Goal: Task Accomplishment & Management: Use online tool/utility

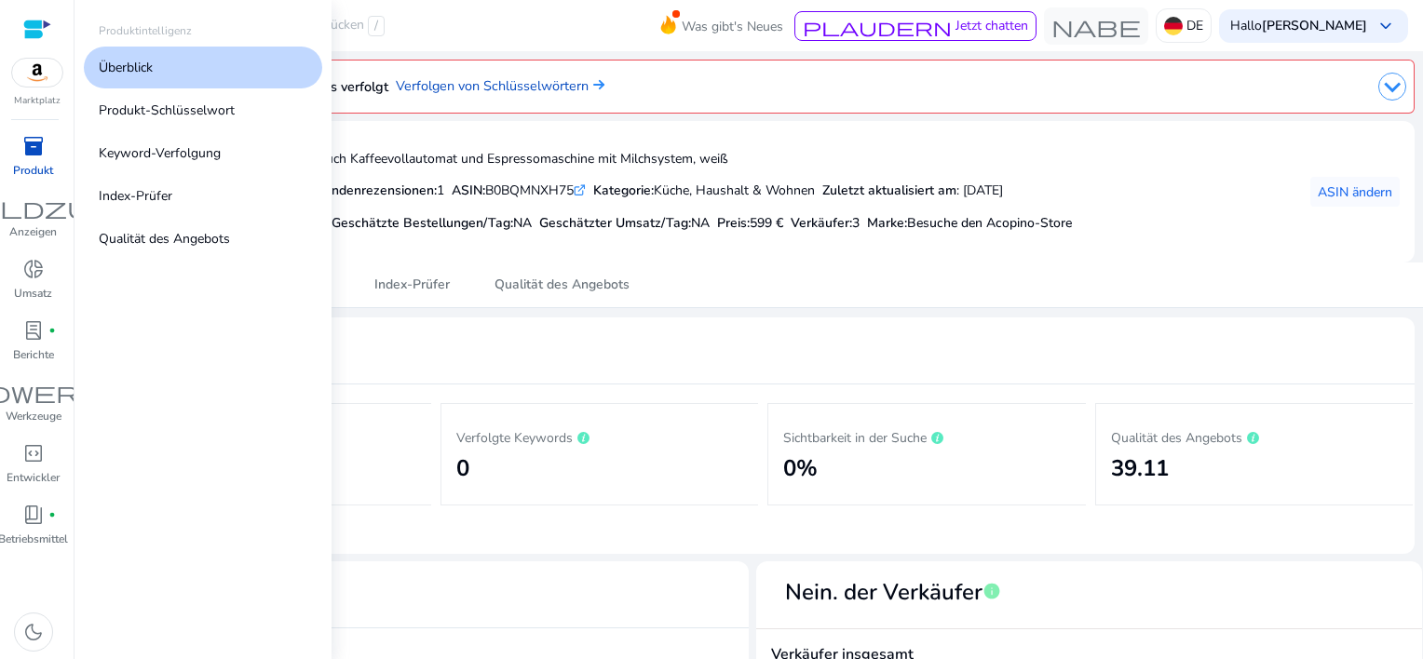
click at [41, 146] on span "inventory_2" at bounding box center [33, 146] width 22 height 22
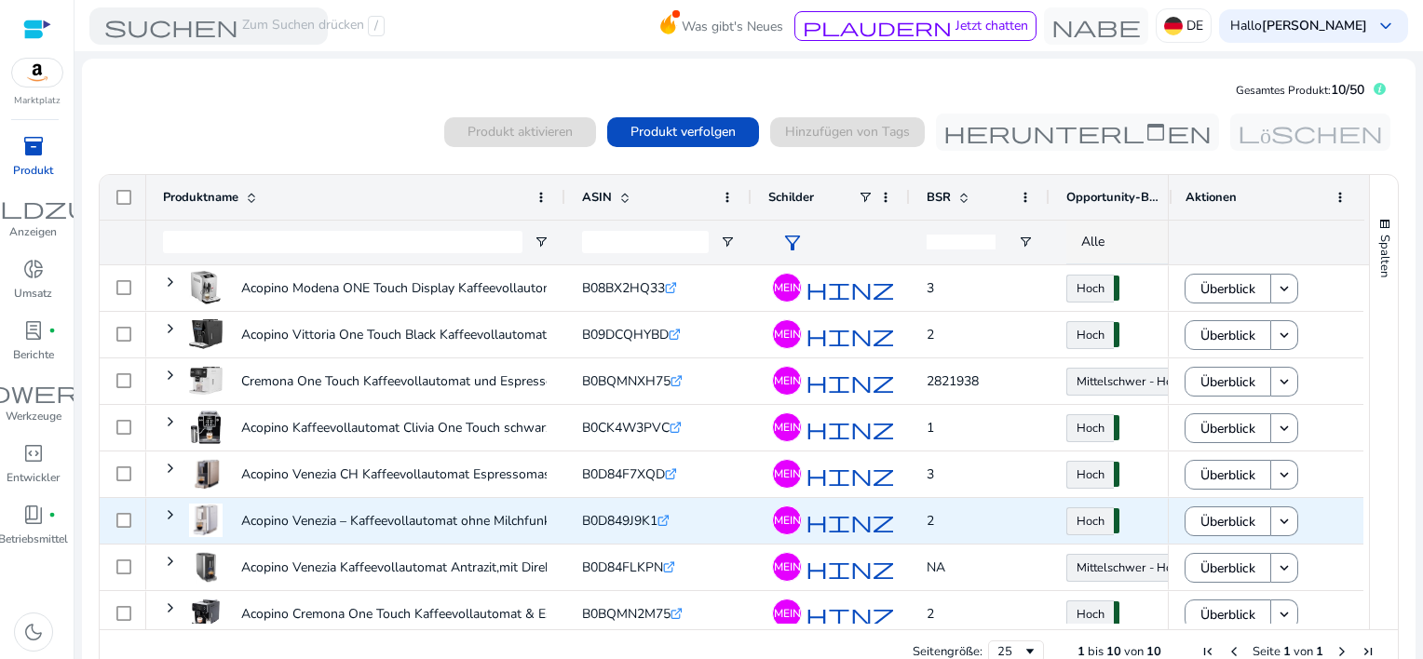
scroll to position [106, 0]
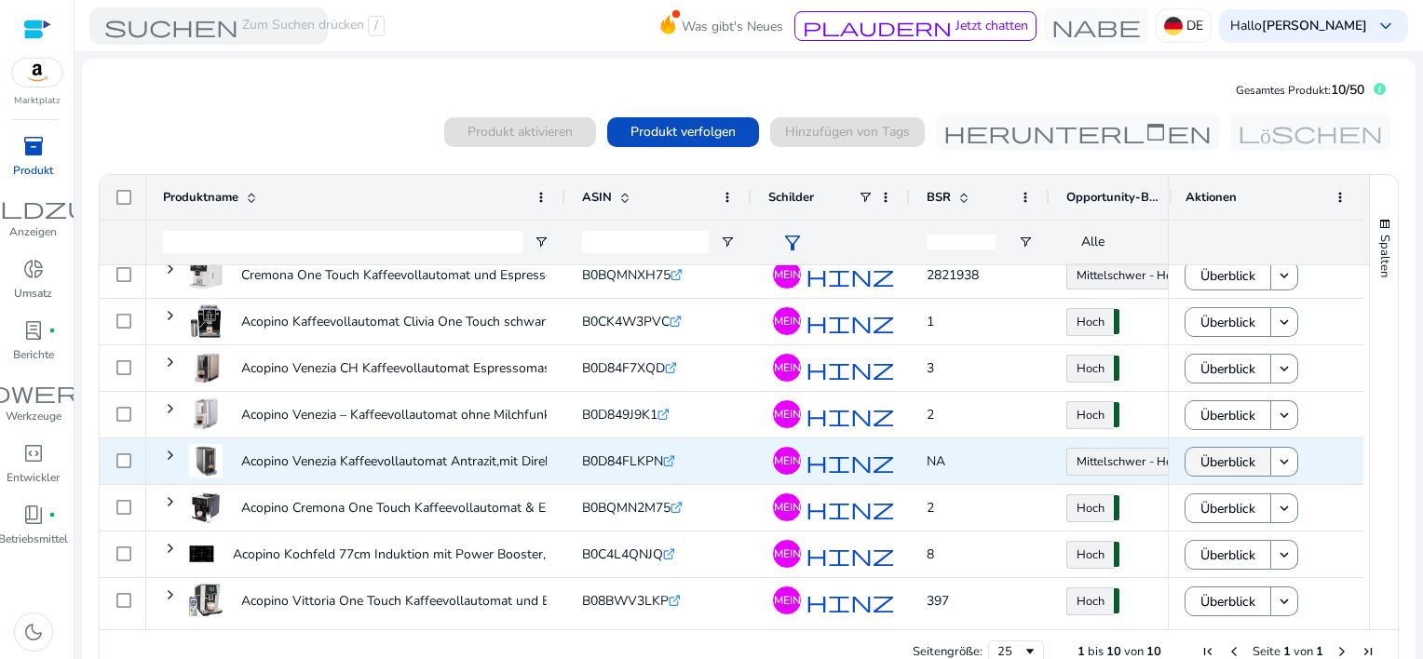
click at [1219, 461] on span "Überblick" at bounding box center [1228, 462] width 55 height 38
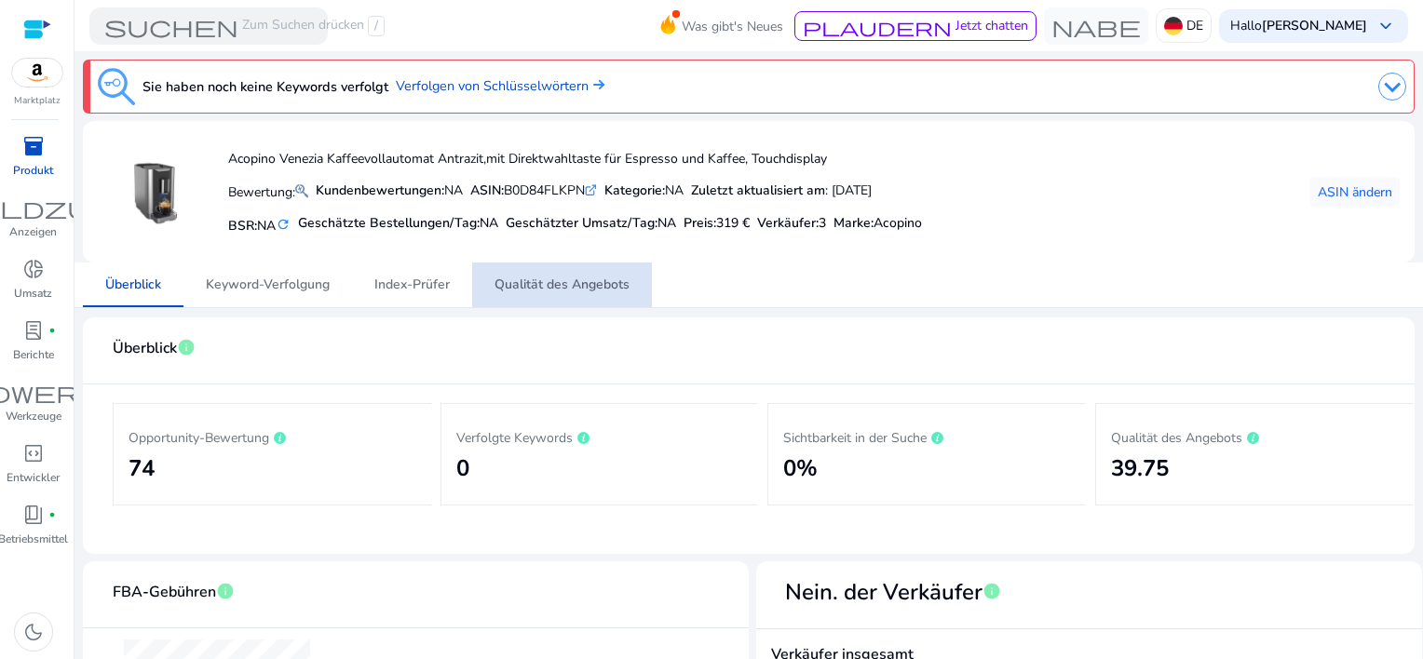
click at [568, 279] on span "Qualität des Angebots" at bounding box center [562, 285] width 135 height 13
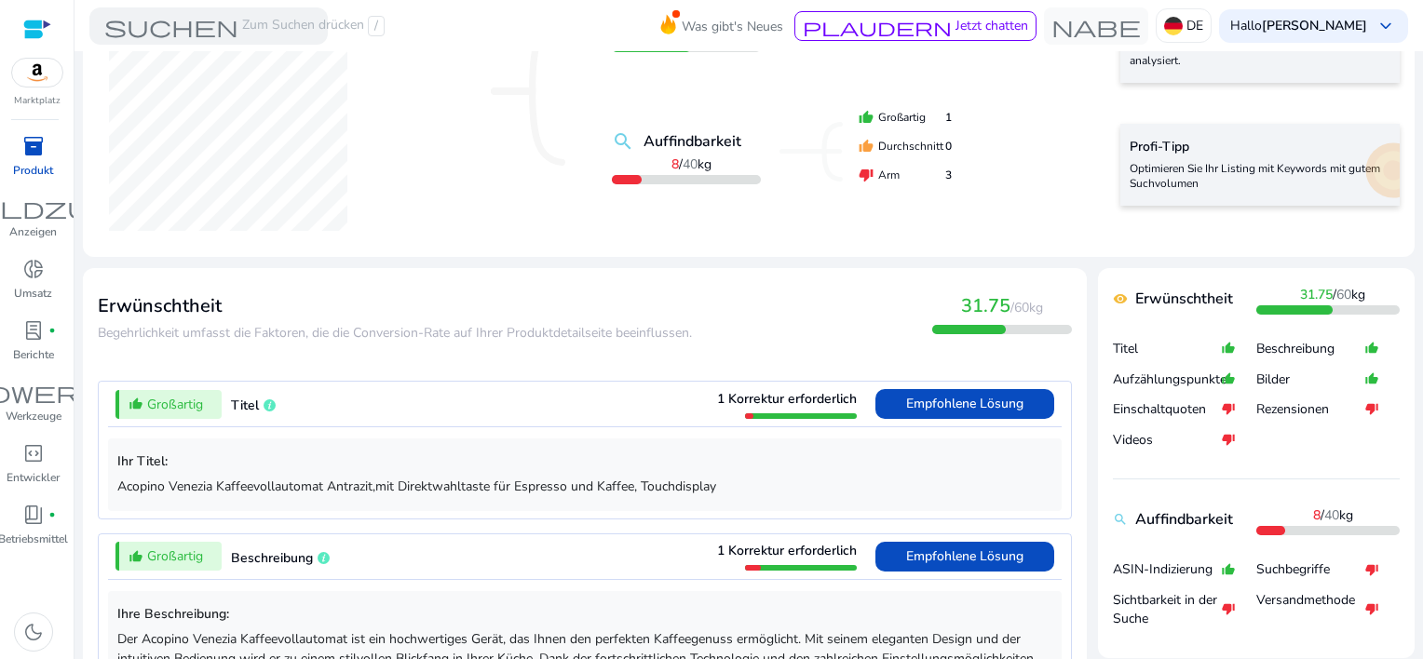
scroll to position [466, 0]
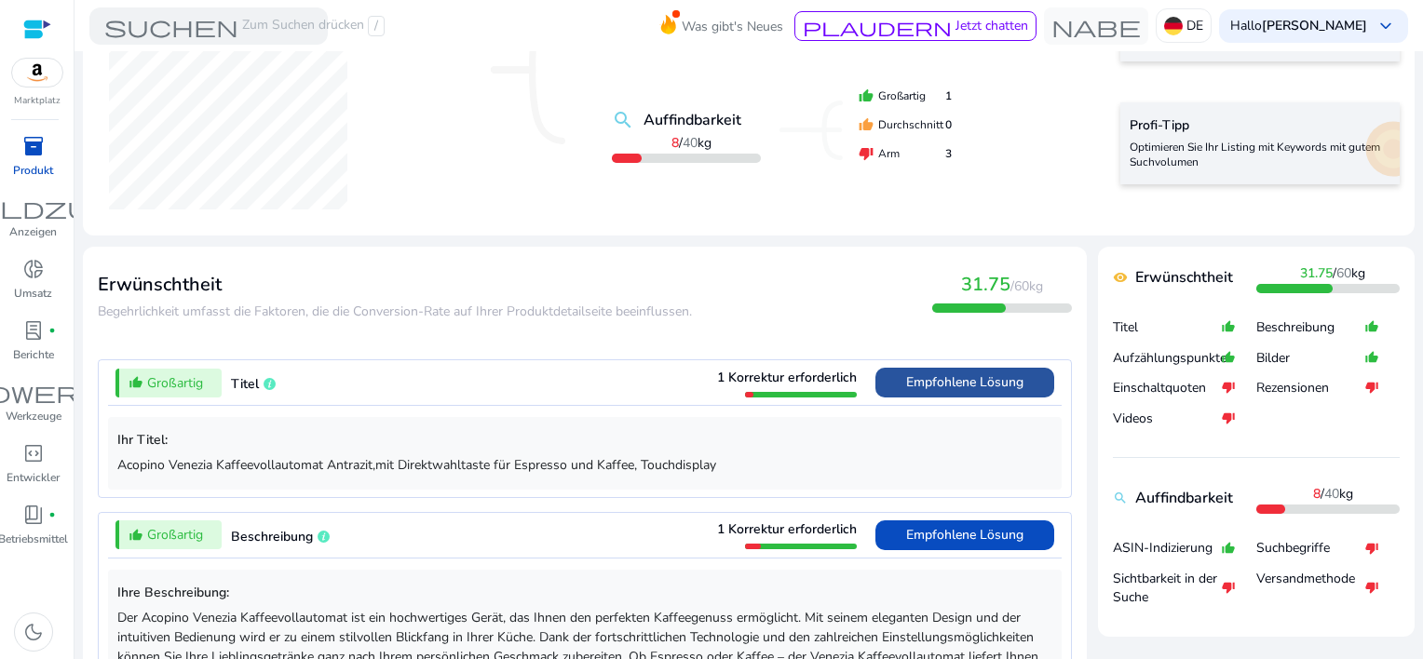
click at [953, 388] on span "Empfohlene Lösung" at bounding box center [964, 383] width 117 height 18
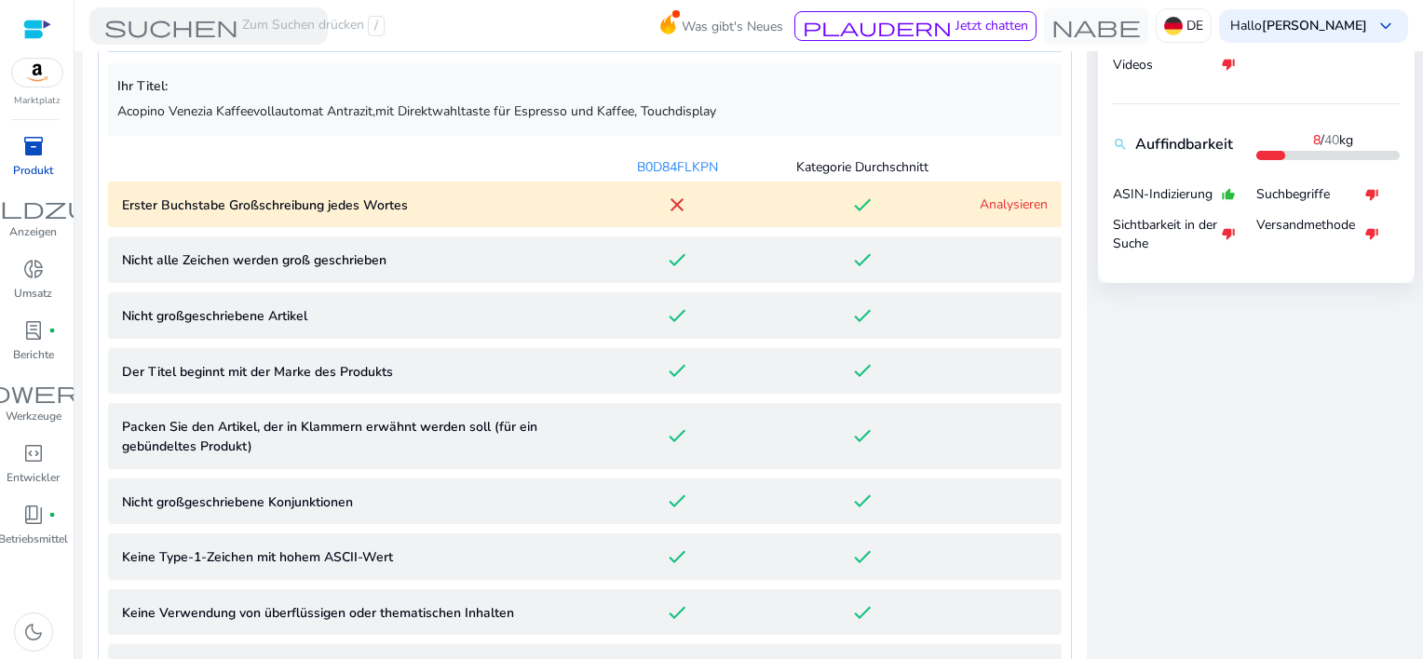
scroll to position [824, 0]
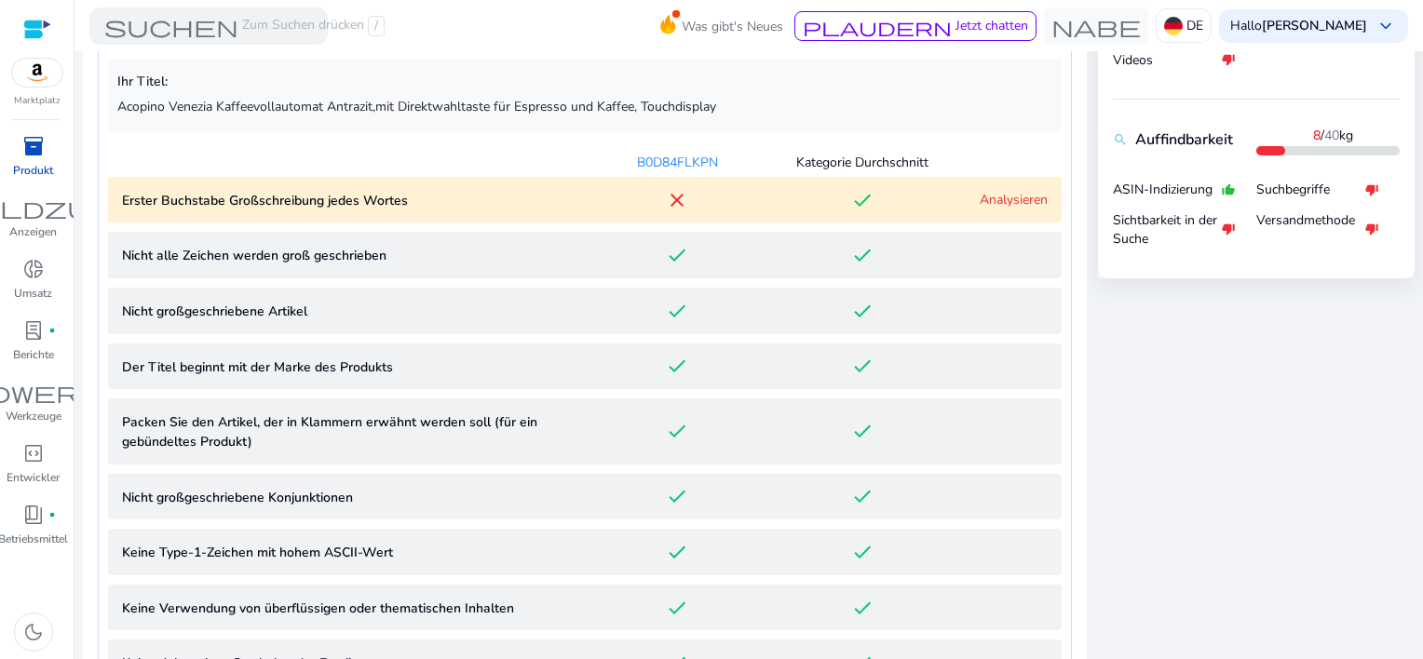
click at [1006, 198] on link "Analysieren" at bounding box center [1014, 200] width 68 height 18
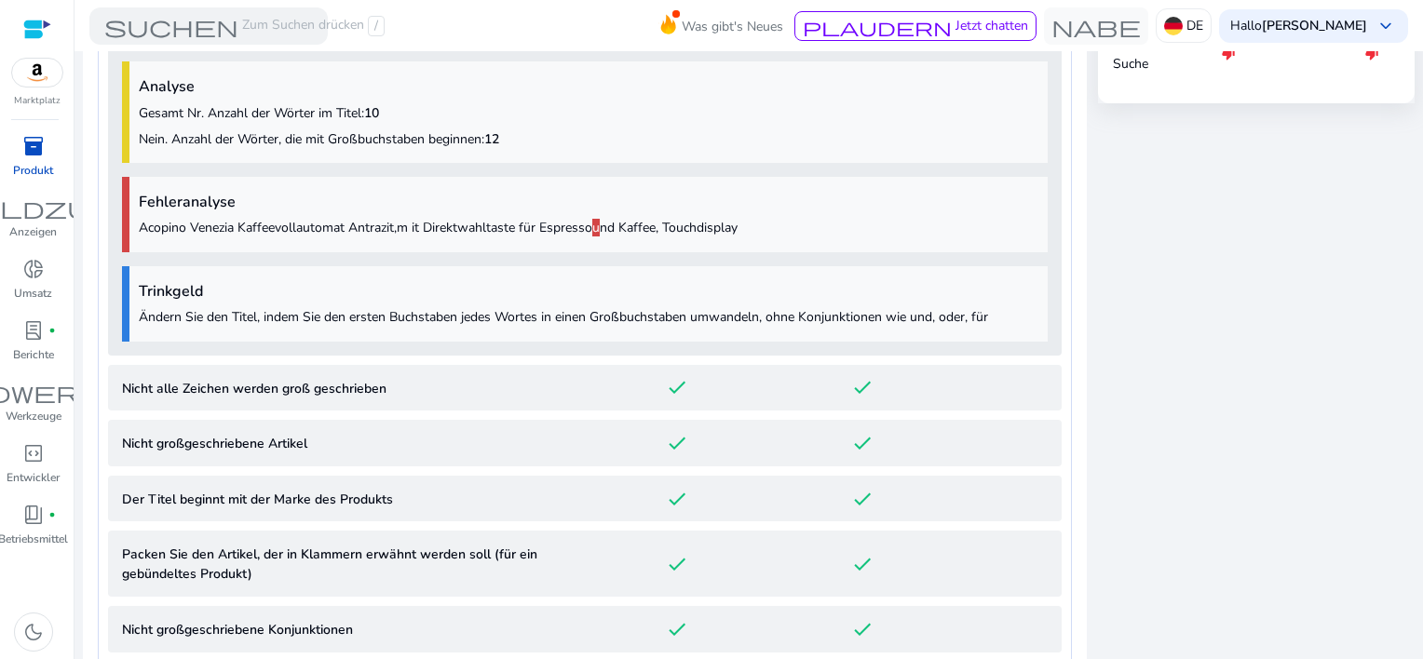
scroll to position [906, 0]
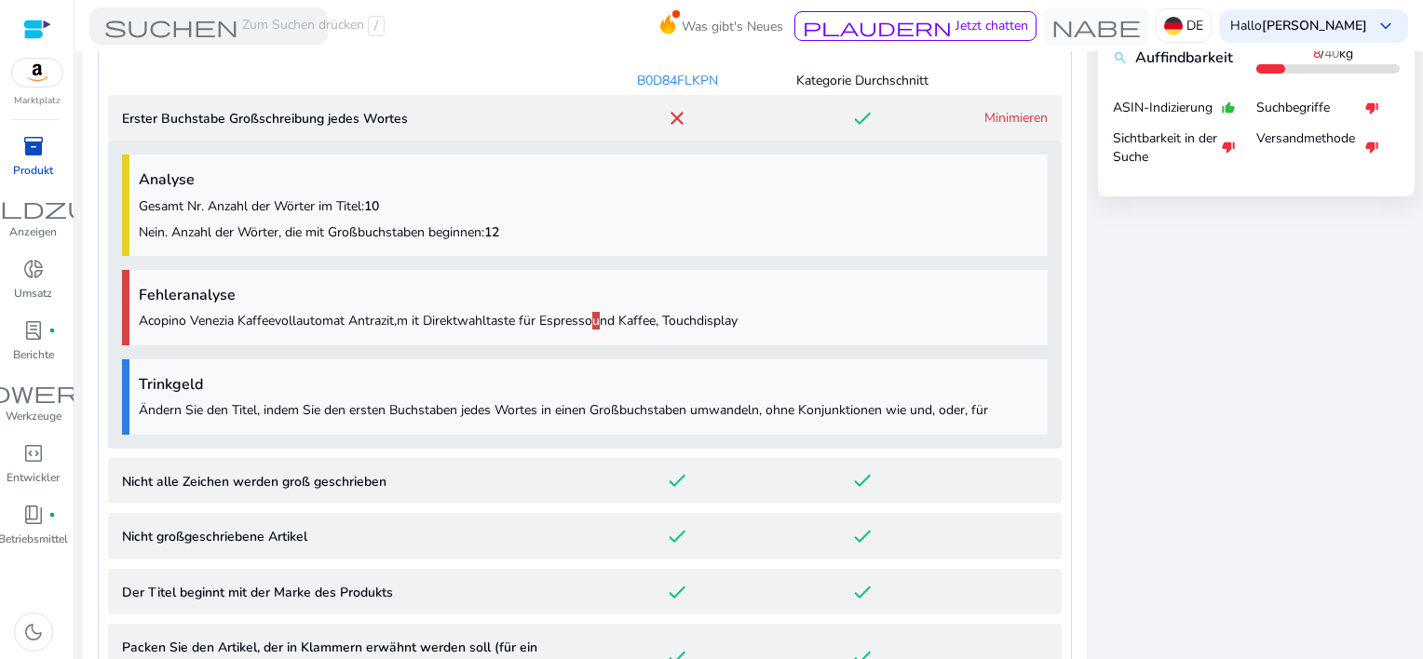
click at [985, 117] on link "Minimieren" at bounding box center [1016, 118] width 63 height 18
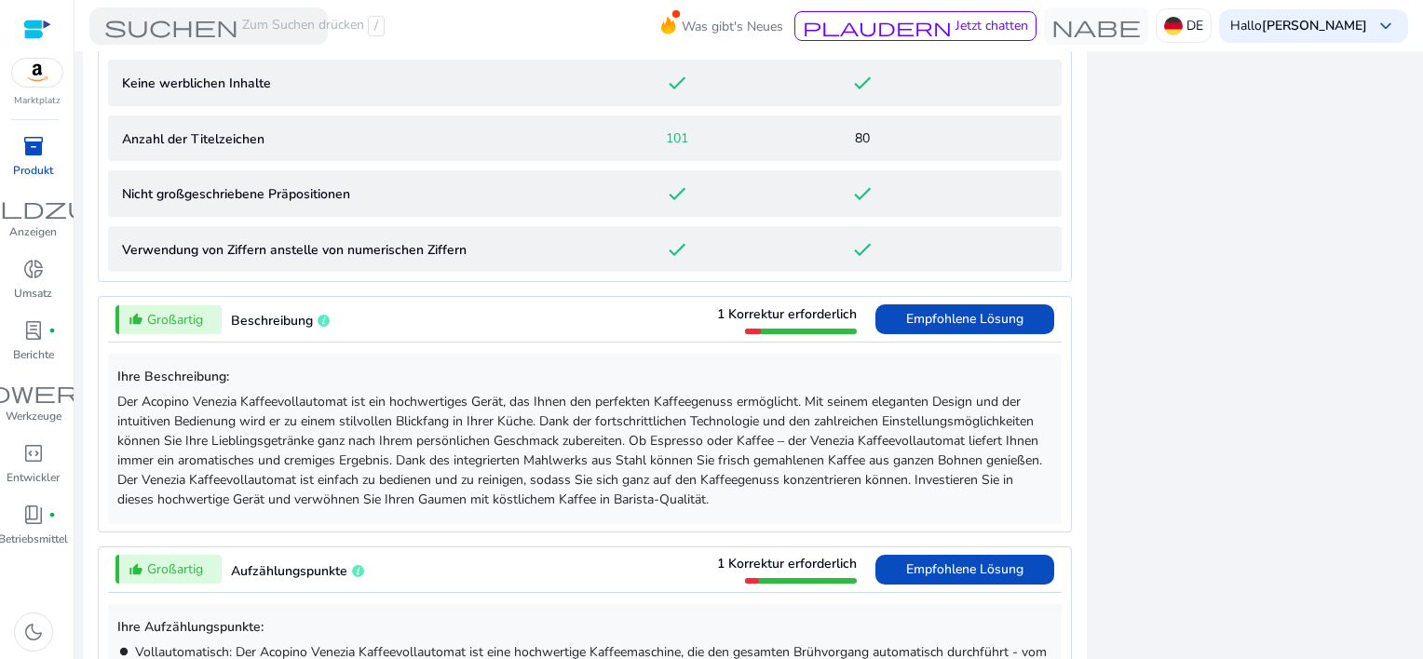
scroll to position [1465, 0]
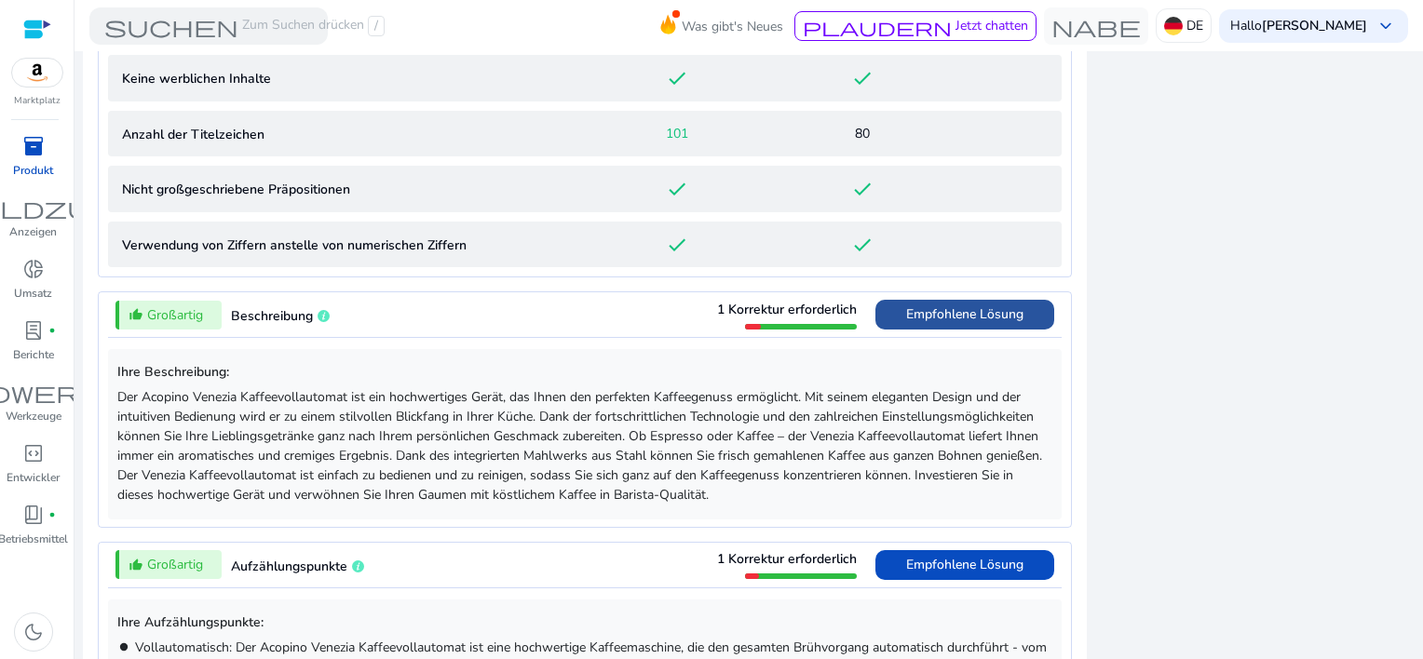
click at [983, 306] on span "Empfohlene Lösung" at bounding box center [964, 315] width 117 height 18
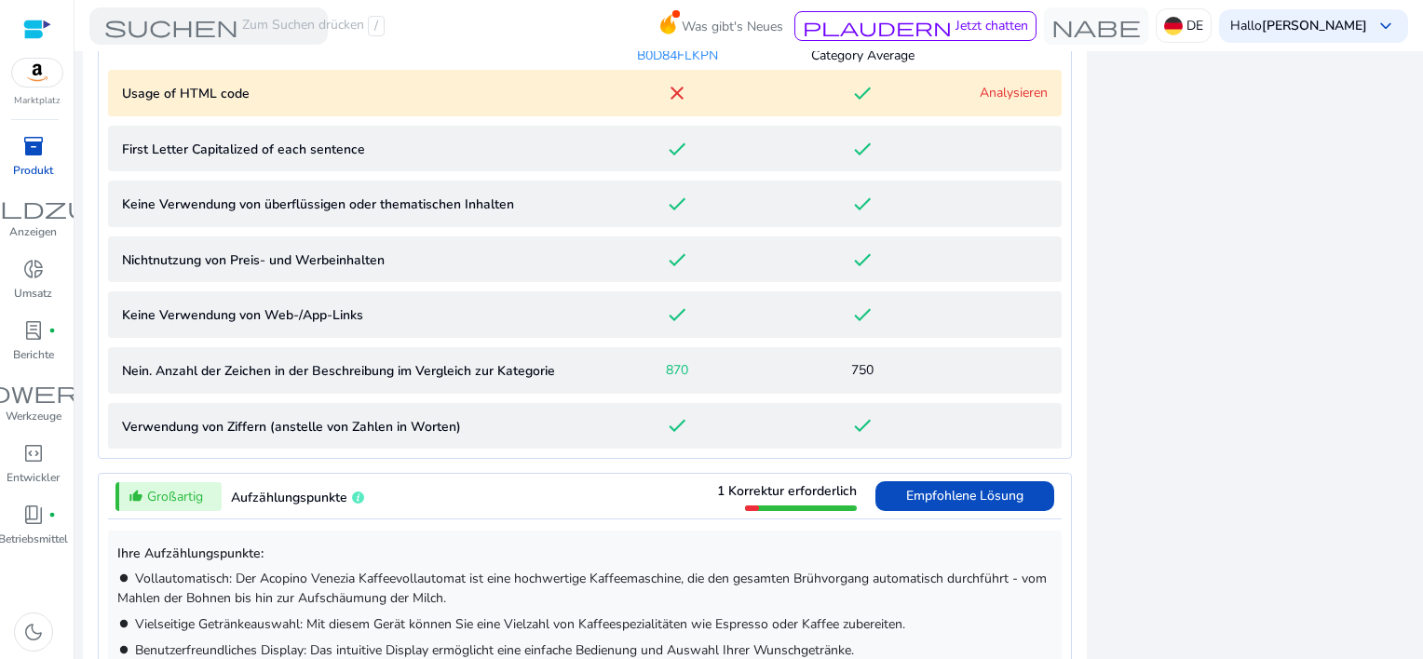
scroll to position [976, 0]
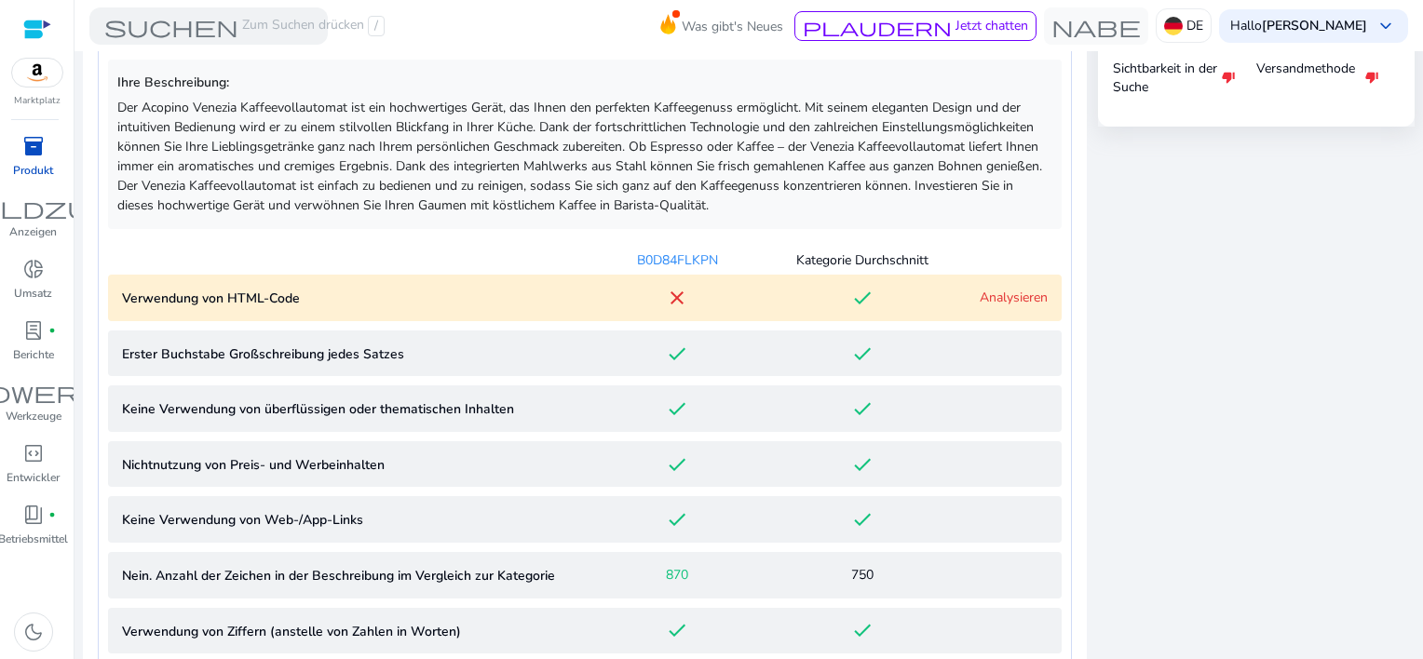
click at [992, 297] on link "Analysieren" at bounding box center [1014, 298] width 68 height 18
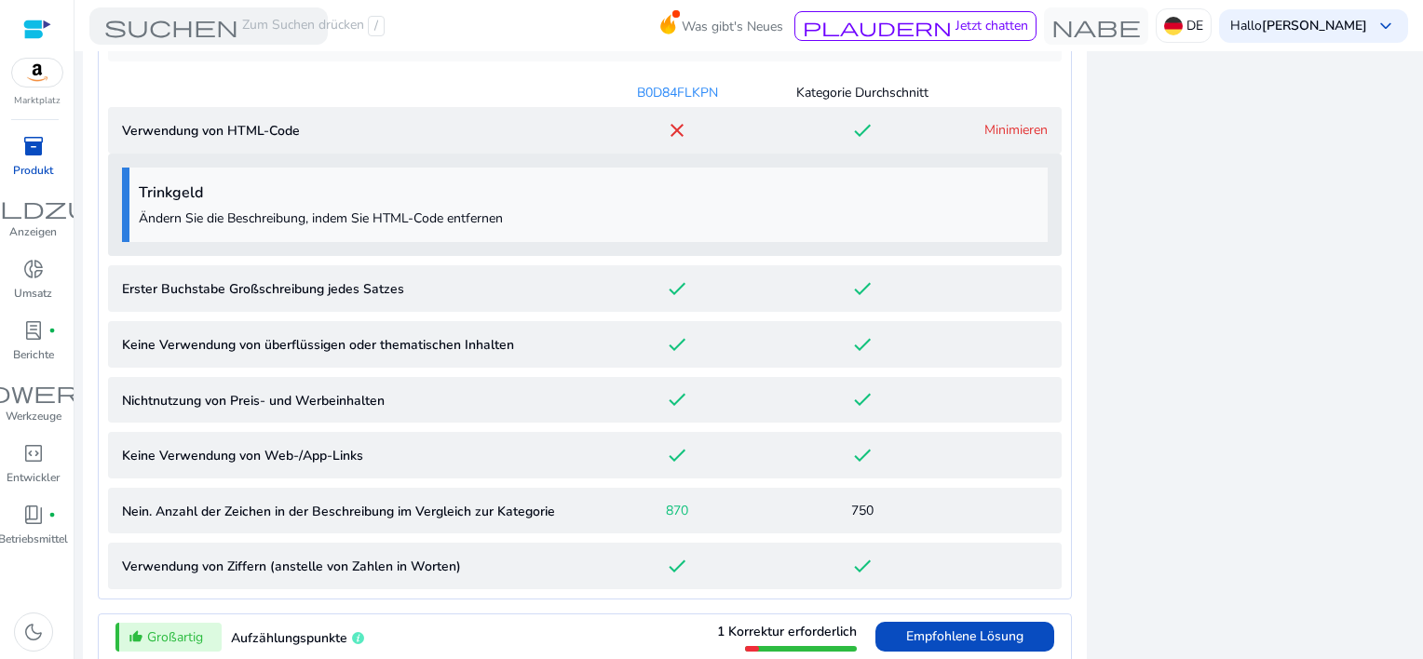
scroll to position [1063, 0]
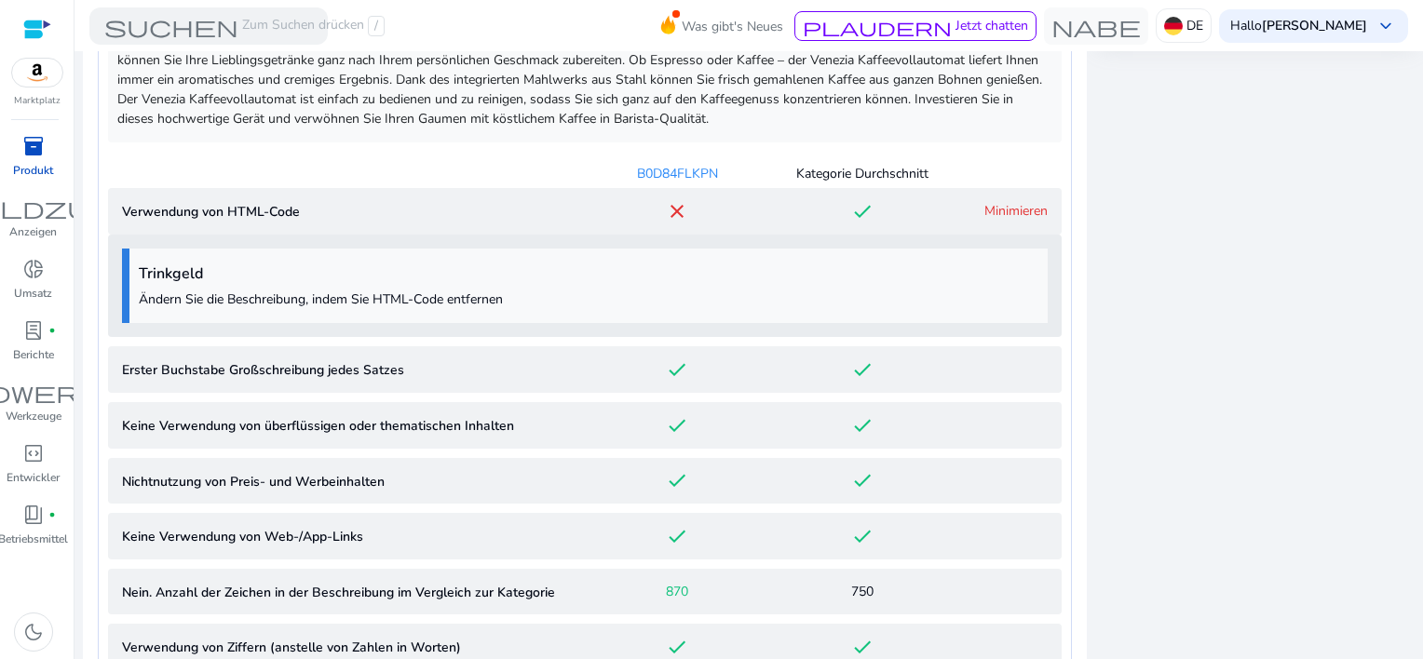
click at [402, 292] on p "Ändern Sie die Beschreibung, indem Sie HTML-Code entfernen" at bounding box center [589, 300] width 900 height 20
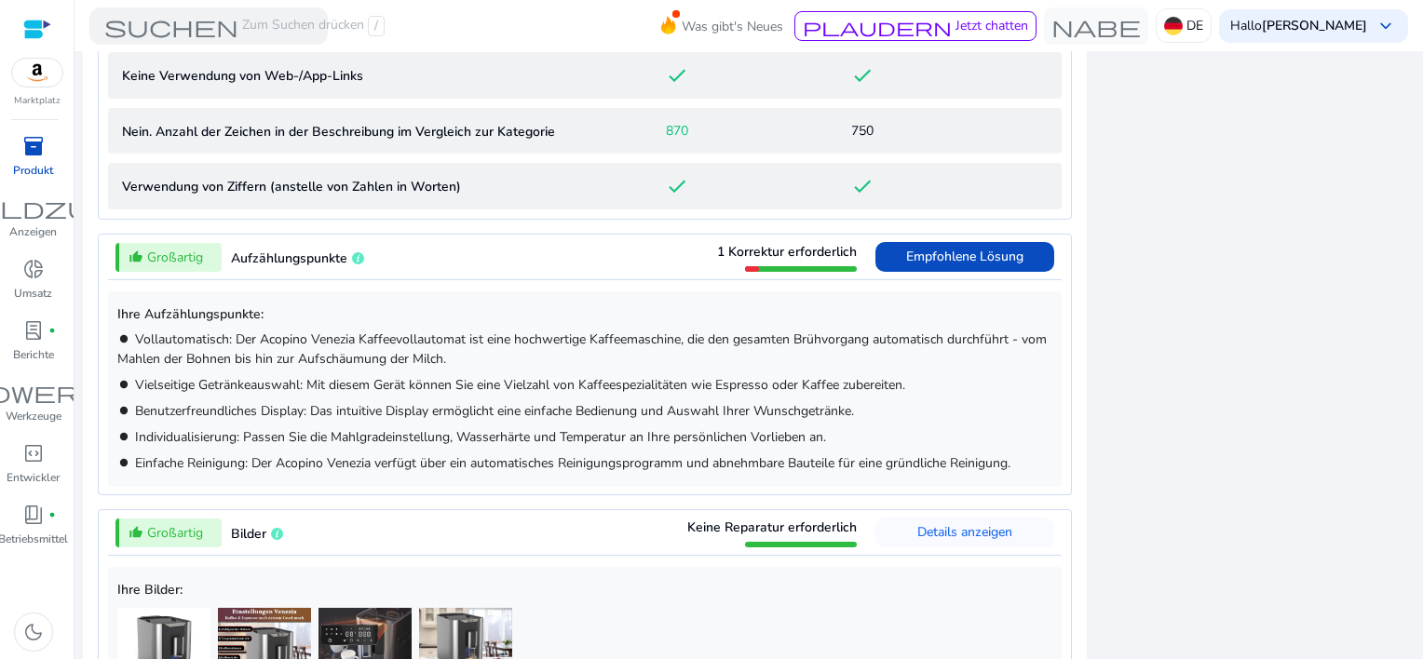
scroll to position [1529, 0]
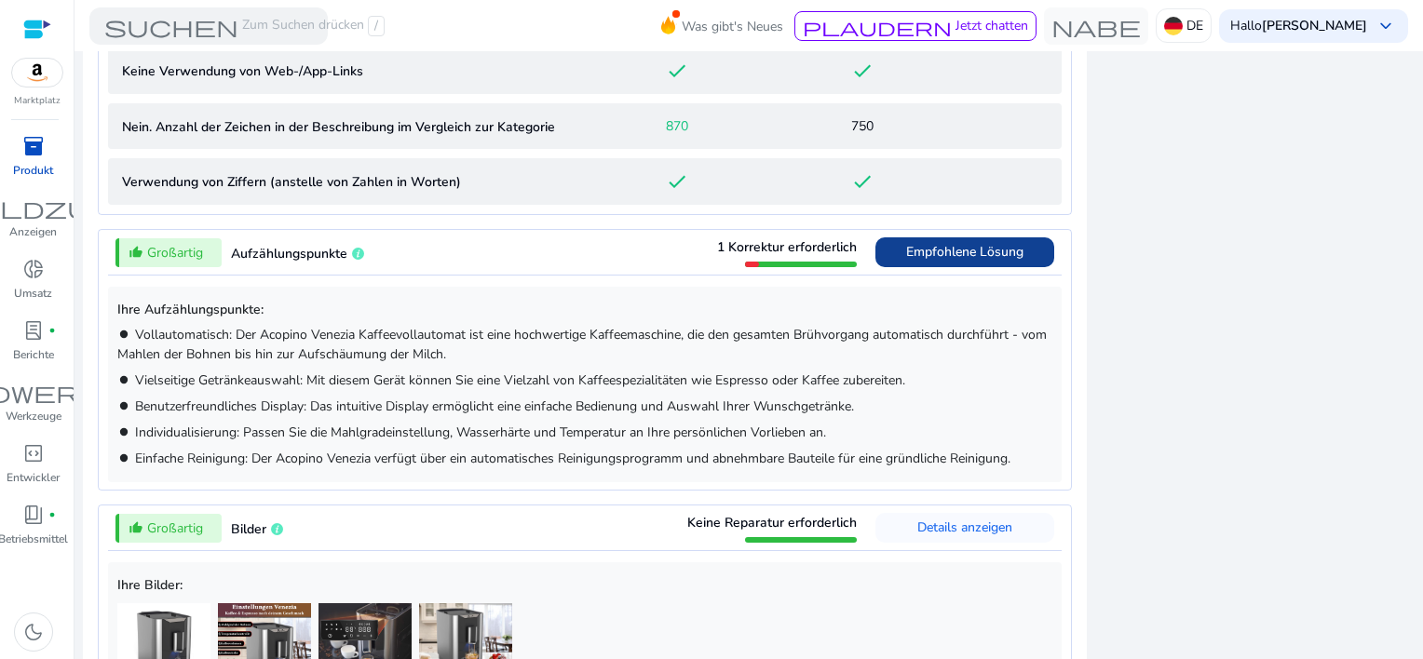
click at [918, 243] on span "Empfohlene Lösung" at bounding box center [964, 252] width 117 height 18
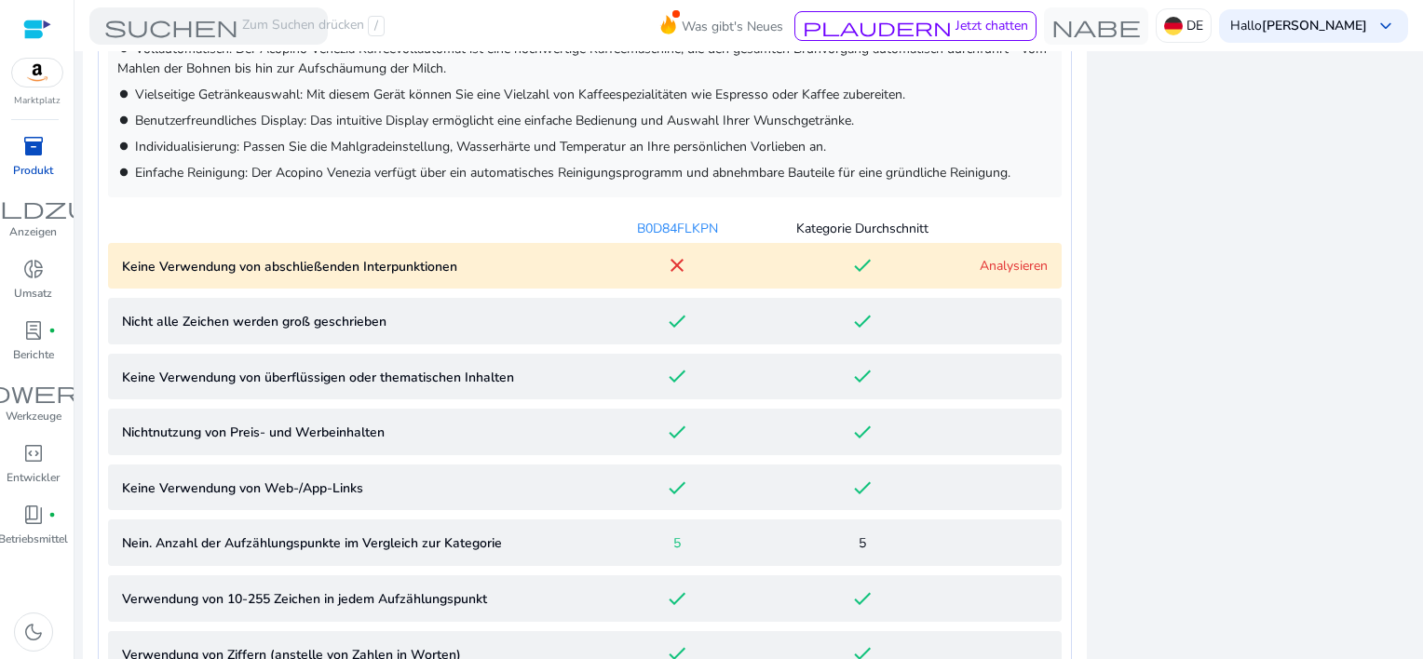
scroll to position [1226, 0]
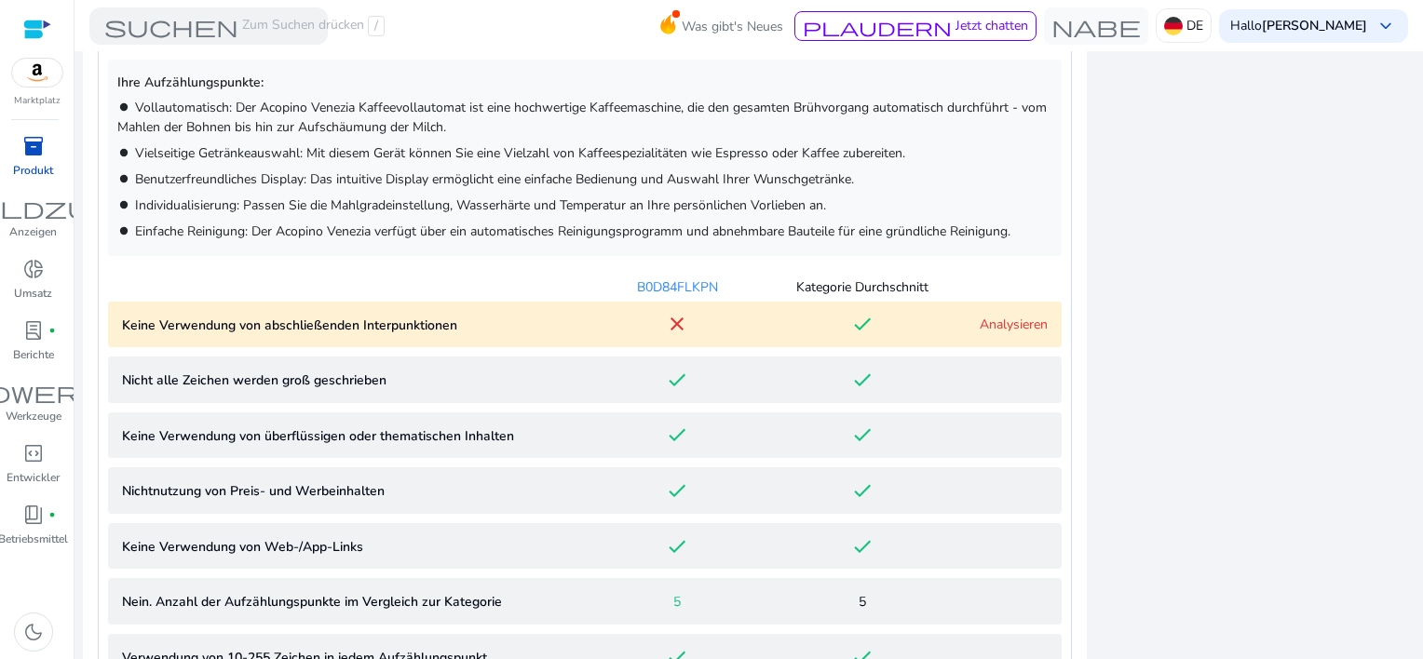
click at [982, 330] on link "Analysieren" at bounding box center [1014, 325] width 68 height 18
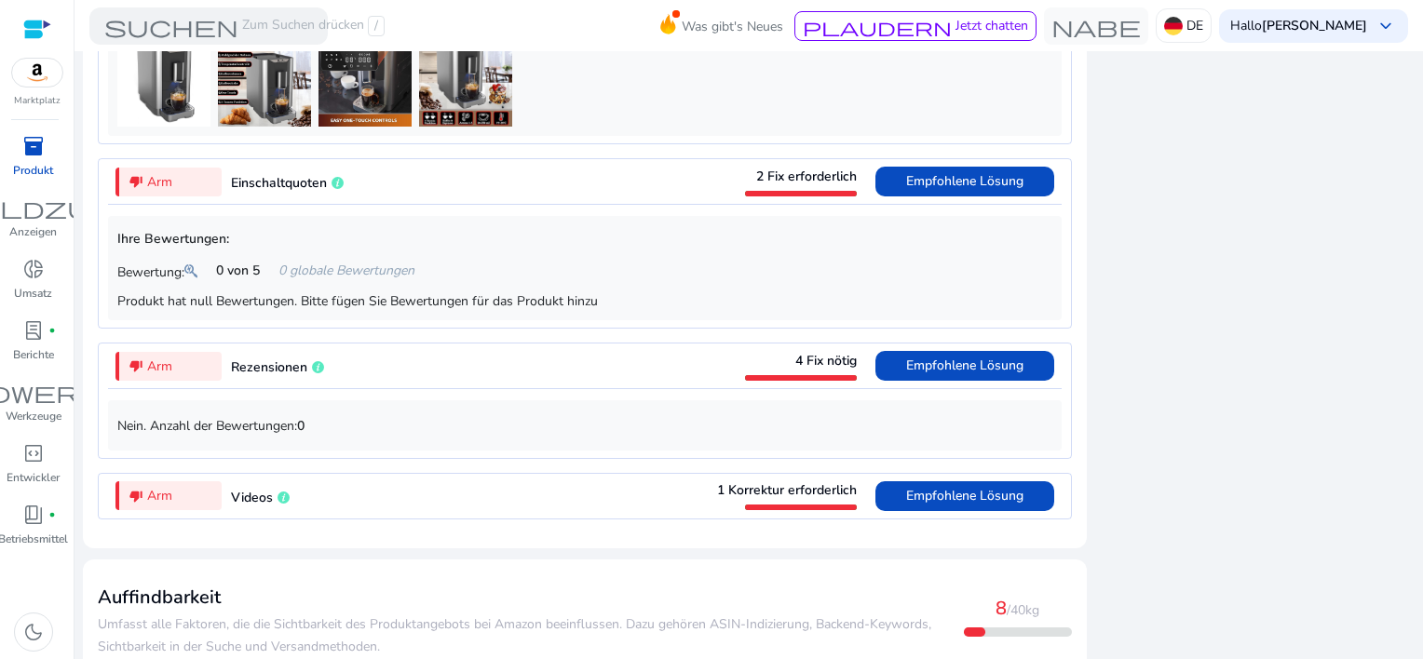
scroll to position [2699, 0]
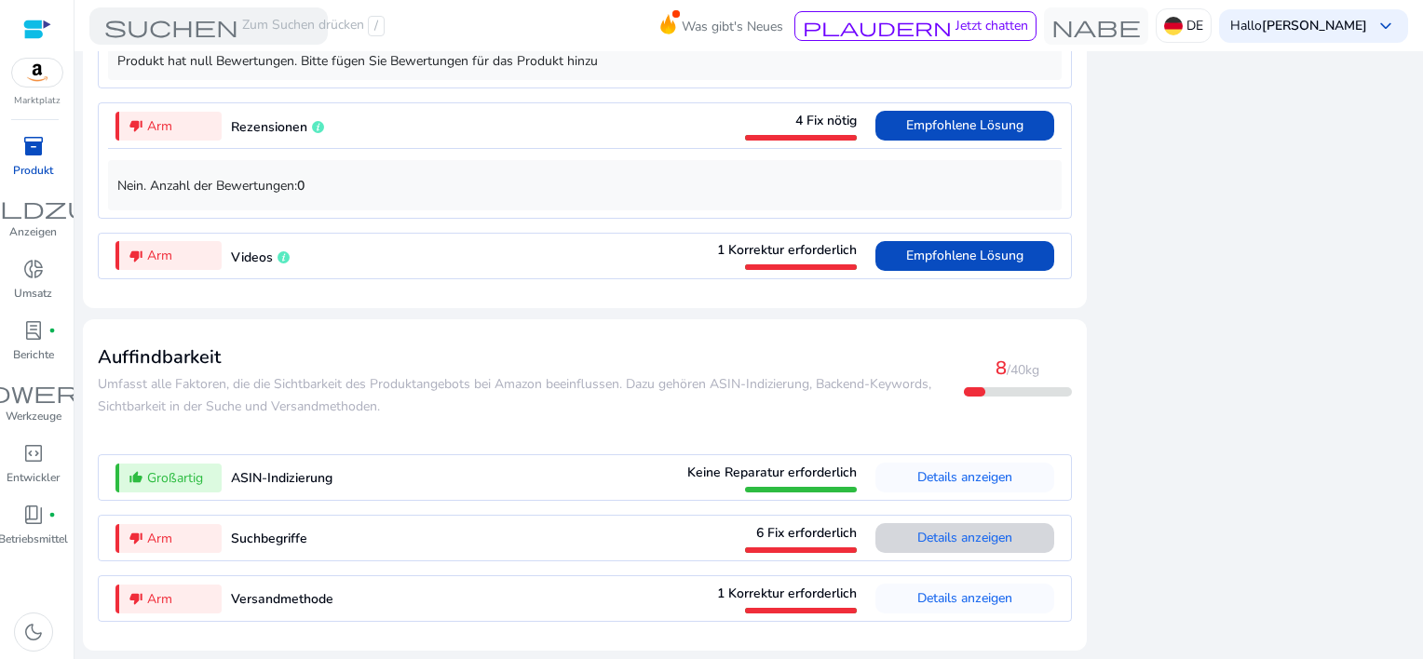
click at [986, 532] on span "Details anzeigen" at bounding box center [965, 538] width 95 height 18
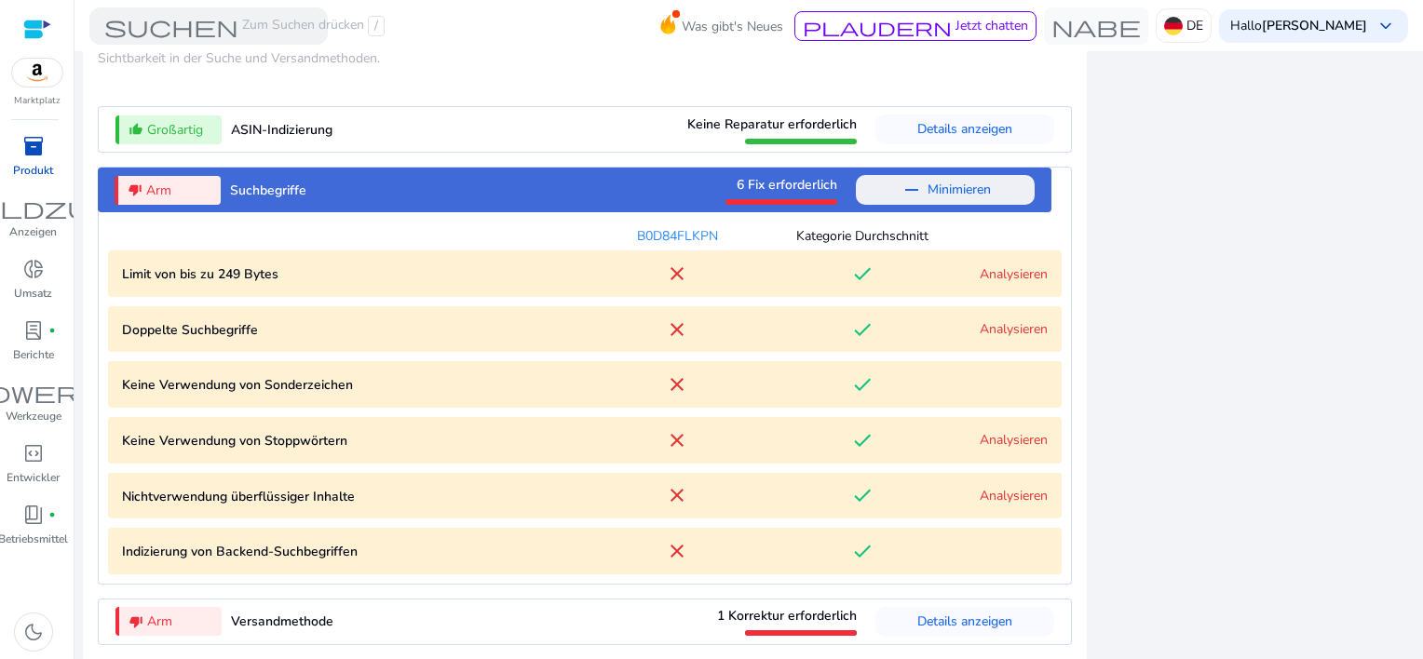
scroll to position [2182, 0]
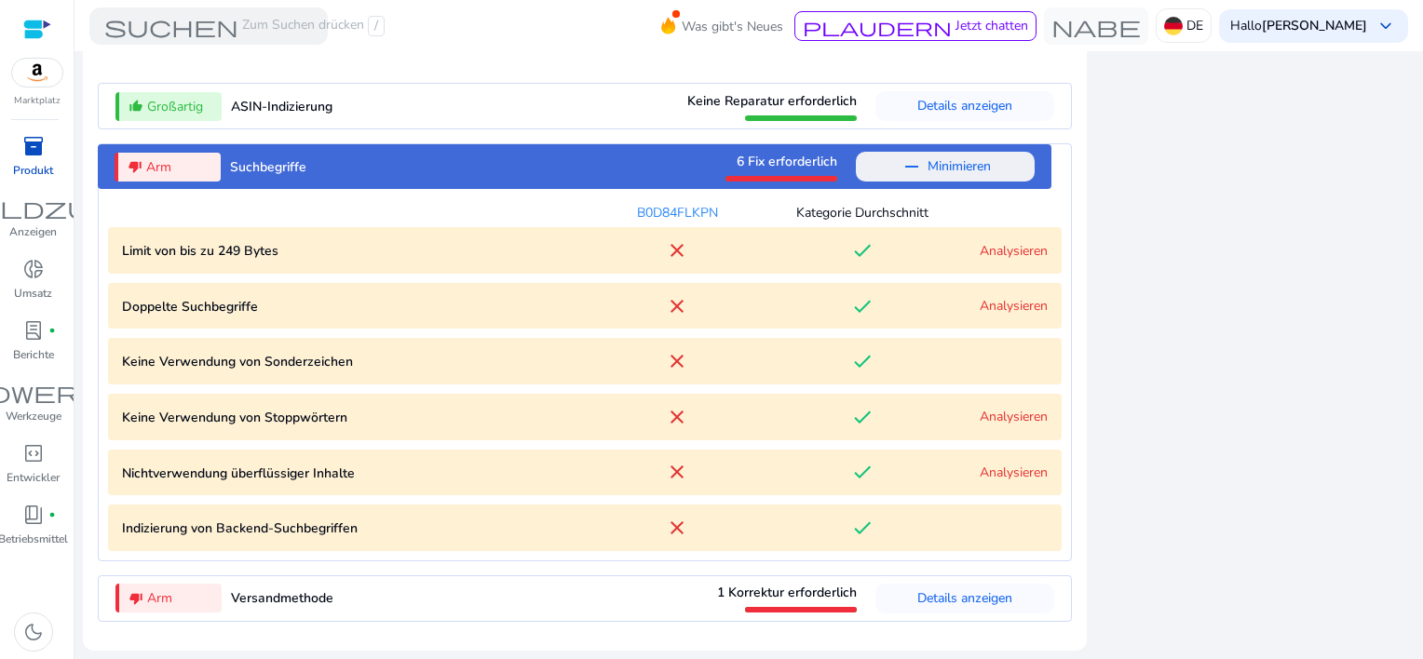
click at [994, 312] on link "Analysieren" at bounding box center [1014, 306] width 68 height 18
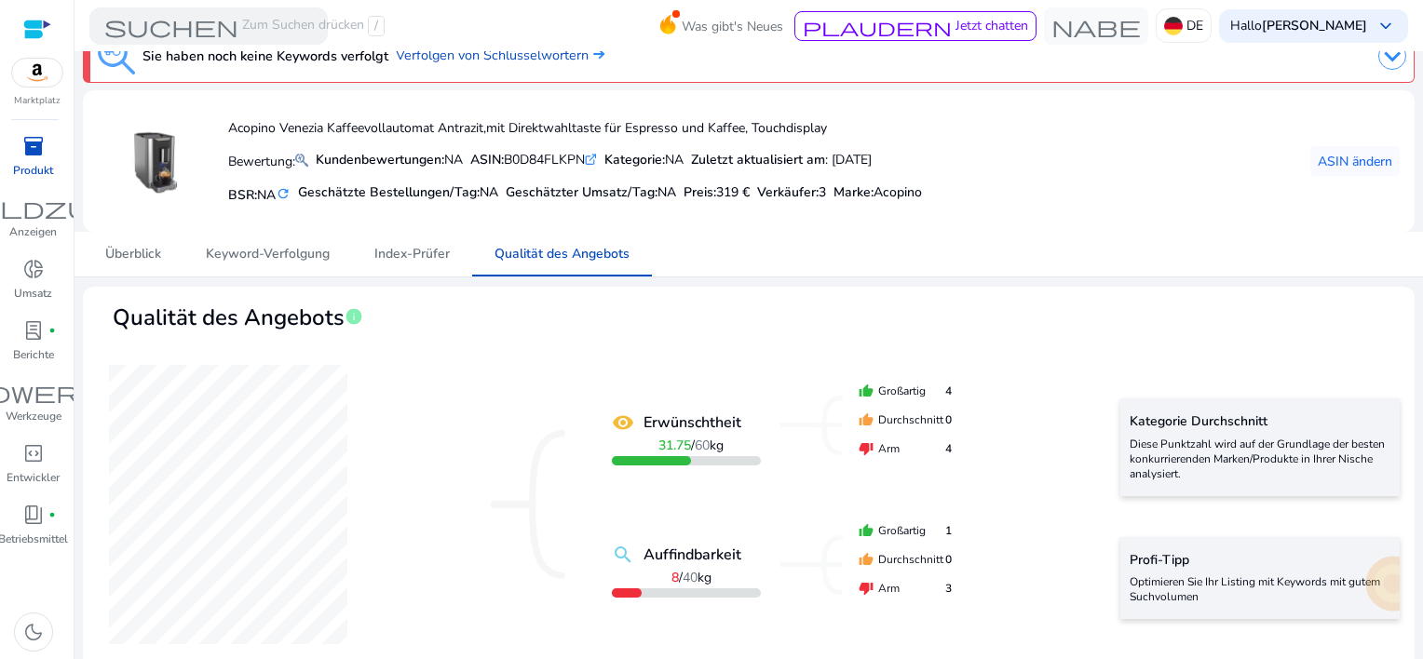
scroll to position [0, 0]
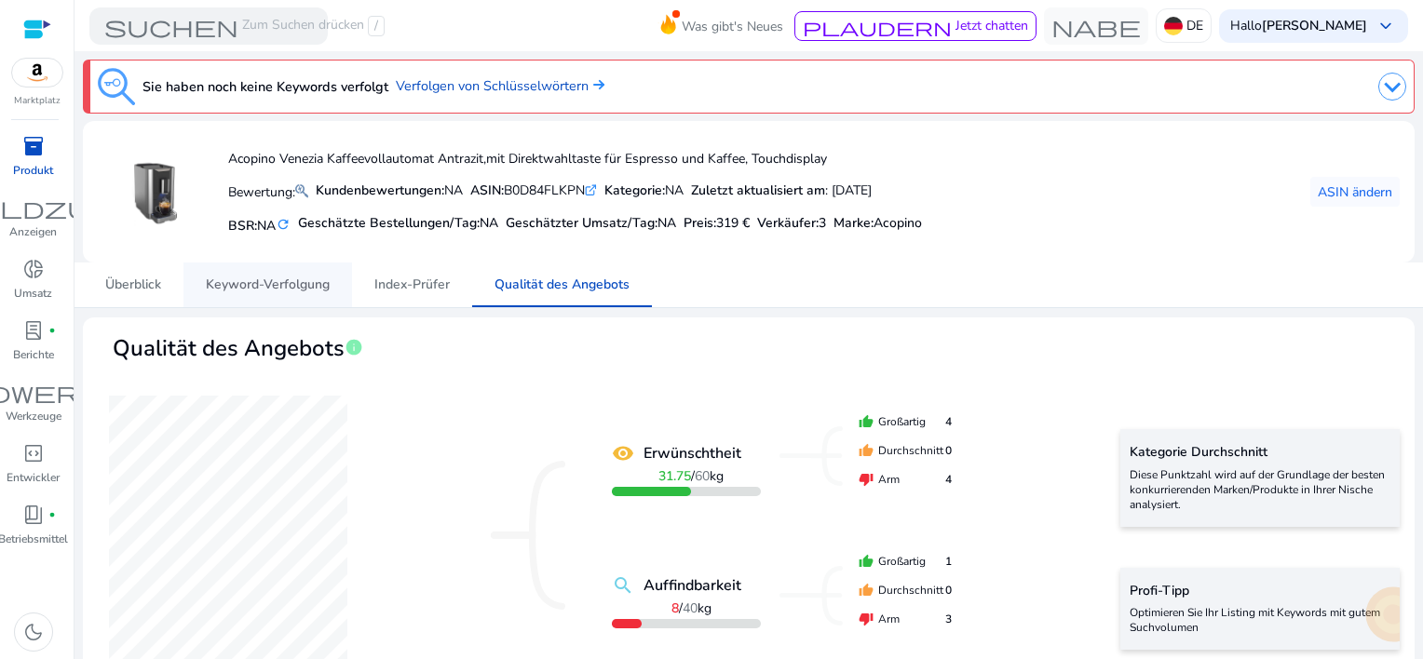
click at [287, 279] on span "Keyword-Verfolgung" at bounding box center [268, 285] width 124 height 13
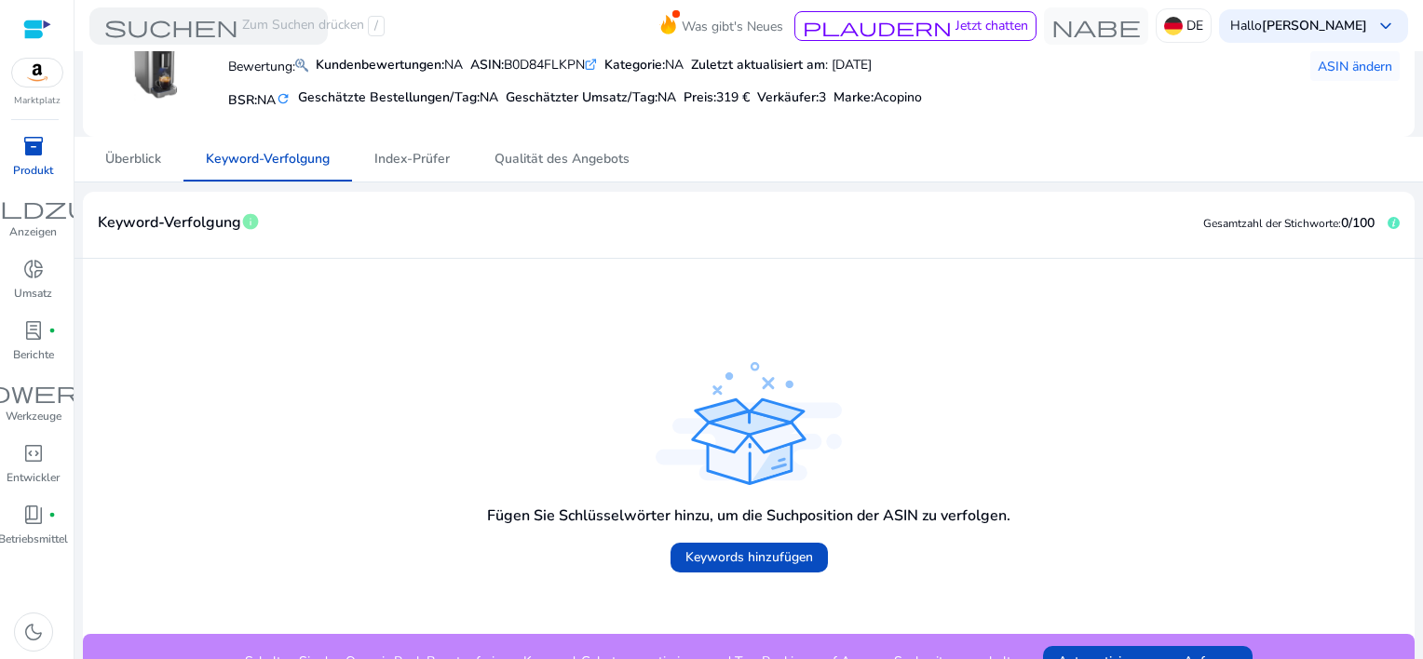
scroll to position [155, 0]
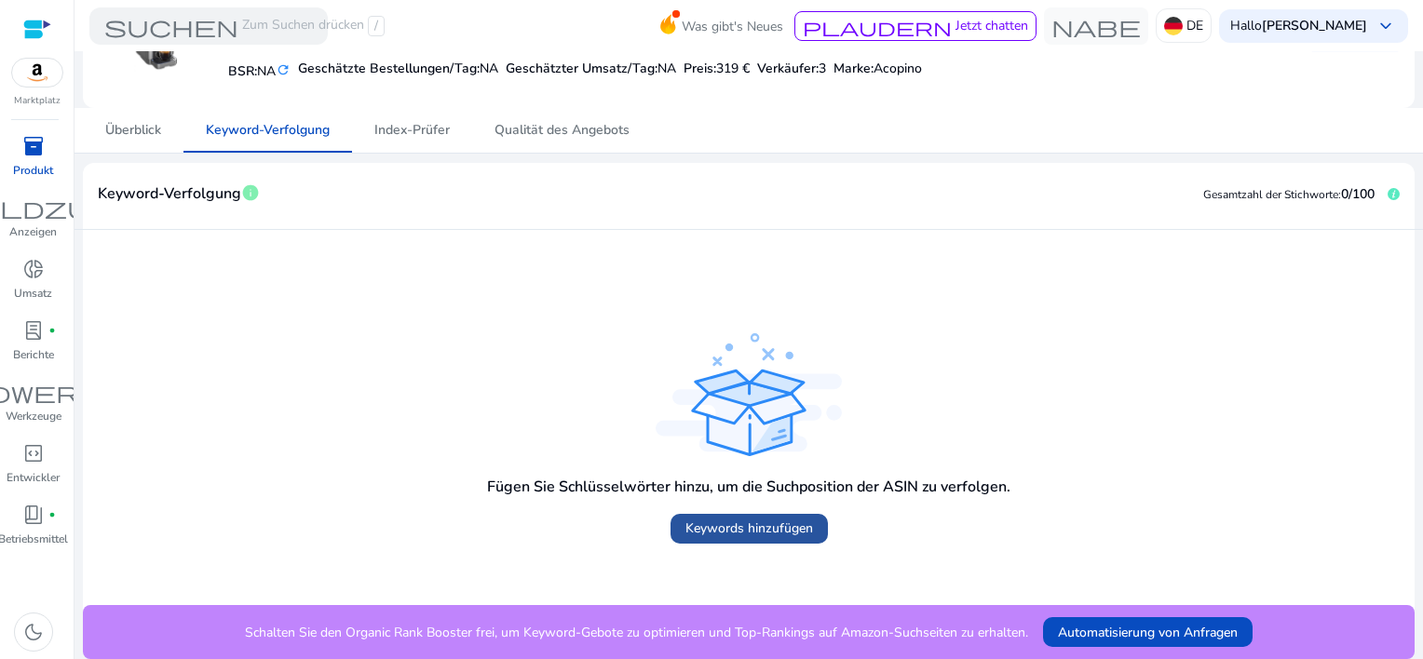
click at [760, 534] on span "Keywords hinzufügen" at bounding box center [750, 529] width 128 height 20
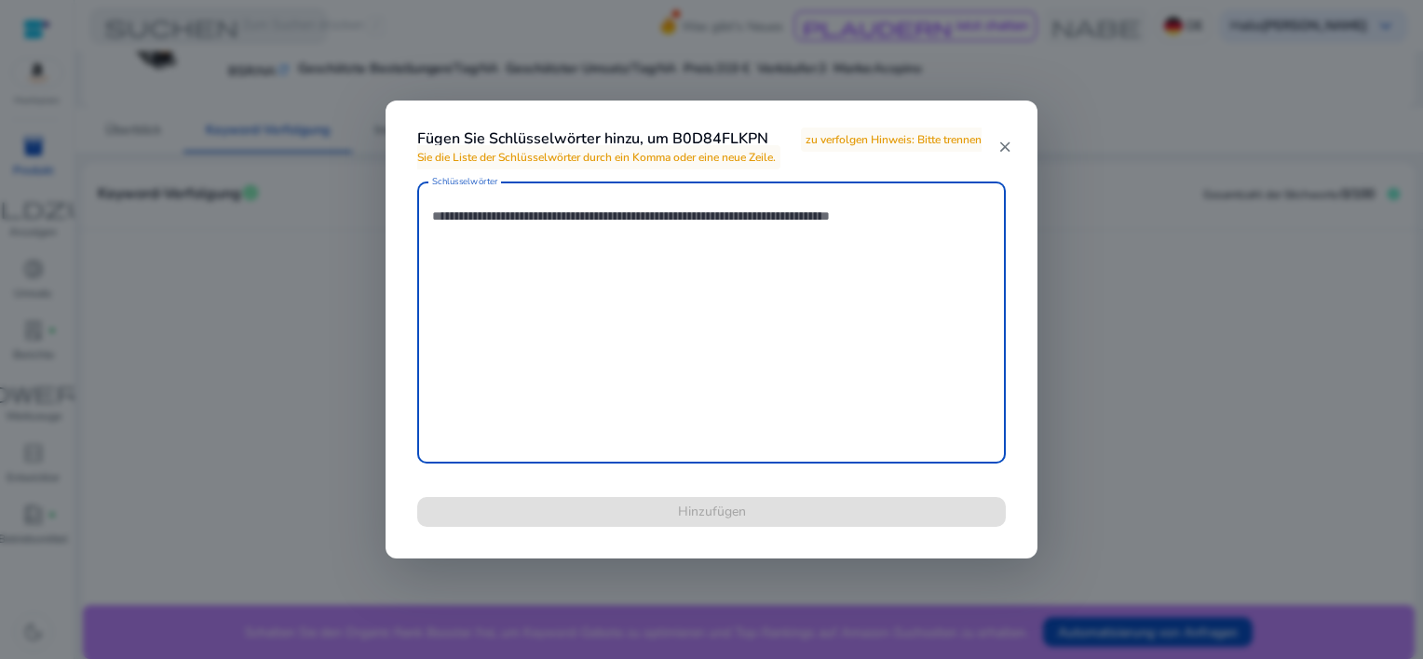
paste textarea "**********"
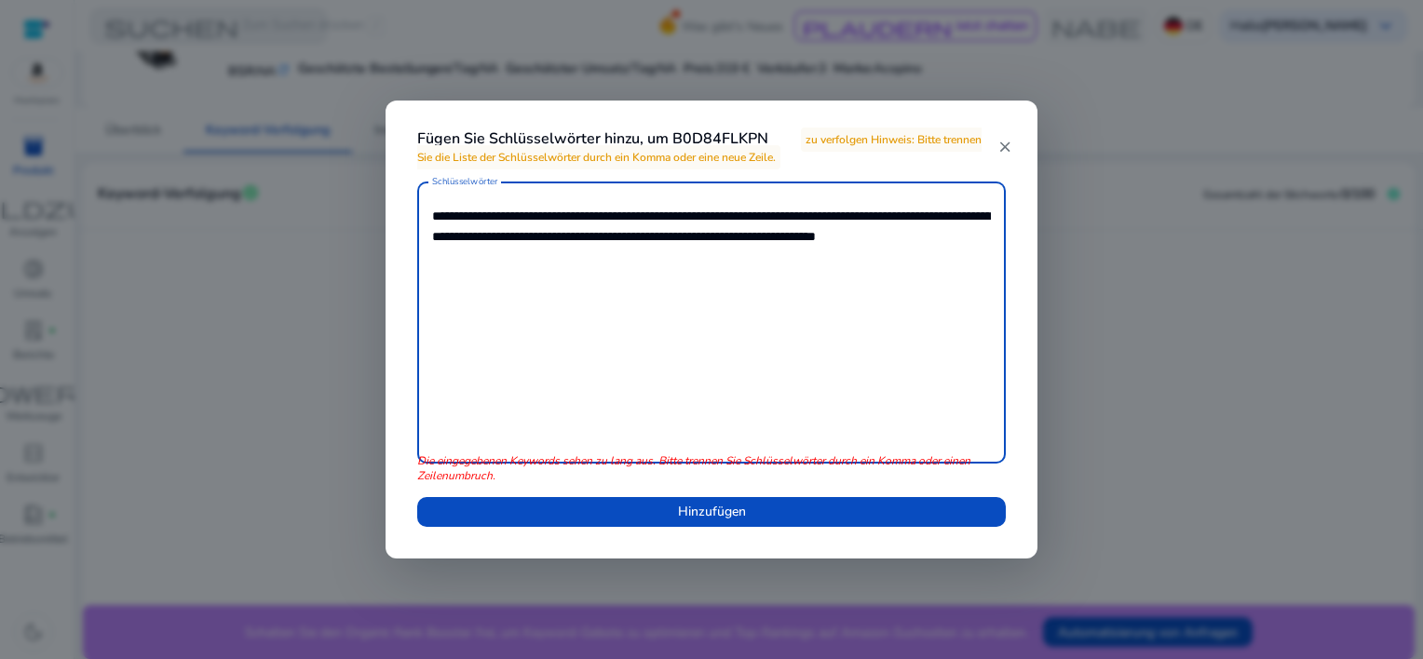
click at [829, 238] on textarea "**********" at bounding box center [711, 323] width 559 height 264
click at [477, 261] on textarea "**********" at bounding box center [711, 323] width 559 height 264
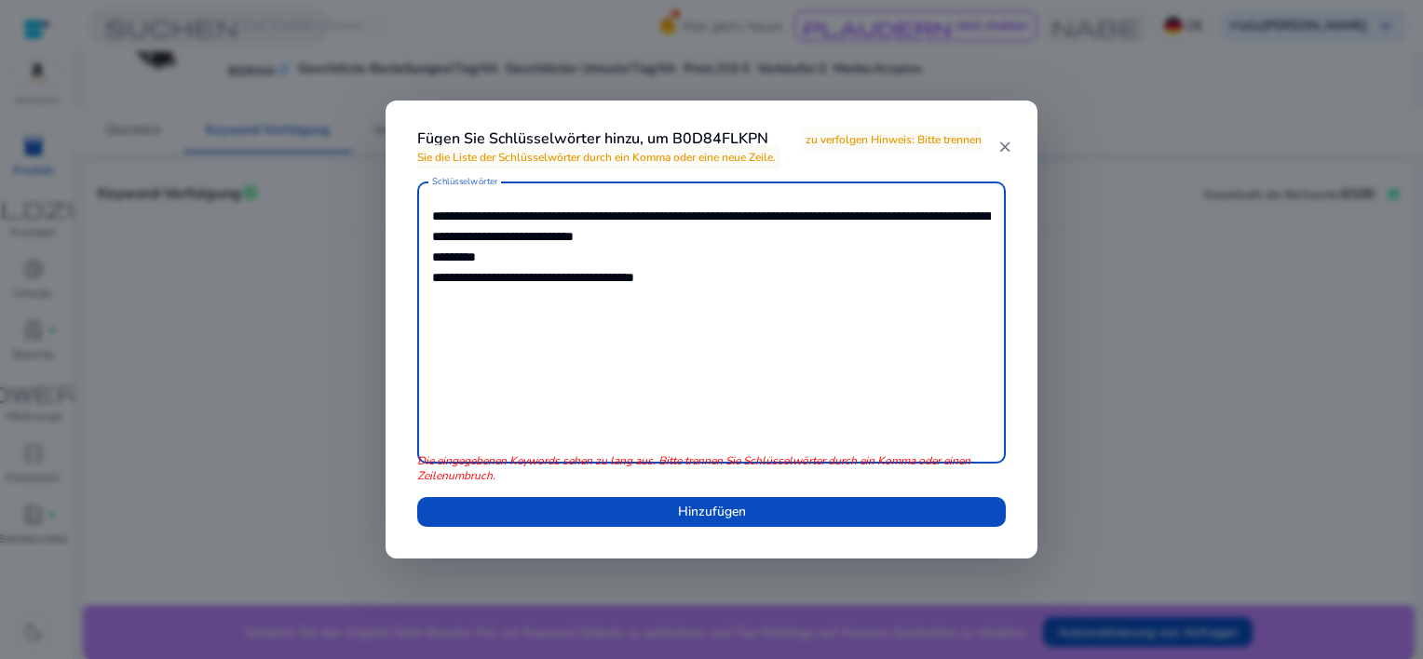
click at [664, 236] on textarea "**********" at bounding box center [711, 323] width 559 height 264
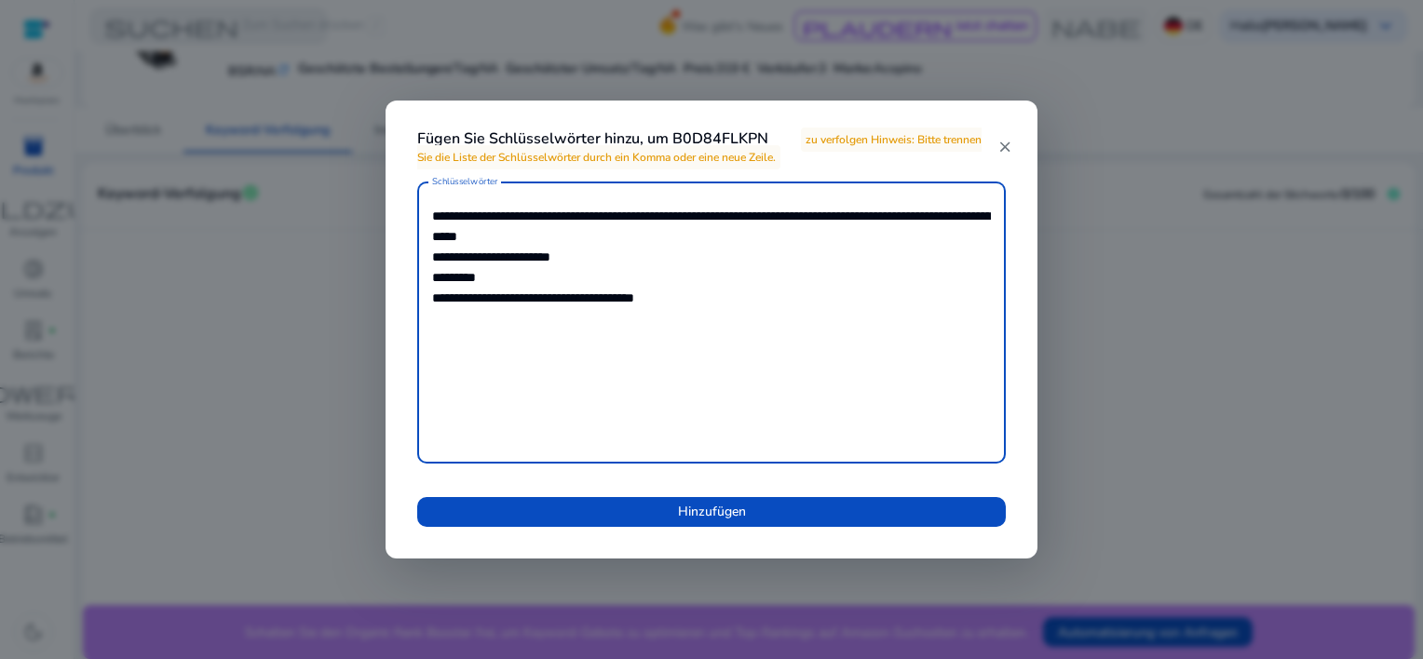
click at [598, 237] on textarea "**********" at bounding box center [711, 323] width 559 height 264
click at [469, 299] on textarea "**********" at bounding box center [711, 323] width 559 height 264
type textarea "**********"
click at [460, 319] on textarea "**********" at bounding box center [711, 323] width 559 height 264
click at [507, 333] on textarea "**********" at bounding box center [711, 323] width 559 height 264
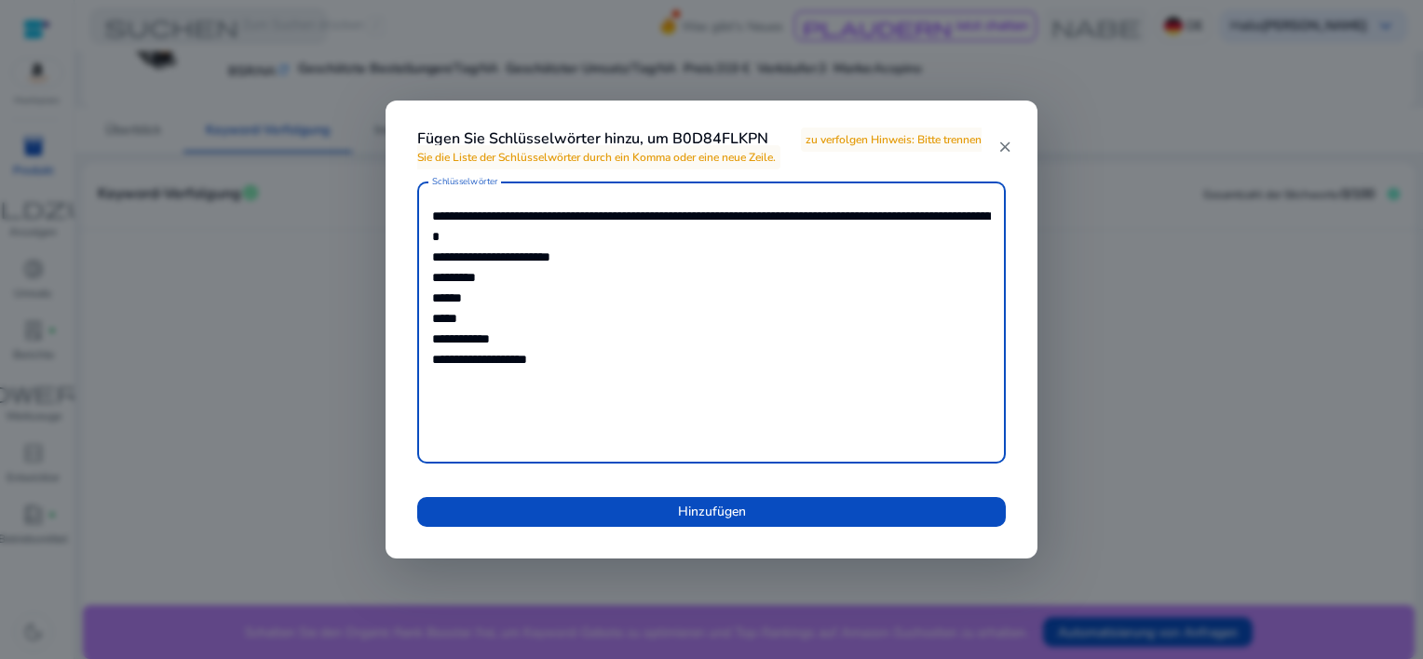
click at [514, 356] on textarea "**********" at bounding box center [711, 323] width 559 height 264
click at [544, 213] on textarea "**********" at bounding box center [711, 323] width 559 height 264
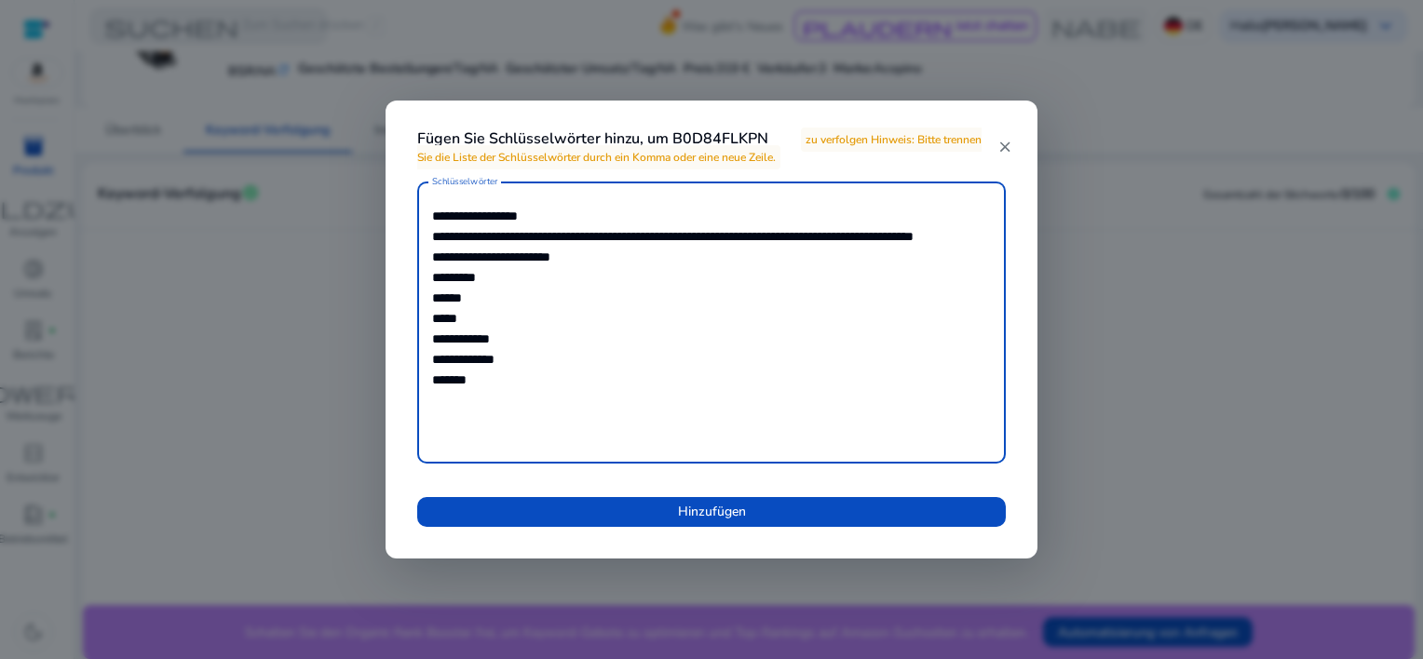
click at [528, 245] on textarea "**********" at bounding box center [711, 323] width 559 height 264
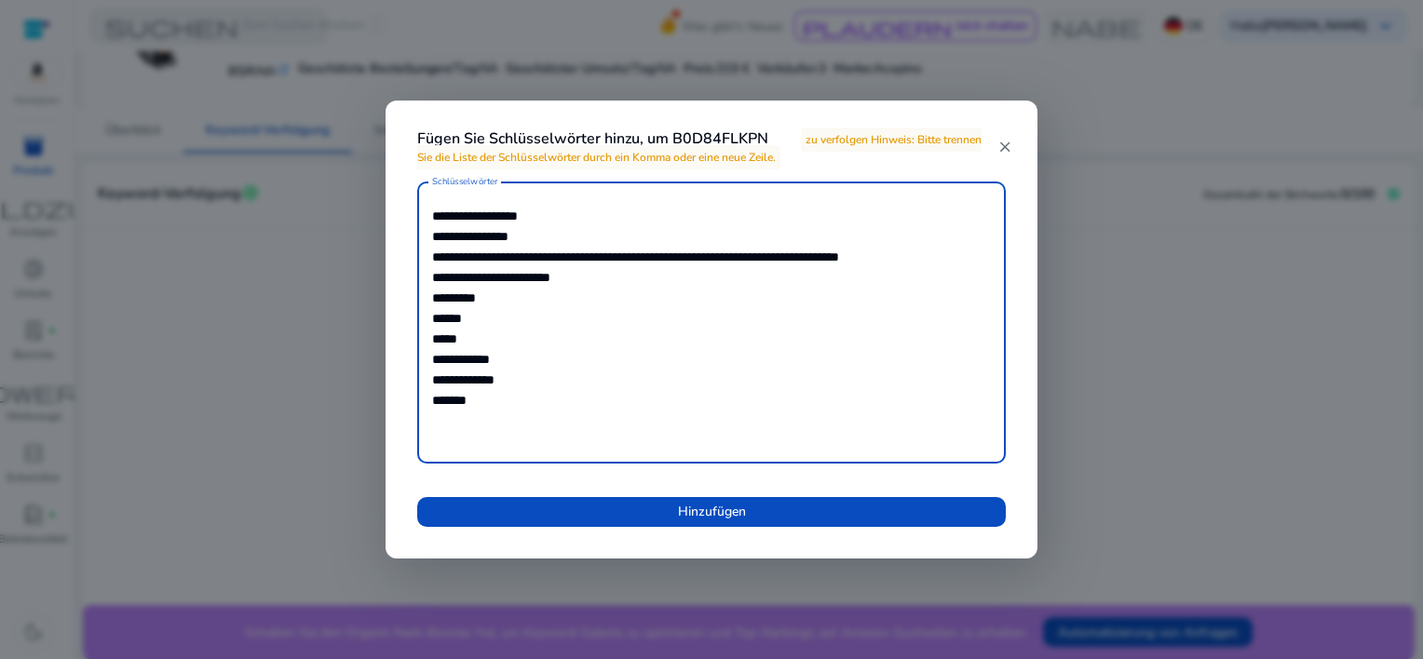
click at [775, 251] on textarea "**********" at bounding box center [711, 323] width 559 height 264
type textarea "**********"
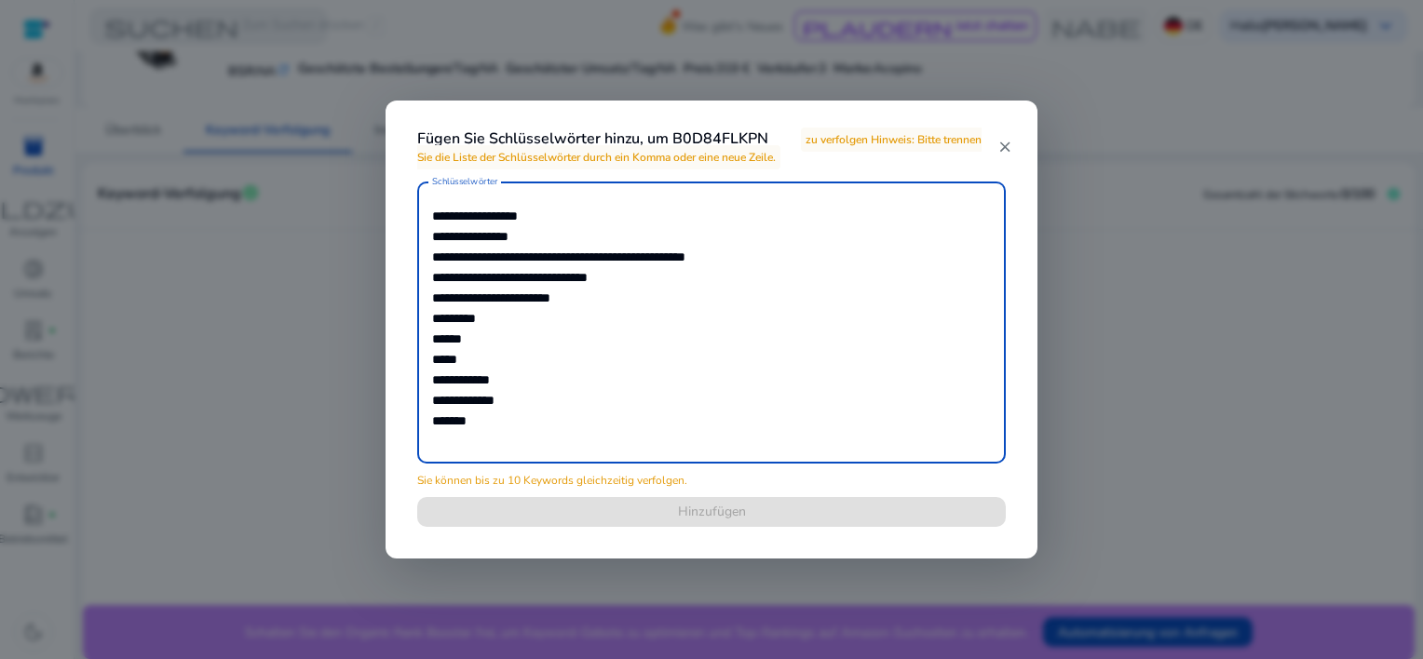
drag, startPoint x: 635, startPoint y: 452, endPoint x: 646, endPoint y: 351, distance: 101.2
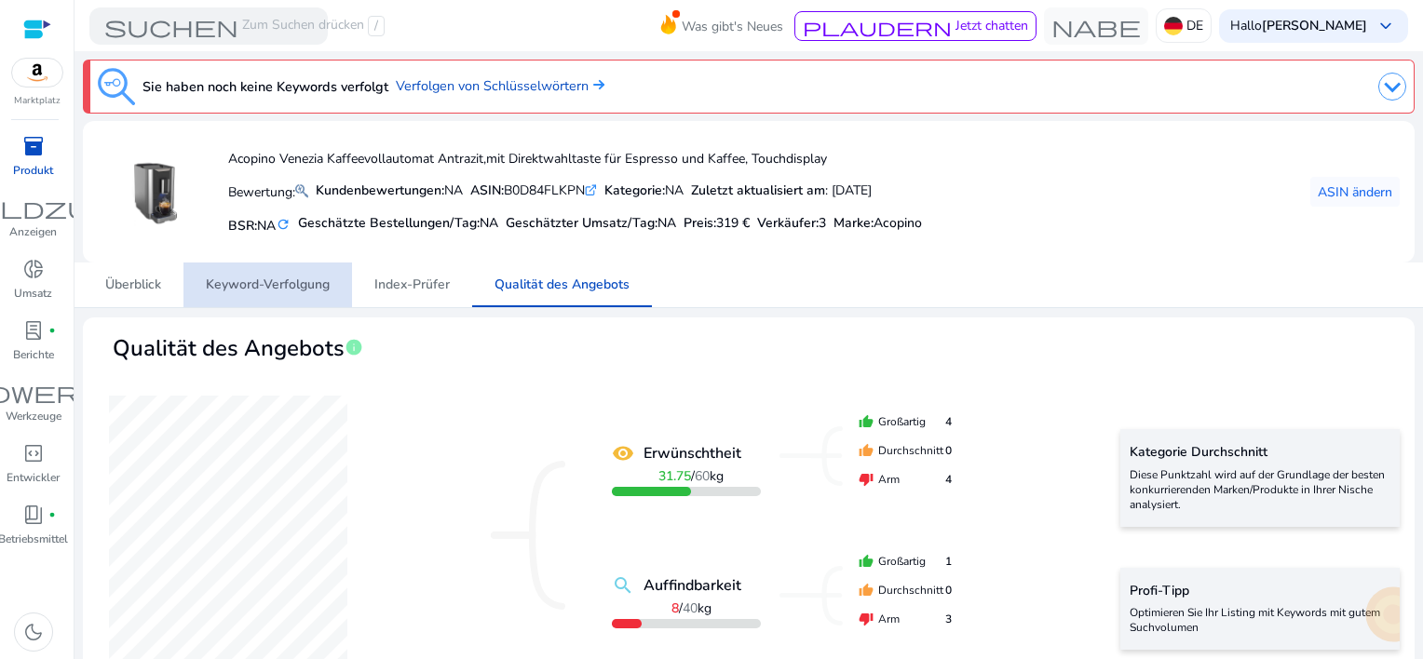
click at [249, 281] on span "Keyword-Verfolgung" at bounding box center [268, 285] width 124 height 13
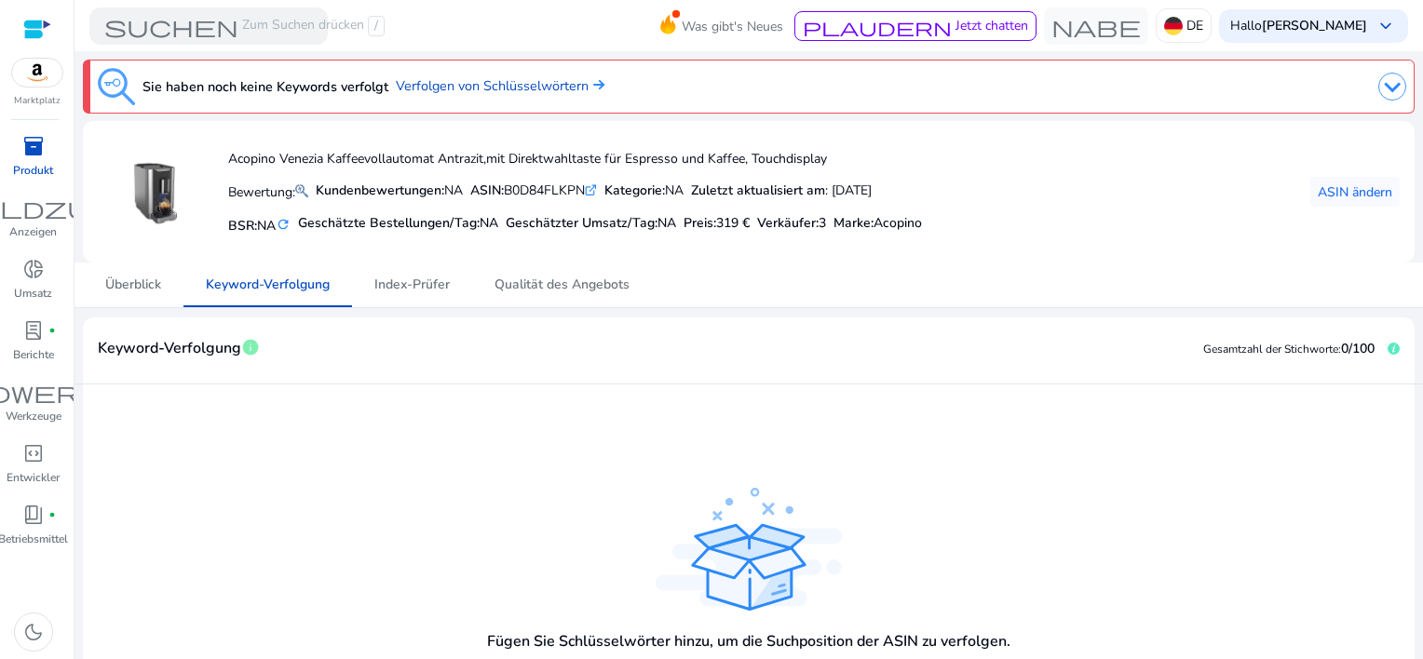
scroll to position [155, 0]
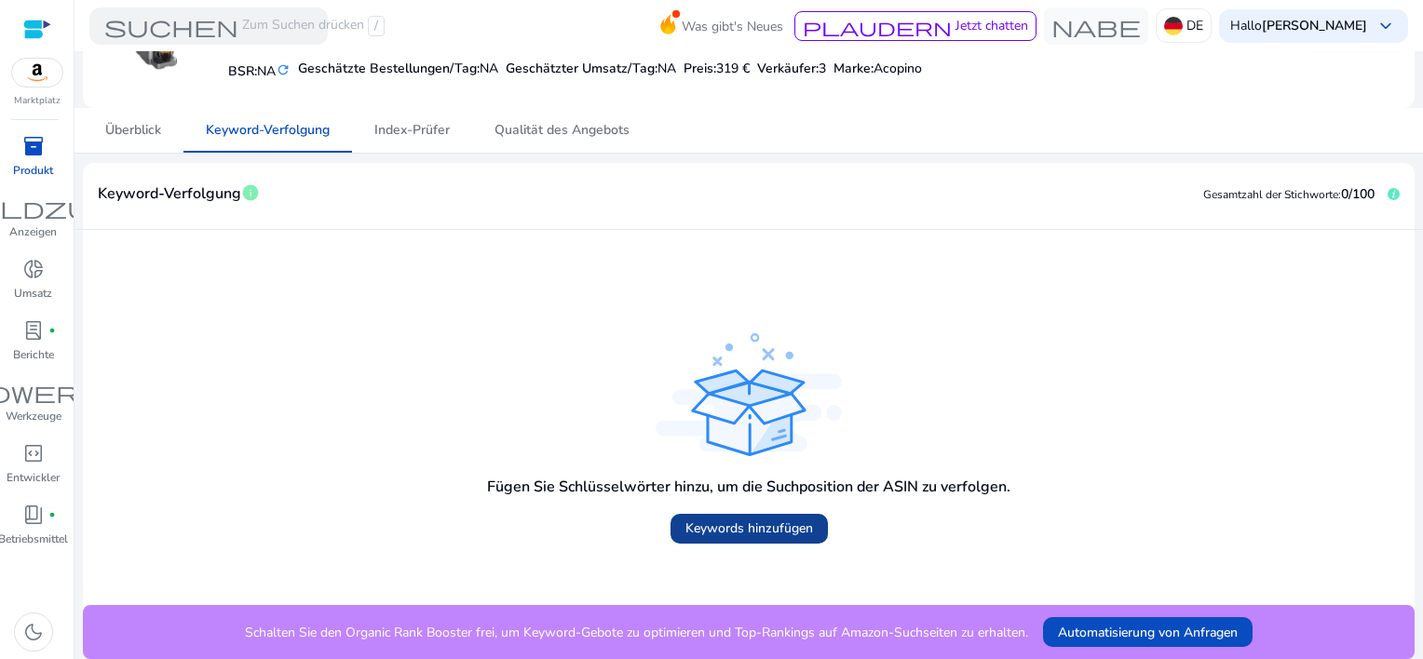
click at [714, 524] on span "Keywords hinzufügen" at bounding box center [750, 529] width 128 height 20
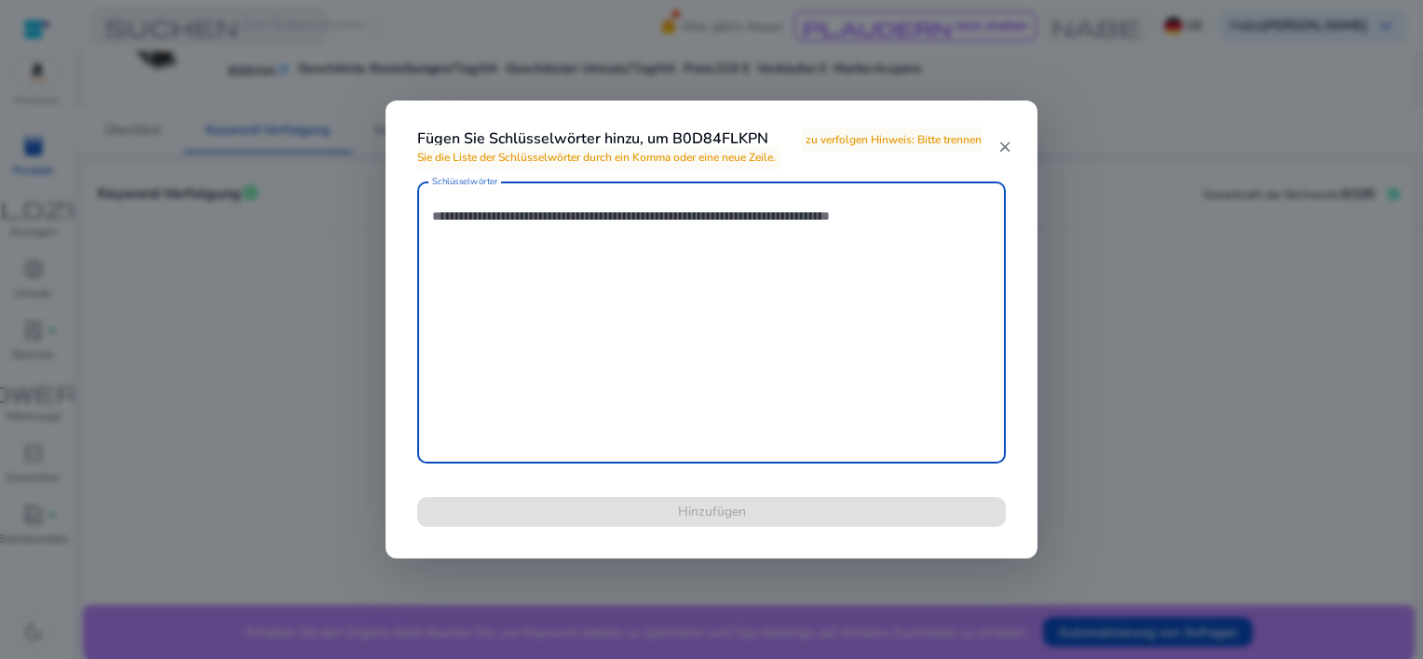
paste textarea "**********"
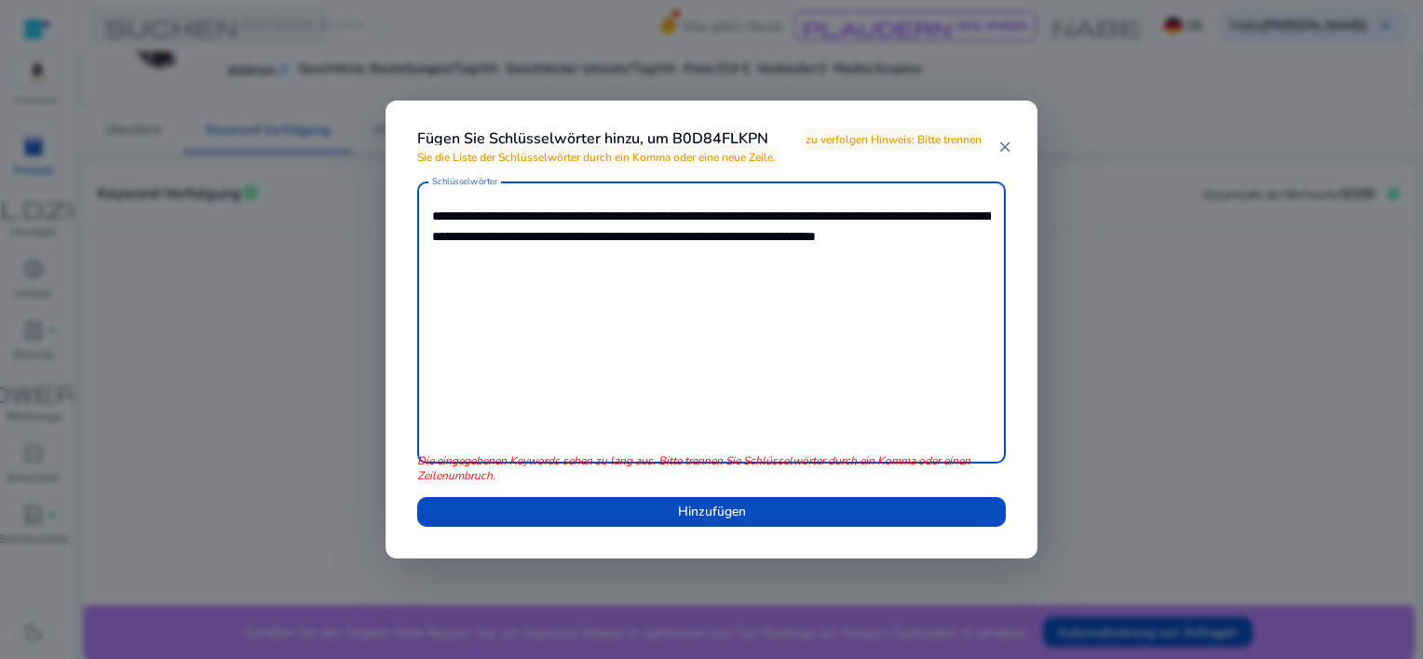
click at [535, 213] on textarea "**********" at bounding box center [711, 323] width 559 height 264
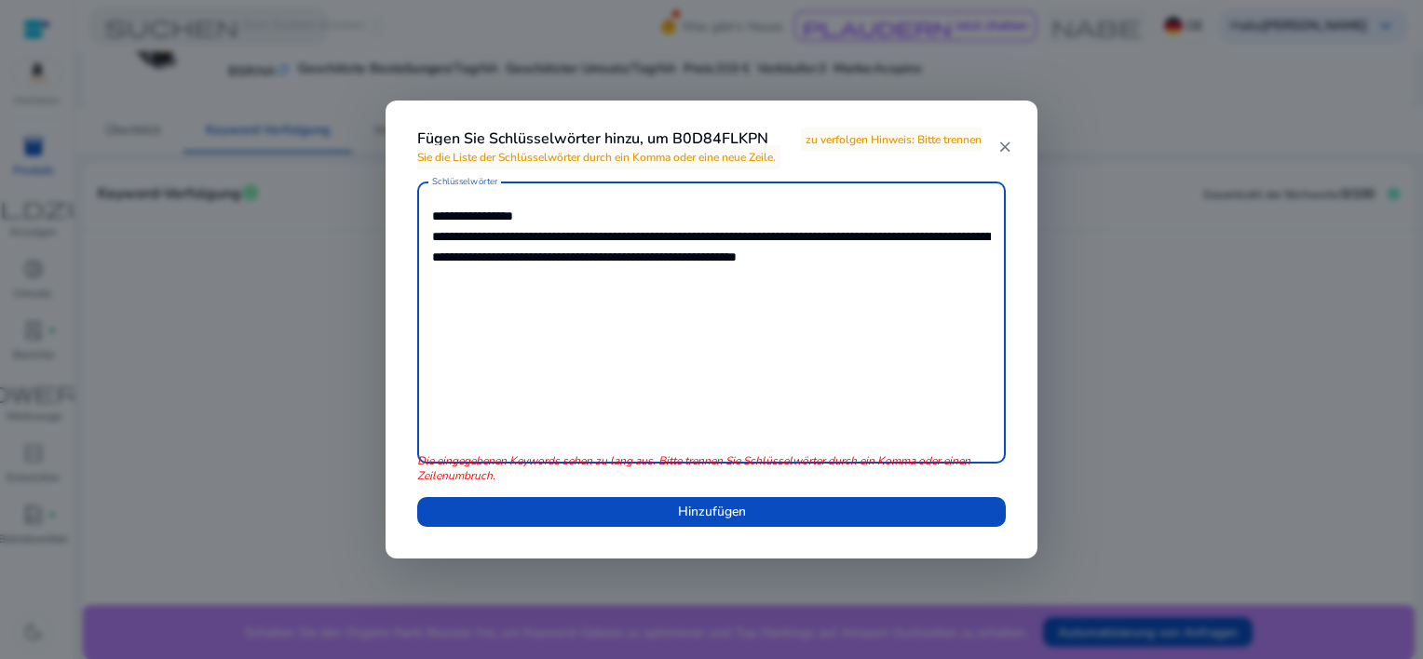
click at [532, 240] on textarea "**********" at bounding box center [711, 323] width 559 height 264
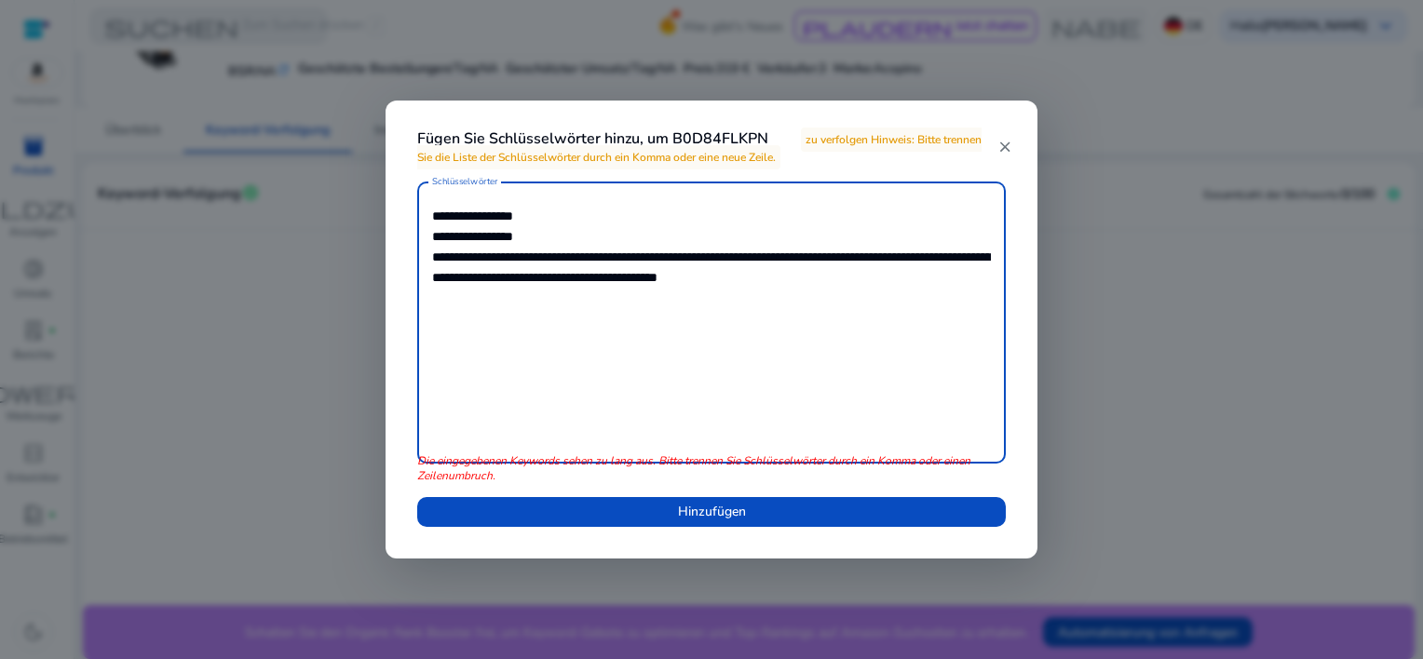
click at [589, 253] on textarea "**********" at bounding box center [711, 323] width 559 height 264
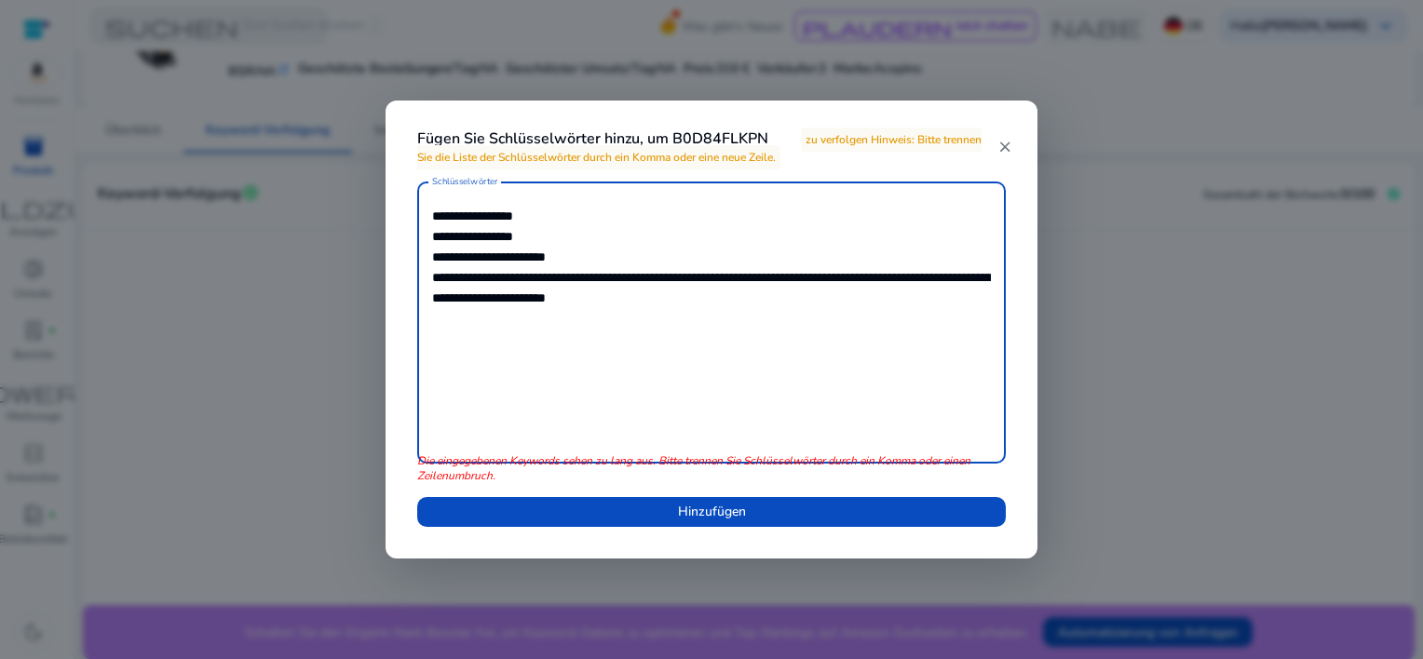
click at [573, 279] on textarea "**********" at bounding box center [711, 323] width 559 height 264
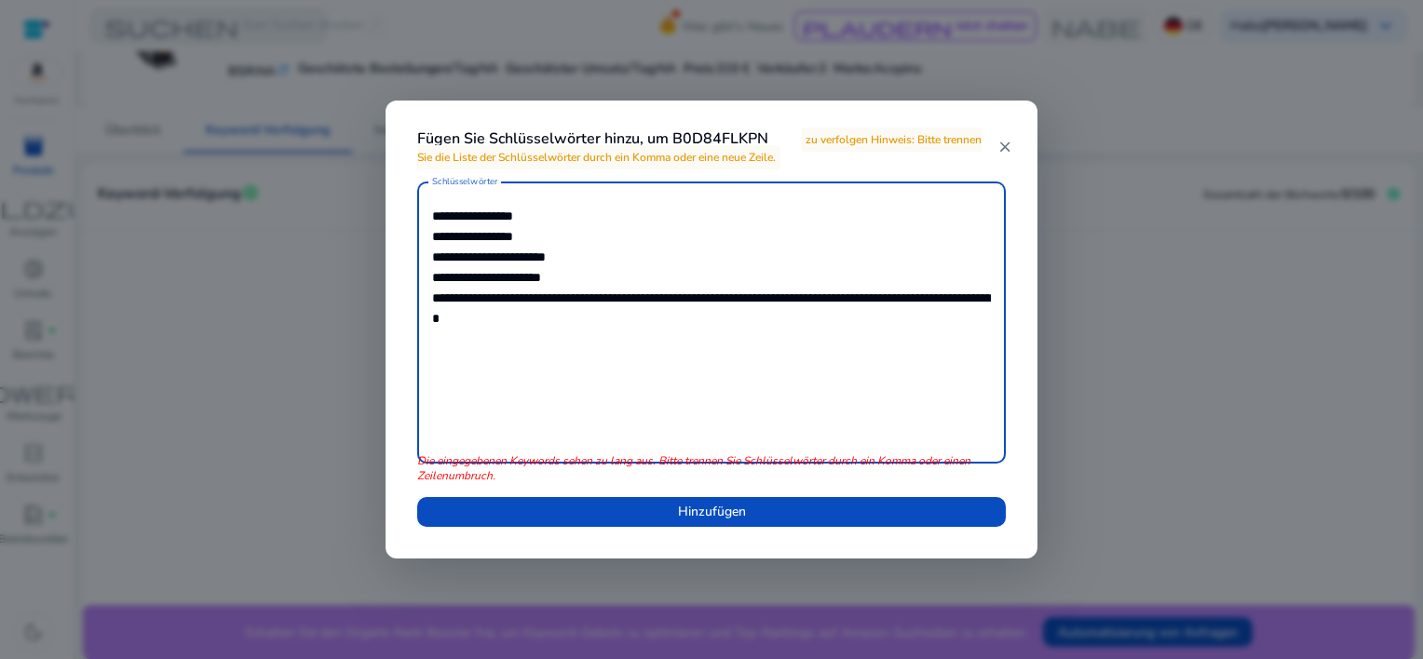
click at [573, 295] on textarea "**********" at bounding box center [711, 323] width 559 height 264
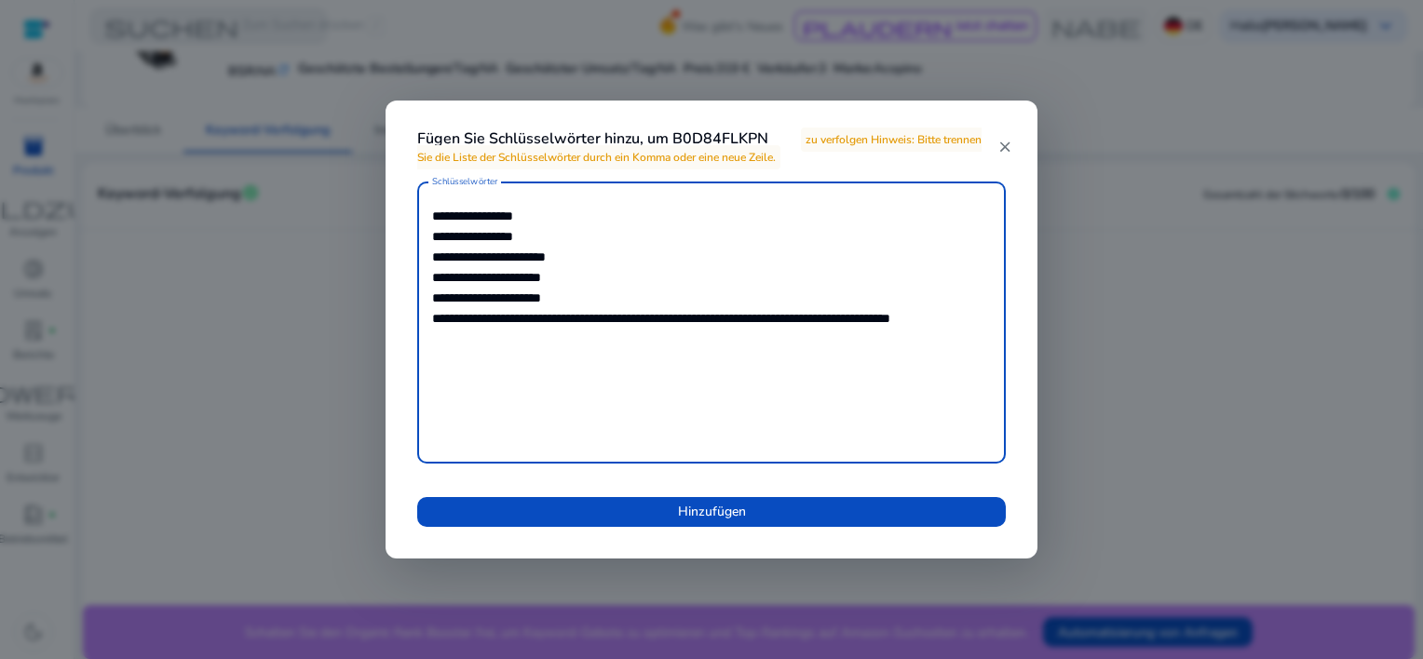
click at [558, 320] on textarea "**********" at bounding box center [711, 323] width 559 height 264
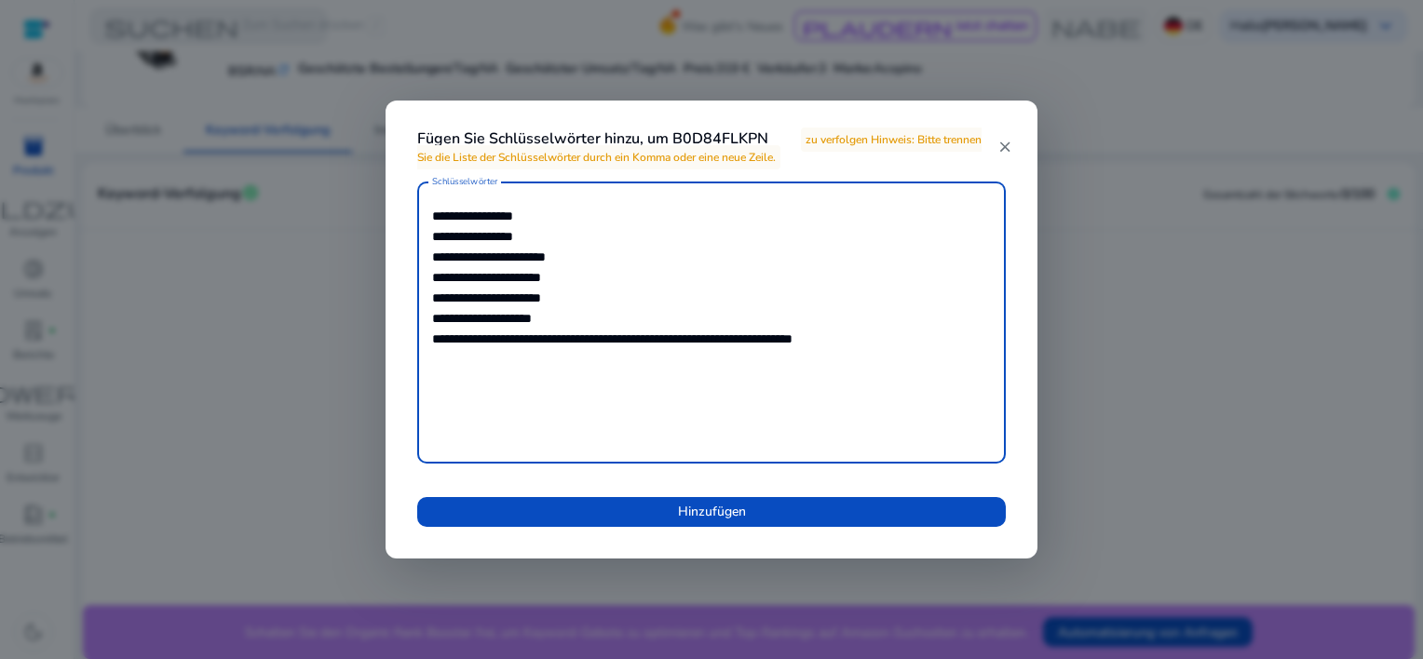
click at [597, 339] on textarea "**********" at bounding box center [711, 323] width 559 height 264
click at [626, 356] on textarea "**********" at bounding box center [711, 323] width 559 height 264
click at [479, 358] on textarea "**********" at bounding box center [711, 323] width 559 height 264
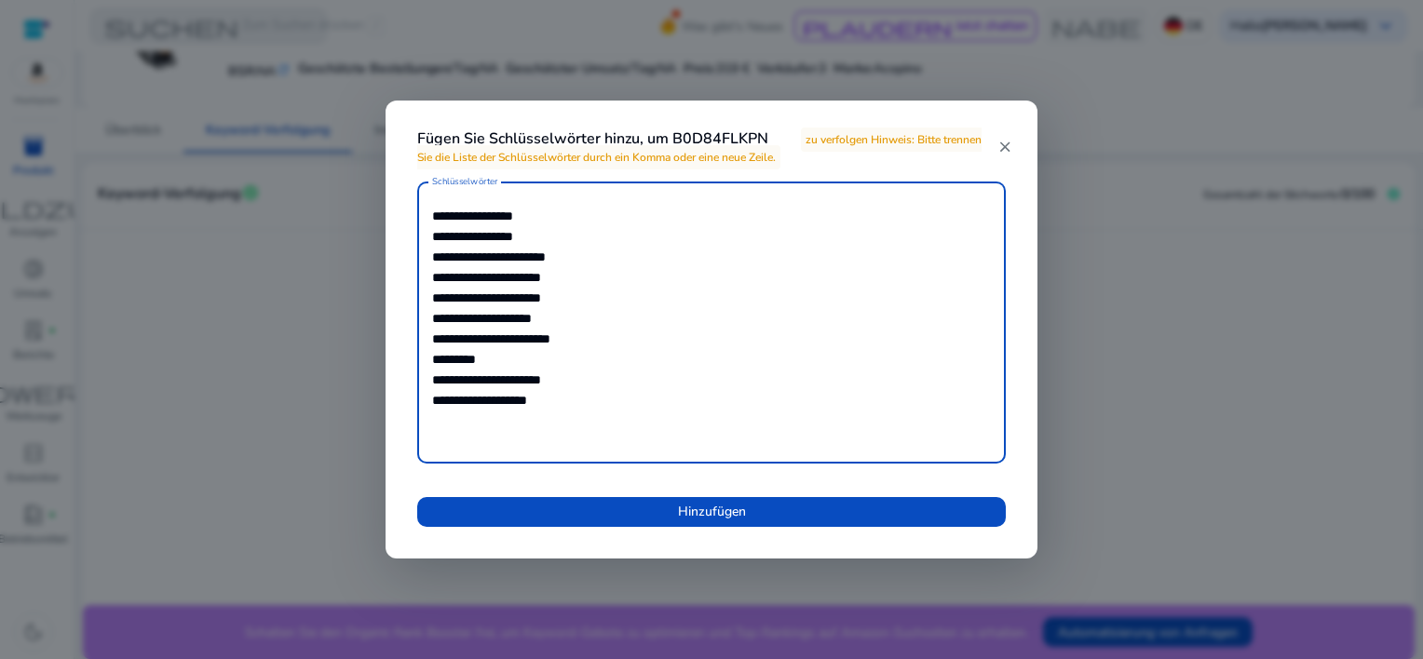
click at [484, 312] on textarea "**********" at bounding box center [711, 323] width 559 height 264
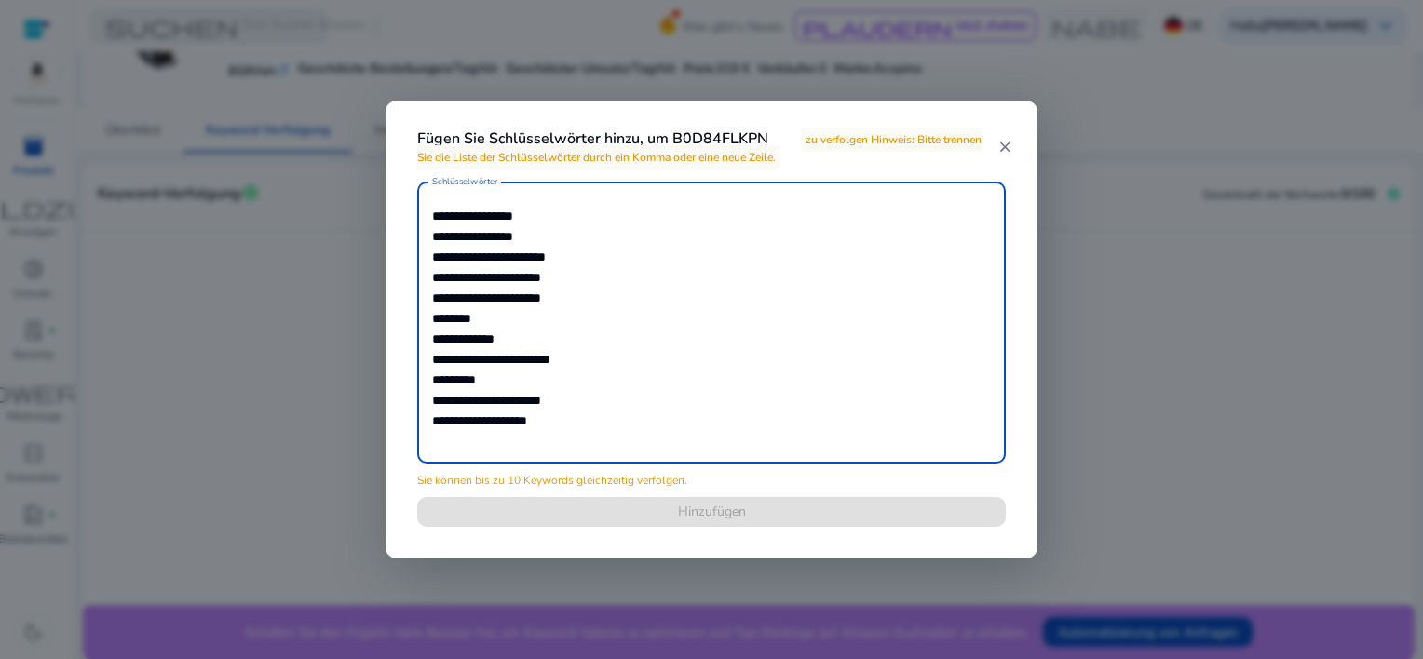
click at [592, 396] on textarea "**********" at bounding box center [711, 323] width 559 height 264
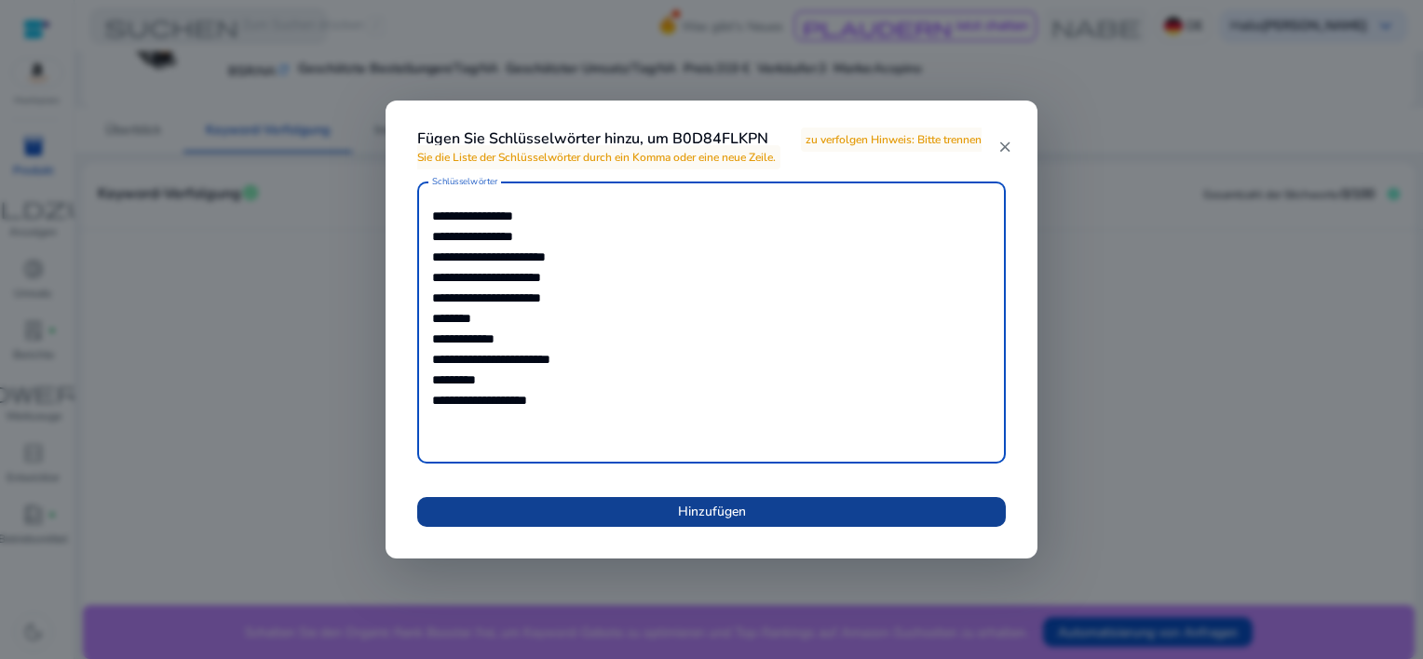
type textarea "**********"
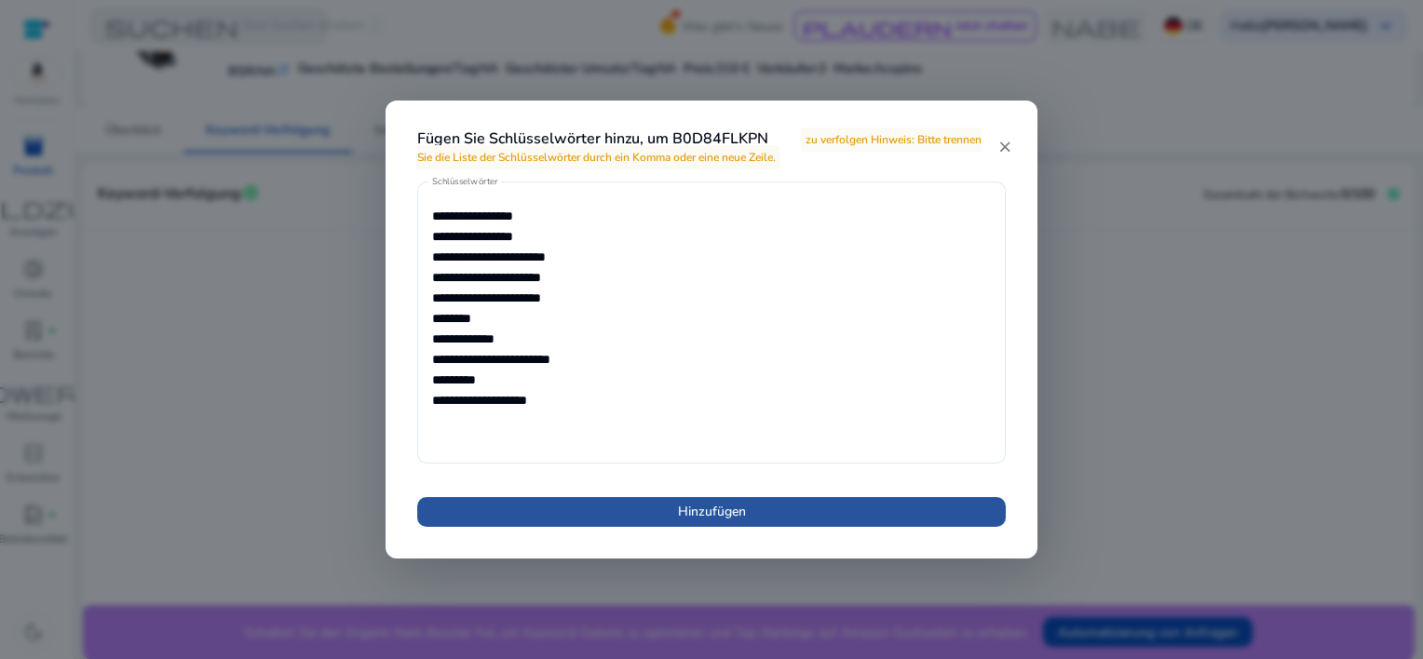
click at [607, 515] on span at bounding box center [711, 512] width 589 height 45
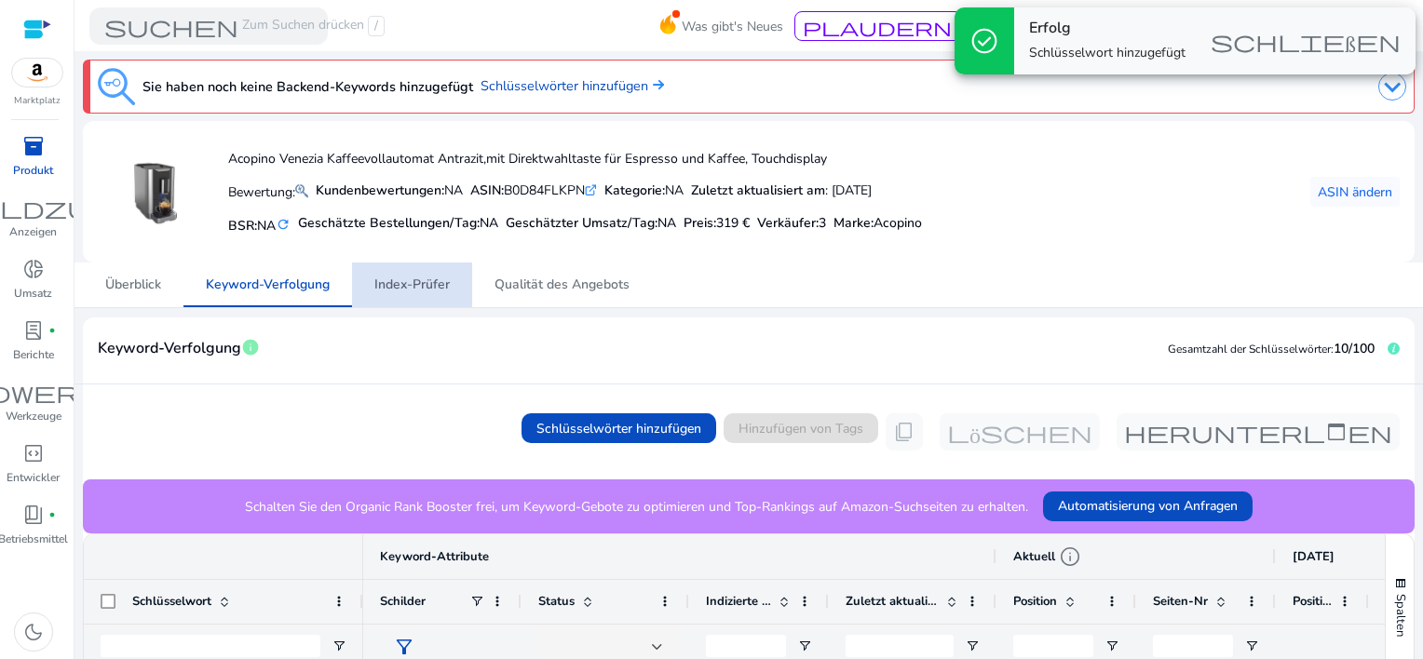
click at [417, 289] on span "Index-Prüfer" at bounding box center [411, 285] width 75 height 13
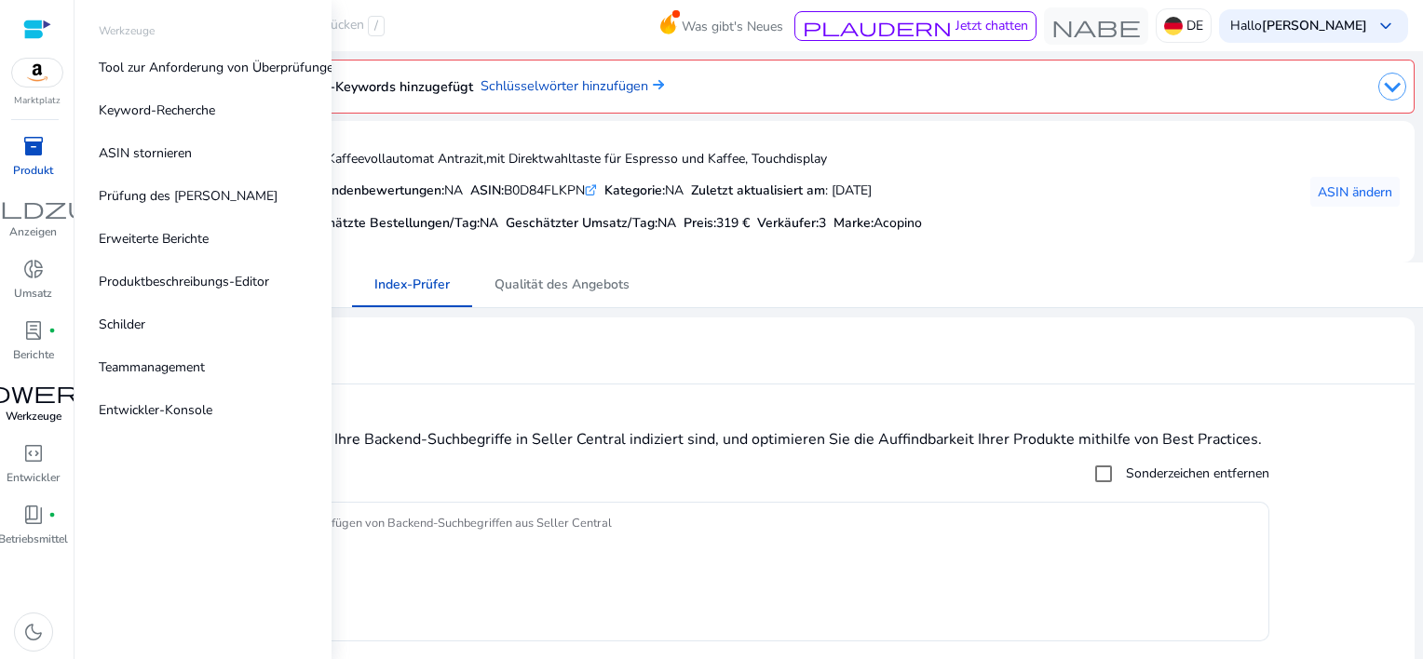
click at [30, 402] on span "Handwerker" at bounding box center [34, 392] width 224 height 22
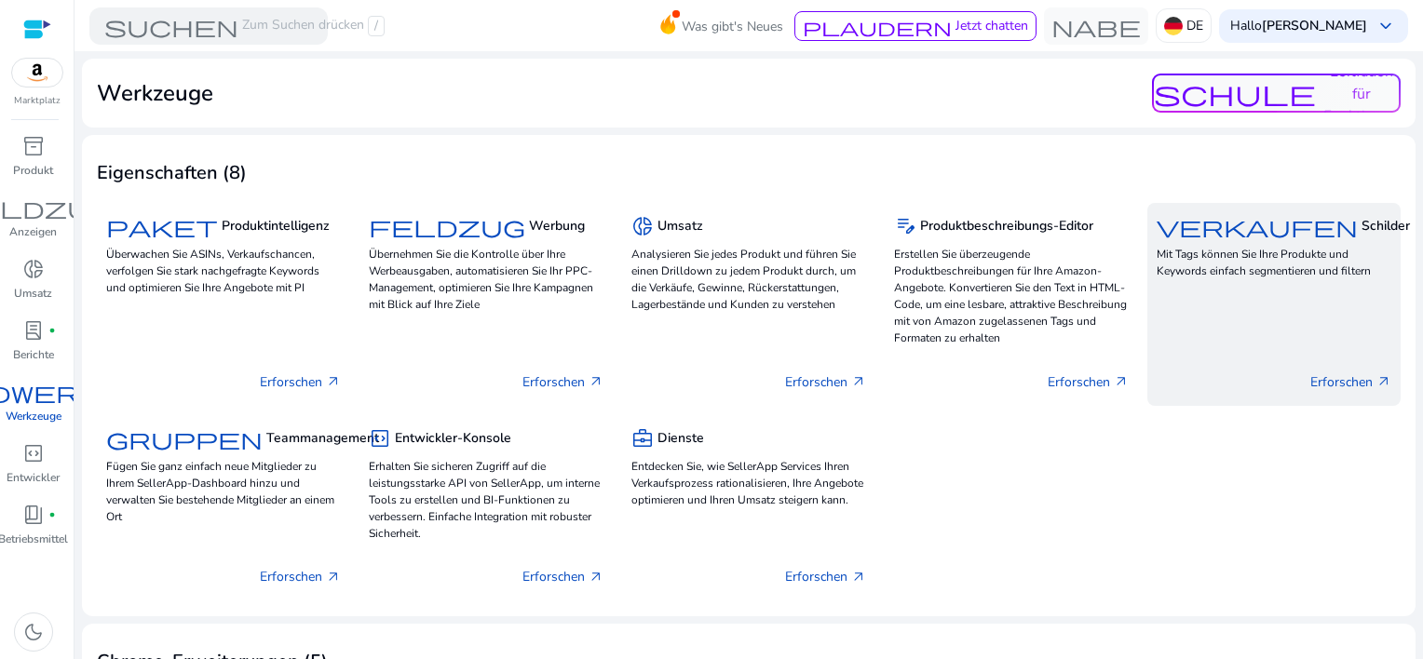
click at [1331, 382] on font "Erforschen" at bounding box center [1342, 383] width 62 height 20
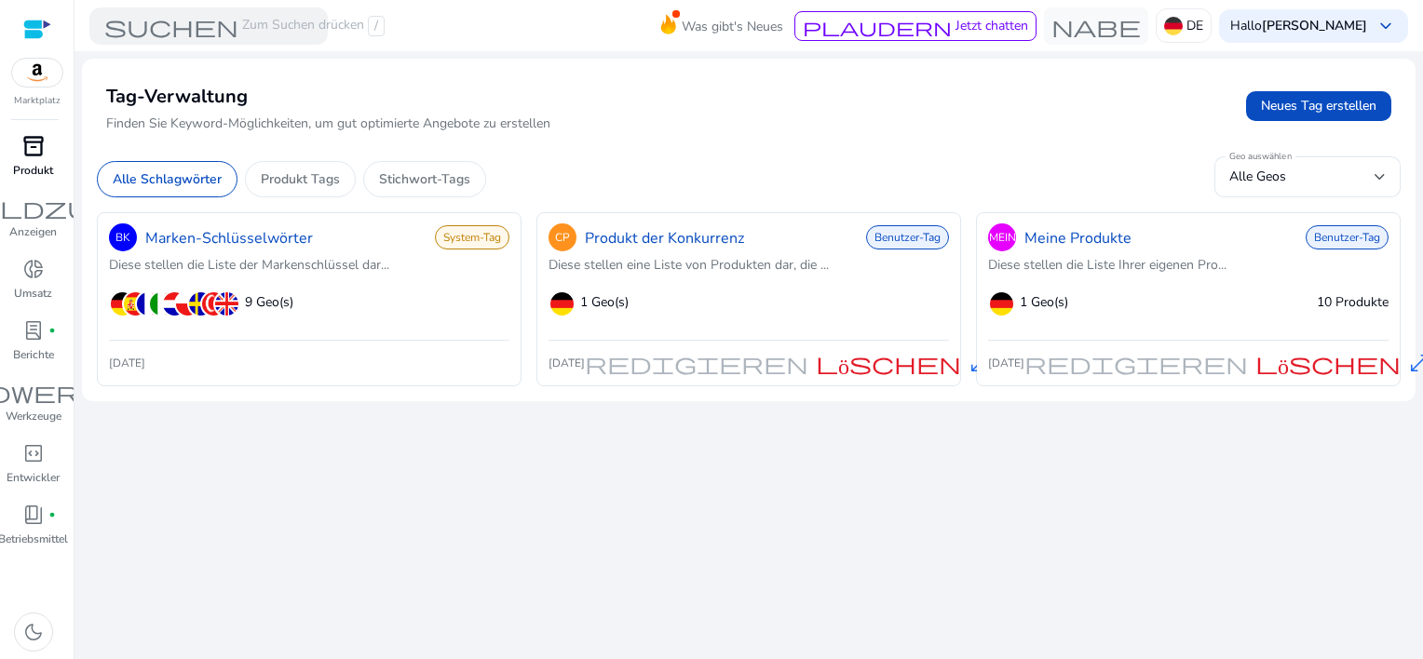
click at [34, 151] on span "inventory_2" at bounding box center [33, 146] width 22 height 22
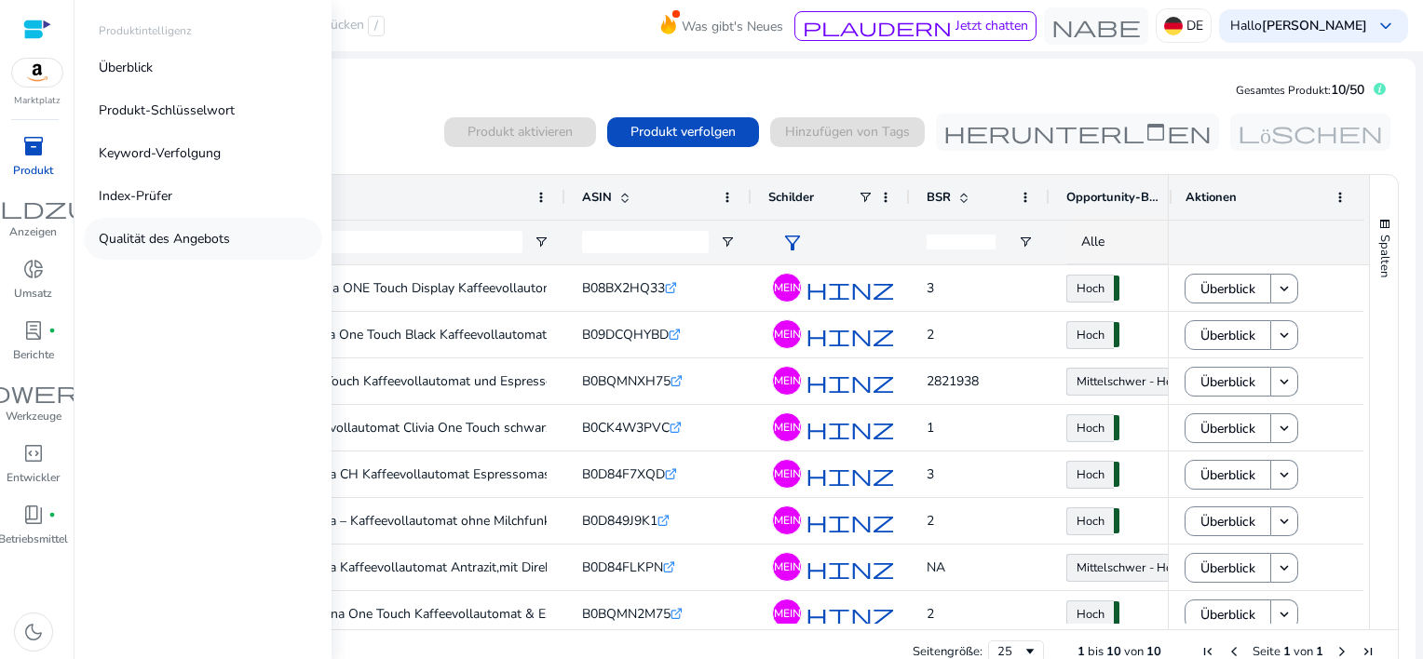
click at [175, 242] on p "Qualität des Angebots" at bounding box center [164, 239] width 131 height 20
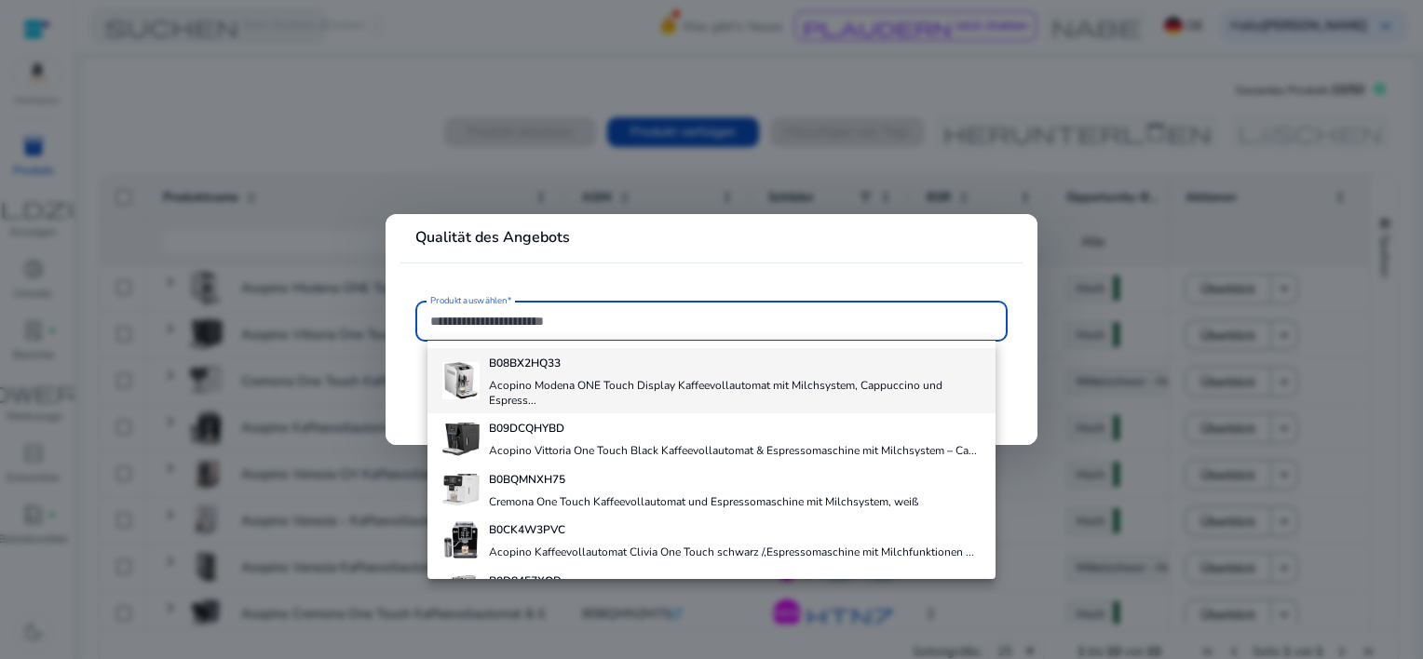
click at [524, 361] on b "B08BX2HQ33" at bounding box center [525, 363] width 72 height 15
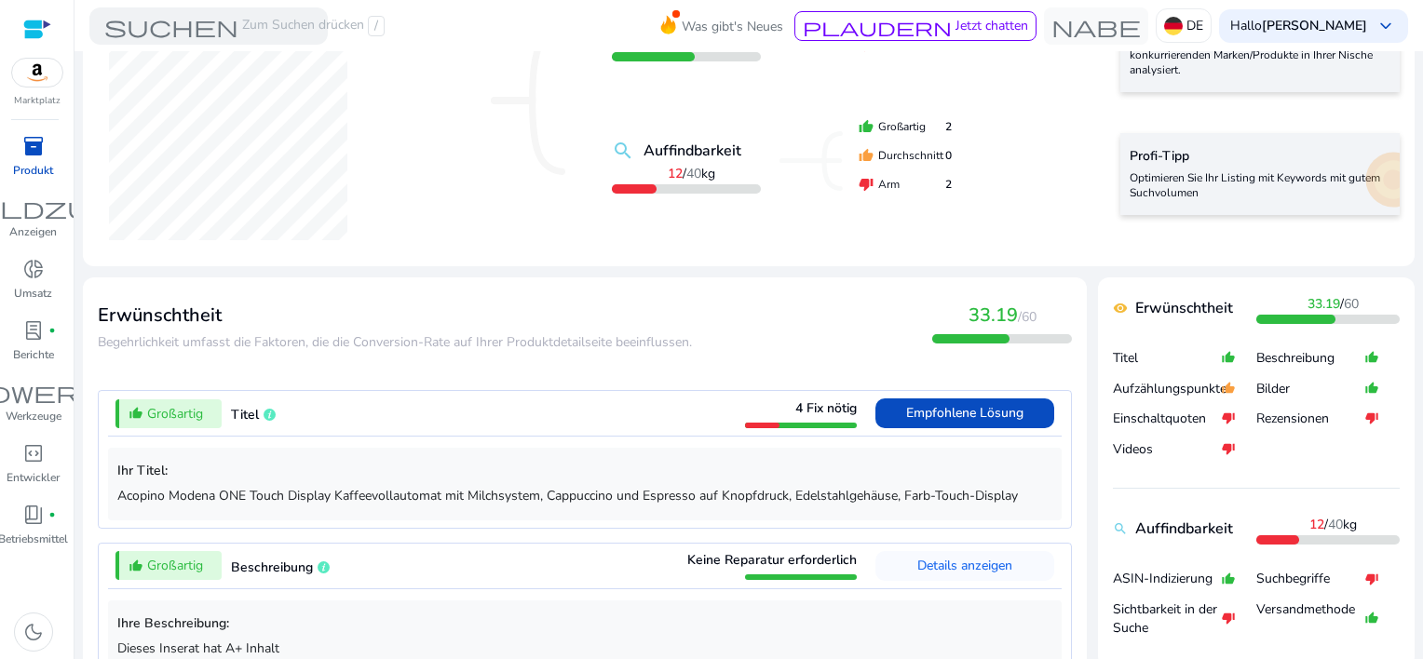
scroll to position [466, 0]
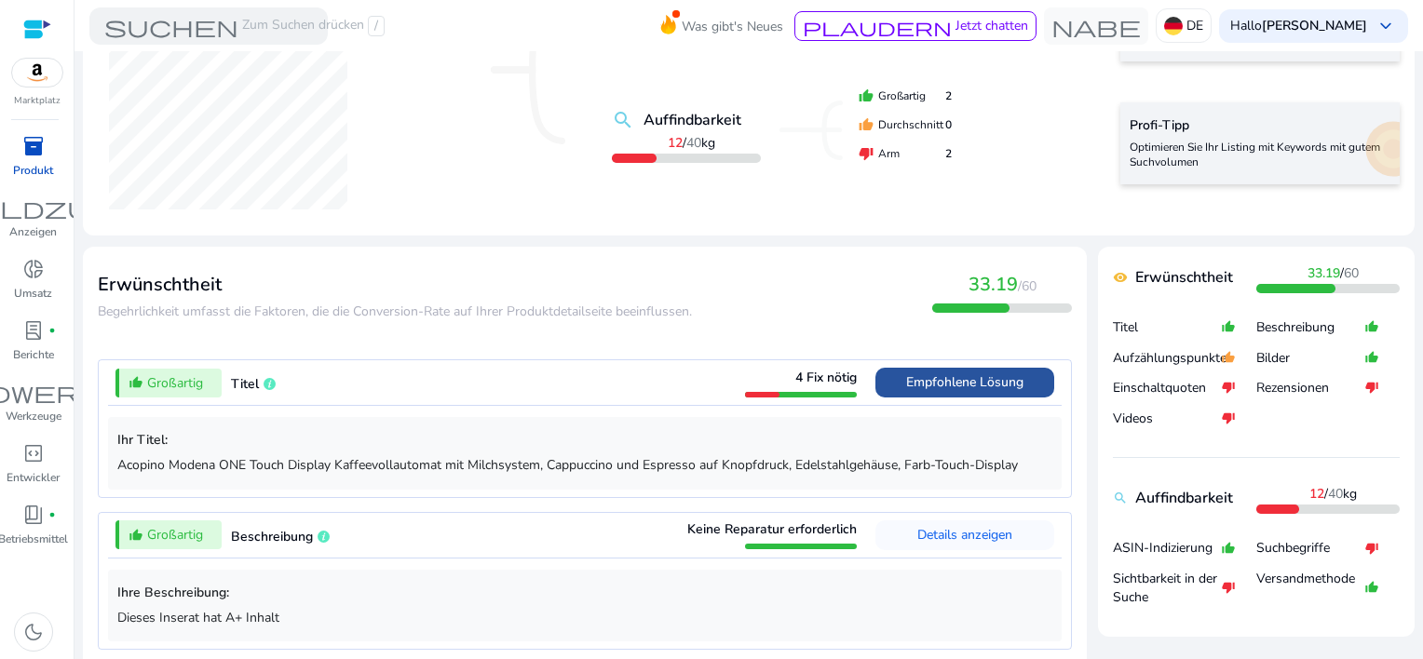
click at [930, 380] on span "Empfohlene Lösung" at bounding box center [964, 383] width 117 height 18
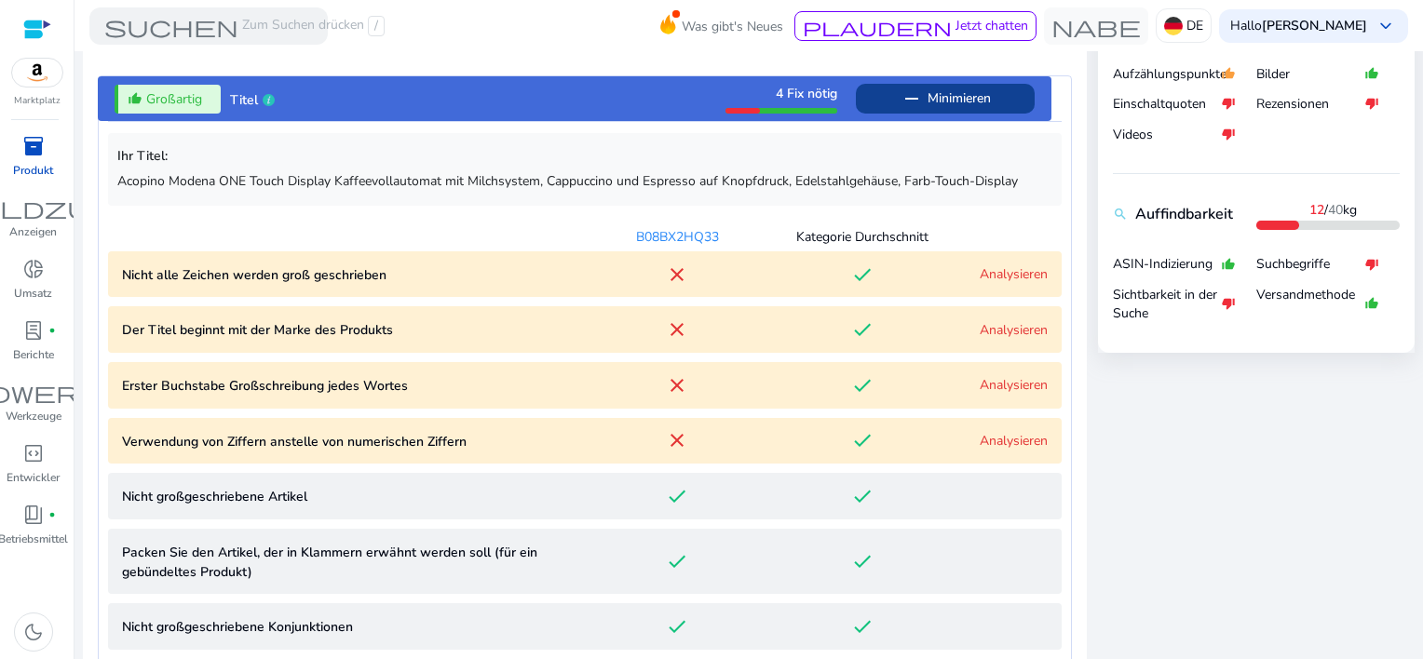
scroll to position [824, 0]
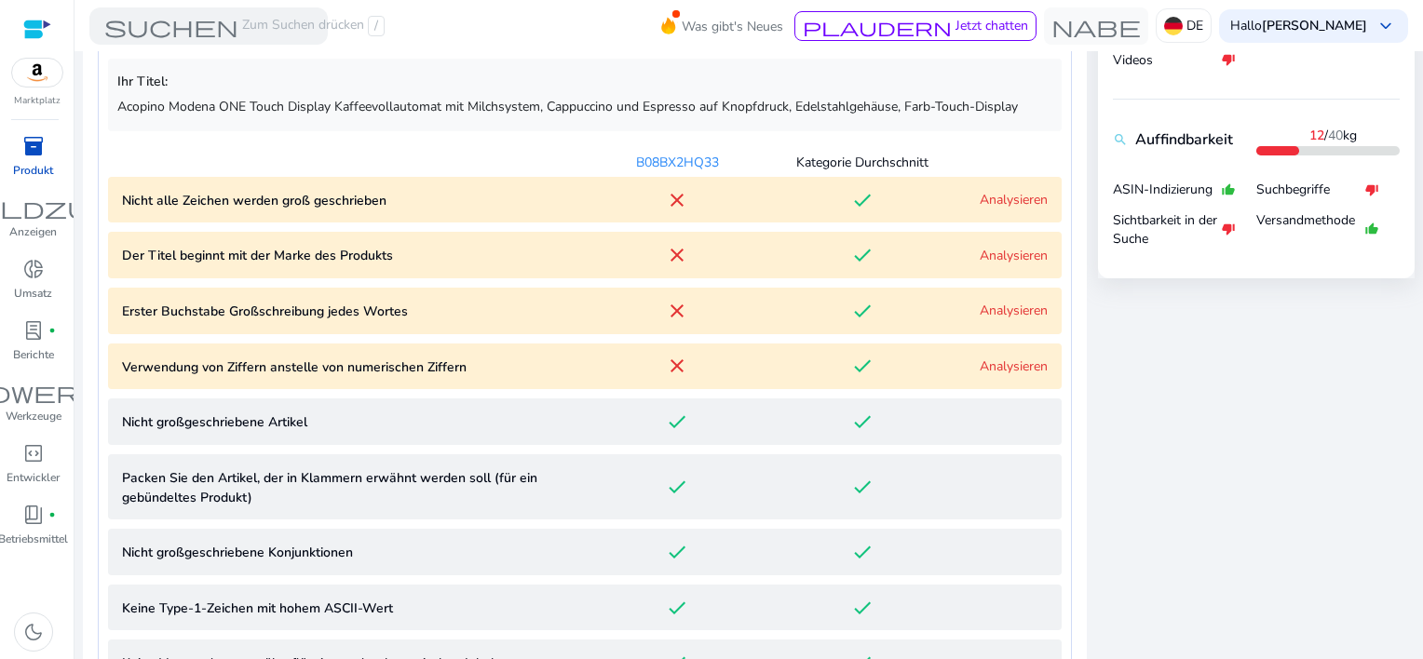
click at [993, 205] on link "Analysieren" at bounding box center [1014, 200] width 68 height 18
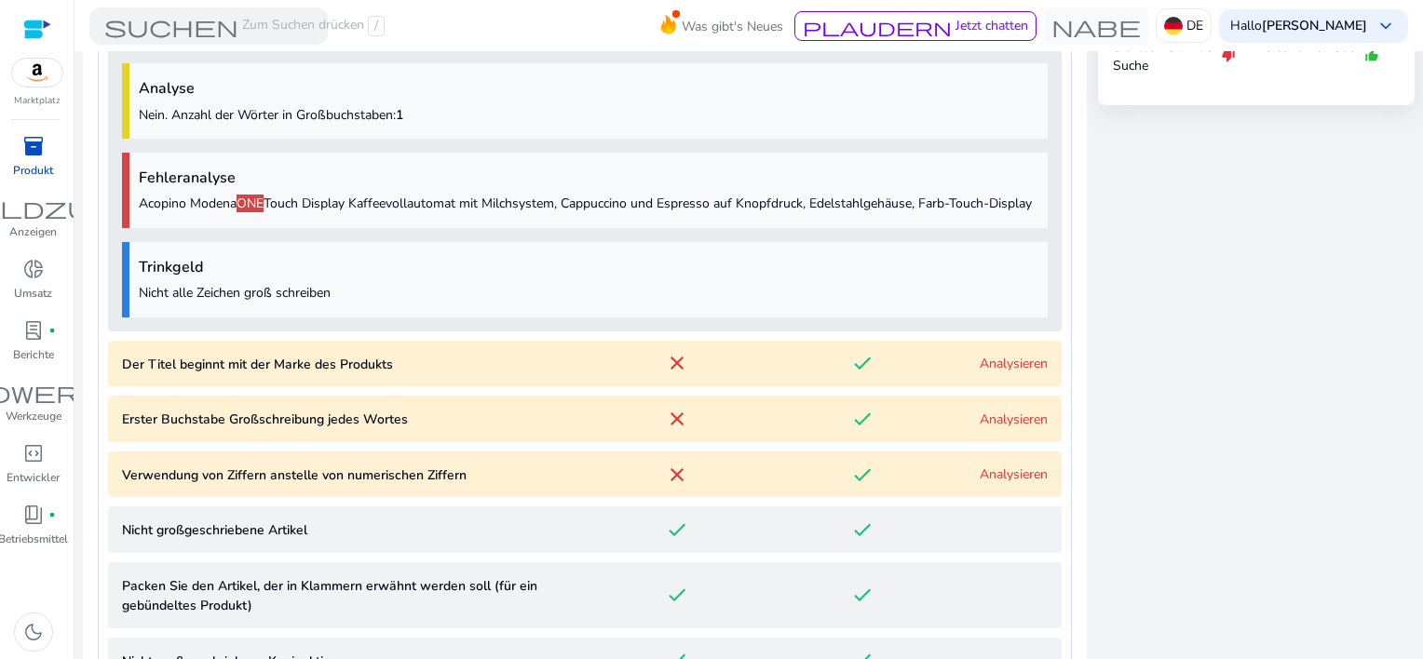
scroll to position [999, 0]
click at [1002, 482] on link "Analysieren" at bounding box center [1014, 473] width 68 height 18
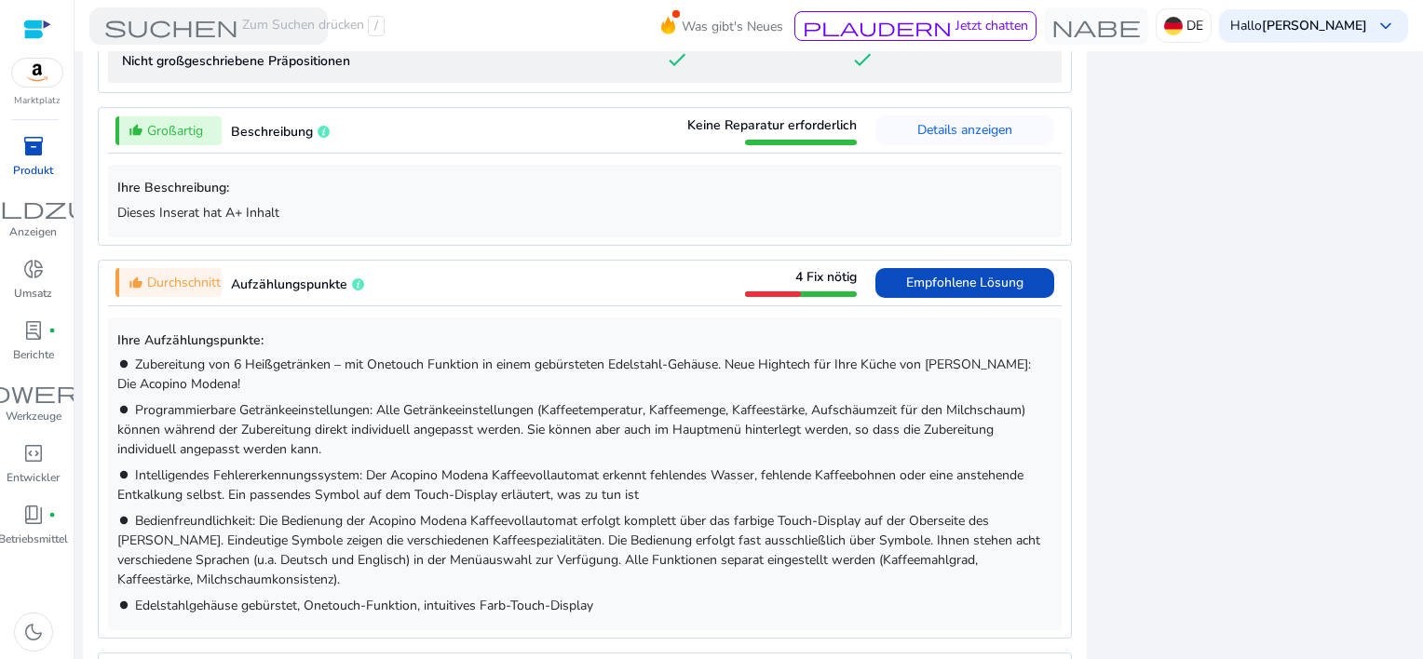
scroll to position [2306, 0]
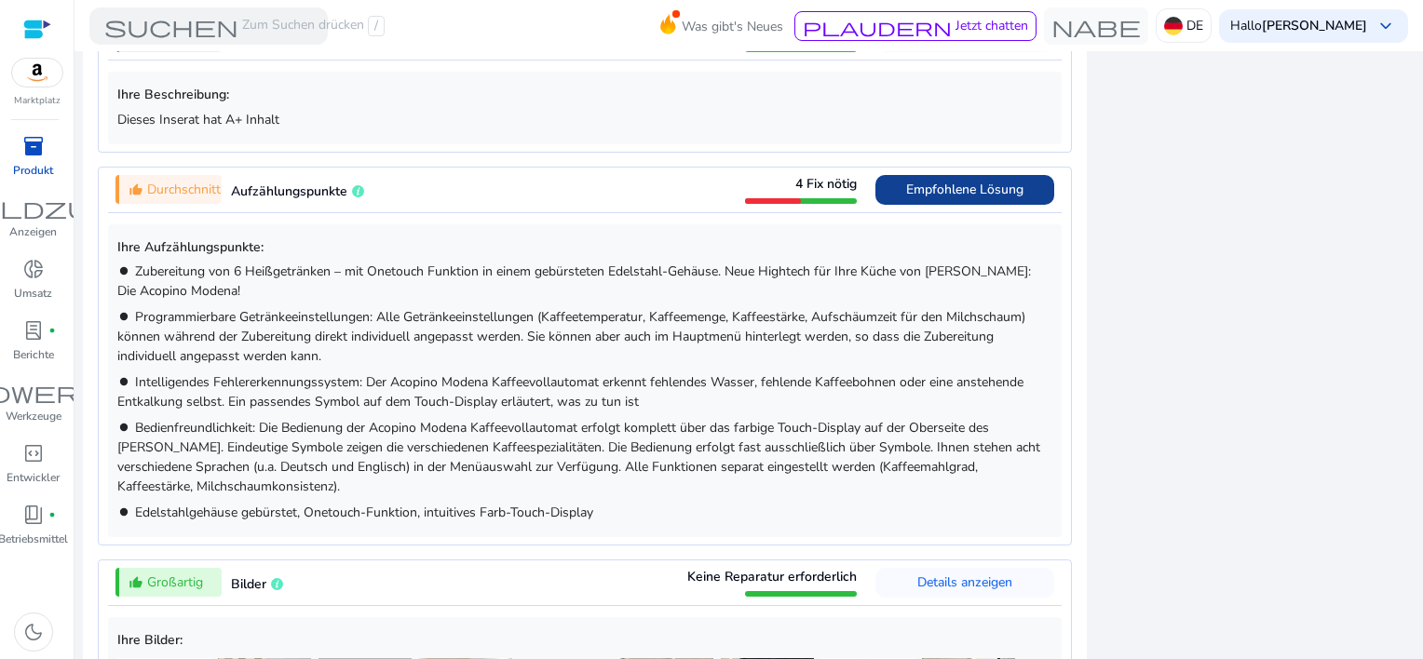
click at [913, 198] on span "Empfohlene Lösung" at bounding box center [964, 190] width 117 height 18
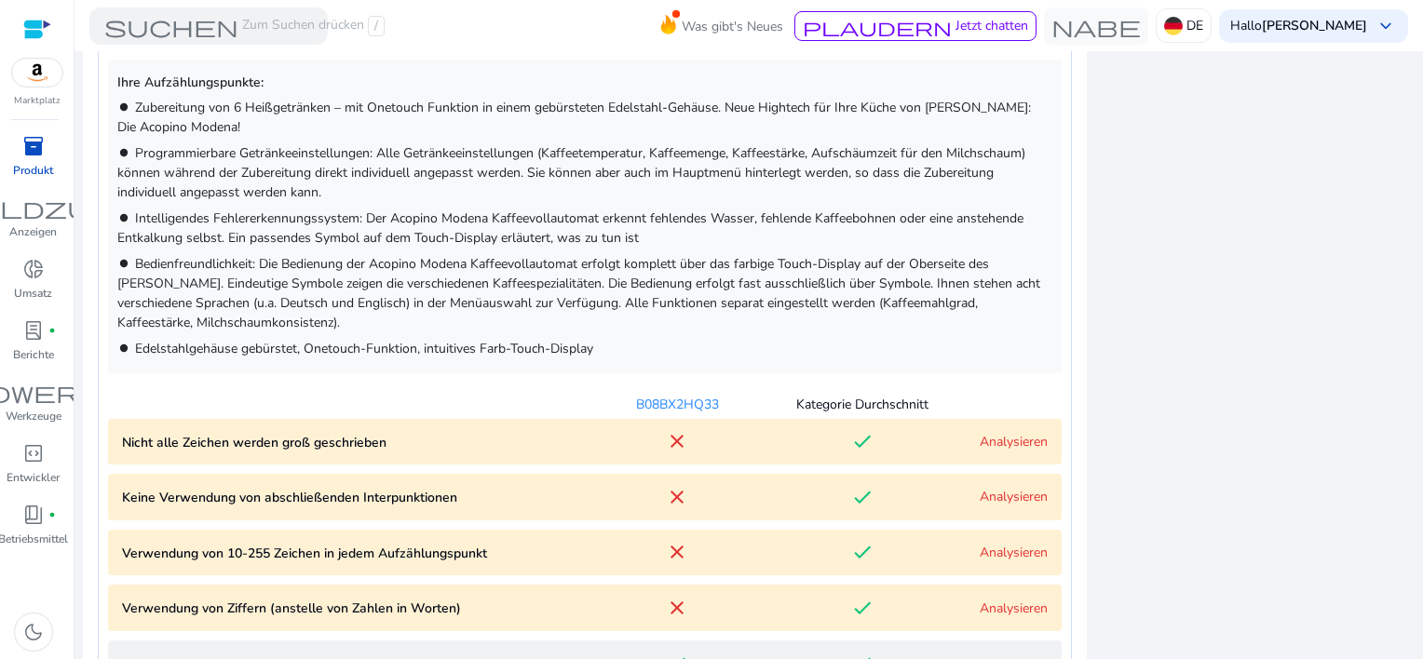
scroll to position [1035, 0]
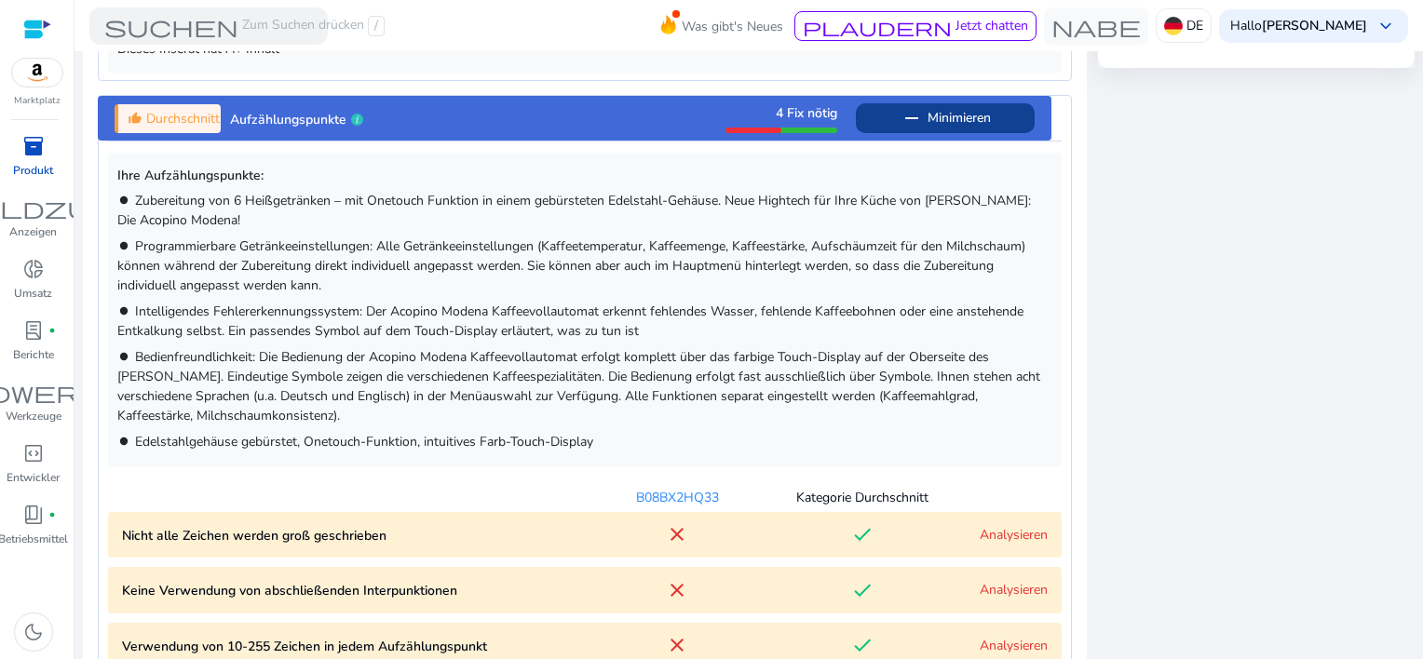
click at [283, 113] on span "Aufzählungspunkte" at bounding box center [288, 120] width 116 height 18
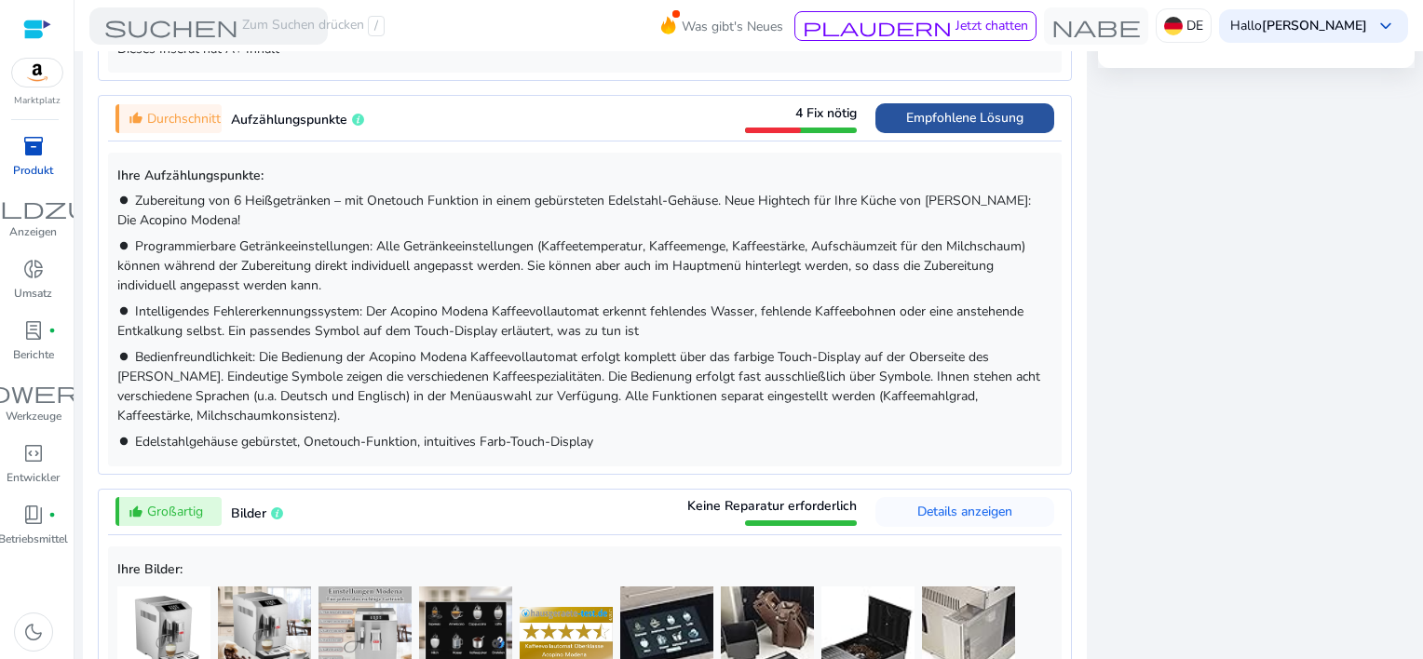
click at [936, 112] on span "Empfohlene Lösung" at bounding box center [964, 118] width 117 height 18
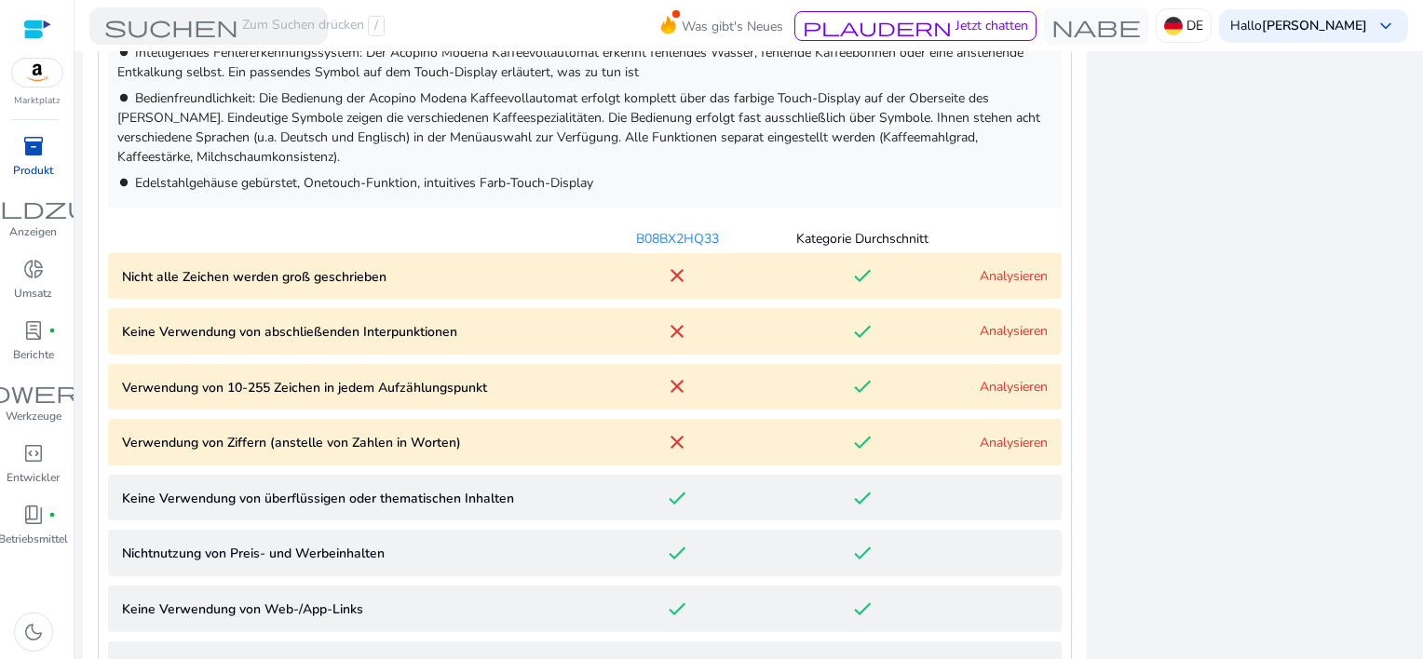
scroll to position [1314, 0]
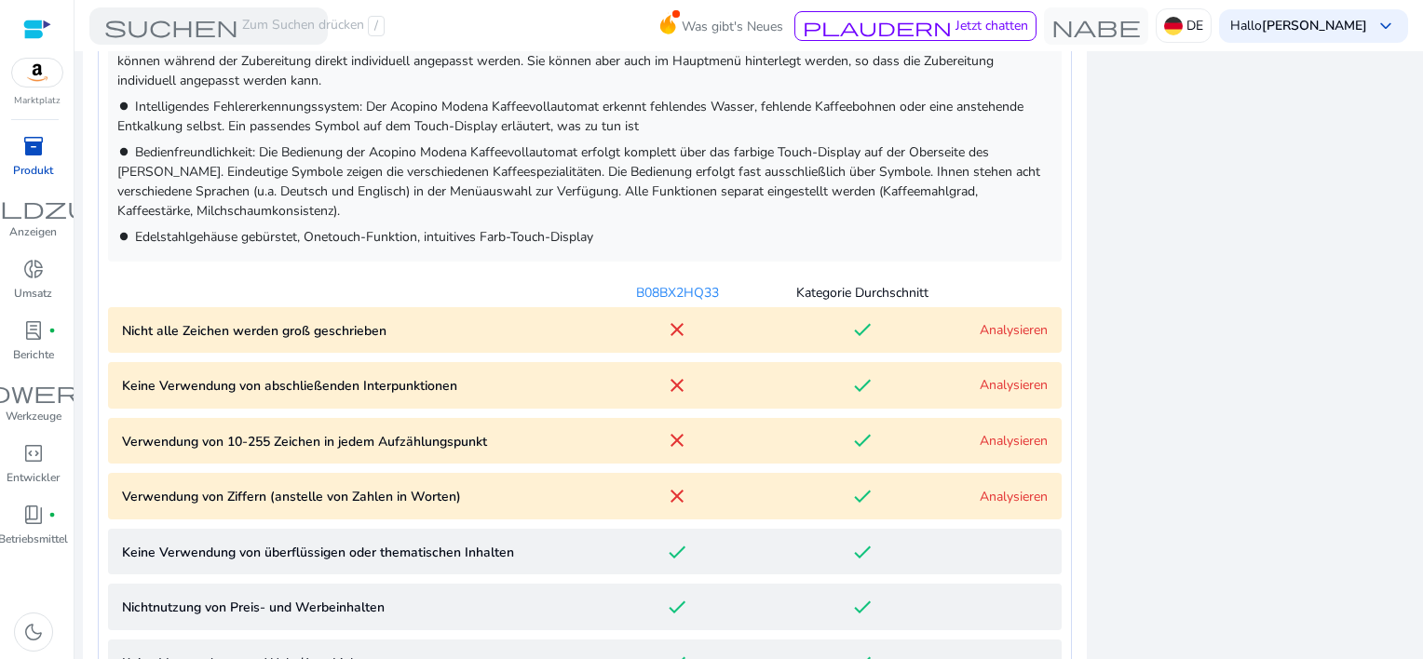
scroll to position [1128, 0]
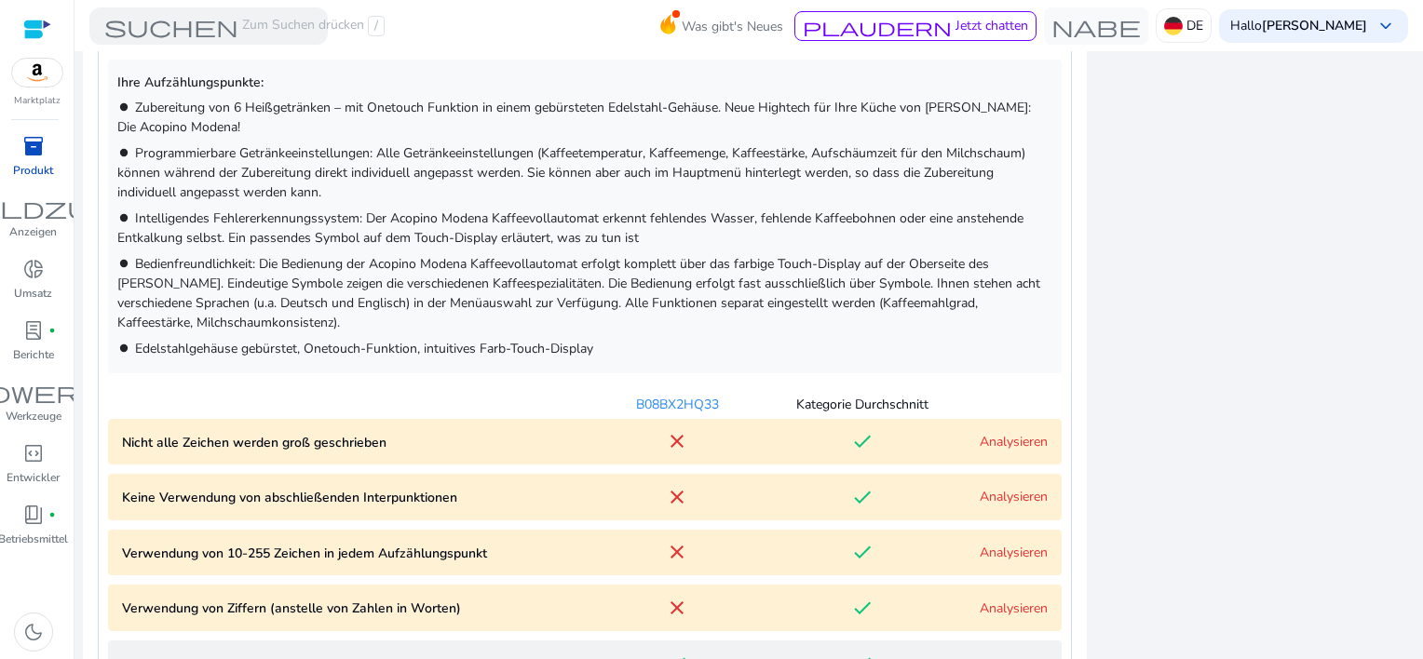
click at [1010, 439] on link "Analysieren" at bounding box center [1014, 442] width 68 height 18
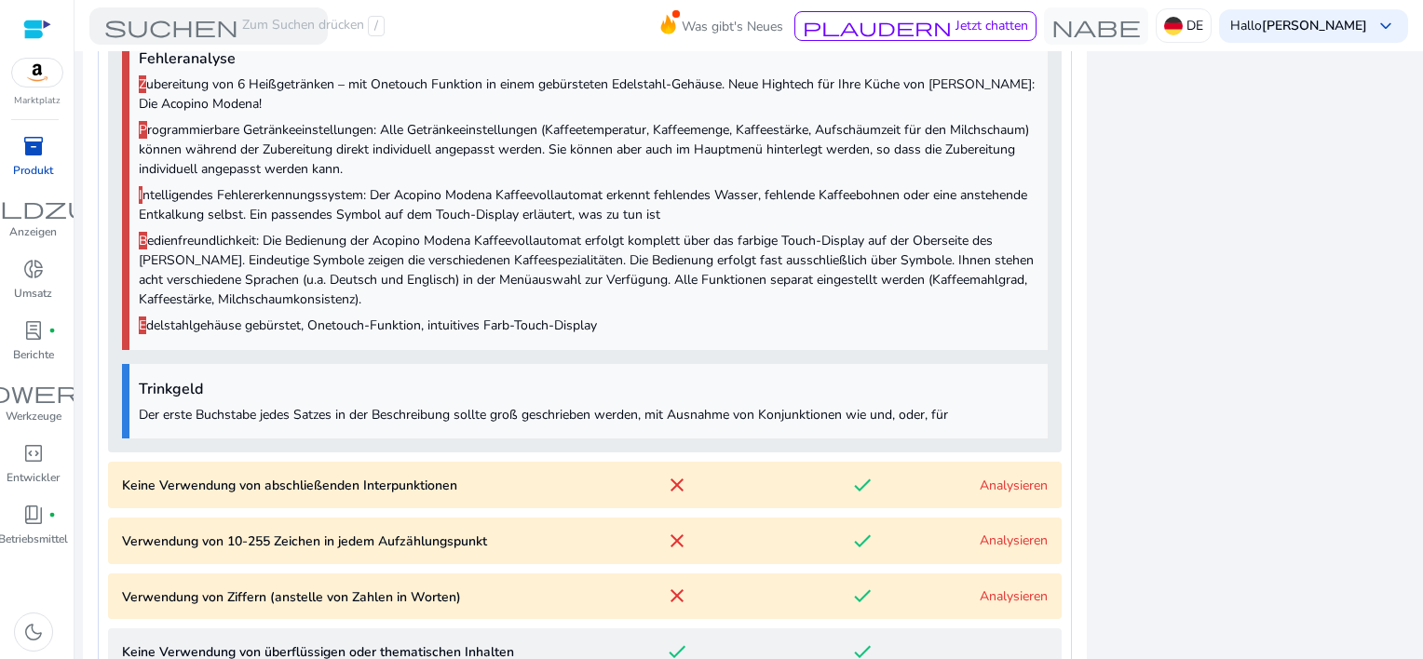
scroll to position [1734, 0]
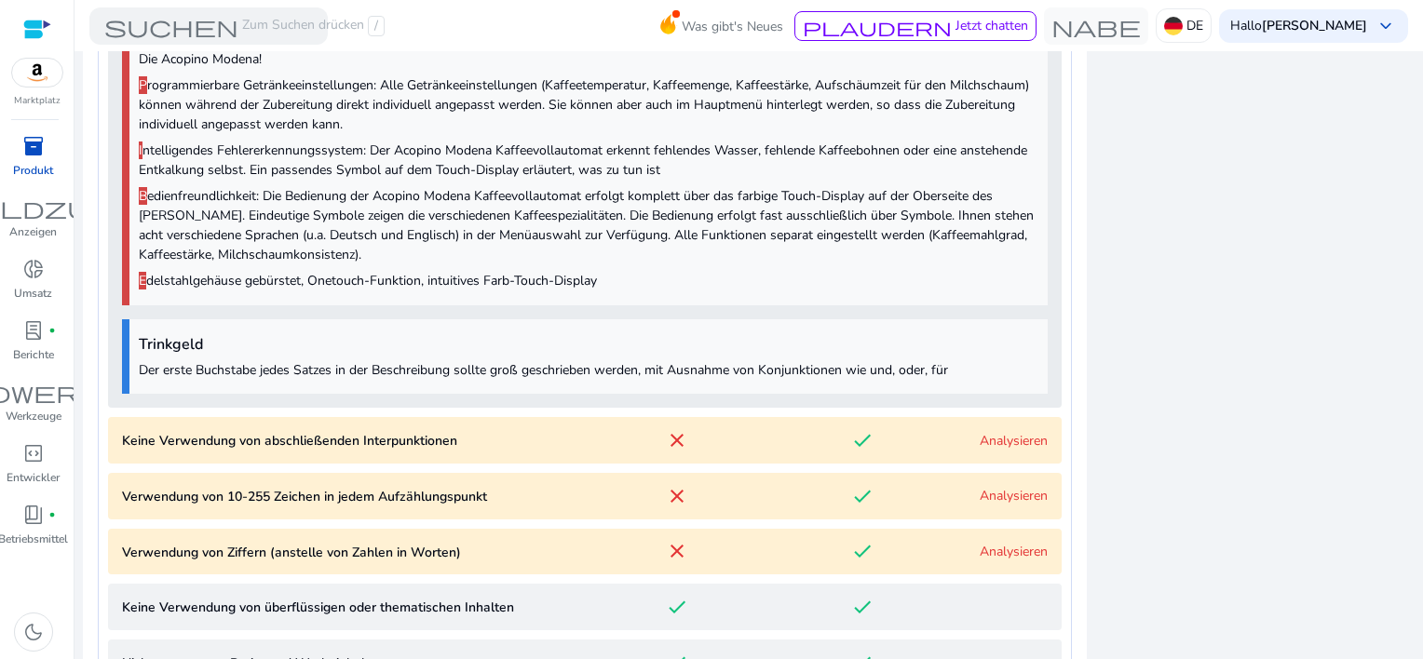
click at [1005, 434] on link "Analysieren" at bounding box center [1014, 441] width 68 height 18
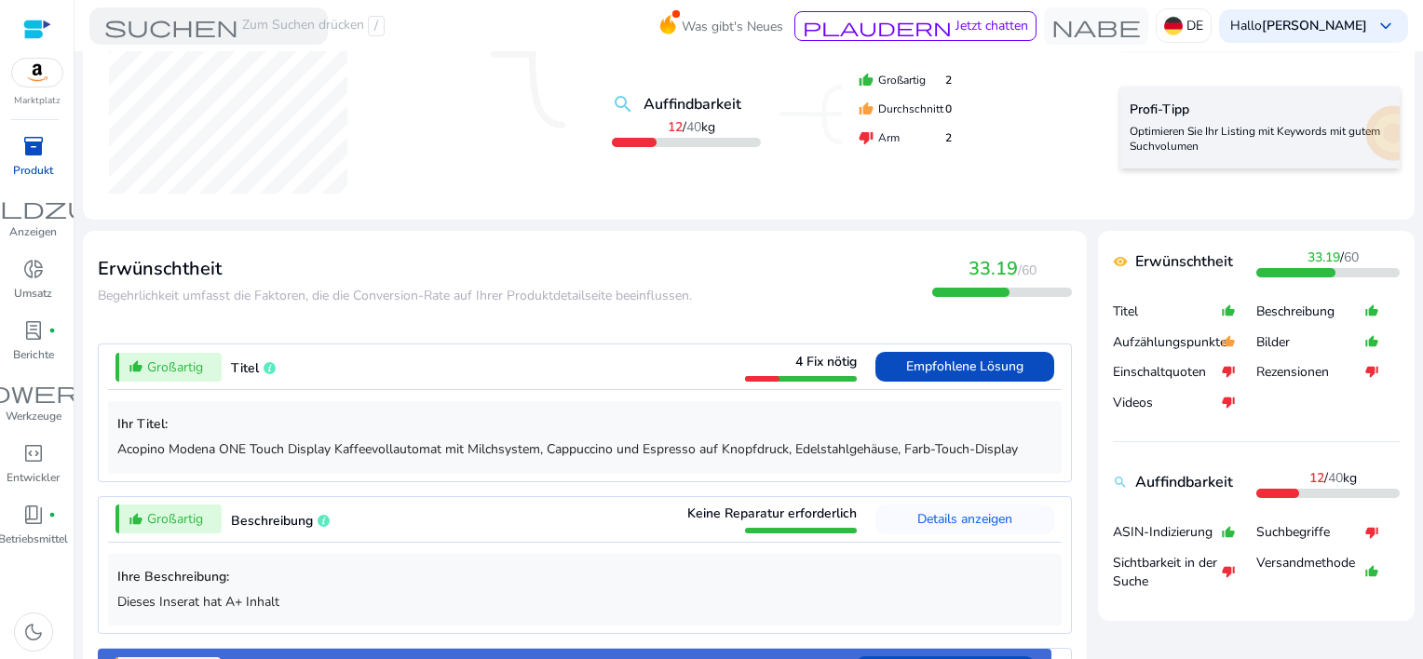
scroll to position [472, 0]
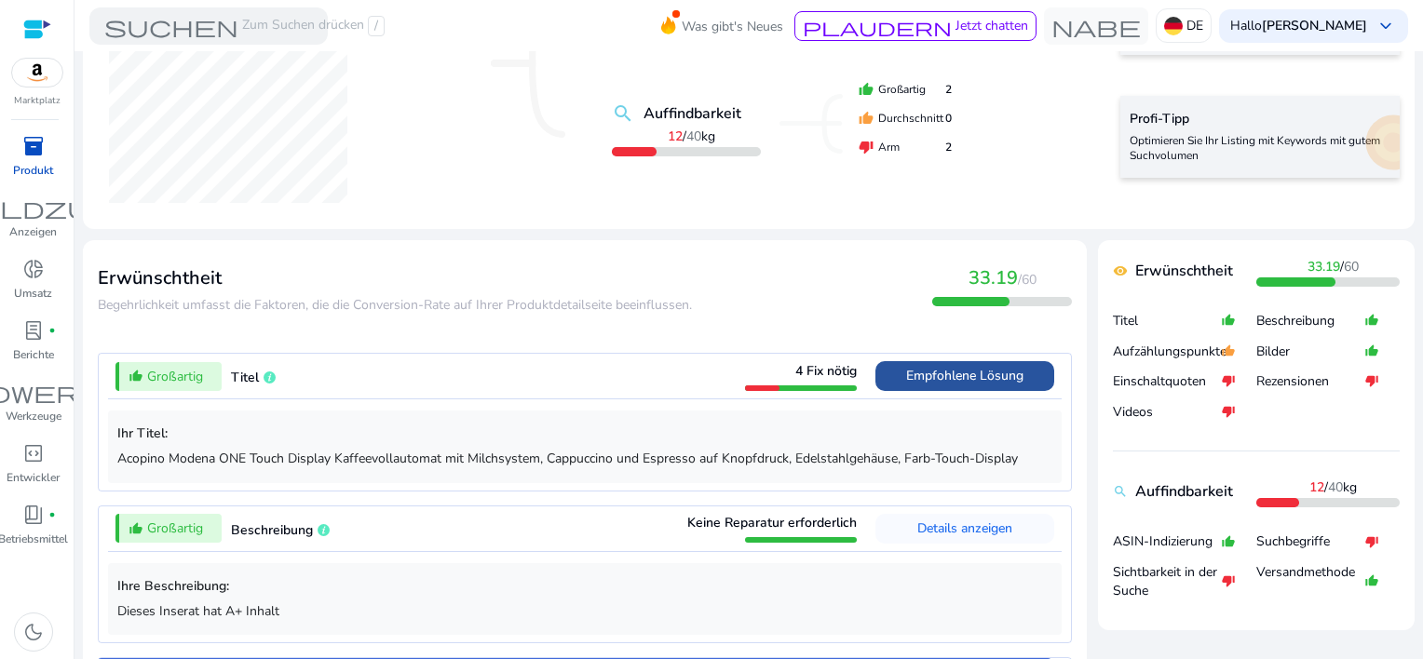
click at [945, 381] on span "Empfohlene Lösung" at bounding box center [964, 376] width 117 height 18
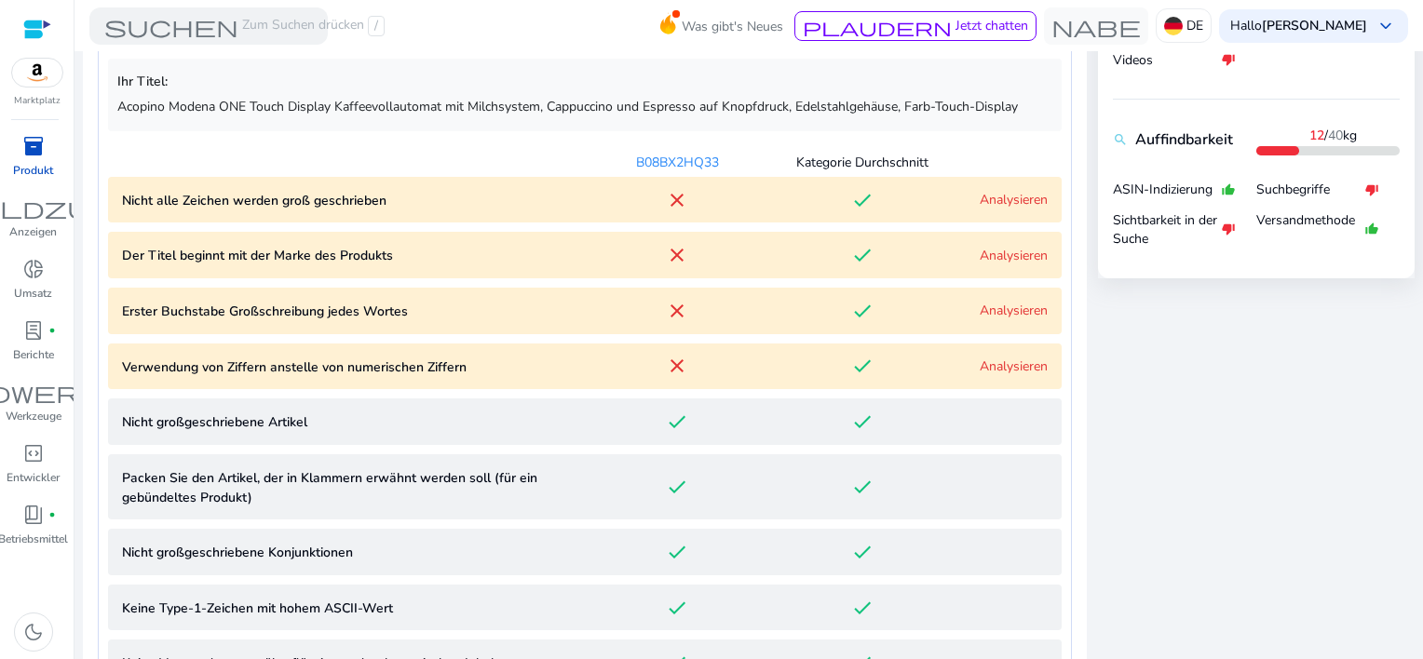
scroll to position [545, 0]
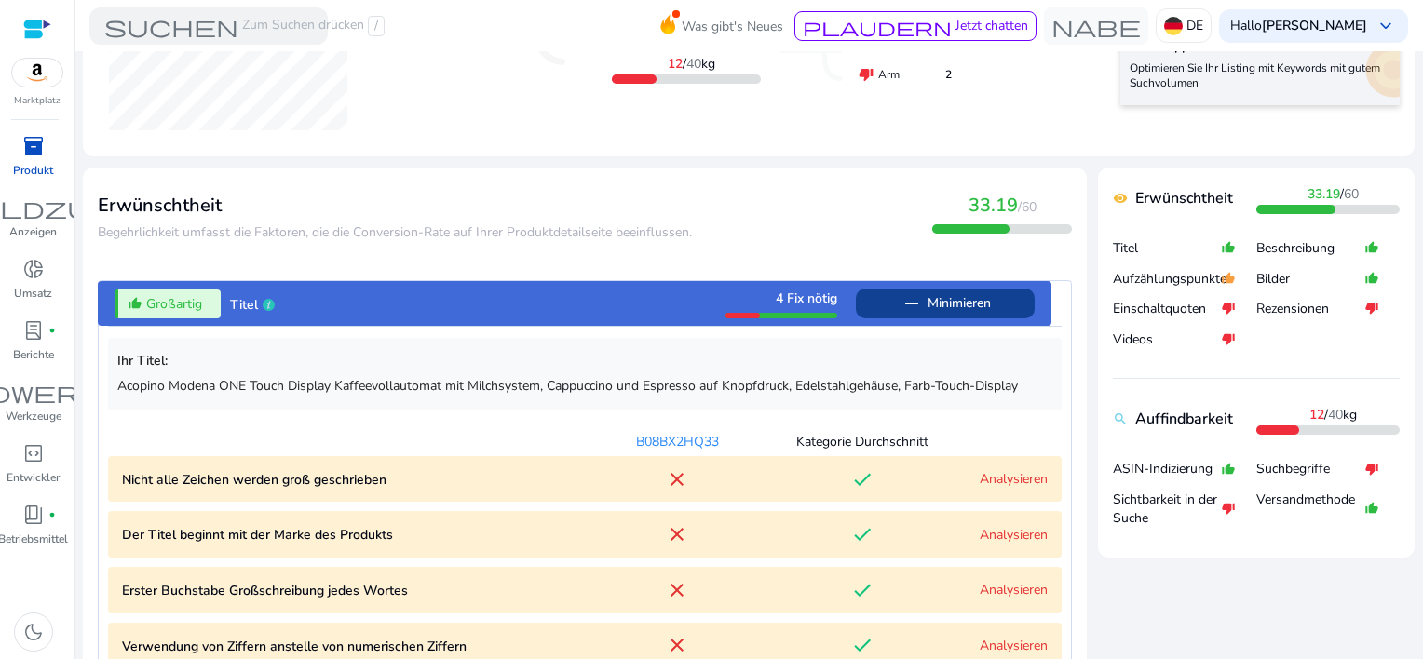
click at [995, 537] on link "Analysieren" at bounding box center [1014, 535] width 68 height 18
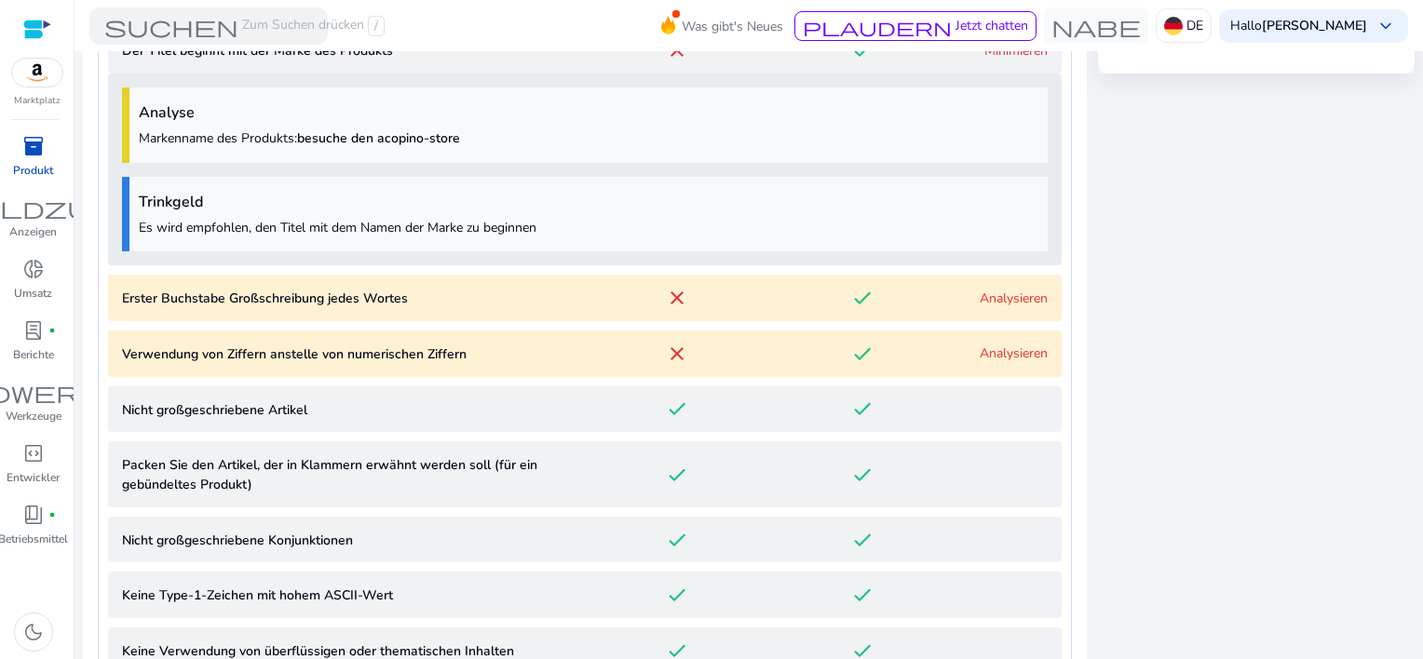
scroll to position [962, 0]
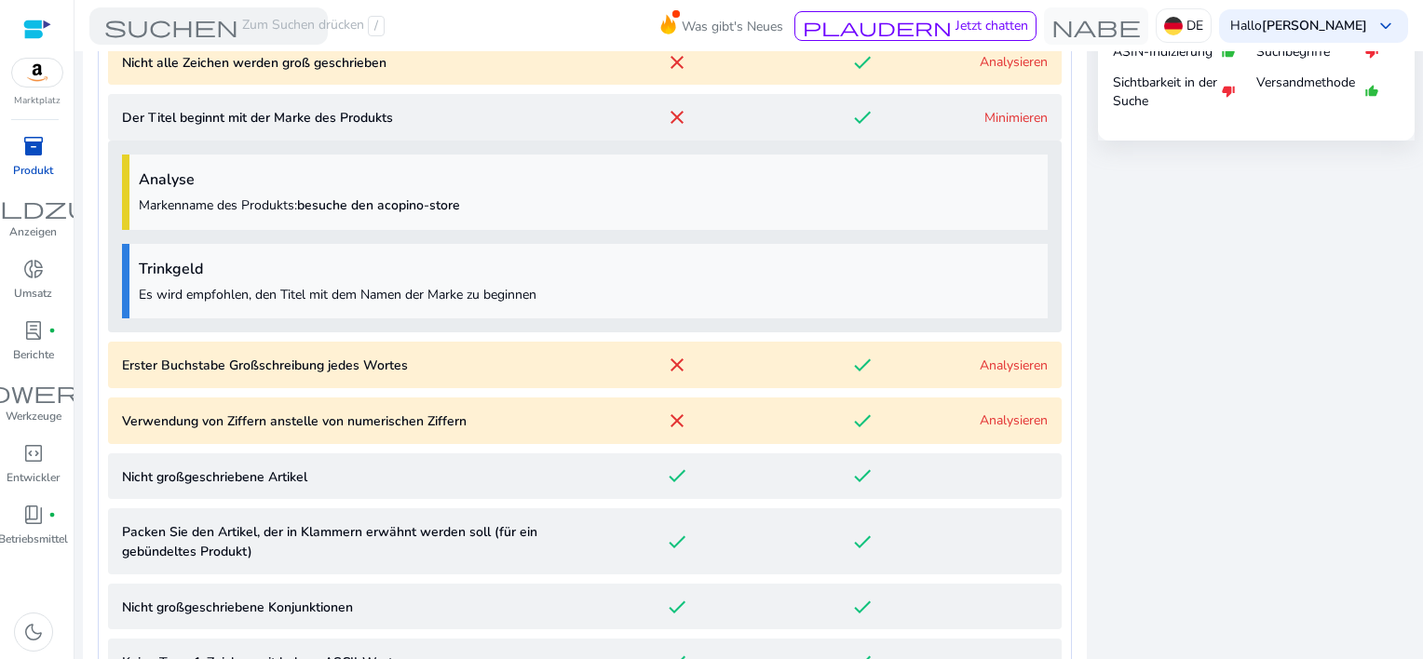
click at [995, 363] on link "Analysieren" at bounding box center [1014, 366] width 68 height 18
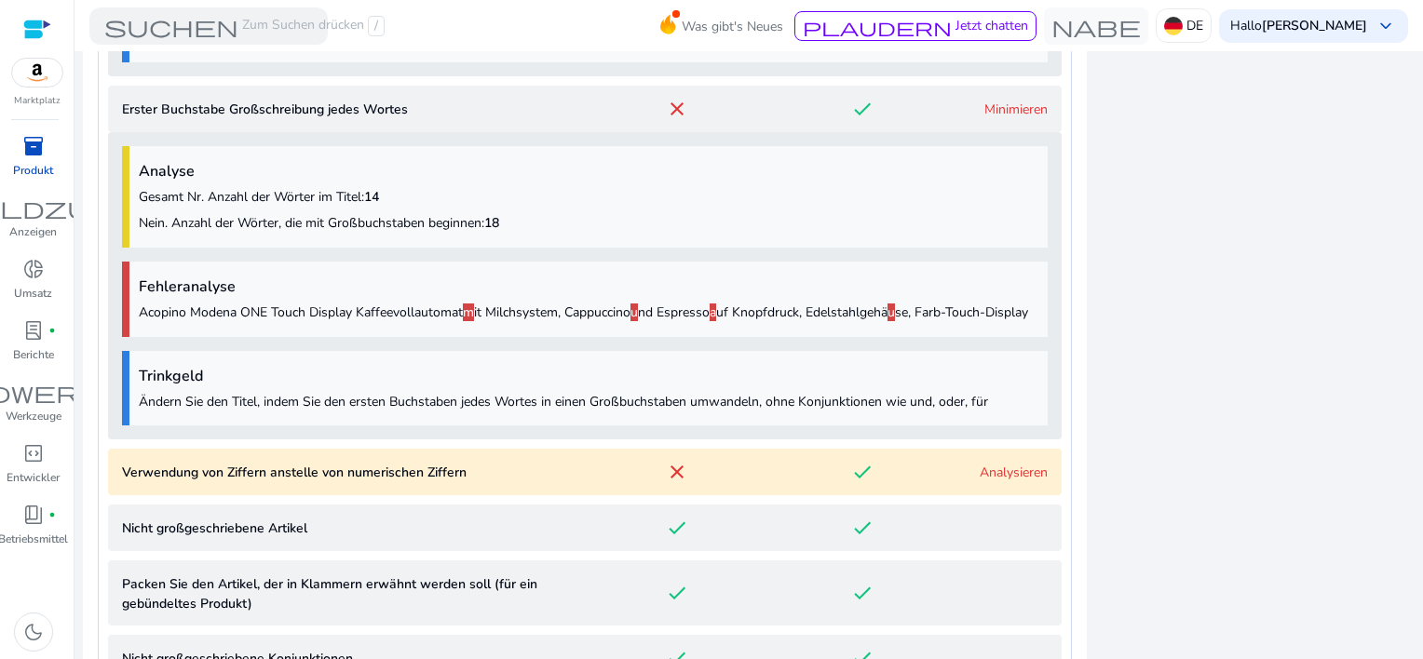
scroll to position [1303, 0]
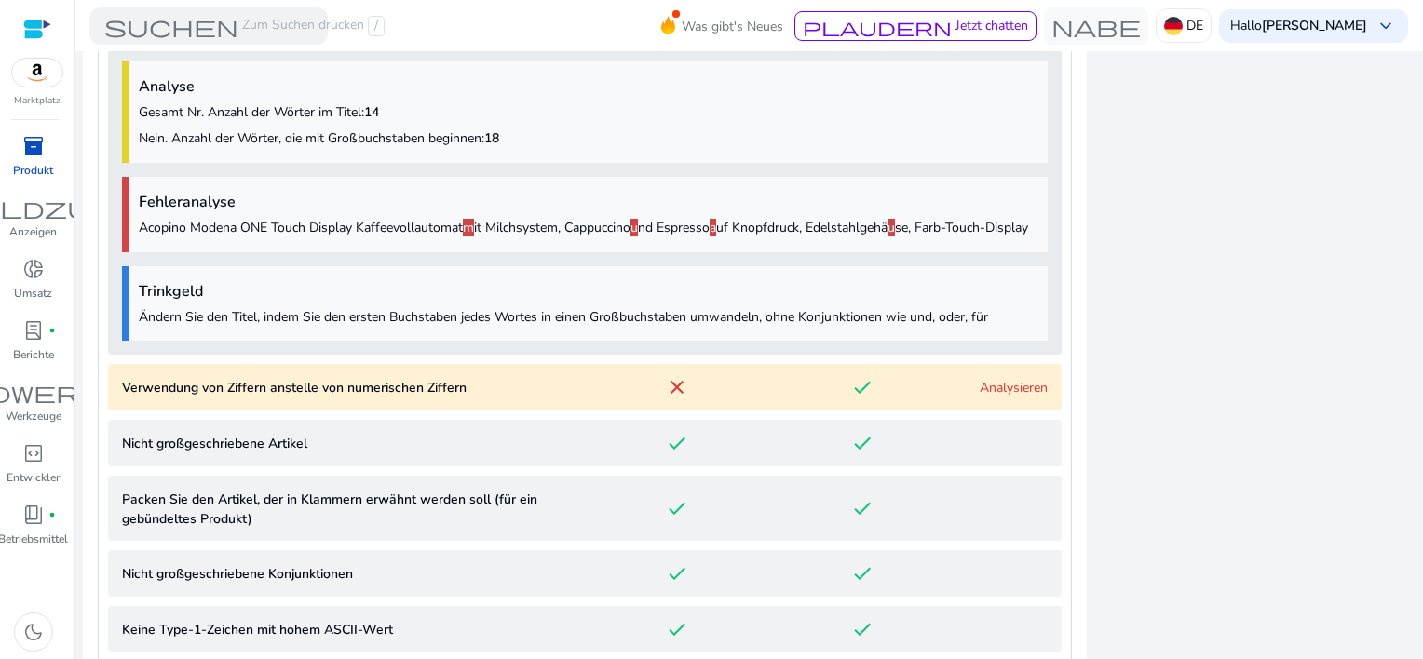
click at [998, 397] on link "Analysieren" at bounding box center [1014, 388] width 68 height 18
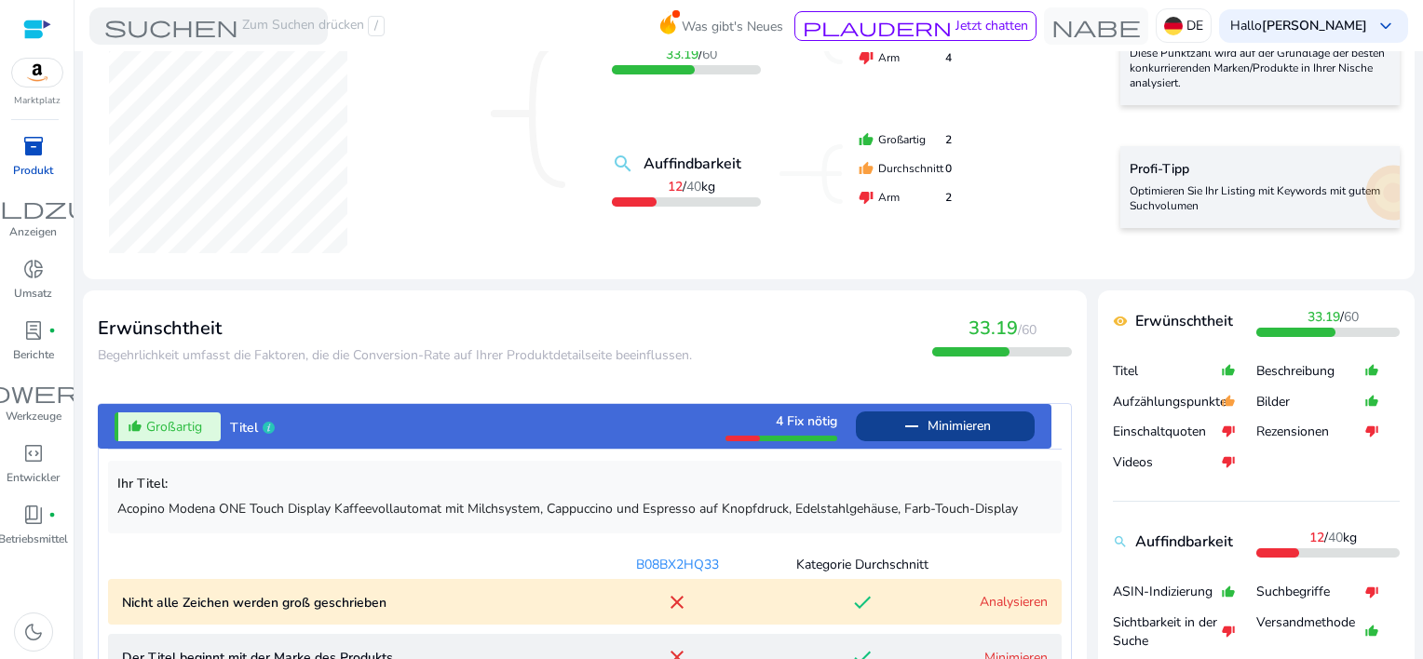
scroll to position [382, 0]
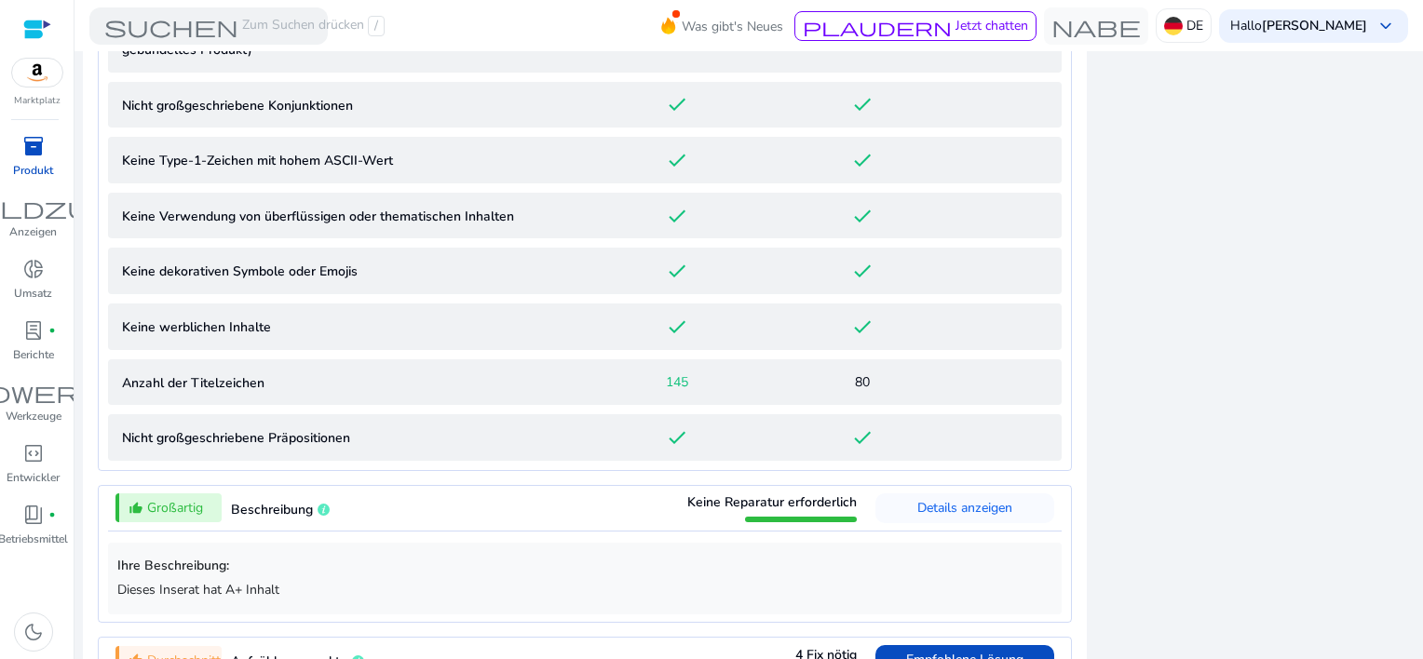
scroll to position [2245, 0]
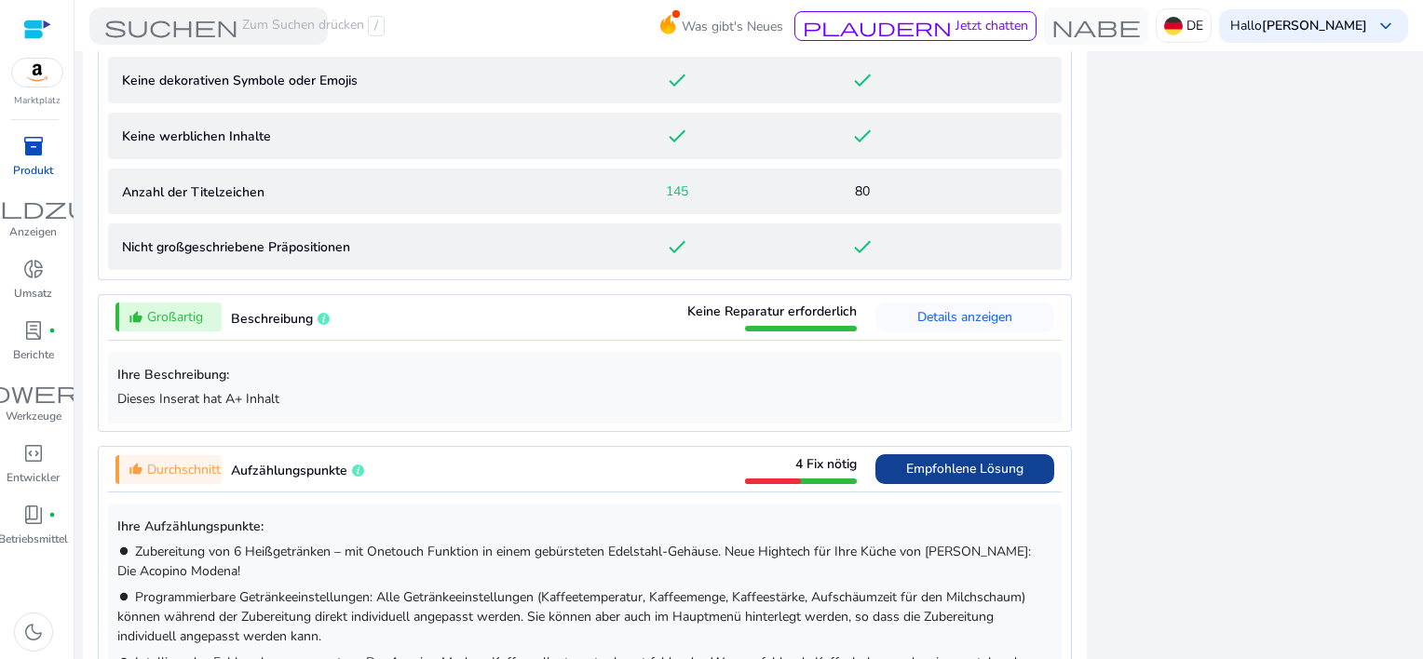
click at [938, 478] on span "Empfohlene Lösung" at bounding box center [964, 469] width 117 height 18
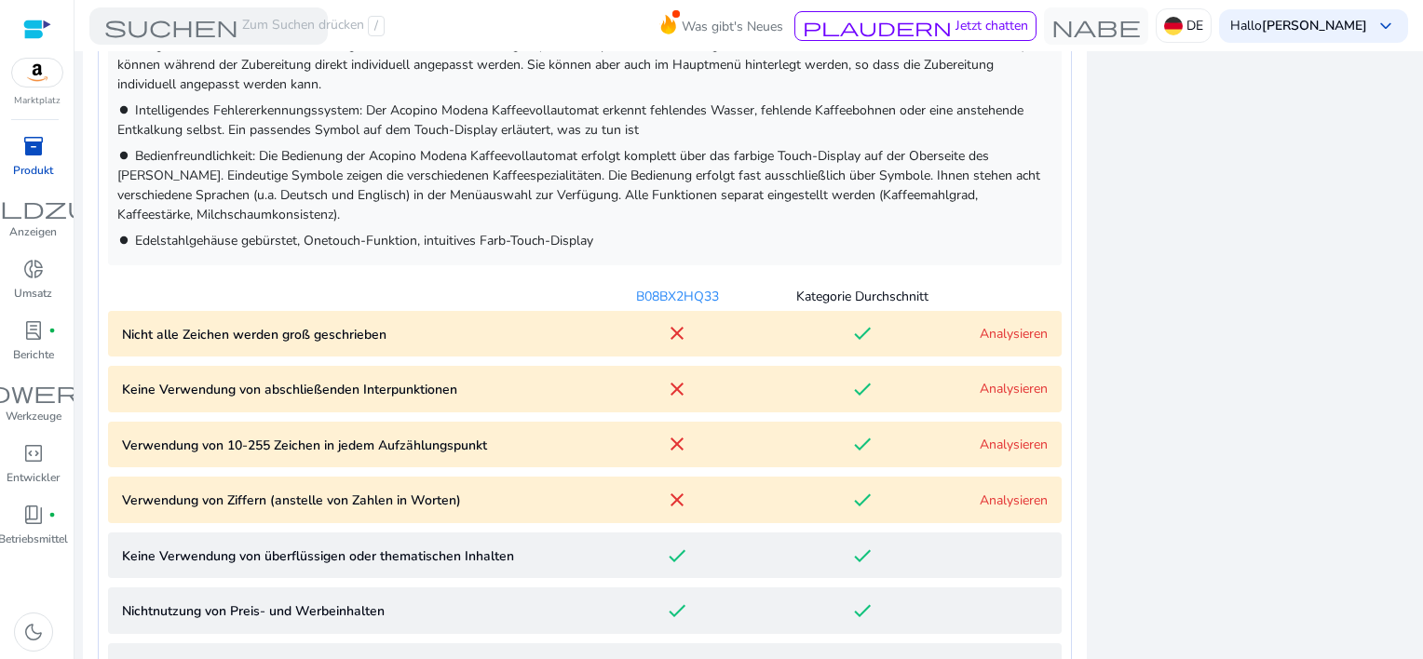
scroll to position [1128, 0]
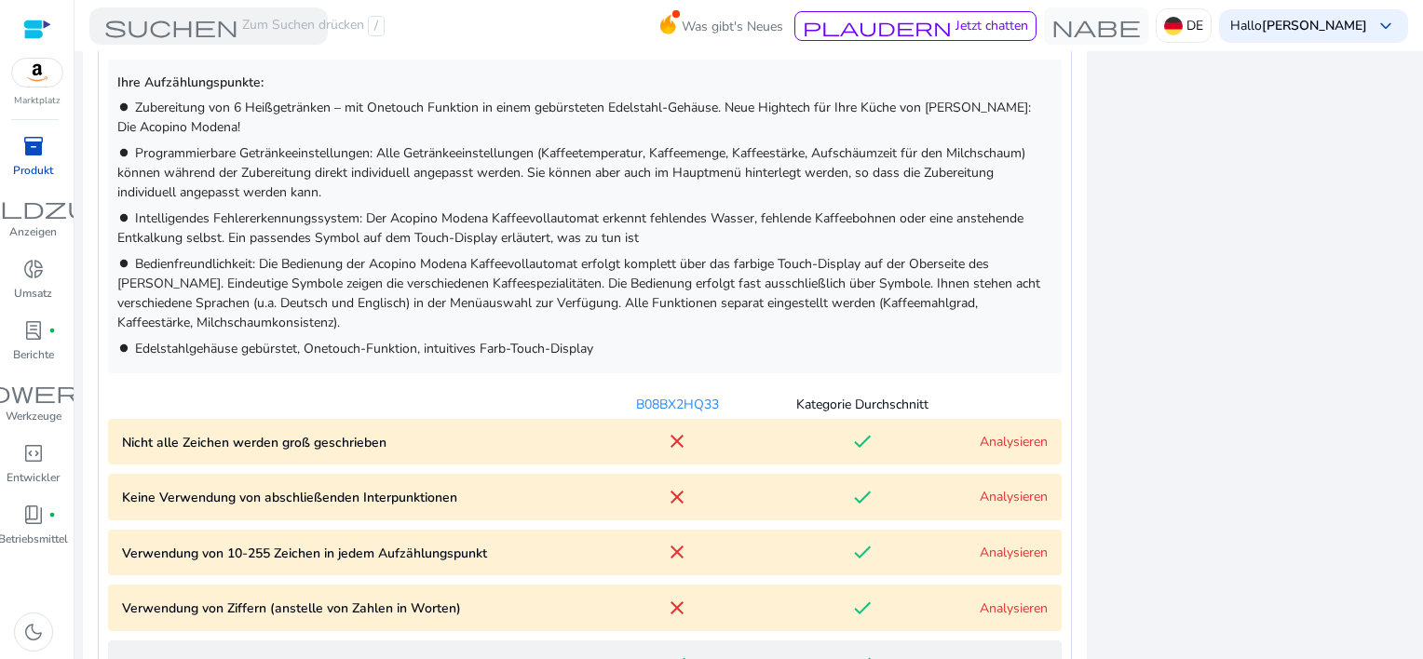
click at [986, 547] on link "Analysieren" at bounding box center [1014, 553] width 68 height 18
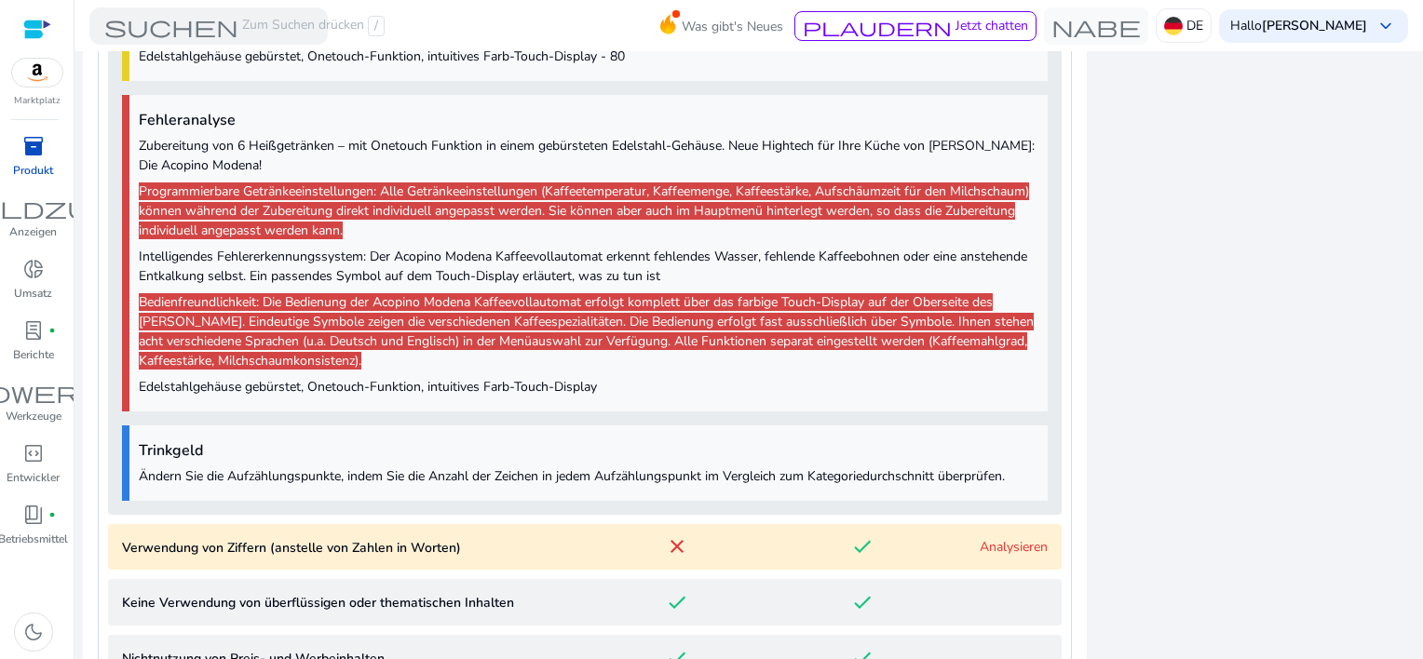
scroll to position [2028, 0]
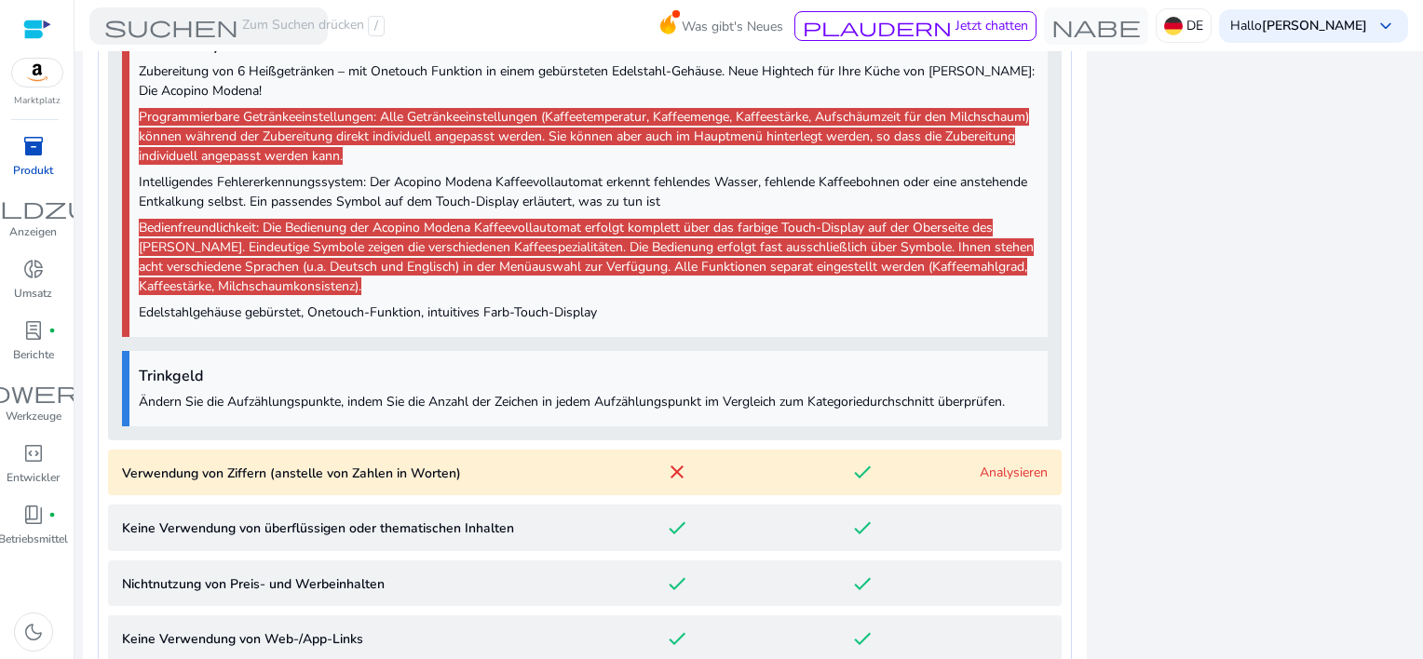
click at [1017, 469] on link "Analysieren" at bounding box center [1014, 473] width 68 height 18
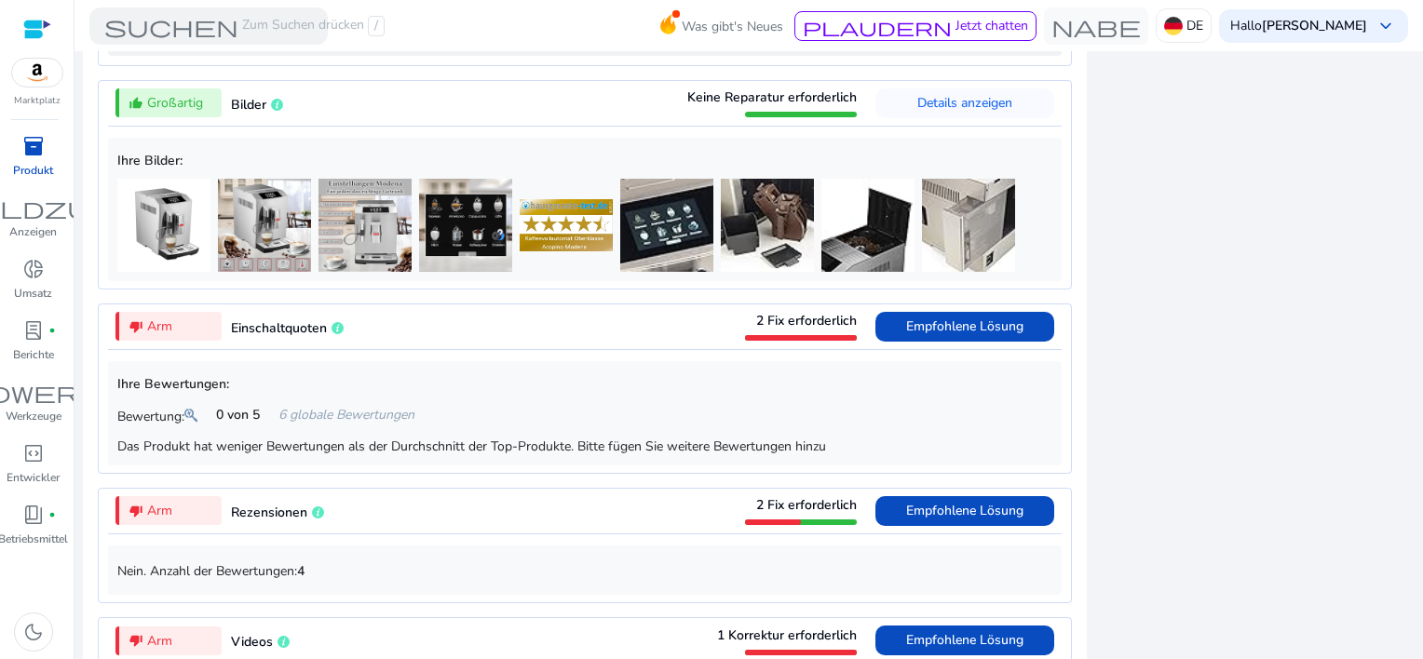
scroll to position [3220, 0]
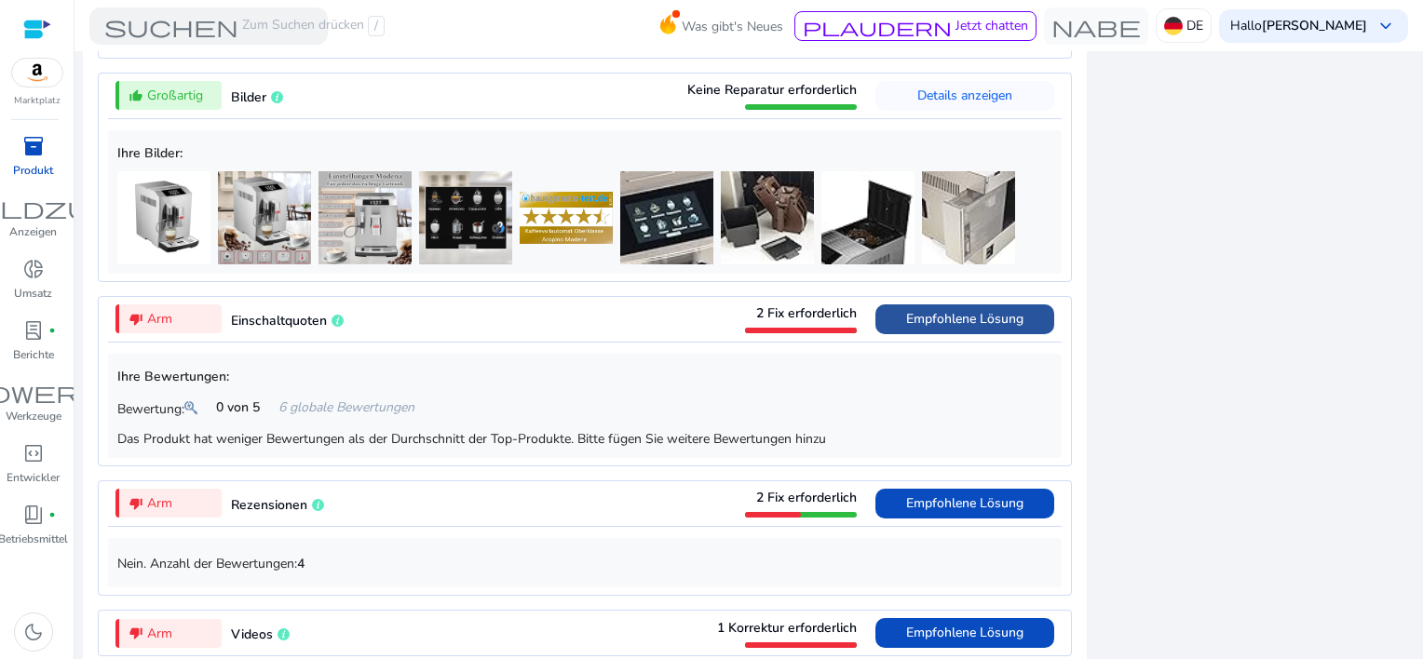
click at [941, 322] on span "Empfohlene Lösung" at bounding box center [964, 319] width 117 height 18
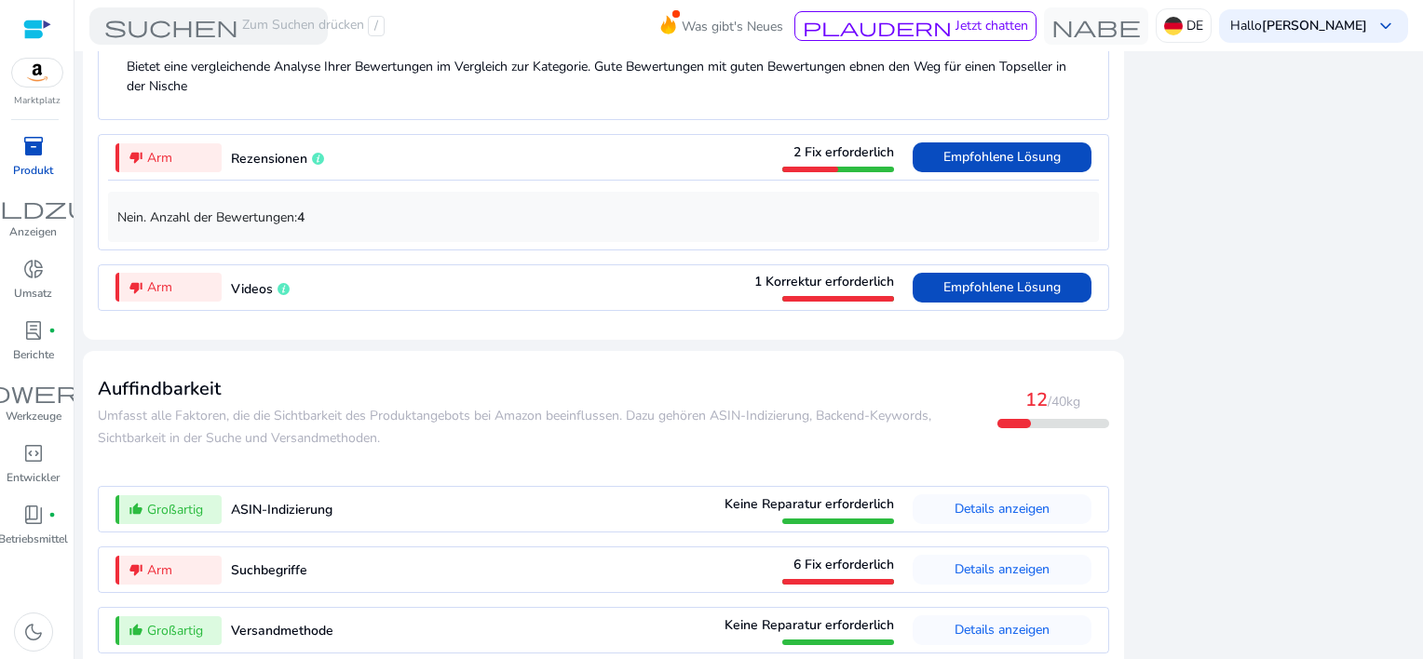
scroll to position [2191, 0]
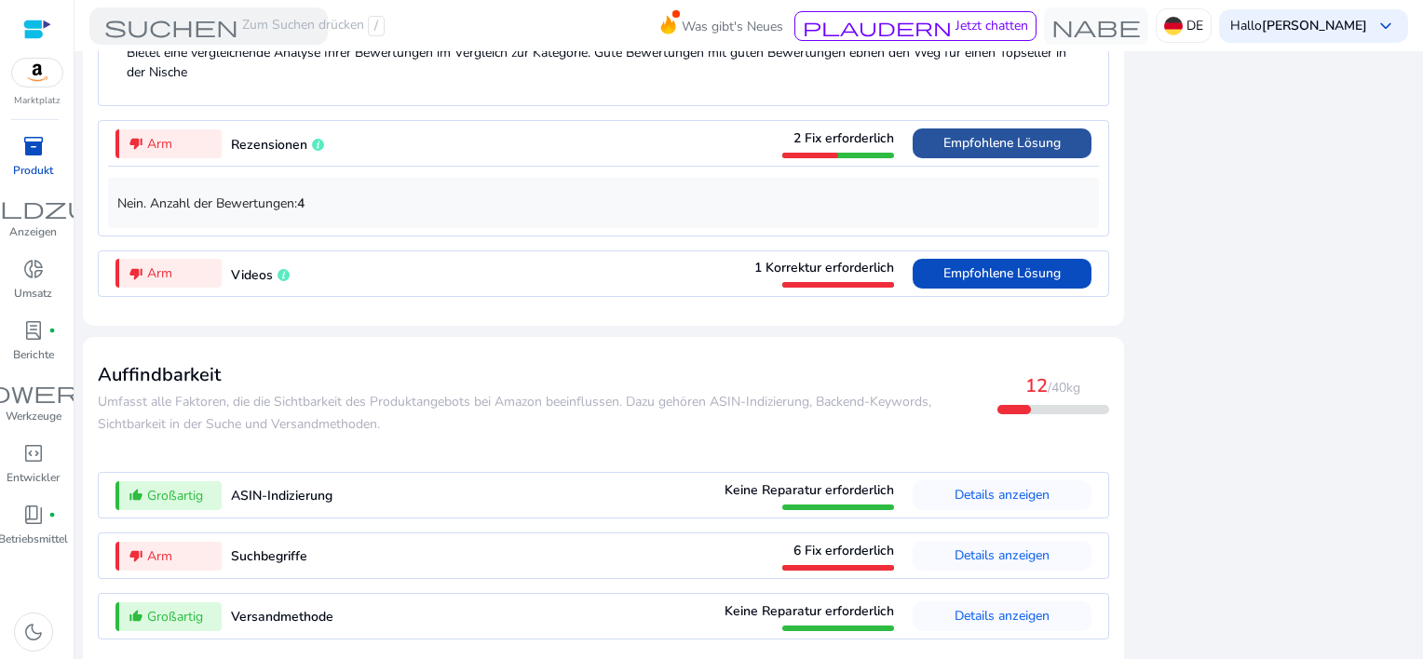
click at [987, 134] on span "Empfohlene Lösung" at bounding box center [1002, 143] width 117 height 18
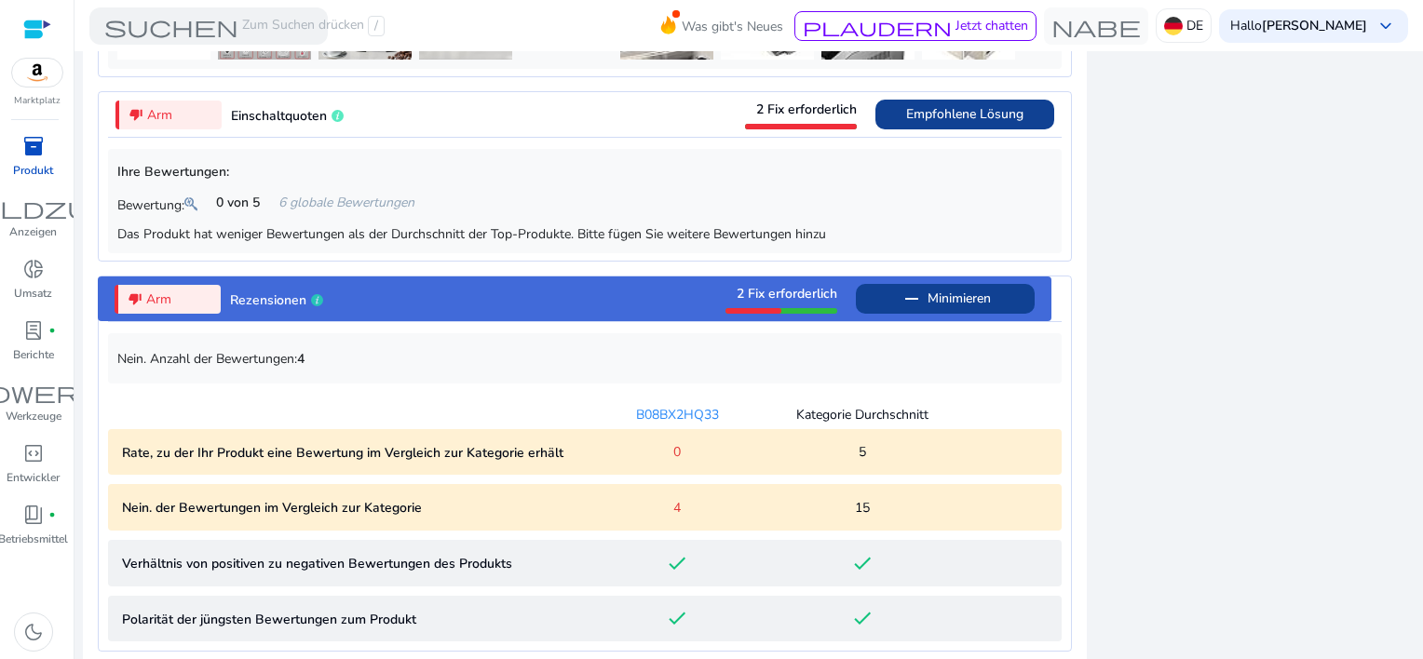
scroll to position [1562, 0]
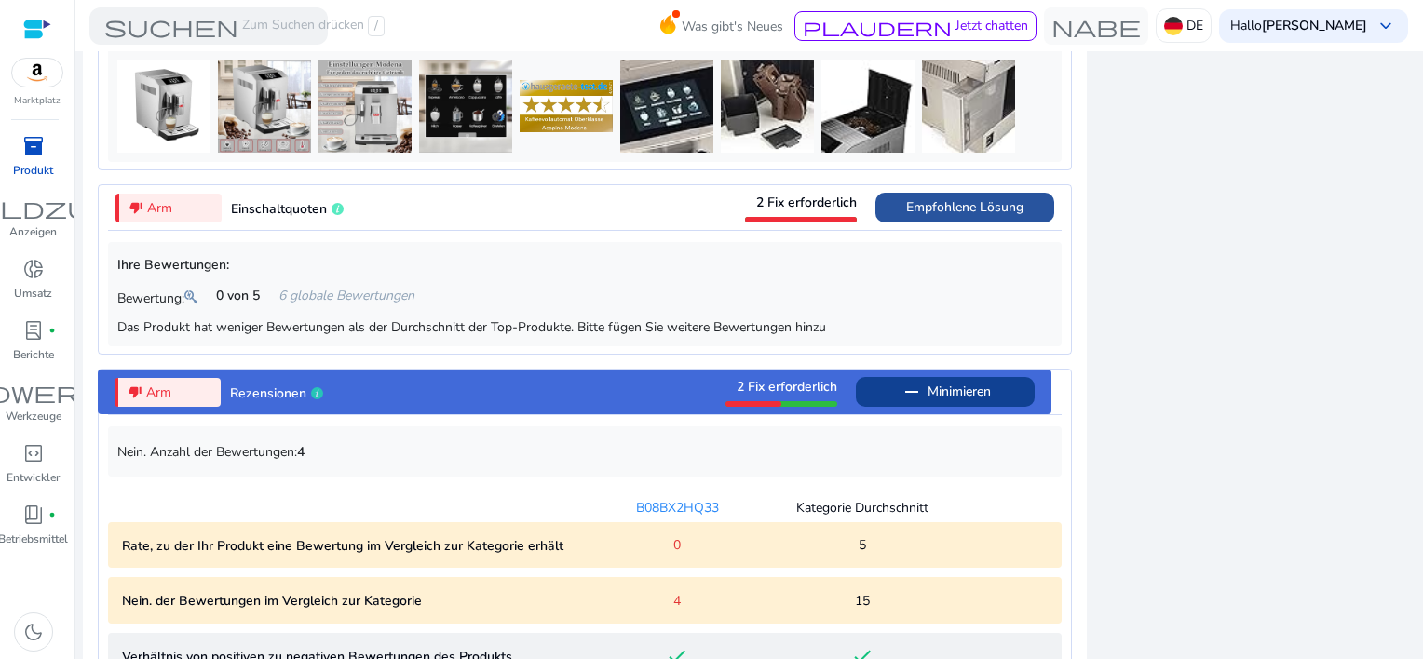
click at [934, 209] on span "Empfohlene Lösung" at bounding box center [964, 207] width 117 height 18
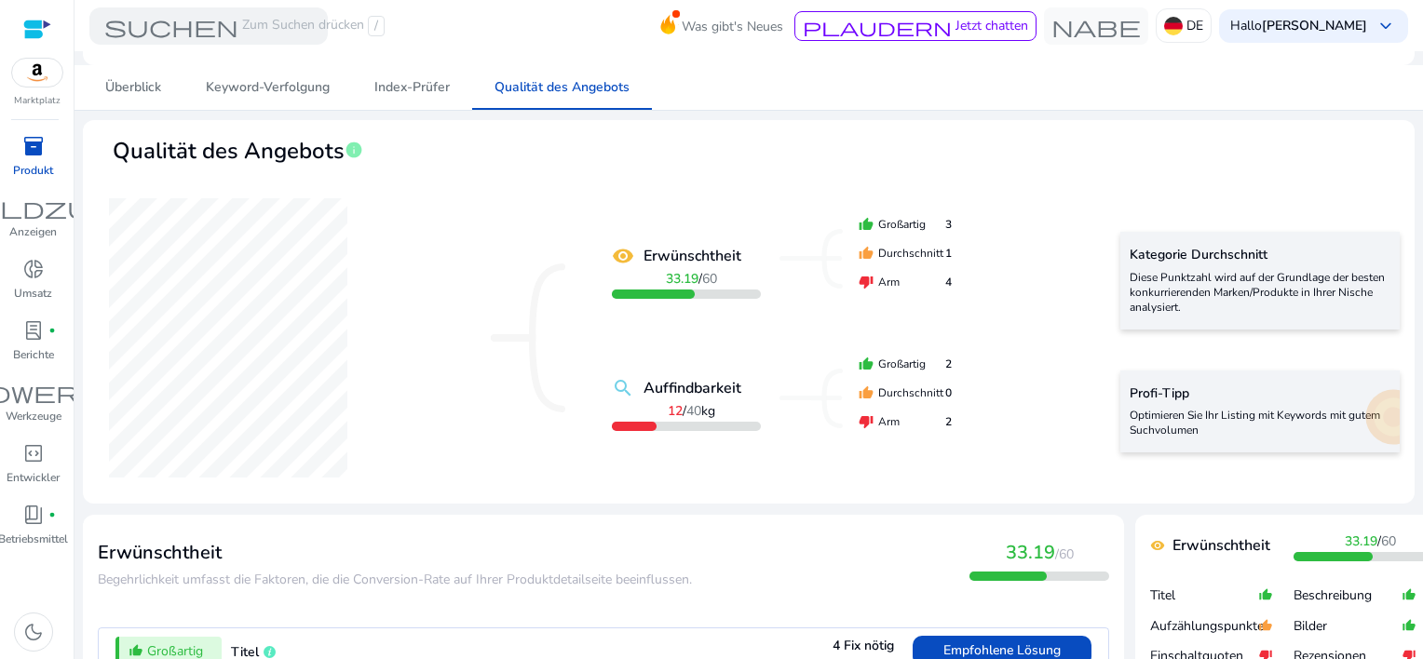
scroll to position [60, 0]
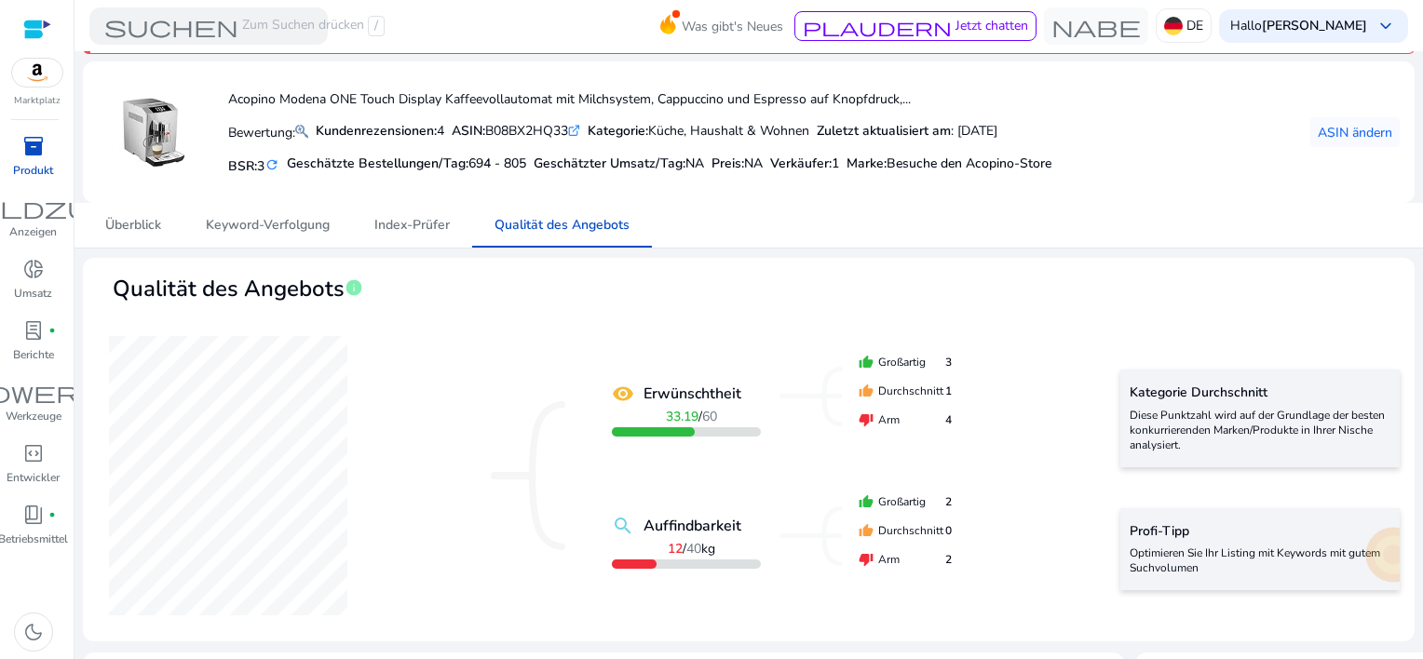
click at [37, 150] on span "inventory_2" at bounding box center [33, 146] width 22 height 22
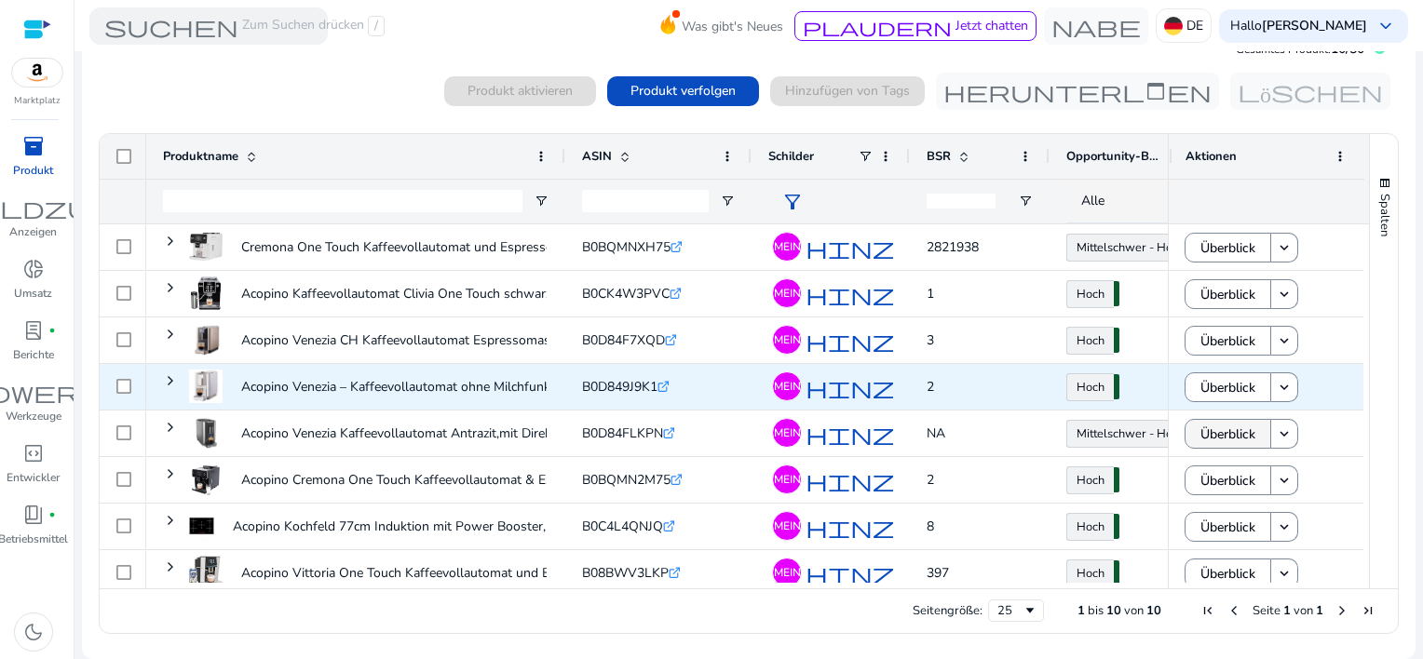
scroll to position [106, 0]
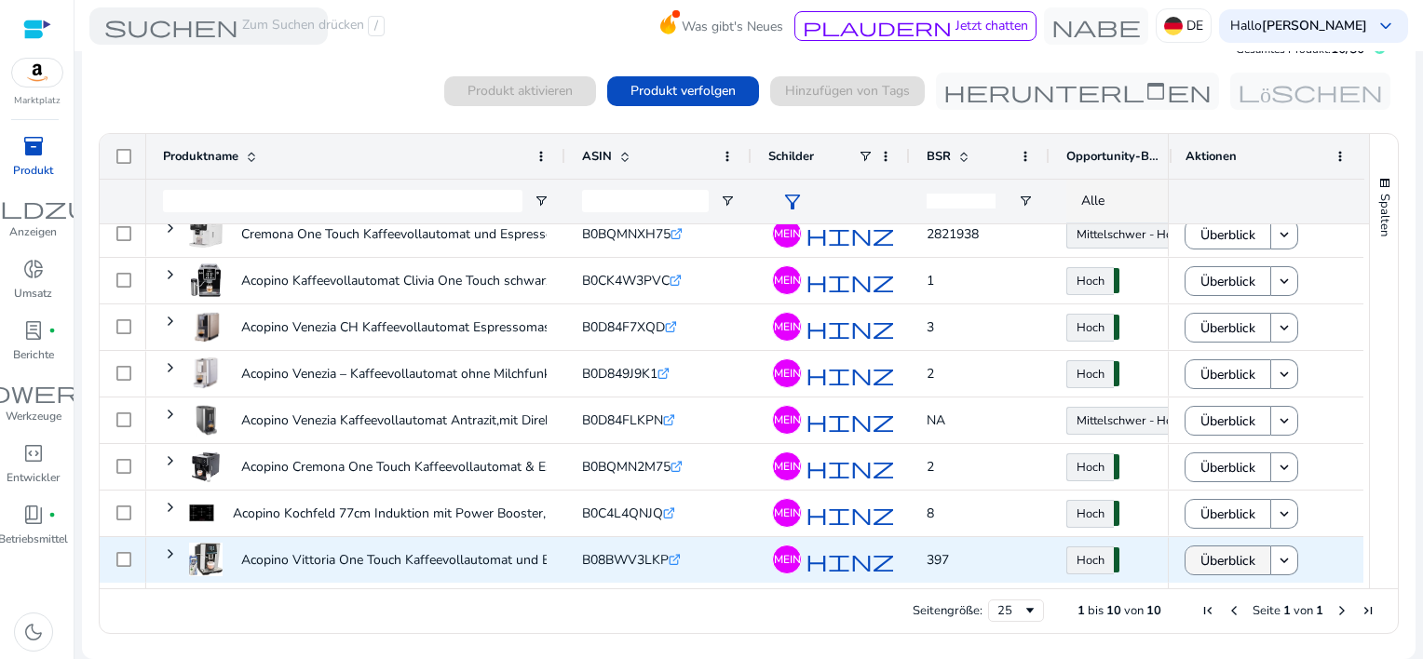
click at [1247, 560] on span "Überblick" at bounding box center [1228, 561] width 55 height 38
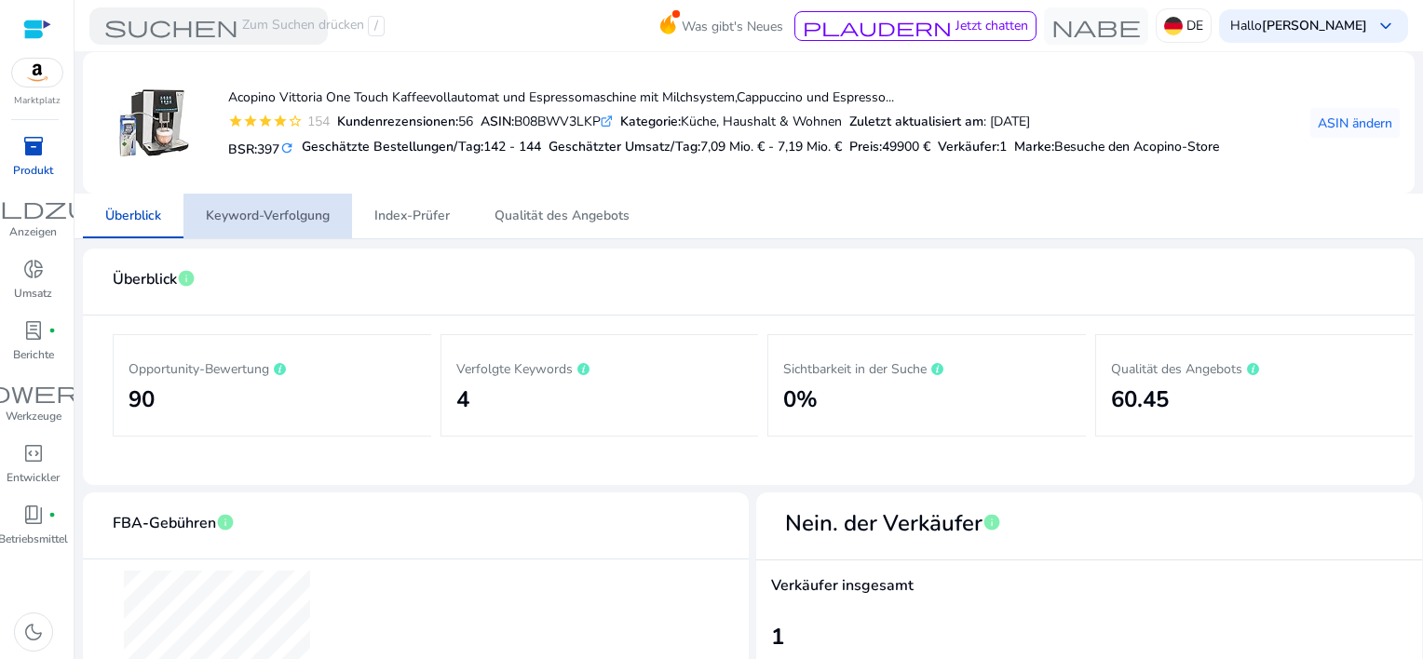
click at [279, 223] on span "Keyword-Verfolgung" at bounding box center [268, 216] width 124 height 13
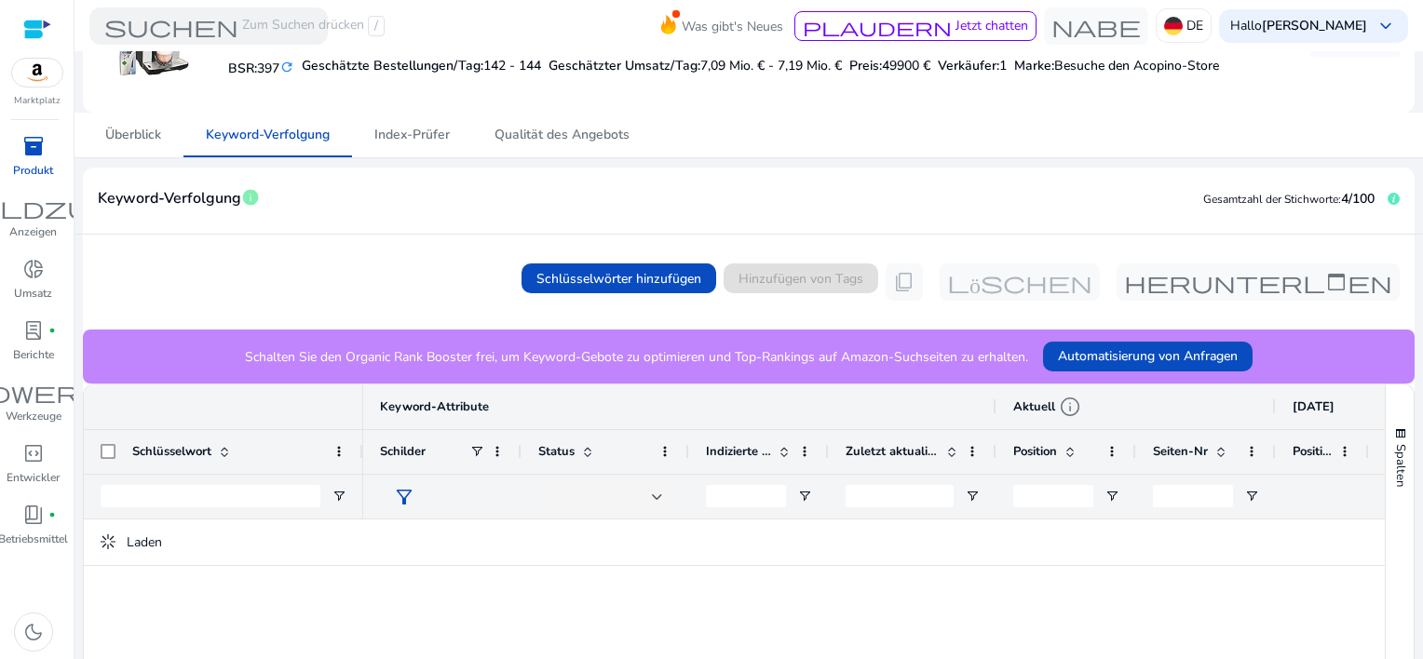
scroll to position [279, 0]
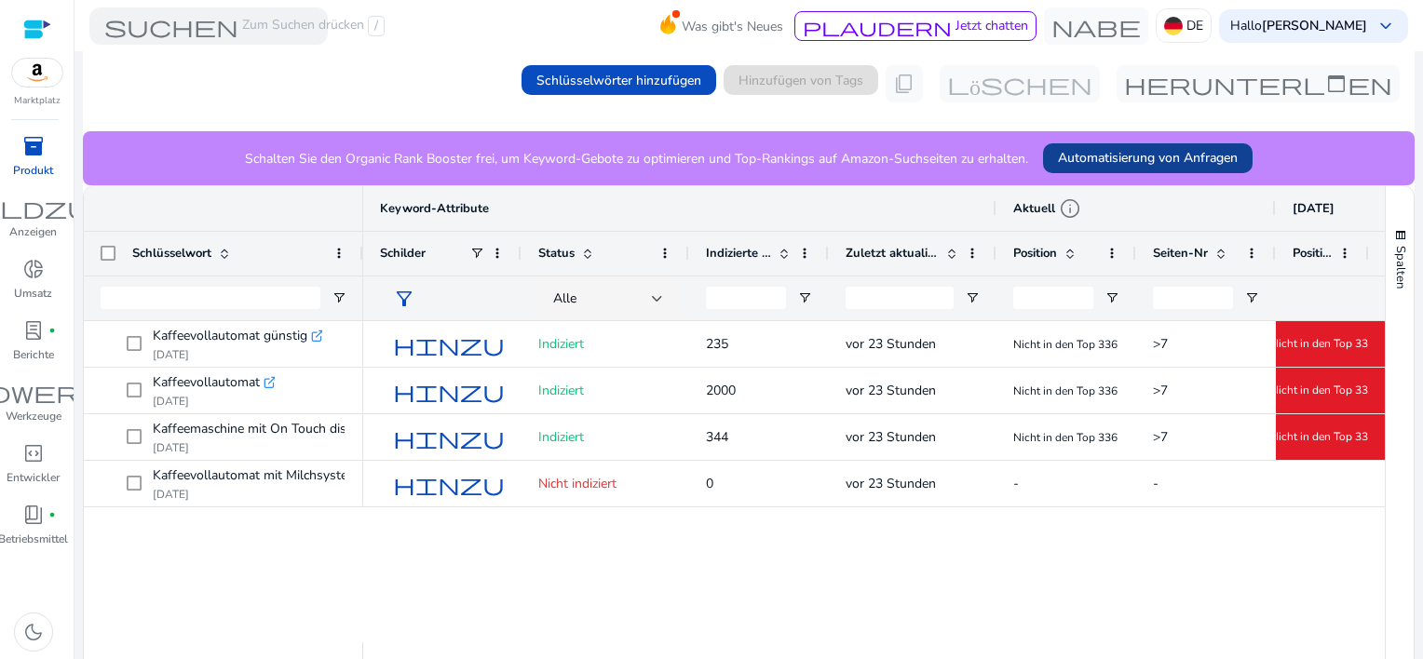
click at [1110, 164] on span "Automatisierung von Anfragen" at bounding box center [1148, 158] width 180 height 20
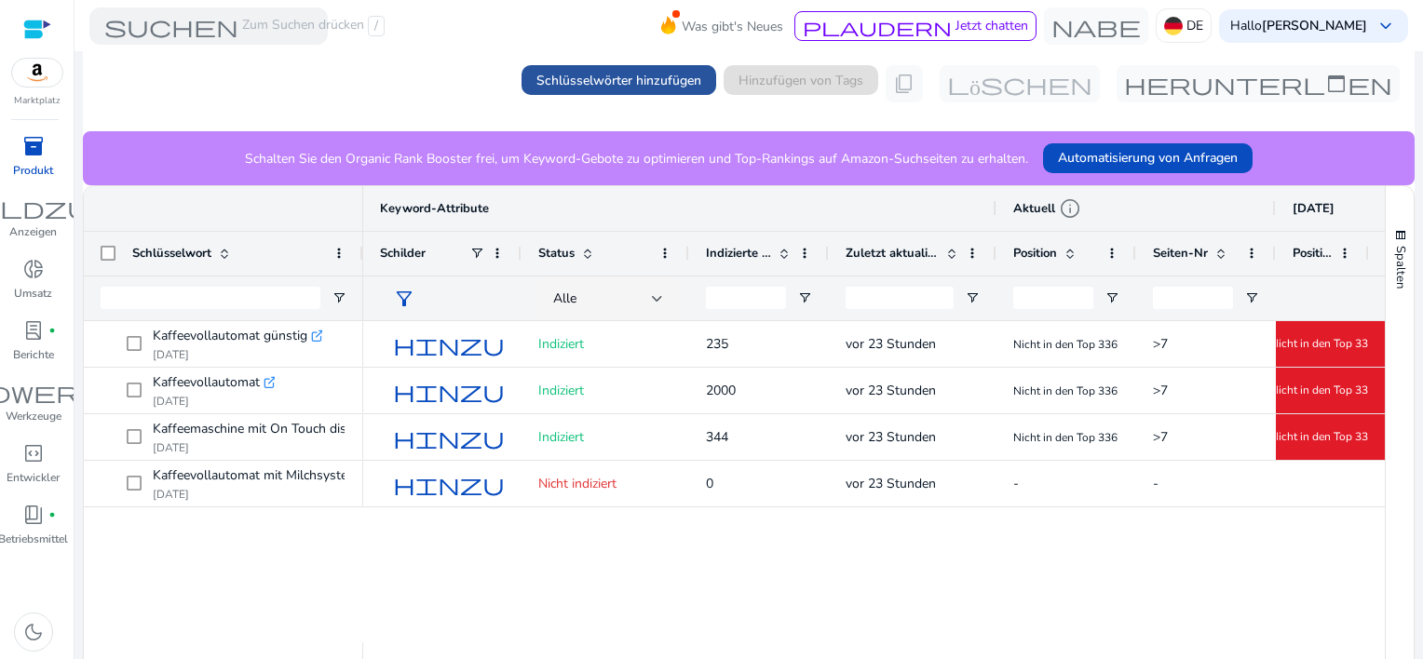
click at [581, 73] on span "Schlüsselwörter hinzufügen" at bounding box center [619, 81] width 165 height 20
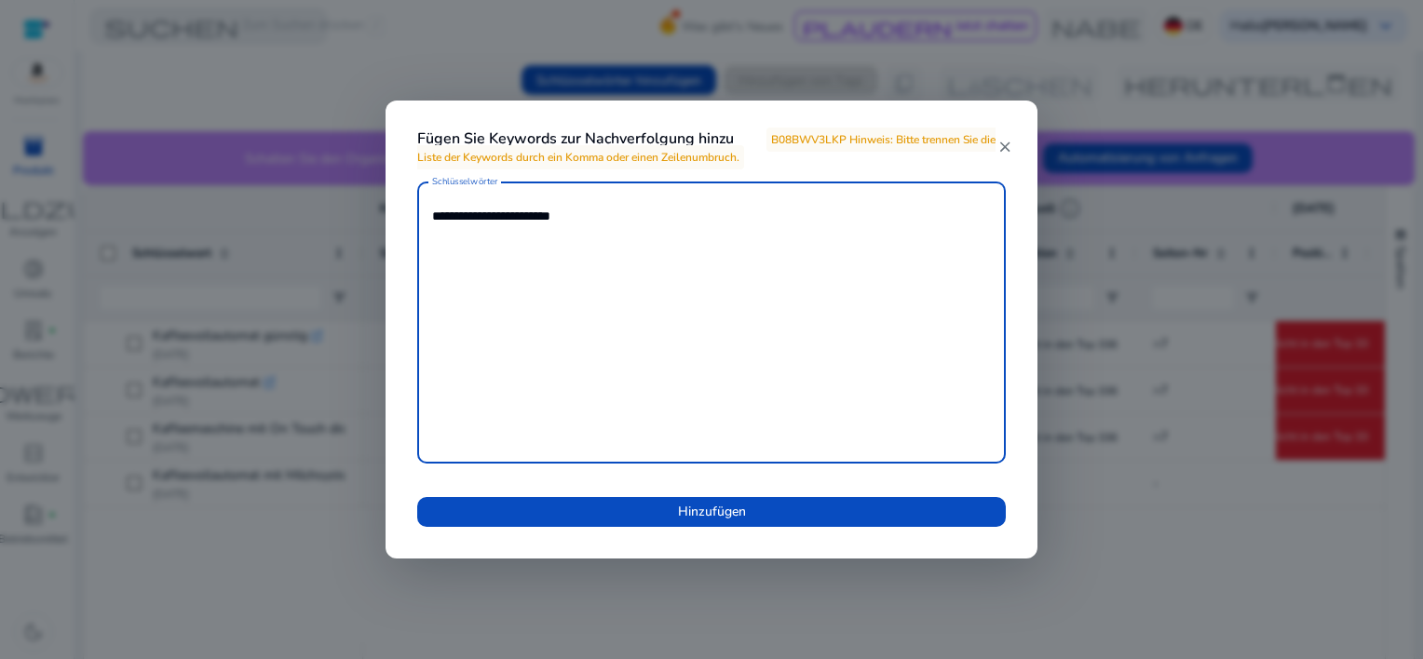
paste textarea "**********"
paste textarea "********"
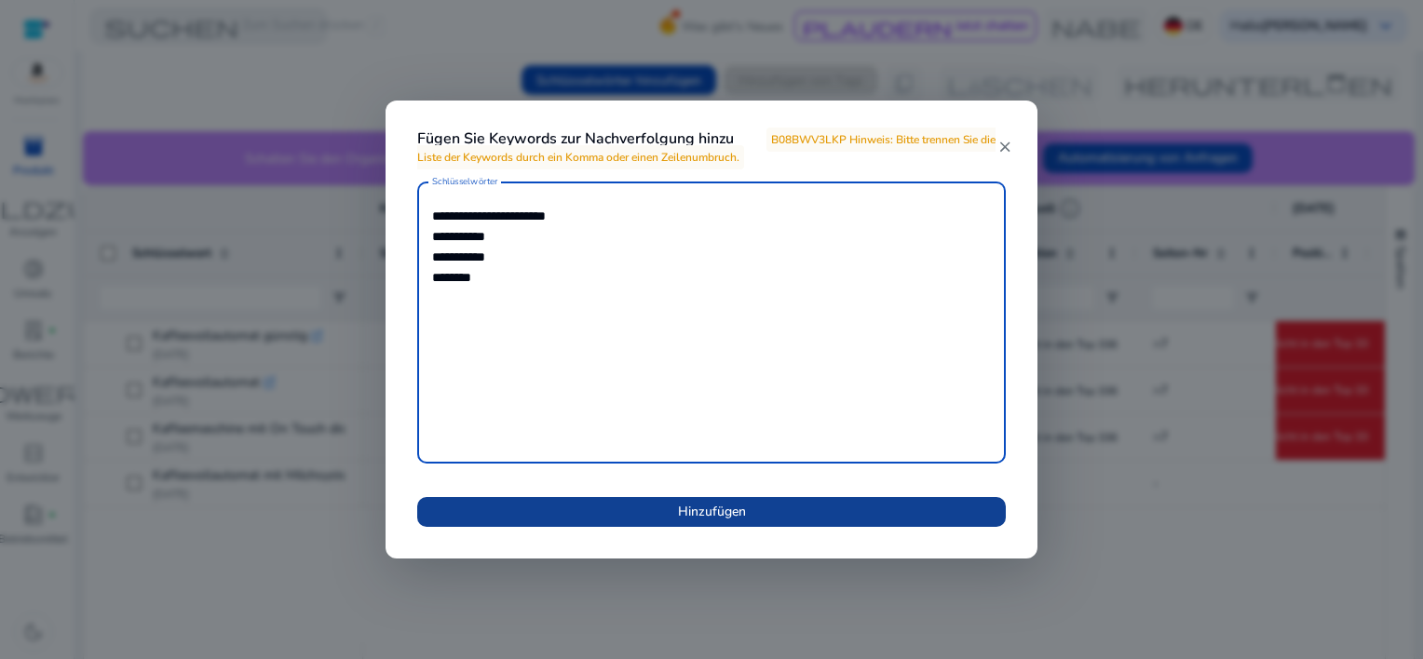
type textarea "**********"
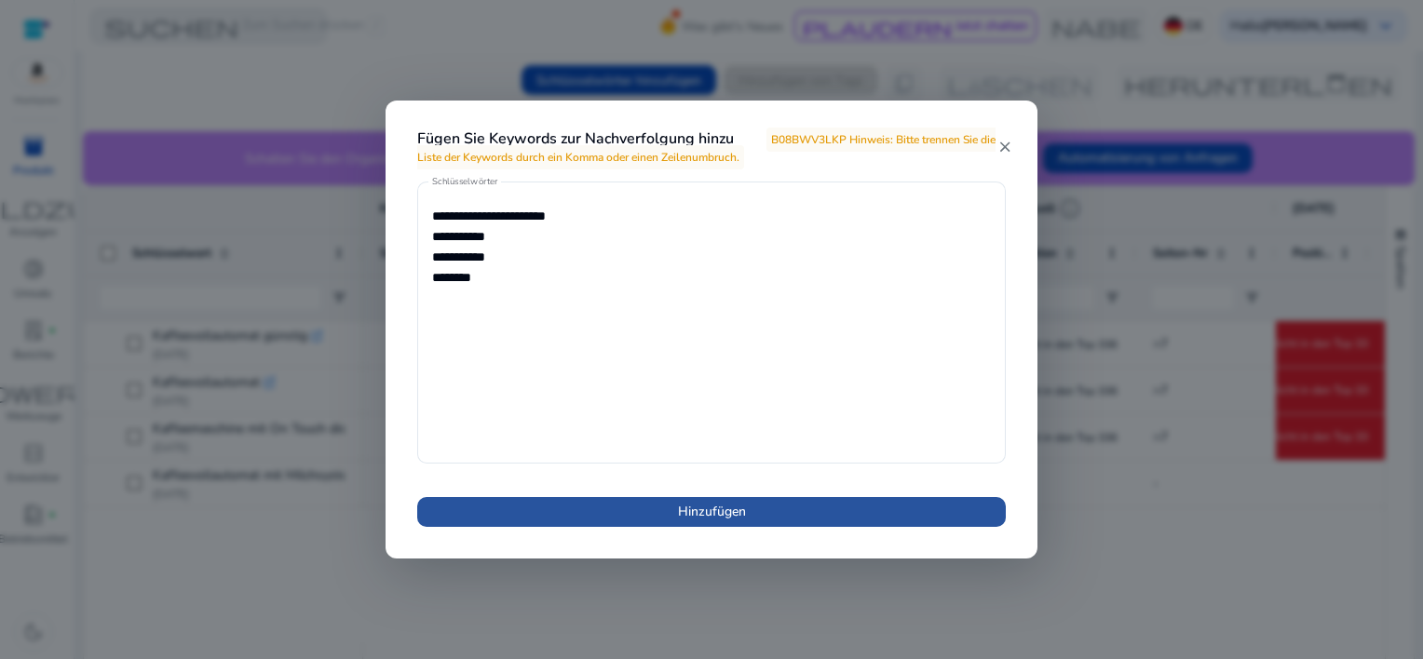
click at [686, 515] on span "Hinzufügen" at bounding box center [712, 512] width 68 height 20
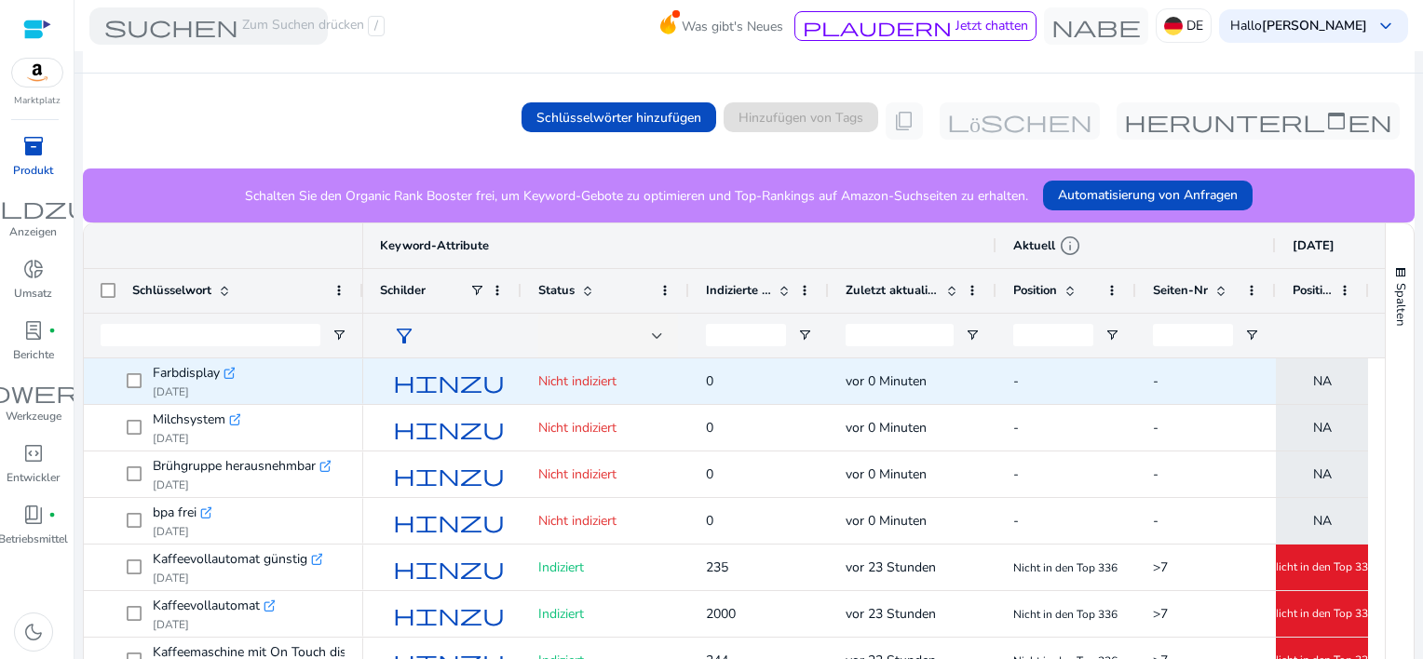
scroll to position [325, 0]
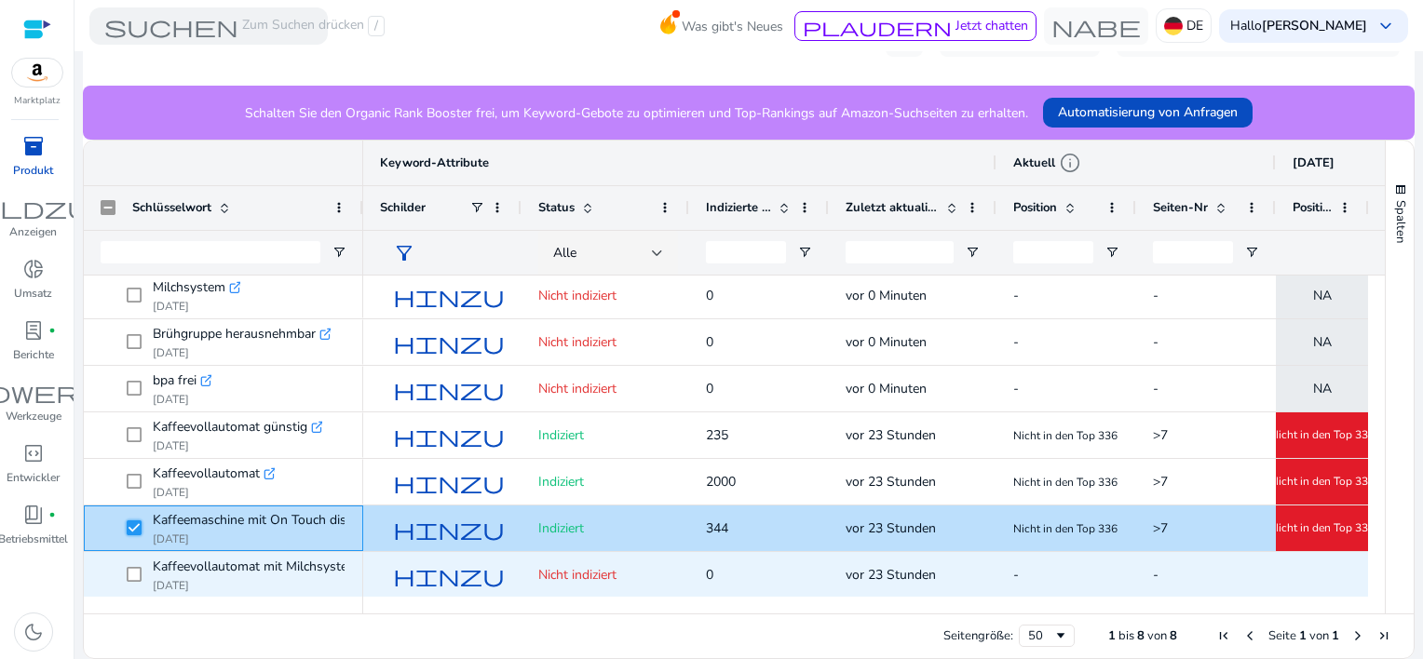
scroll to position [50, 0]
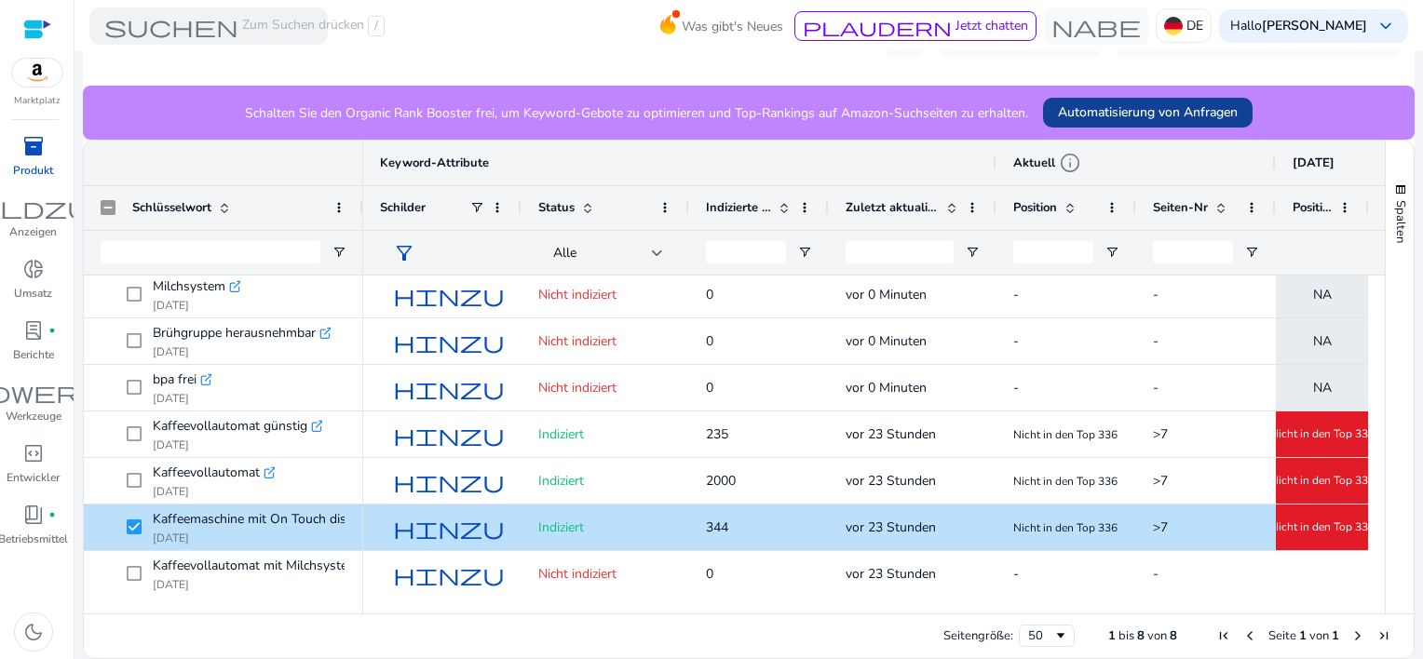
click at [1143, 114] on span "Automatisierung von Anfragen" at bounding box center [1148, 112] width 180 height 20
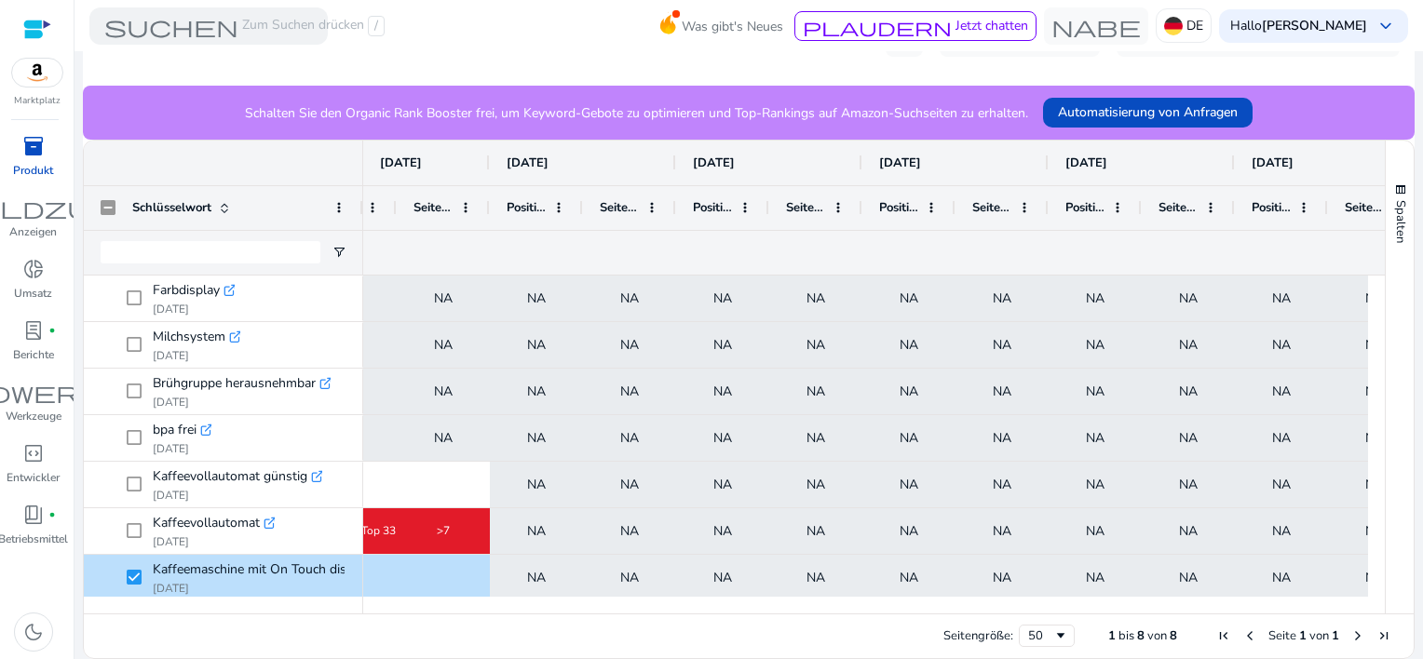
scroll to position [0, 1250]
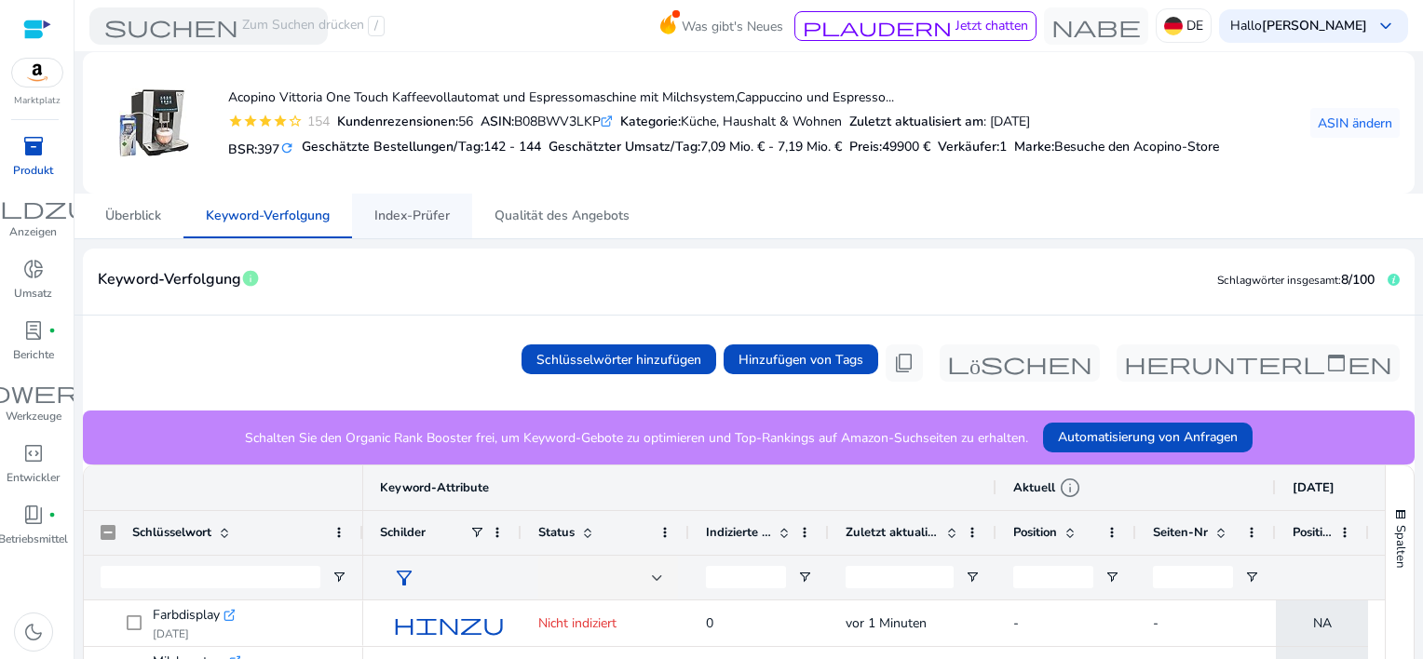
click at [399, 211] on span "Index-Prüfer" at bounding box center [411, 216] width 75 height 13
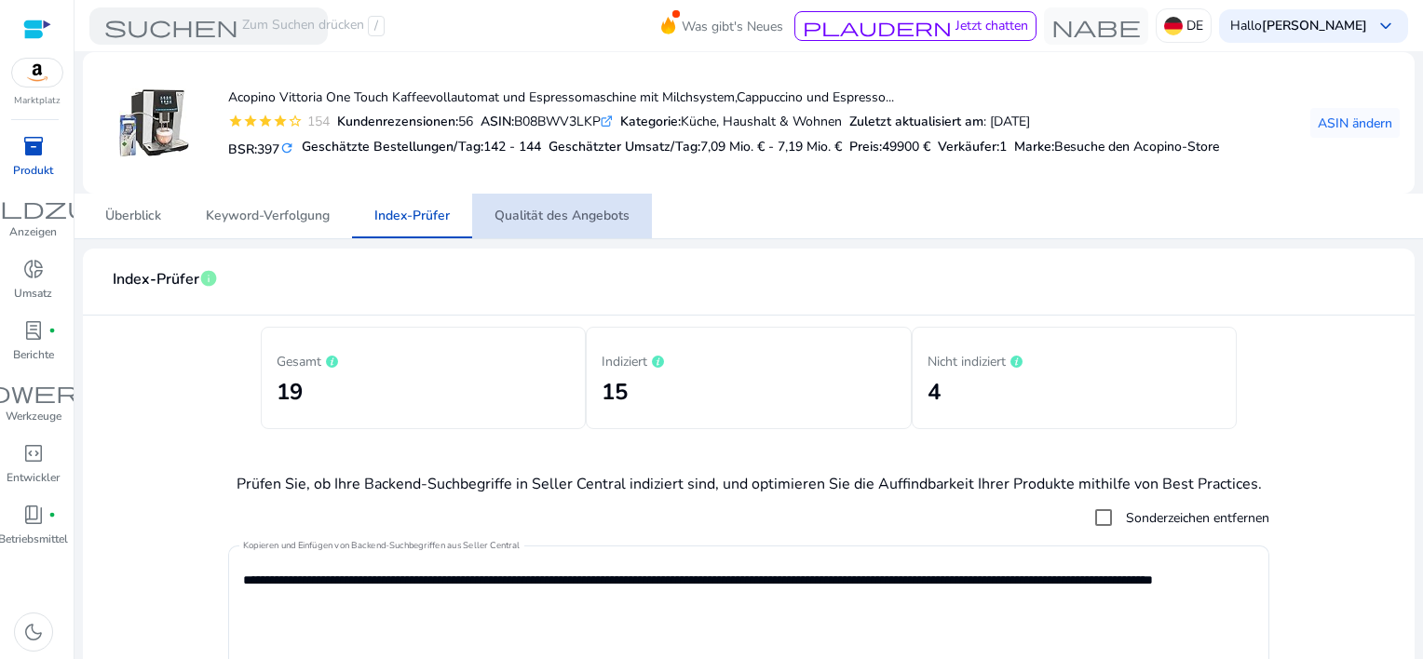
click at [564, 210] on span "Qualität des Angebots" at bounding box center [562, 216] width 135 height 13
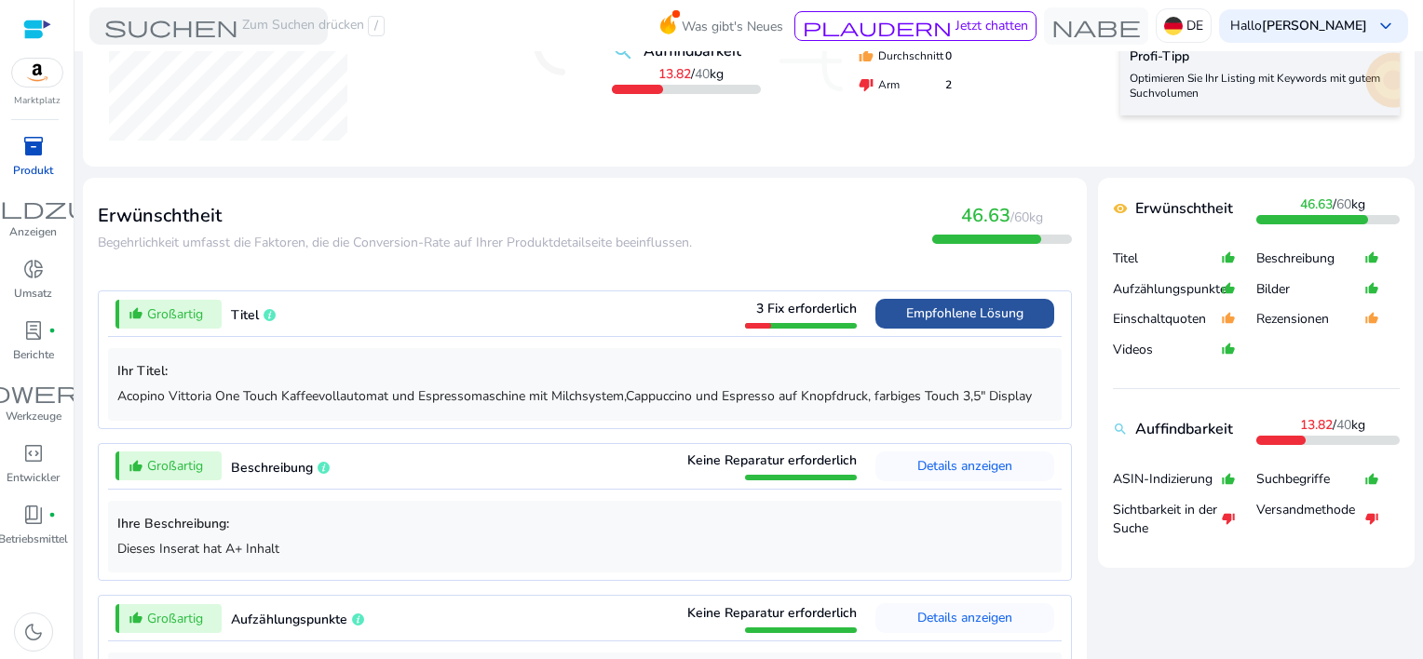
click at [939, 317] on span "Empfohlene Lösung" at bounding box center [964, 314] width 117 height 18
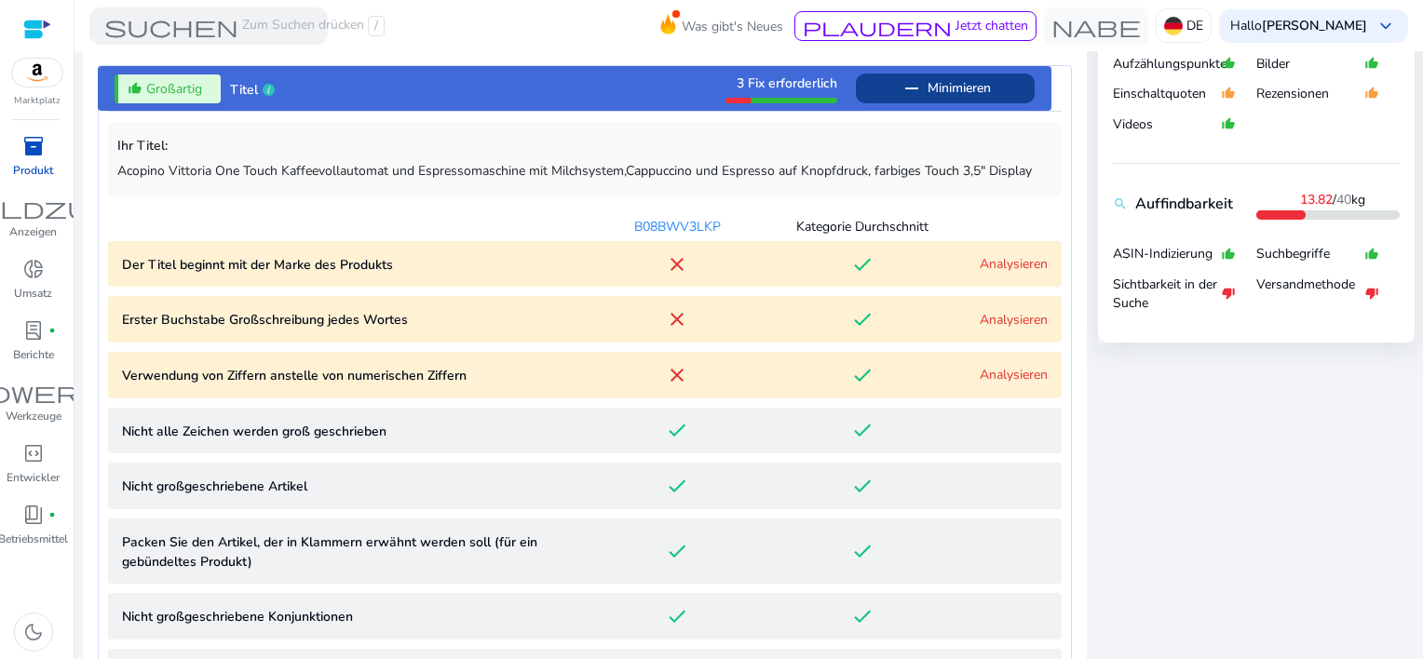
scroll to position [663, 0]
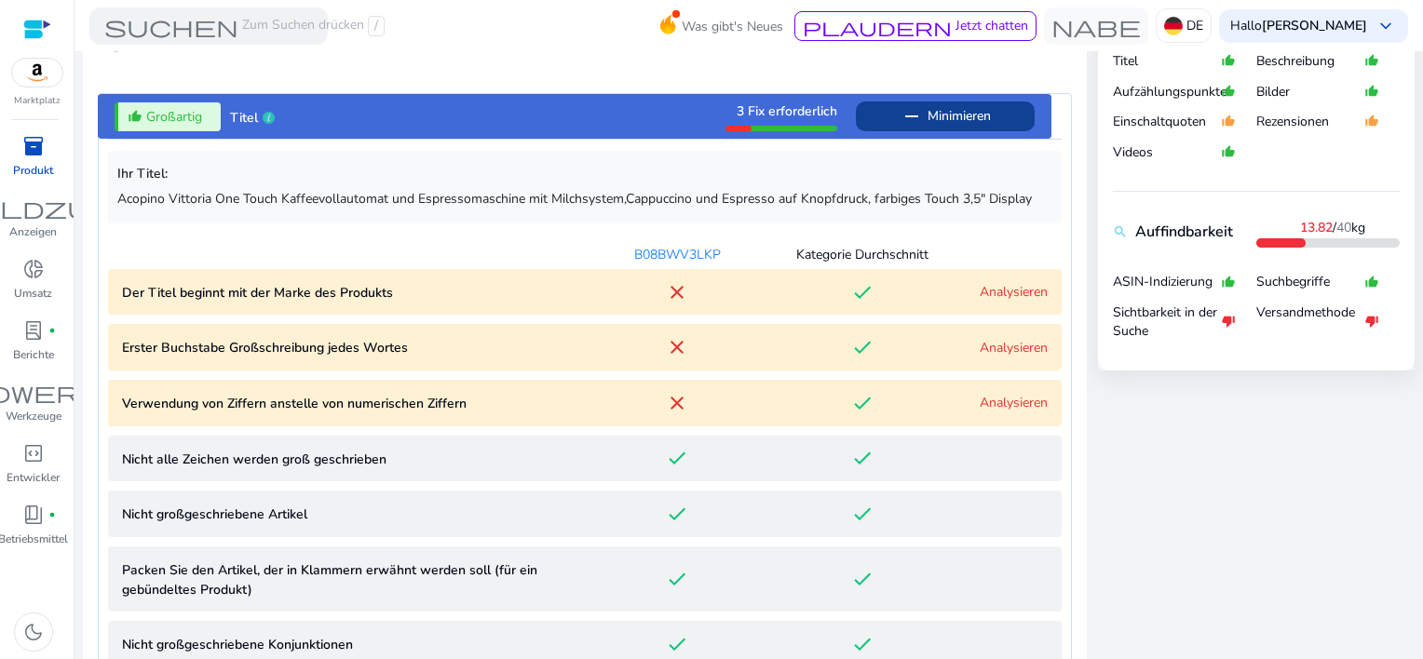
click at [987, 292] on link "Analysieren" at bounding box center [1014, 292] width 68 height 18
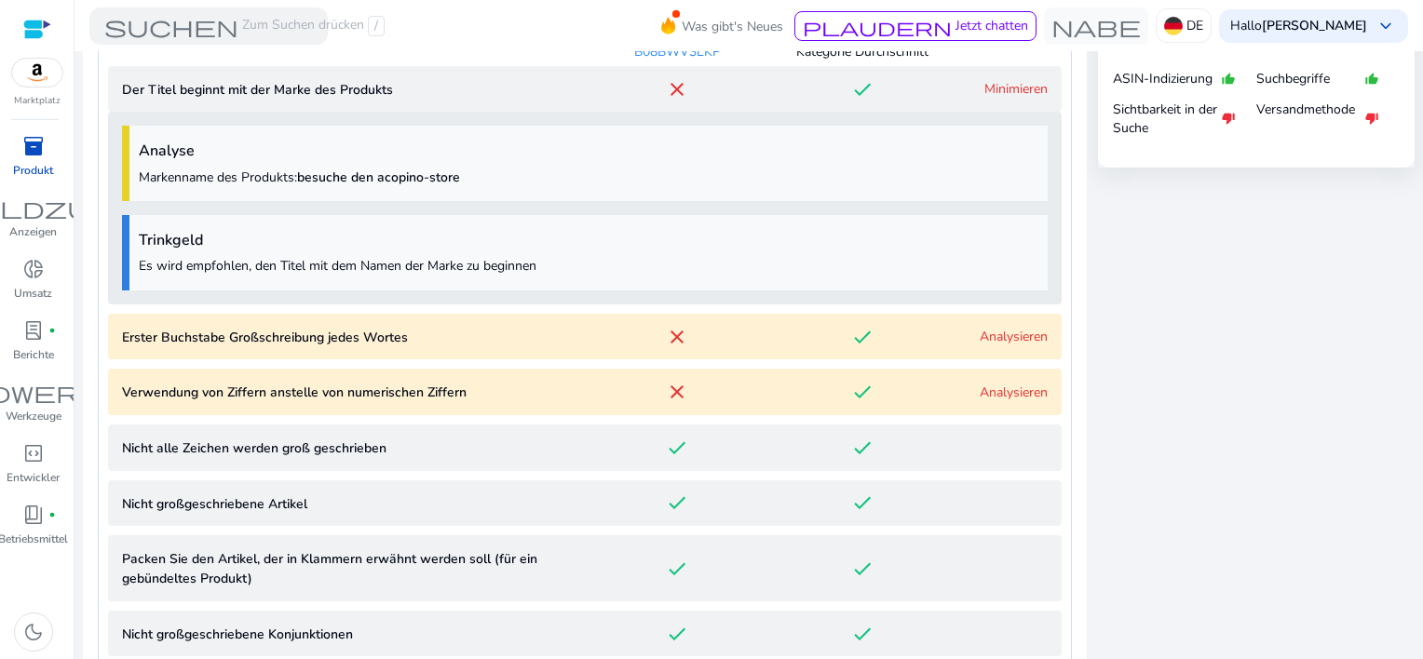
scroll to position [745, 0]
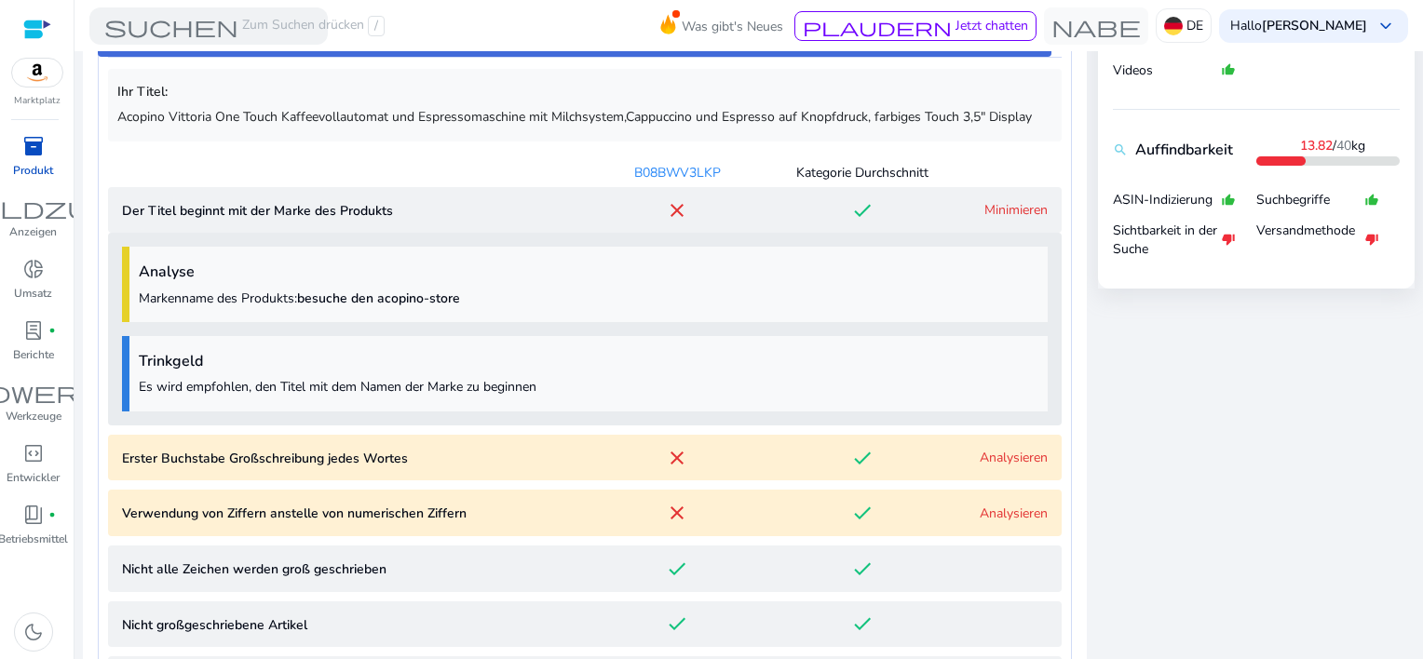
click at [995, 460] on link "Analysieren" at bounding box center [1014, 458] width 68 height 18
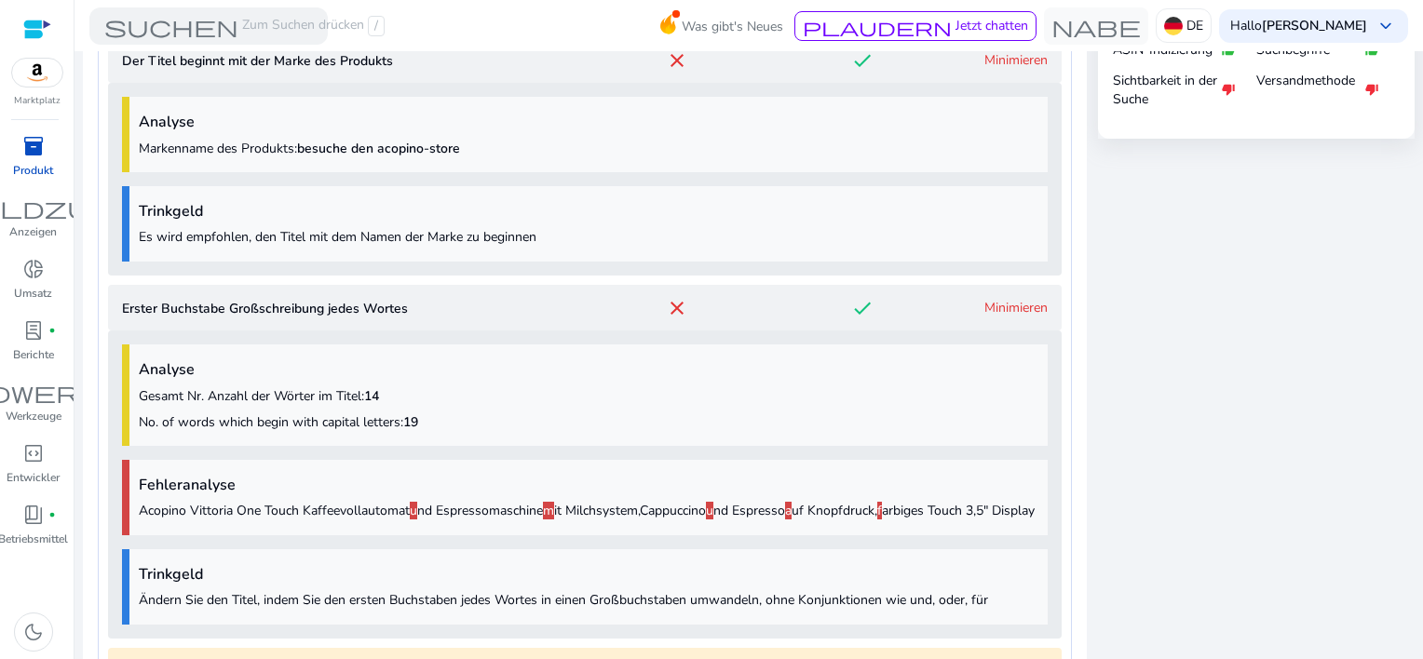
scroll to position [1179, 0]
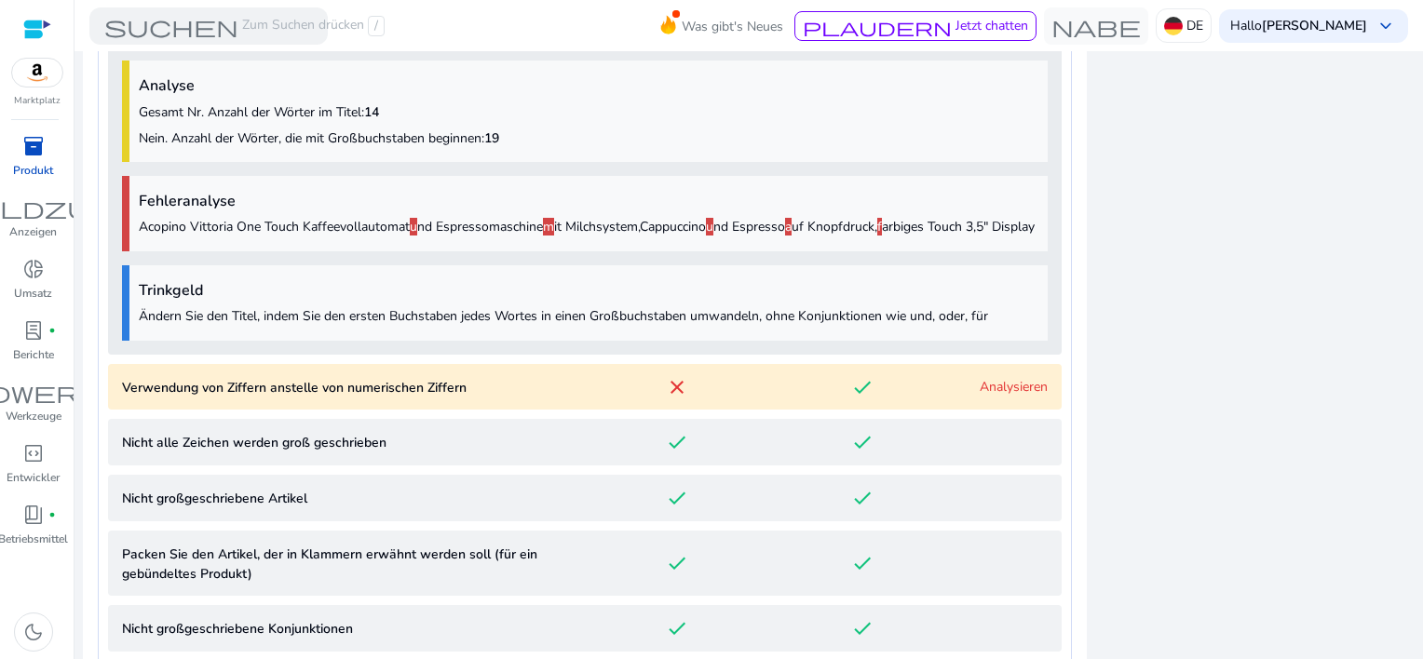
click at [1002, 396] on link "Analysieren" at bounding box center [1014, 387] width 68 height 18
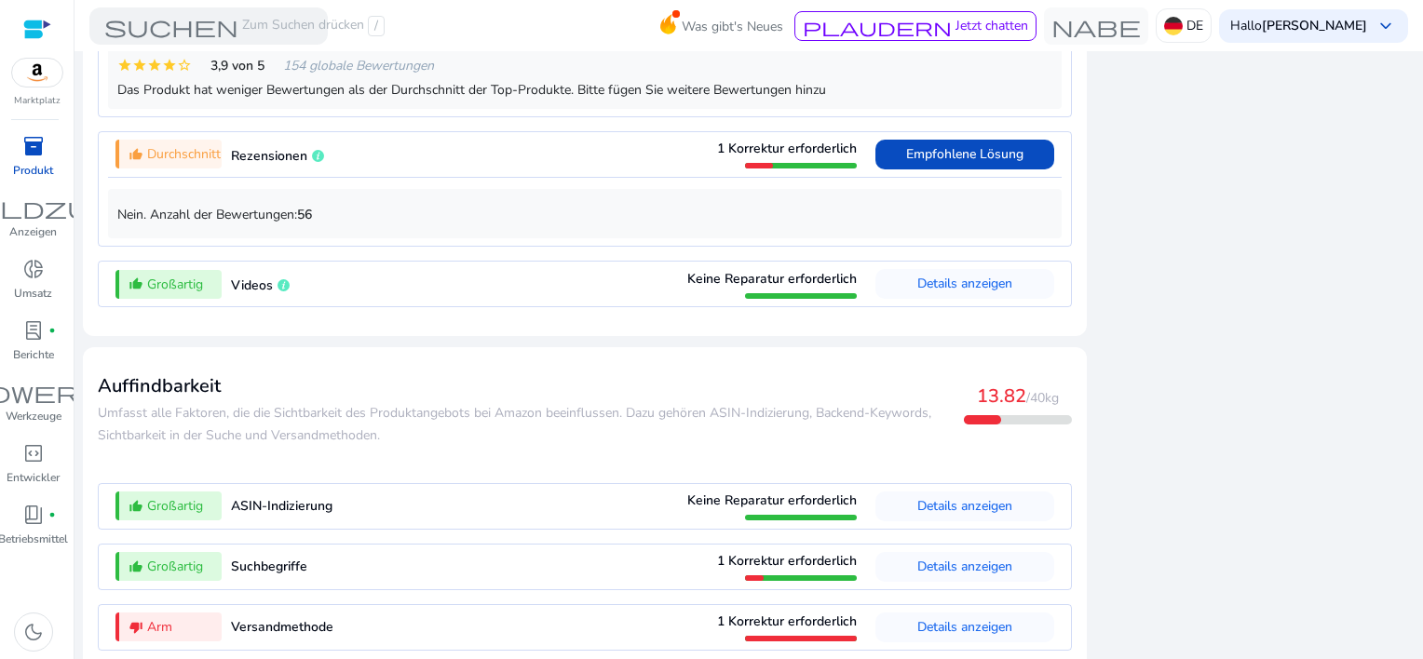
scroll to position [3289, 0]
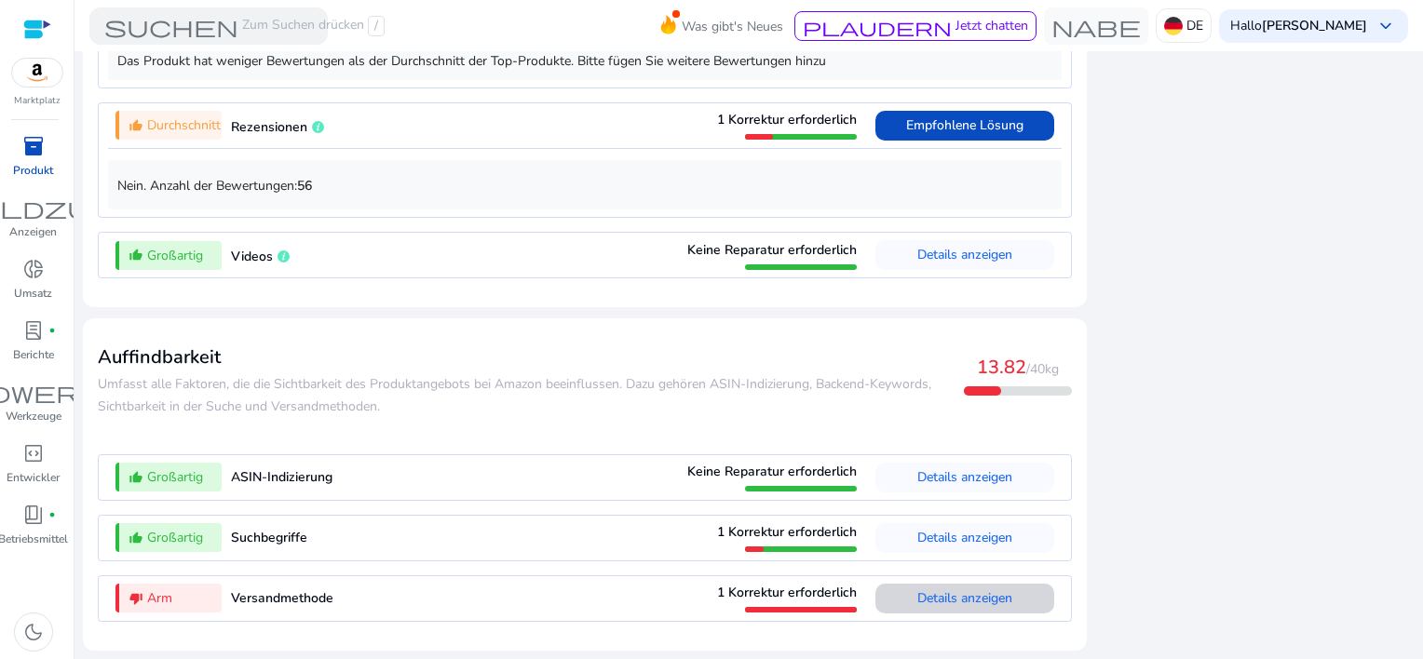
click at [945, 597] on span "Details anzeigen" at bounding box center [965, 599] width 95 height 18
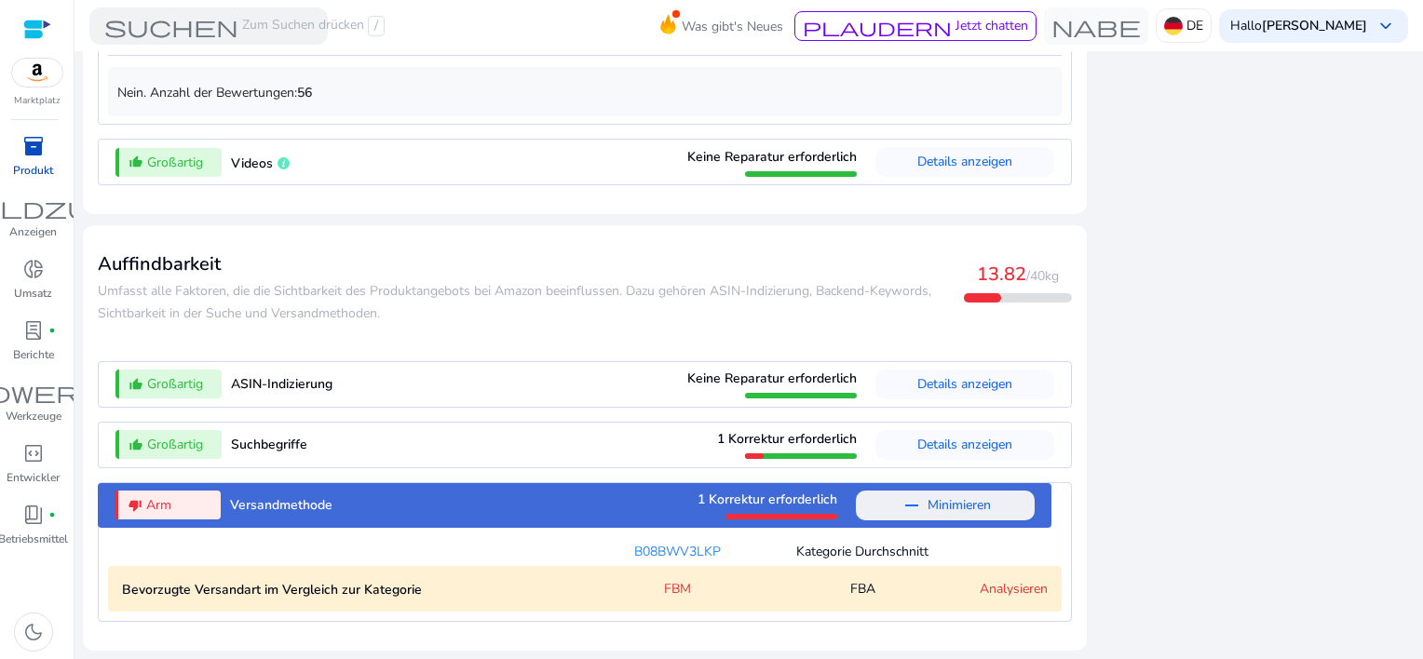
scroll to position [1782, 0]
click at [992, 585] on link "Analysieren" at bounding box center [1014, 589] width 68 height 18
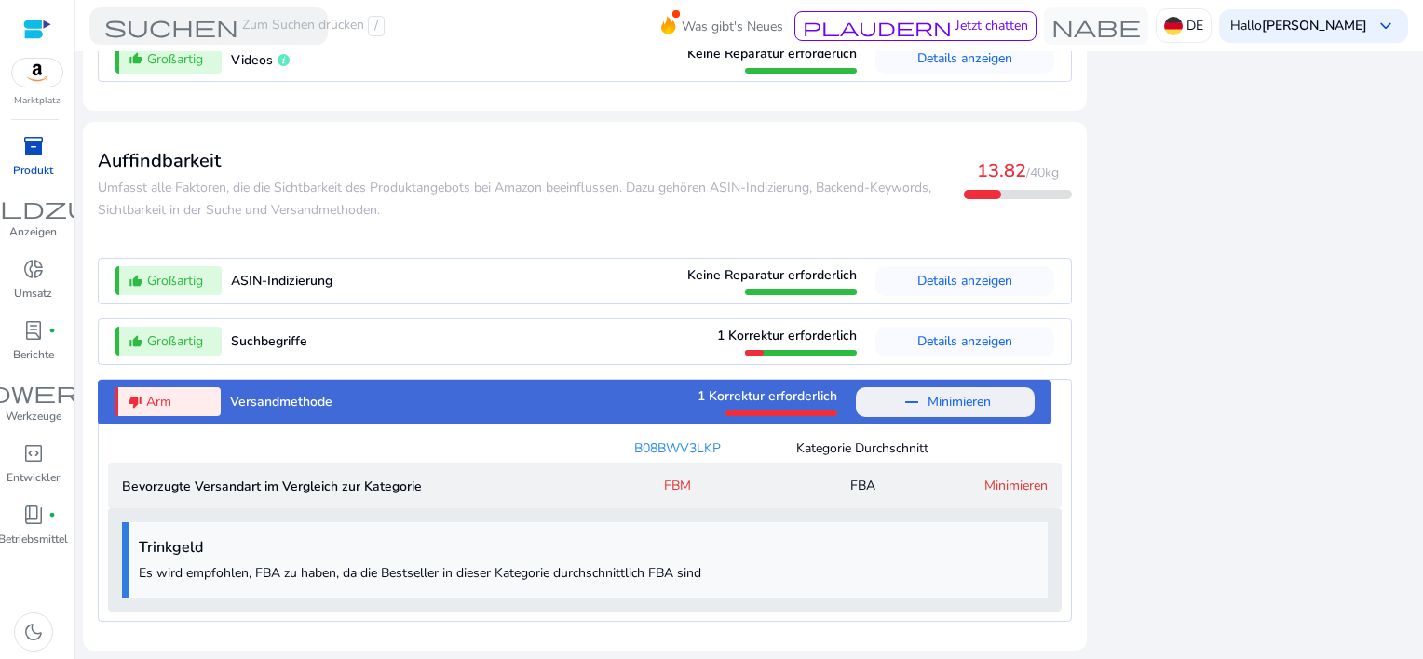
scroll to position [1885, 0]
click at [1006, 484] on link "Minimieren" at bounding box center [1016, 486] width 63 height 18
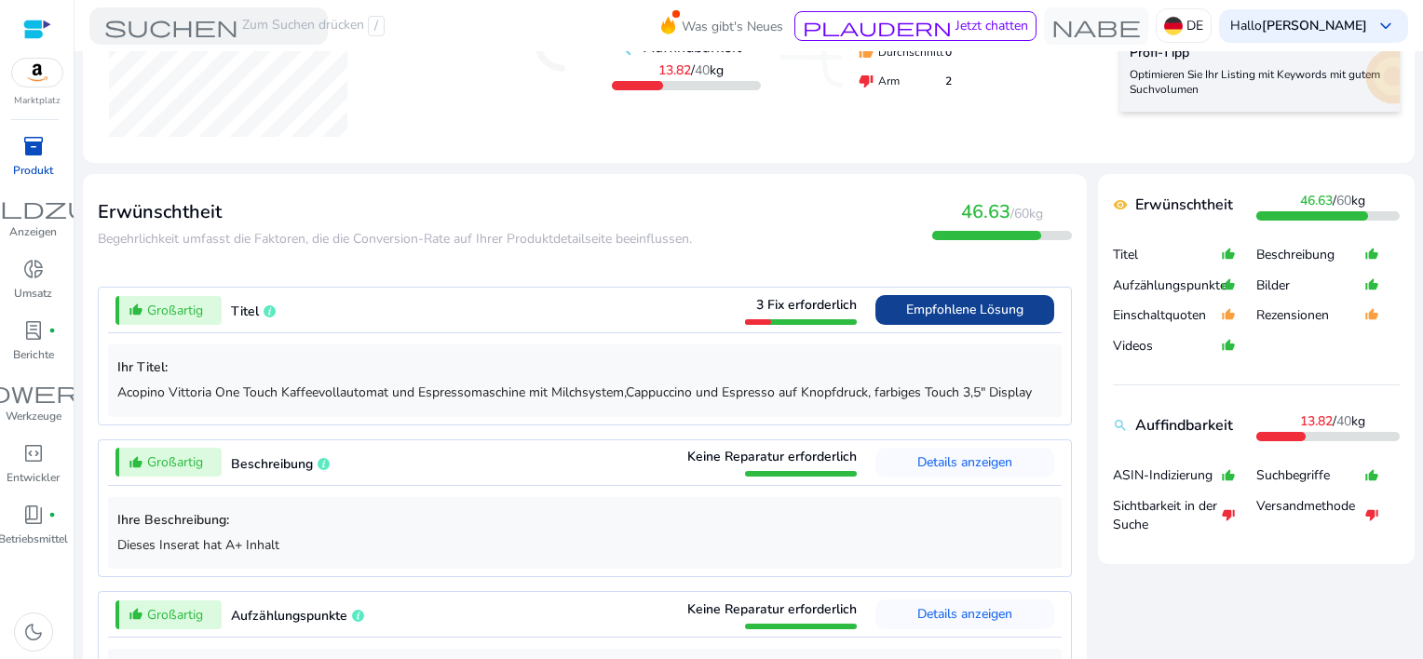
scroll to position [478, 0]
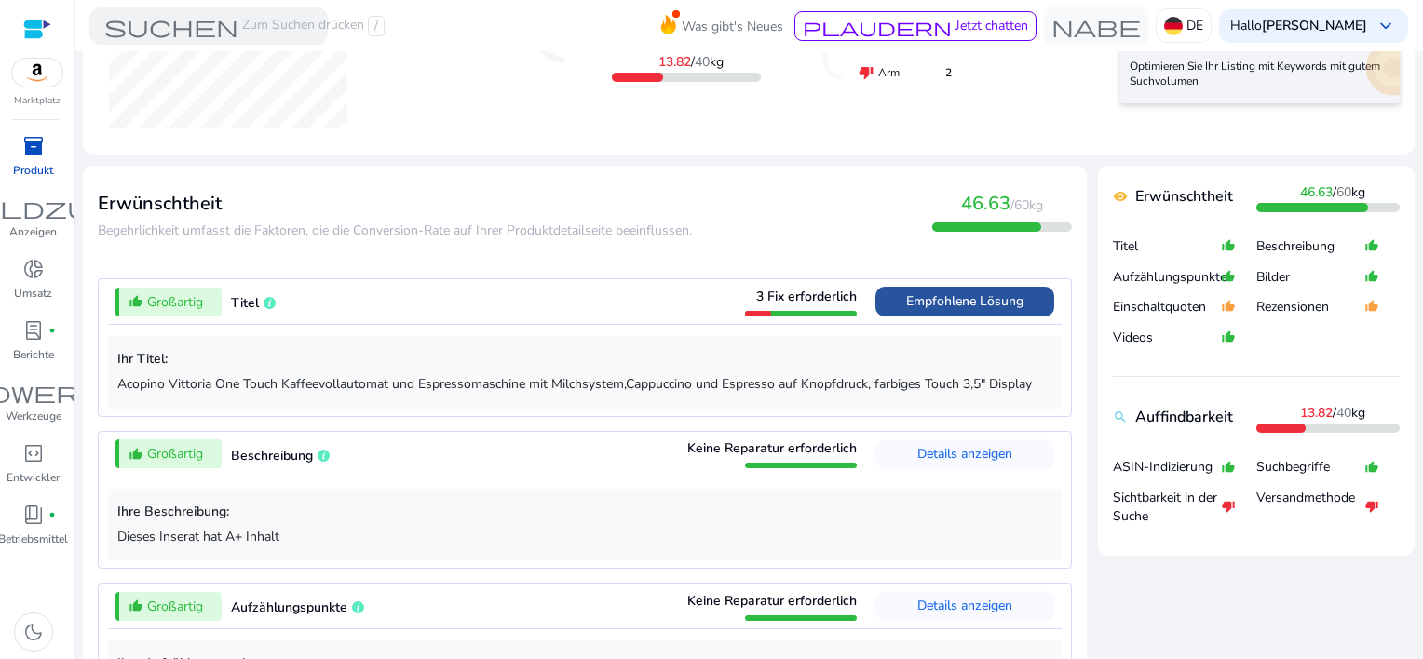
click at [972, 309] on span "Empfohlene Lösung" at bounding box center [964, 301] width 117 height 18
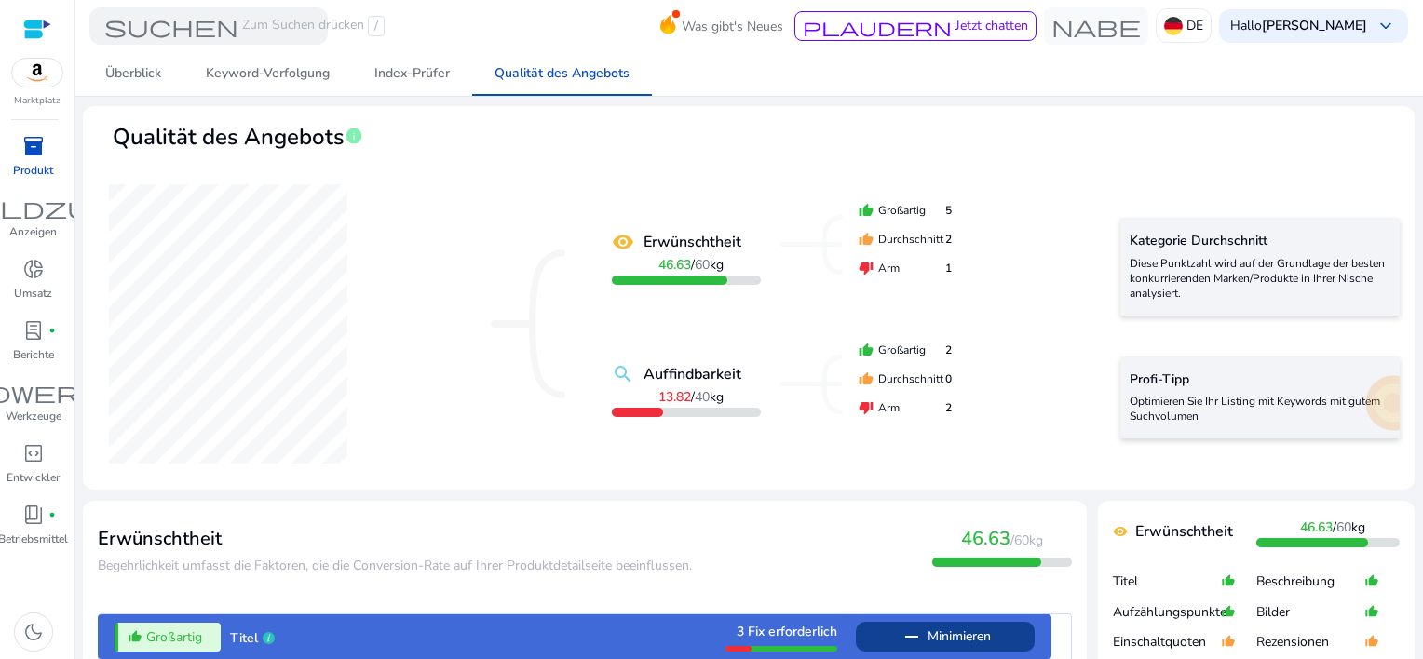
scroll to position [0, 0]
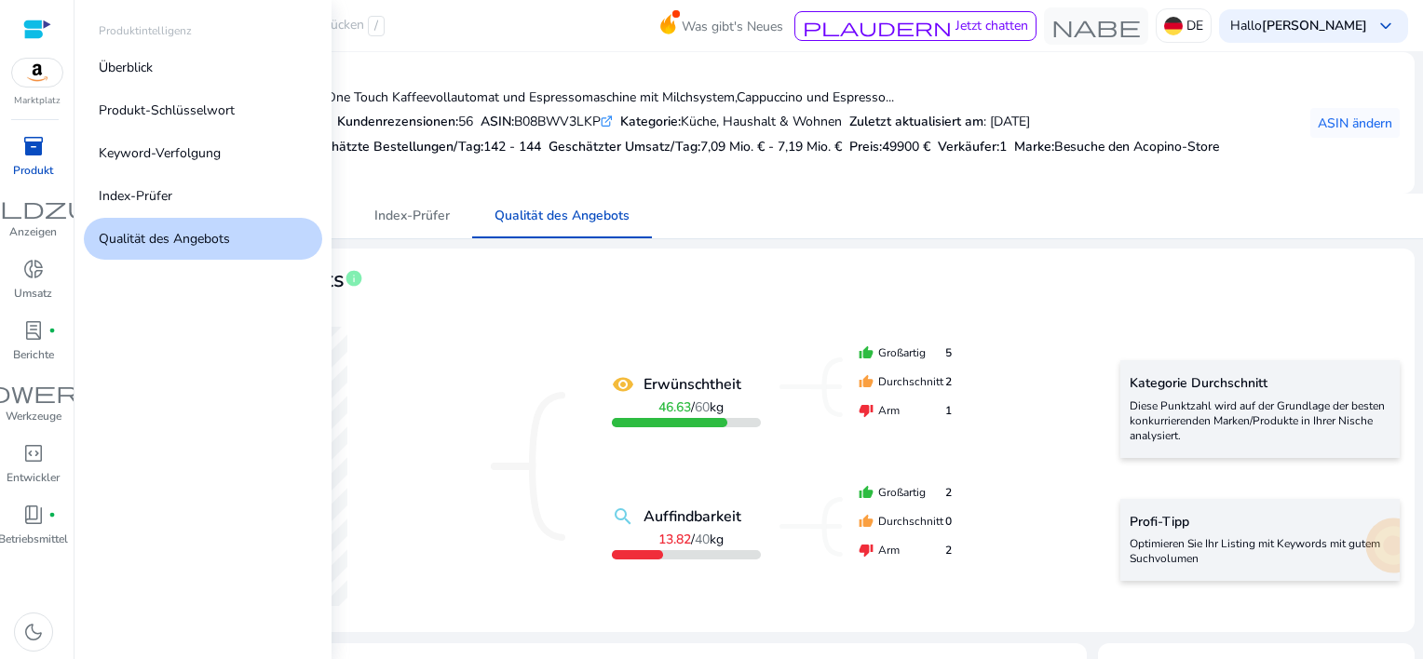
click at [42, 159] on div "inventory_2" at bounding box center [33, 146] width 52 height 30
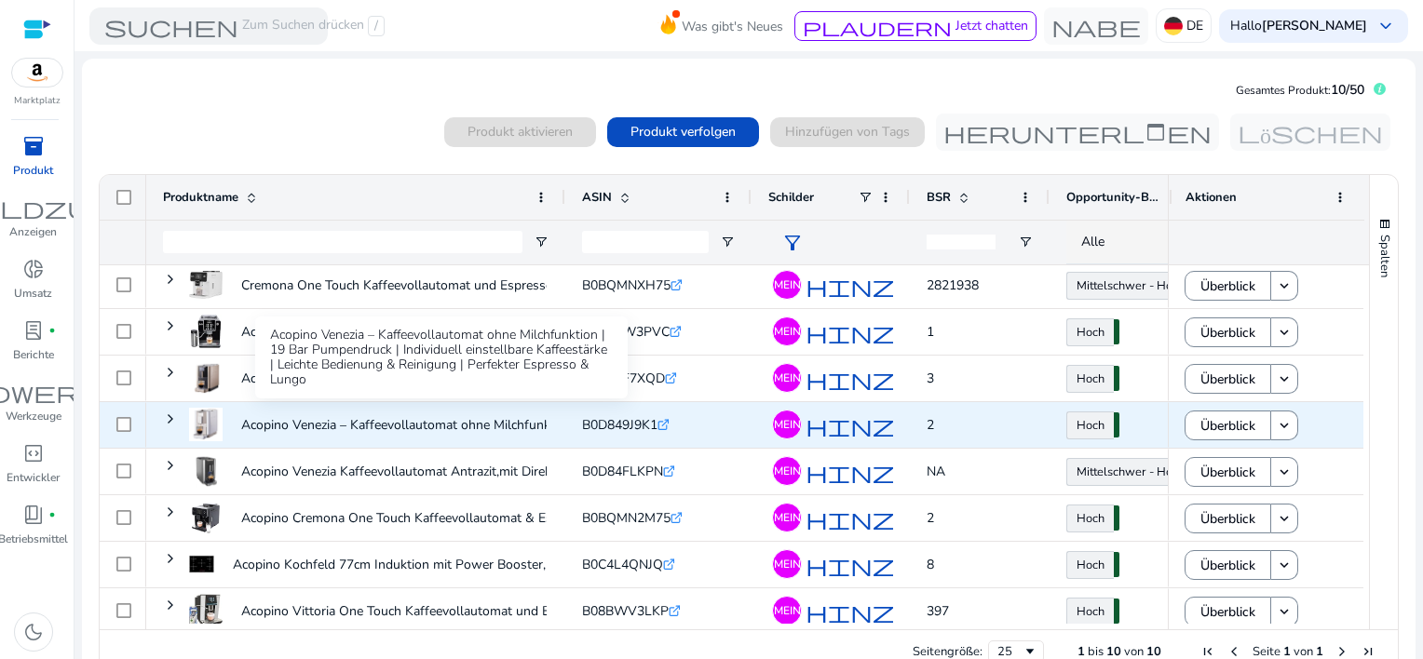
scroll to position [106, 0]
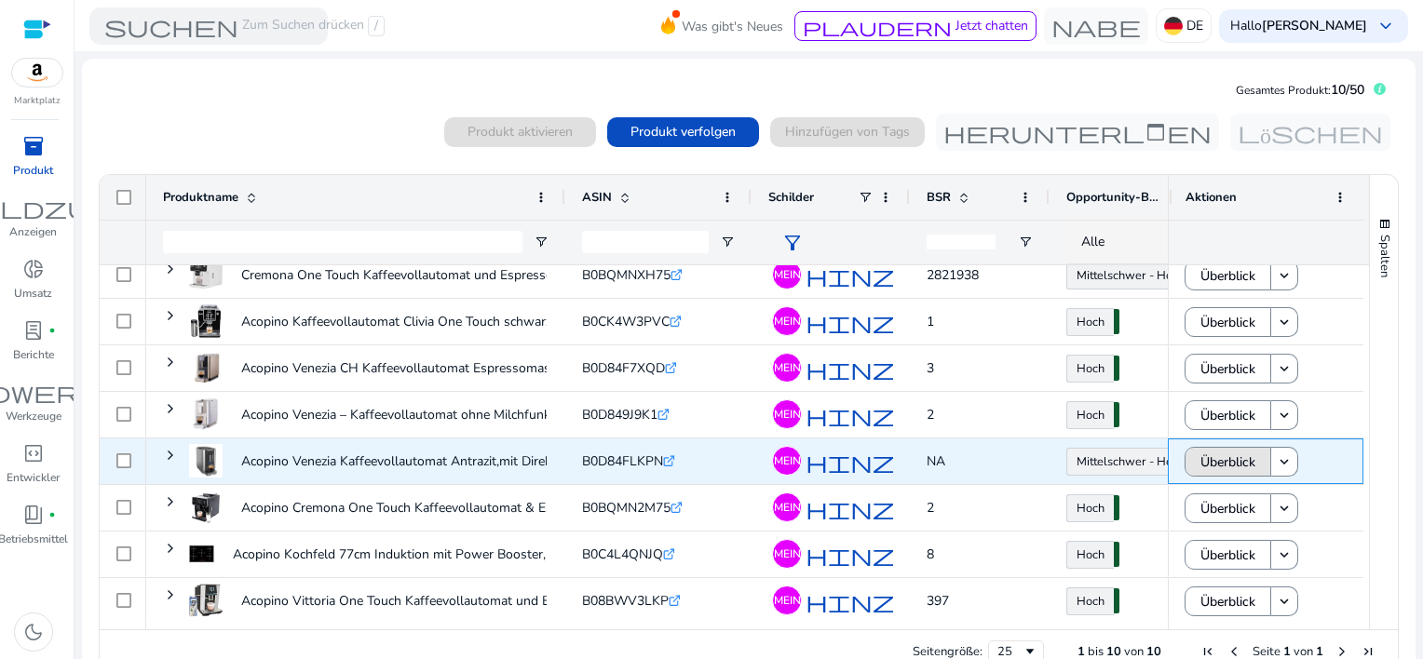
click at [1215, 458] on span "Überblick" at bounding box center [1228, 462] width 55 height 38
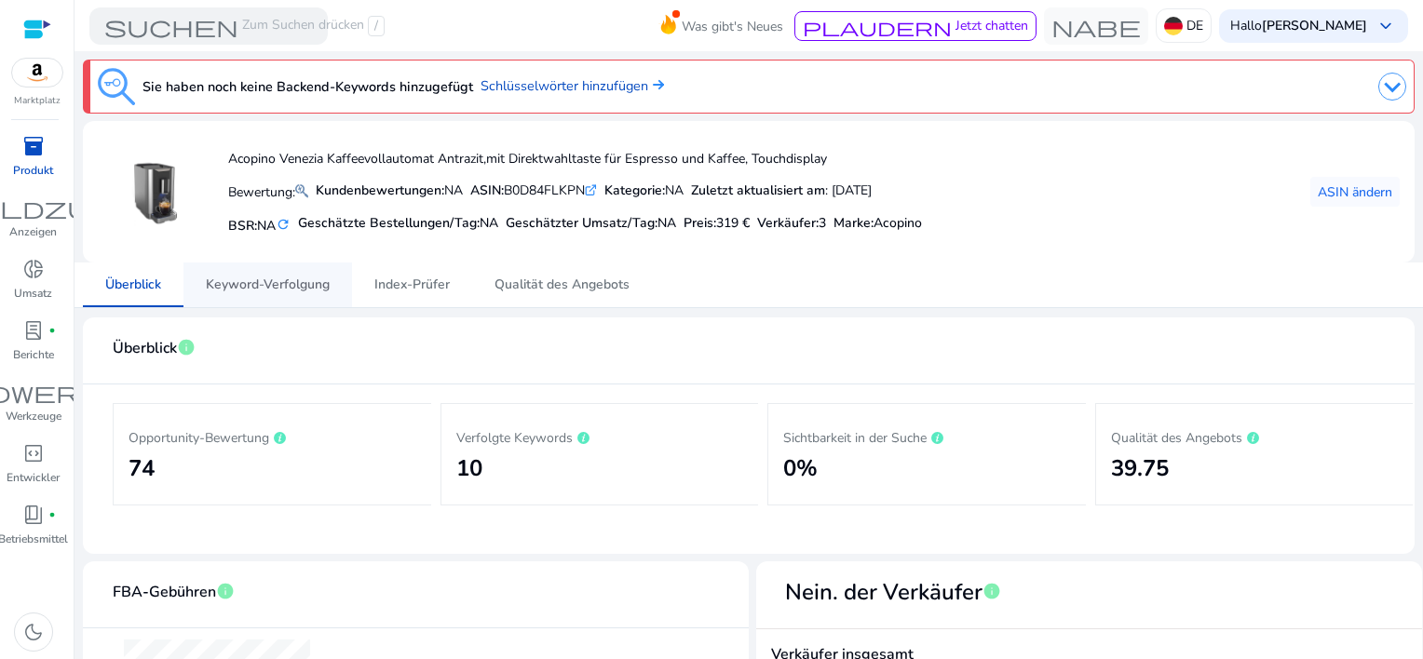
click at [236, 283] on span "Keyword-Verfolgung" at bounding box center [268, 285] width 124 height 13
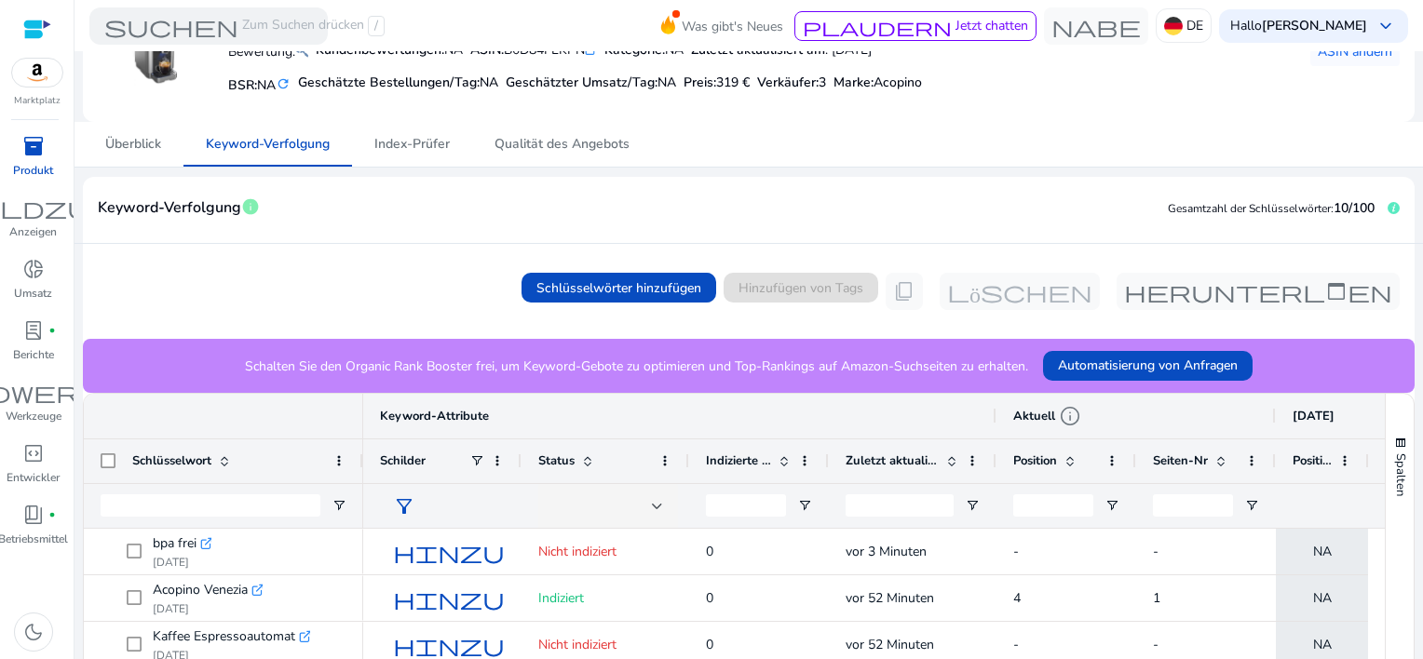
scroll to position [115, 0]
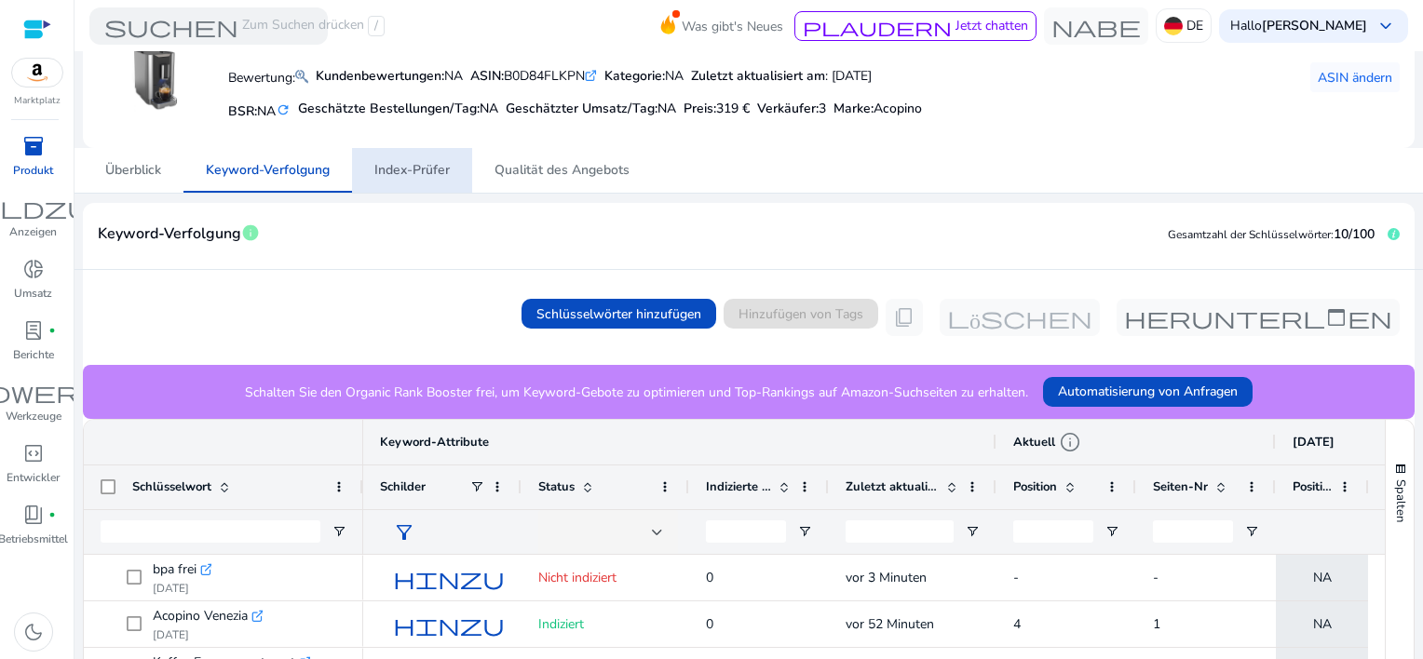
click at [419, 168] on span "Index-Prüfer" at bounding box center [411, 170] width 75 height 13
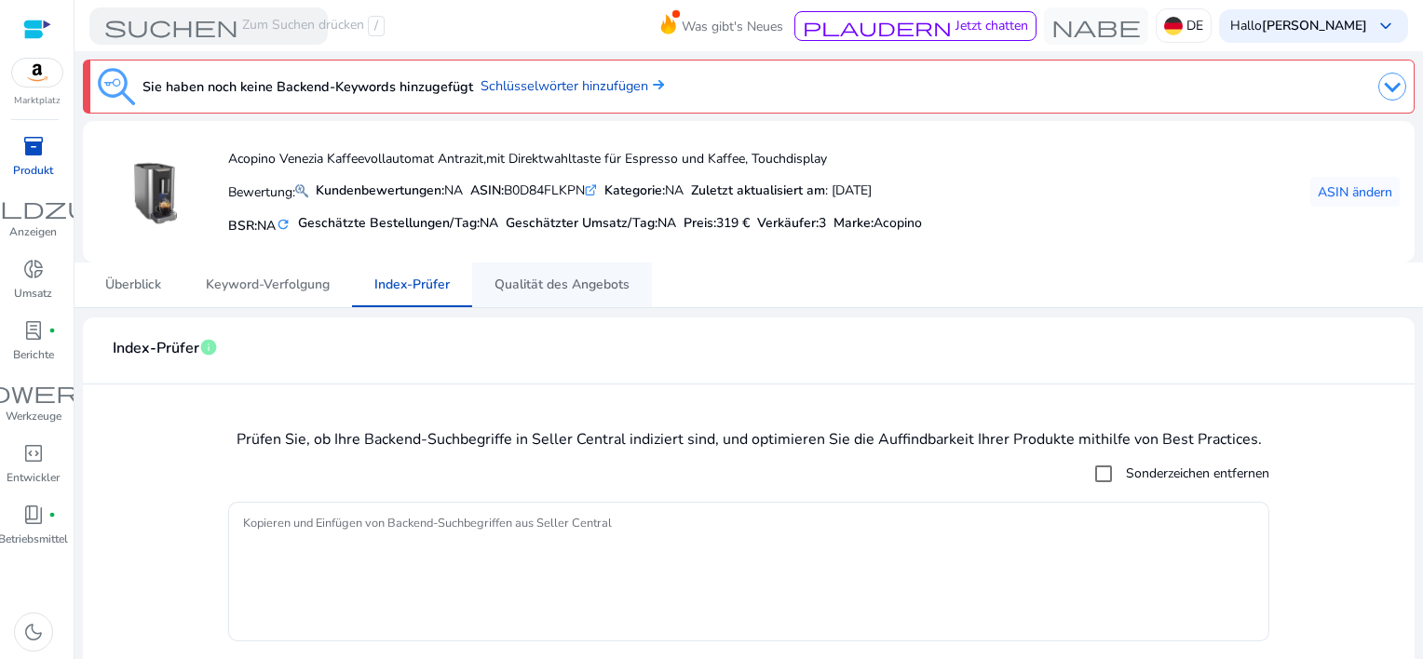
click at [566, 279] on span "Qualität des Angebots" at bounding box center [562, 285] width 135 height 13
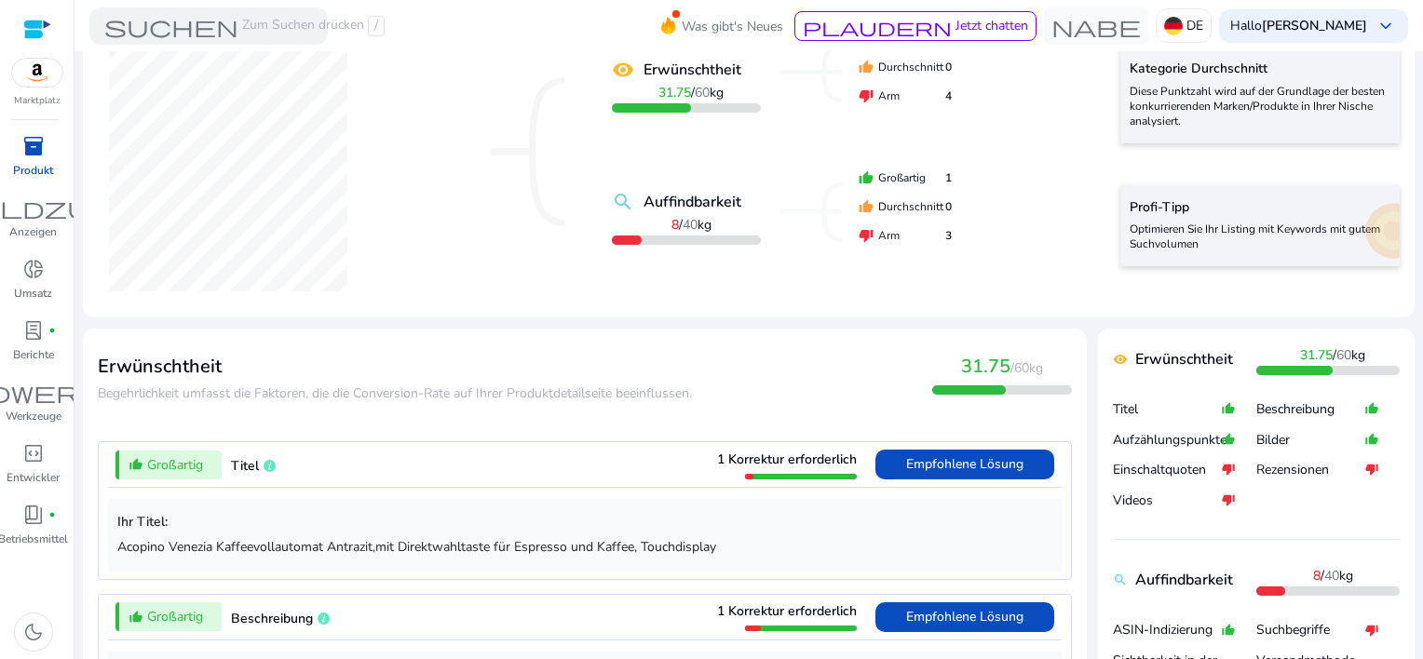
scroll to position [466, 0]
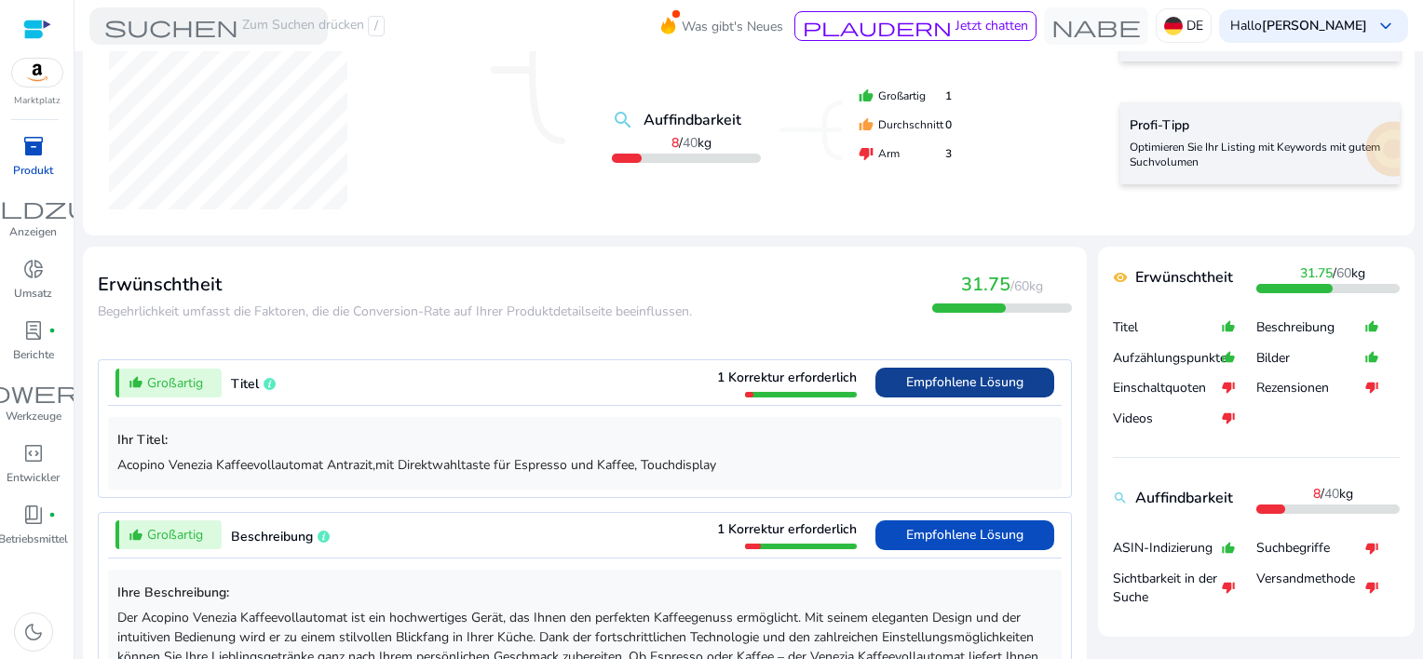
click at [953, 382] on span "Empfohlene Lösung" at bounding box center [964, 383] width 117 height 18
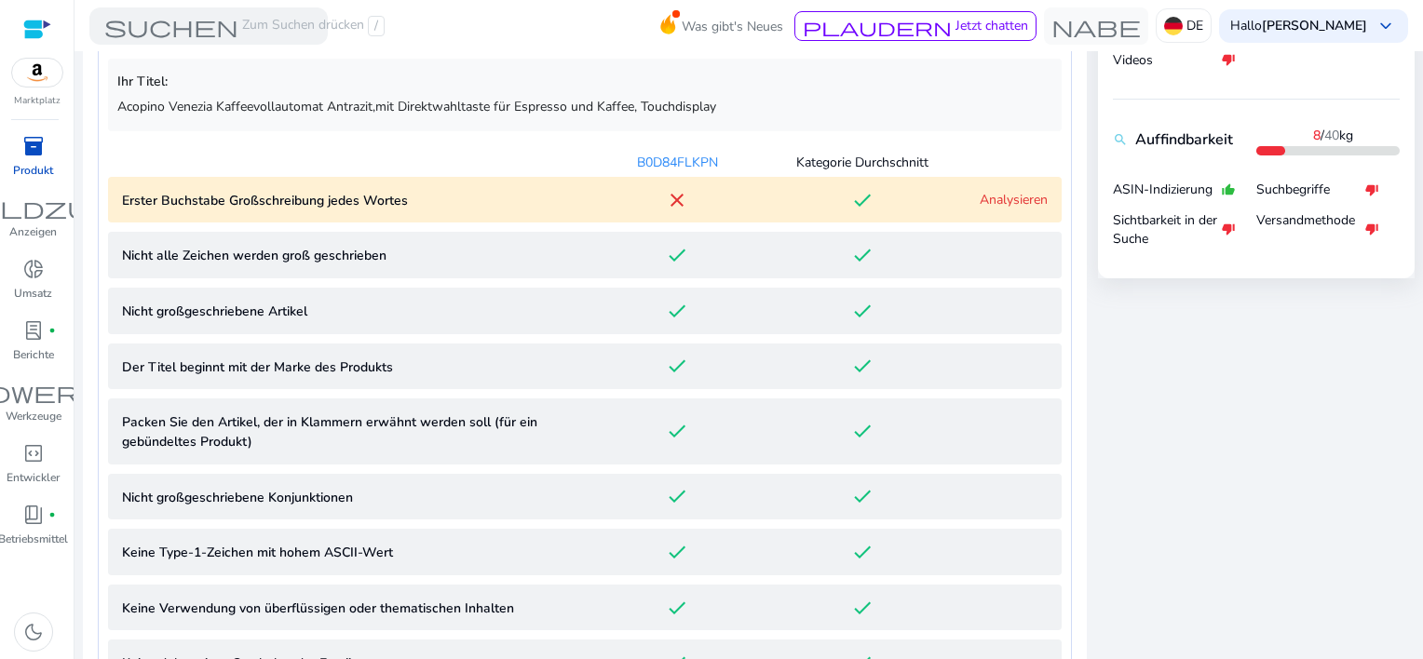
scroll to position [638, 0]
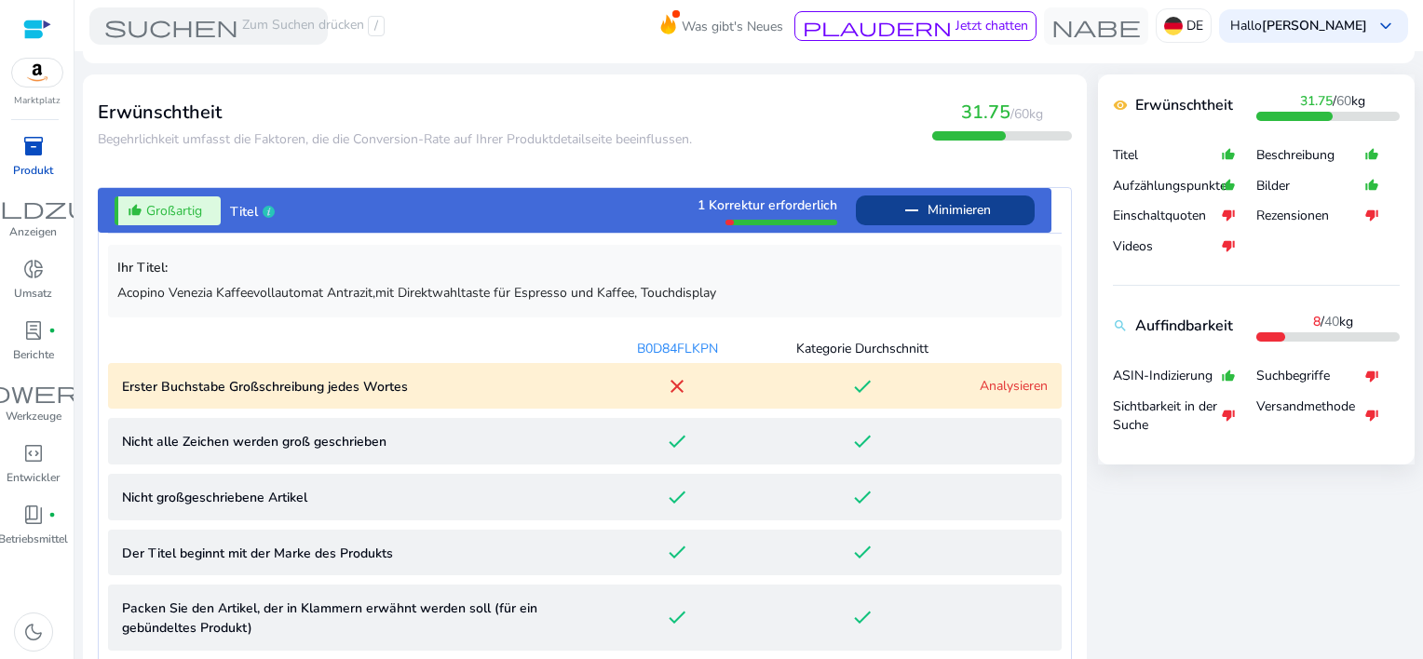
click at [1006, 388] on link "Analysieren" at bounding box center [1014, 386] width 68 height 18
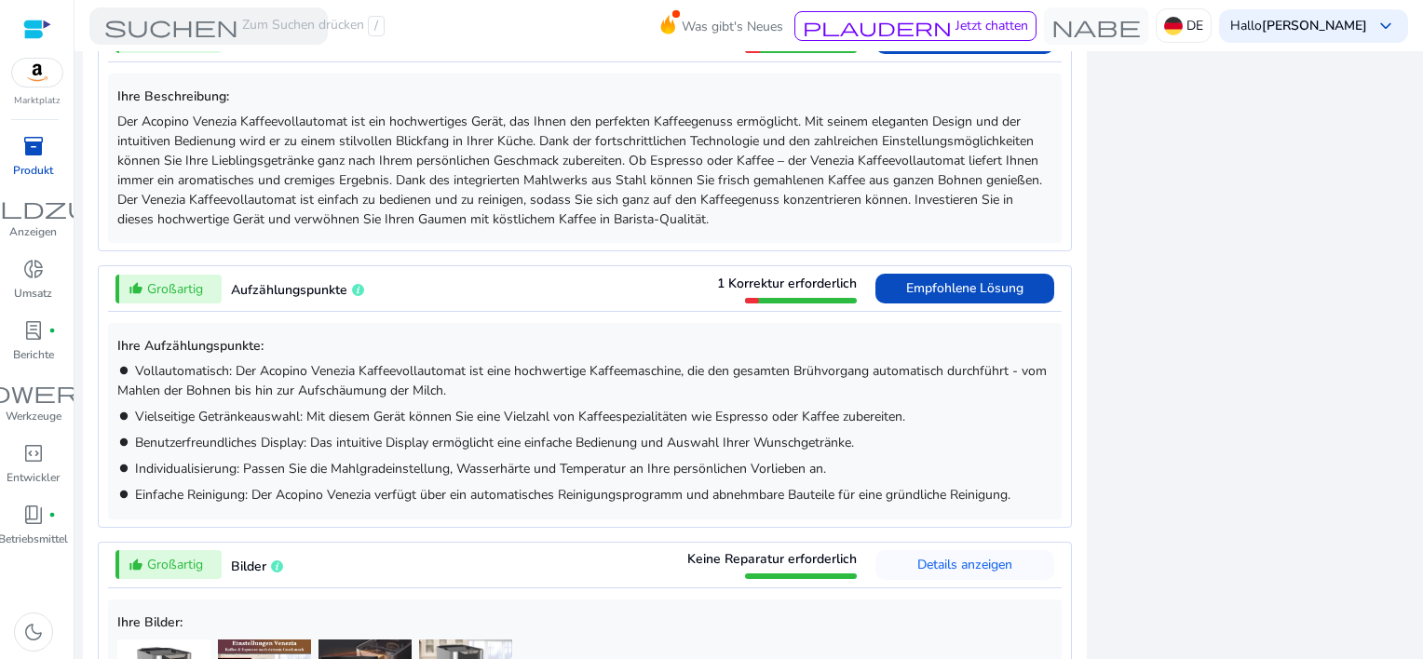
scroll to position [2117, 0]
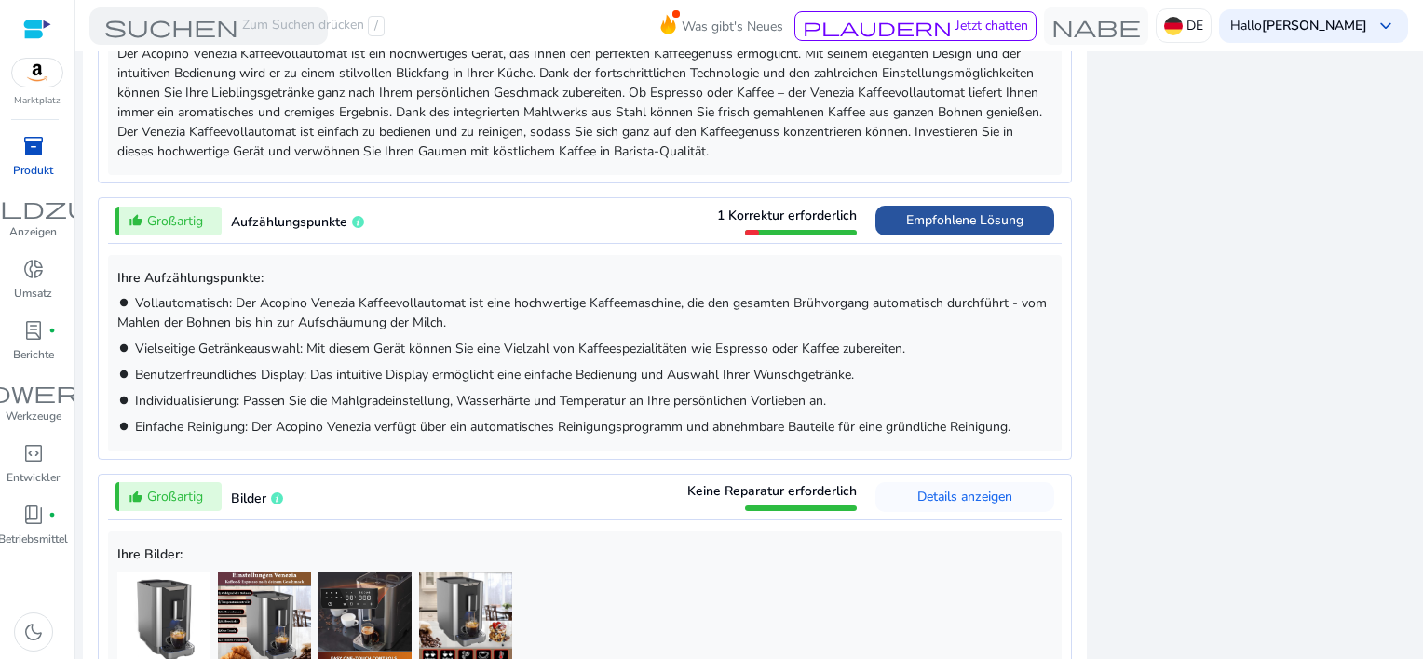
click at [935, 214] on span "Empfohlene Lösung" at bounding box center [964, 220] width 117 height 18
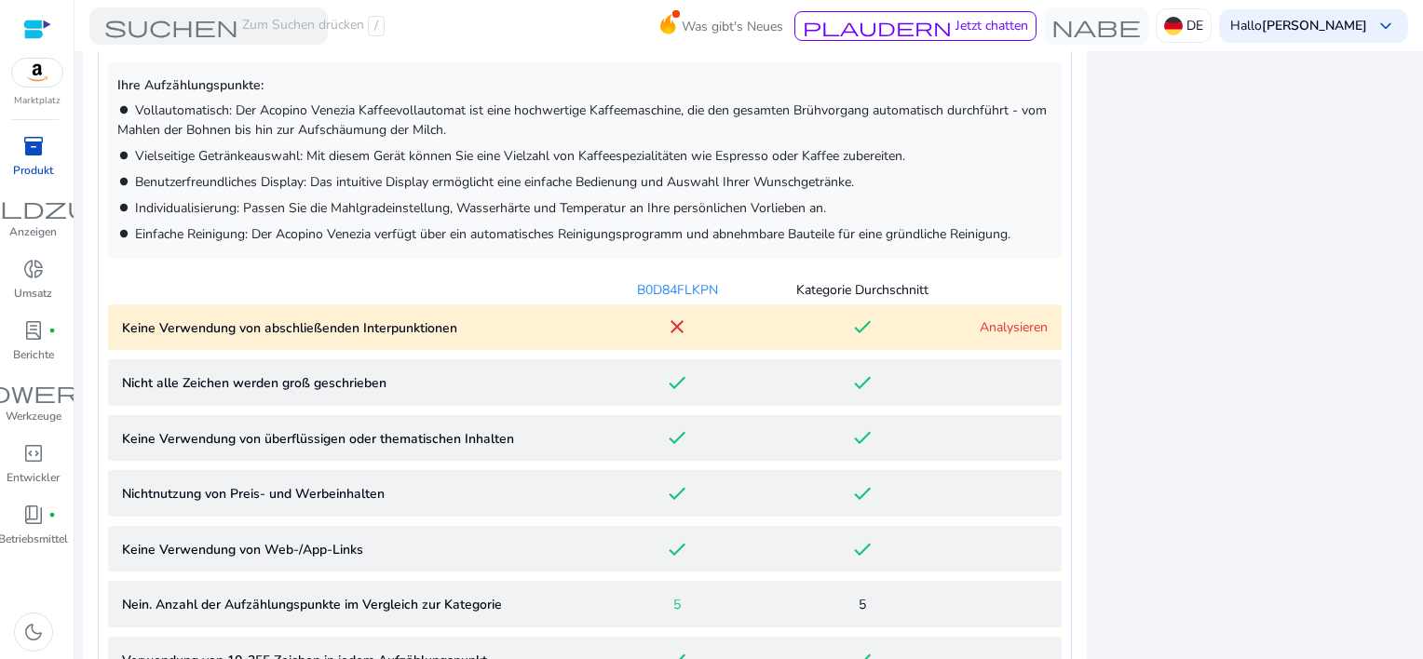
scroll to position [1226, 0]
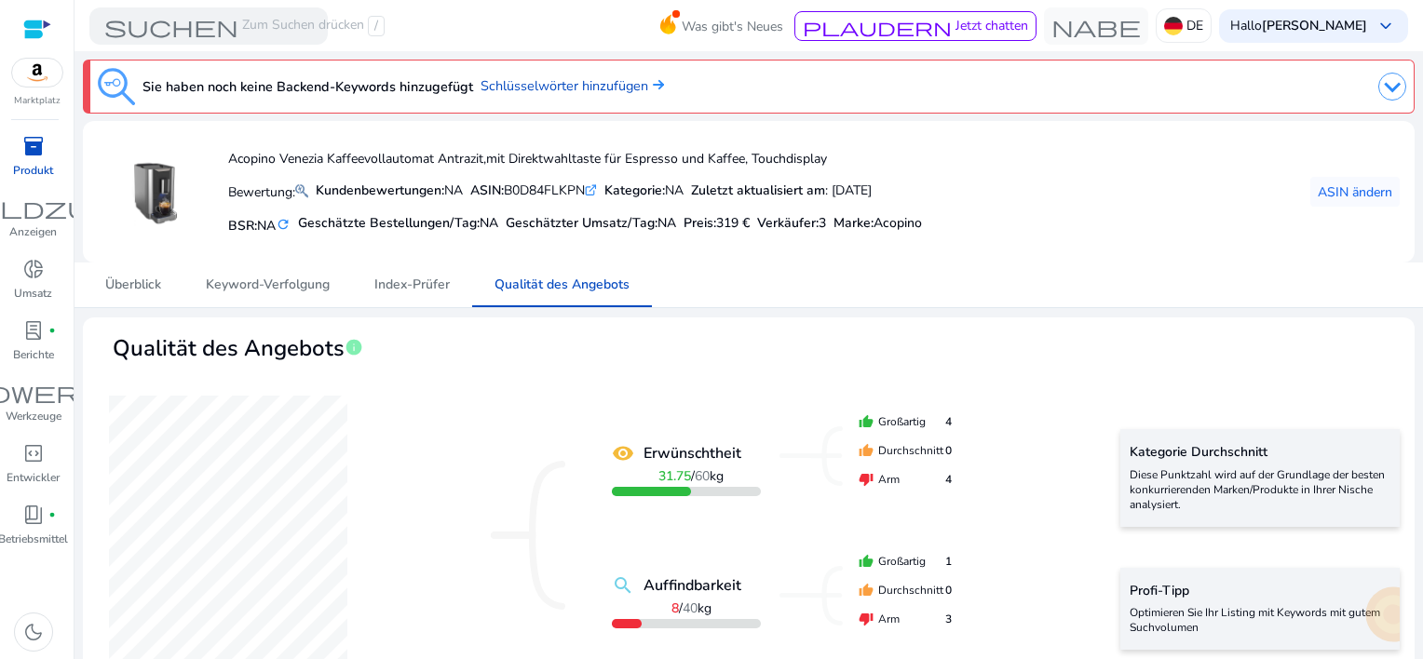
scroll to position [1226, 0]
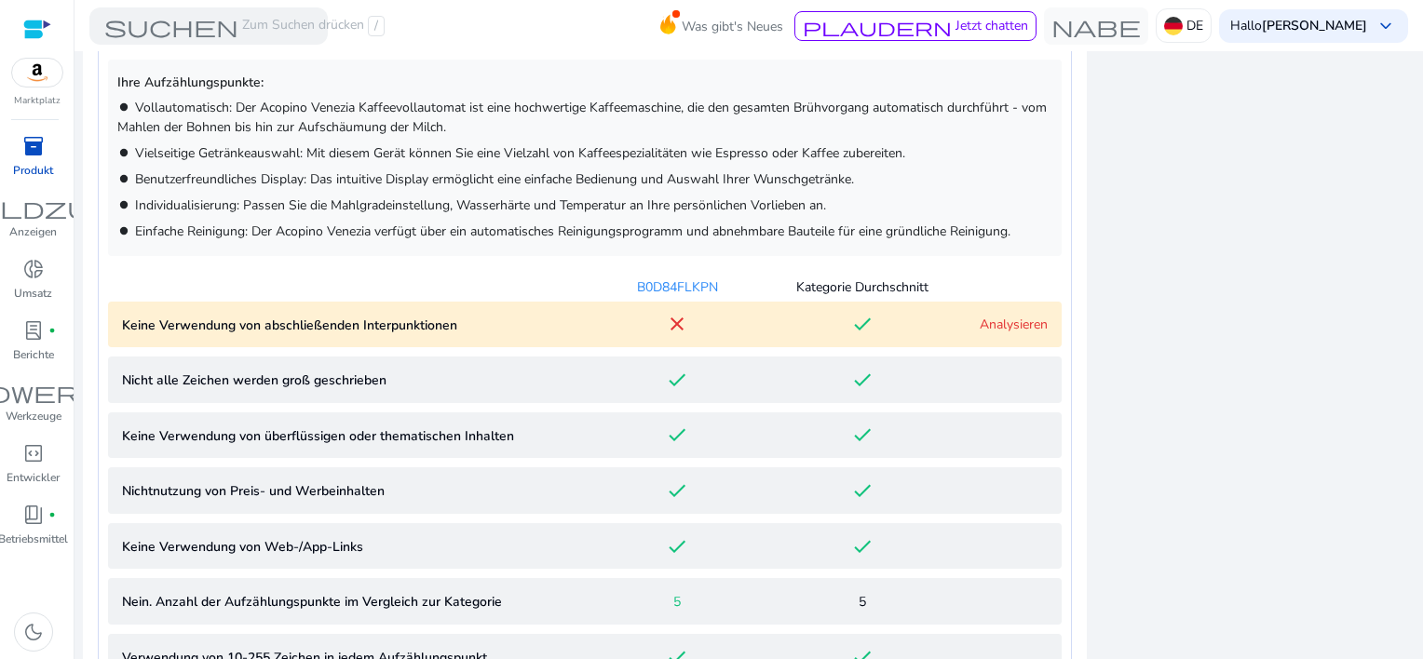
click at [999, 320] on link "Analysieren" at bounding box center [1014, 325] width 68 height 18
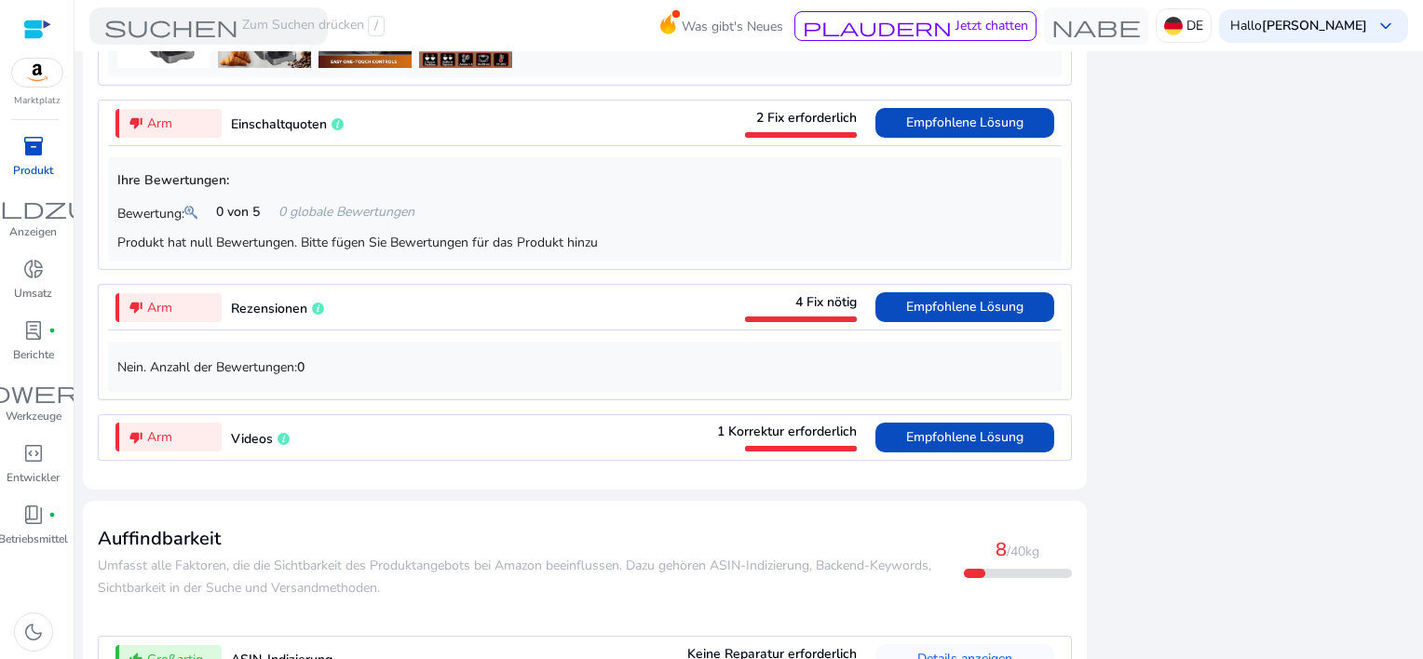
scroll to position [2699, 0]
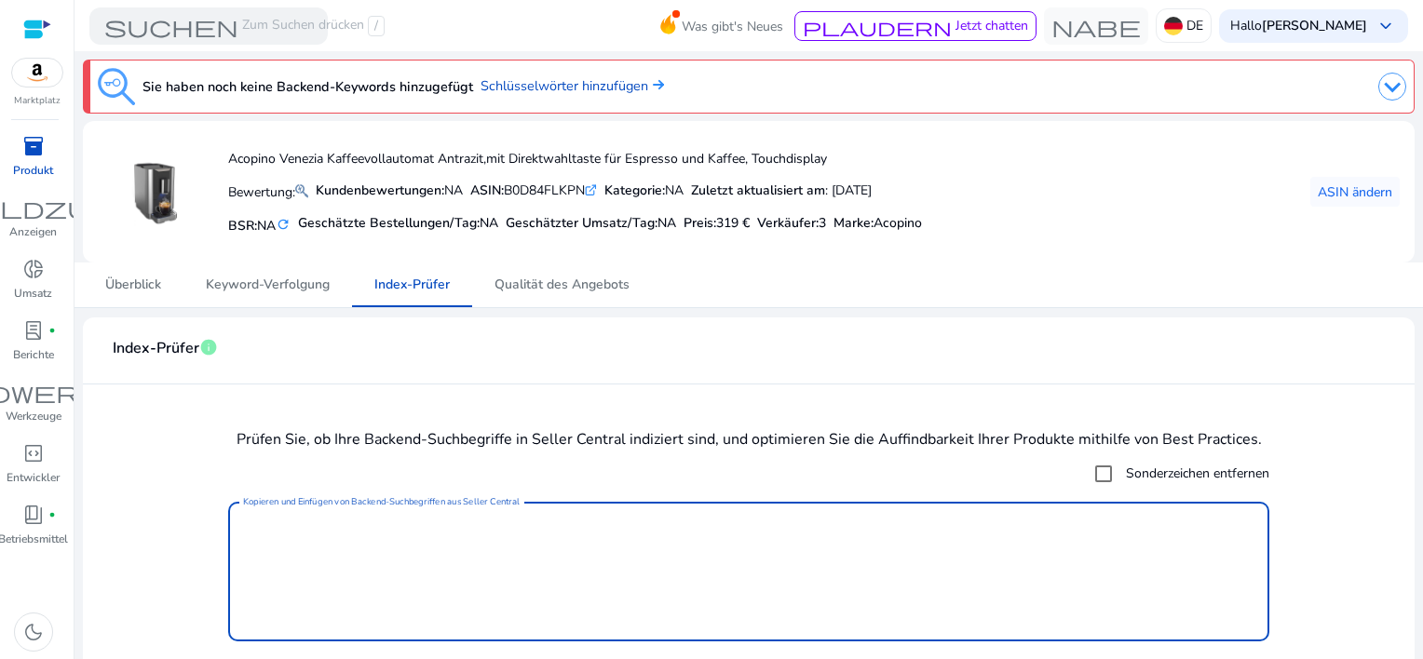
click at [365, 522] on textarea "Kopieren und Einfügen von Backend-Suchbegriffen aus Seller Central" at bounding box center [749, 571] width 1012 height 121
paste textarea "**********"
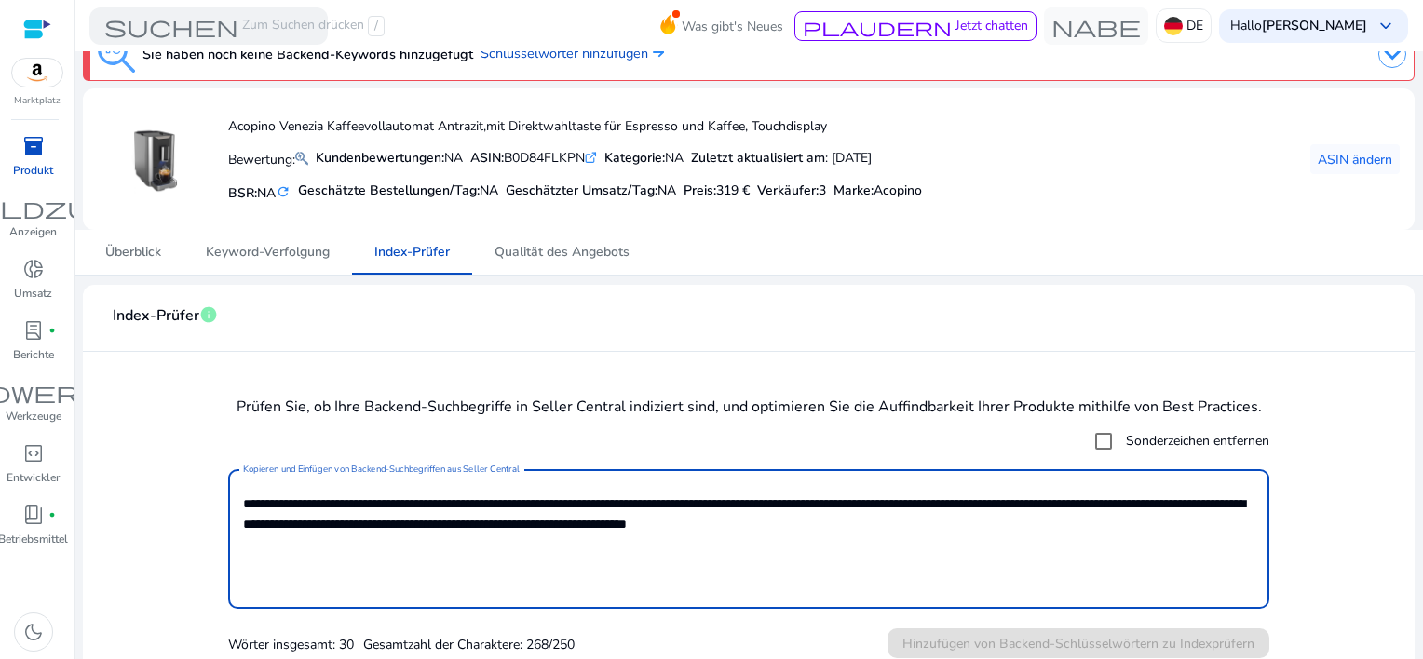
scroll to position [48, 0]
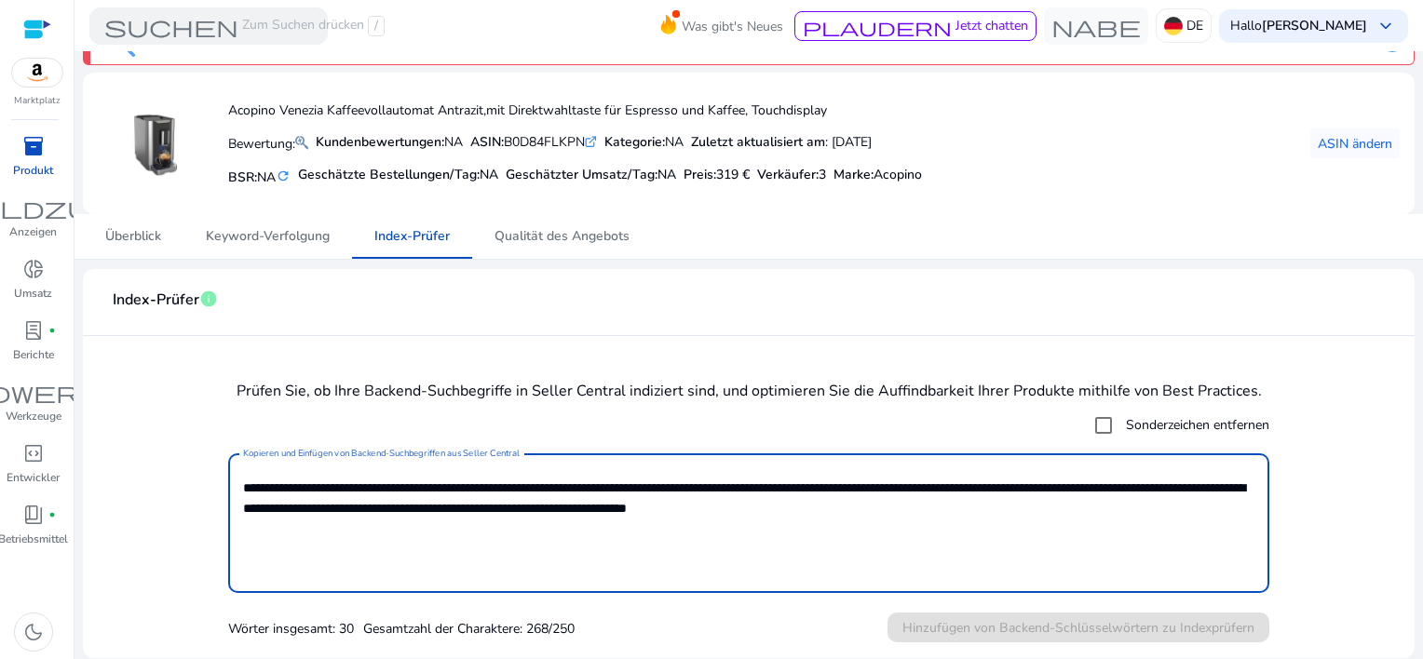
drag, startPoint x: 835, startPoint y: 508, endPoint x: 976, endPoint y: 504, distance: 141.6
click at [976, 504] on textarea "**********" at bounding box center [749, 523] width 1012 height 121
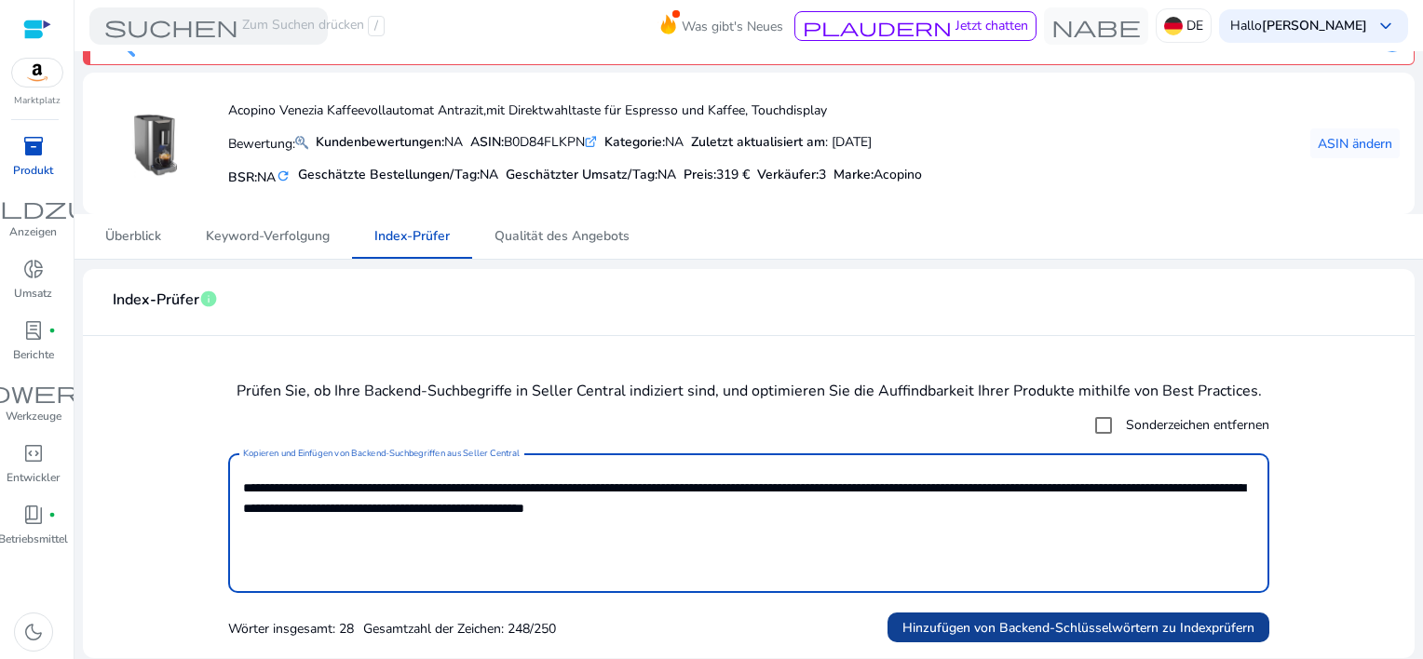
type textarea "**********"
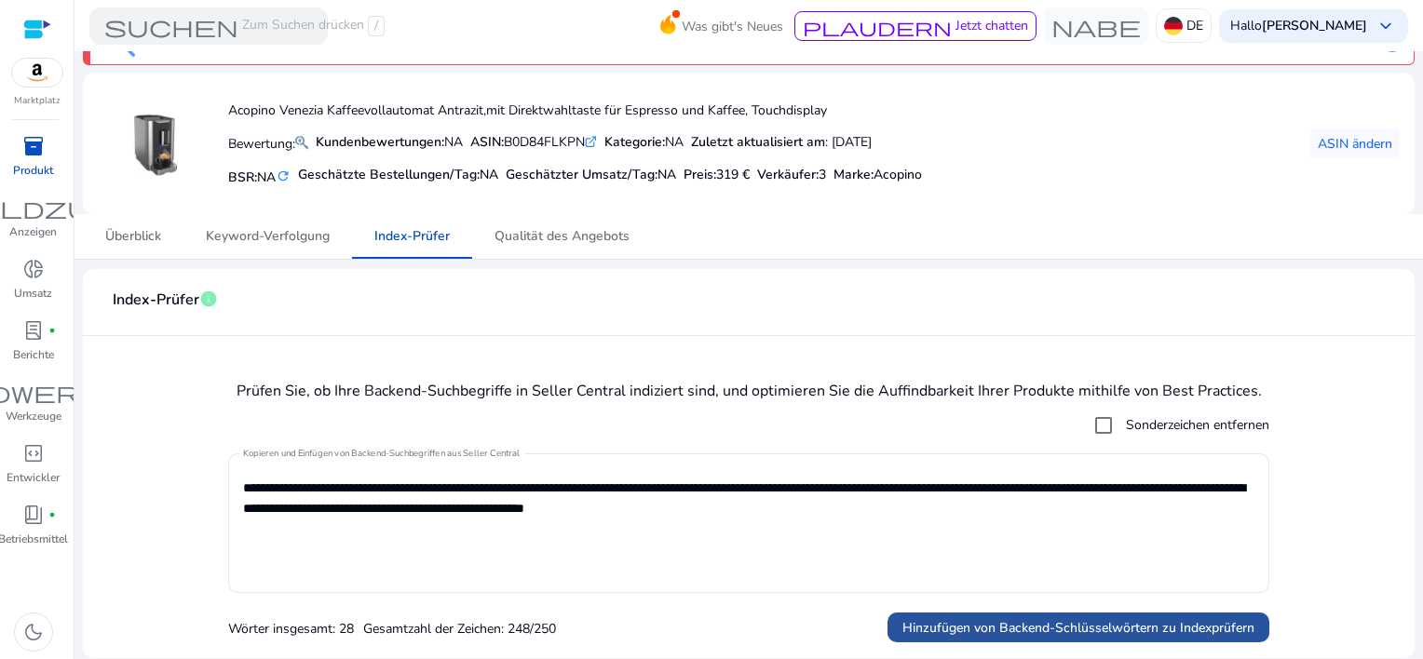
click at [1096, 629] on span "Hinzufügen von Backend-Schlüsselwörtern zu Indexprüfern" at bounding box center [1079, 629] width 352 height 20
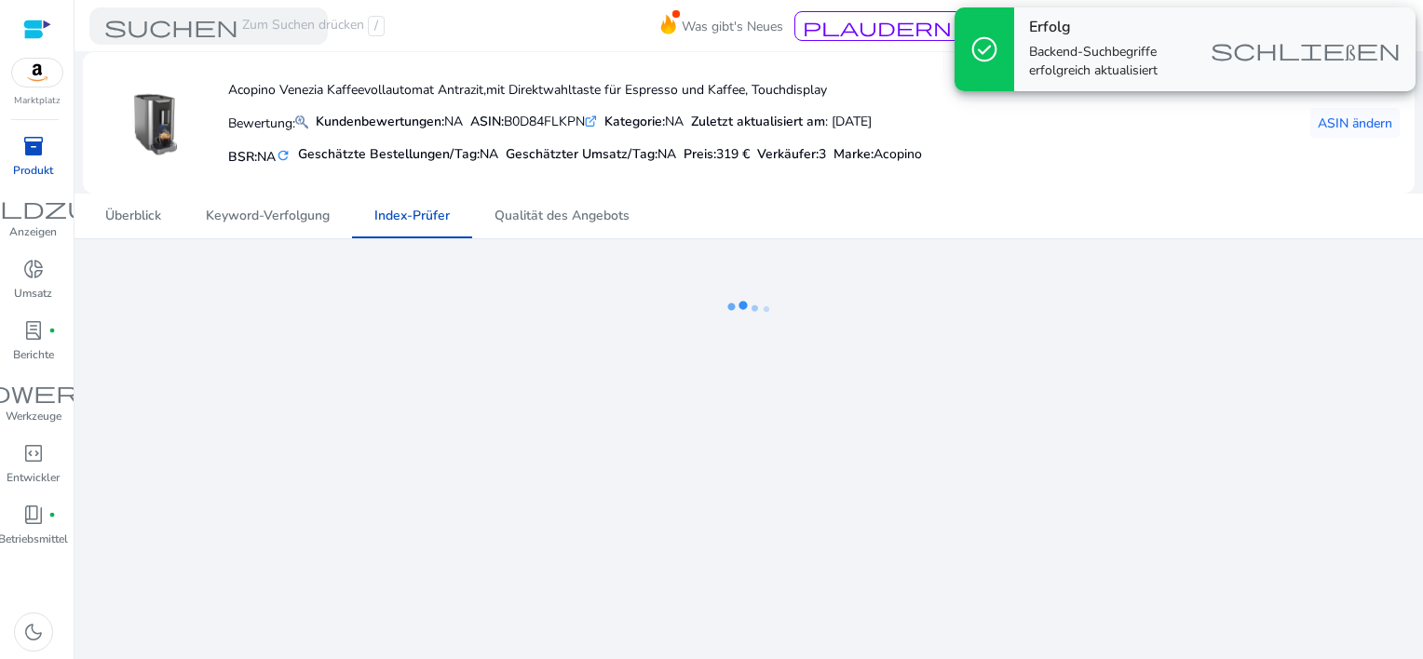
click at [1263, 57] on span "schließen" at bounding box center [1306, 49] width 190 height 22
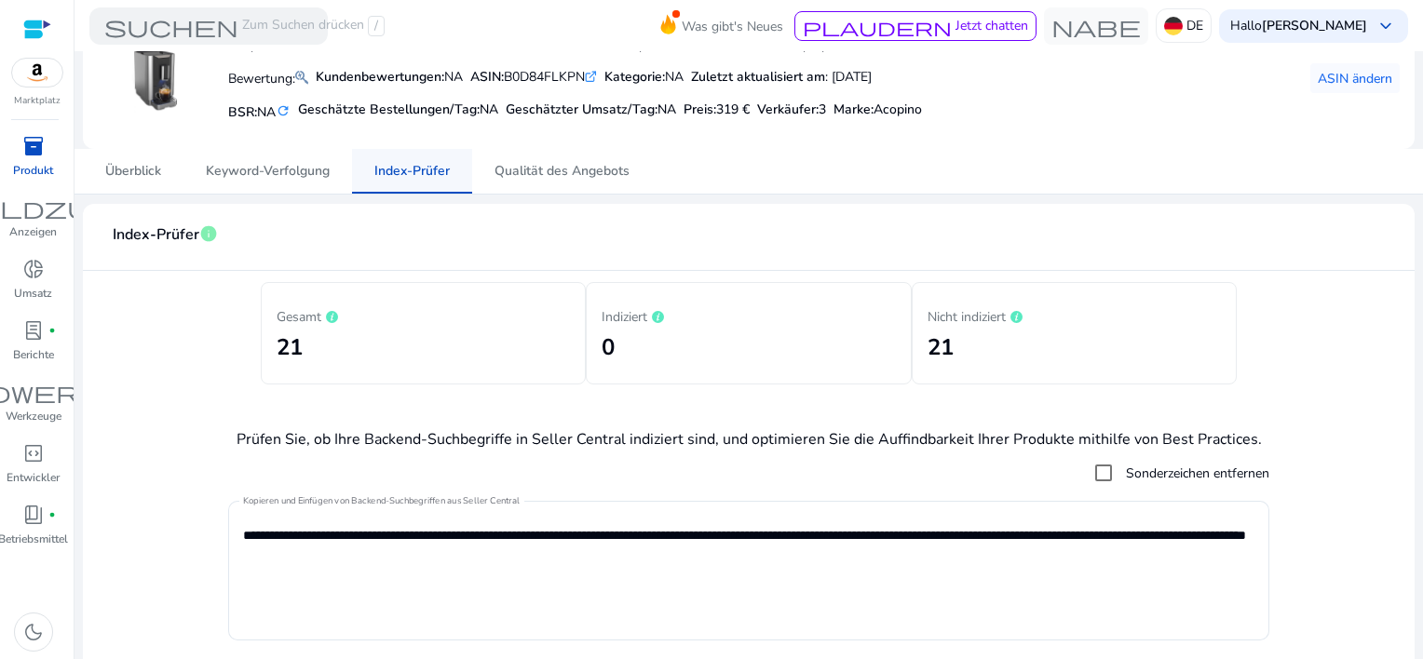
scroll to position [0, 0]
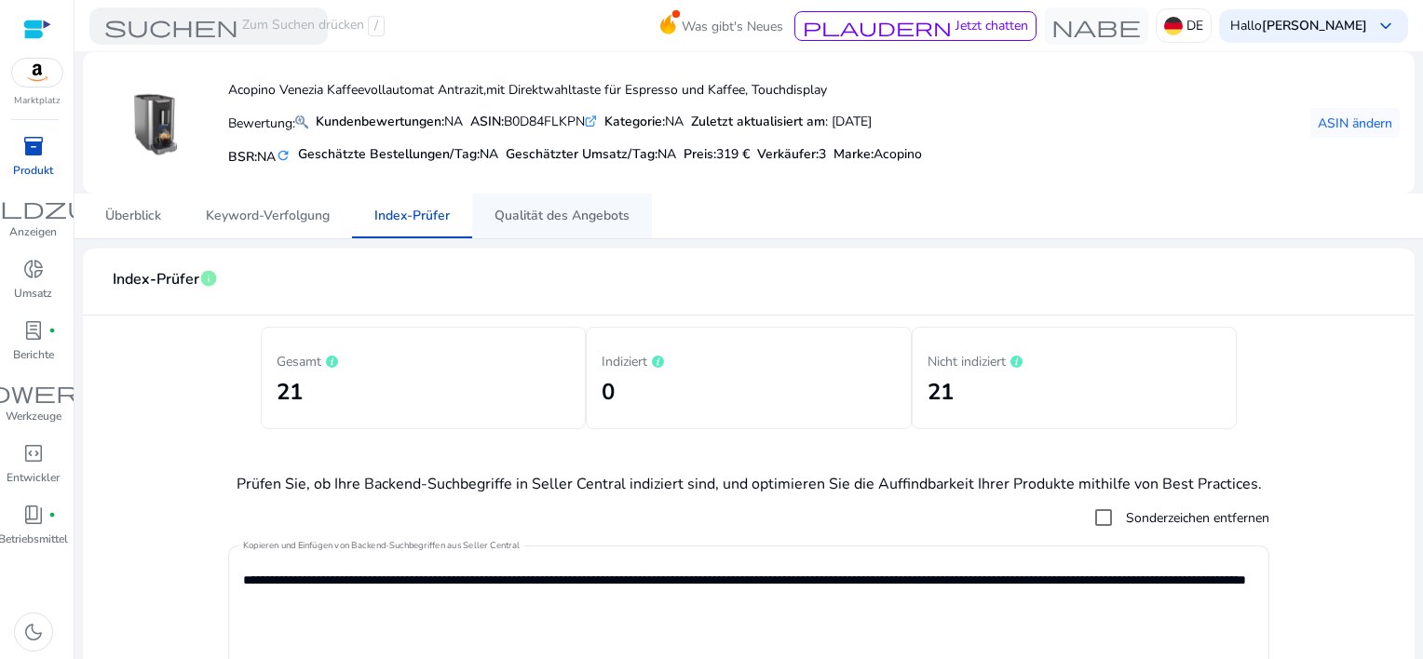
click at [537, 220] on span "Qualität des Angebots" at bounding box center [562, 216] width 135 height 13
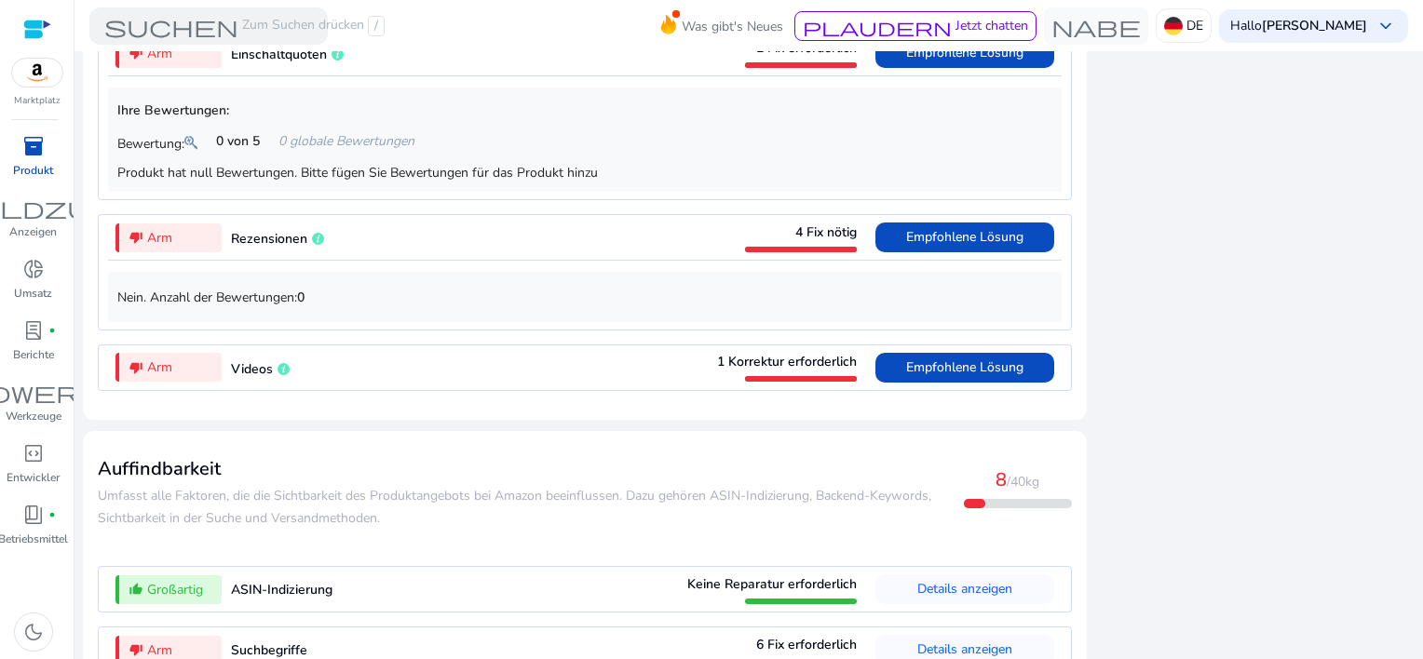
scroll to position [1743, 0]
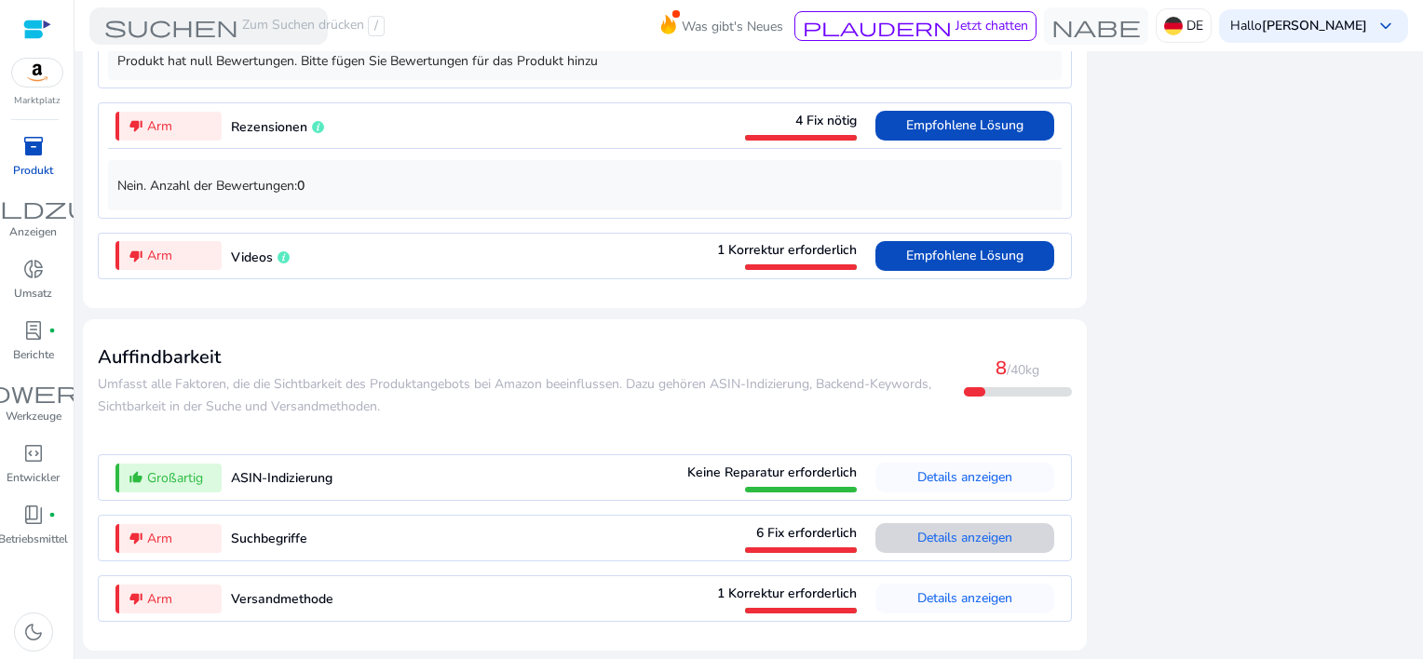
click at [968, 540] on span "Details anzeigen" at bounding box center [965, 538] width 95 height 18
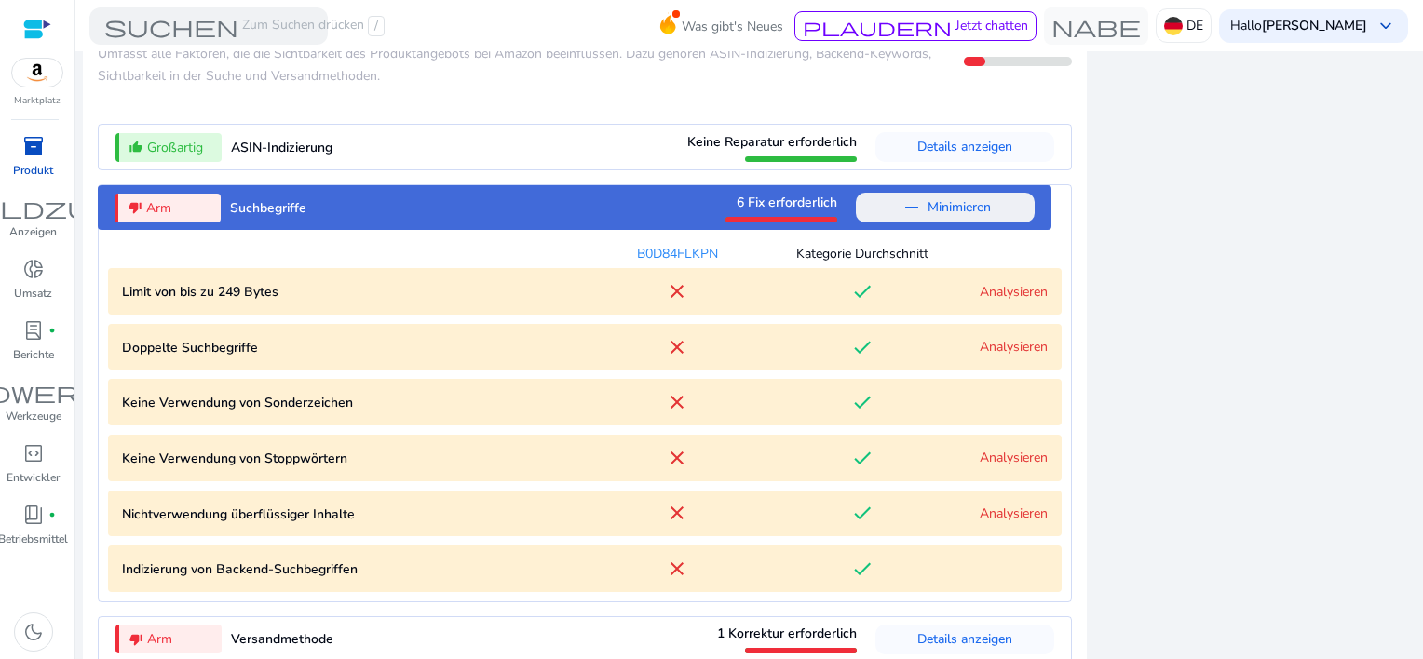
scroll to position [2114, 0]
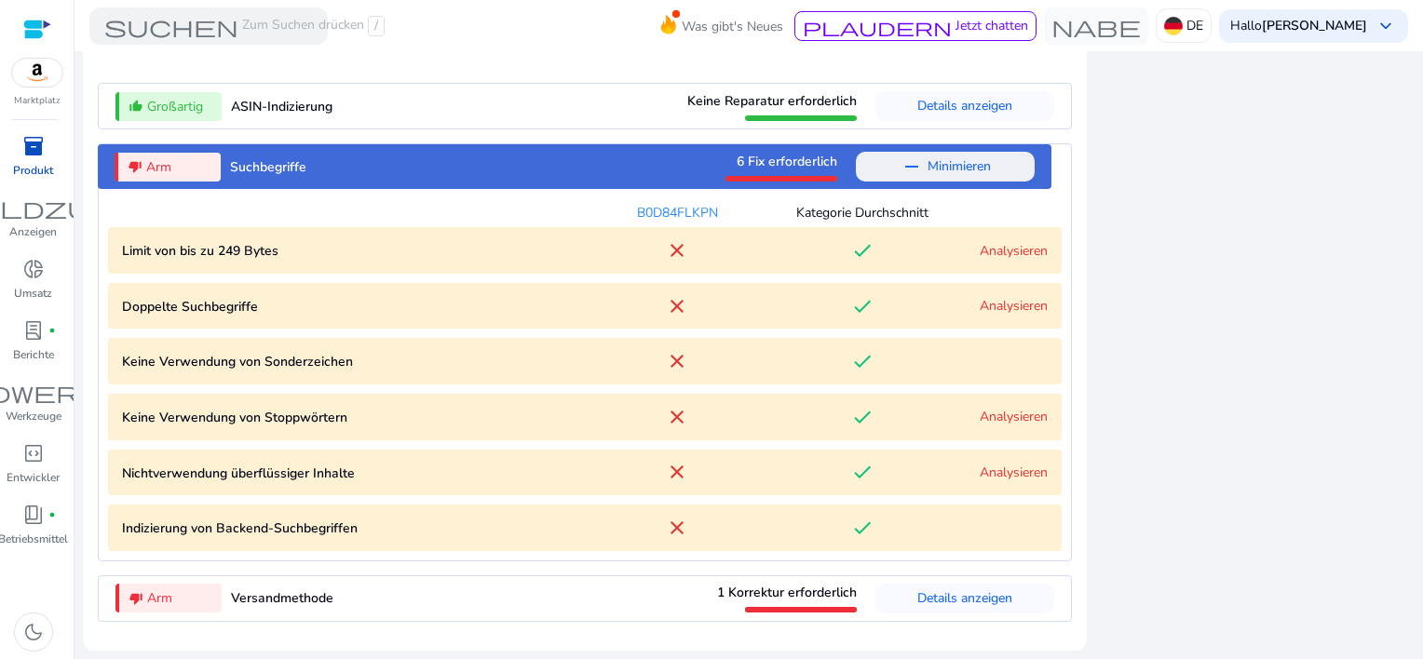
click at [990, 252] on link "Analysieren" at bounding box center [1014, 251] width 68 height 18
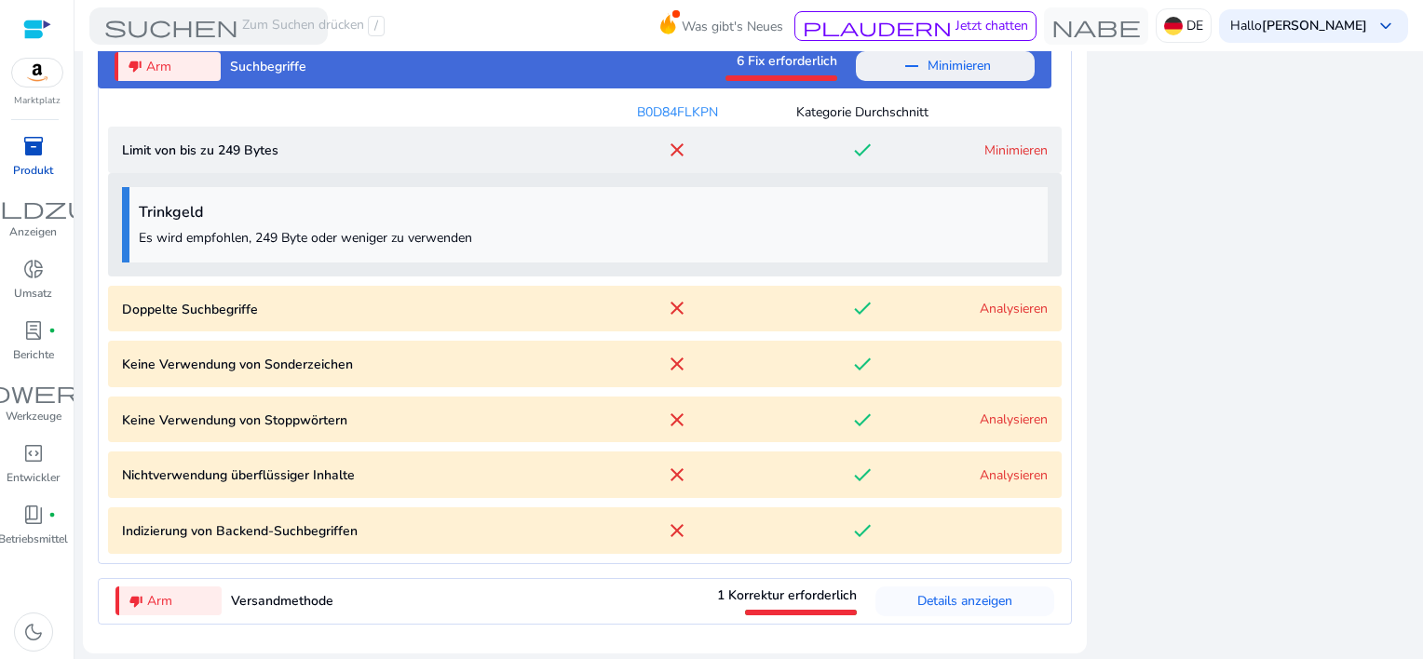
scroll to position [2217, 0]
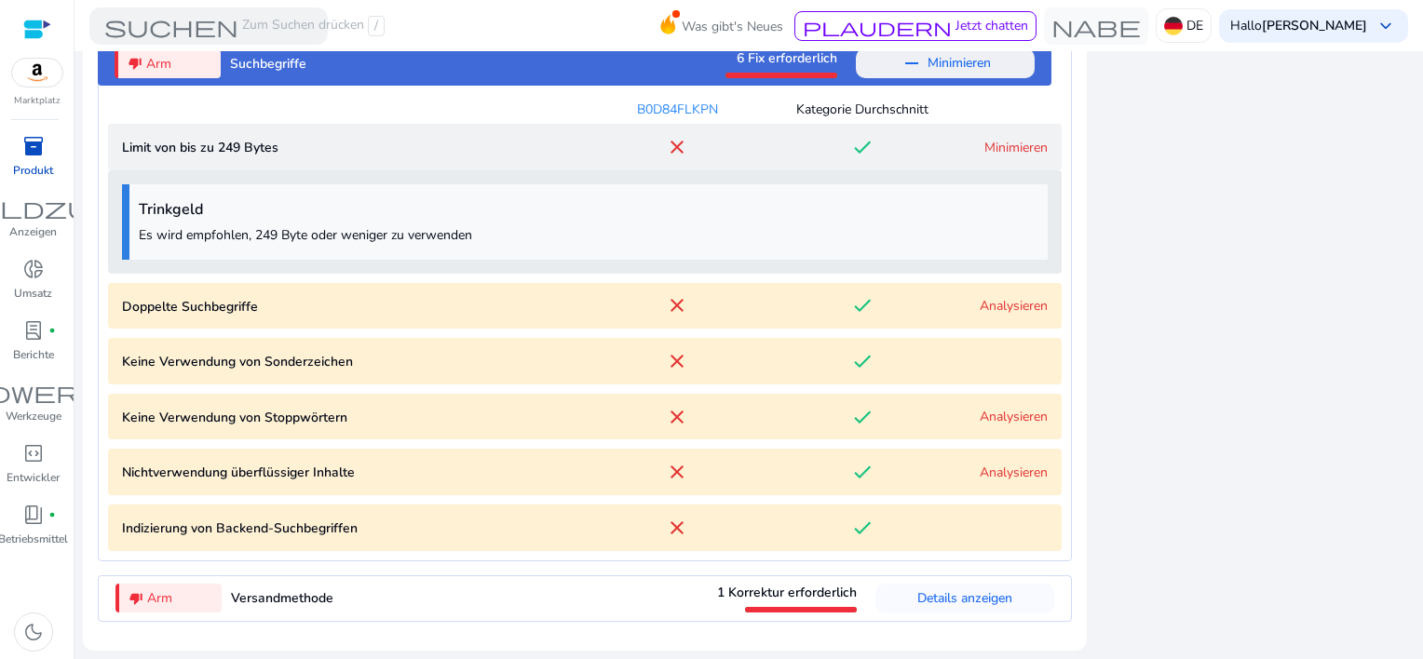
click at [994, 303] on link "Analysieren" at bounding box center [1014, 306] width 68 height 18
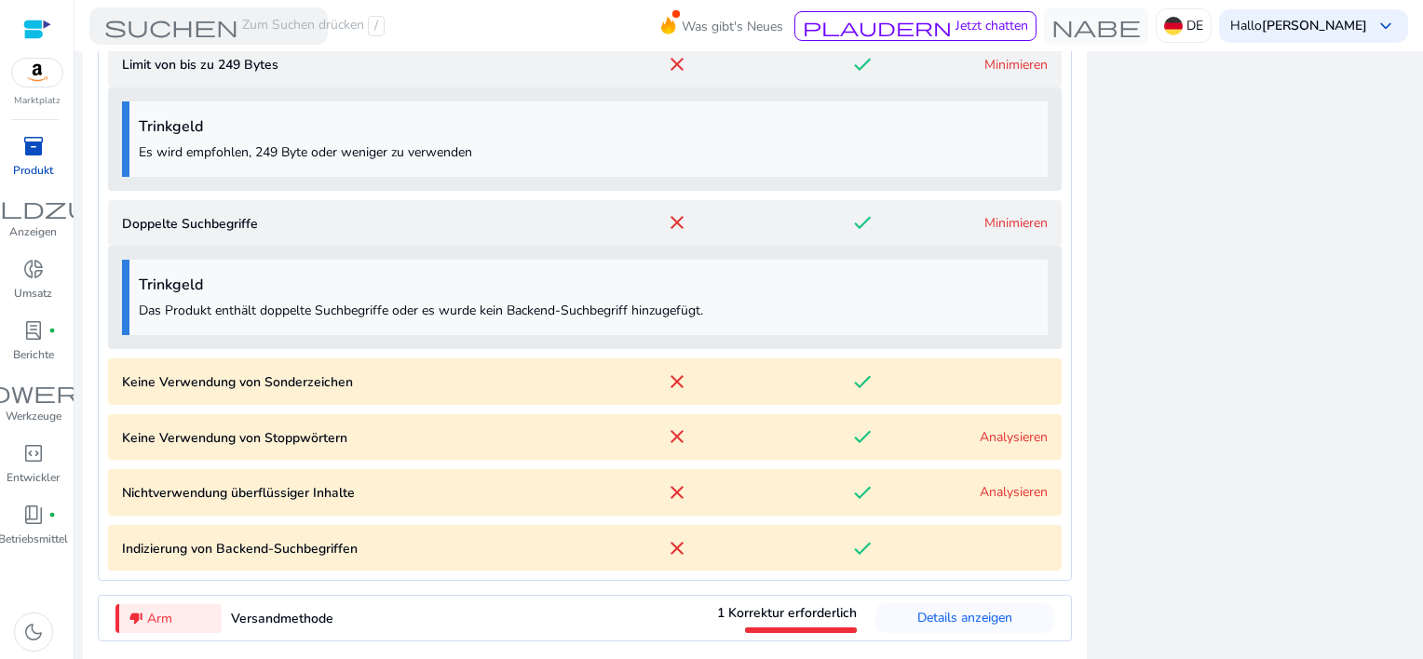
scroll to position [2320, 0]
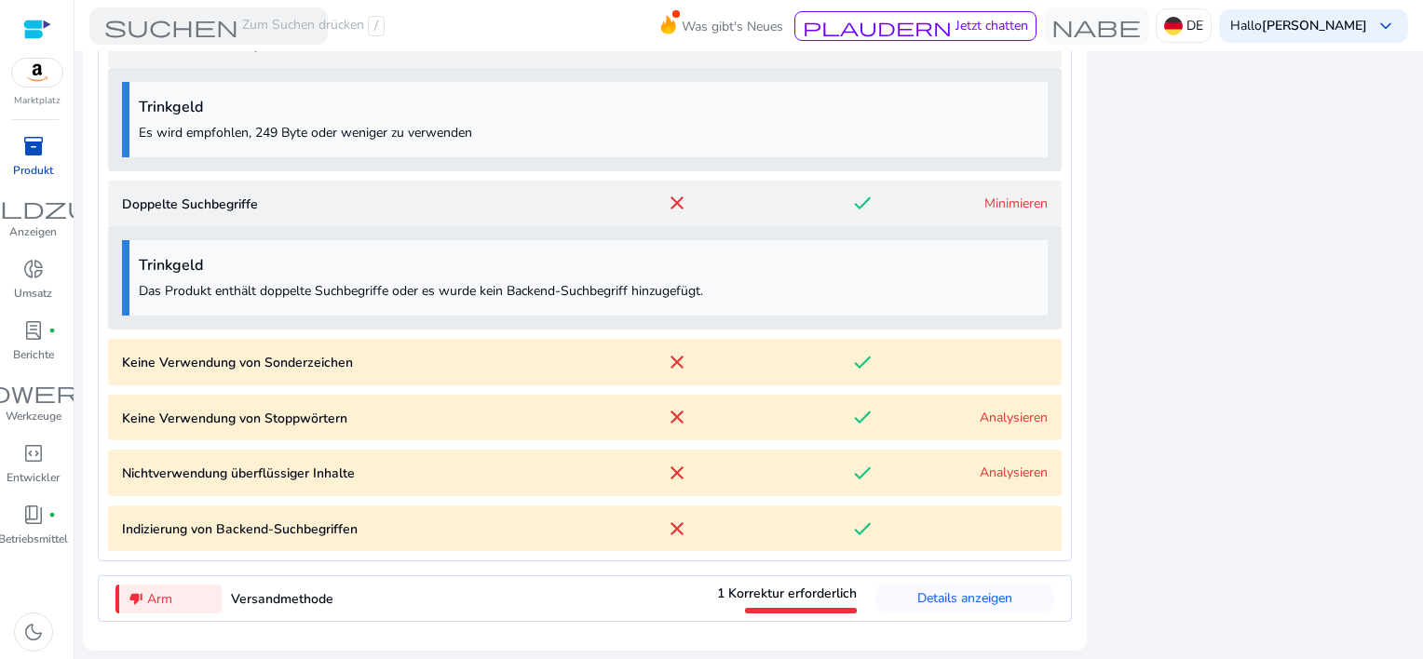
click at [19, 142] on div "inventory_2" at bounding box center [33, 146] width 52 height 30
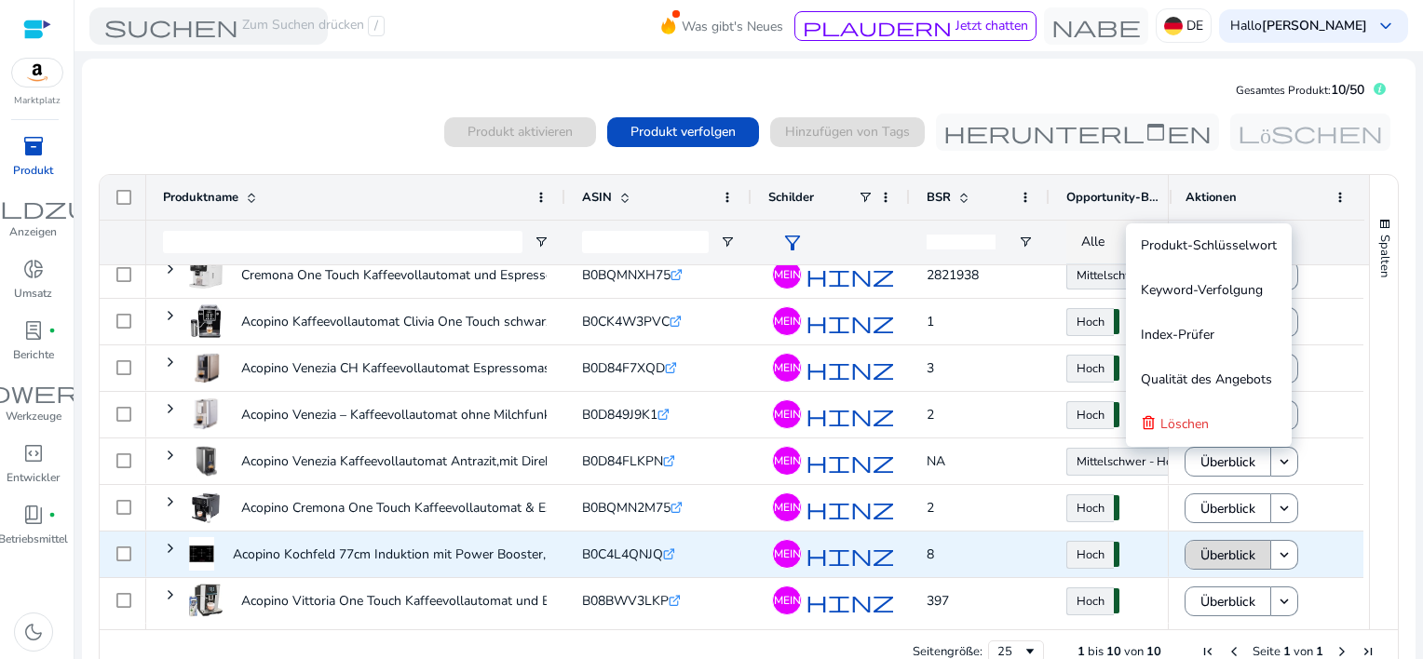
click at [1229, 552] on span "Überblick" at bounding box center [1228, 556] width 55 height 38
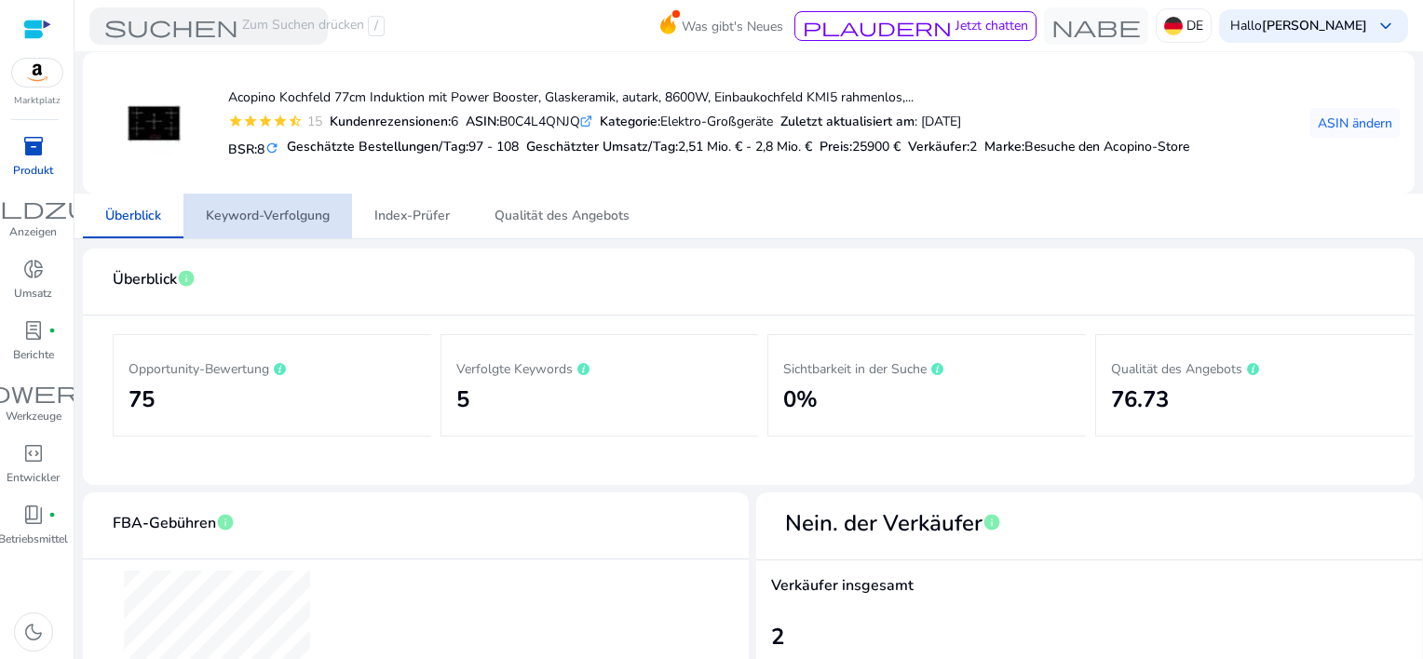
click at [272, 217] on span "Keyword-Verfolgung" at bounding box center [268, 216] width 124 height 13
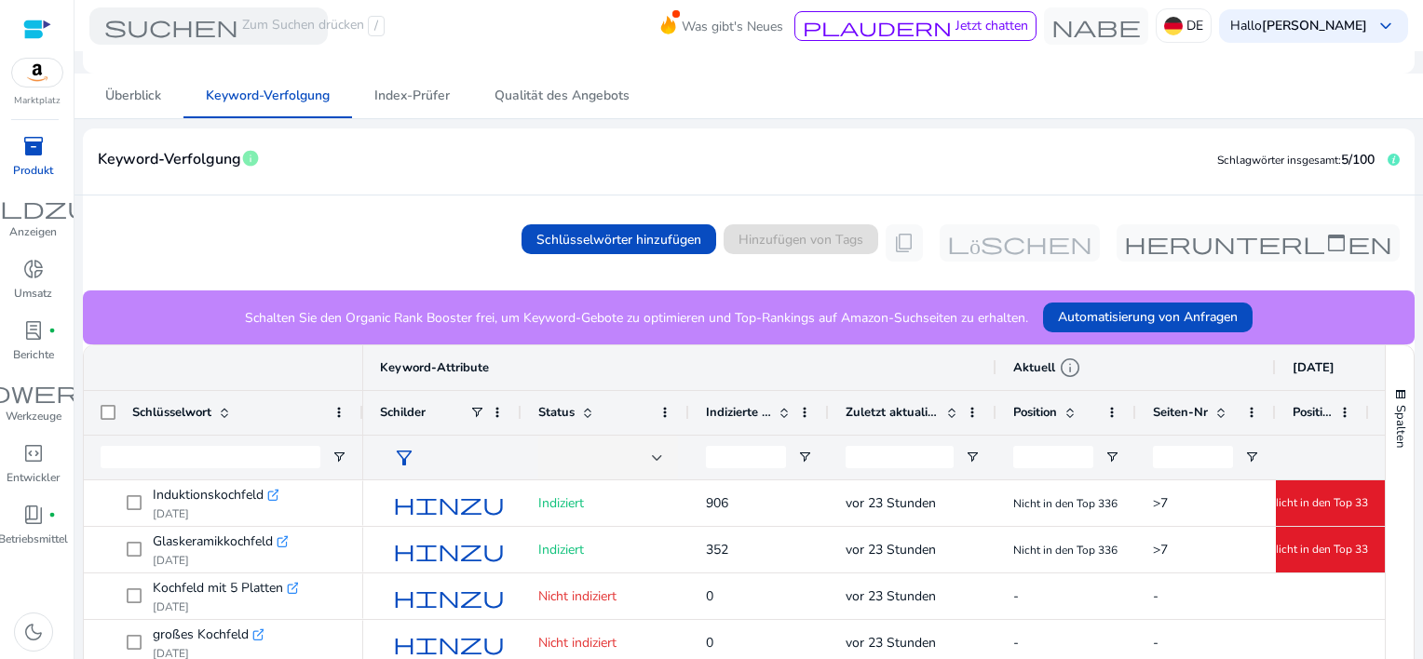
scroll to position [93, 0]
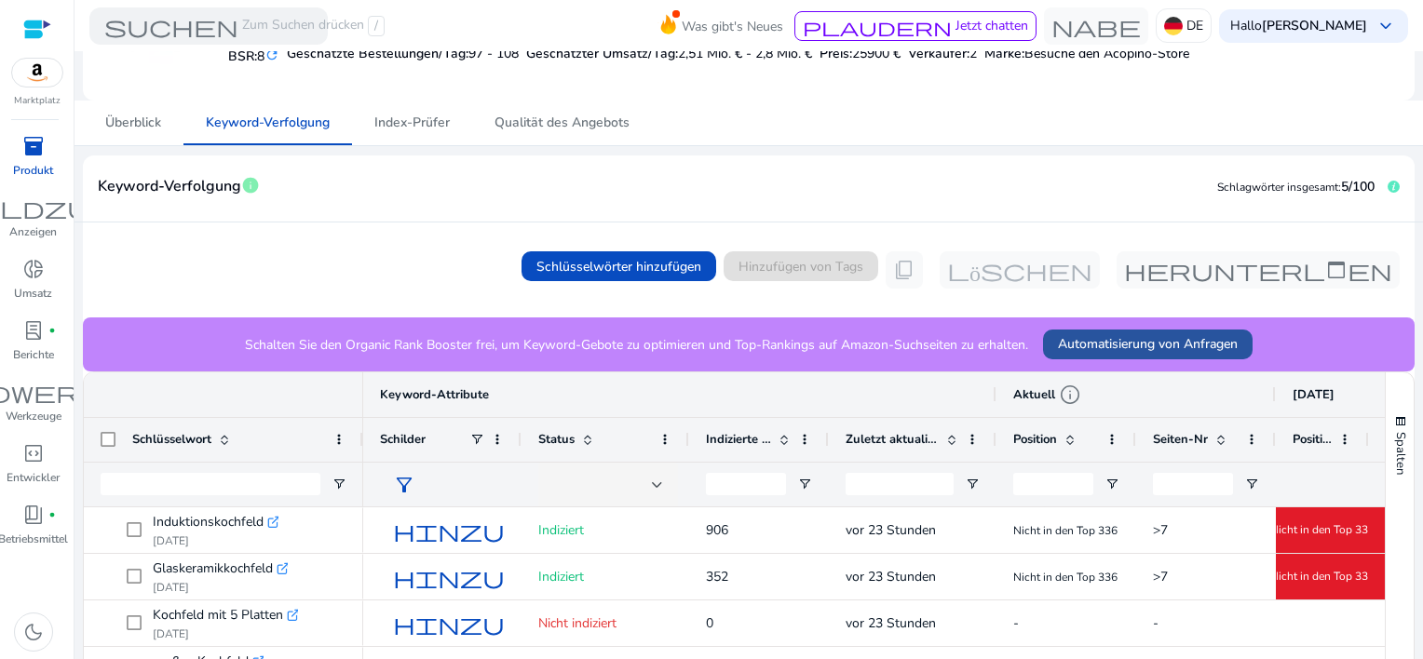
click at [1072, 344] on span "Automatisierung von Anfragen" at bounding box center [1148, 344] width 180 height 20
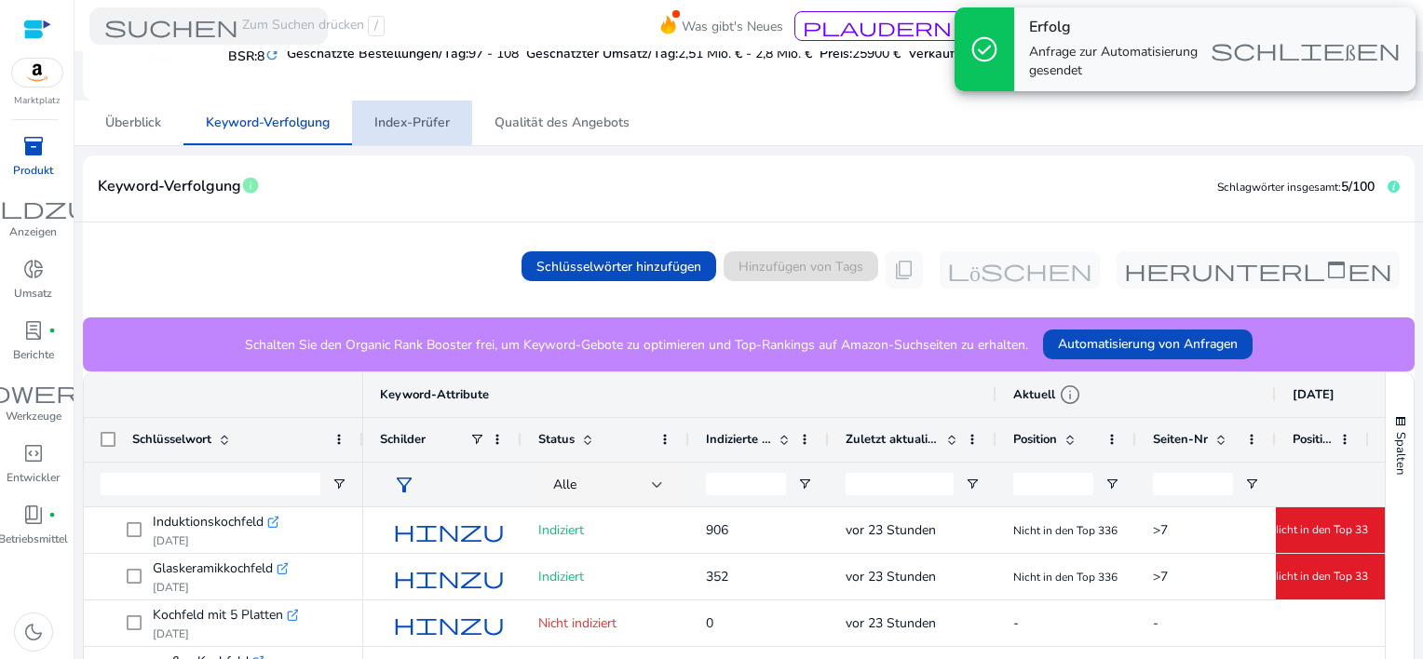
click at [406, 124] on span "Index-Prüfer" at bounding box center [411, 122] width 75 height 13
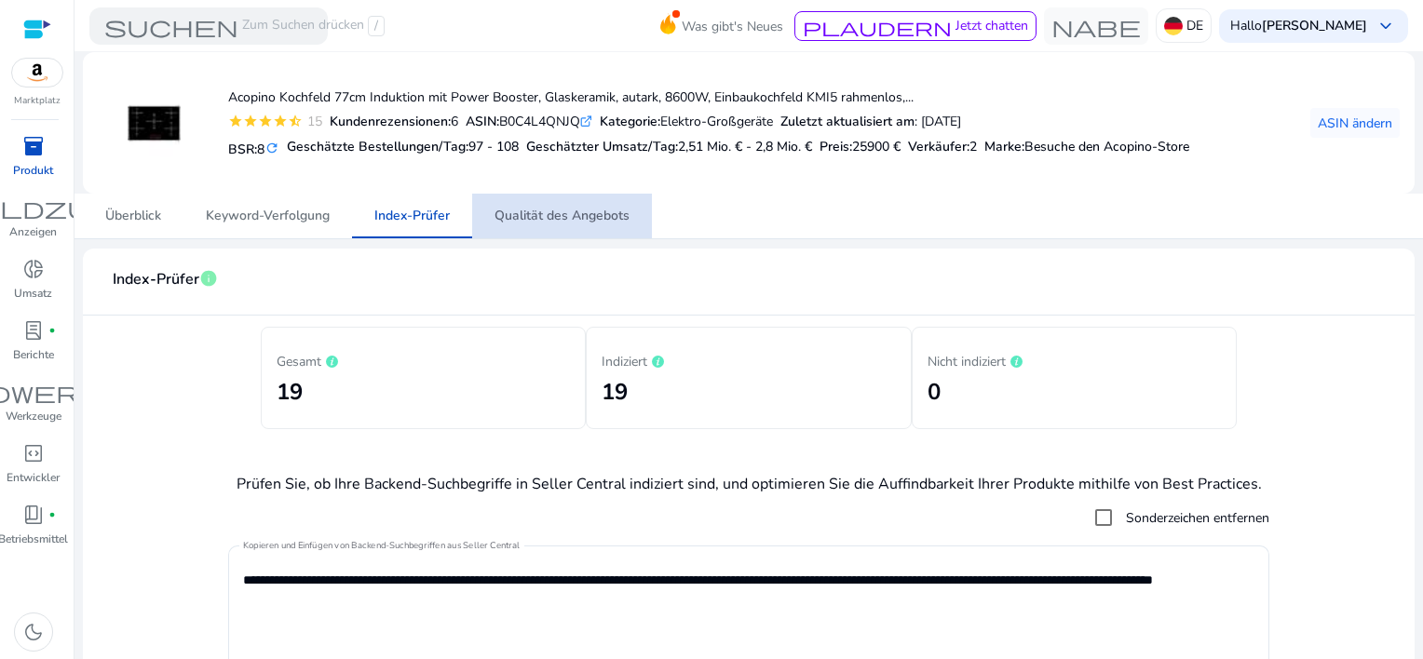
click at [567, 205] on span "Qualität des Angebots" at bounding box center [562, 216] width 135 height 45
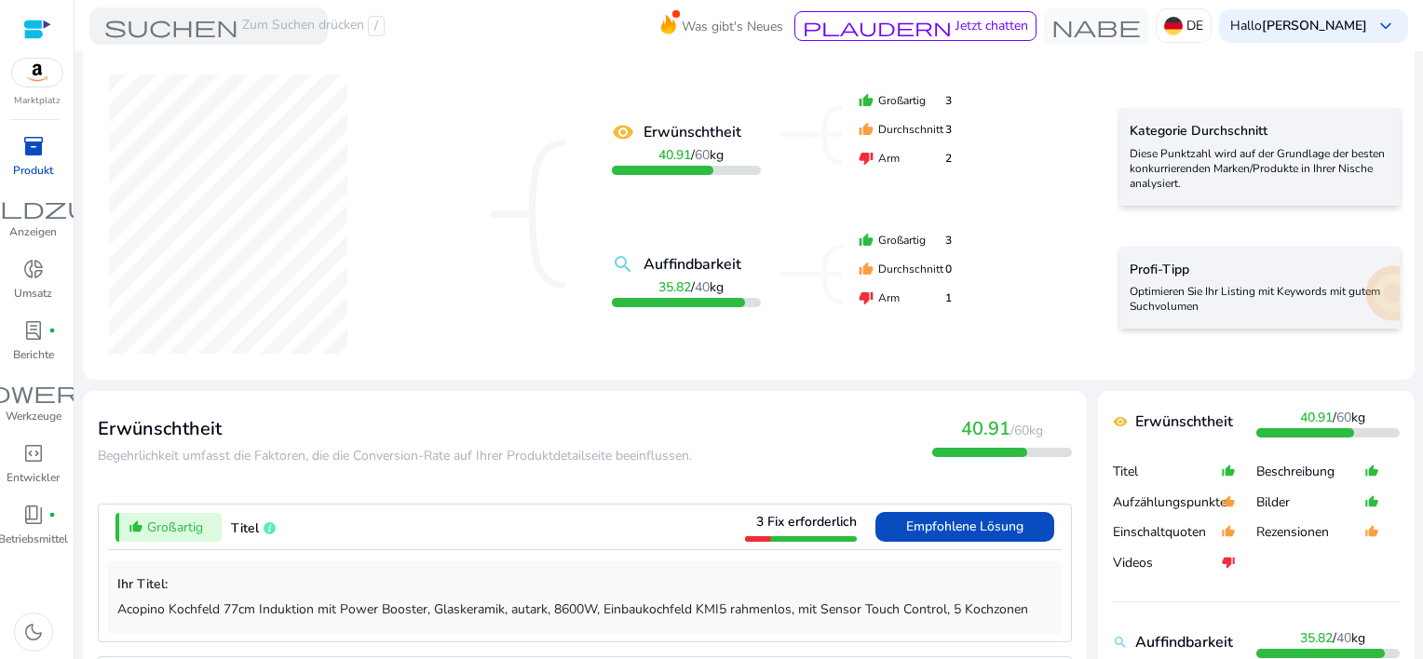
scroll to position [373, 0]
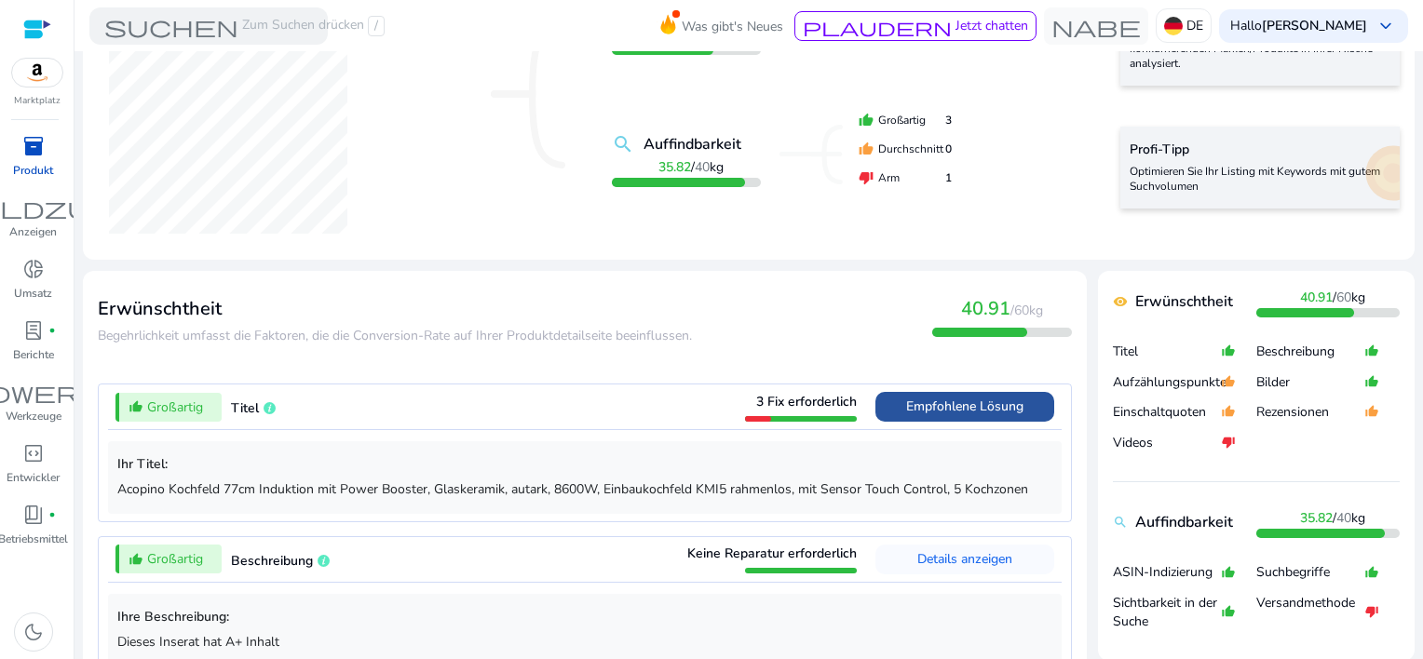
click at [924, 411] on span "Empfohlene Lösung" at bounding box center [964, 407] width 117 height 18
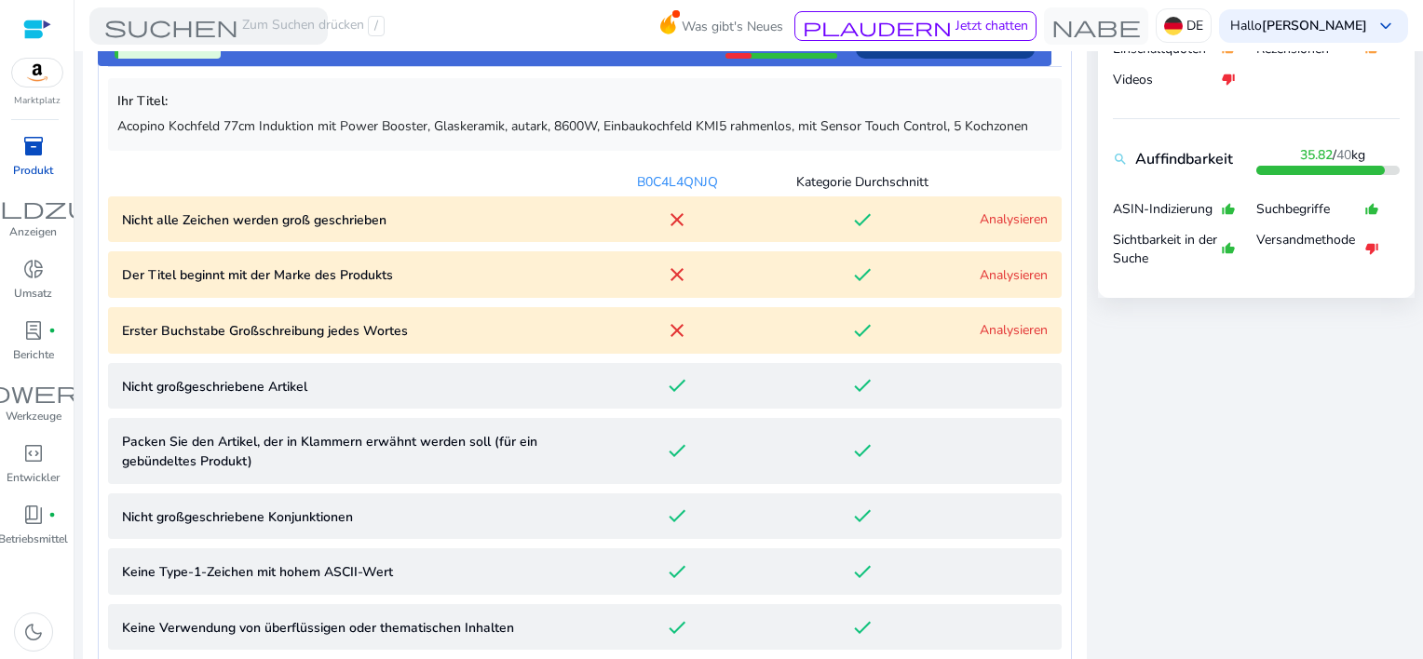
scroll to position [756, 0]
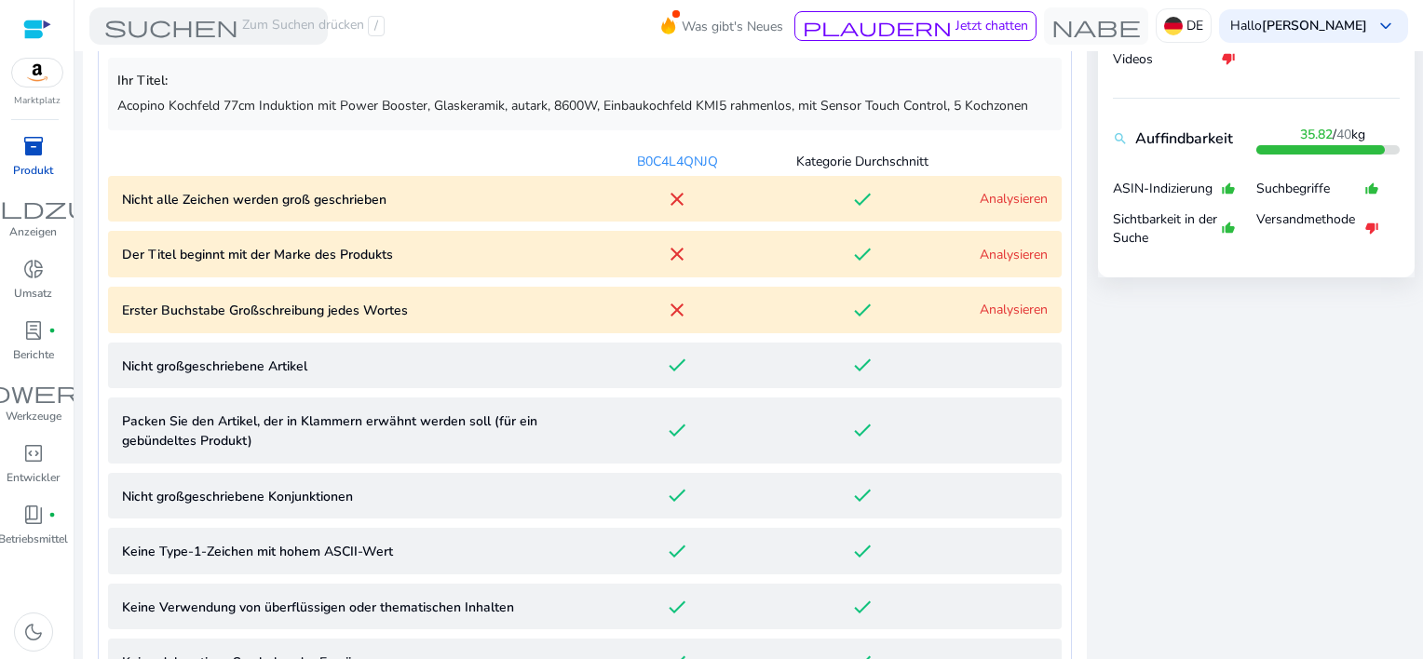
click at [993, 197] on link "Analysieren" at bounding box center [1014, 199] width 68 height 18
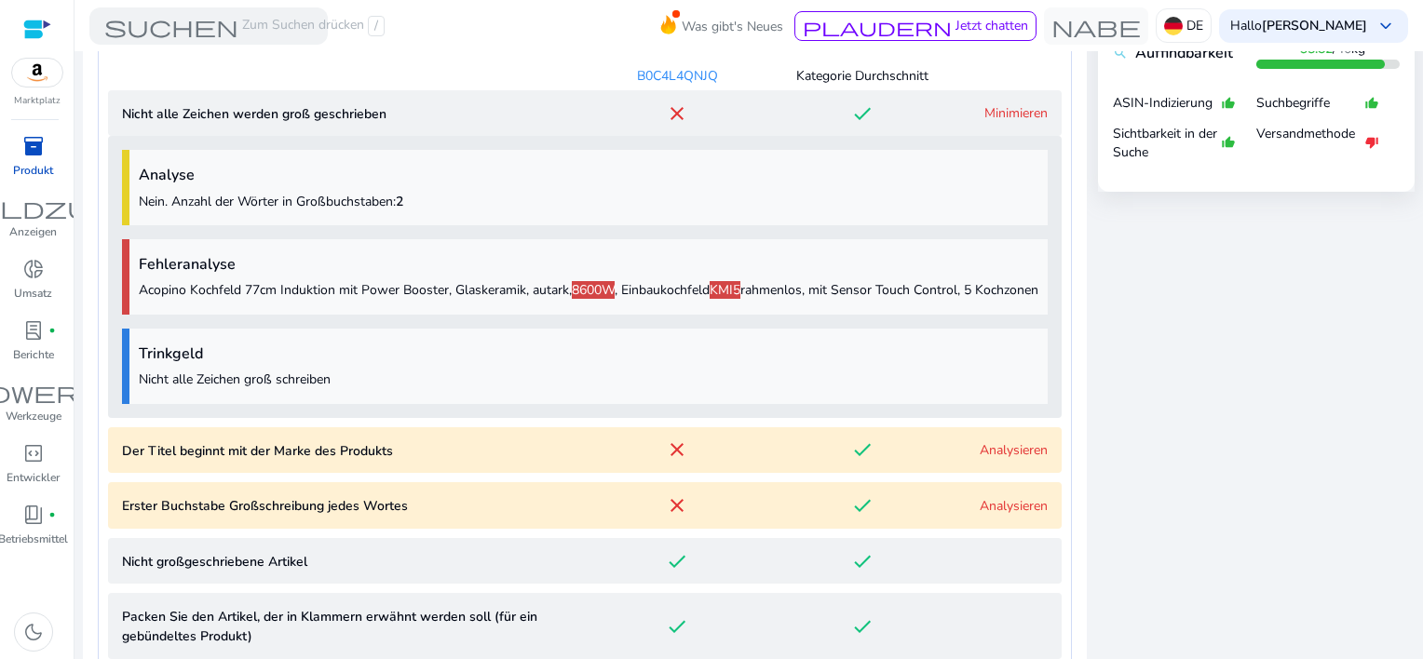
scroll to position [931, 0]
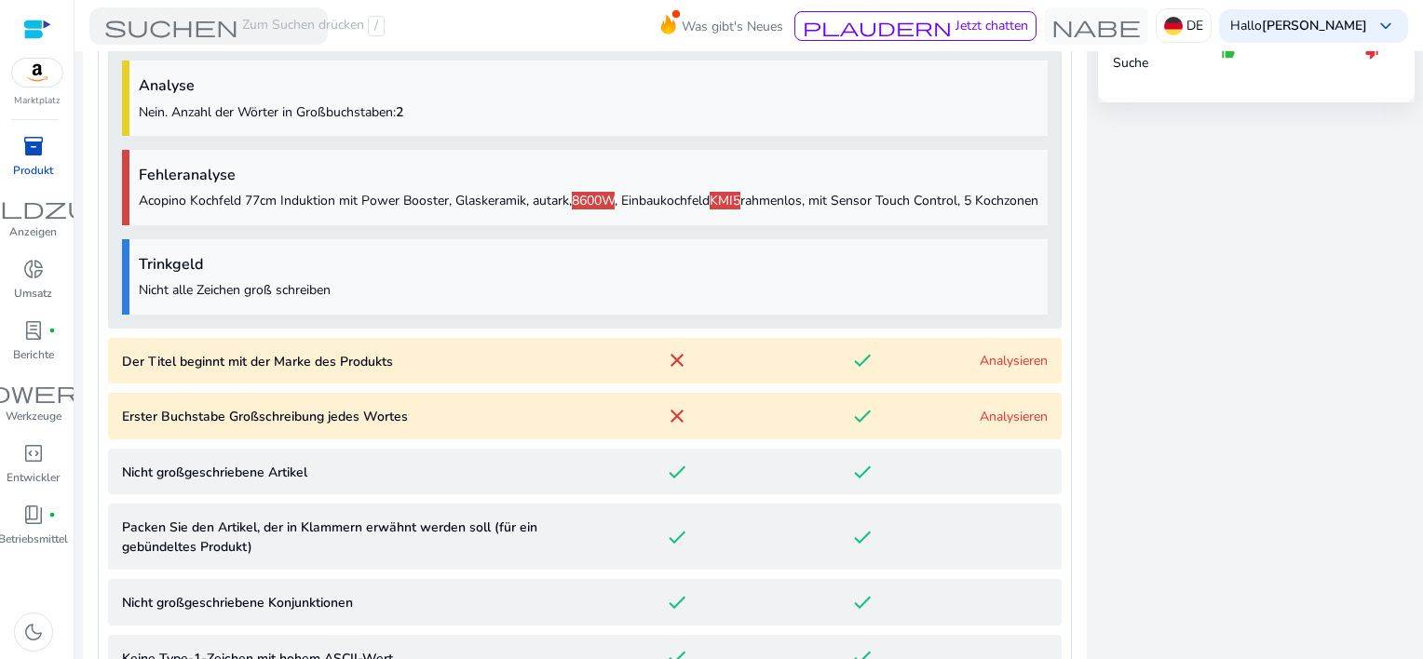
click at [998, 370] on link "Analysieren" at bounding box center [1014, 361] width 68 height 18
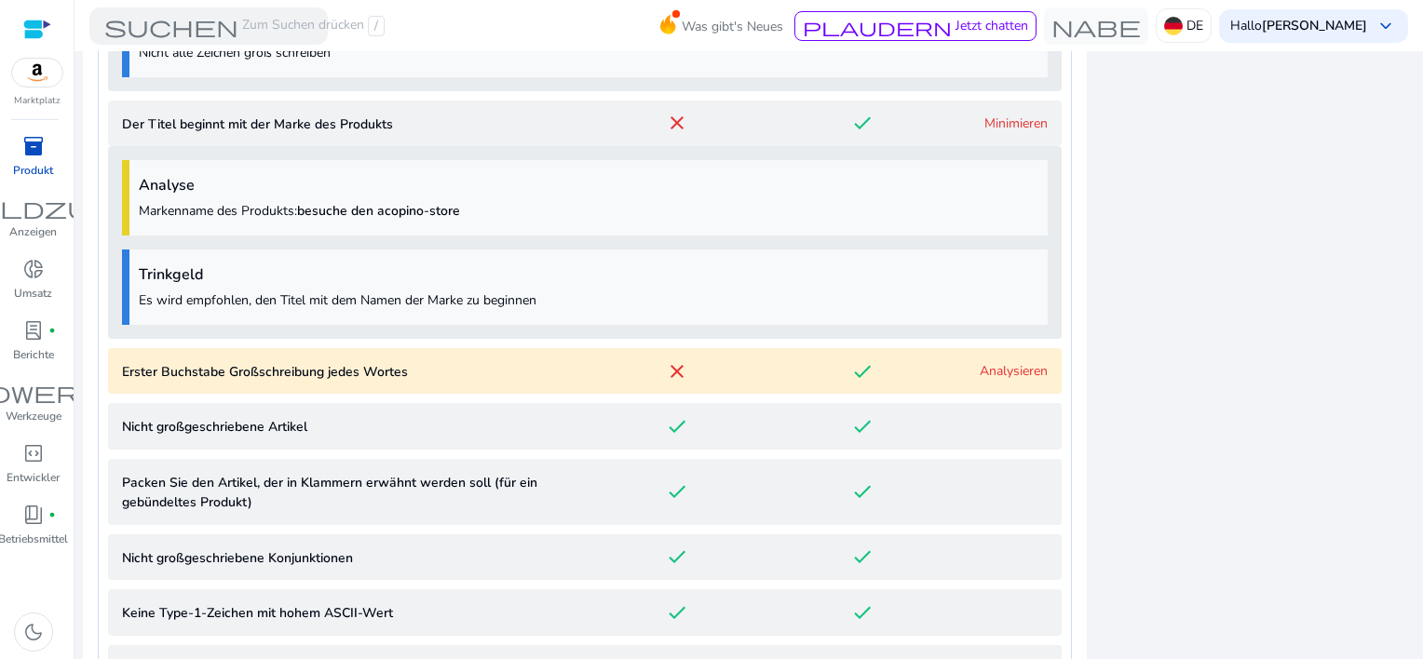
scroll to position [1381, 0]
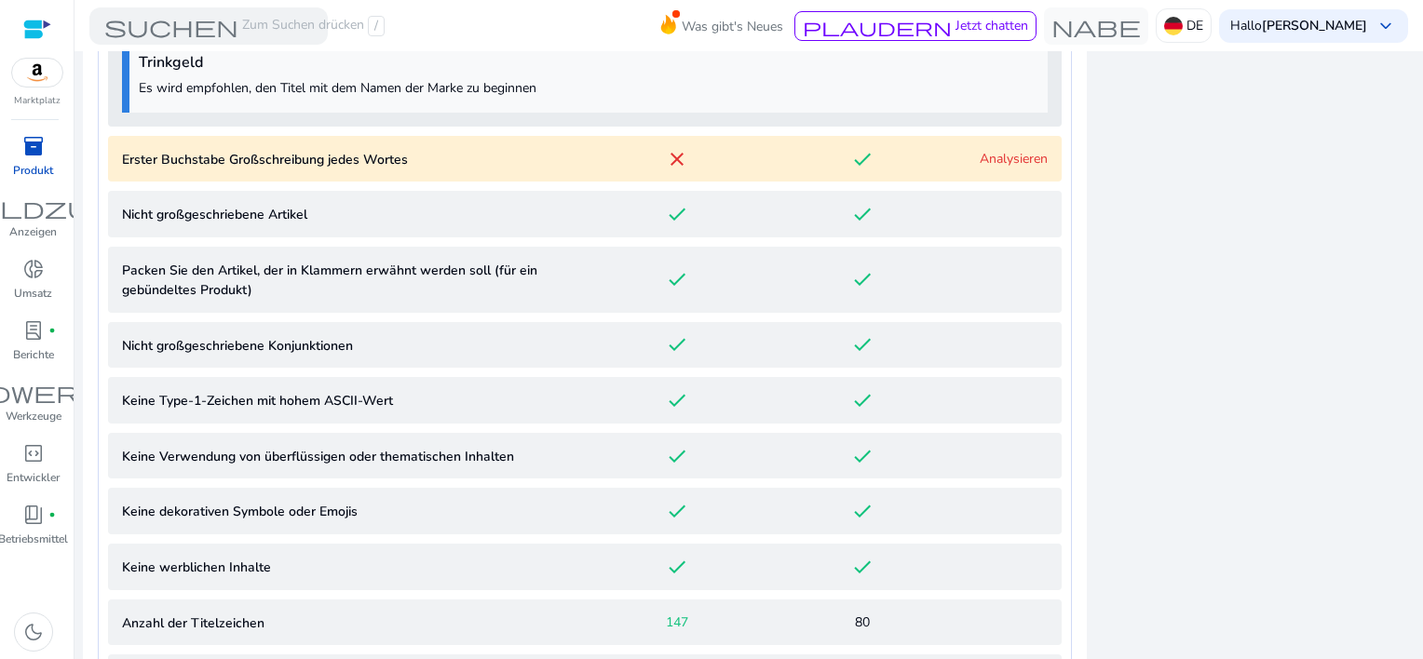
click at [1021, 168] on link "Analysieren" at bounding box center [1014, 159] width 68 height 18
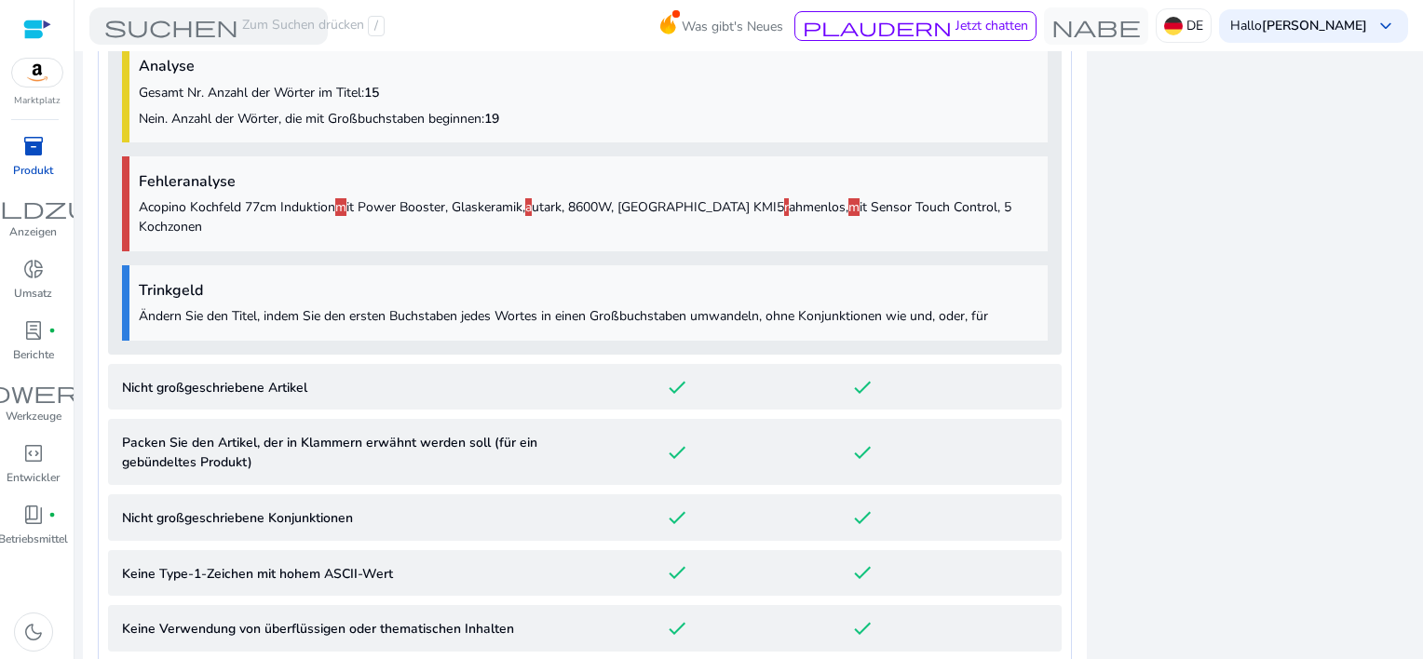
scroll to position [1163, 0]
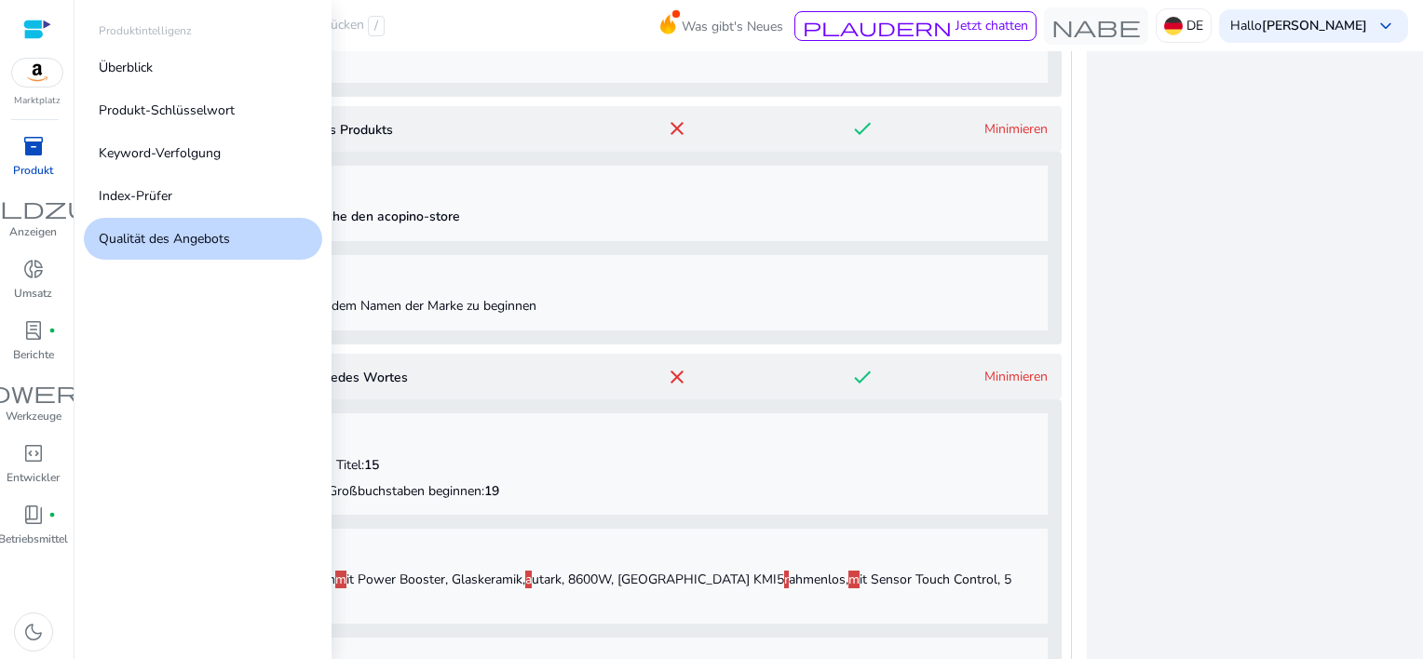
click at [34, 149] on span "inventory_2" at bounding box center [33, 146] width 22 height 22
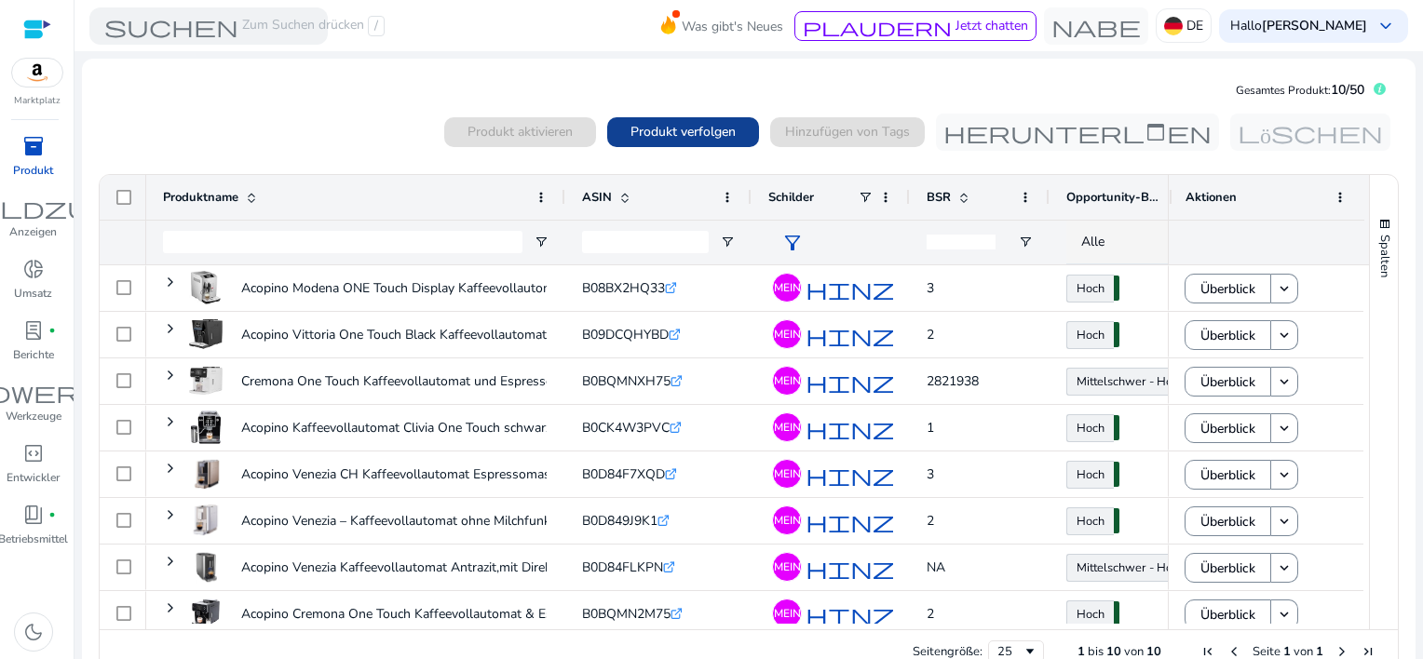
click at [671, 137] on span "Produkt verfolgen" at bounding box center [683, 132] width 105 height 20
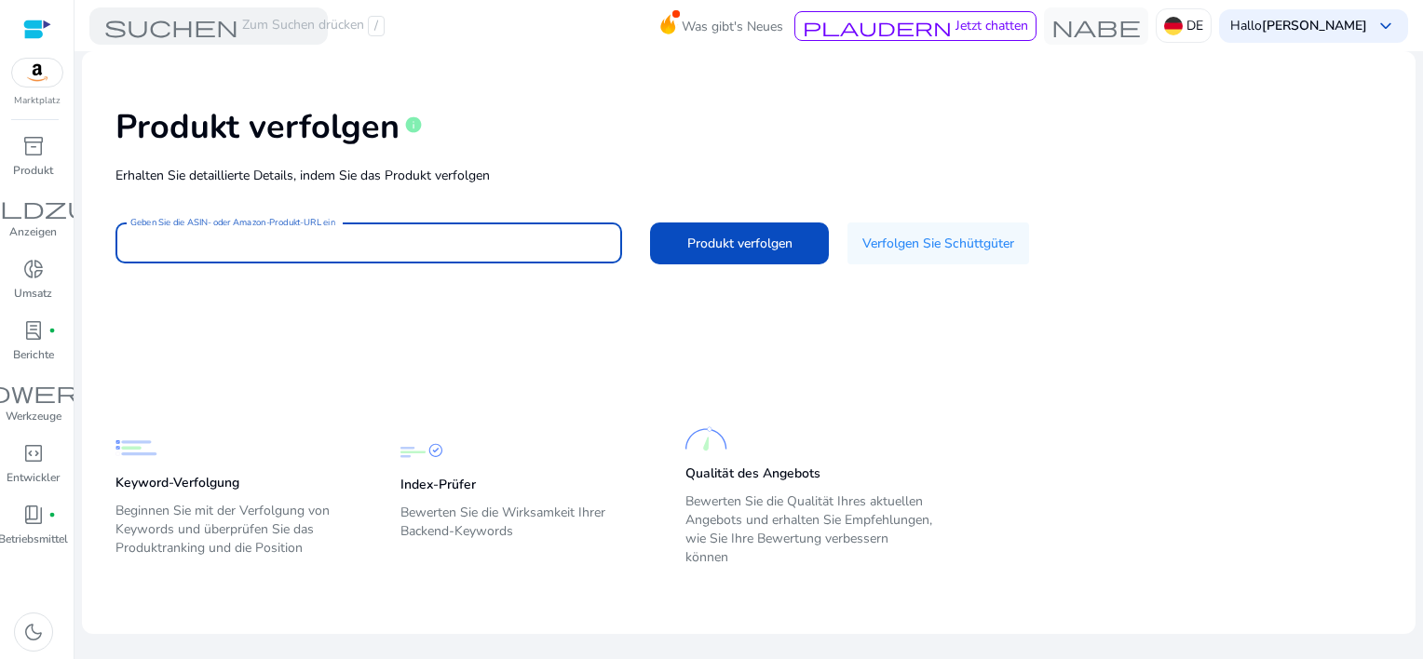
click at [507, 244] on input "Geben Sie die ASIN- oder Amazon-Produkt-URL ein" at bounding box center [368, 243] width 477 height 20
paste input "**********"
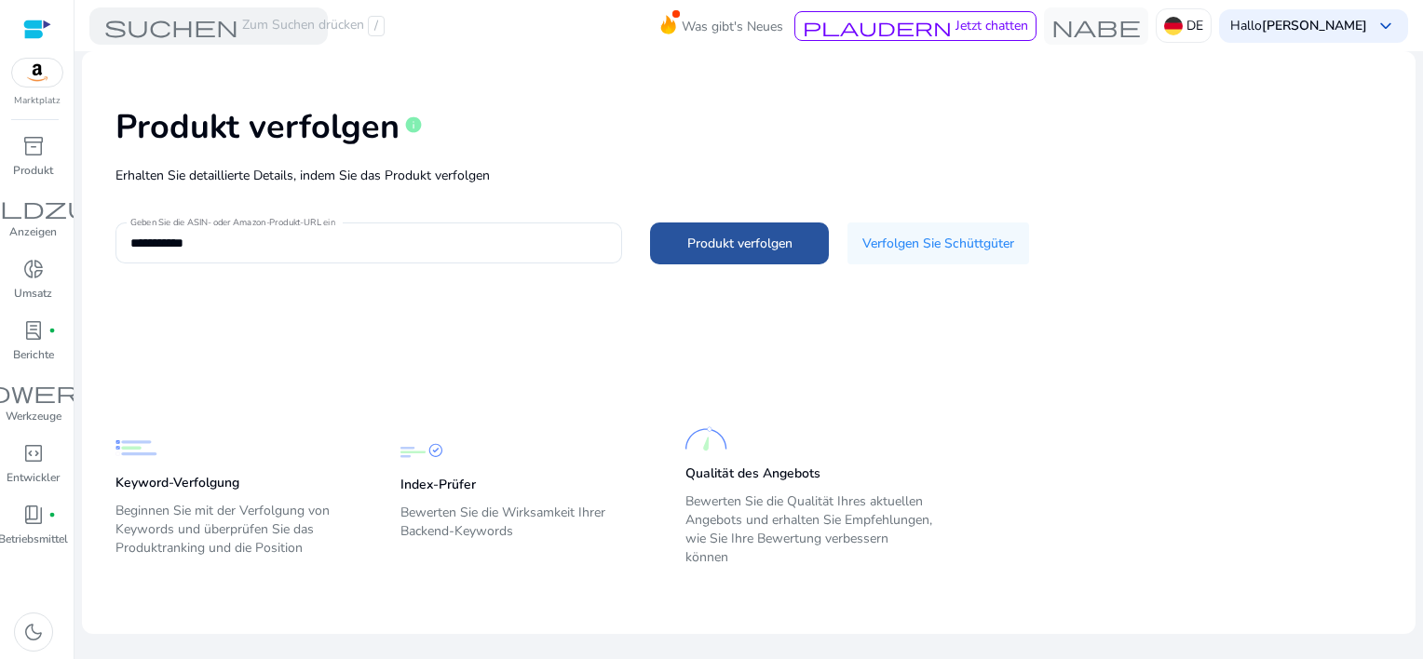
click at [708, 249] on span "Produkt verfolgen" at bounding box center [739, 244] width 105 height 20
type input "**********"
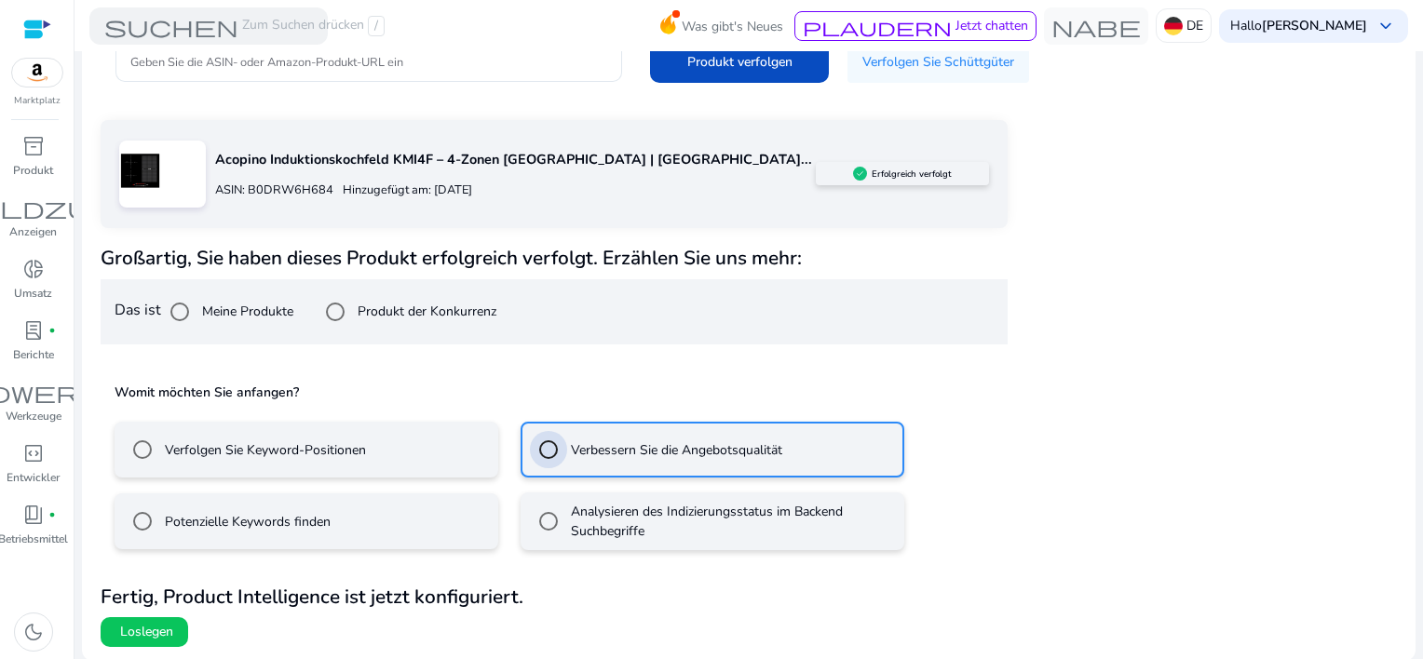
scroll to position [182, 0]
click at [165, 630] on span "Loslegen" at bounding box center [146, 632] width 53 height 19
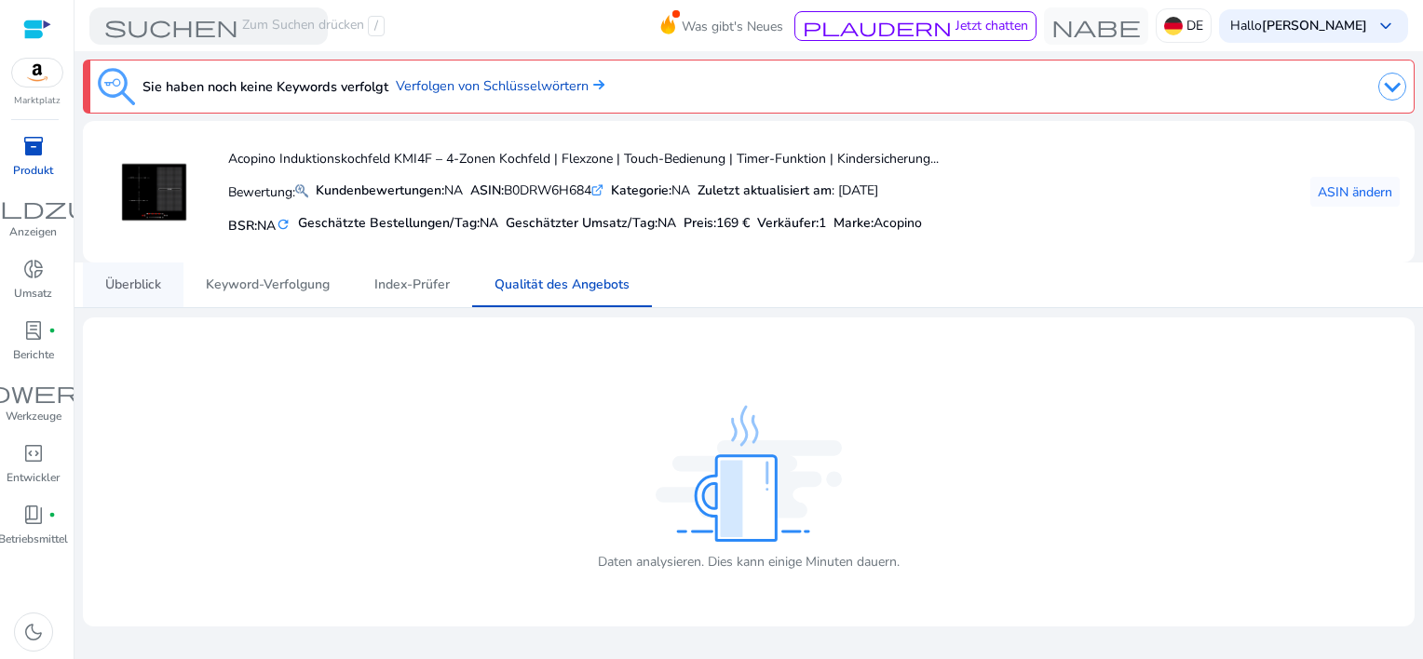
click at [142, 298] on span "Überblick" at bounding box center [133, 285] width 56 height 45
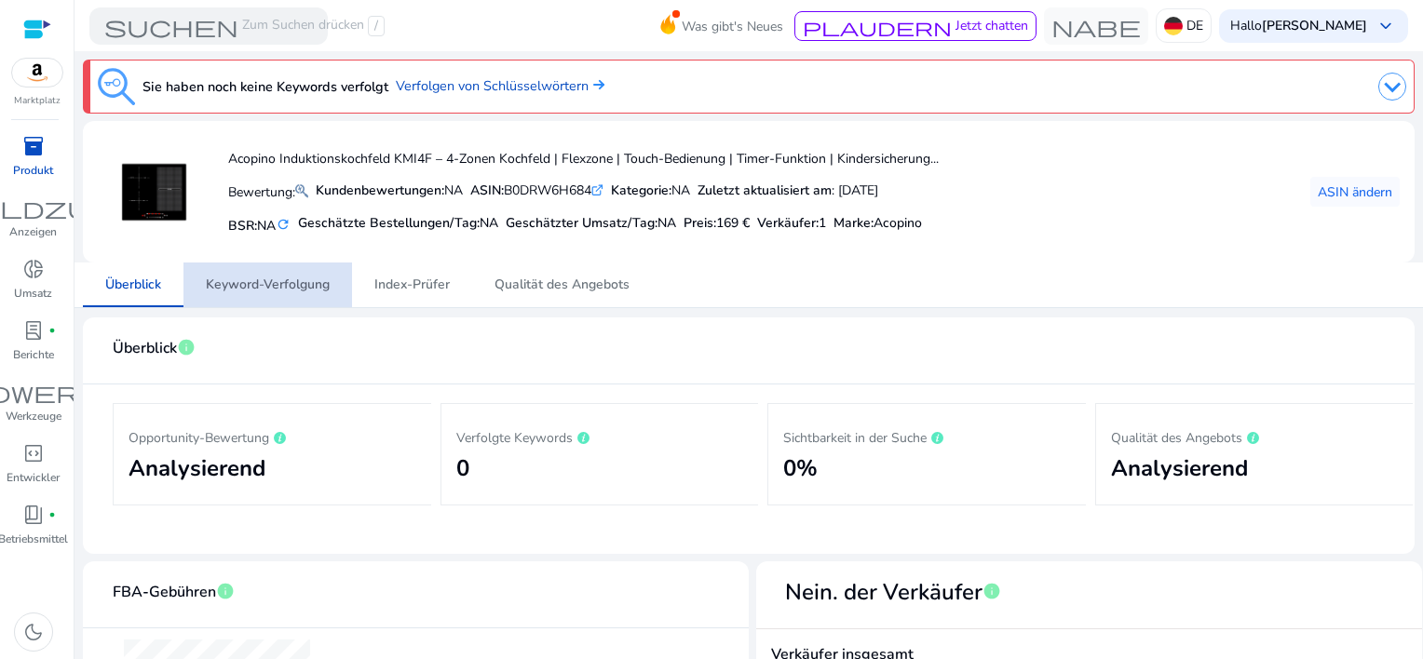
click at [274, 289] on span "Keyword-Verfolgung" at bounding box center [268, 285] width 124 height 13
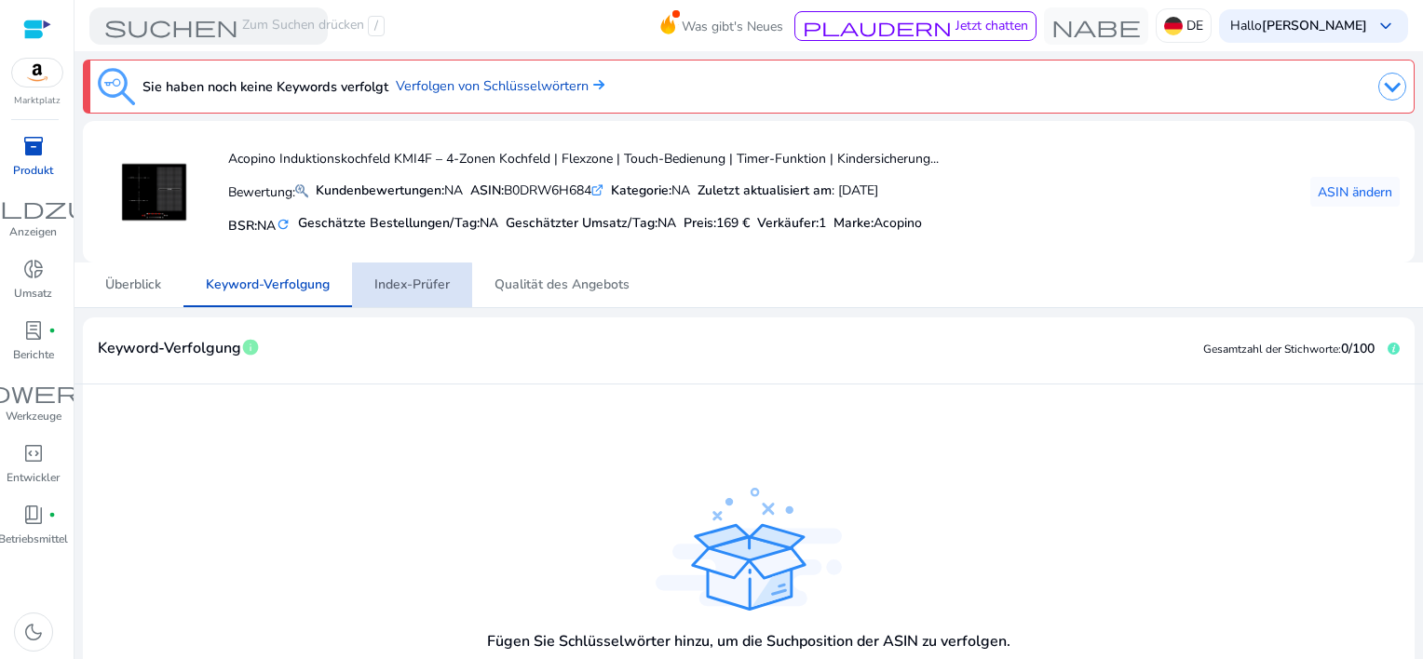
click at [410, 291] on span "Index-Prüfer" at bounding box center [411, 285] width 75 height 13
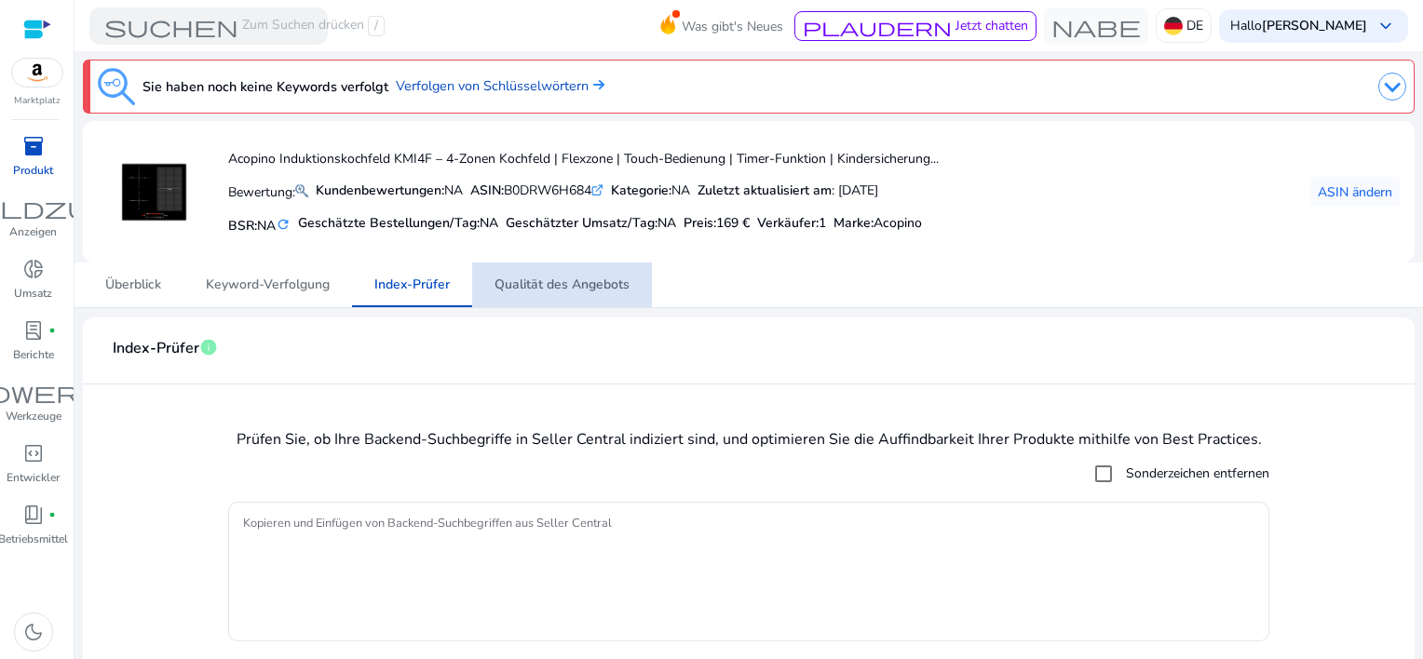
click at [578, 282] on span "Qualität des Angebots" at bounding box center [562, 285] width 135 height 13
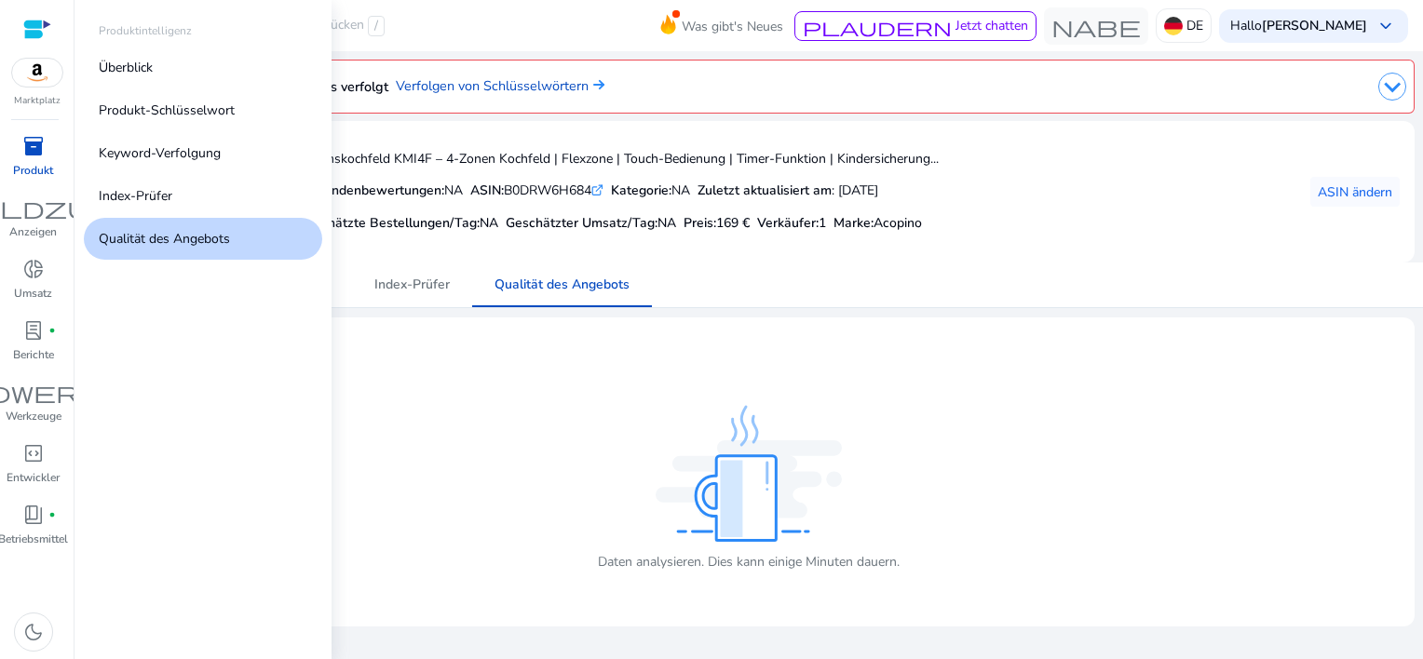
click at [36, 153] on span "inventory_2" at bounding box center [33, 146] width 22 height 22
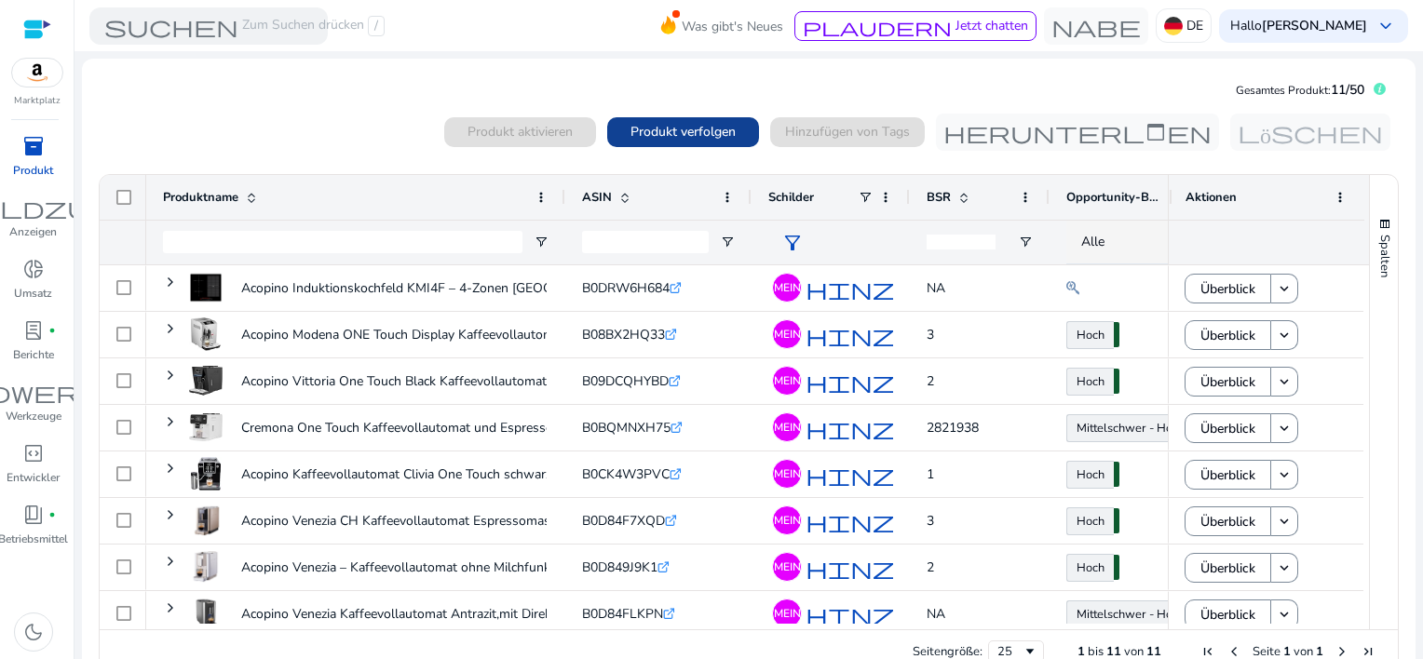
click at [665, 130] on span "Produkt verfolgen" at bounding box center [683, 132] width 105 height 20
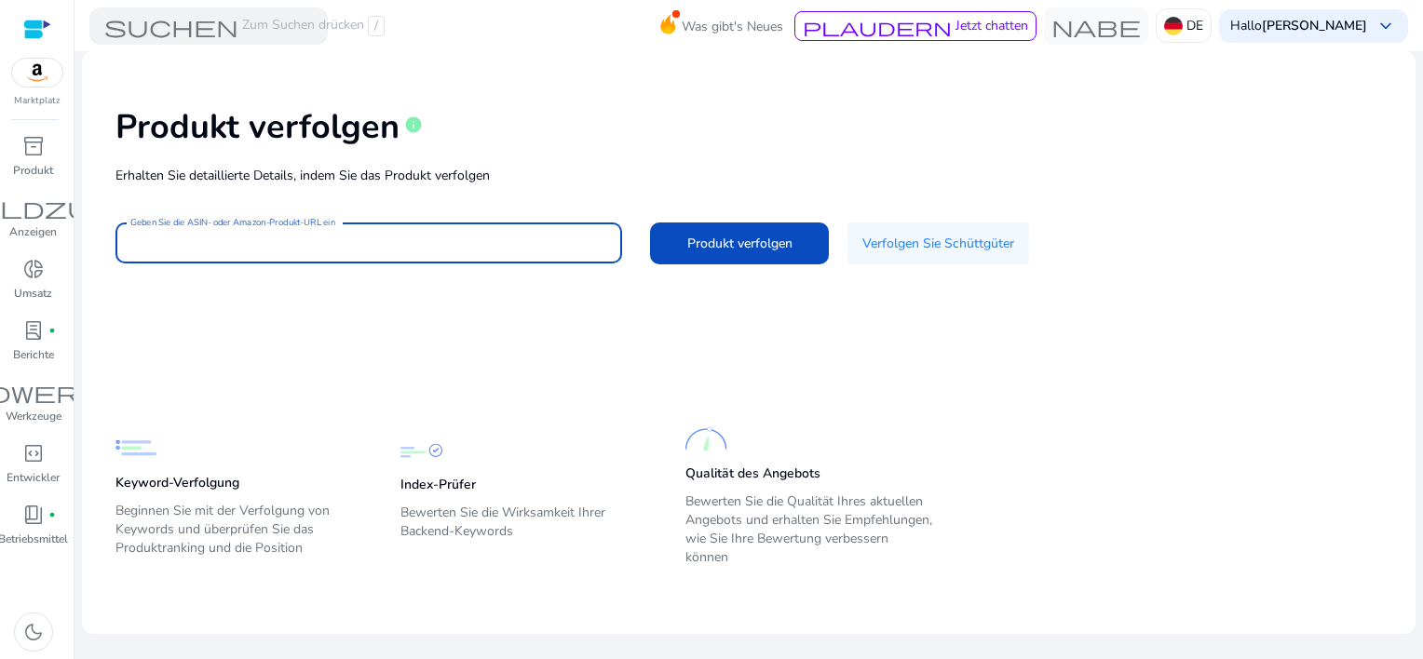
drag, startPoint x: 200, startPoint y: 242, endPoint x: 224, endPoint y: 242, distance: 23.3
click at [200, 242] on input "Geben Sie die ASIN- oder Amazon-Produkt-URL ein" at bounding box center [368, 243] width 477 height 20
paste input "**********"
type input "**********"
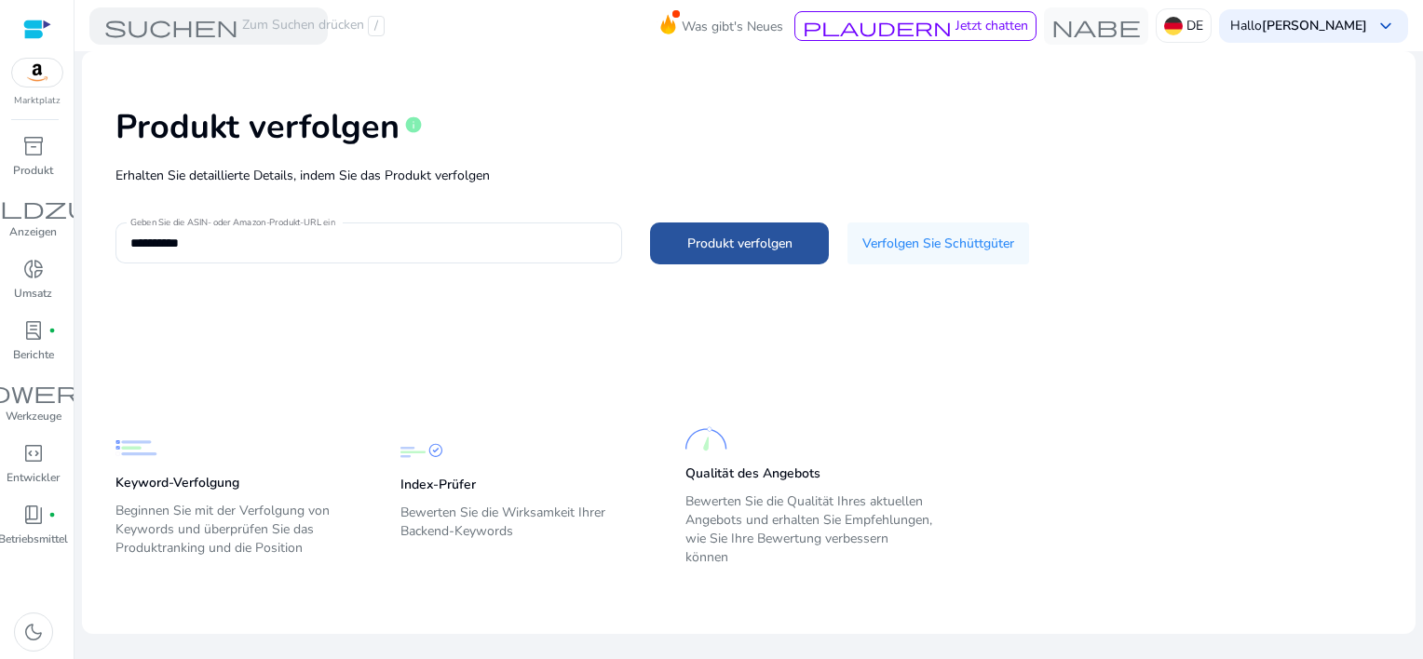
click at [717, 242] on span "Produkt verfolgen" at bounding box center [739, 244] width 105 height 20
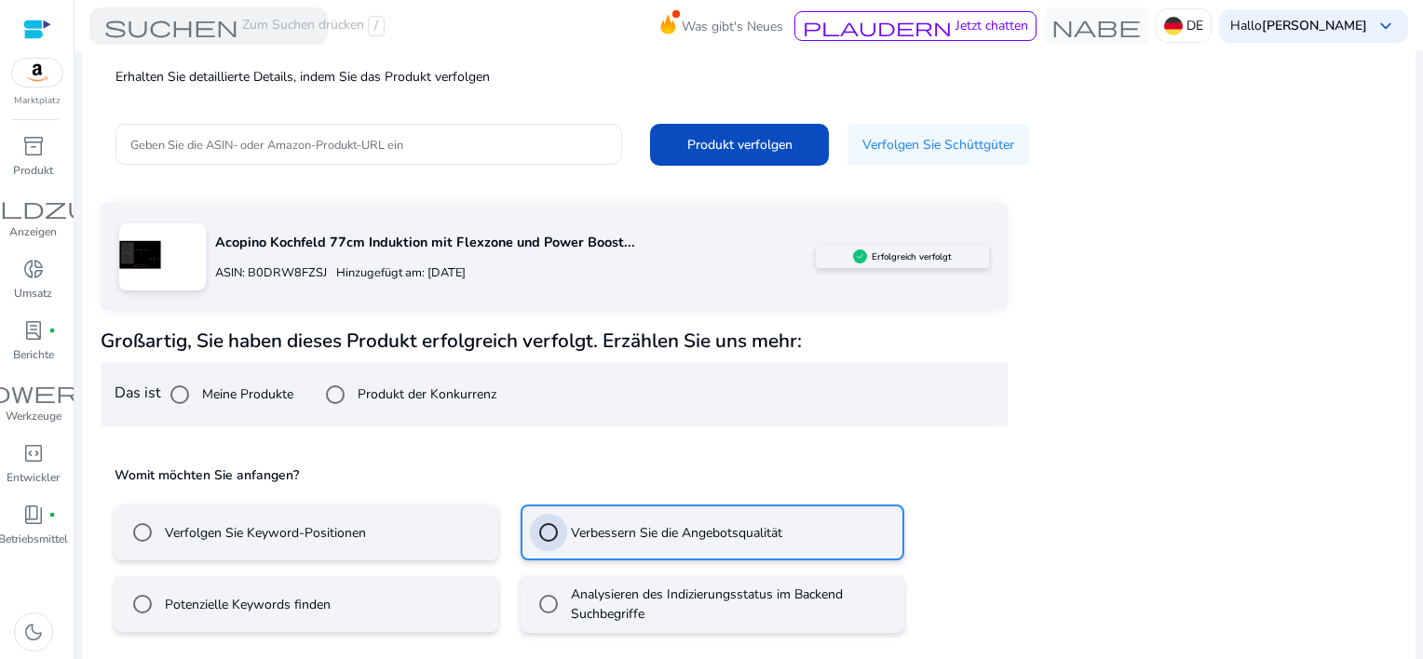
scroll to position [182, 0]
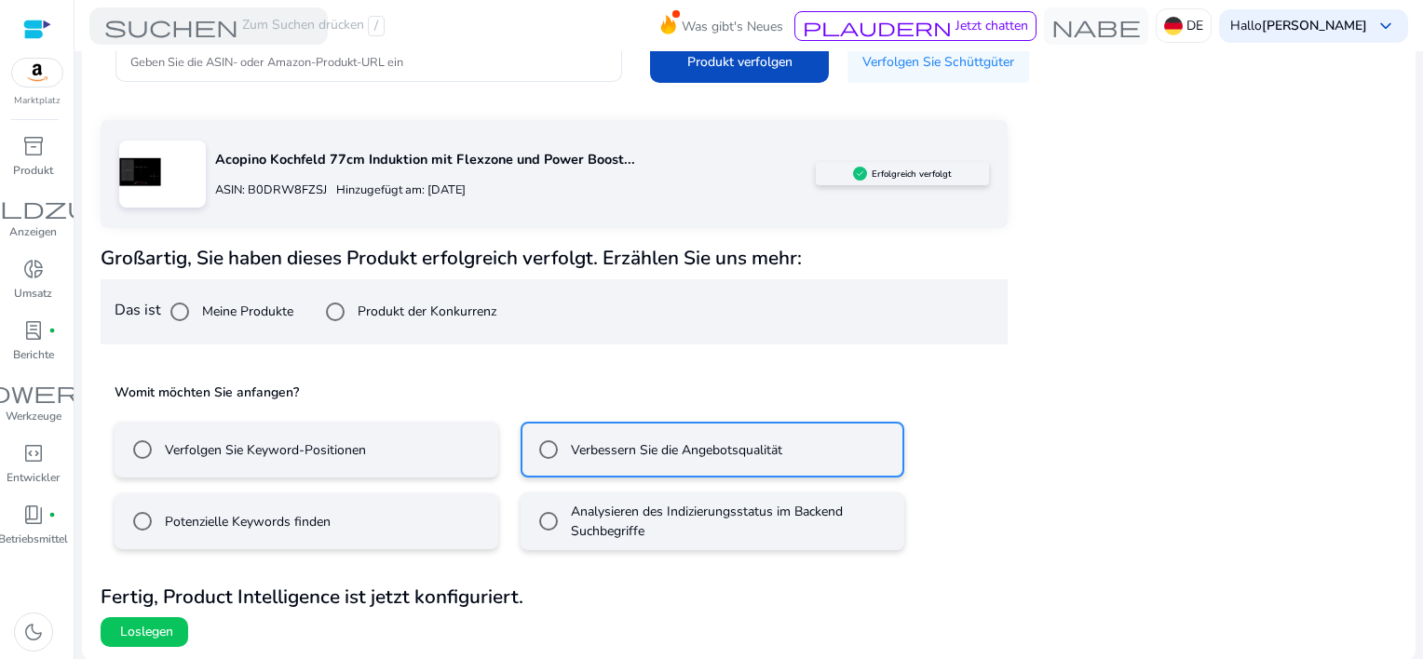
click at [155, 641] on span at bounding box center [145, 632] width 88 height 45
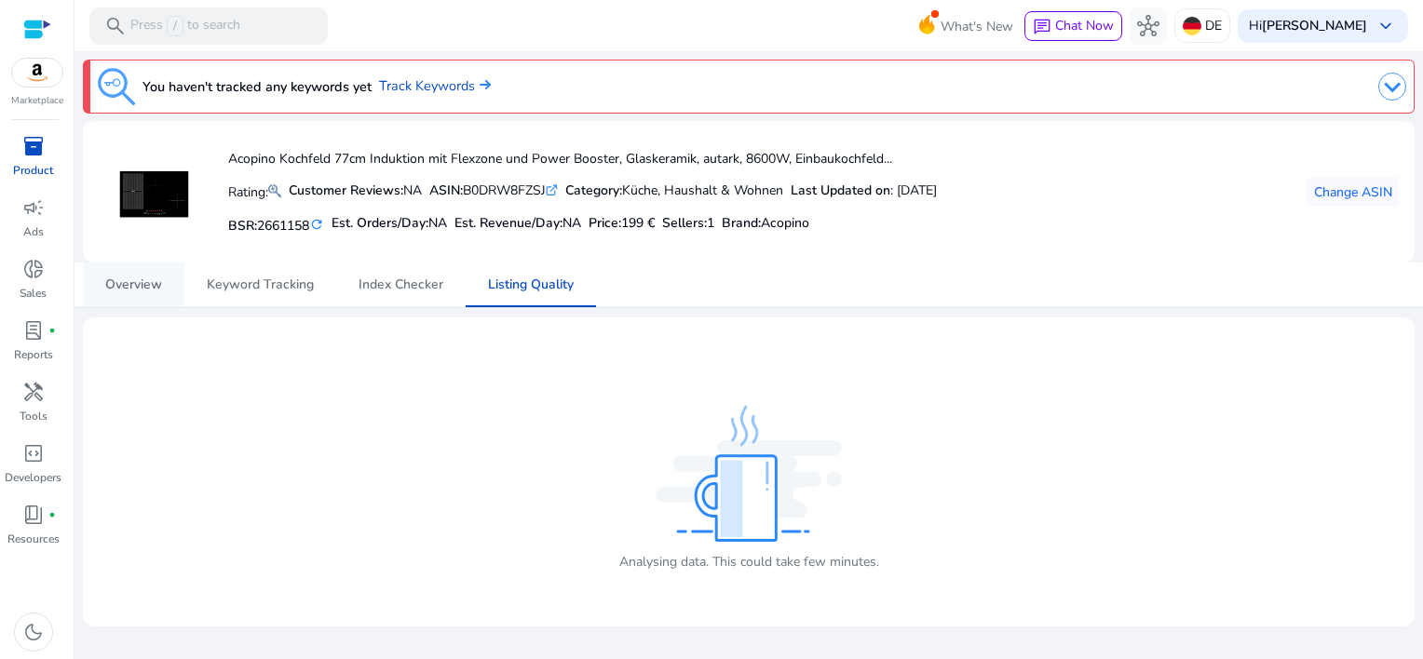
click at [126, 279] on span "Overview" at bounding box center [133, 285] width 57 height 13
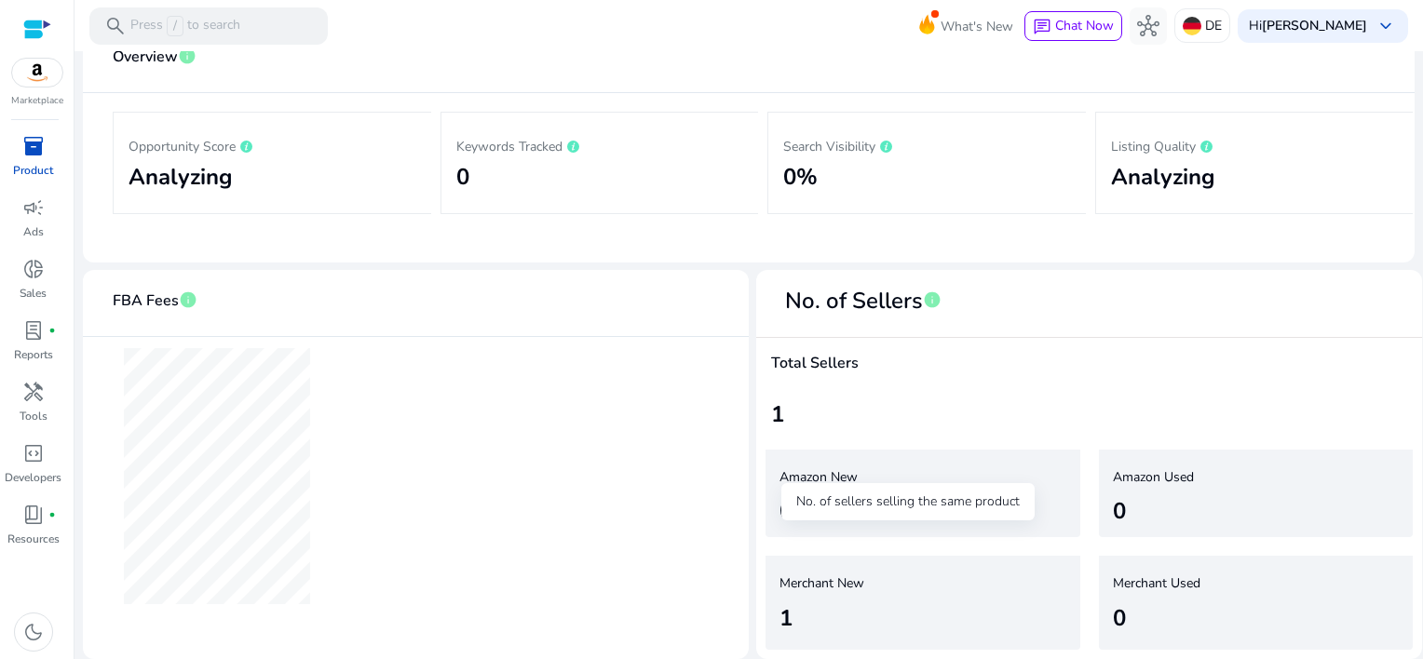
scroll to position [12, 0]
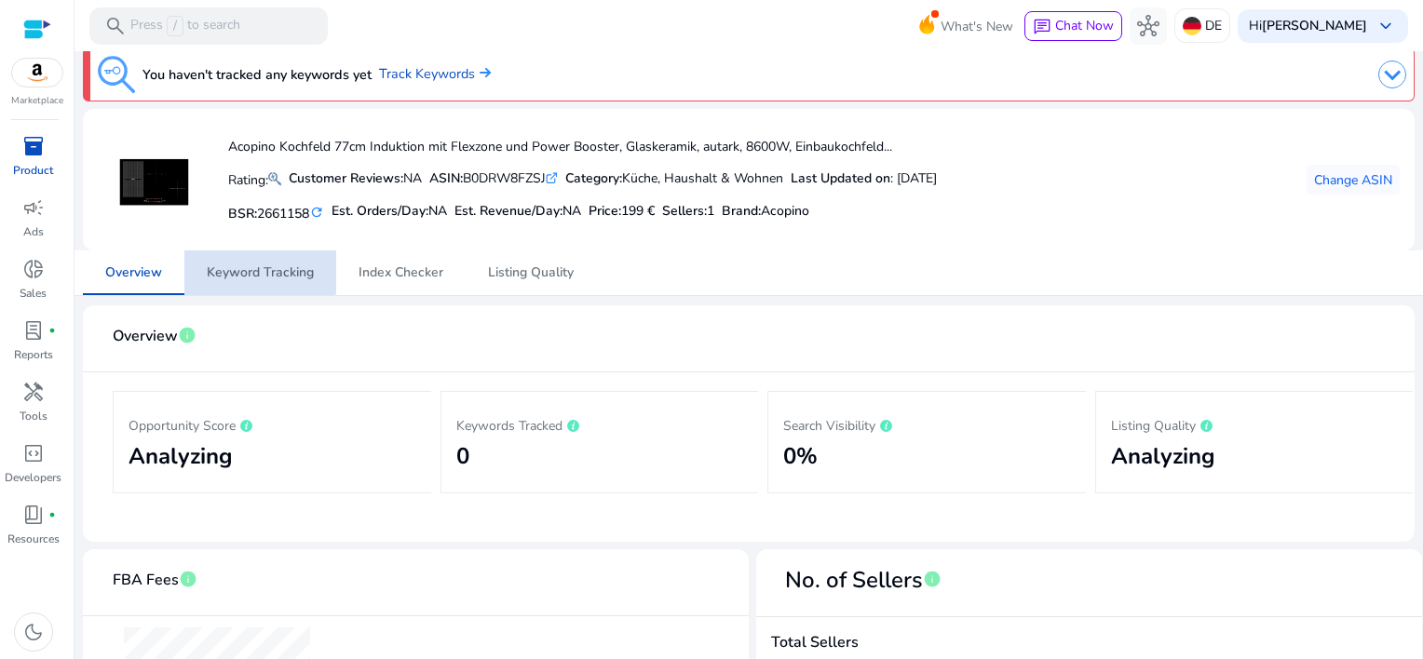
click at [257, 266] on span "Keyword Tracking" at bounding box center [260, 272] width 107 height 13
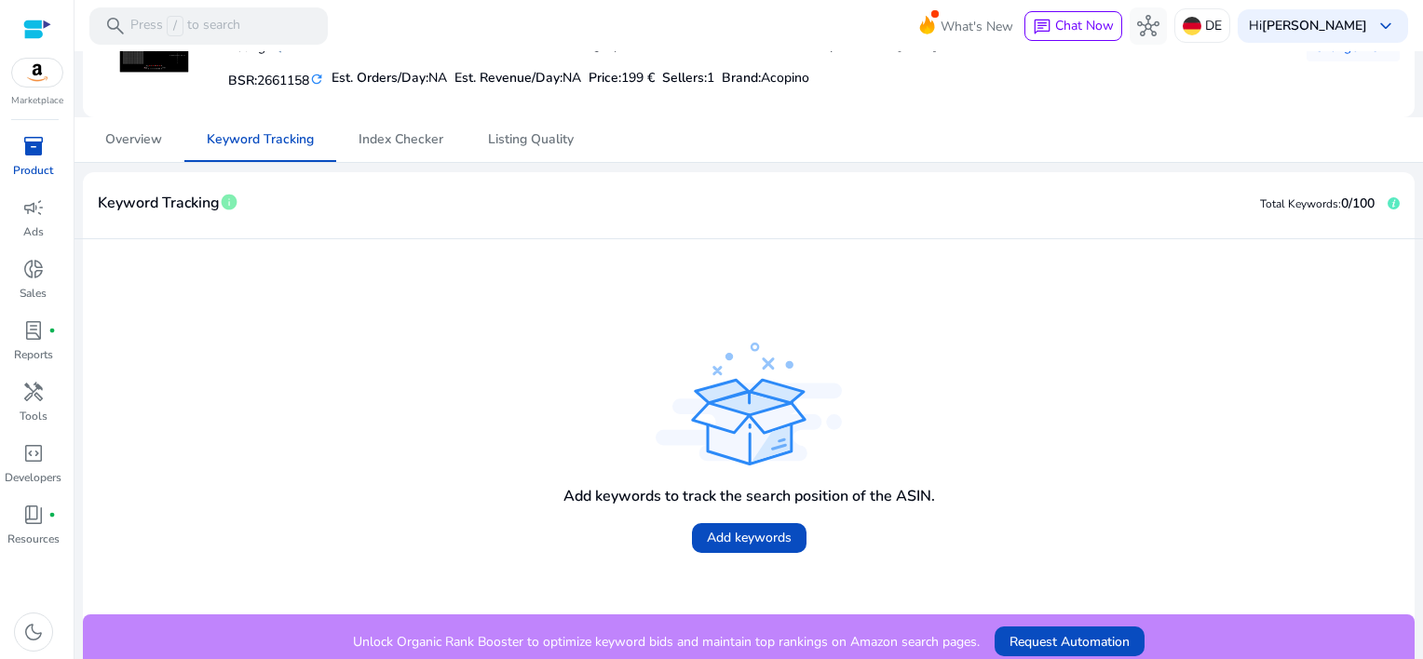
scroll to position [155, 0]
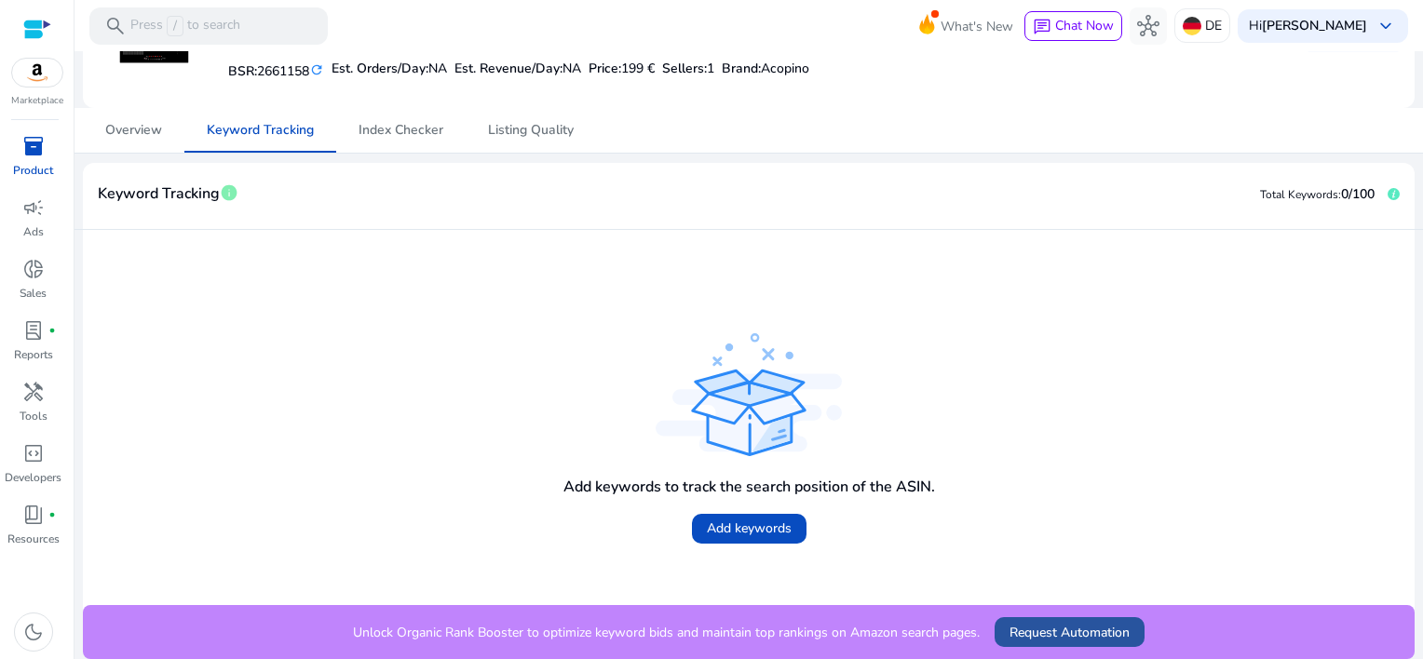
click at [1028, 630] on span "Request Automation" at bounding box center [1070, 633] width 120 height 20
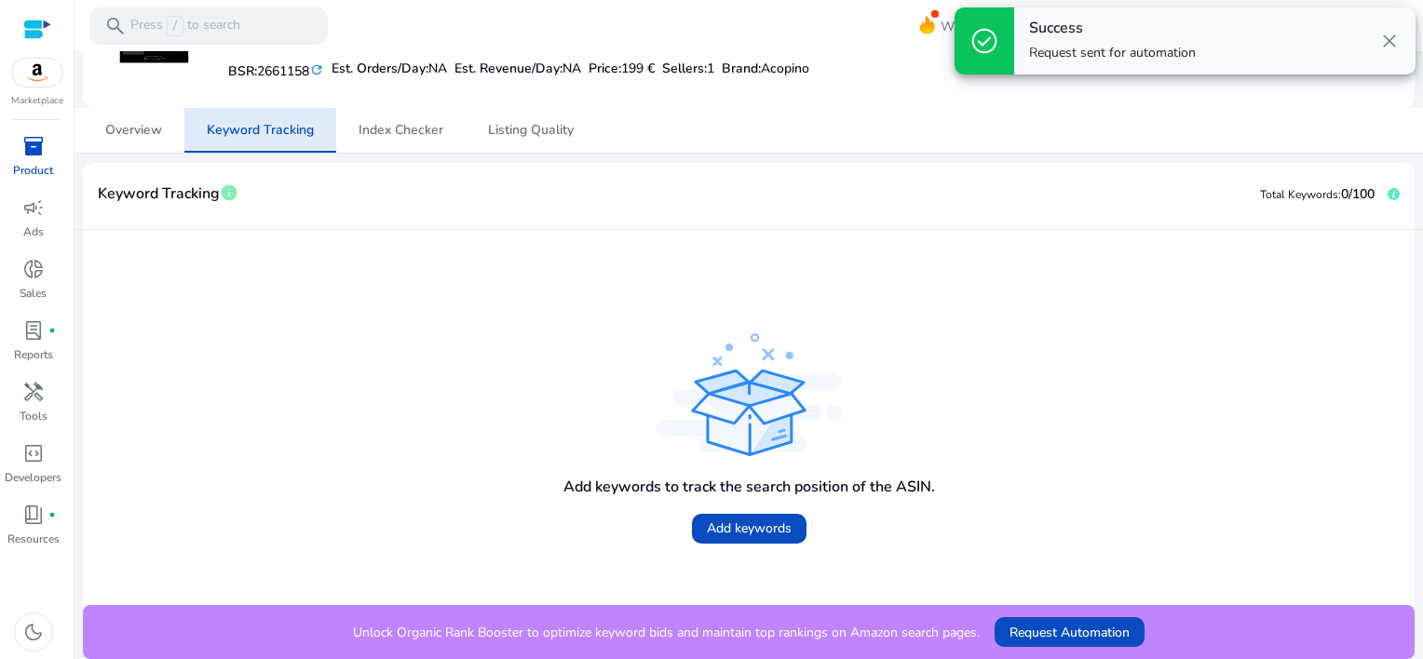
click at [326, 137] on link "Keyword Tracking" at bounding box center [260, 130] width 152 height 45
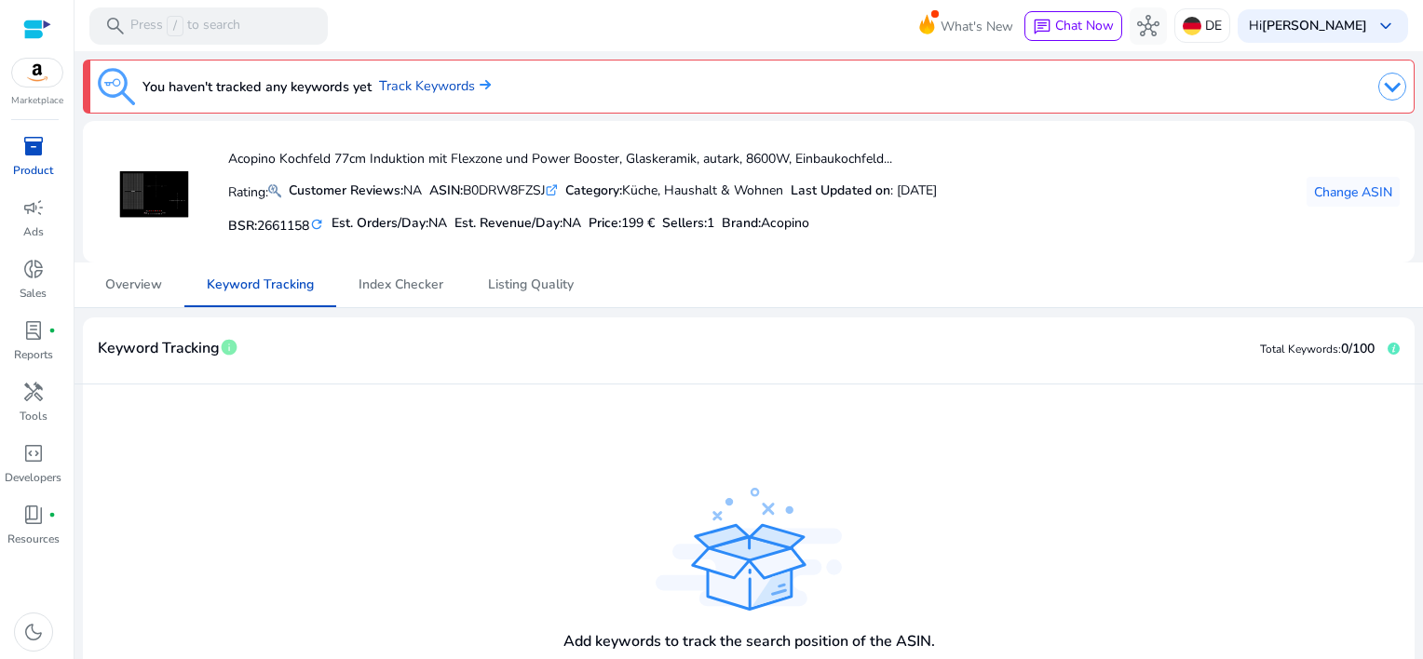
click at [22, 154] on span "inventory_2" at bounding box center [33, 146] width 22 height 22
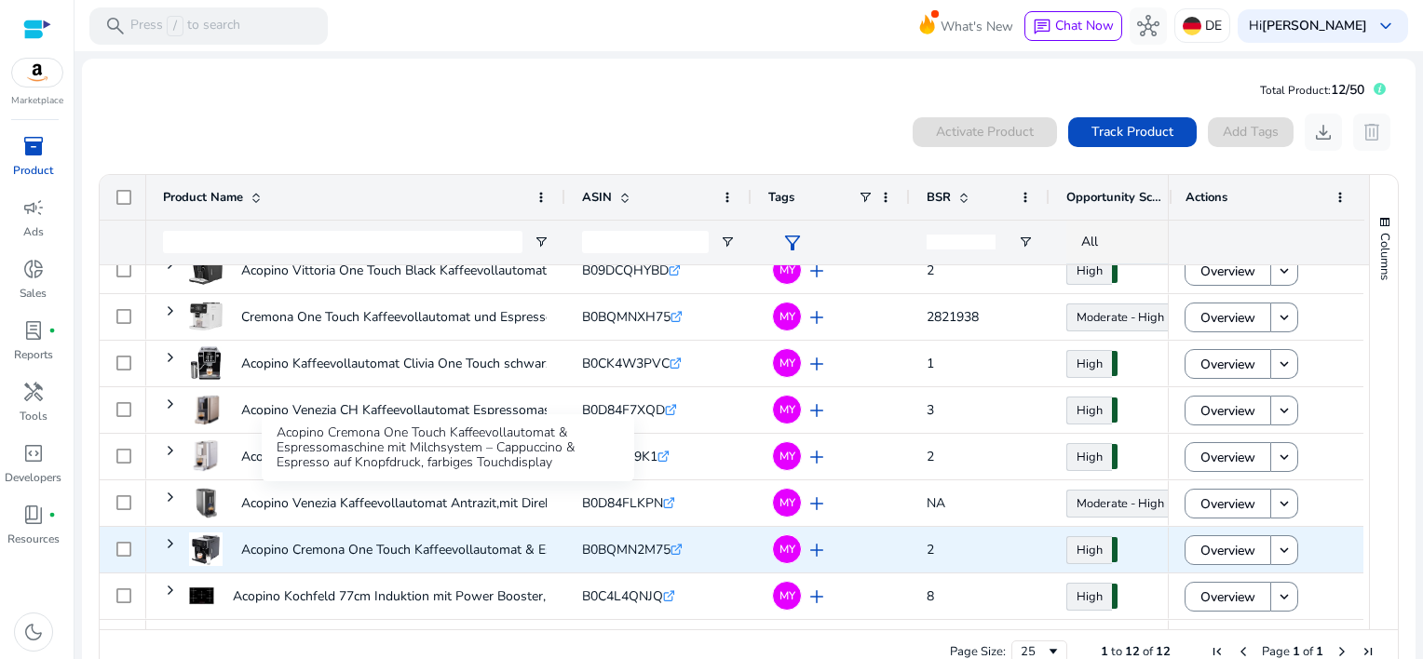
scroll to position [199, 0]
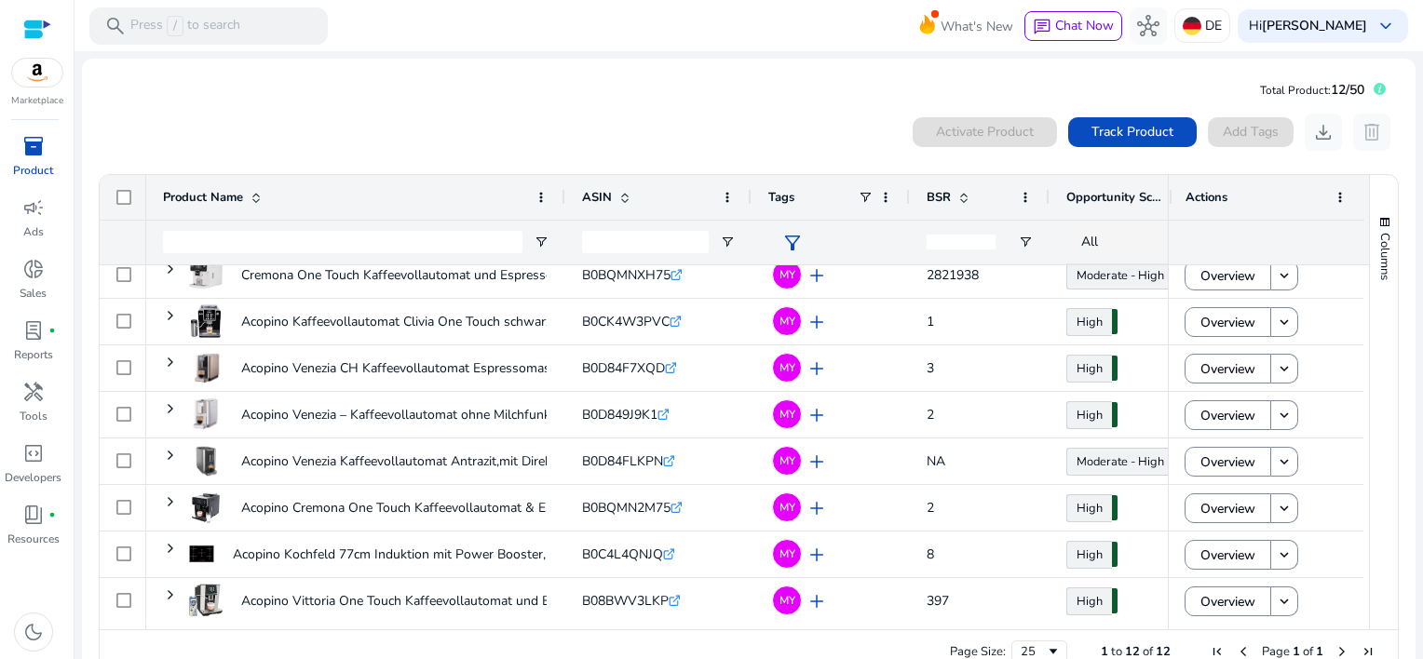
click at [528, 153] on div "0 products selected Activate Product Track Product Add Tags download delete 1 t…" at bounding box center [749, 399] width 1302 height 571
click at [286, 119] on div "0 products selected Activate Product Track Product Add Tags download delete" at bounding box center [749, 132] width 1302 height 37
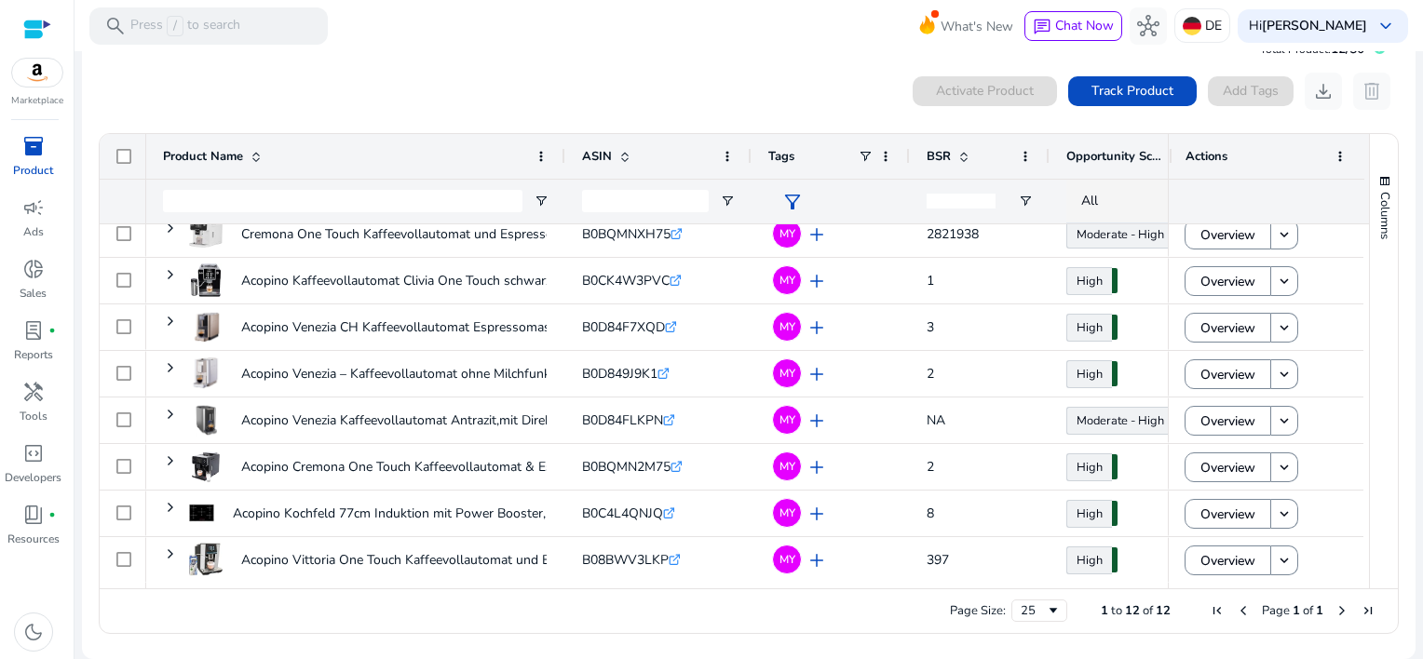
scroll to position [0, 0]
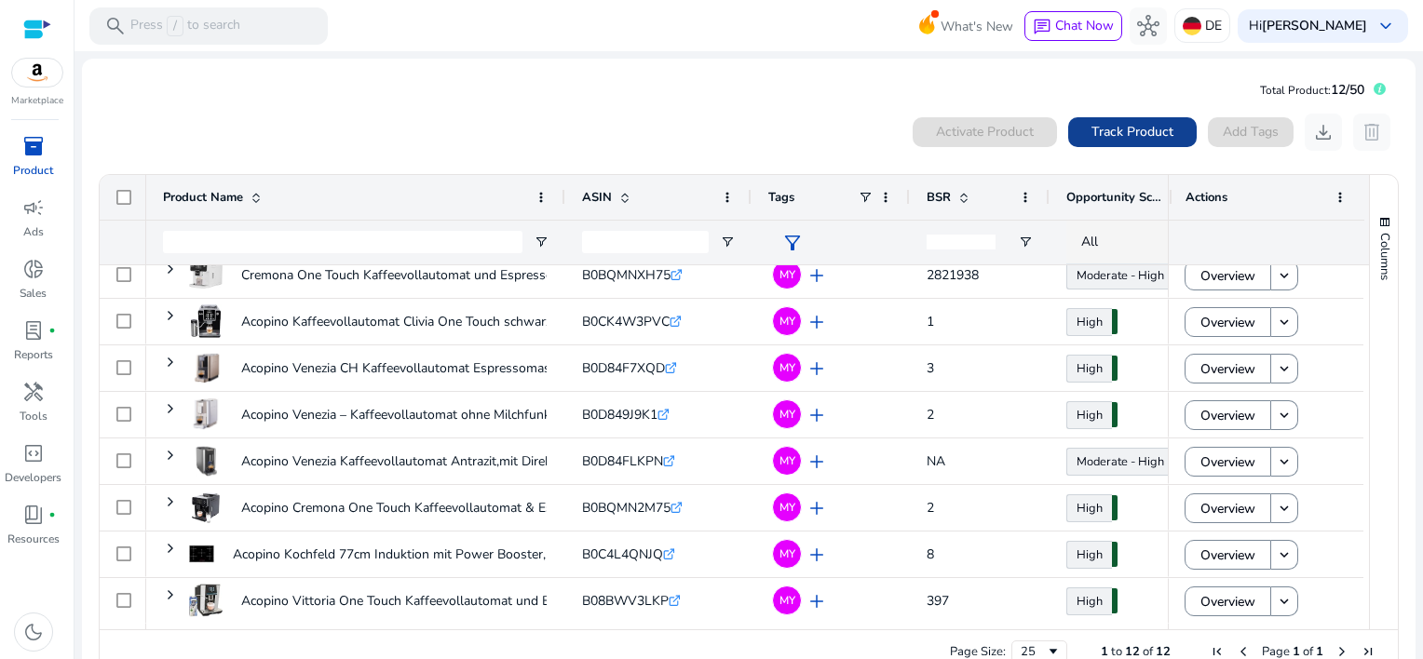
click at [1102, 135] on span "Track Product" at bounding box center [1133, 132] width 82 height 20
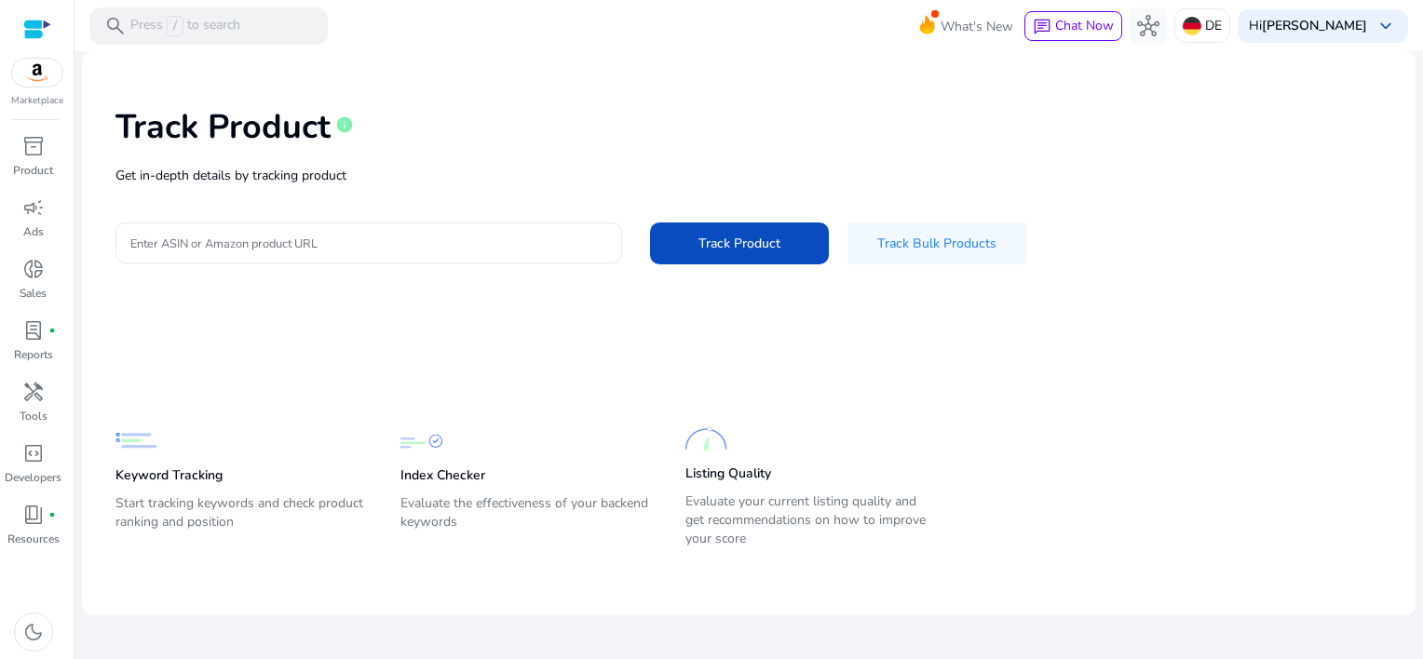
click at [215, 250] on input "Enter ASIN or Amazon product URL" at bounding box center [368, 243] width 477 height 20
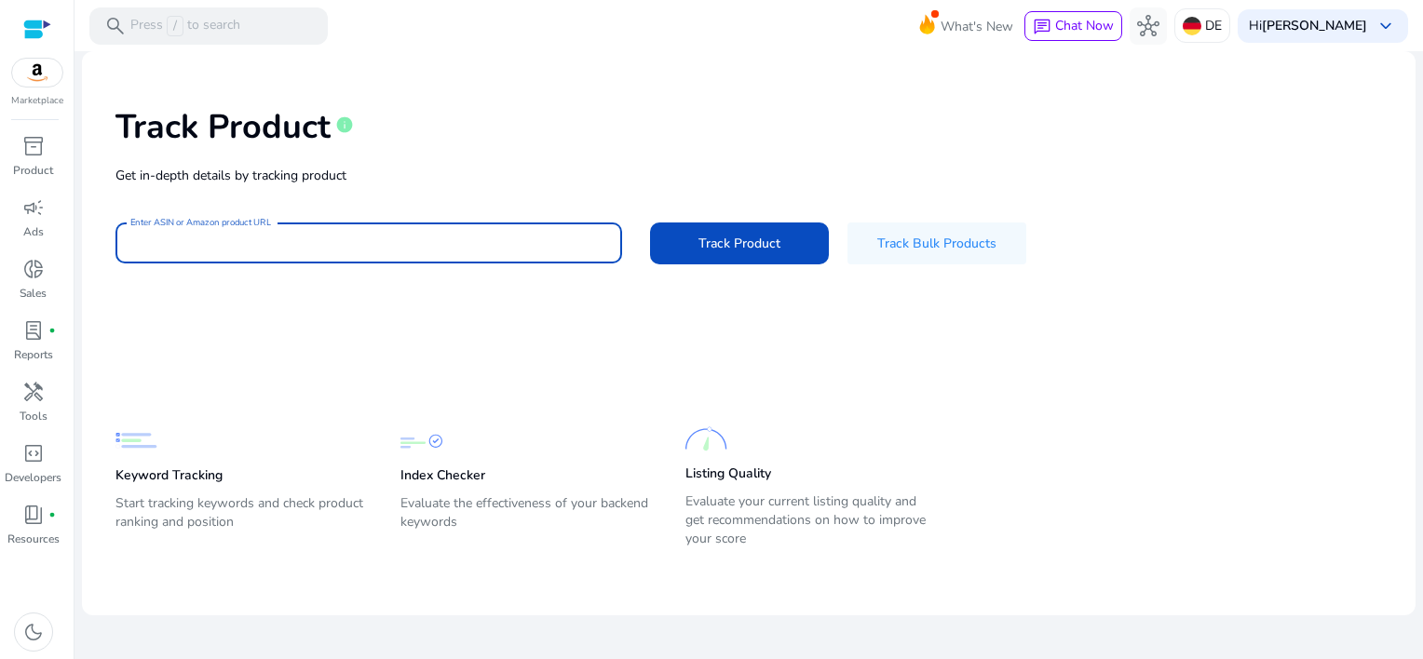
paste input "**********"
click at [708, 242] on span "Track Product" at bounding box center [740, 244] width 82 height 20
type input "**********"
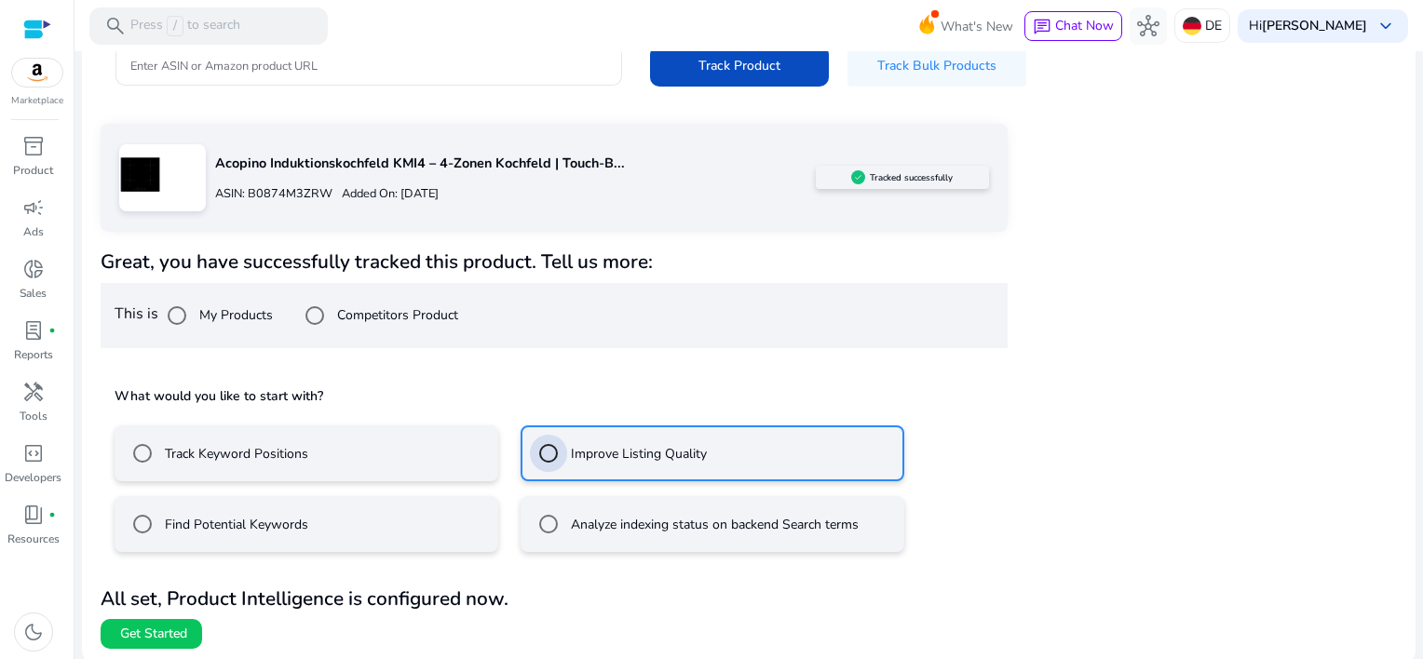
scroll to position [180, 0]
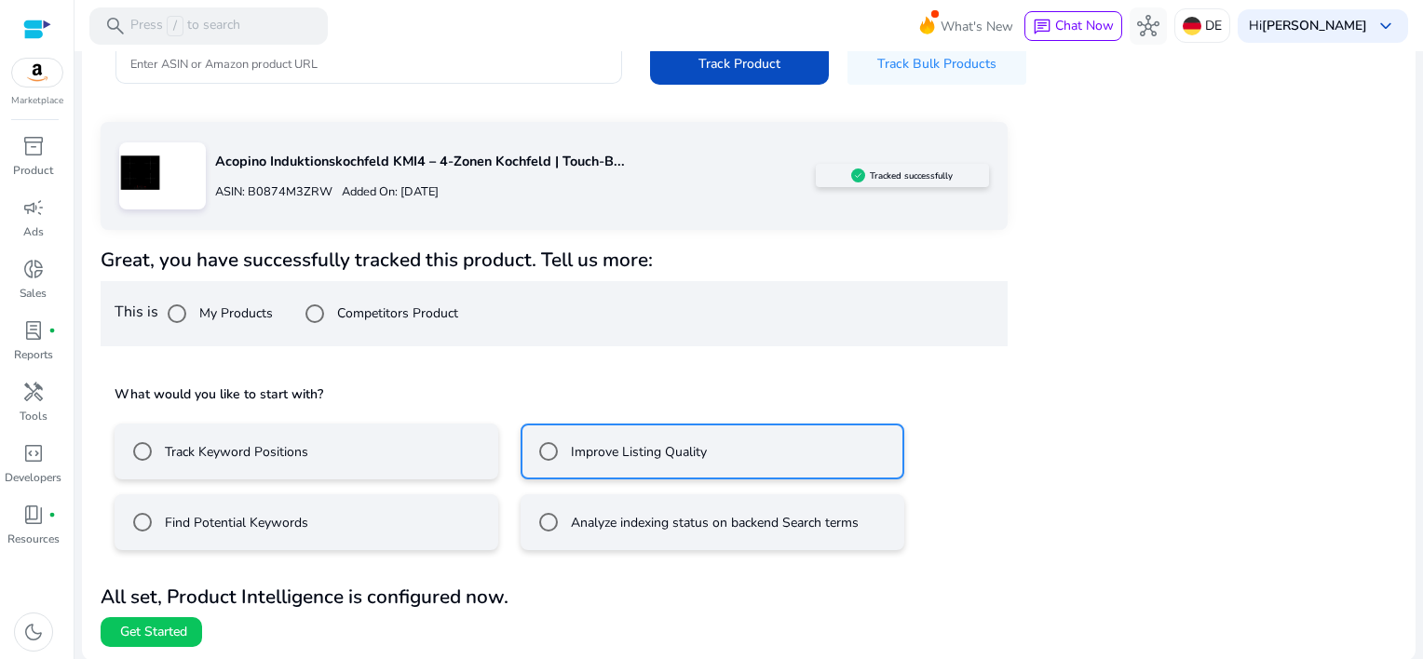
click at [166, 619] on span at bounding box center [152, 632] width 102 height 45
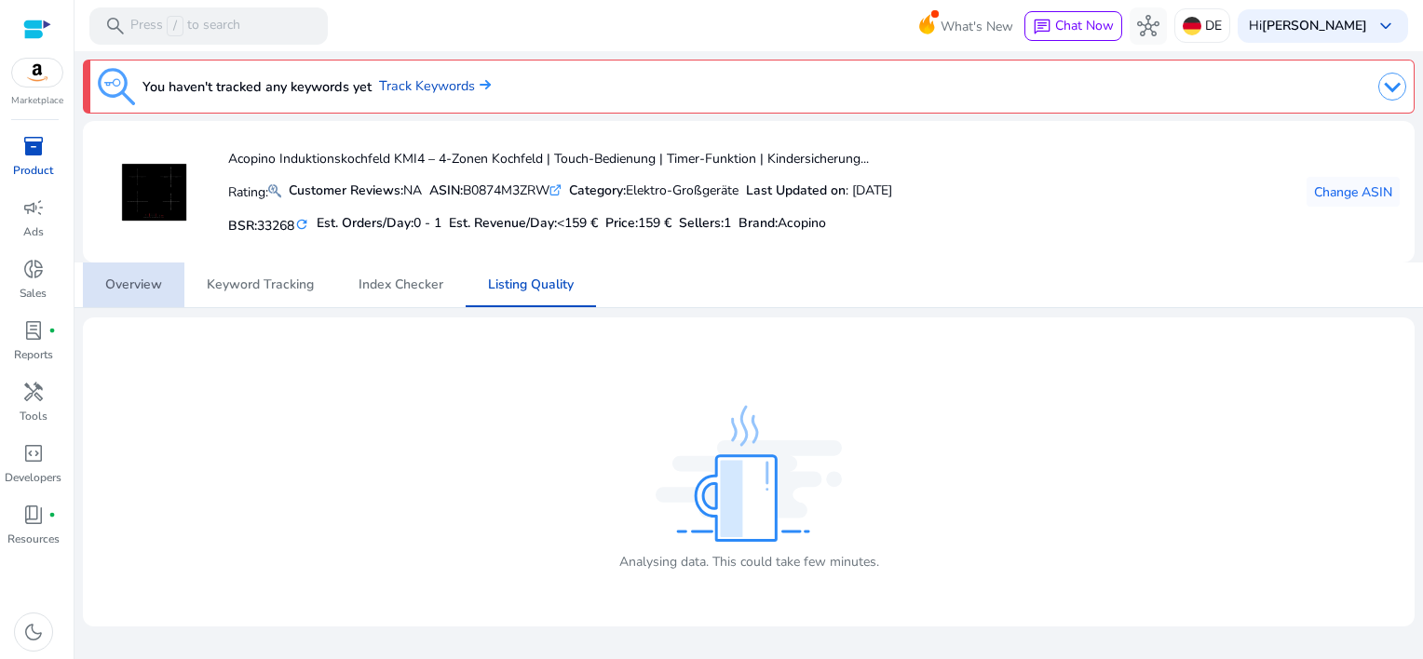
click at [132, 288] on span "Overview" at bounding box center [133, 285] width 57 height 13
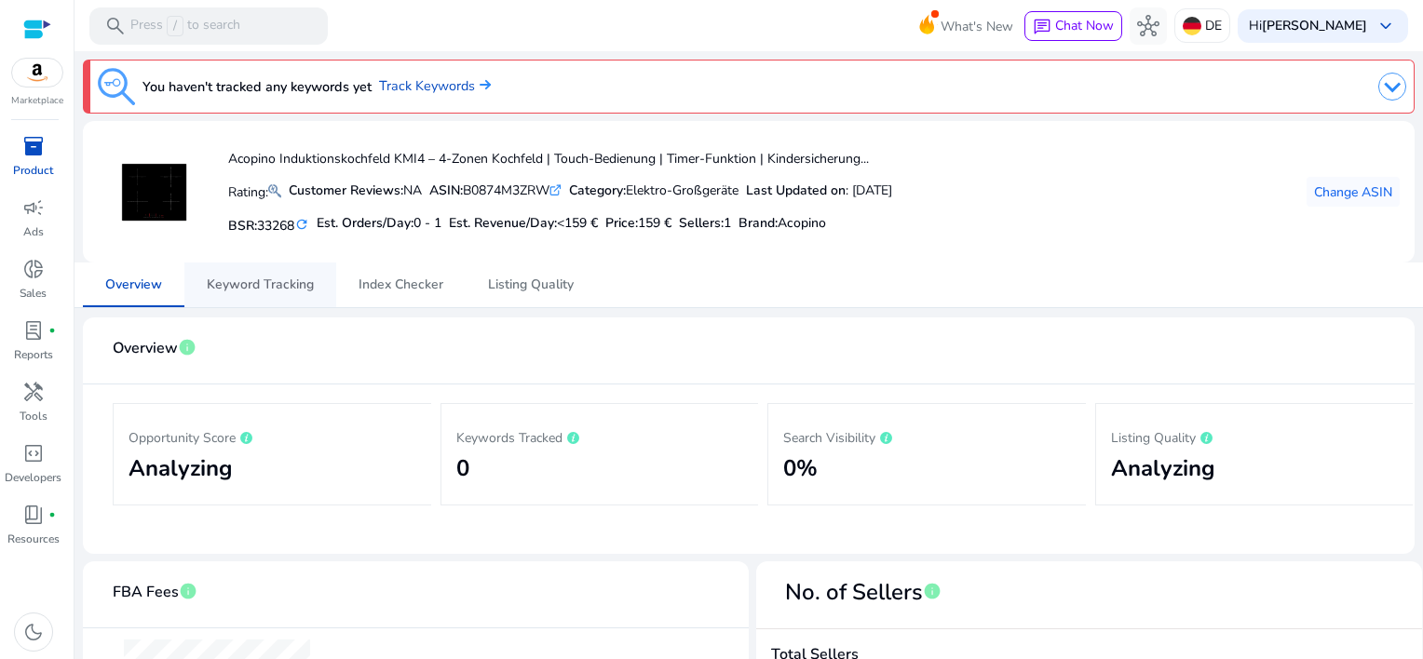
click at [238, 286] on span "Keyword Tracking" at bounding box center [260, 285] width 107 height 13
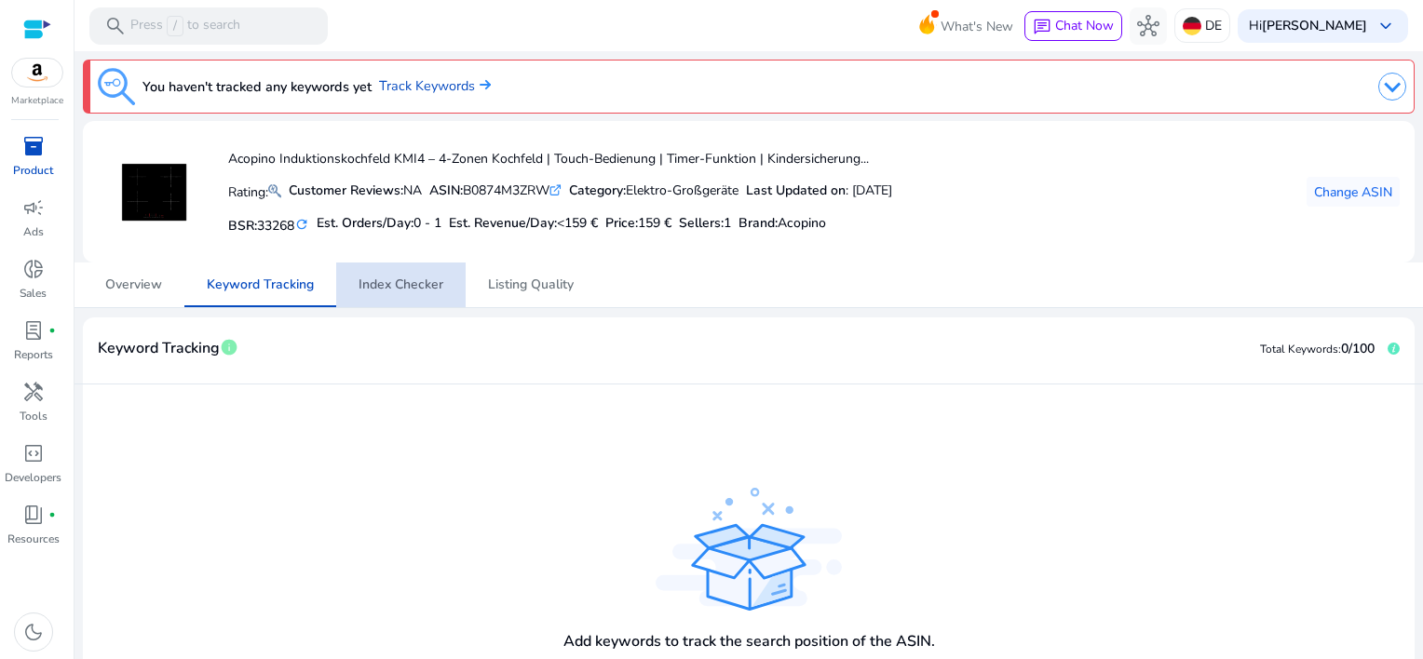
click at [409, 279] on span "Index Checker" at bounding box center [401, 285] width 85 height 13
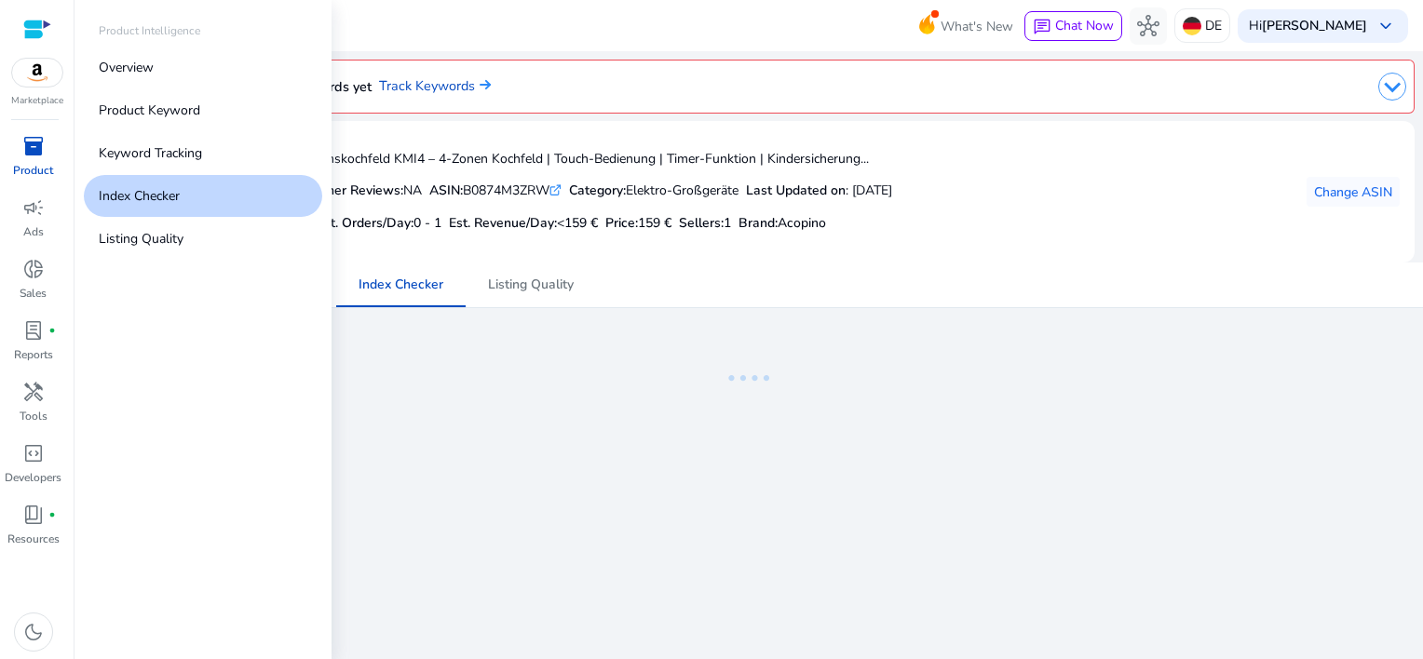
click at [34, 147] on span "inventory_2" at bounding box center [33, 146] width 22 height 22
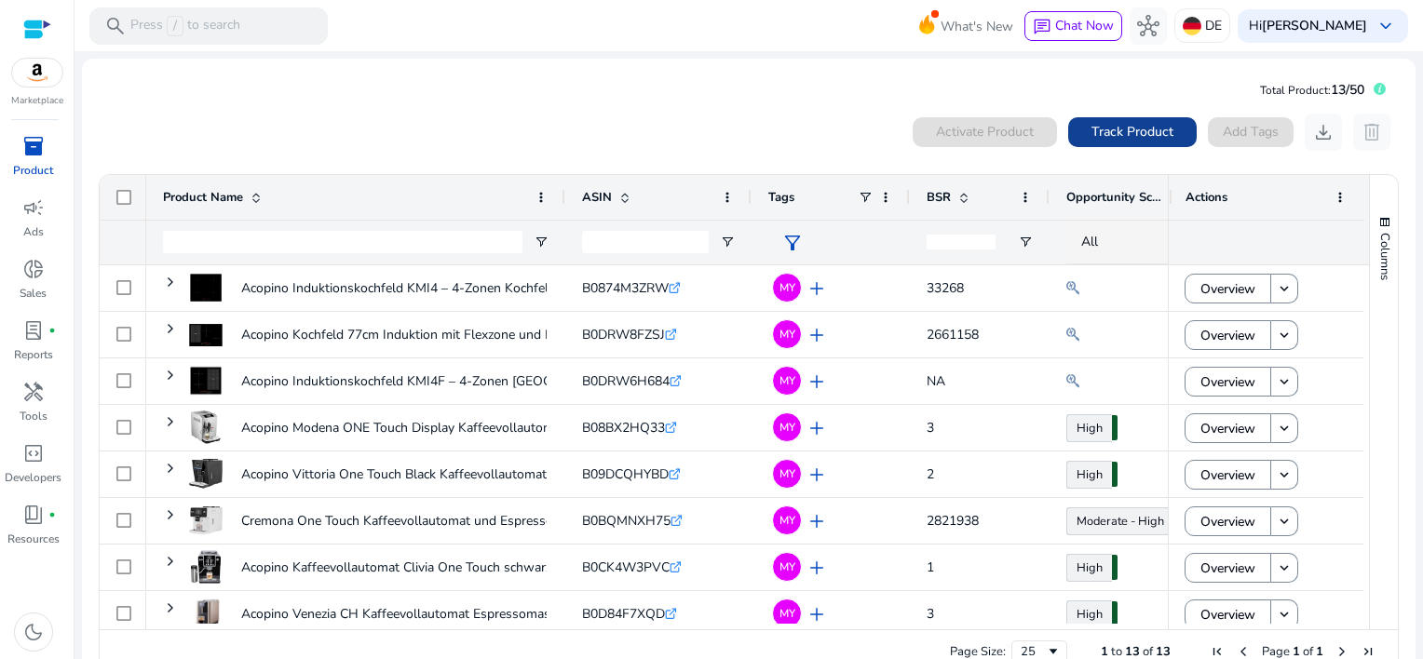
click at [1118, 133] on span "Track Product" at bounding box center [1133, 132] width 82 height 20
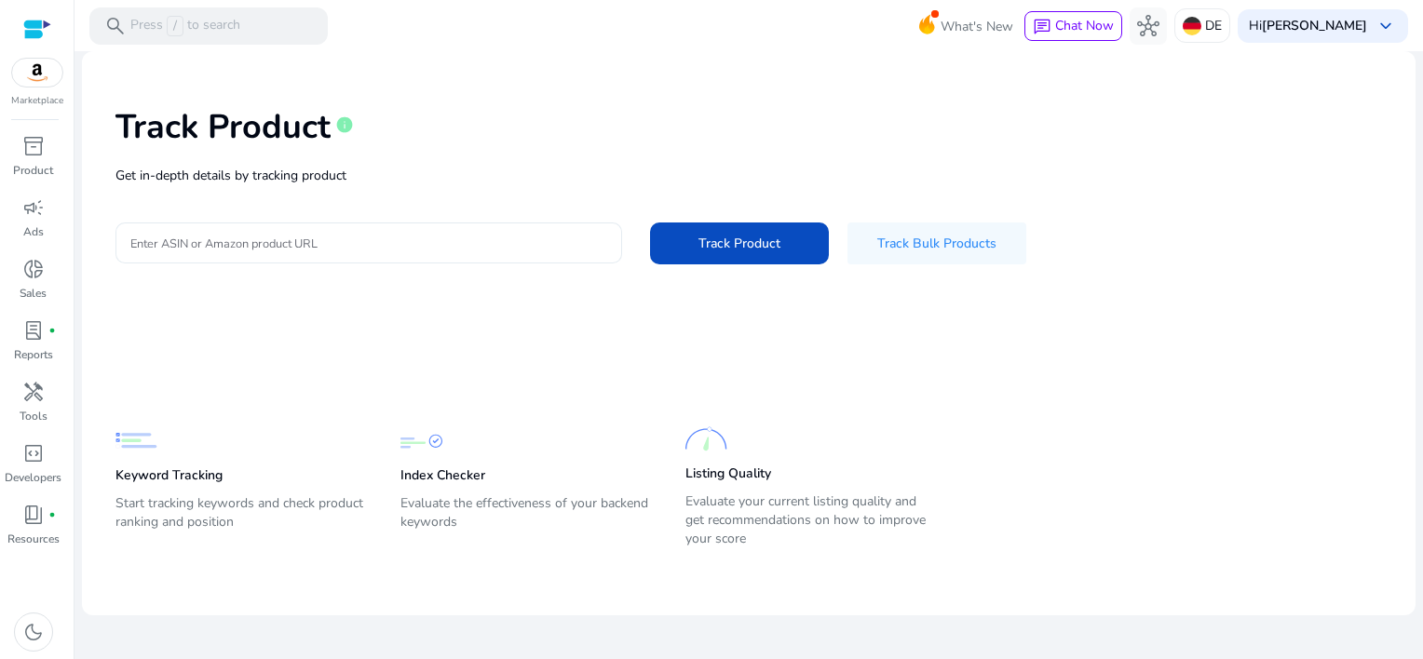
click at [186, 237] on input "Enter ASIN or Amazon product URL" at bounding box center [368, 243] width 477 height 20
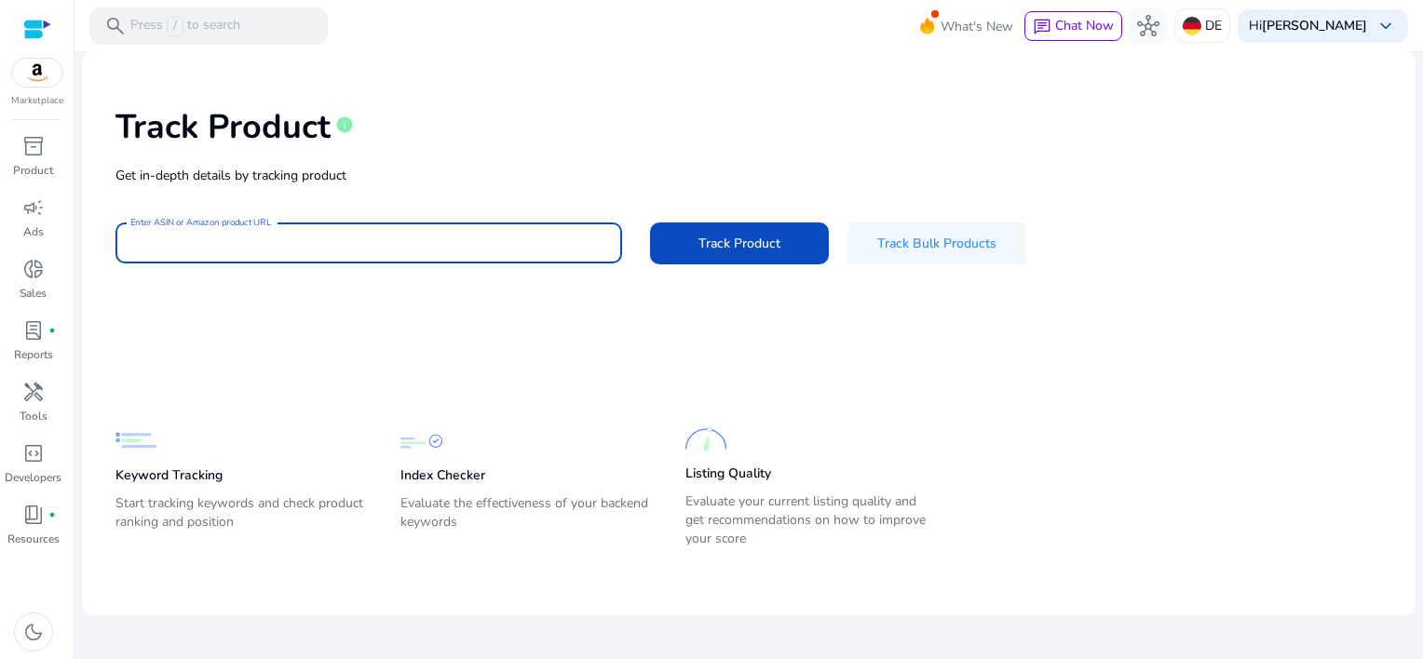
paste input "**********"
type input "**********"
click at [740, 242] on span "Track Product" at bounding box center [740, 244] width 82 height 20
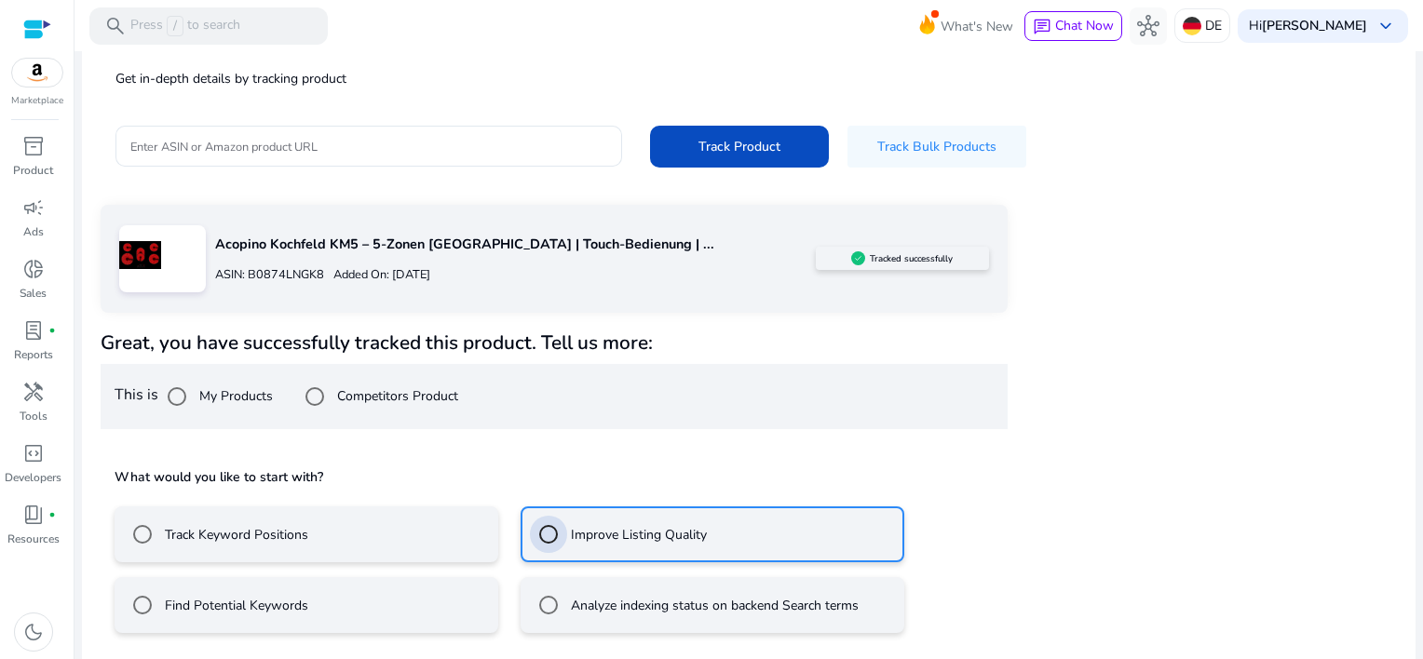
scroll to position [180, 0]
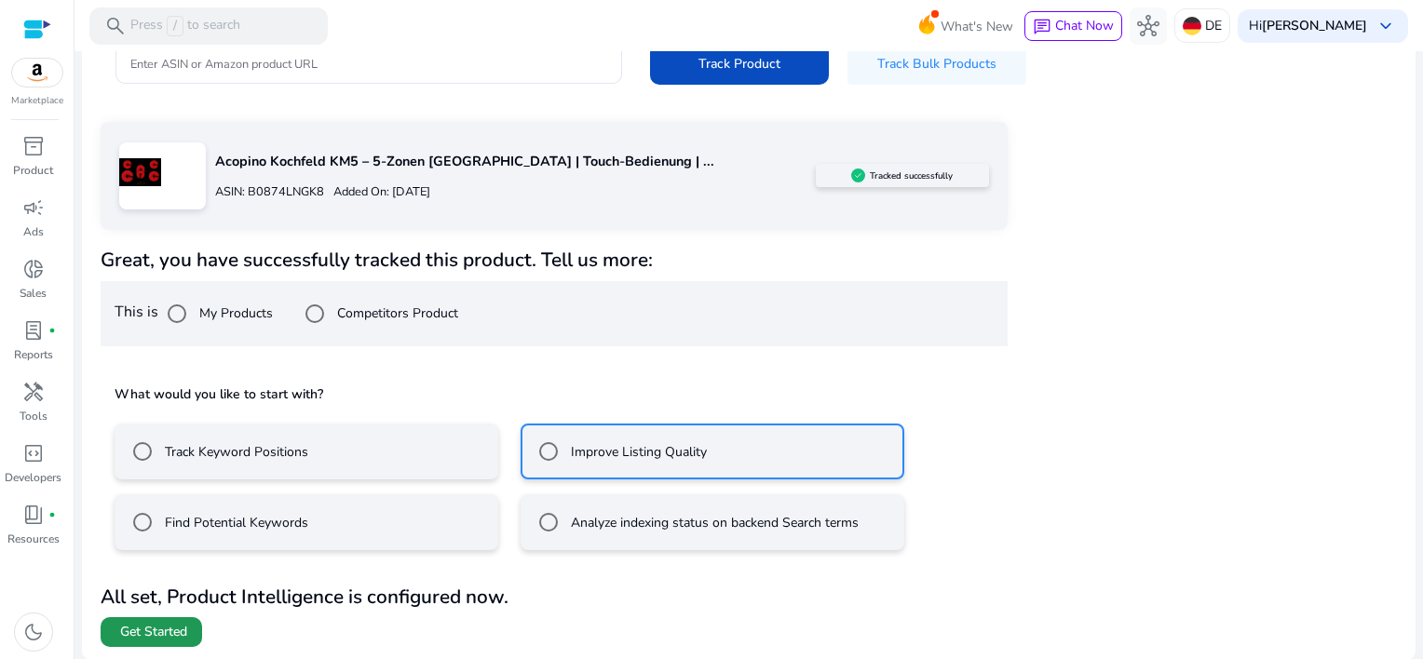
click at [138, 630] on span "Get Started" at bounding box center [153, 632] width 67 height 19
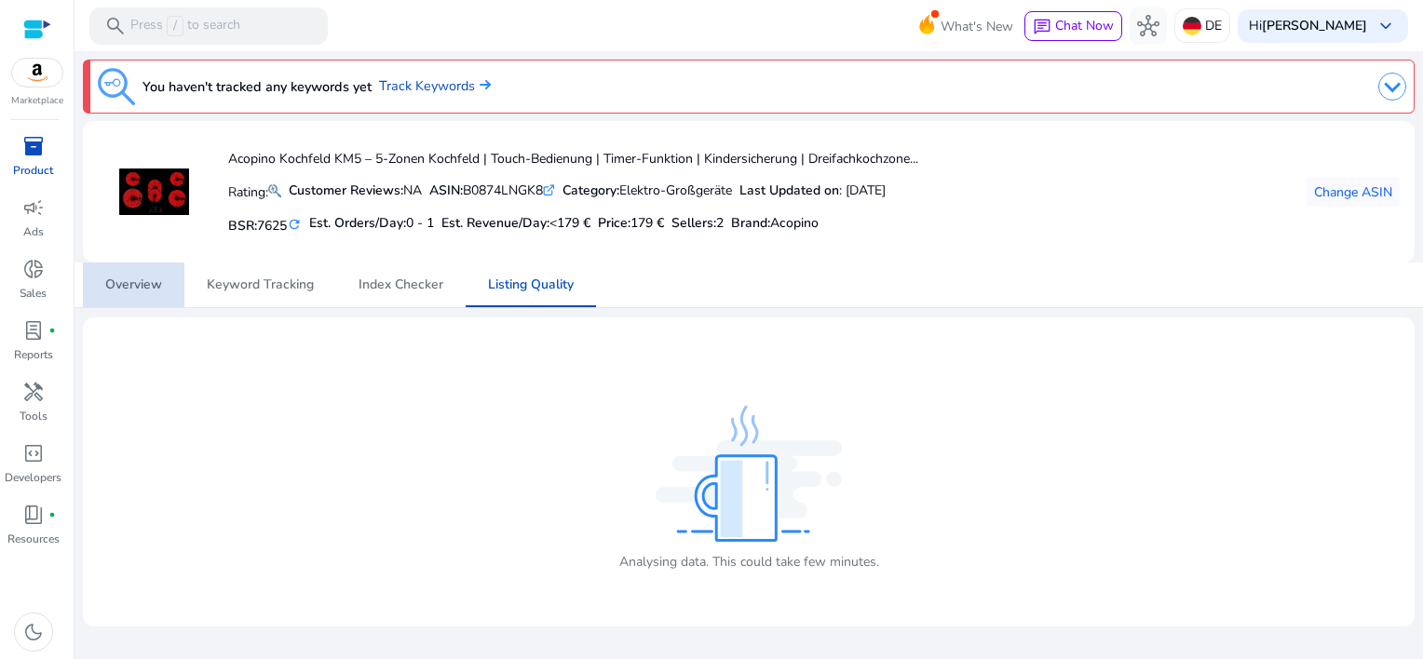
click at [159, 283] on span "Overview" at bounding box center [133, 285] width 57 height 13
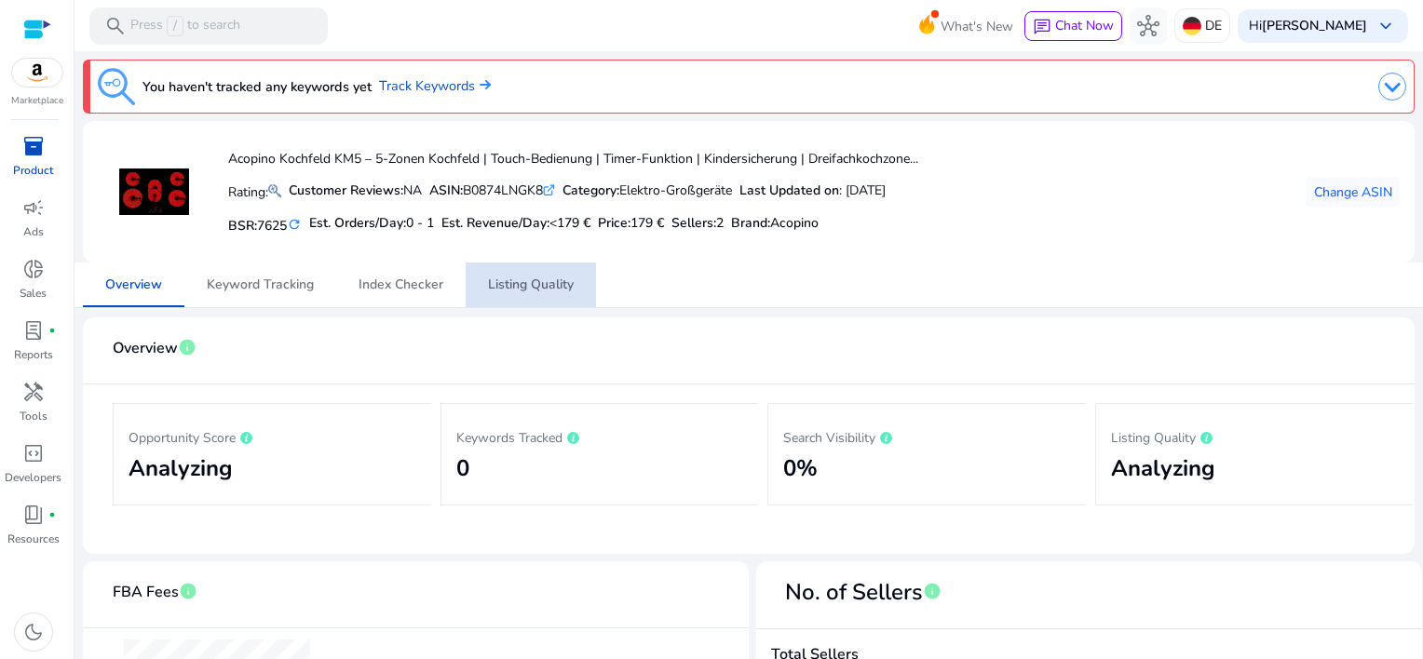
click at [578, 286] on link "Listing Quality" at bounding box center [531, 285] width 130 height 45
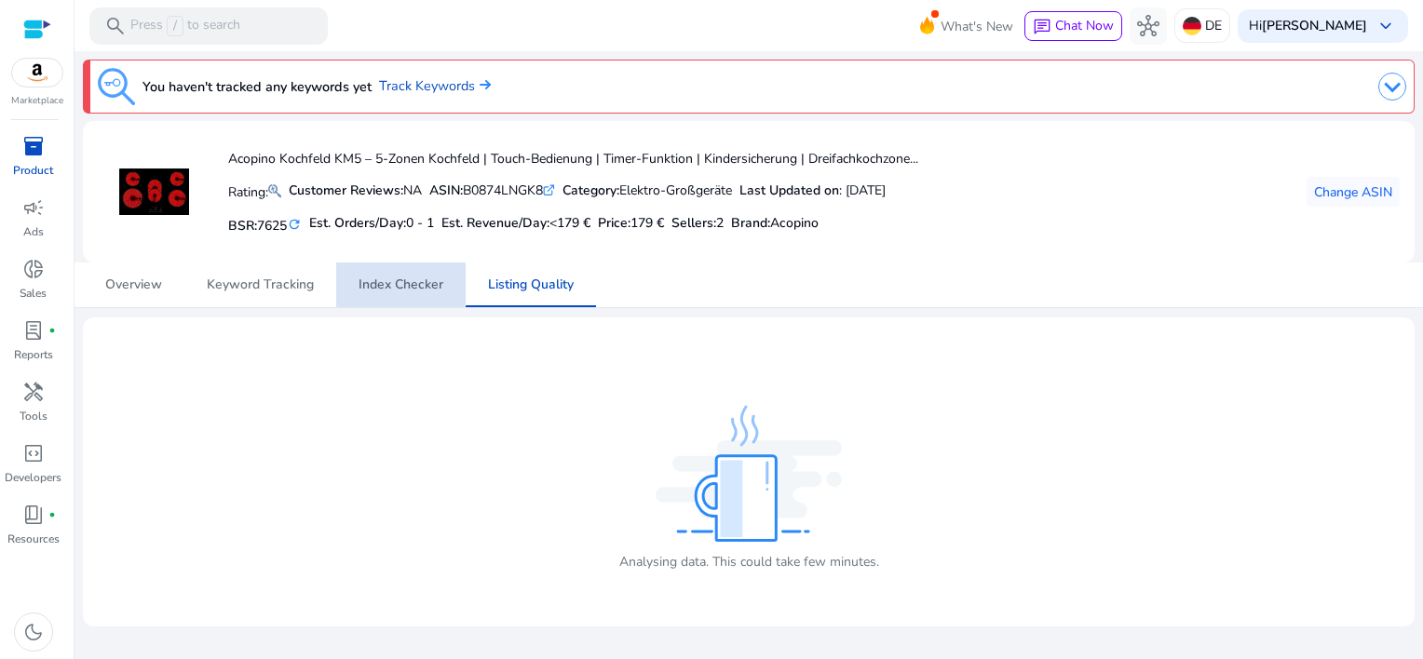
click at [390, 279] on span "Index Checker" at bounding box center [401, 285] width 85 height 13
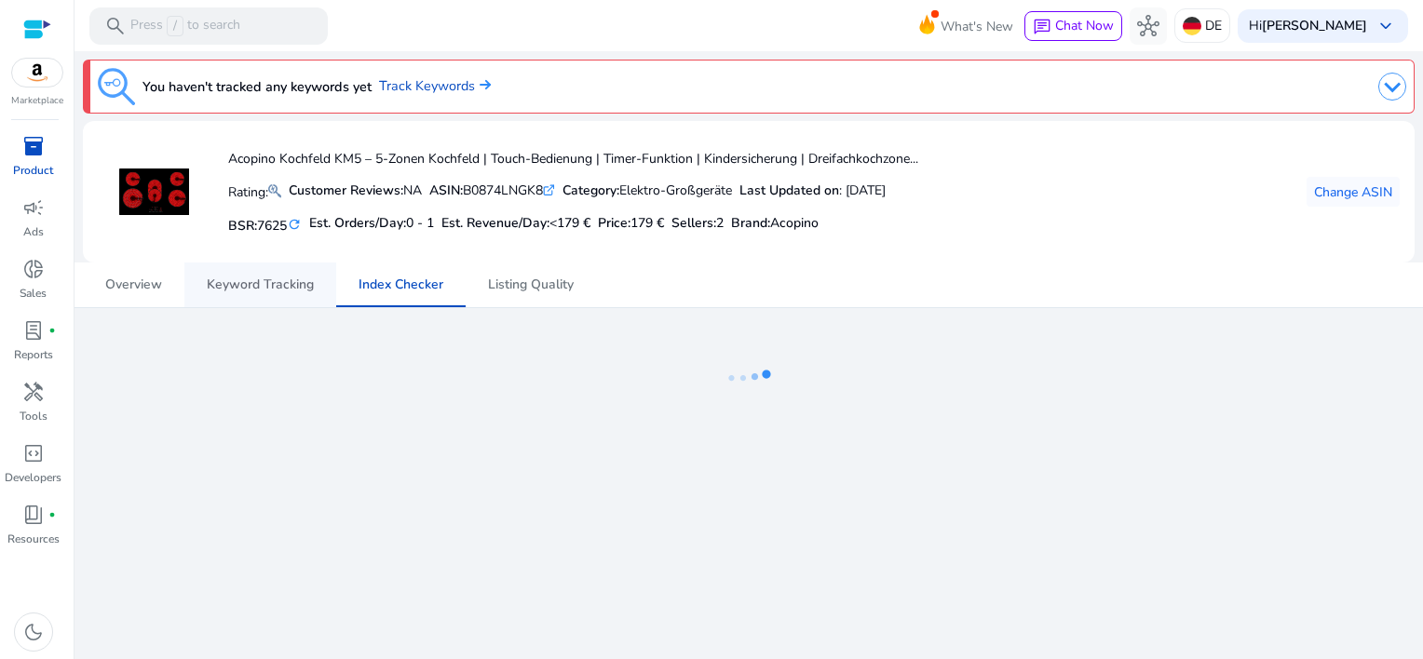
click at [249, 286] on span "Keyword Tracking" at bounding box center [260, 285] width 107 height 13
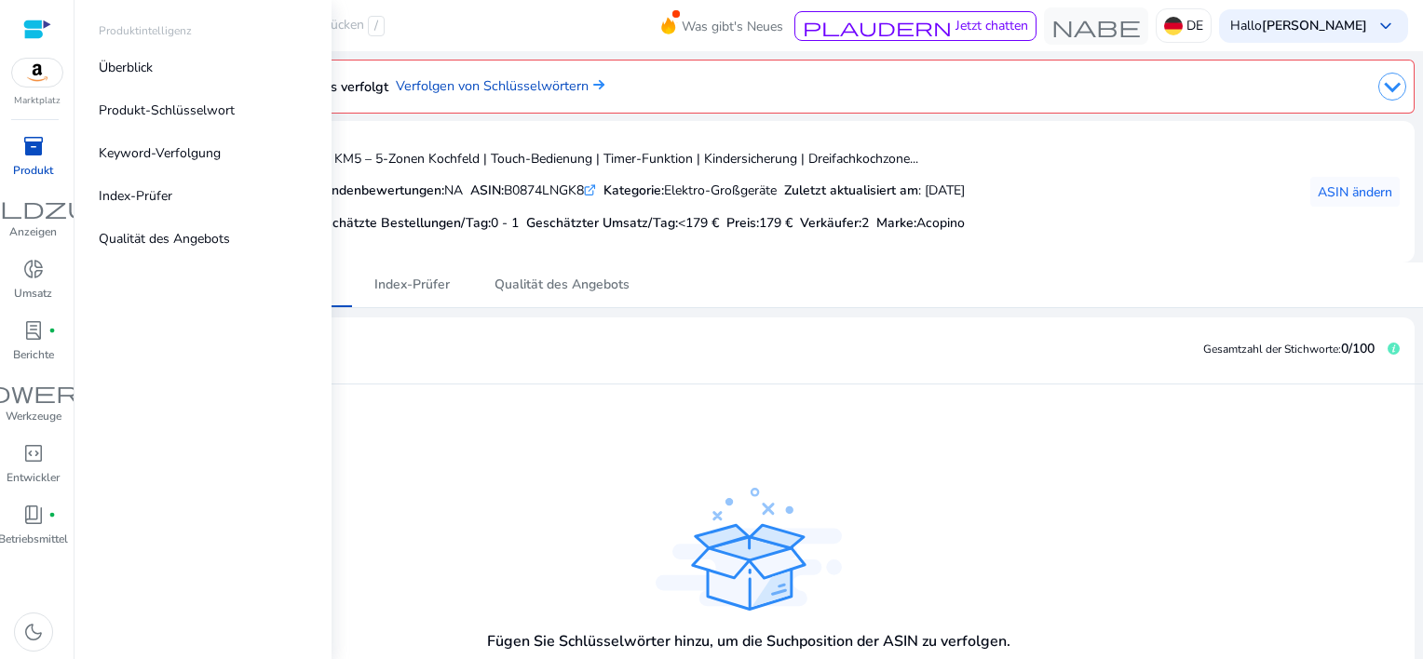
click at [24, 140] on span "inventory_2" at bounding box center [33, 146] width 22 height 22
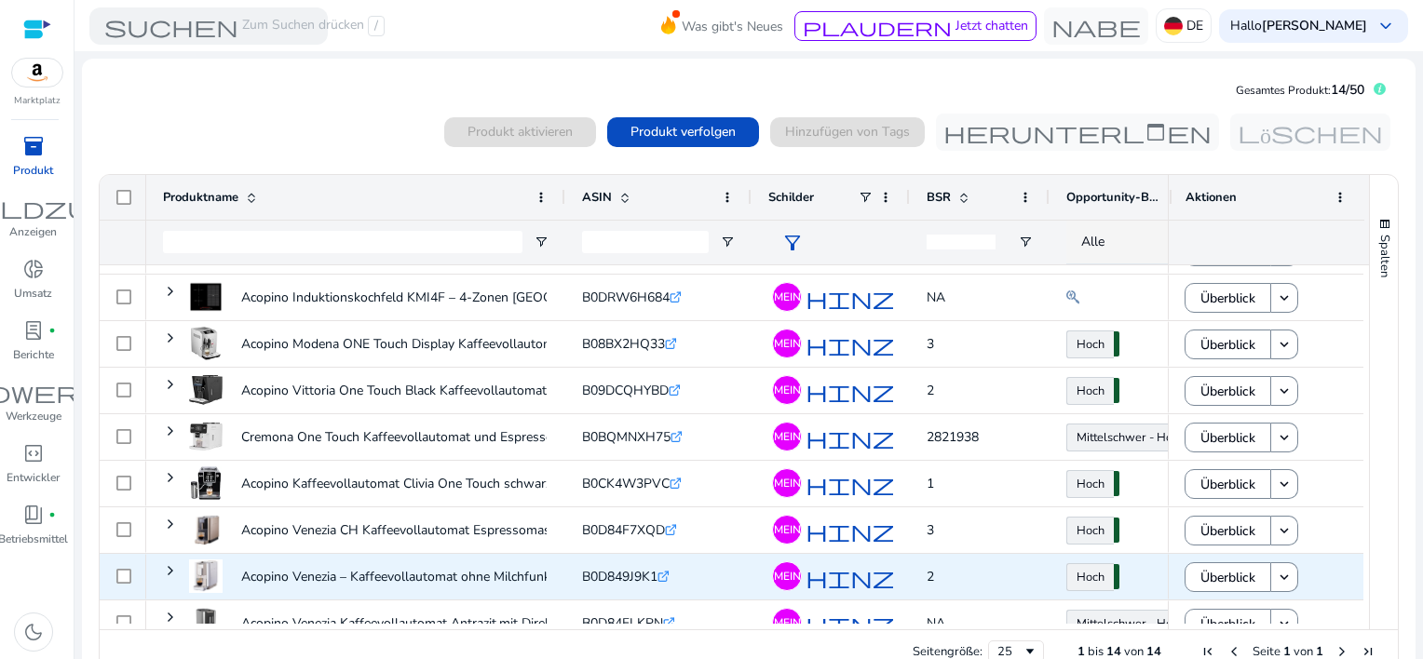
scroll to position [106, 0]
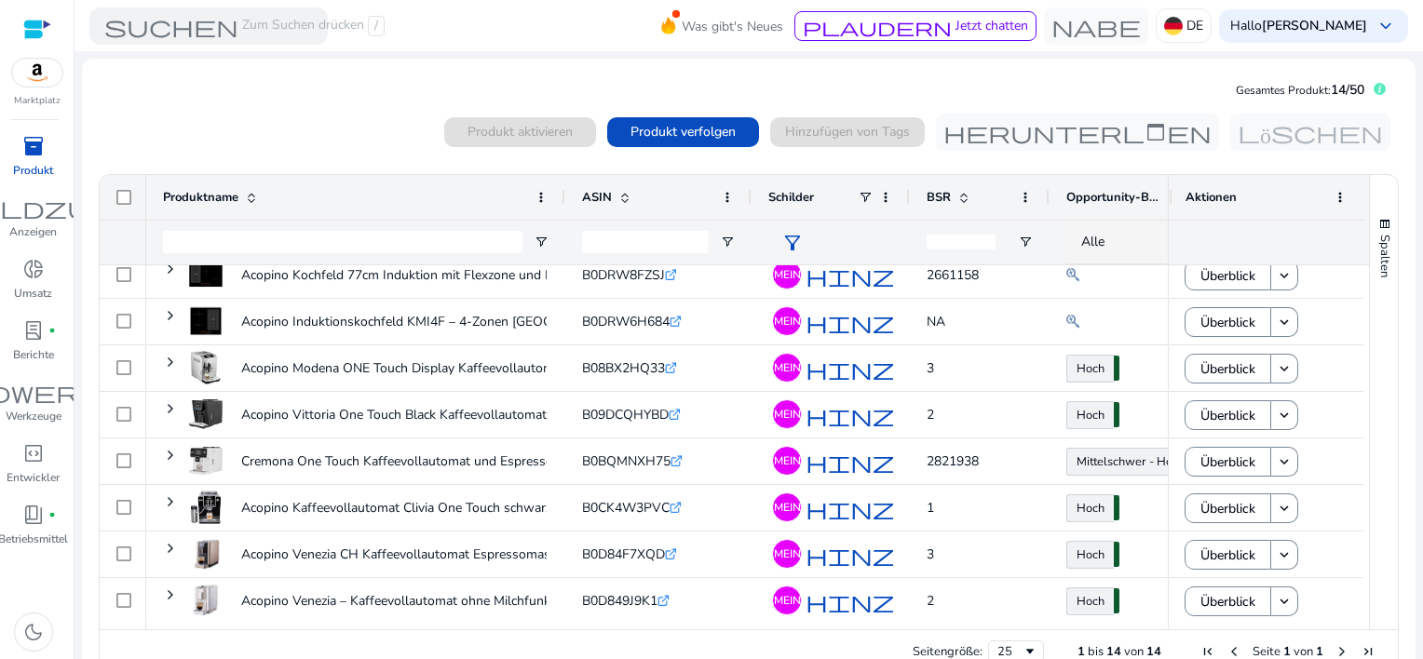
click at [935, 203] on span "BSR" at bounding box center [939, 197] width 24 height 17
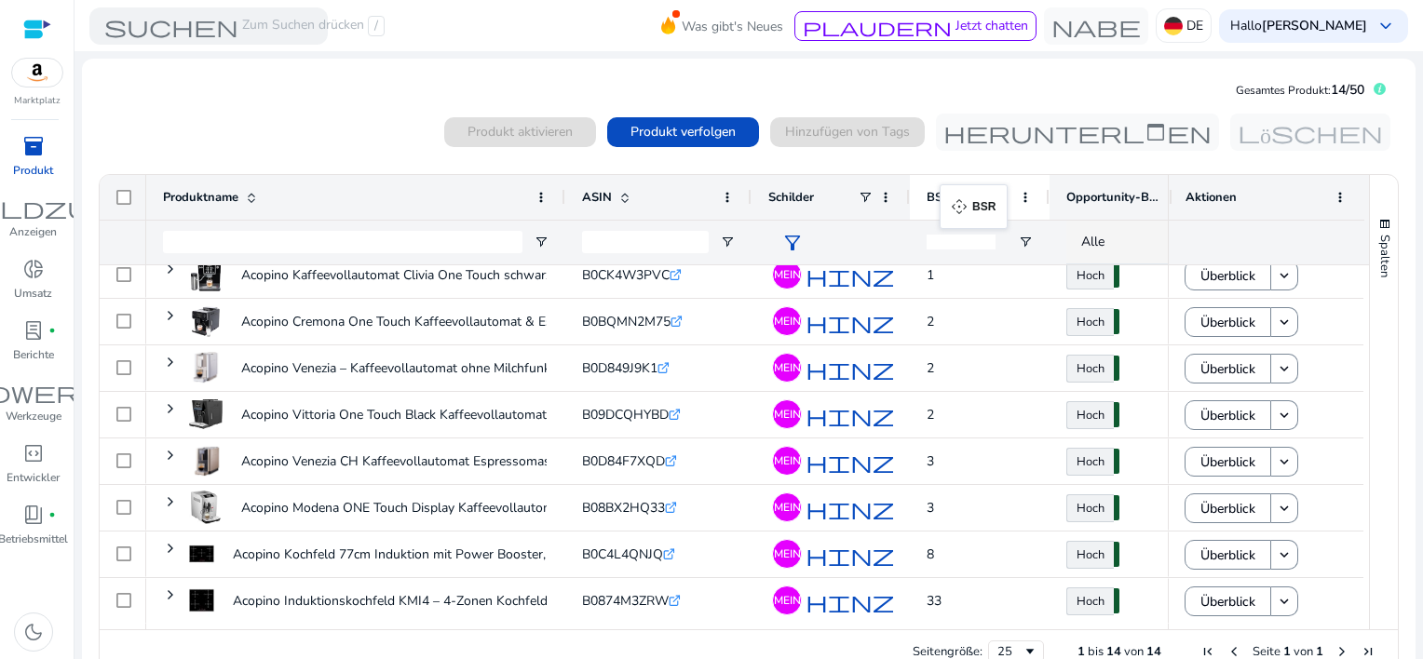
drag, startPoint x: 922, startPoint y: 196, endPoint x: 949, endPoint y: 196, distance: 27.0
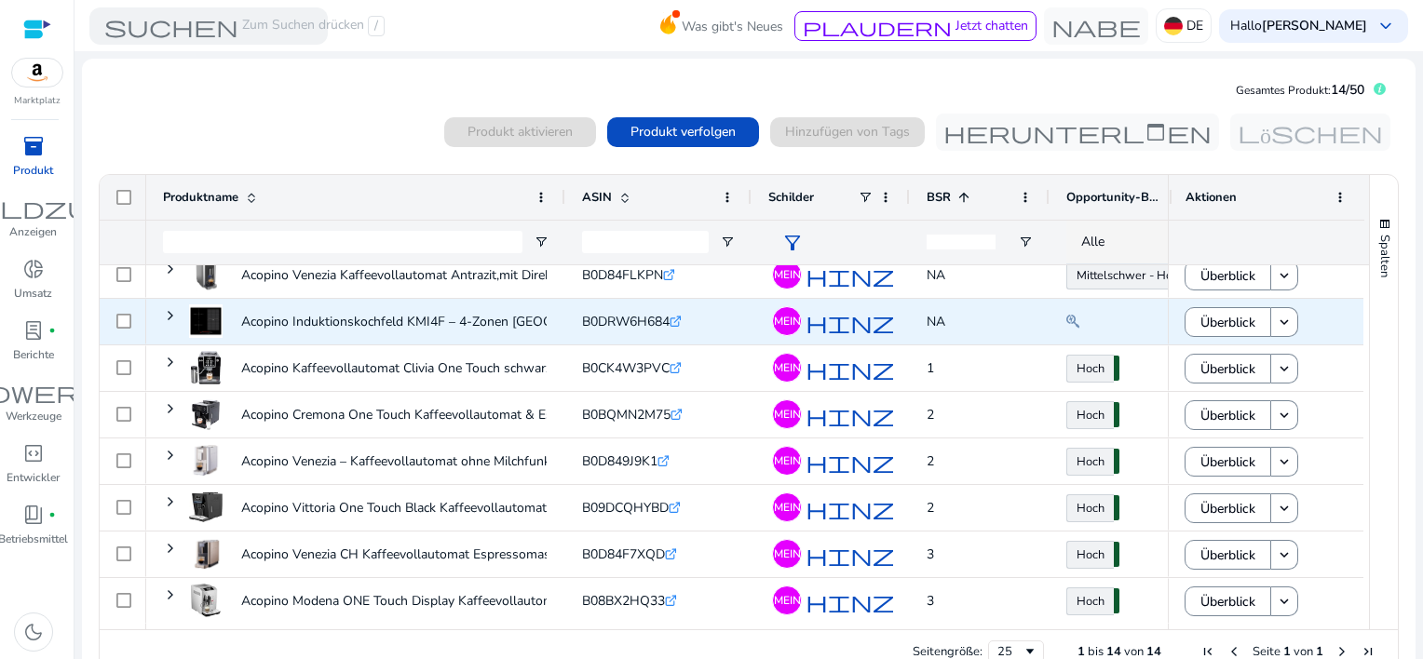
scroll to position [0, 0]
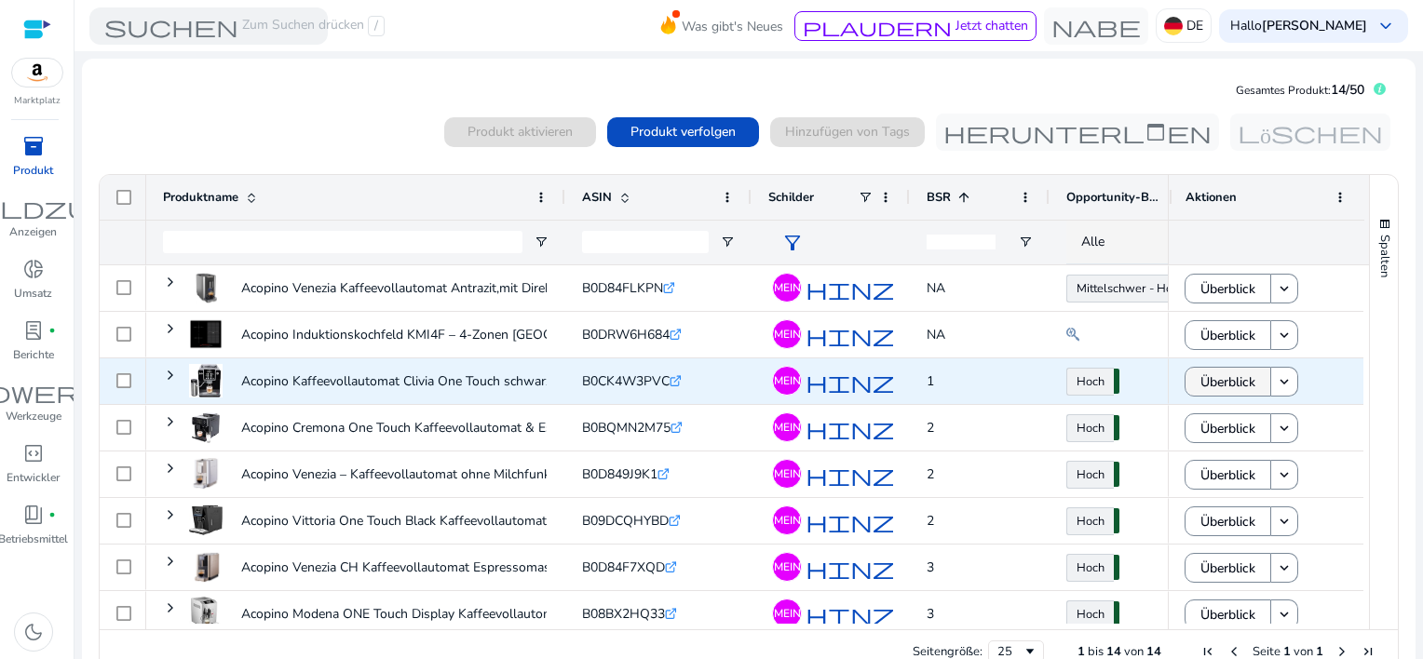
click at [1239, 388] on span "Überblick" at bounding box center [1228, 382] width 55 height 38
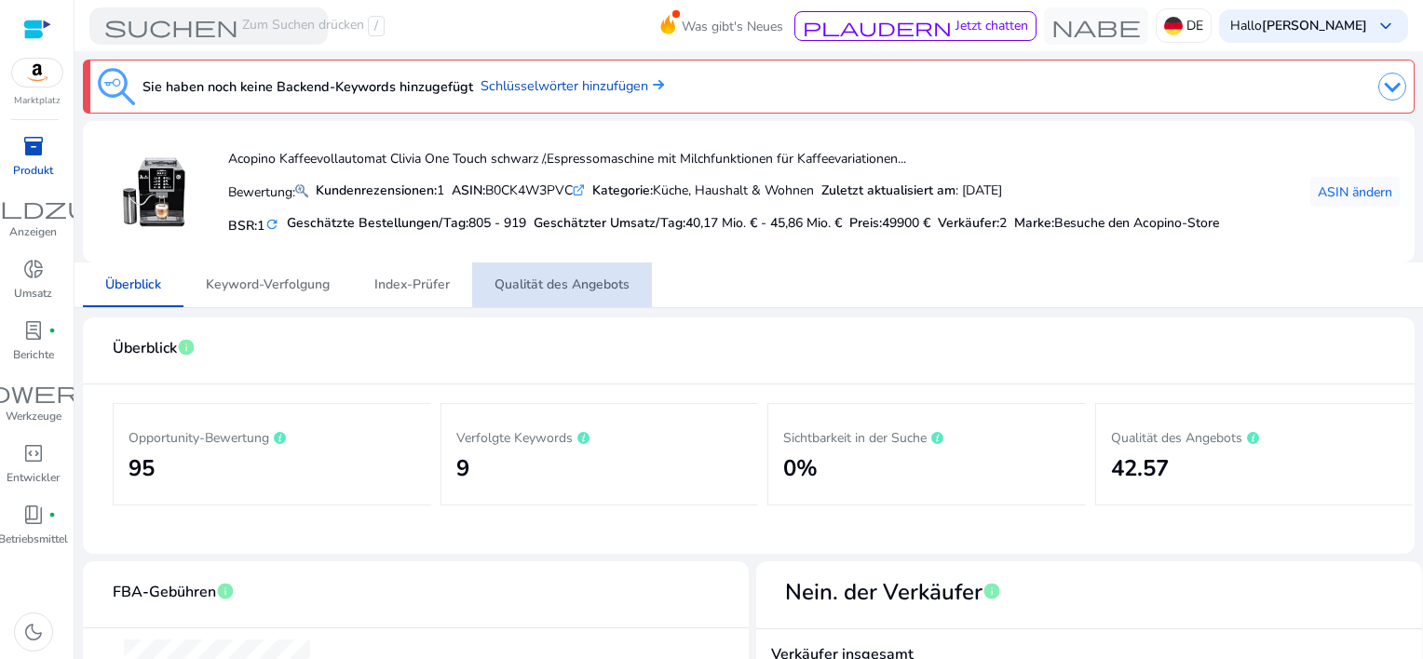
click at [564, 283] on span "Qualität des Angebots" at bounding box center [562, 285] width 135 height 13
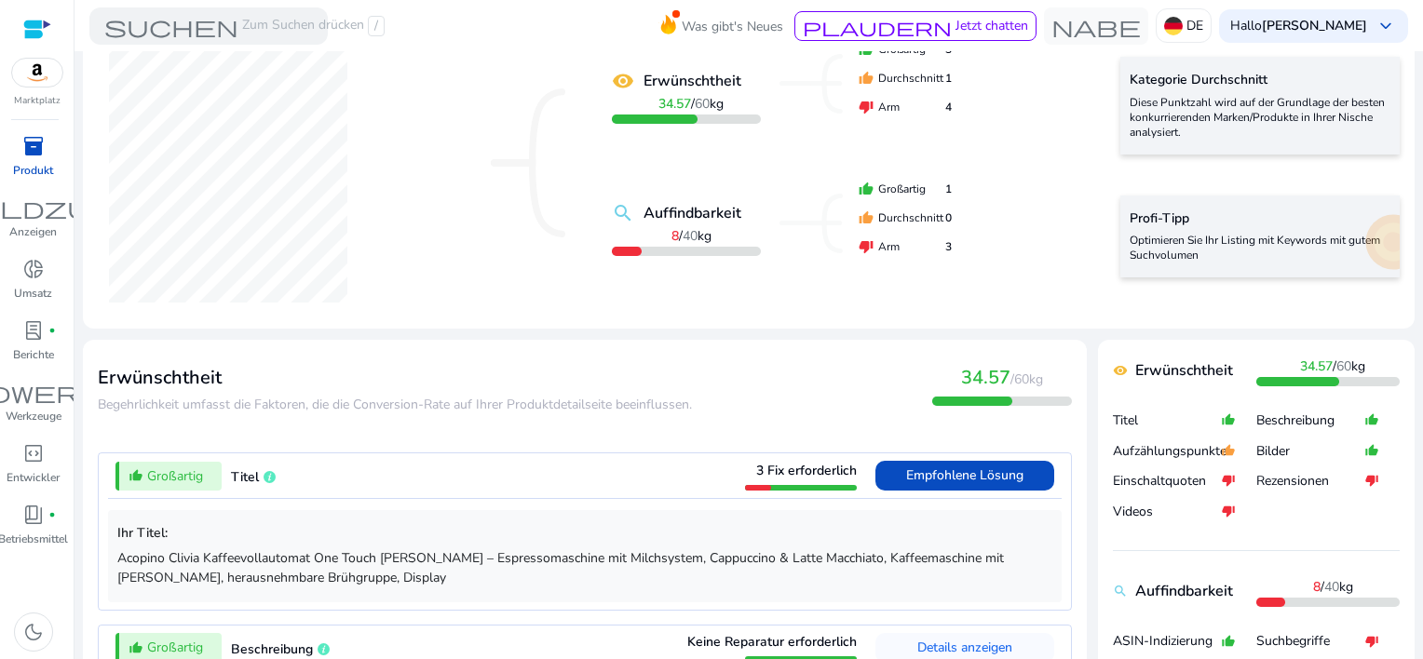
scroll to position [559, 0]
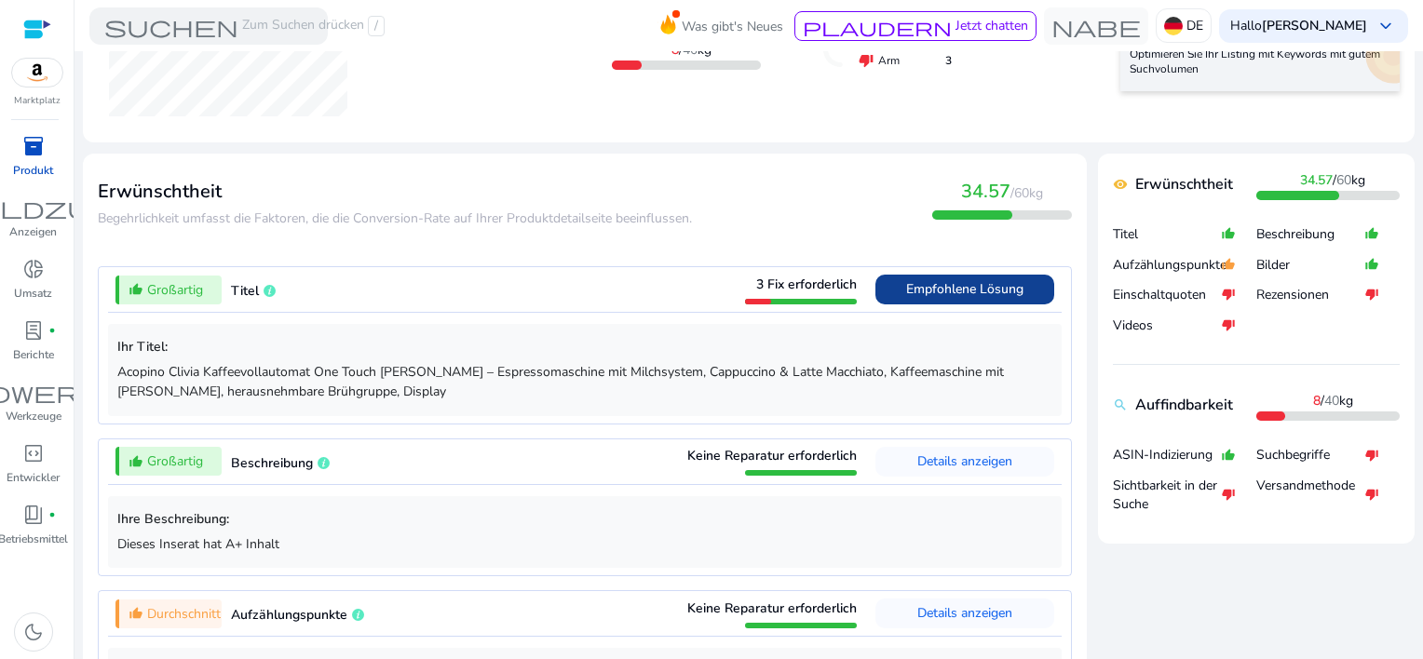
click at [948, 289] on span "Empfohlene Lösung" at bounding box center [964, 289] width 117 height 18
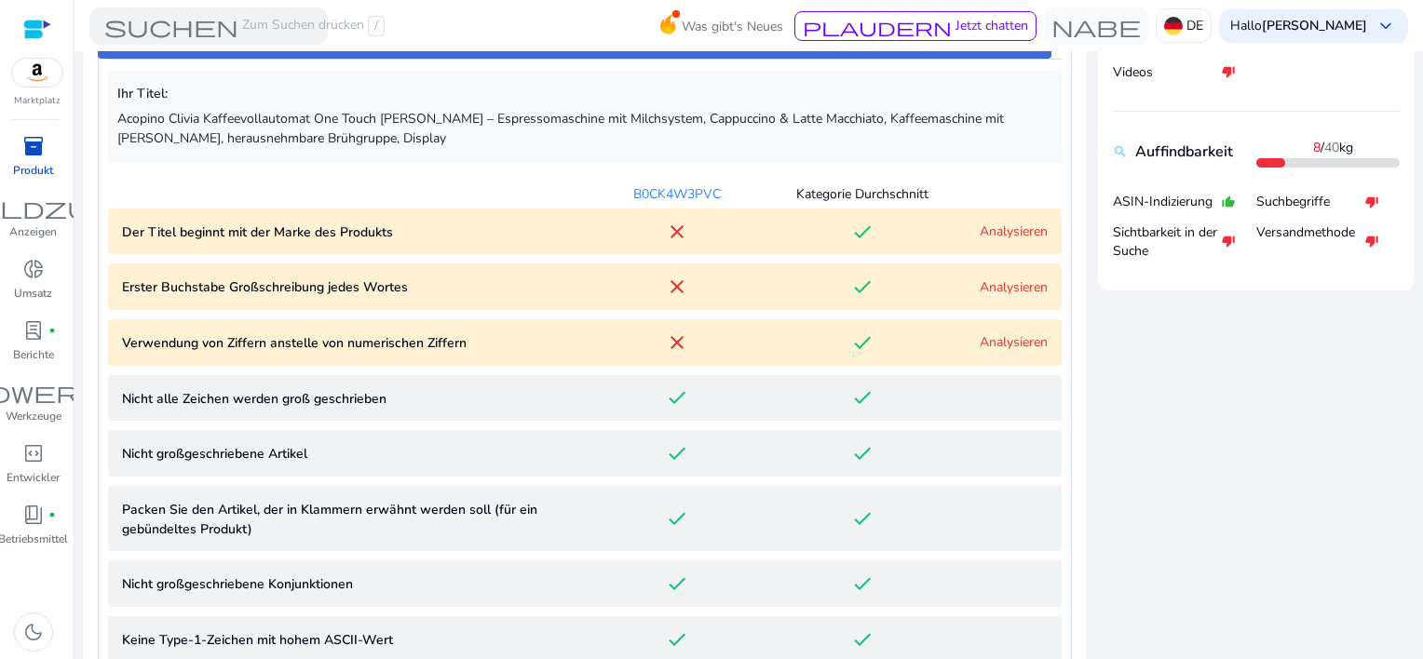
scroll to position [824, 0]
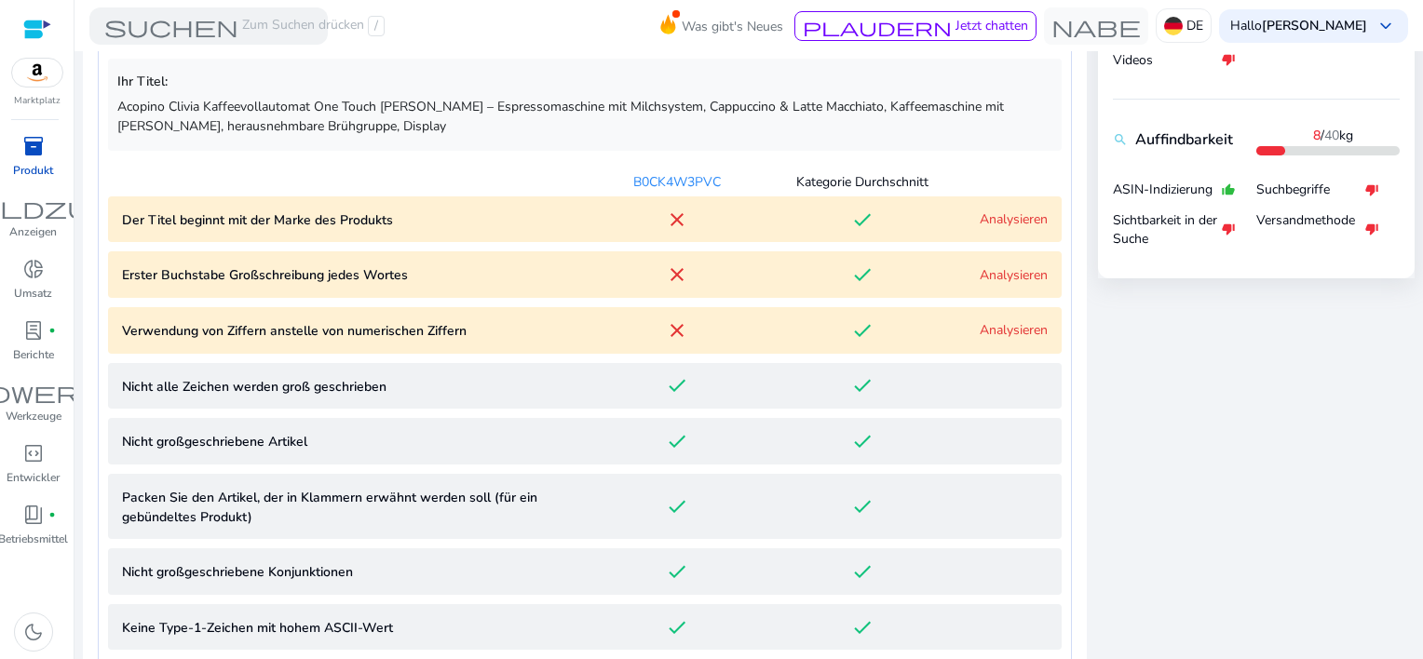
click at [1017, 273] on link "Analysieren" at bounding box center [1014, 275] width 68 height 18
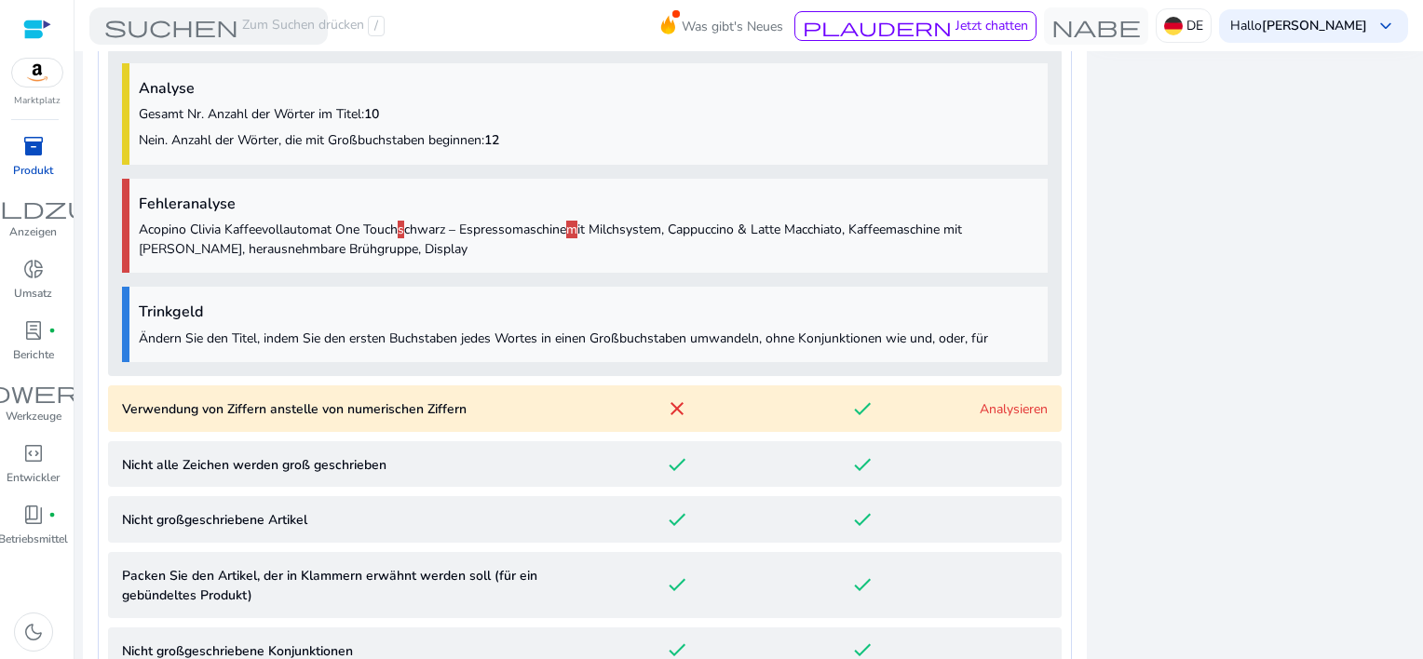
scroll to position [1075, 0]
click at [986, 406] on link "Analysieren" at bounding box center [1014, 408] width 68 height 18
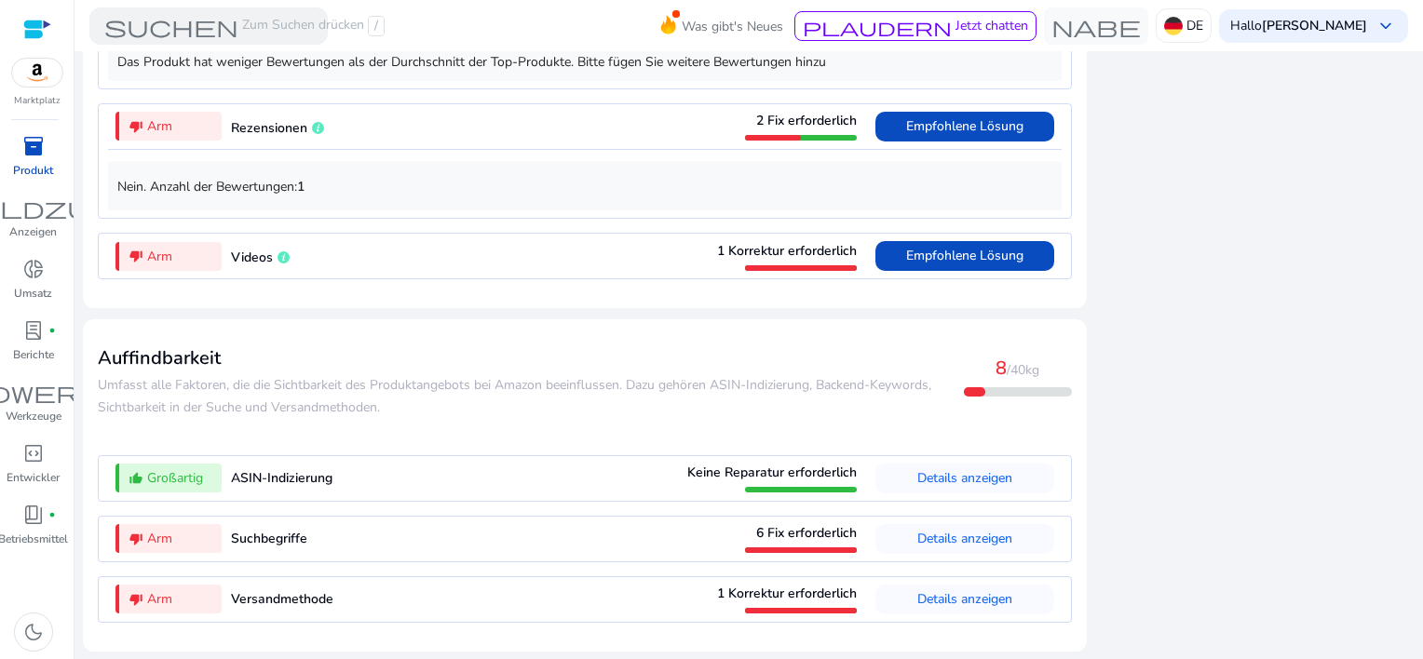
scroll to position [3121, 0]
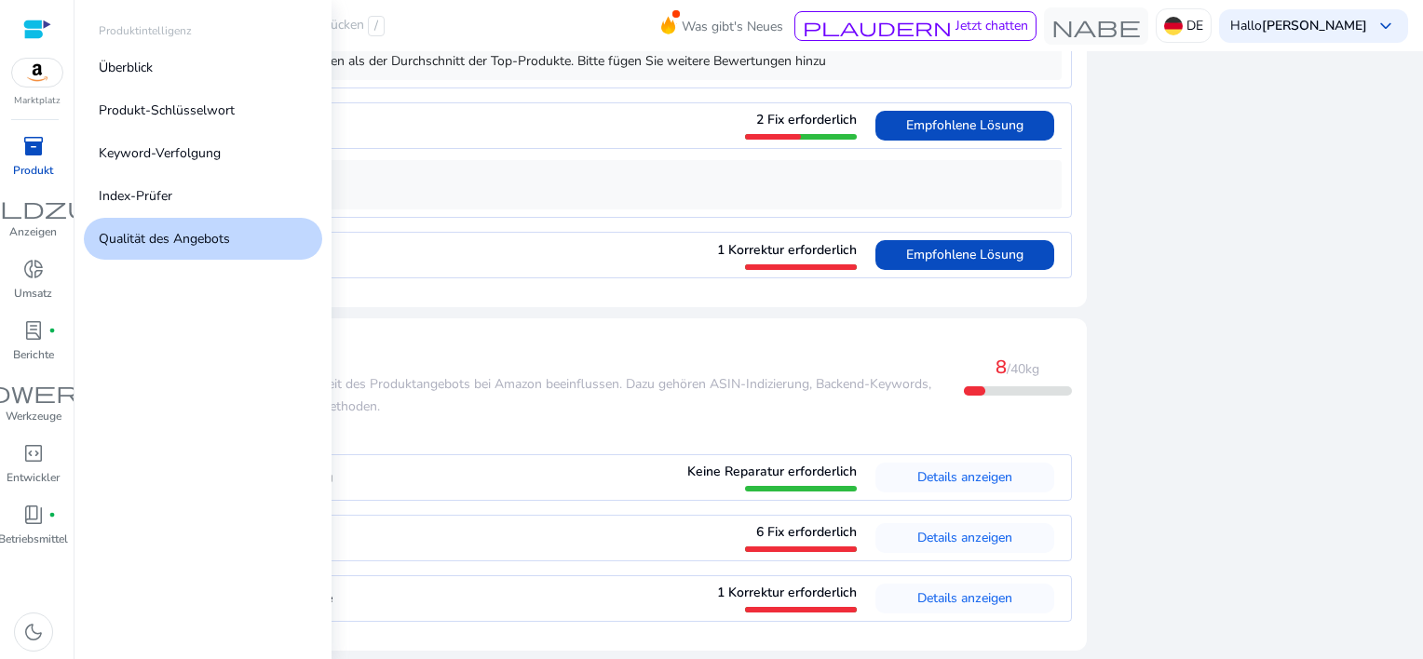
click at [27, 160] on link "inventory_2 Produkt" at bounding box center [33, 161] width 66 height 61
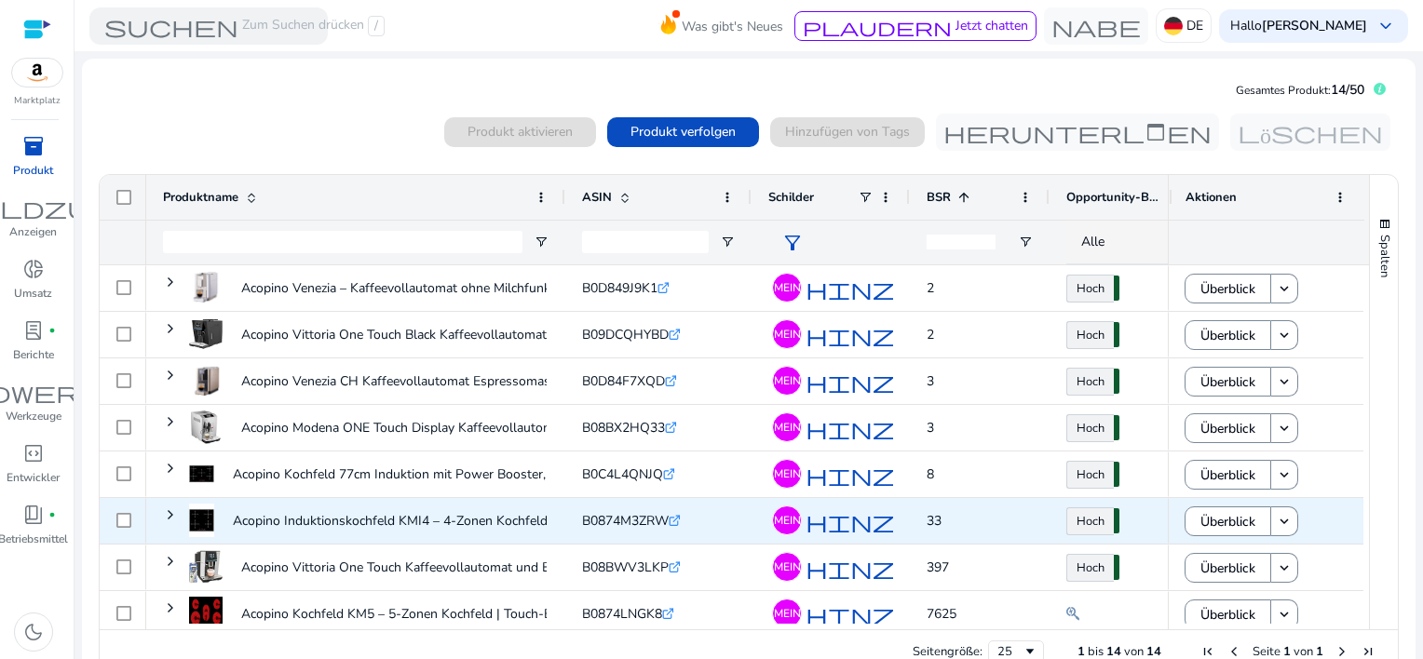
scroll to position [292, 0]
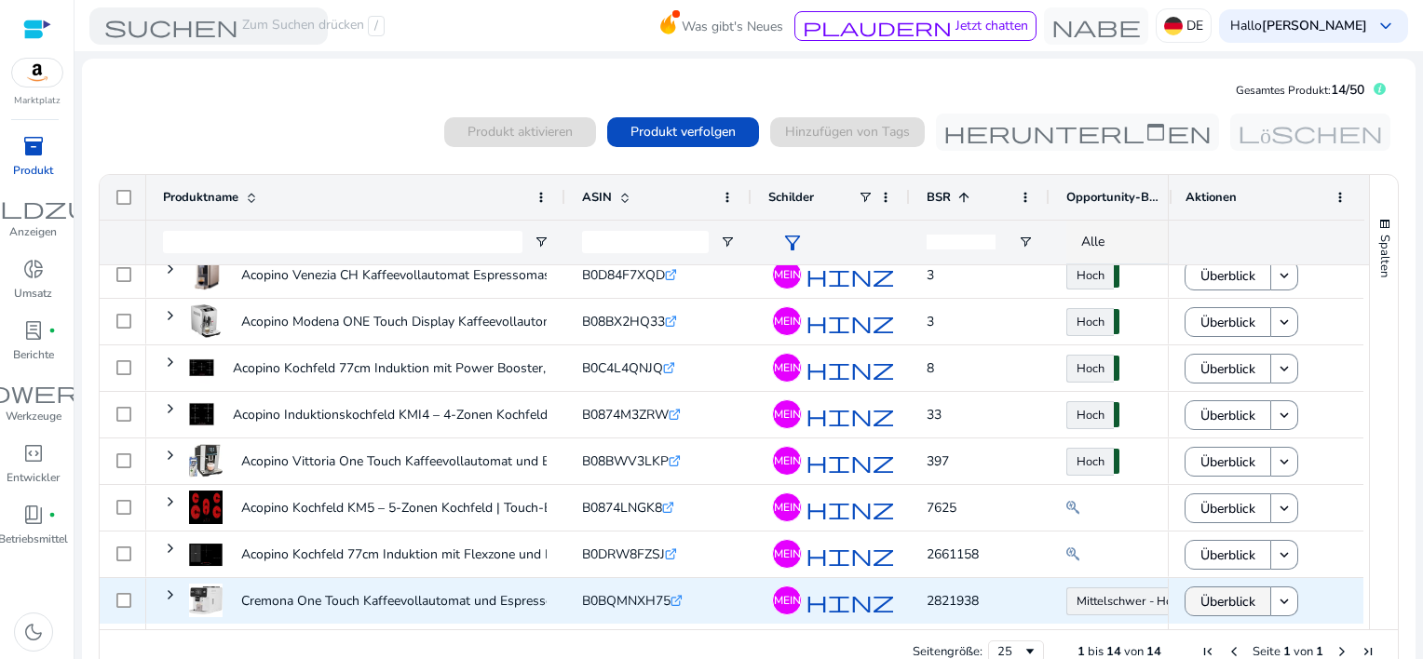
click at [1226, 598] on span "Überblick" at bounding box center [1228, 602] width 55 height 38
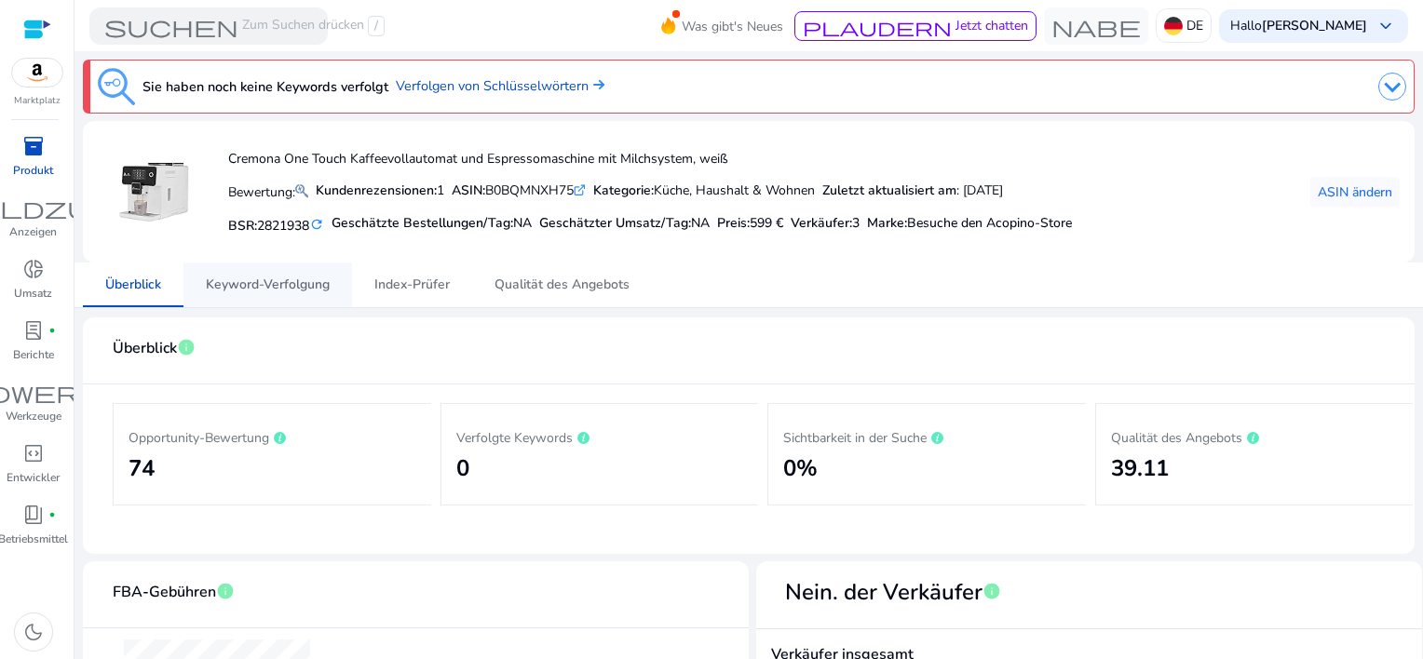
click at [257, 288] on span "Keyword-Verfolgung" at bounding box center [268, 285] width 124 height 13
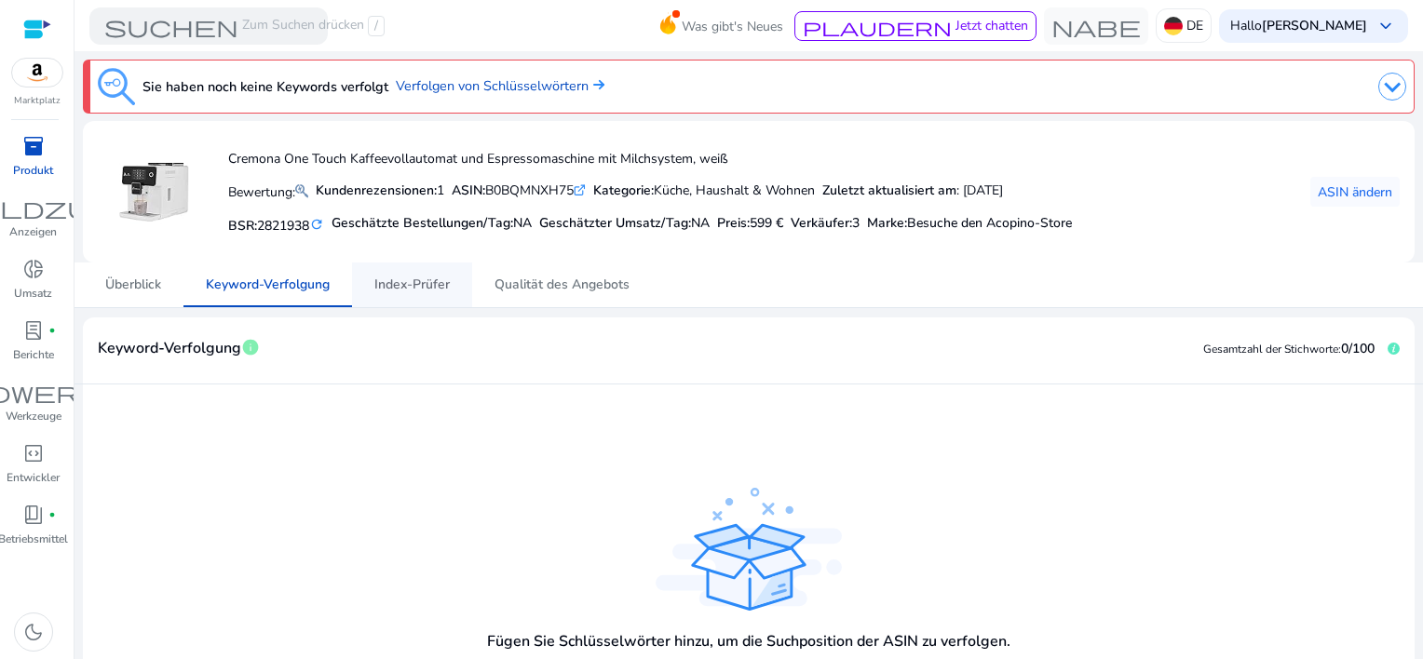
click at [424, 279] on span "Index-Prüfer" at bounding box center [411, 285] width 75 height 13
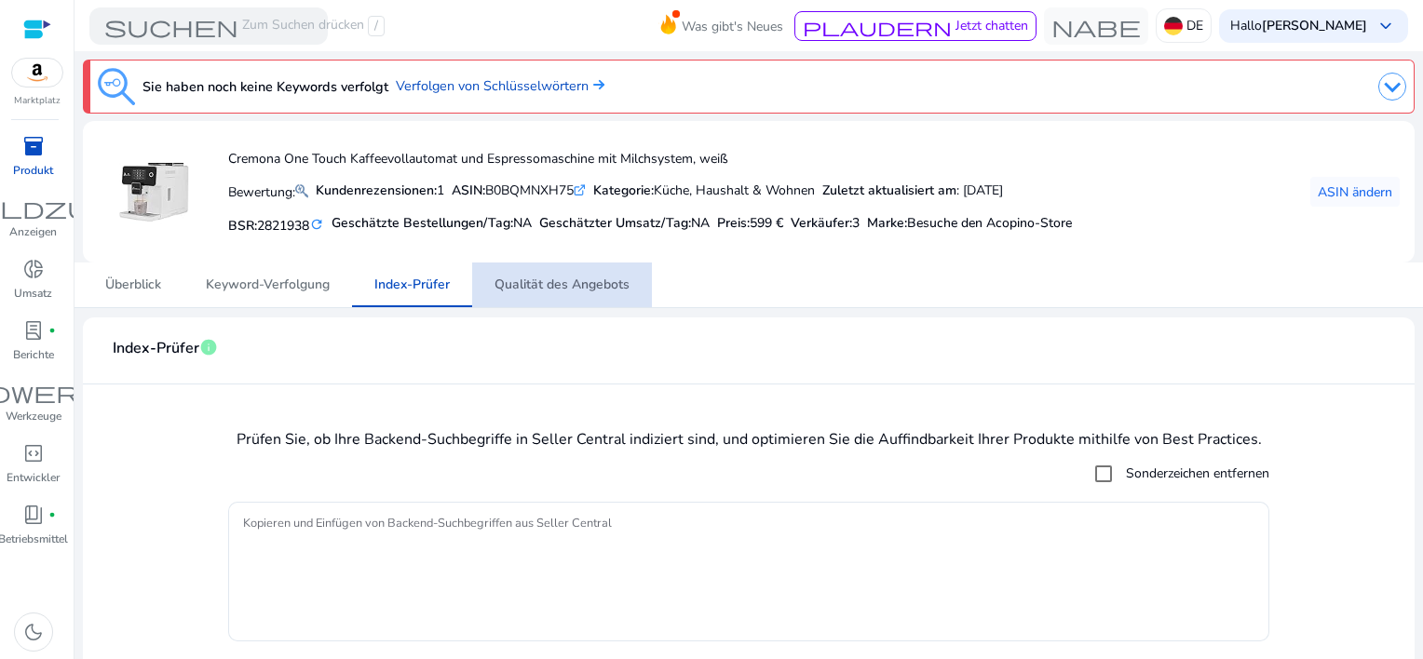
click at [566, 285] on span "Qualität des Angebots" at bounding box center [562, 285] width 135 height 13
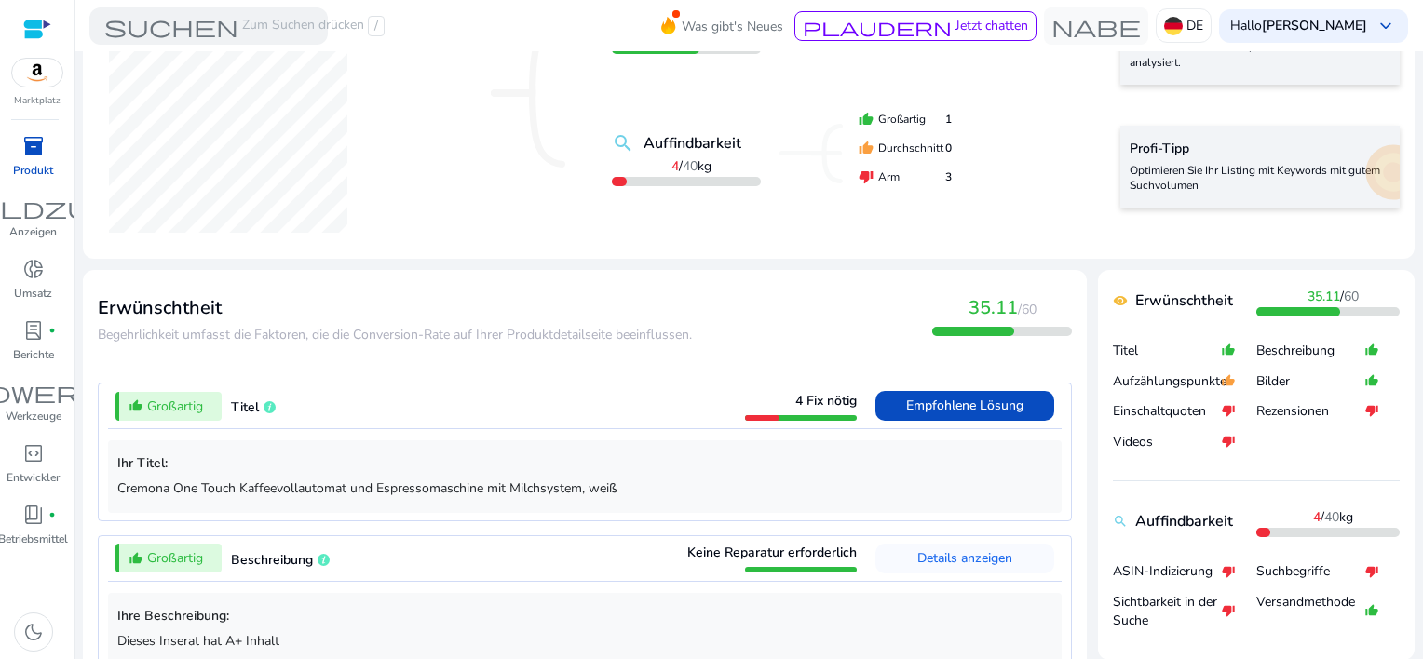
scroll to position [559, 0]
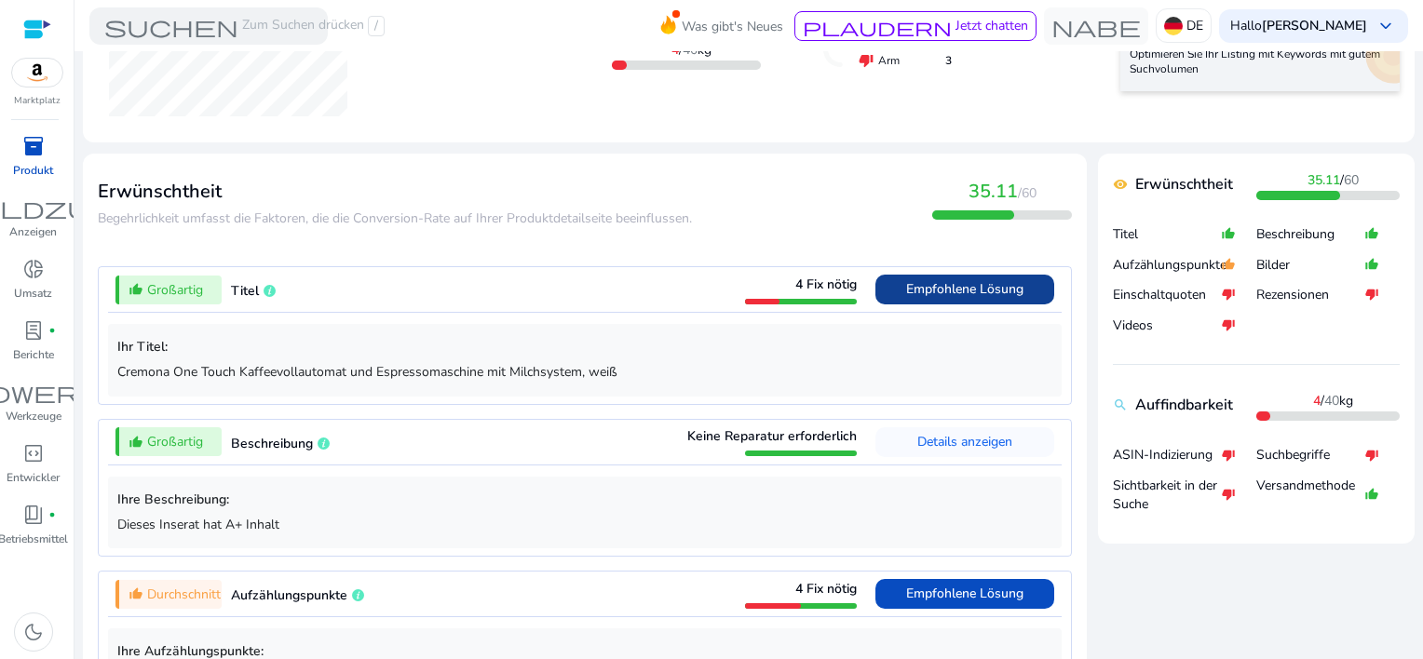
click at [952, 282] on span "Empfohlene Lösung" at bounding box center [964, 289] width 117 height 18
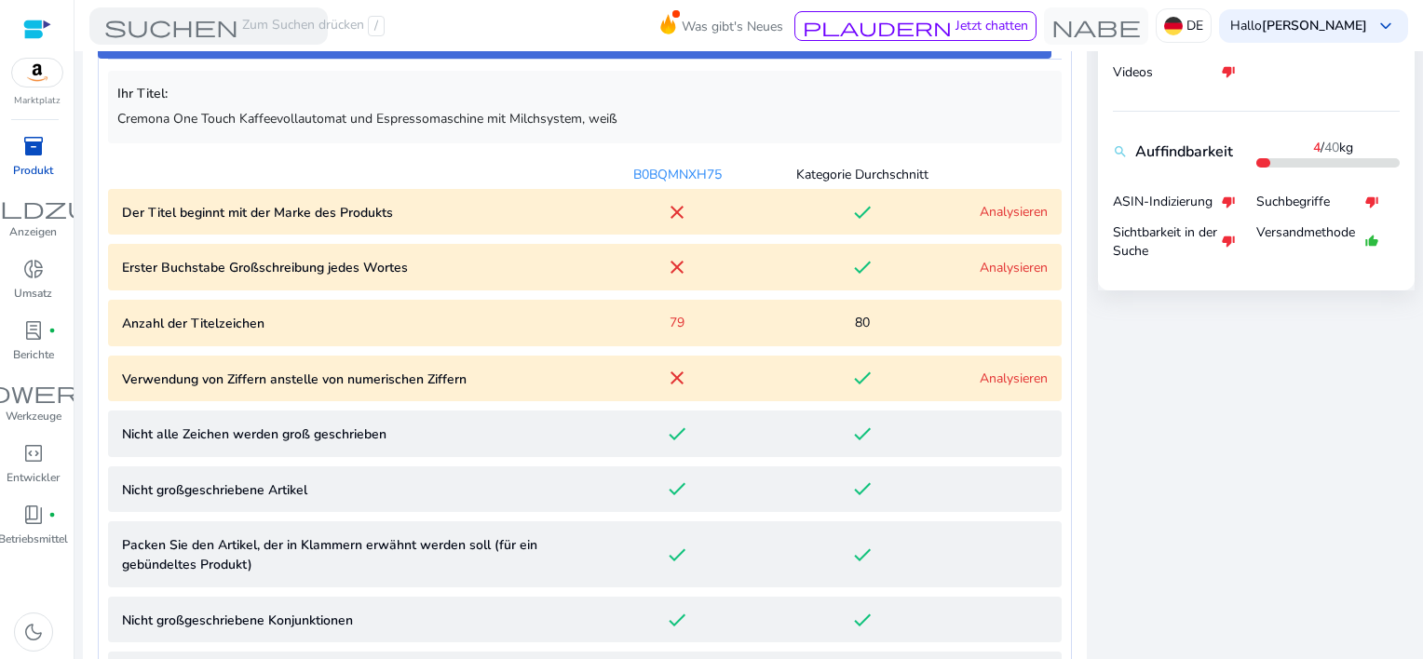
scroll to position [824, 0]
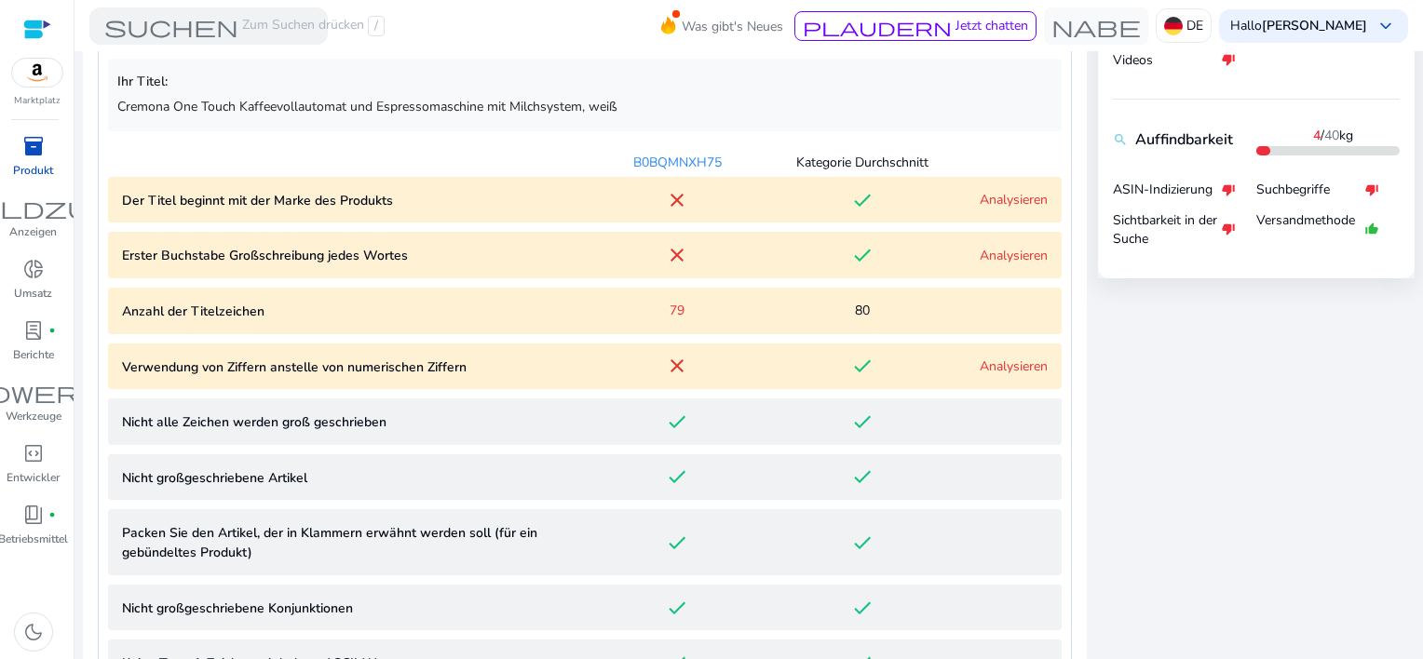
click at [1006, 361] on link "Analysieren" at bounding box center [1014, 367] width 68 height 18
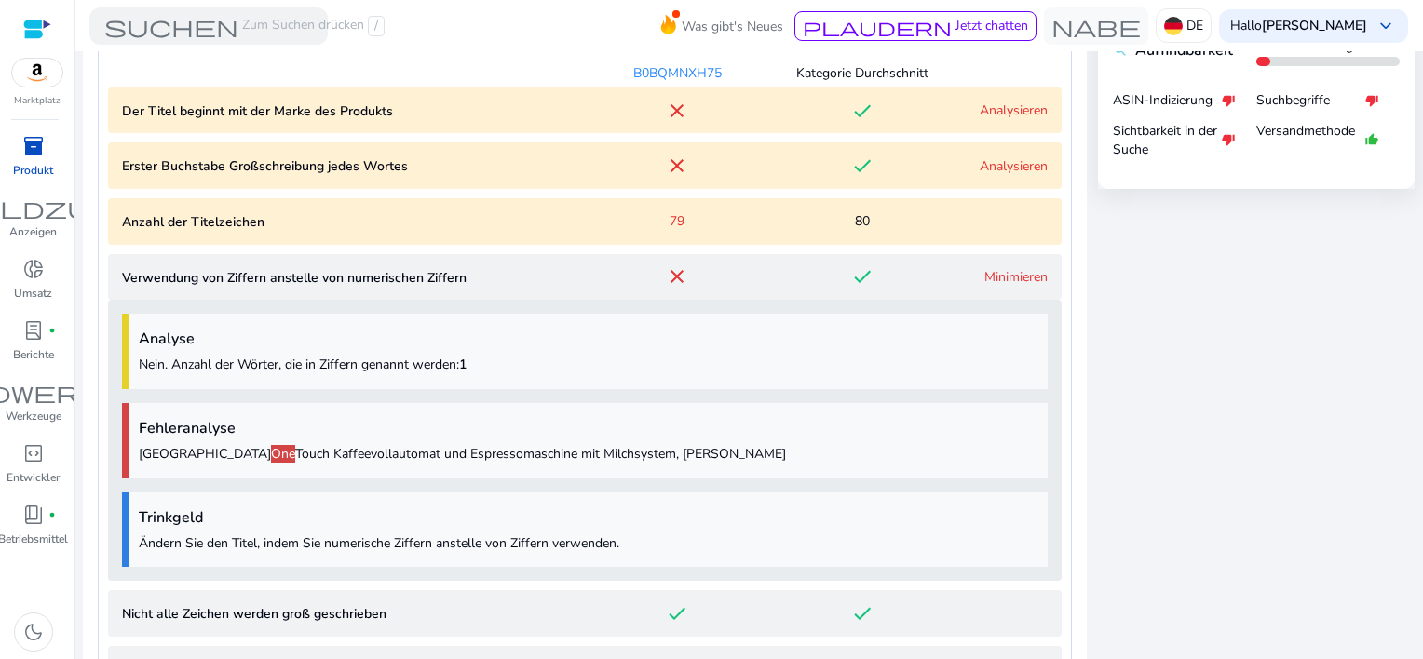
scroll to position [794, 0]
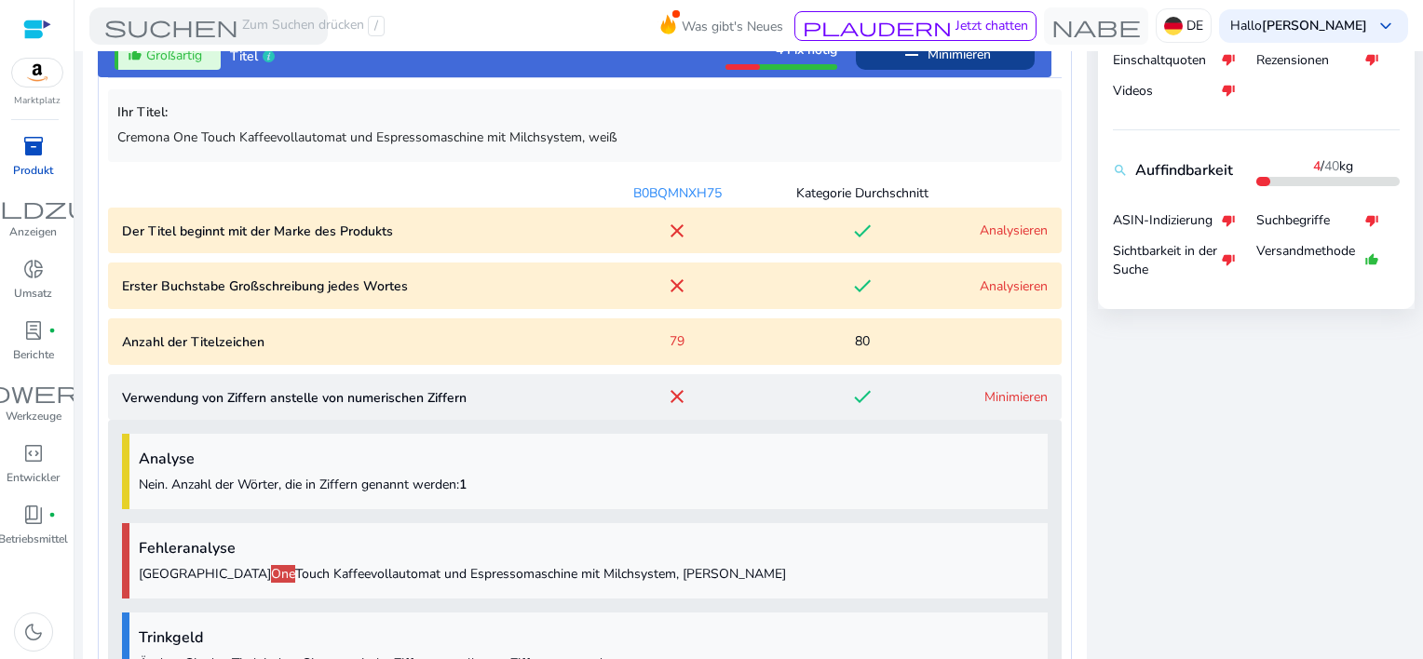
click at [1009, 287] on link "Analysieren" at bounding box center [1014, 287] width 68 height 18
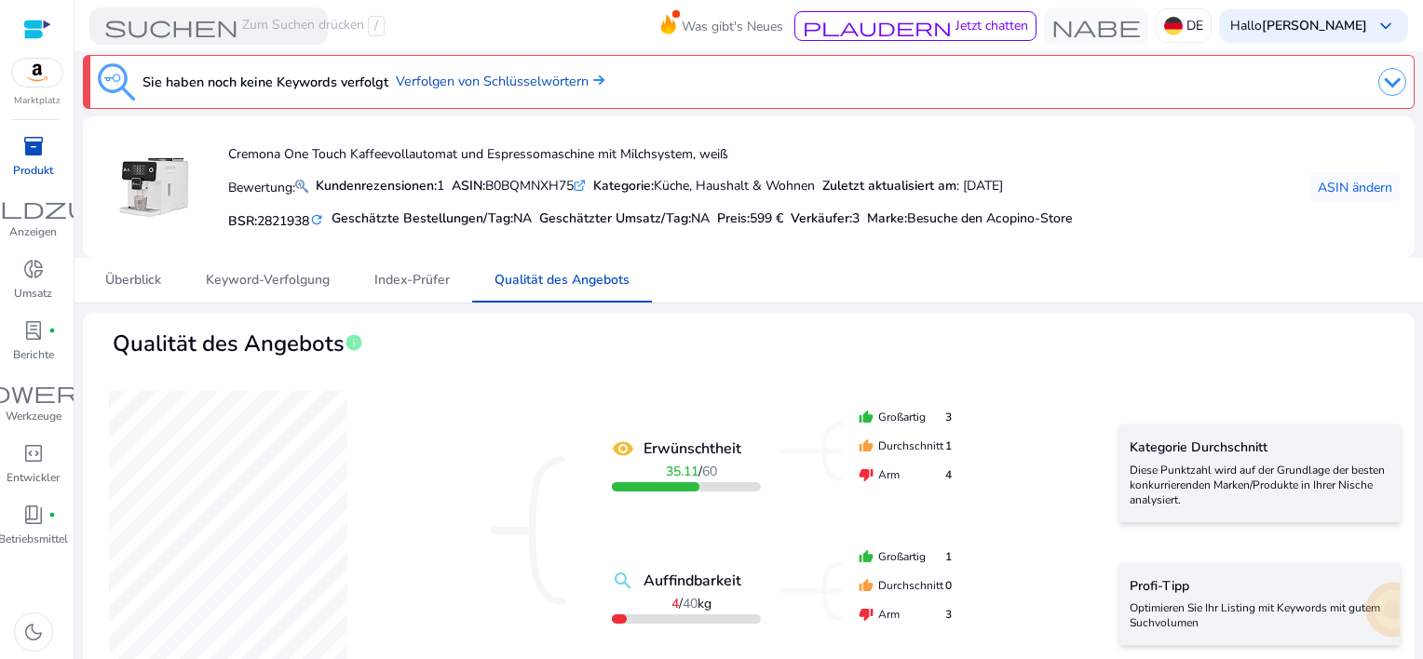
scroll to position [0, 0]
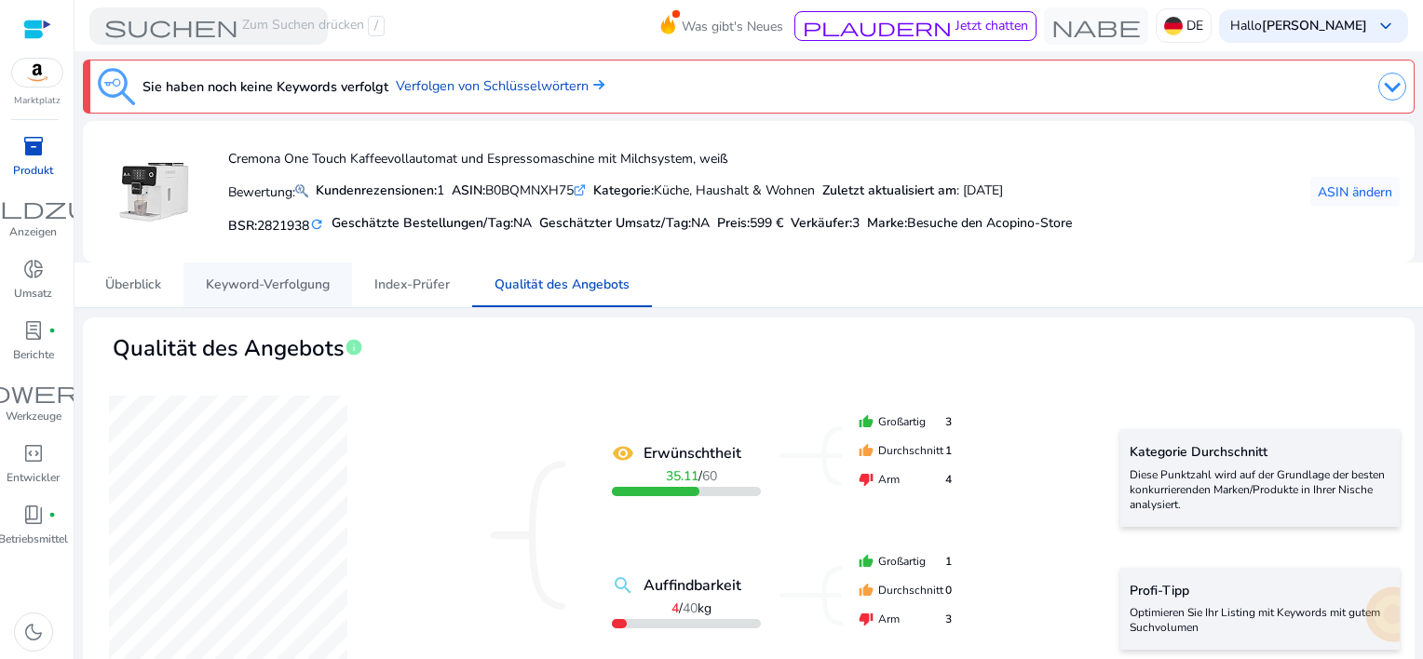
click at [248, 291] on span "Keyword-Verfolgung" at bounding box center [268, 285] width 124 height 13
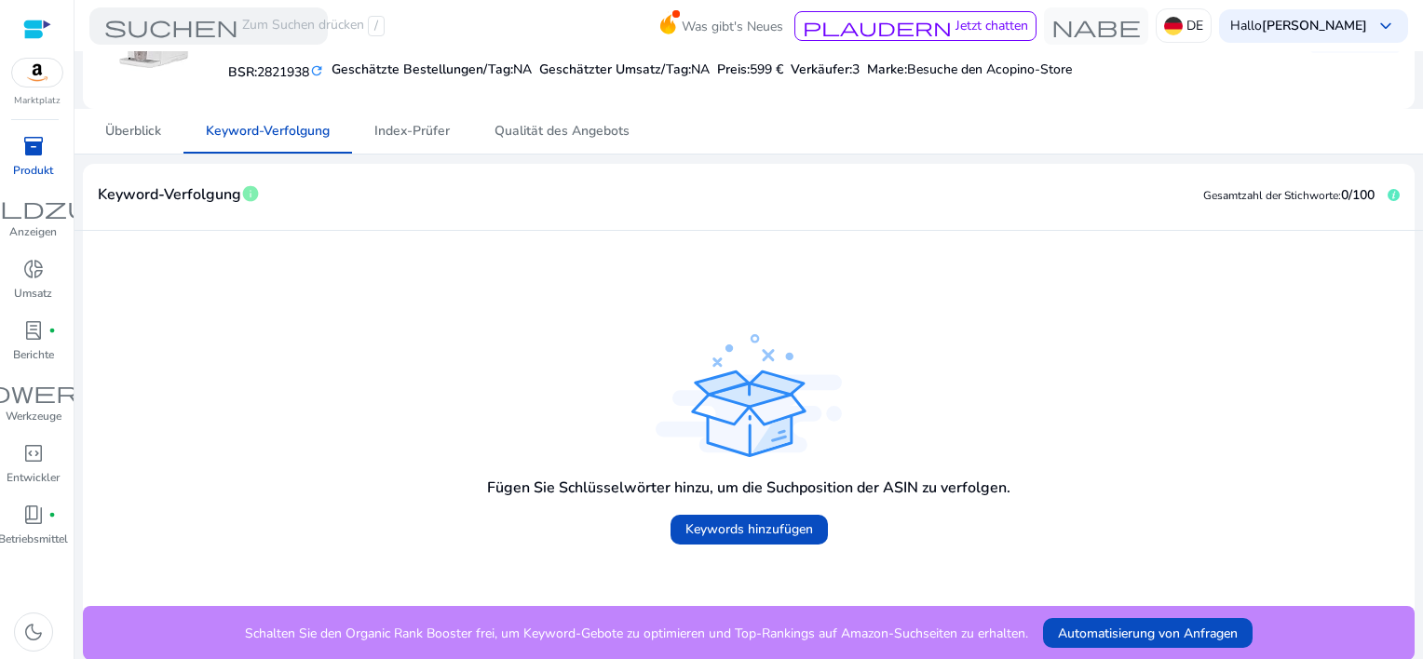
scroll to position [155, 0]
click at [722, 533] on span "Keywords hinzufügen" at bounding box center [750, 529] width 128 height 20
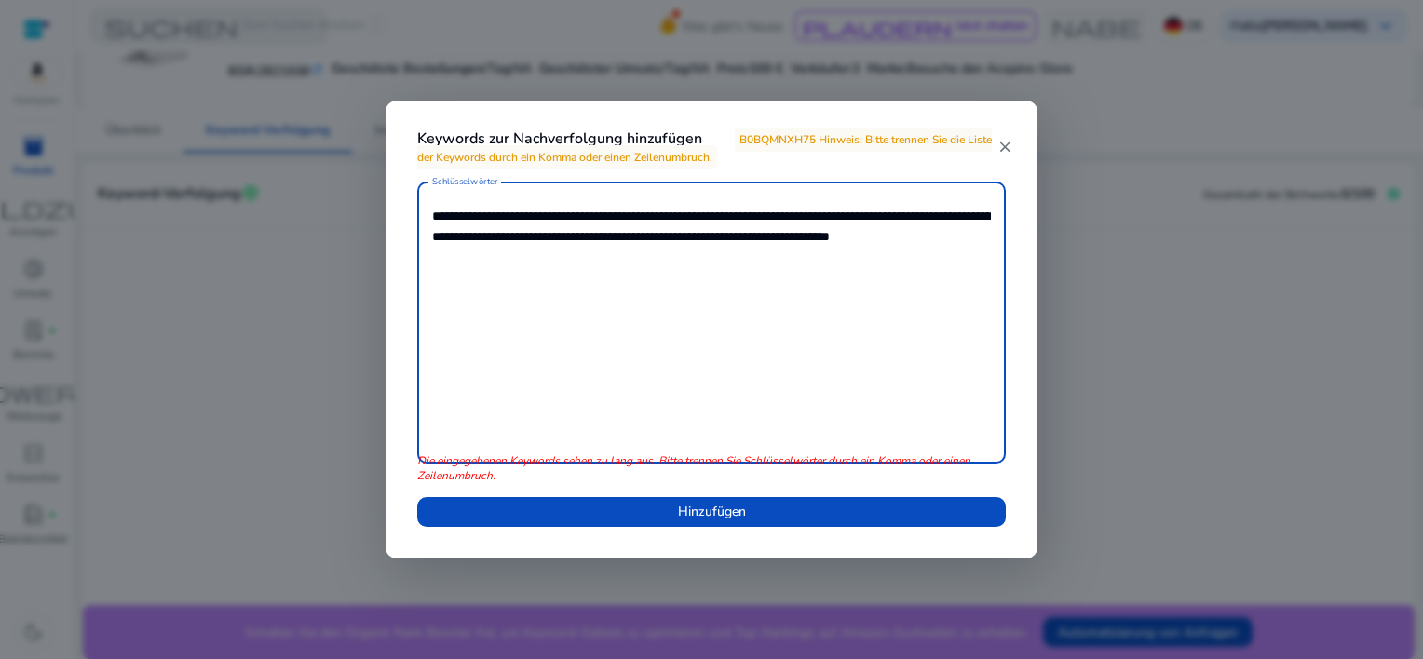
click at [540, 221] on textarea "**********" at bounding box center [711, 323] width 559 height 264
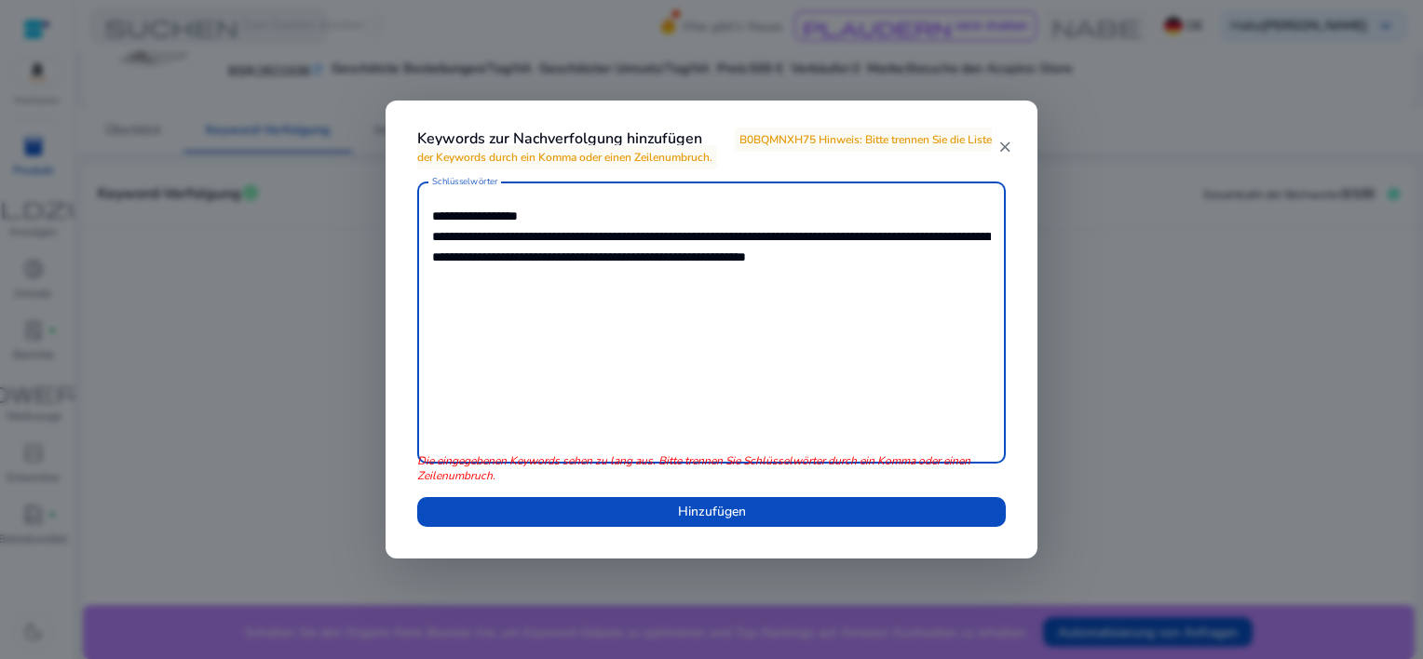
click at [535, 239] on textarea "**********" at bounding box center [711, 323] width 559 height 264
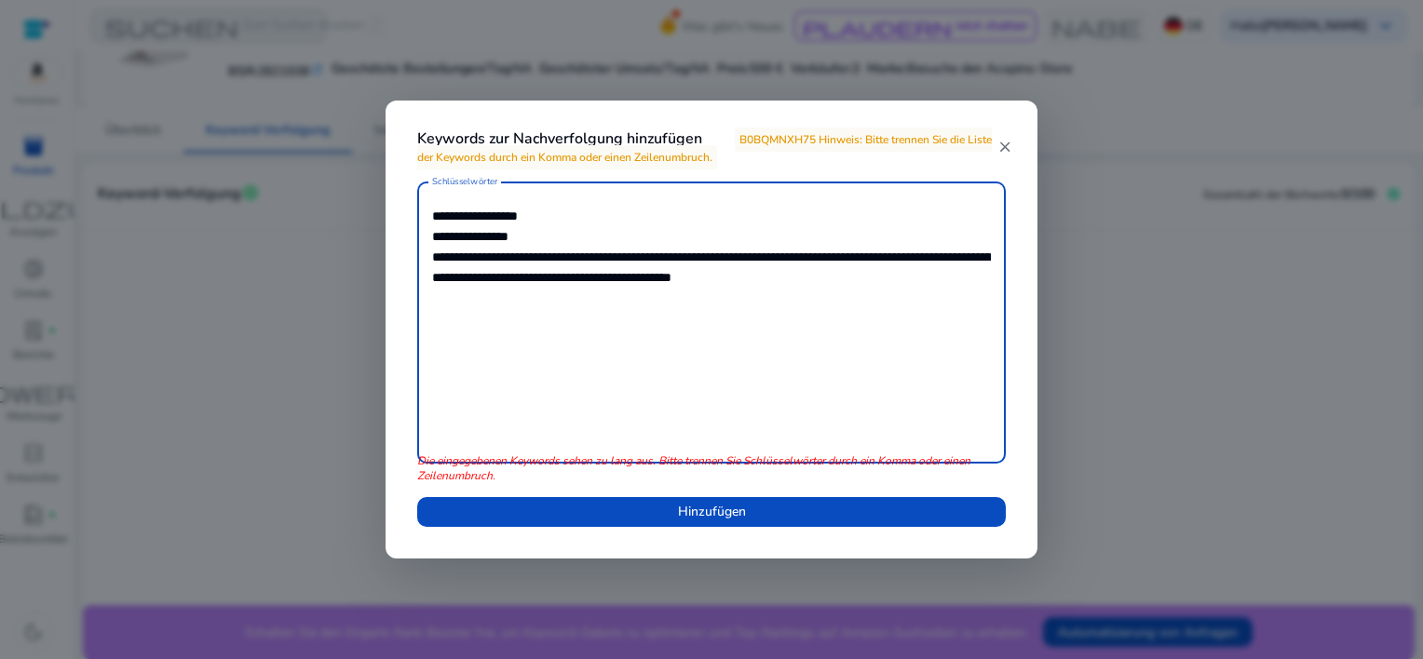
click at [595, 258] on textarea "**********" at bounding box center [711, 323] width 559 height 264
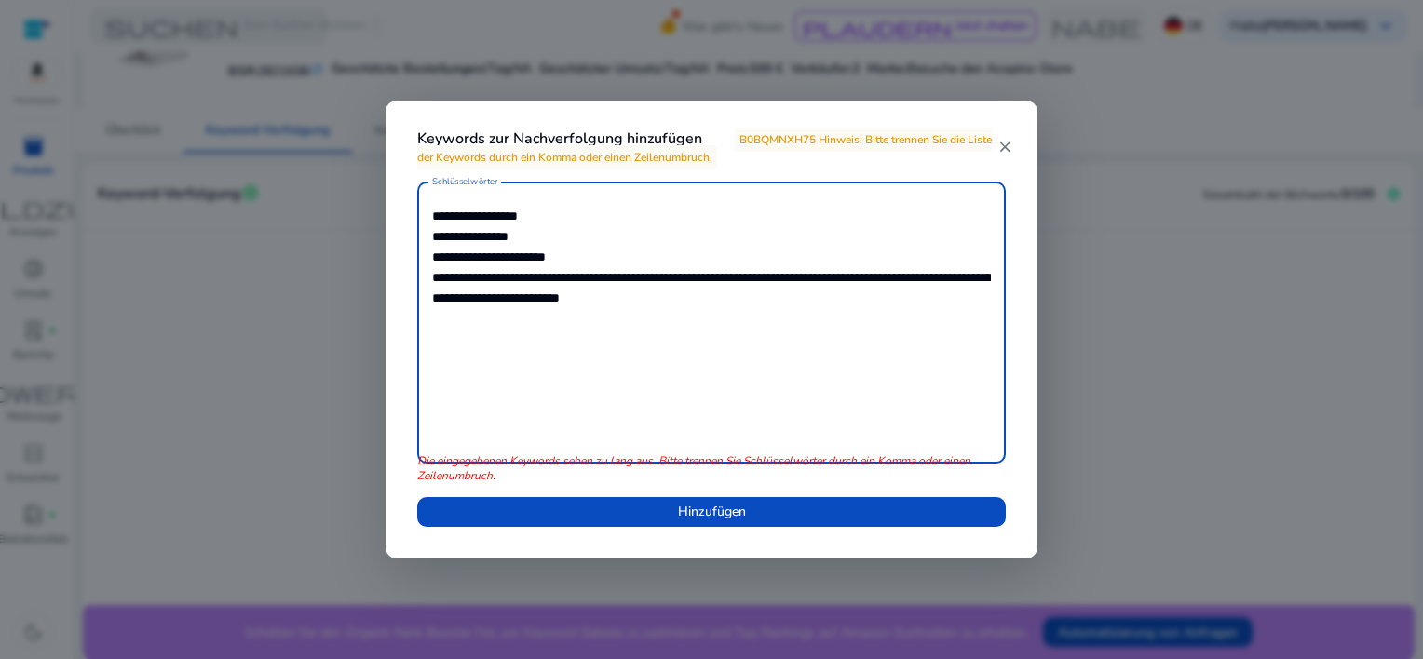
click at [509, 281] on textarea "**********" at bounding box center [711, 323] width 559 height 264
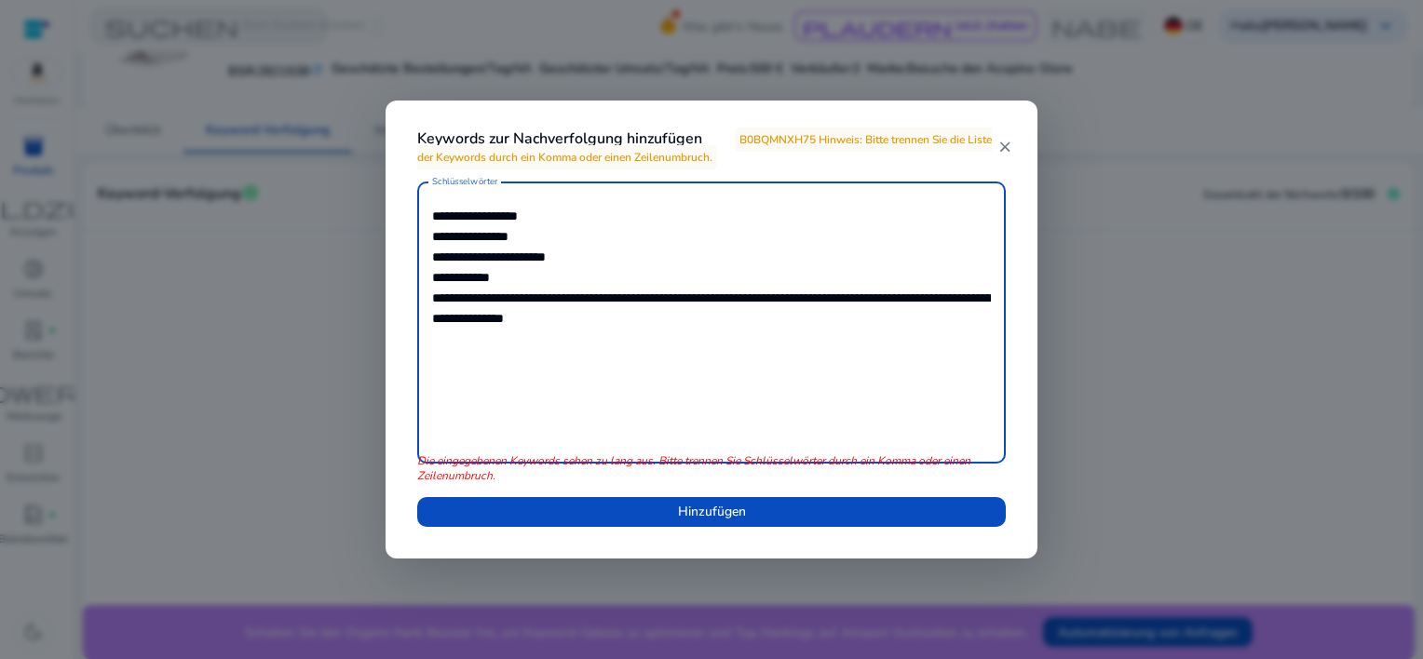
click at [501, 302] on textarea "**********" at bounding box center [711, 323] width 559 height 264
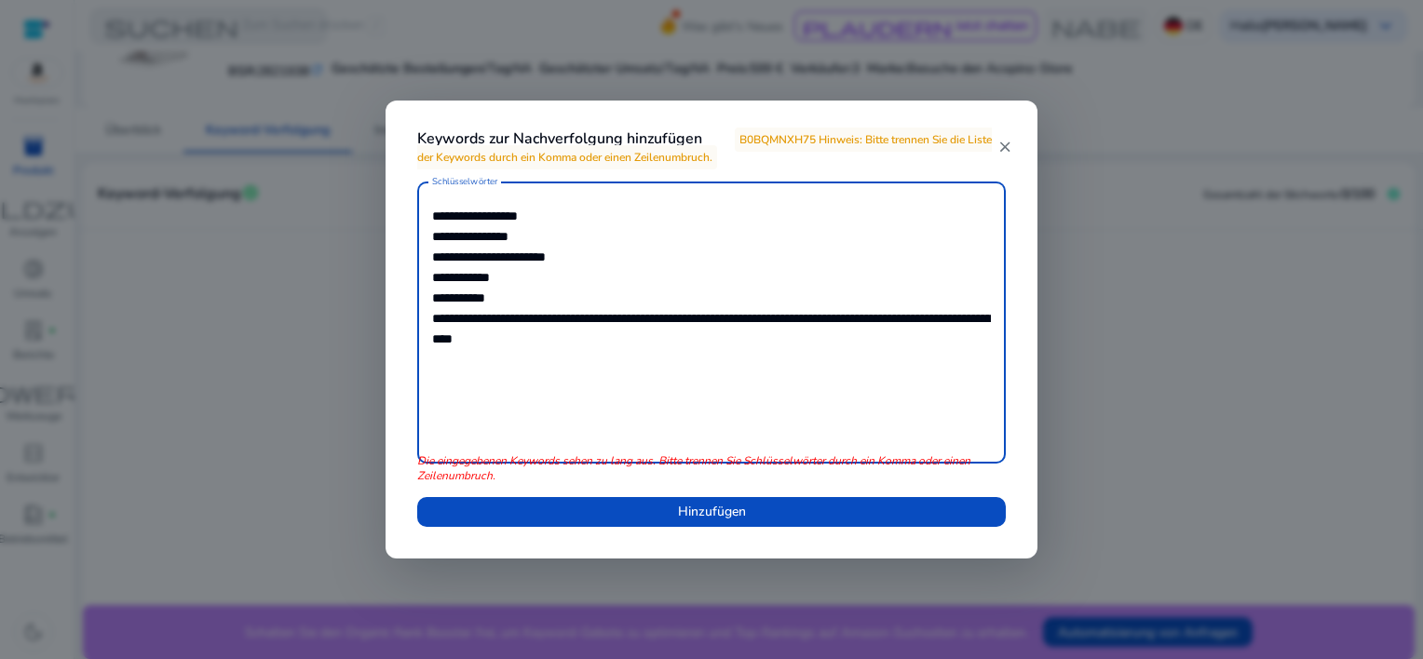
click at [524, 319] on textarea "**********" at bounding box center [711, 323] width 559 height 264
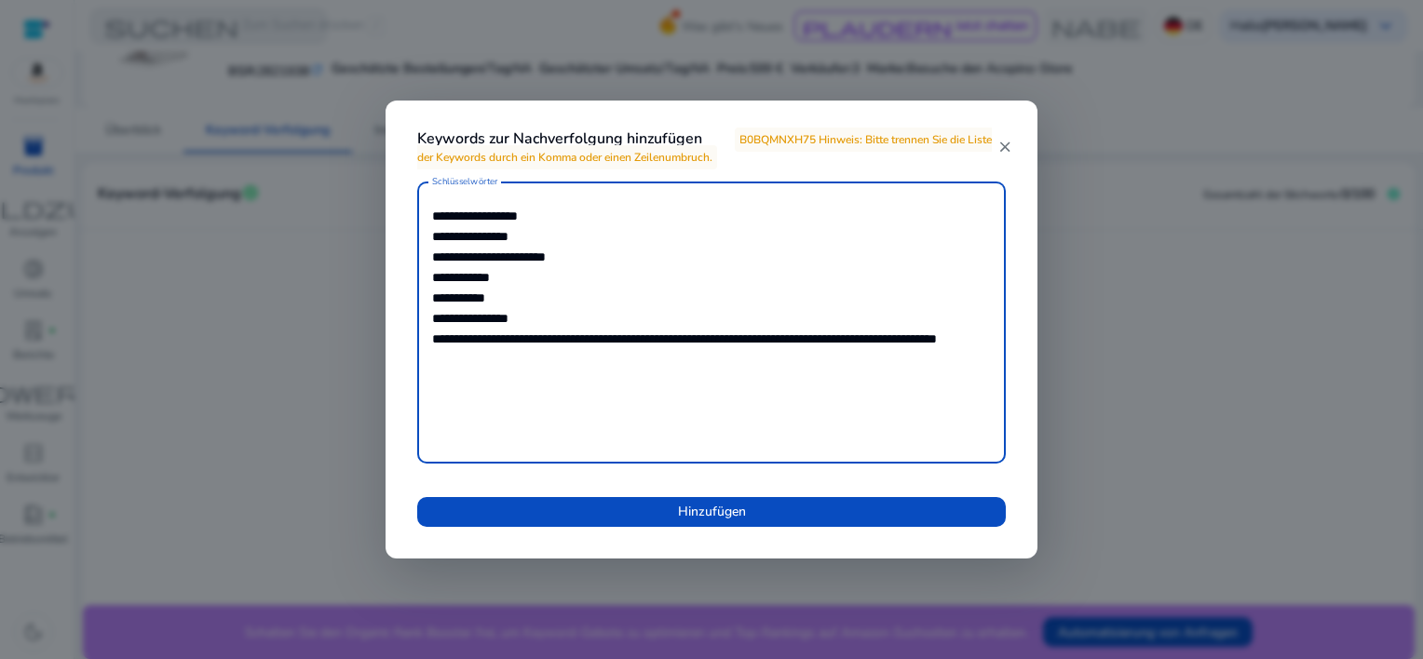
click at [583, 342] on textarea "**********" at bounding box center [711, 323] width 559 height 264
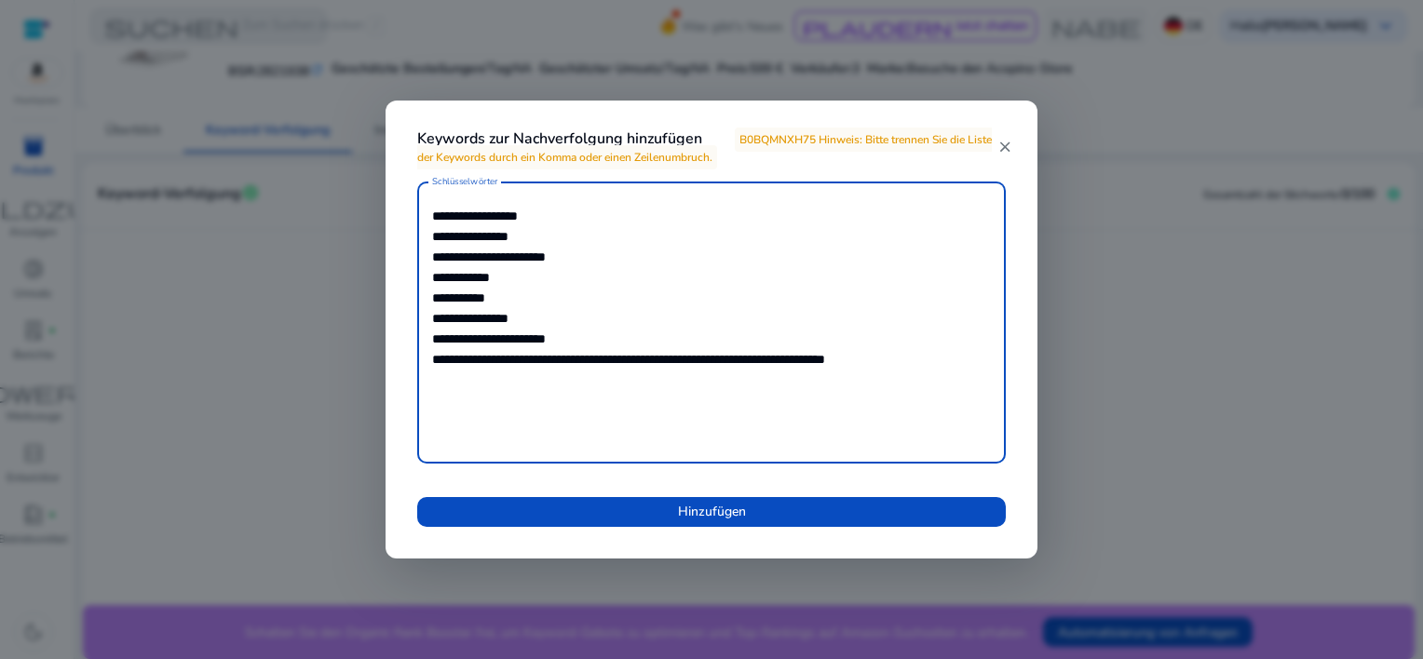
click at [499, 355] on textarea "**********" at bounding box center [711, 323] width 559 height 264
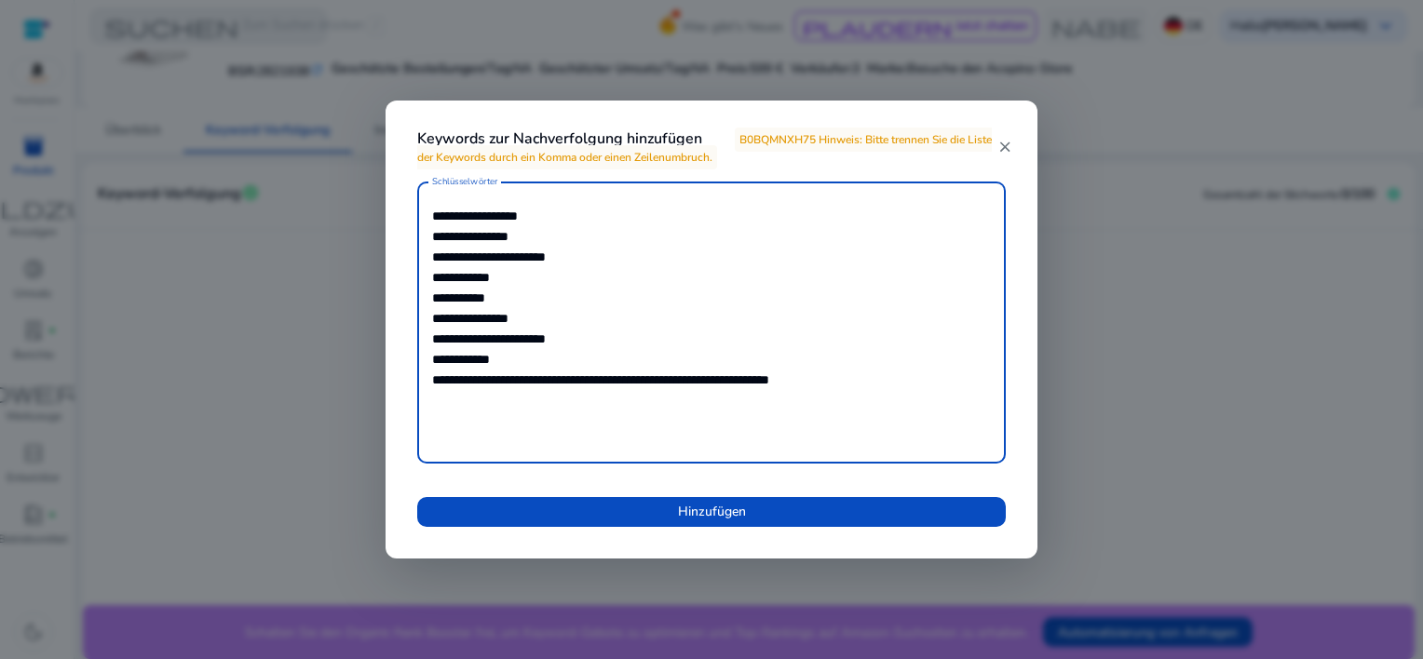
click at [599, 380] on textarea "**********" at bounding box center [711, 323] width 559 height 264
click at [483, 402] on textarea "**********" at bounding box center [711, 323] width 559 height 264
click at [477, 403] on textarea "**********" at bounding box center [711, 323] width 559 height 264
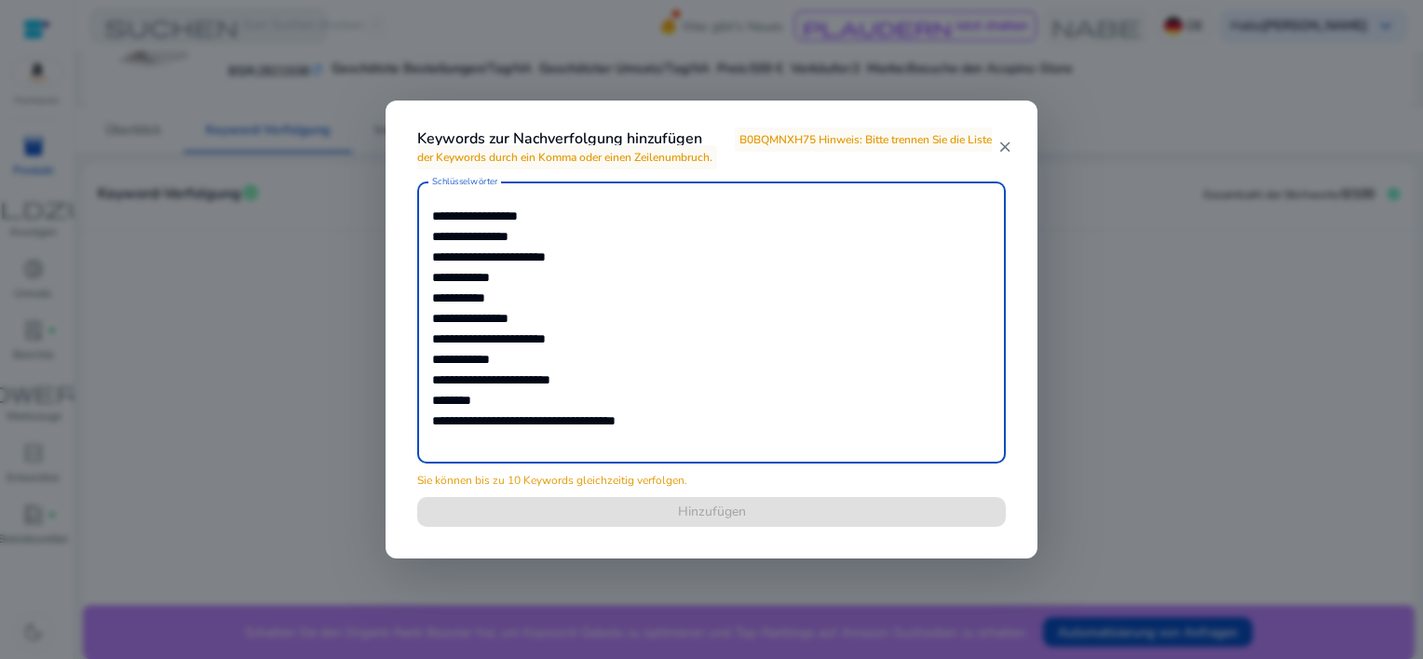
drag, startPoint x: 438, startPoint y: 425, endPoint x: 728, endPoint y: 429, distance: 290.7
click at [728, 429] on textarea "**********" at bounding box center [711, 323] width 559 height 264
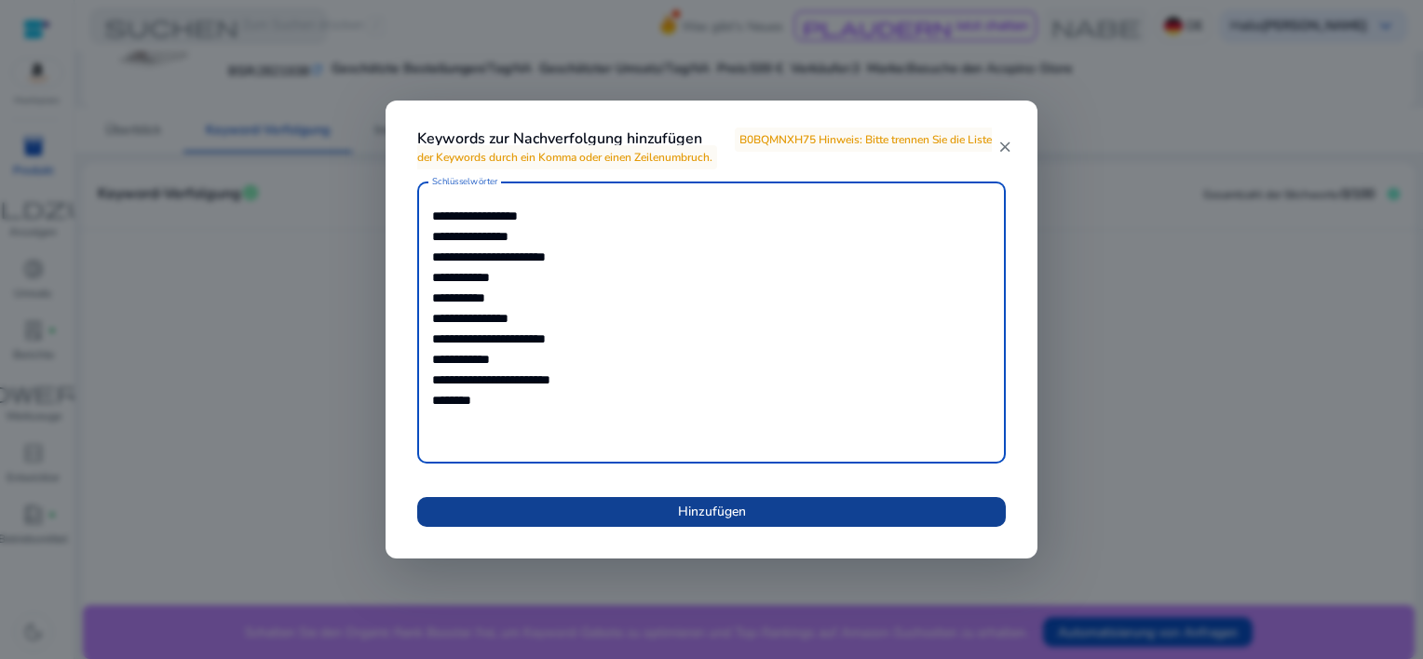
type textarea "**********"
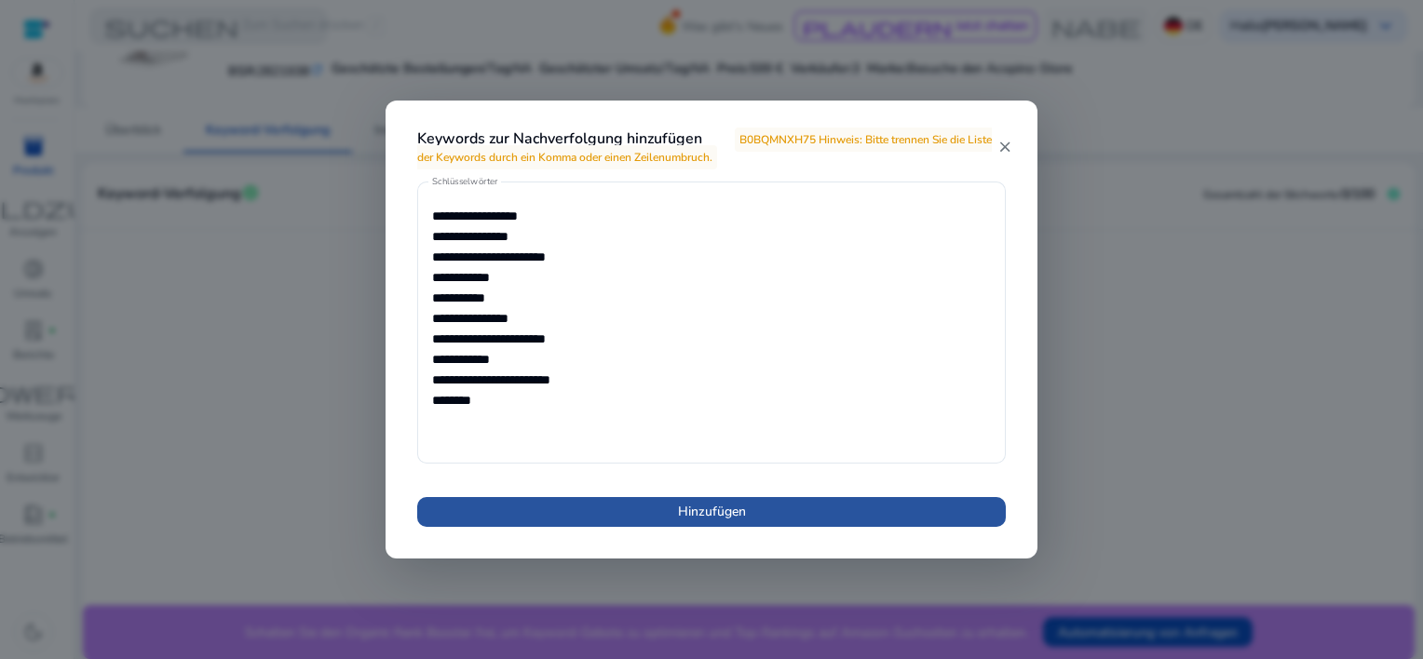
click at [715, 513] on span "Hinzufügen" at bounding box center [712, 512] width 68 height 20
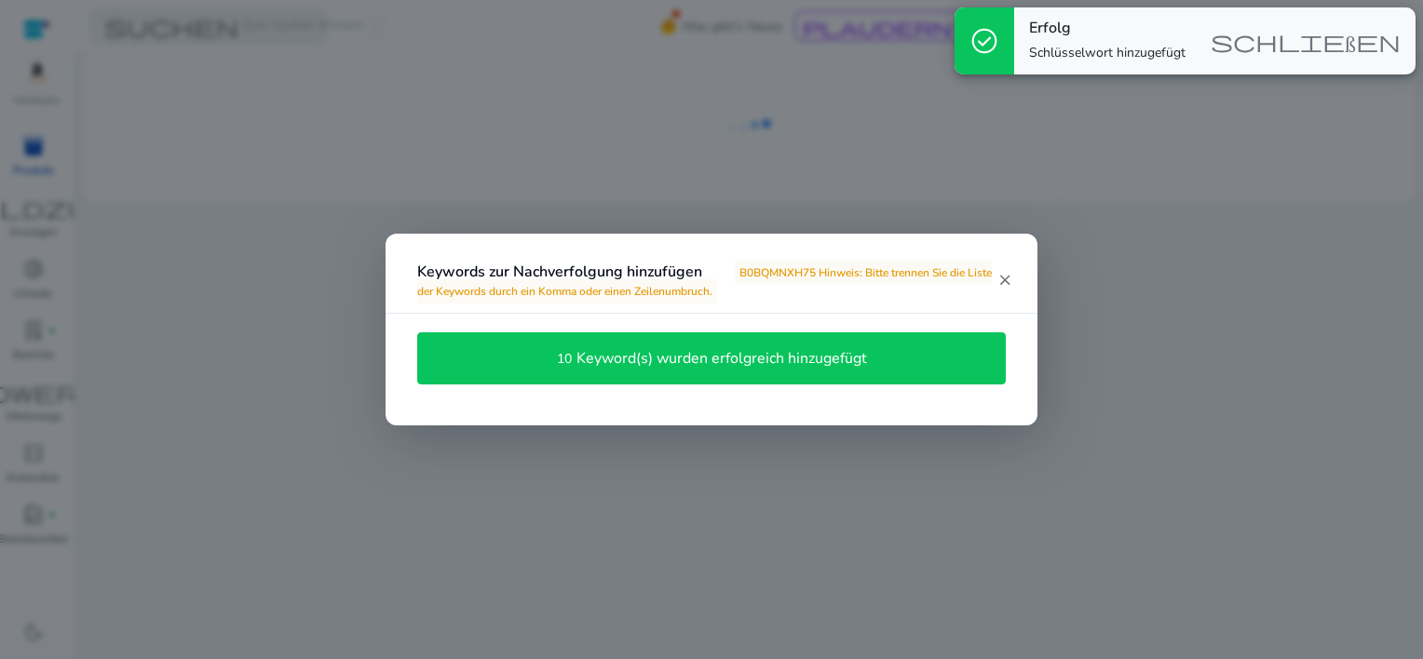
click at [662, 361] on h4 "Keyword(s) wurden erfolgreich hinzugefügt" at bounding box center [722, 359] width 291 height 18
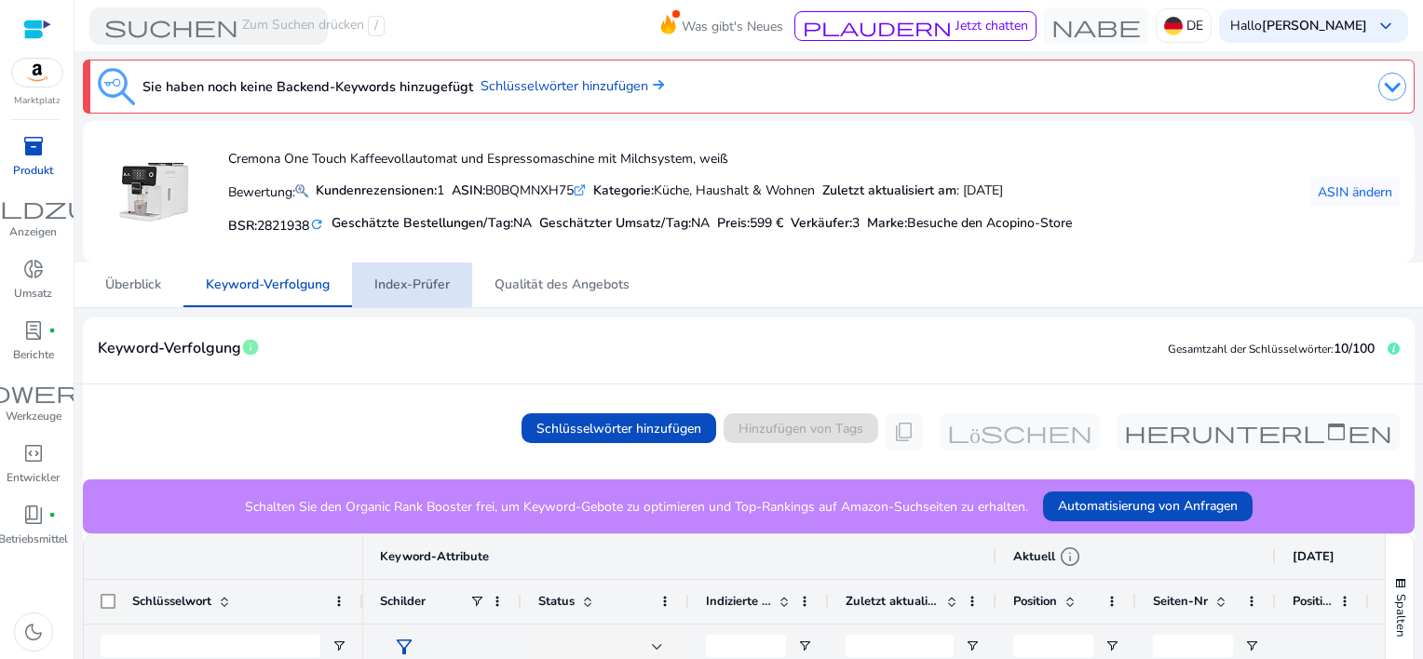
click at [402, 285] on span "Index-Prüfer" at bounding box center [411, 285] width 75 height 13
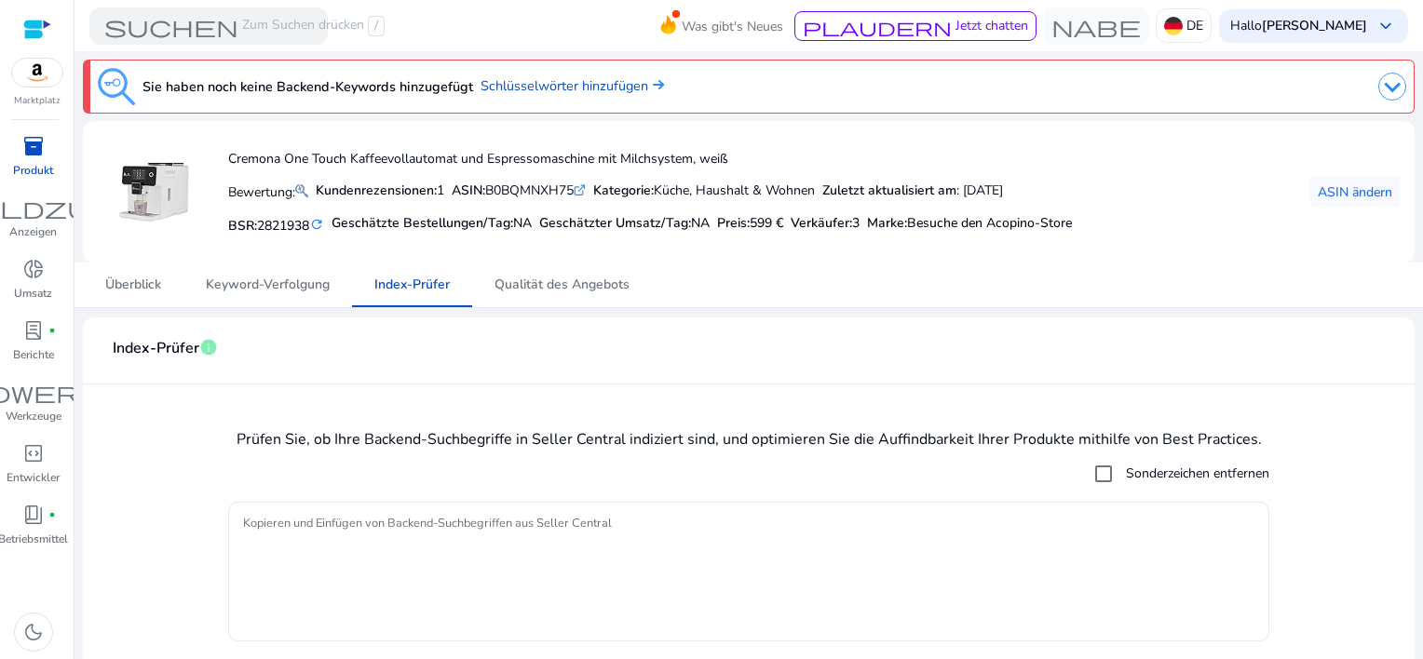
click at [291, 533] on textarea "Kopieren und Einfügen von Backend-Suchbegriffen aus Seller Central" at bounding box center [749, 571] width 1012 height 121
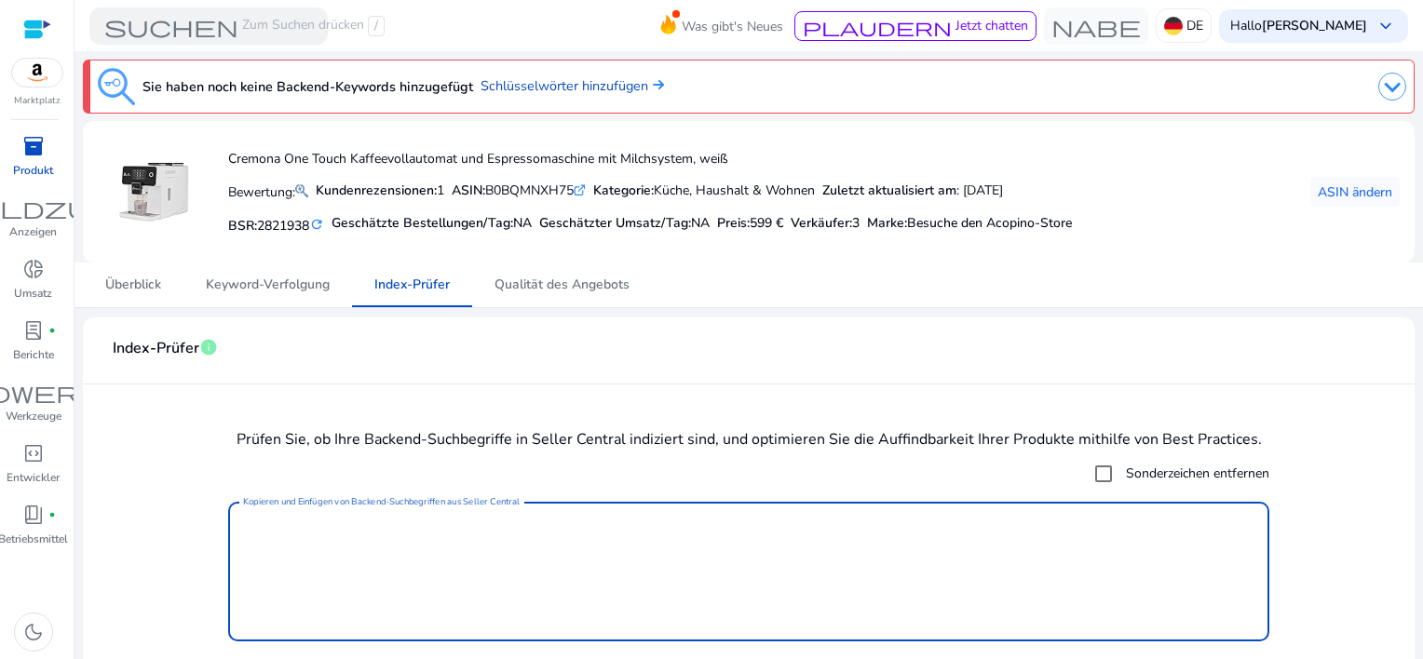
paste textarea "**********"
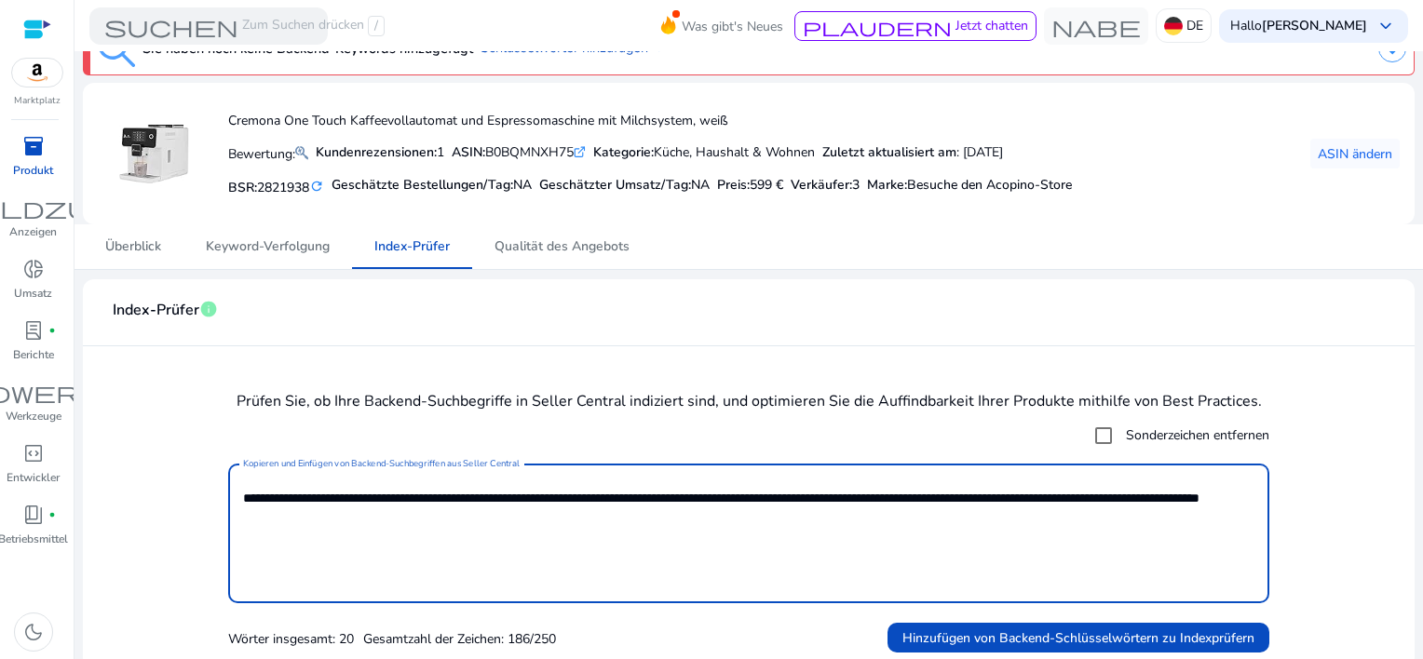
scroll to position [48, 0]
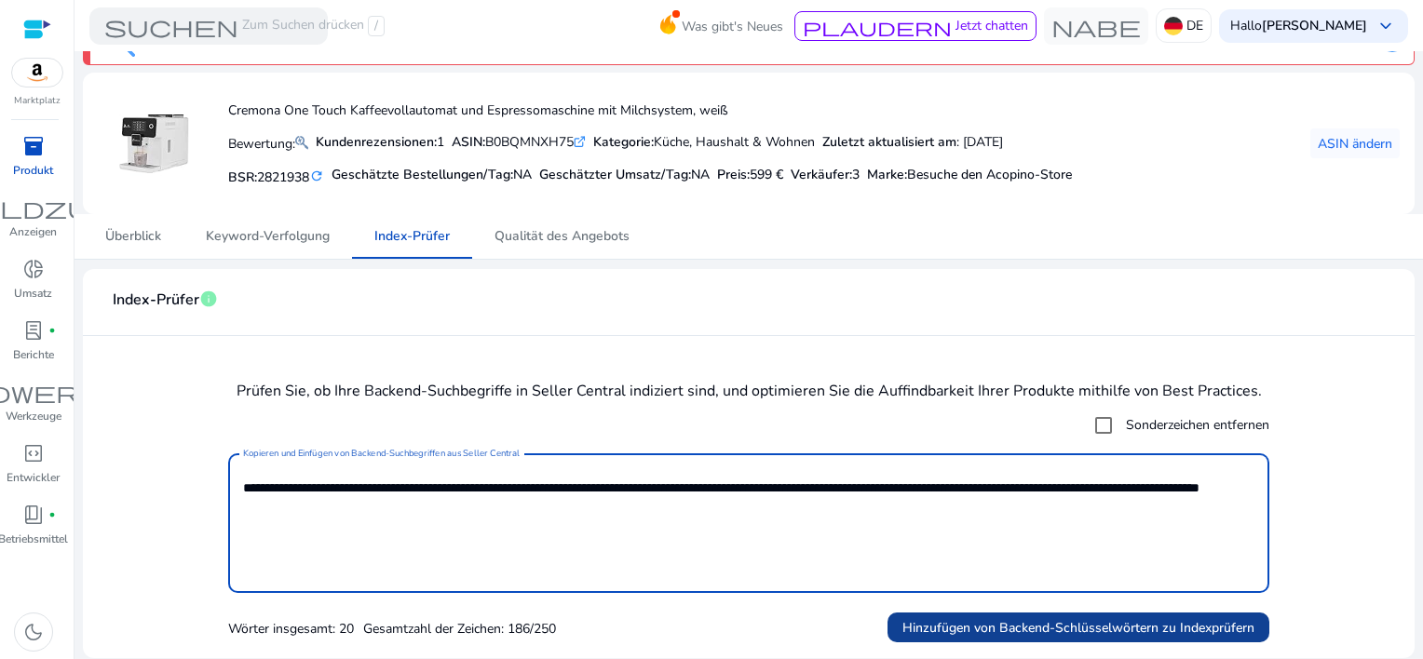
type textarea "**********"
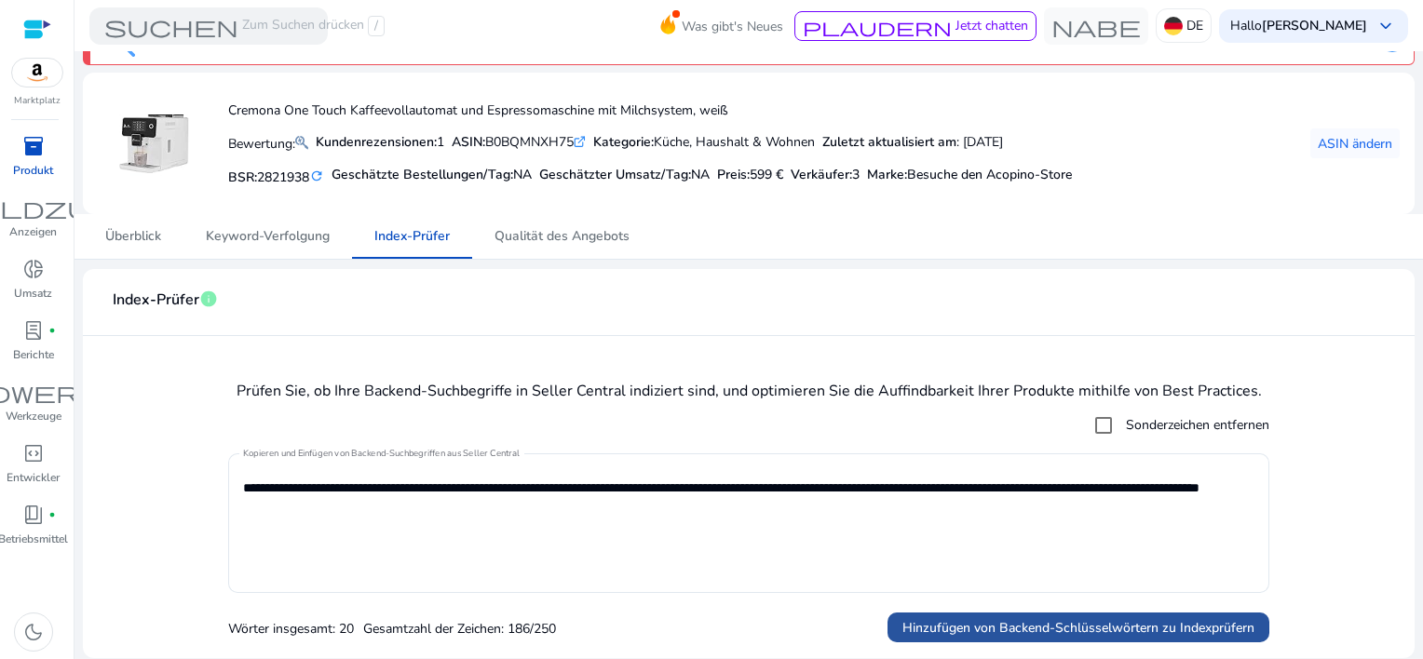
click at [1000, 621] on span "Hinzufügen von Backend-Schlüsselwörtern zu Indexprüfern" at bounding box center [1079, 629] width 352 height 20
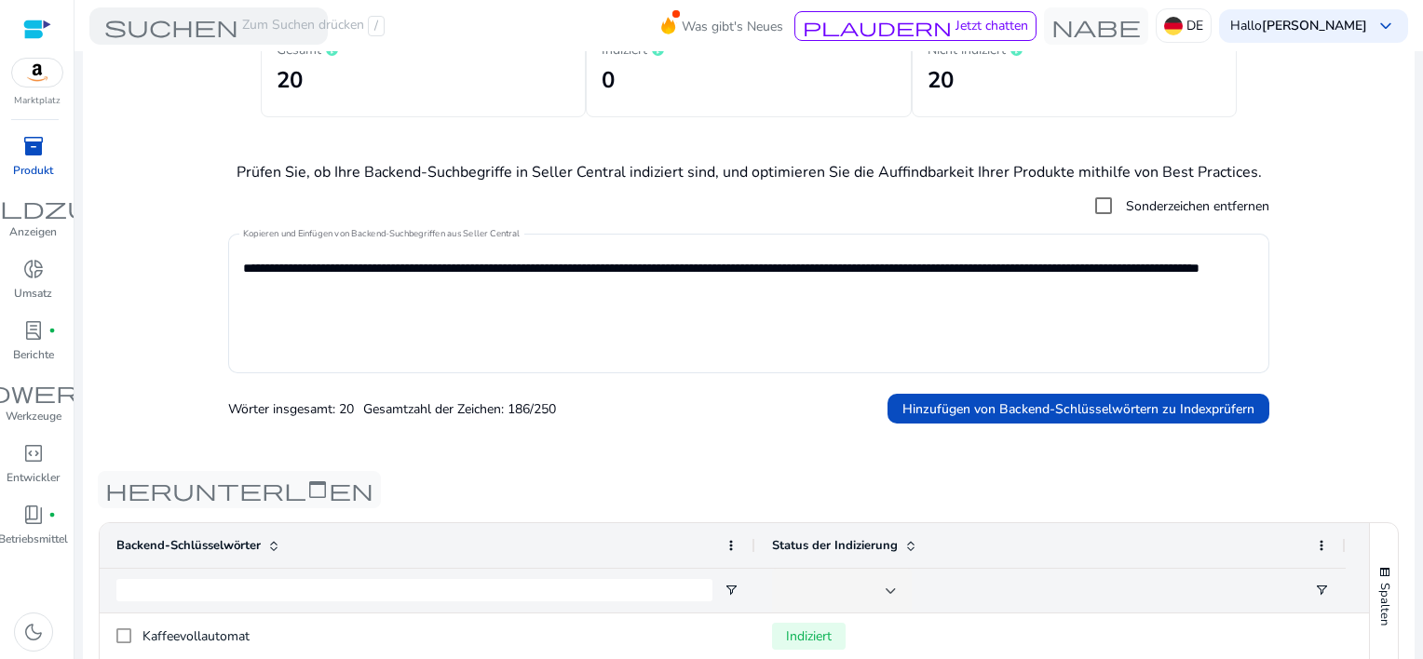
scroll to position [0, 0]
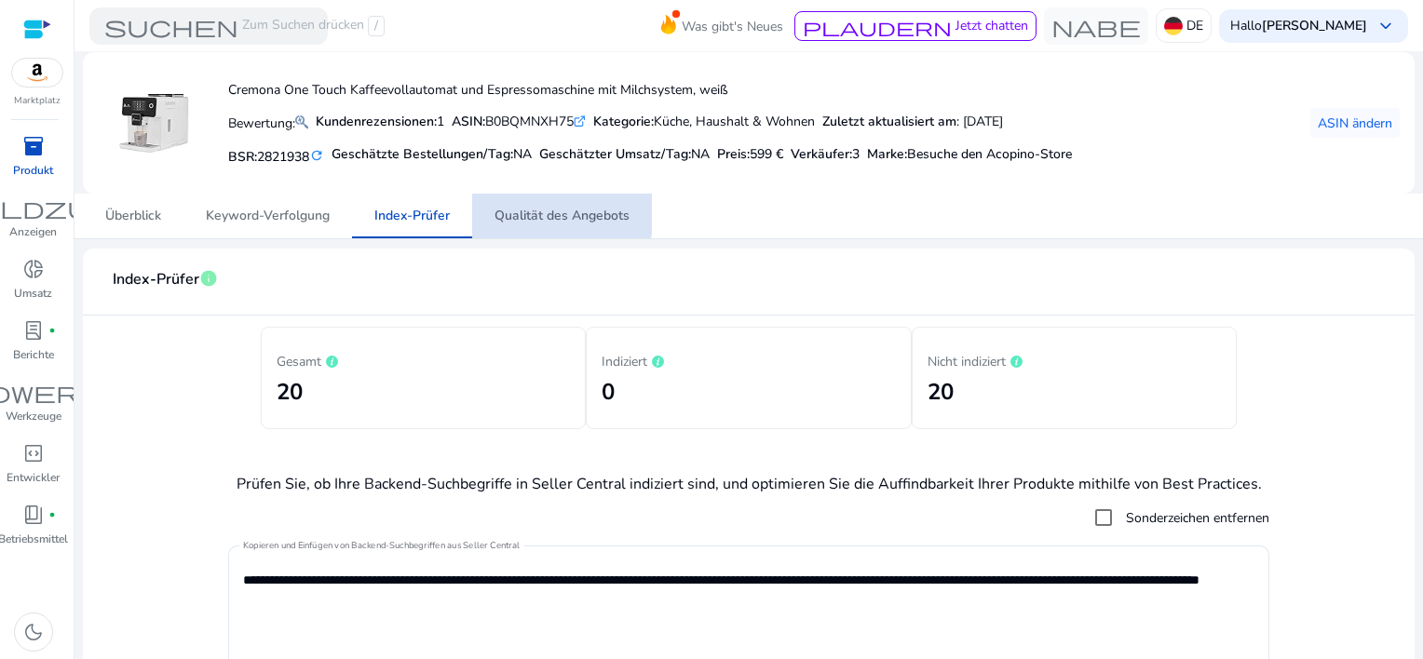
click at [548, 210] on span "Qualität des Angebots" at bounding box center [562, 216] width 135 height 13
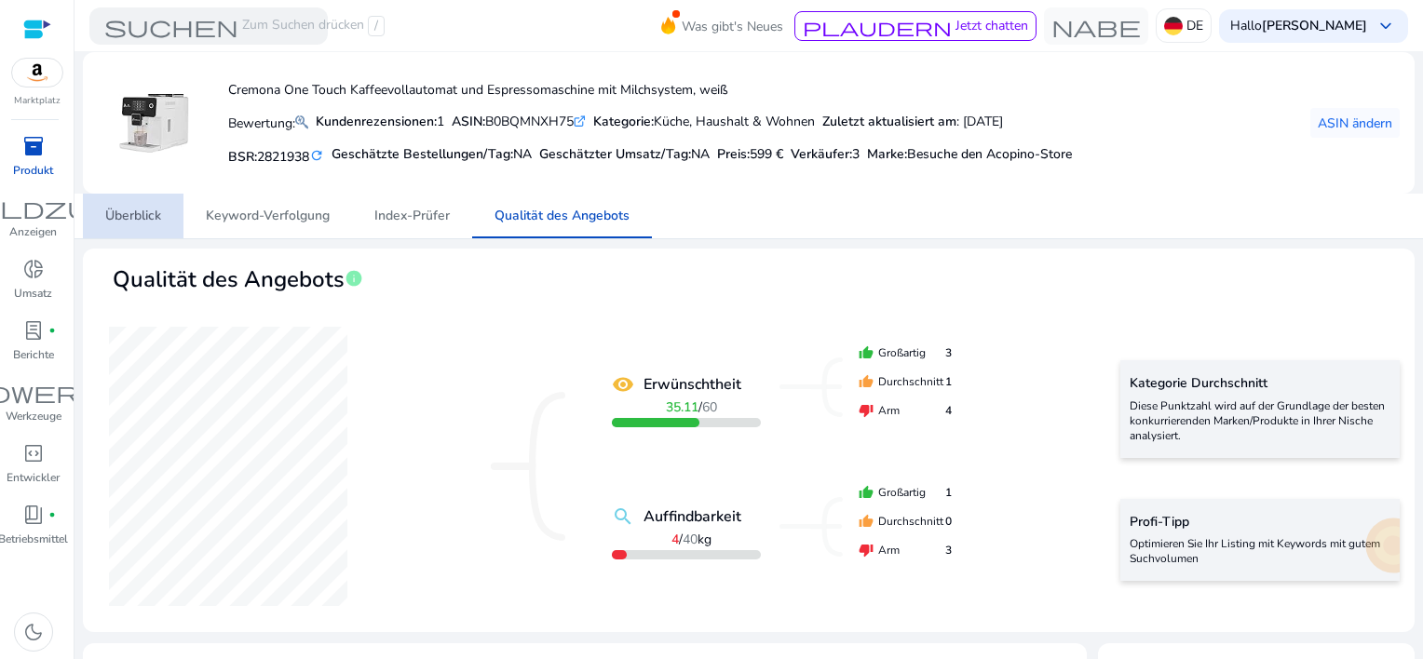
click at [128, 220] on span "Überblick" at bounding box center [133, 216] width 56 height 13
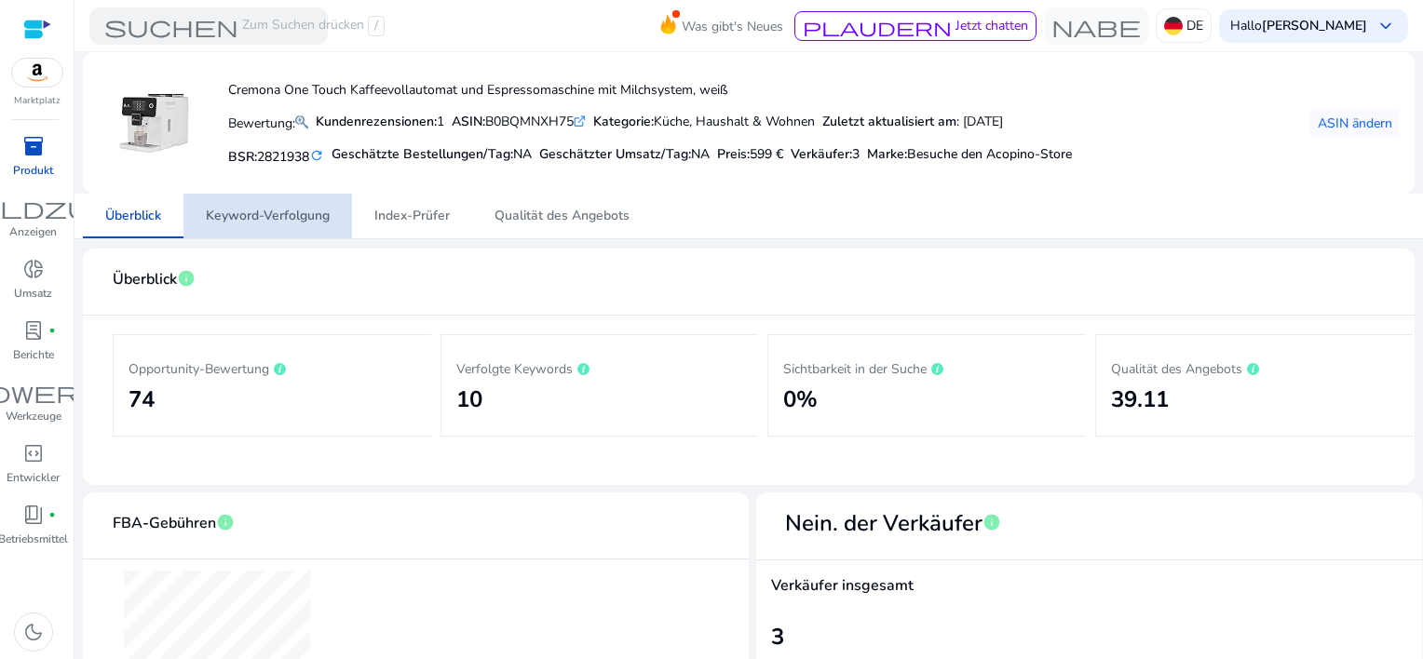
click at [252, 212] on span "Keyword-Verfolgung" at bounding box center [268, 216] width 124 height 13
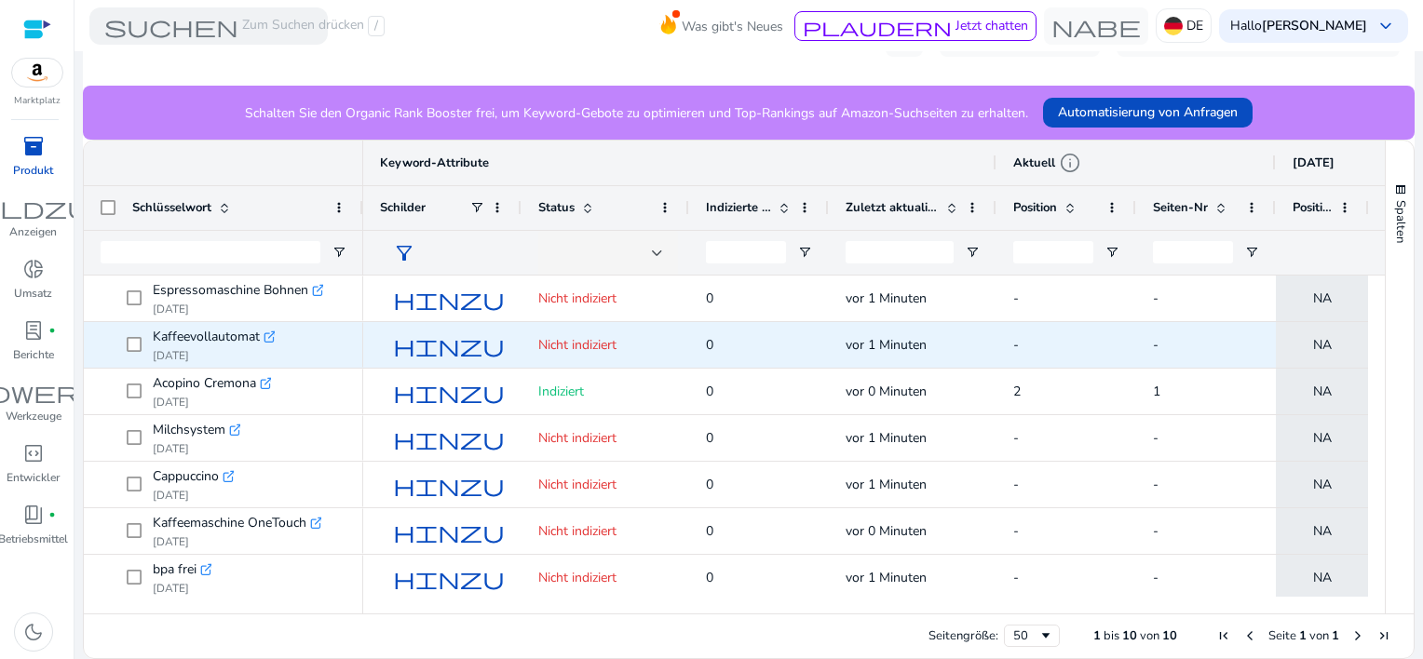
scroll to position [107, 0]
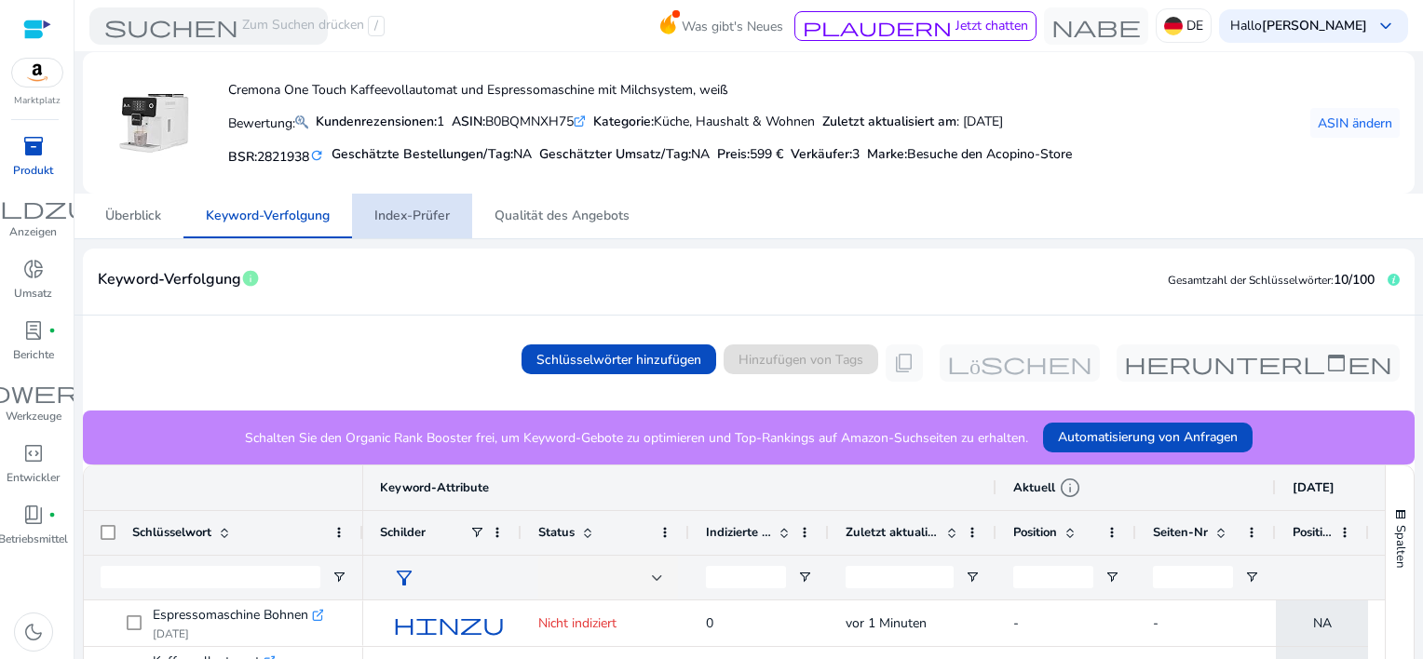
click at [431, 215] on span "Index-Prüfer" at bounding box center [411, 216] width 75 height 13
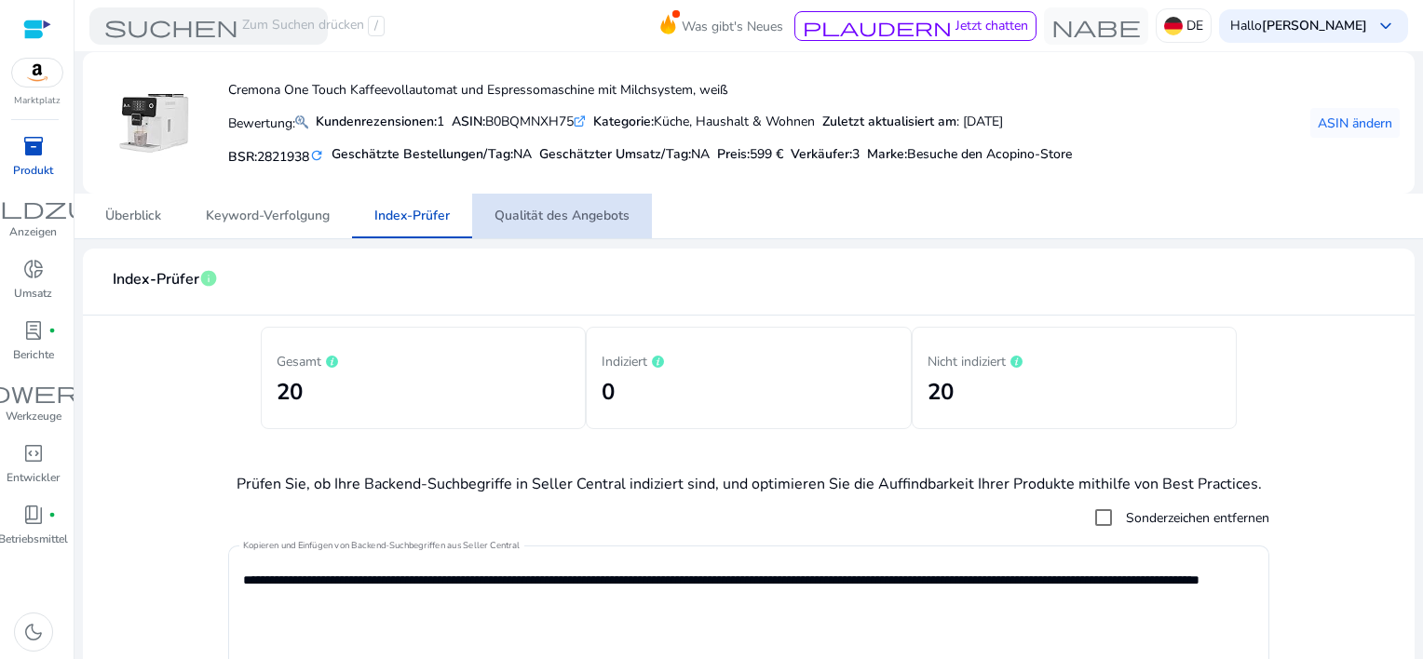
click at [569, 213] on span "Qualität des Angebots" at bounding box center [562, 216] width 135 height 13
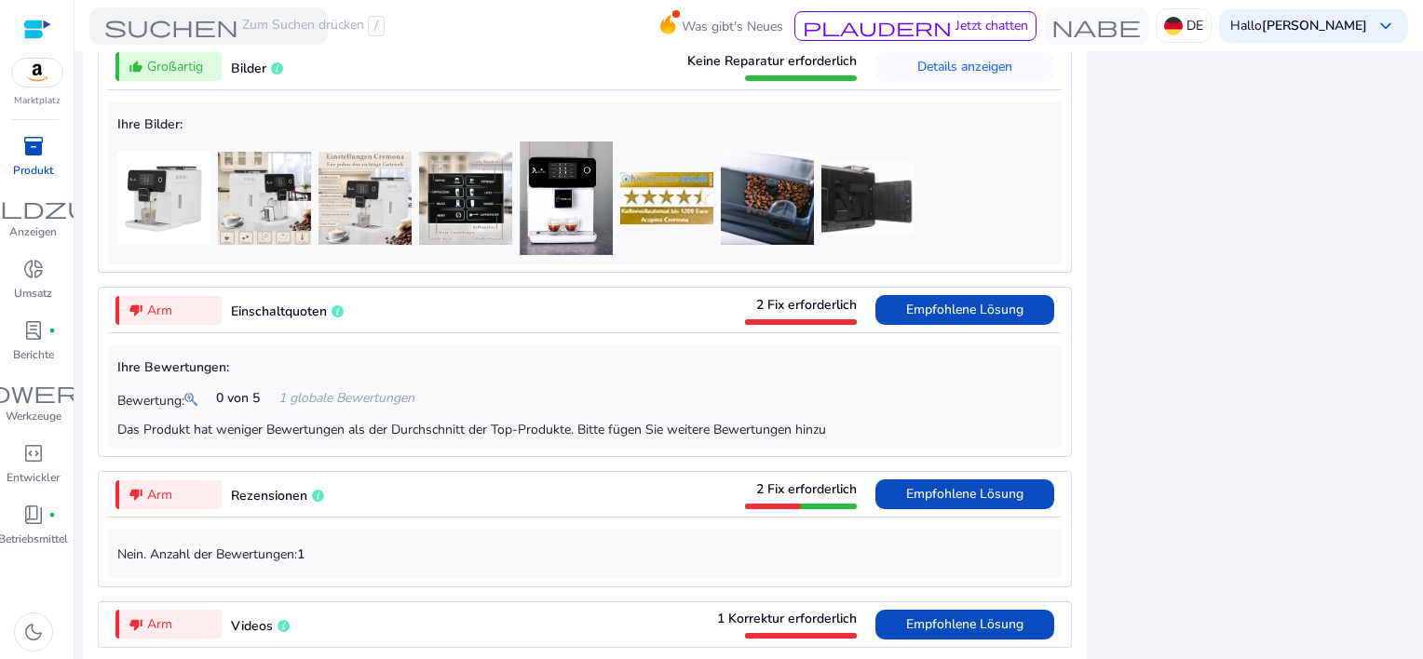
scroll to position [1490, 0]
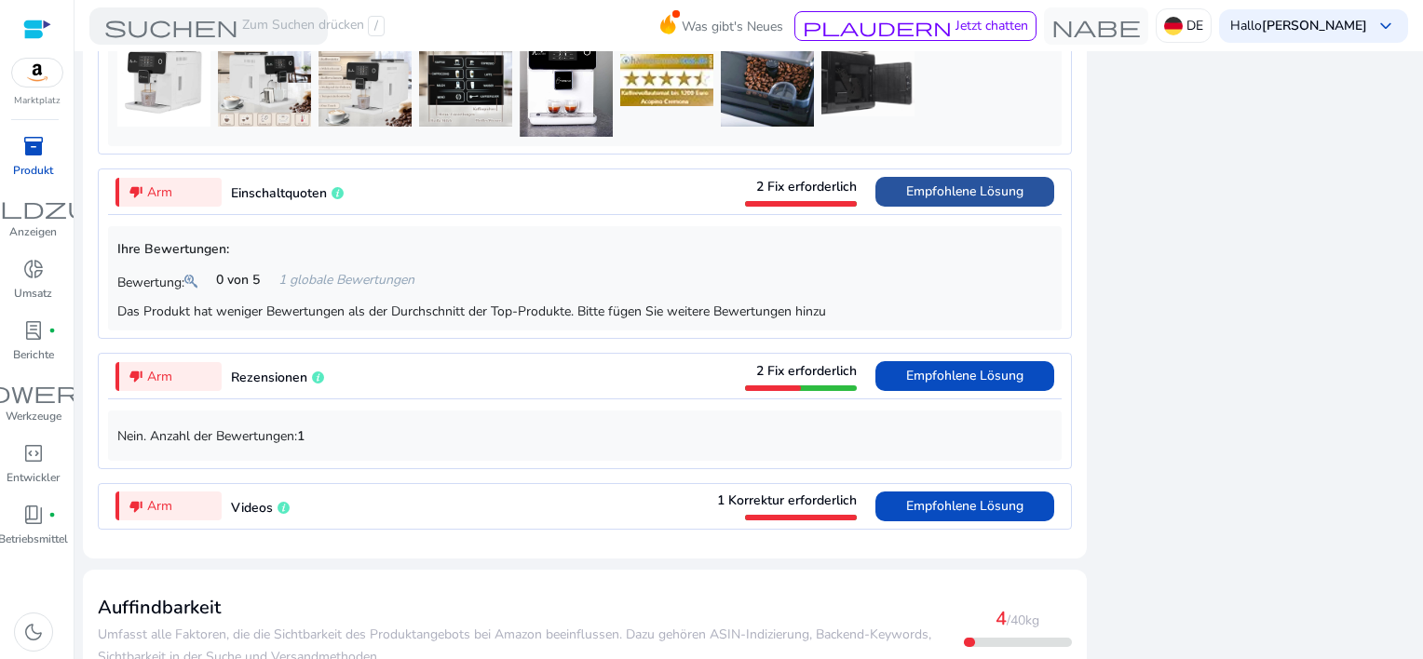
click at [933, 197] on span "Empfohlene Lösung" at bounding box center [964, 192] width 117 height 18
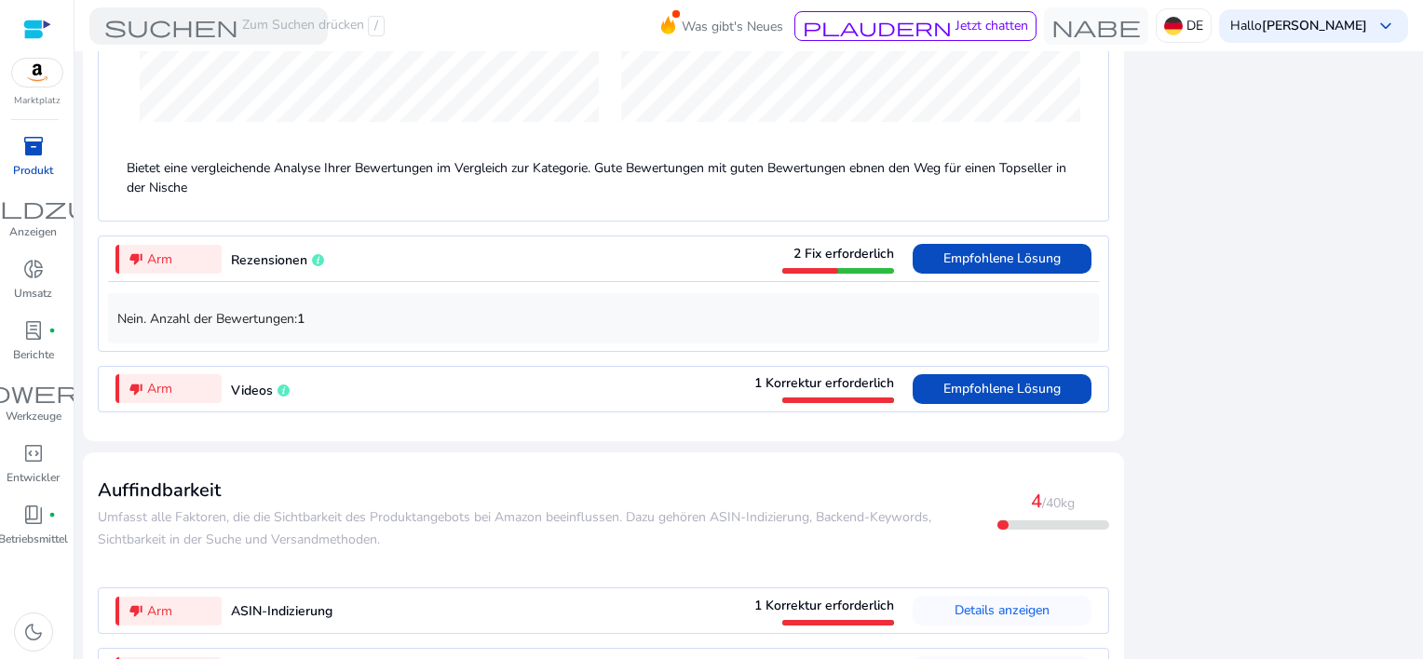
scroll to position [2124, 0]
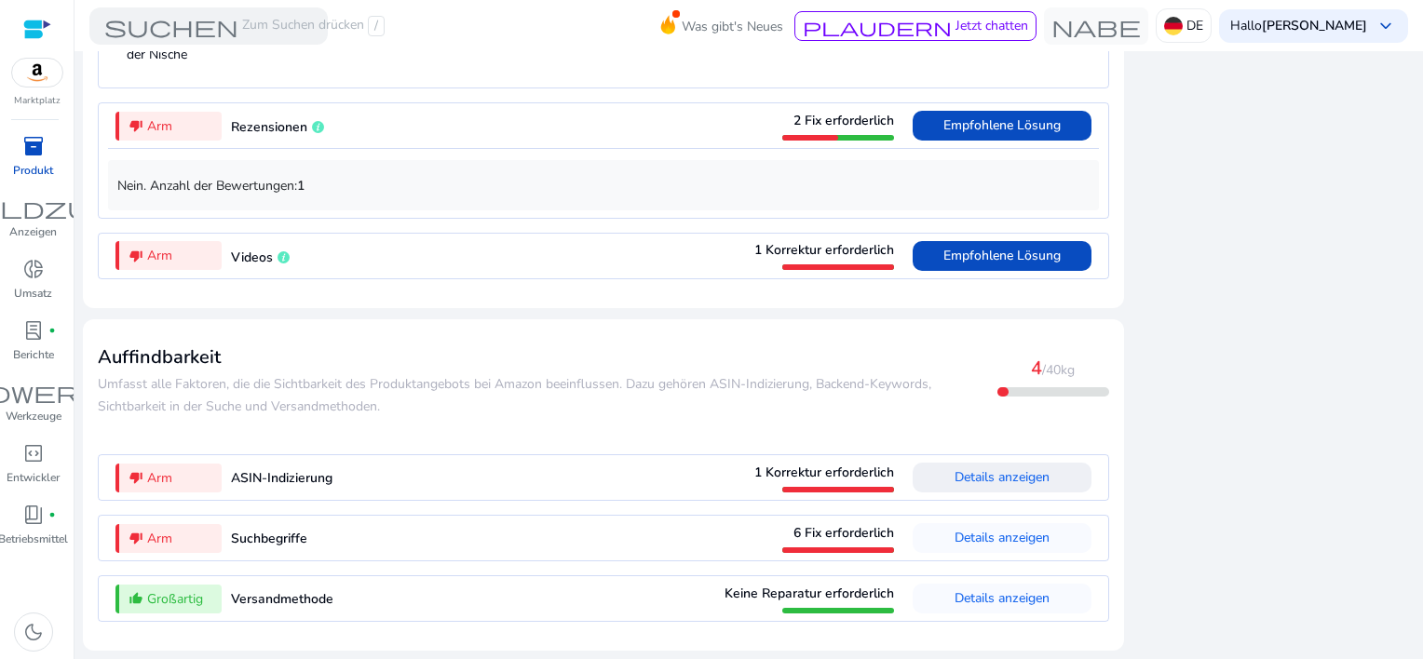
click at [996, 477] on span "Details anzeigen" at bounding box center [1002, 478] width 95 height 18
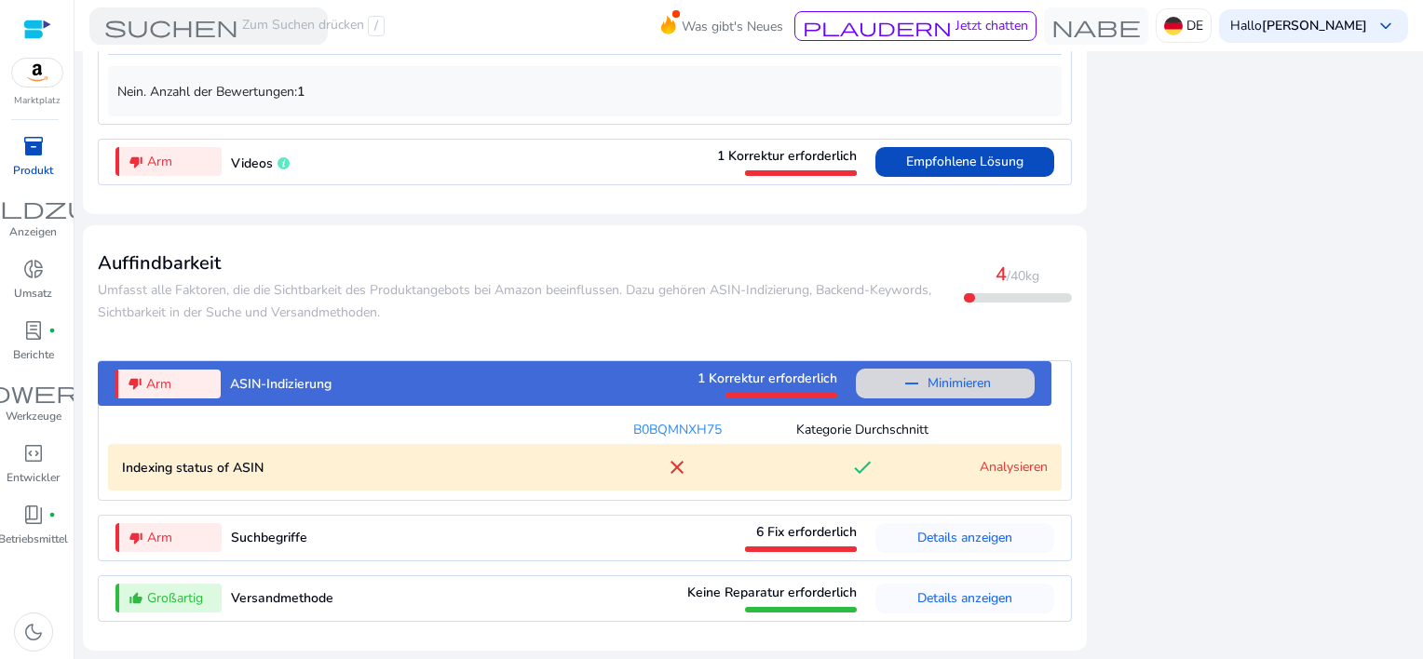
scroll to position [1837, 0]
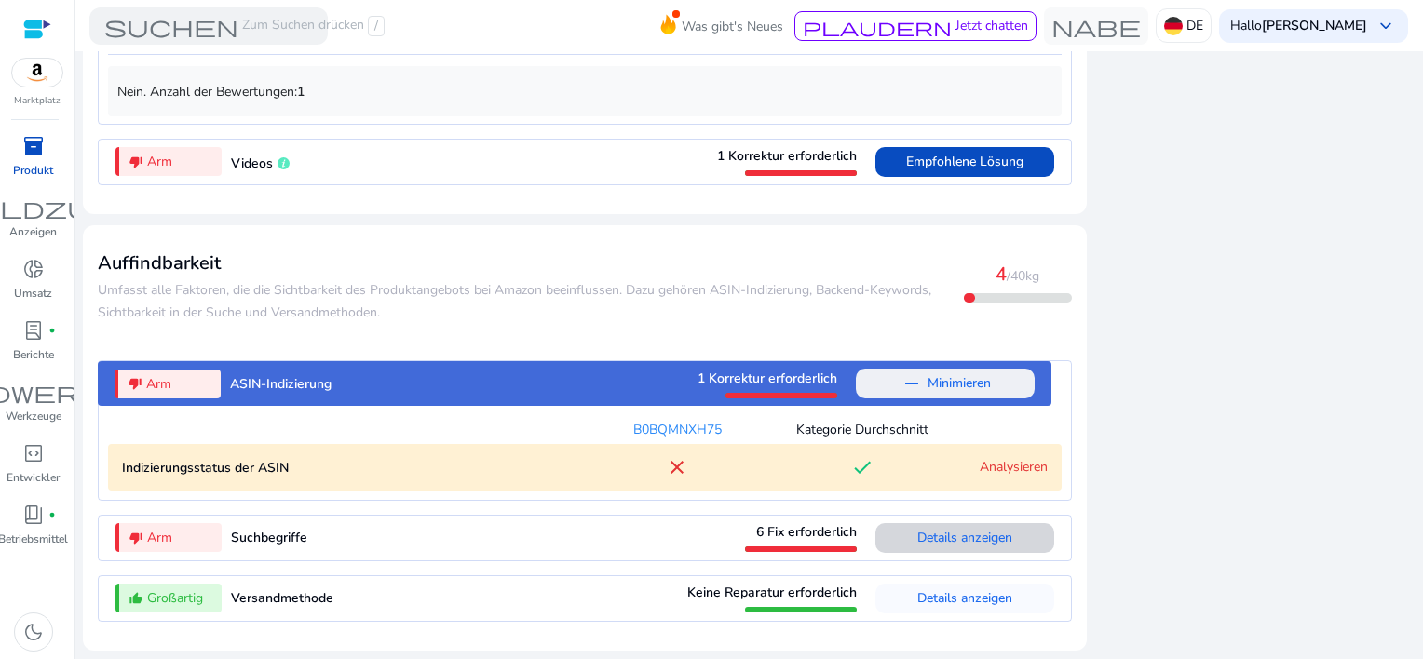
click at [953, 537] on span "Details anzeigen" at bounding box center [965, 538] width 95 height 18
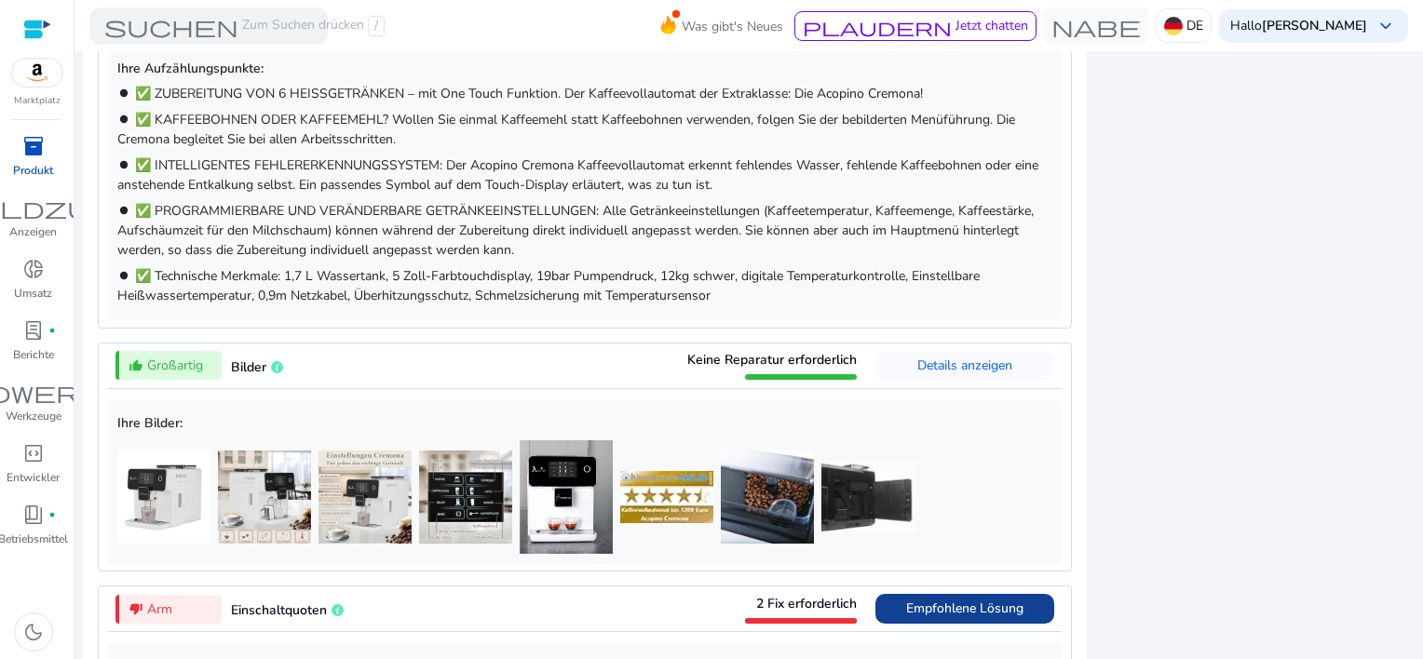
scroll to position [997, 0]
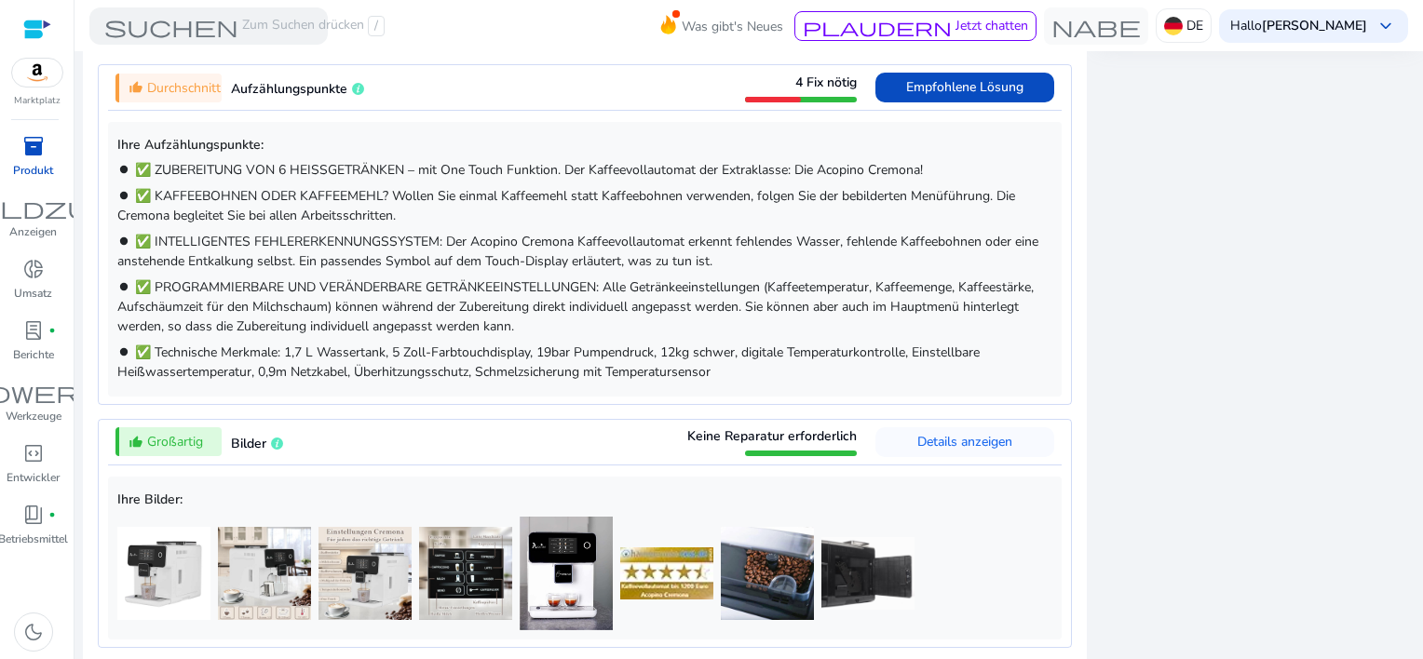
click at [34, 147] on span "inventory_2" at bounding box center [33, 146] width 22 height 22
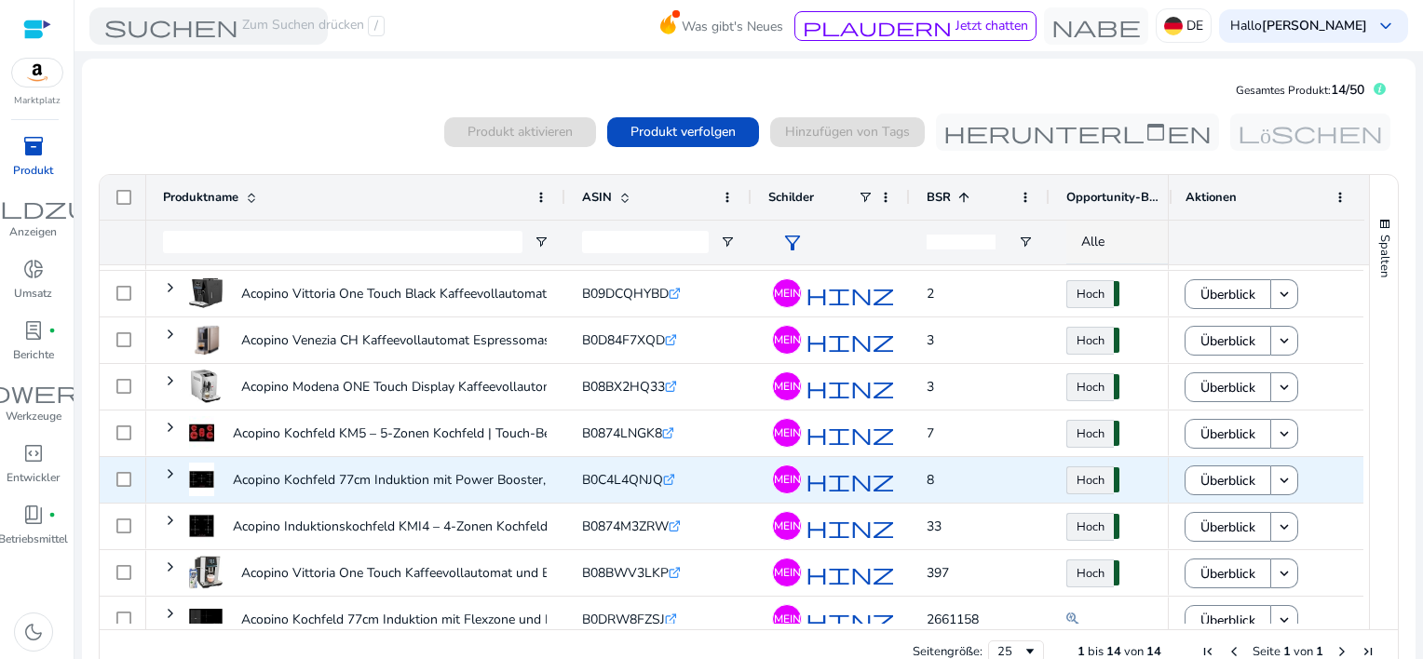
scroll to position [292, 0]
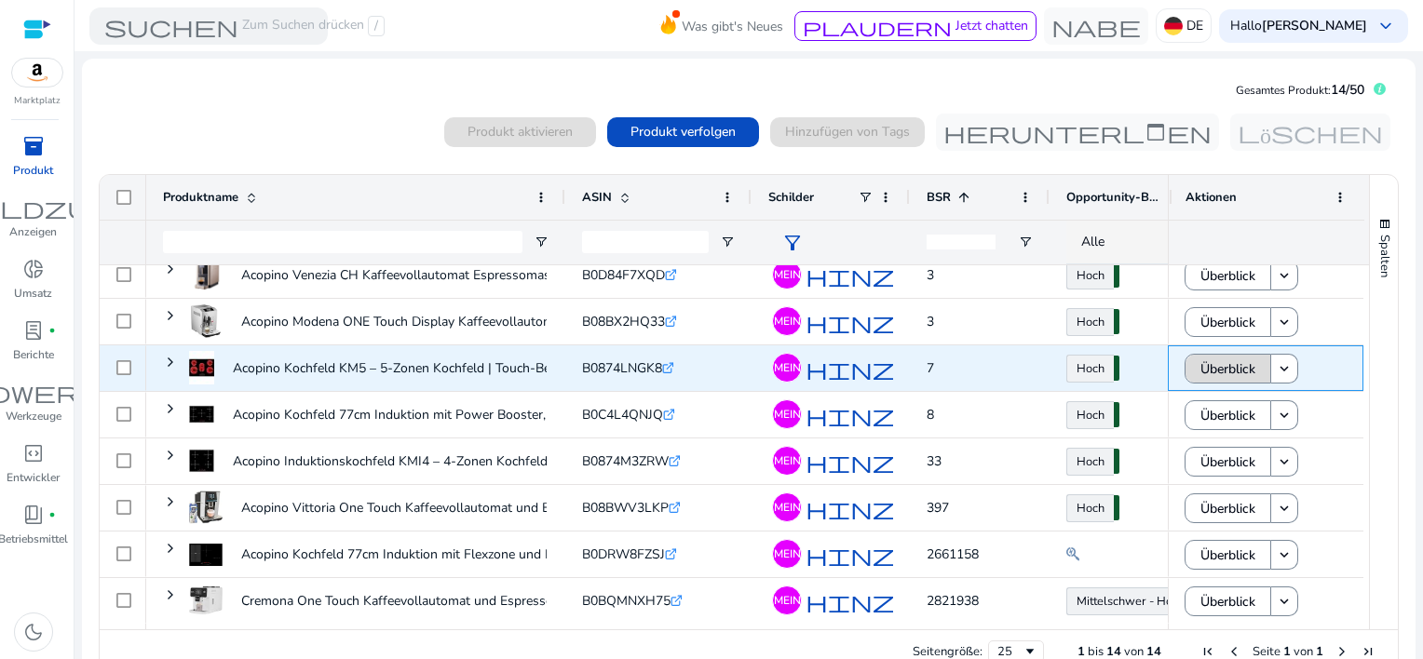
click at [1221, 365] on span "Überblick" at bounding box center [1228, 369] width 55 height 38
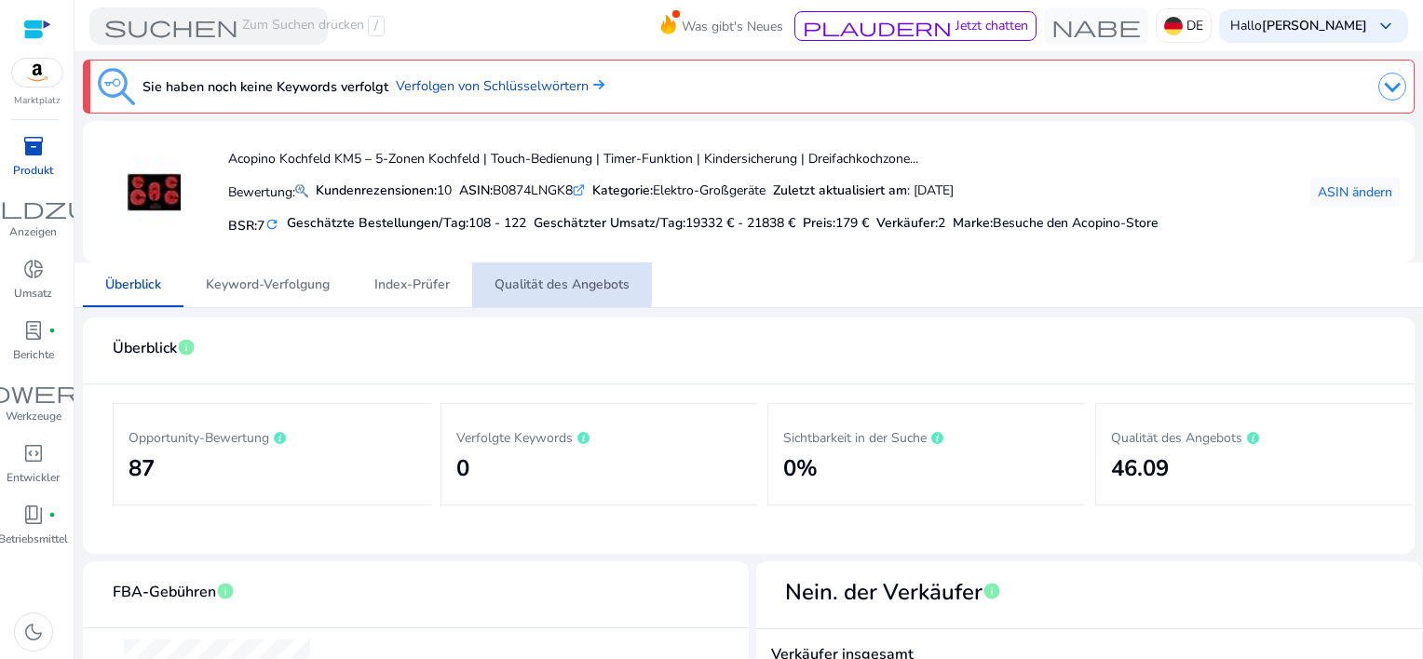
click at [540, 281] on span "Qualität des Angebots" at bounding box center [562, 285] width 135 height 13
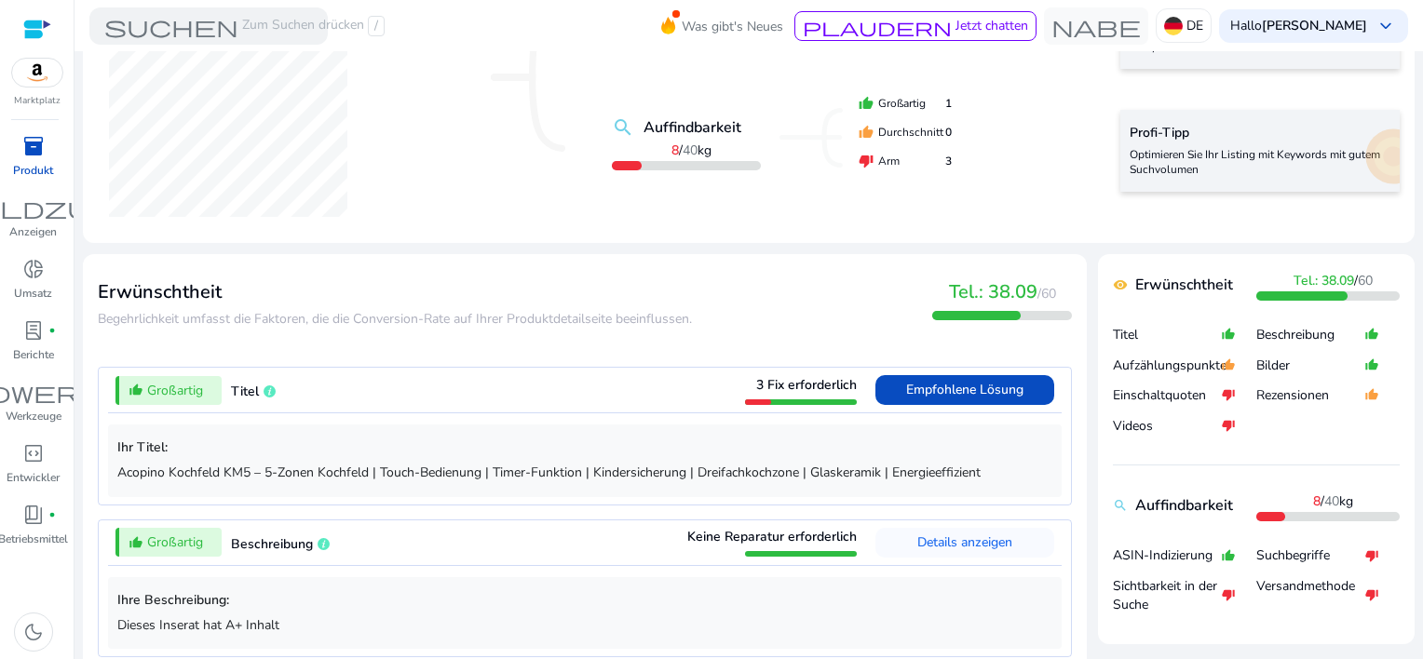
scroll to position [466, 0]
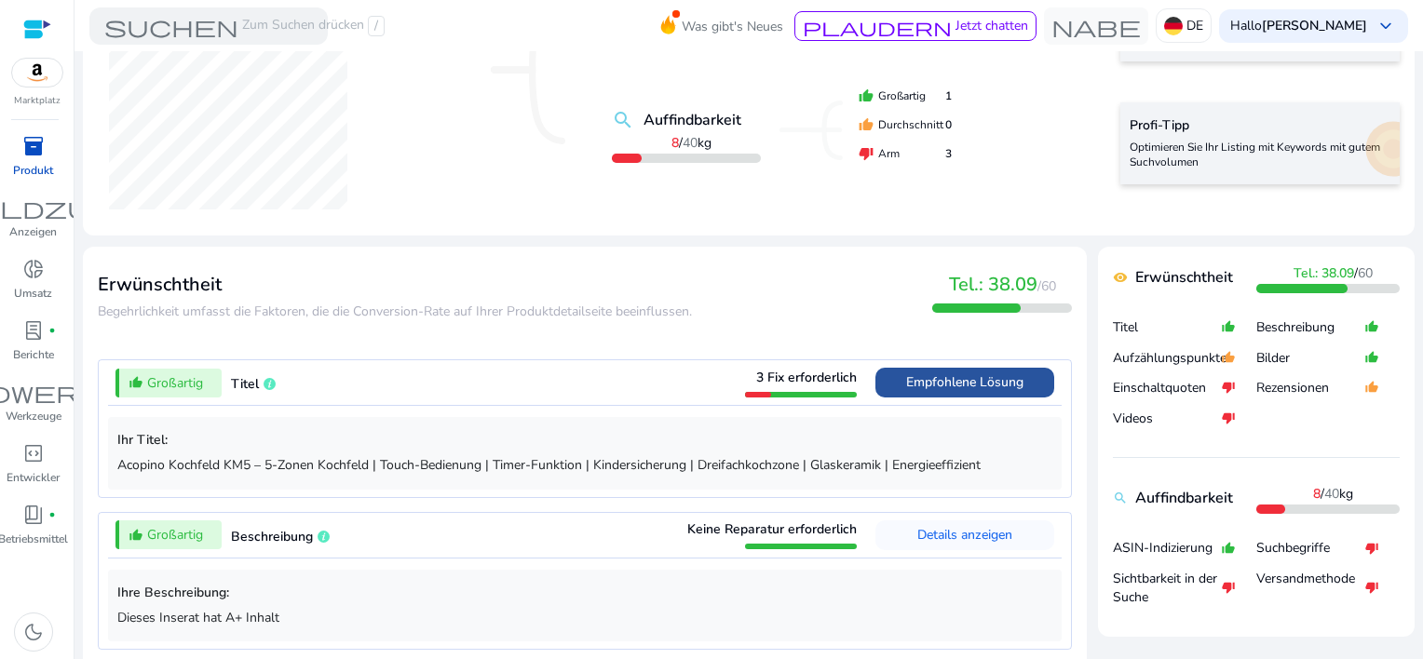
click at [954, 381] on span "Empfohlene Lösung" at bounding box center [964, 383] width 117 height 18
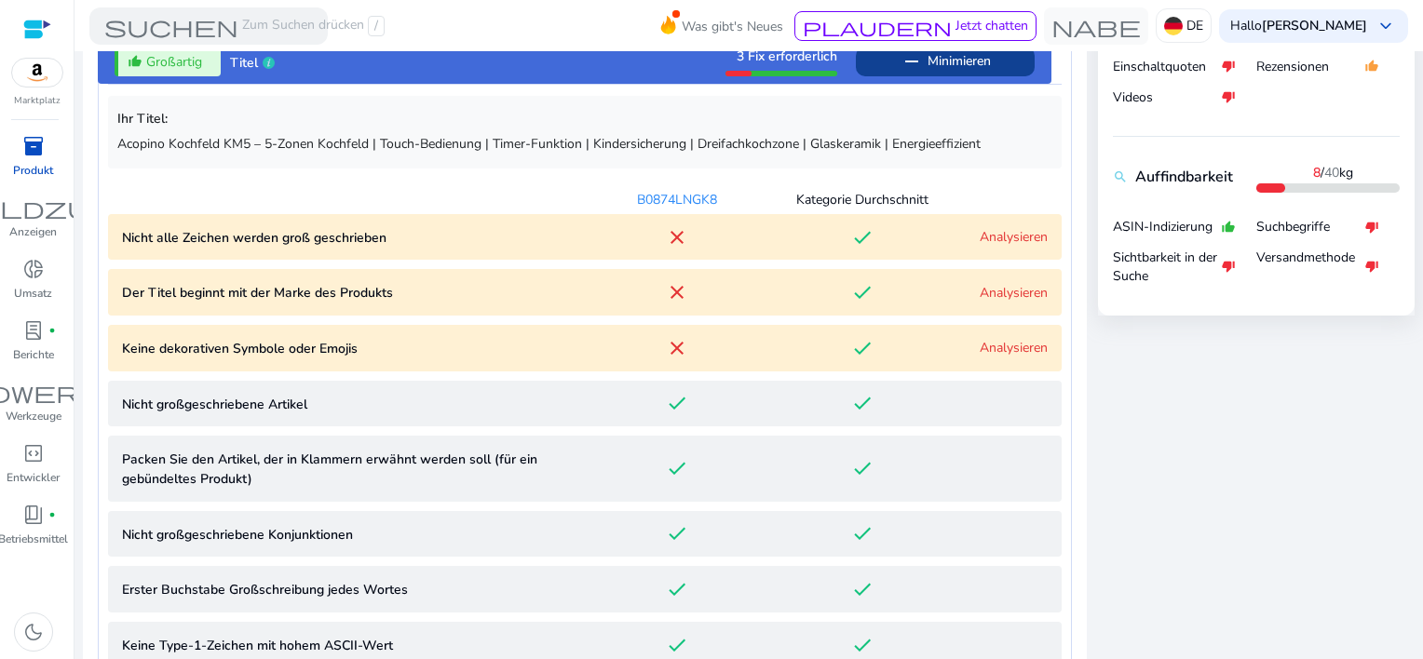
scroll to position [824, 0]
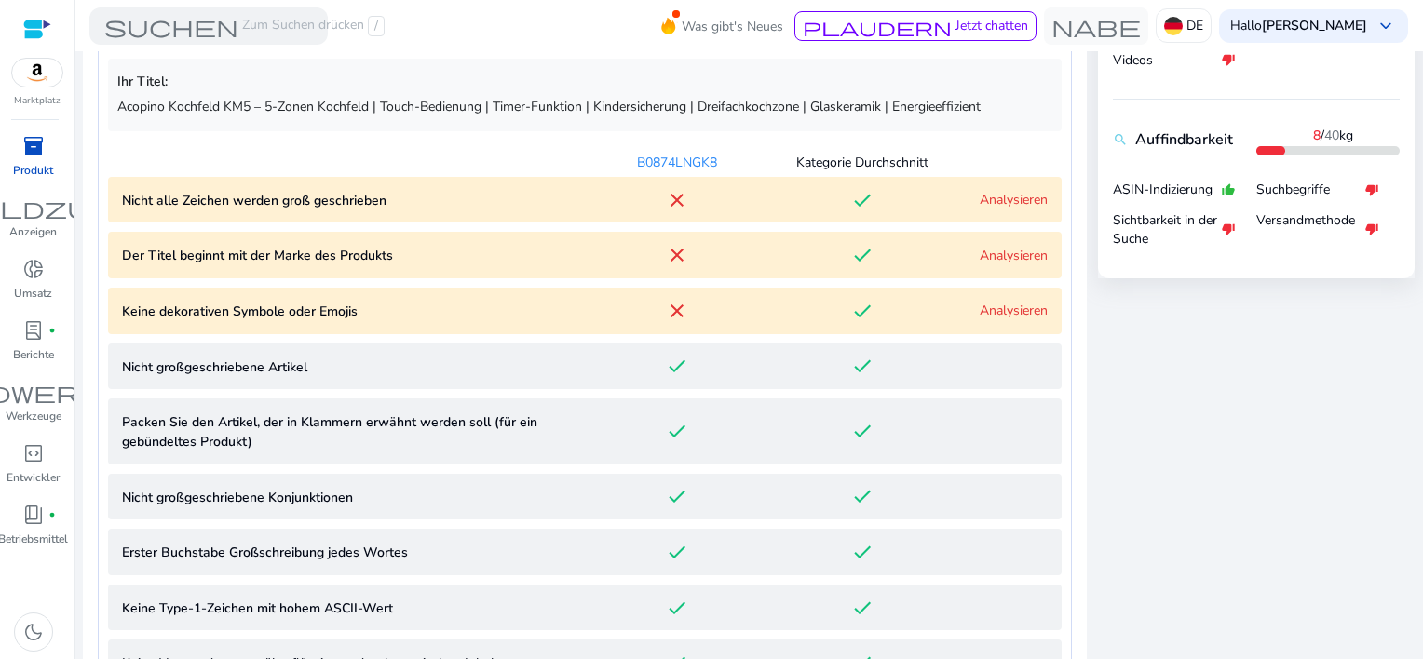
click at [984, 197] on link "Analysieren" at bounding box center [1014, 200] width 68 height 18
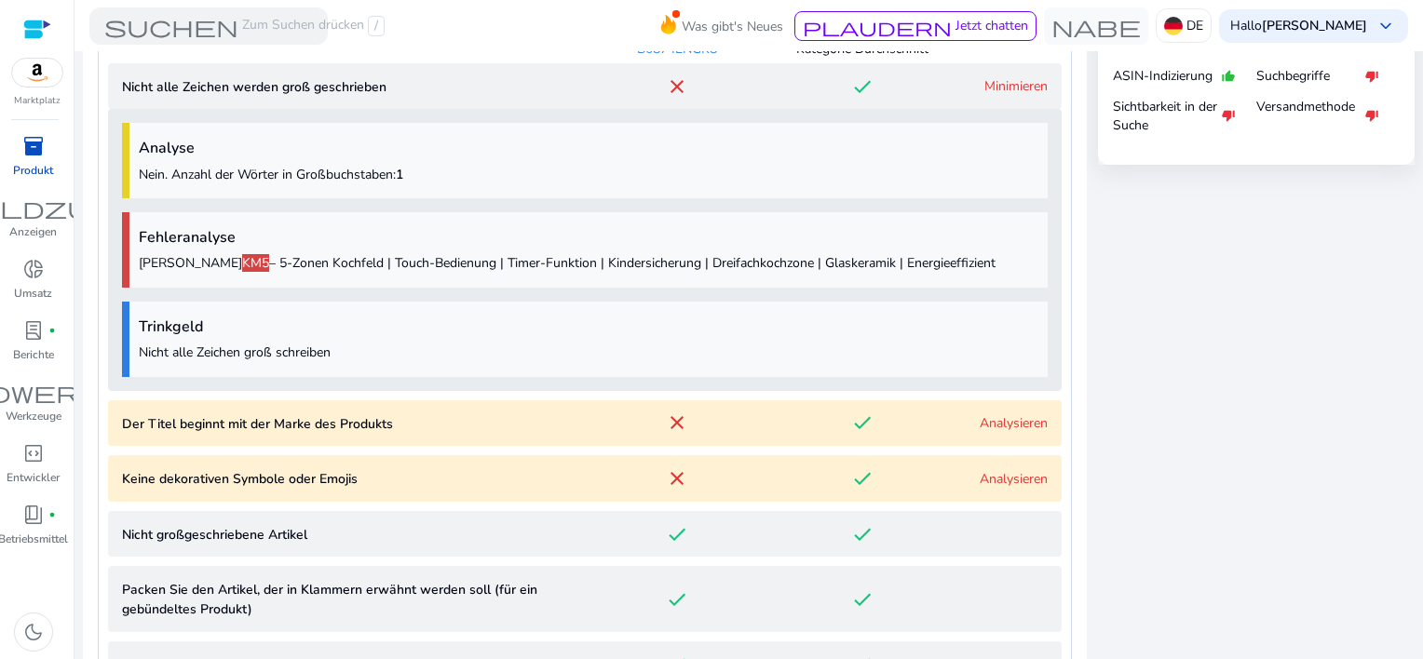
scroll to position [999, 0]
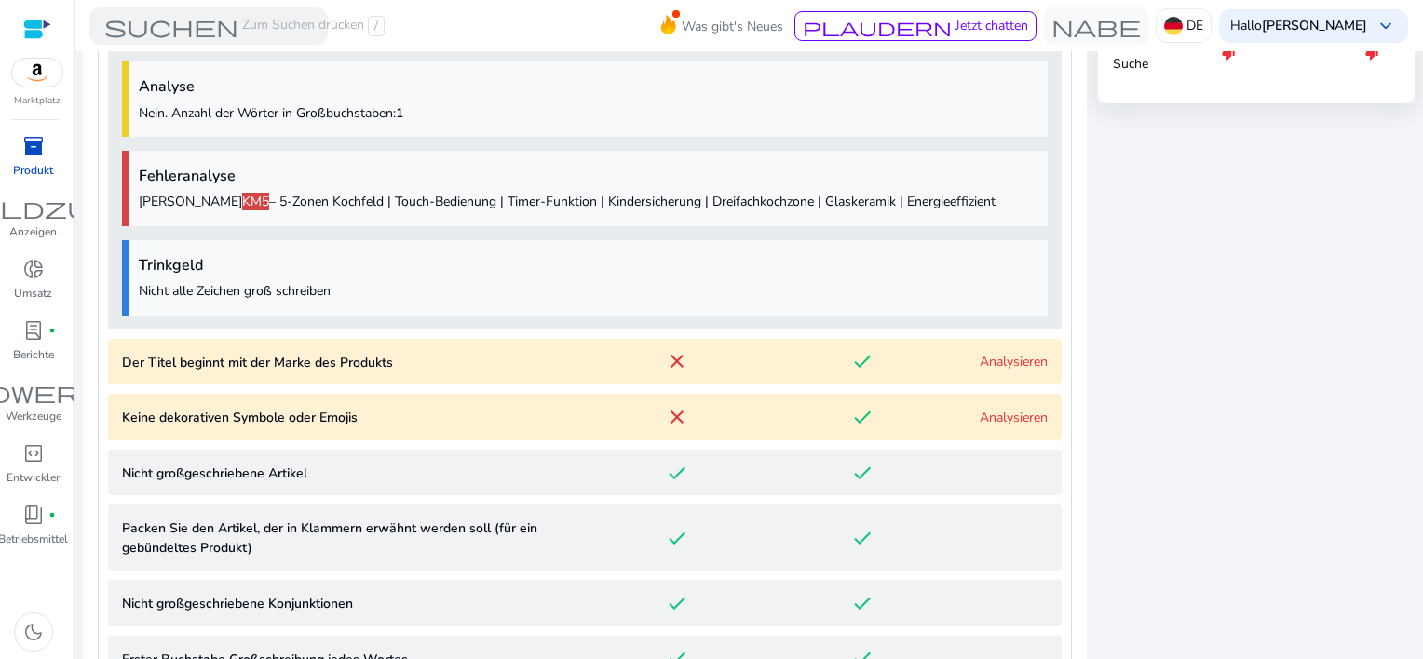
click at [999, 361] on link "Analysieren" at bounding box center [1014, 362] width 68 height 18
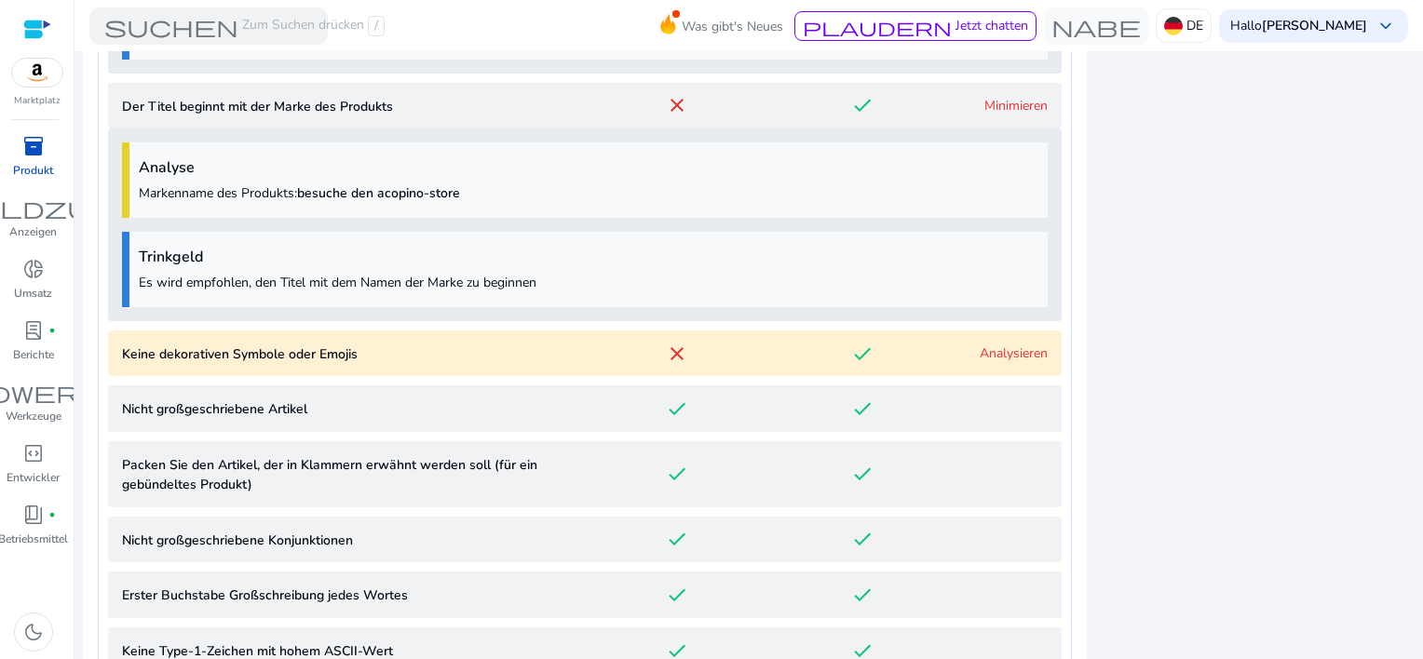
scroll to position [1338, 0]
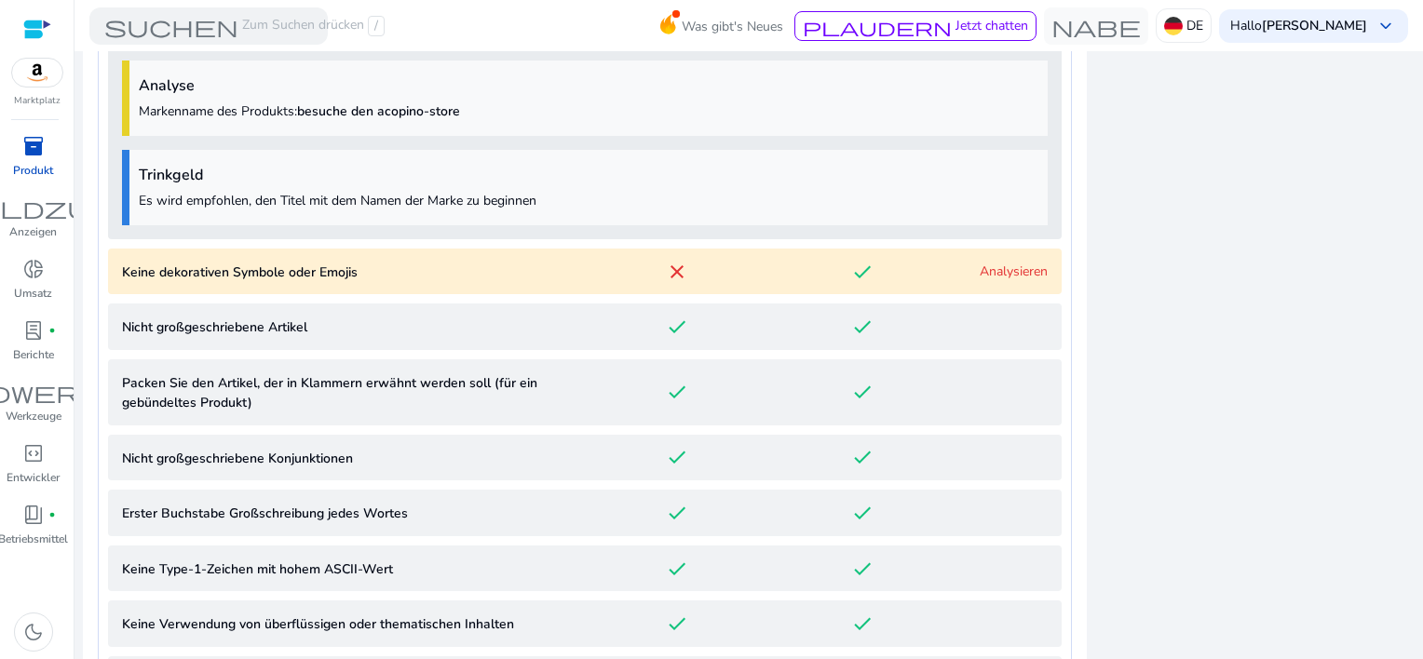
click at [999, 278] on link "Analysieren" at bounding box center [1014, 272] width 68 height 18
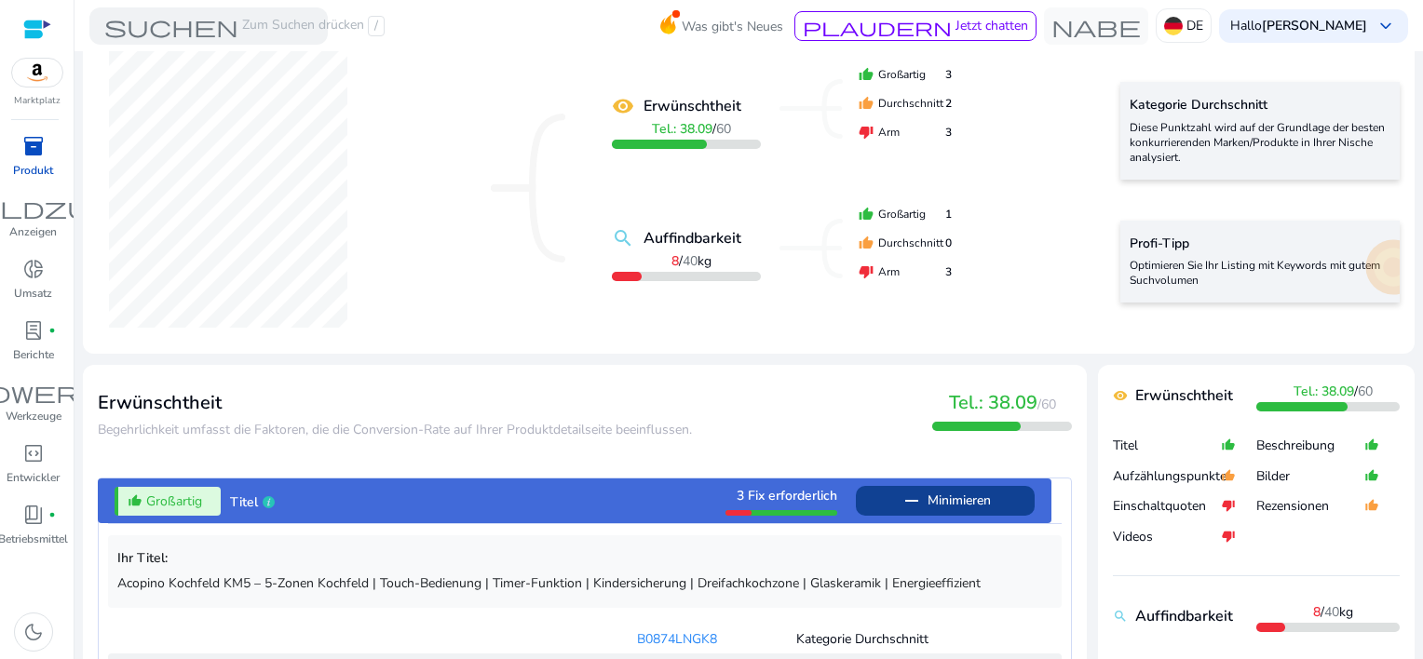
scroll to position [374, 0]
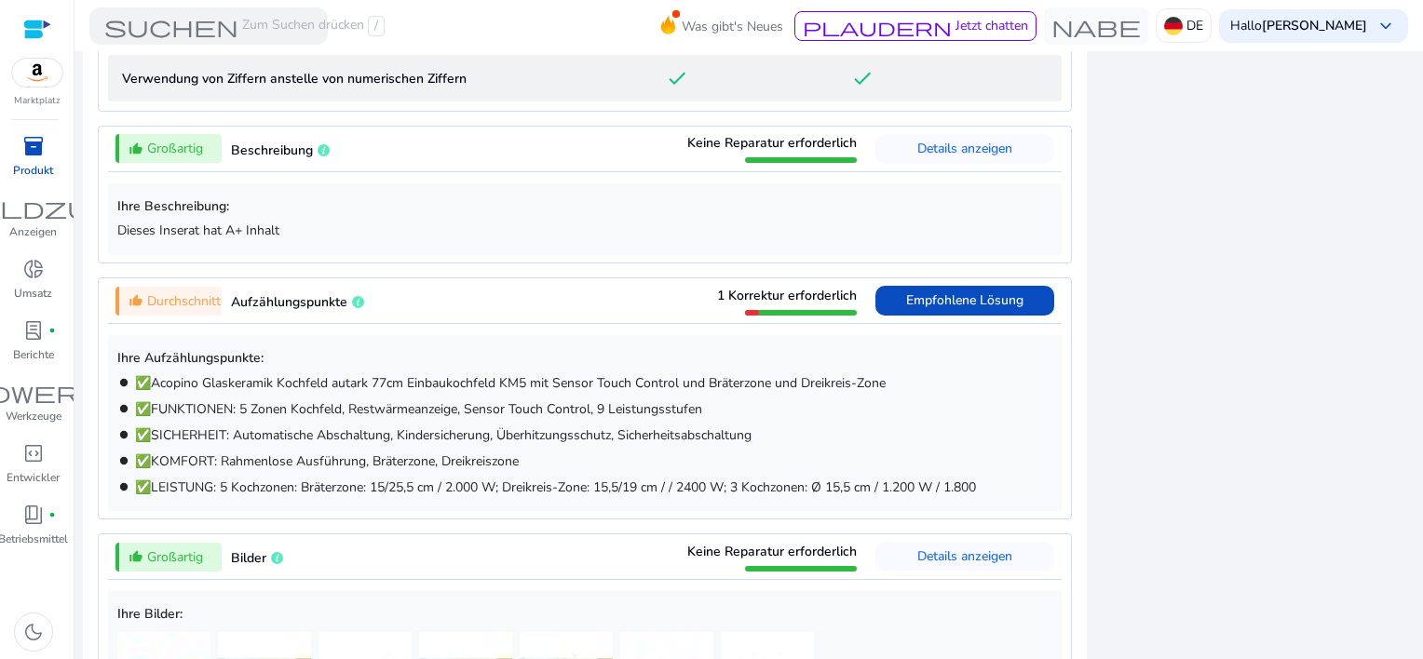
scroll to position [2516, 0]
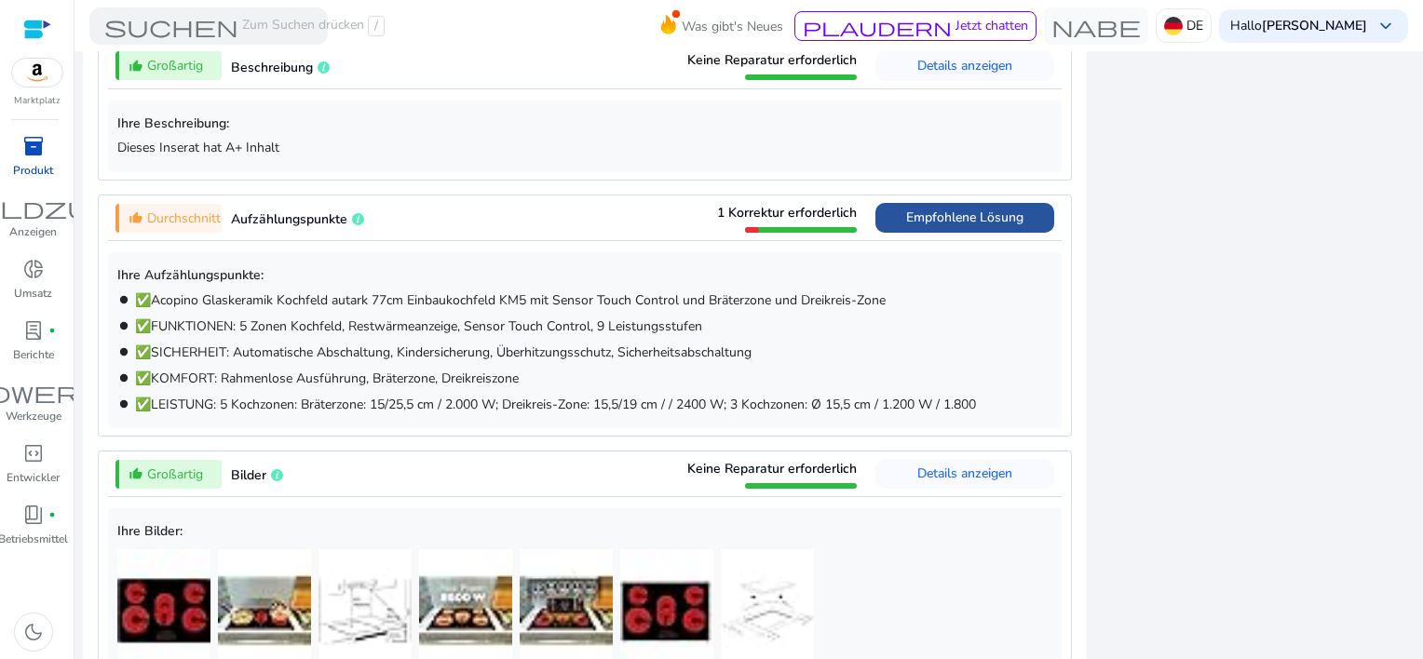
click at [965, 209] on span "Empfohlene Lösung" at bounding box center [964, 218] width 117 height 18
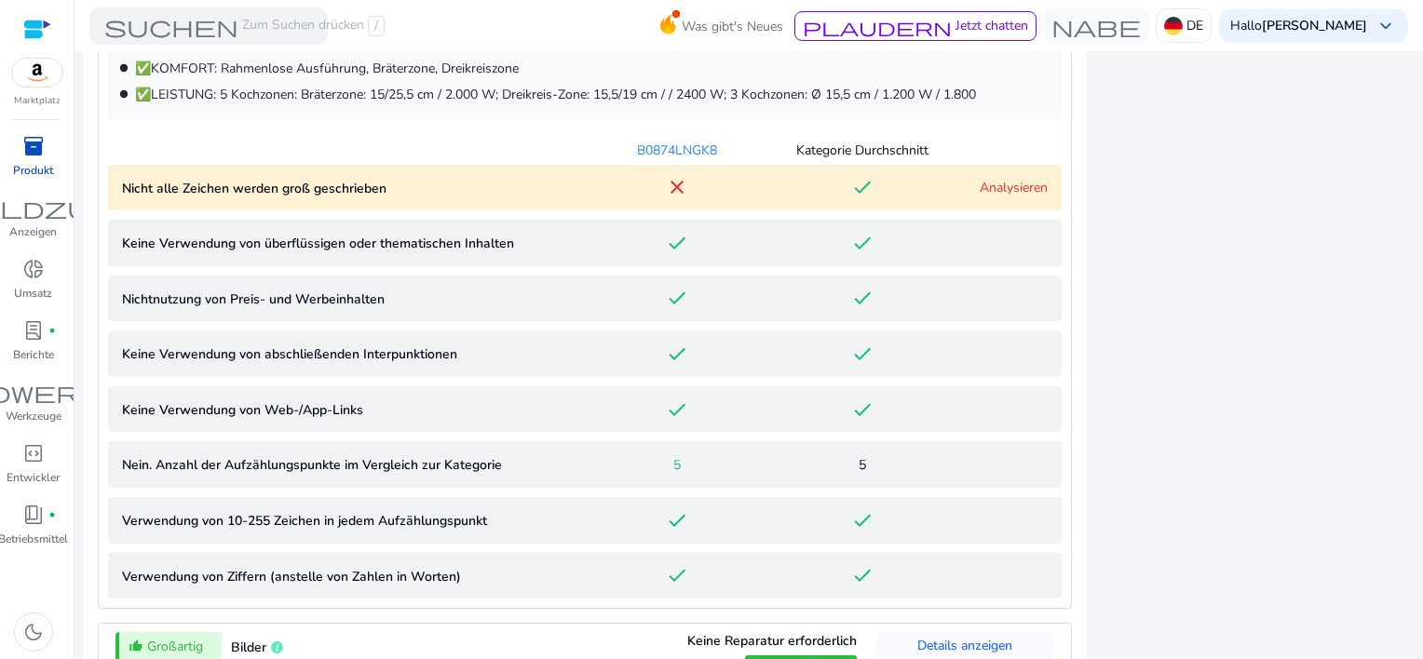
scroll to position [1221, 0]
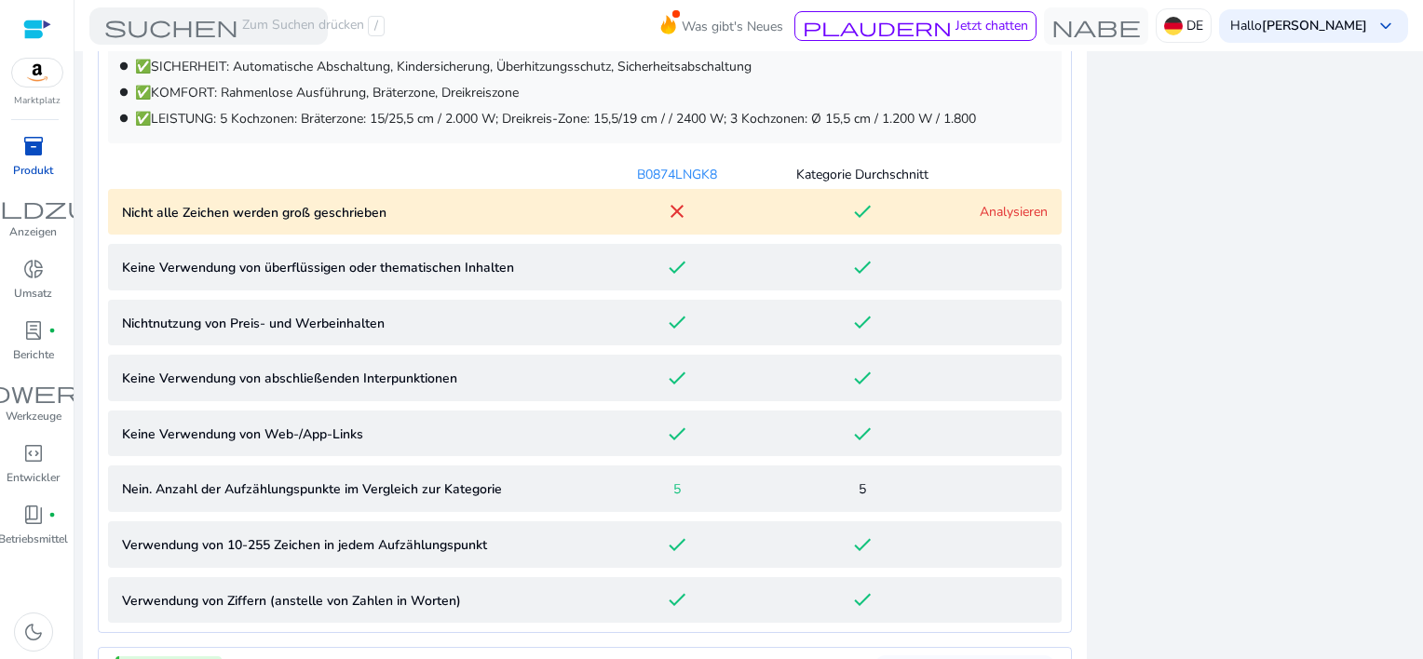
click at [986, 203] on link "Analysieren" at bounding box center [1014, 212] width 68 height 18
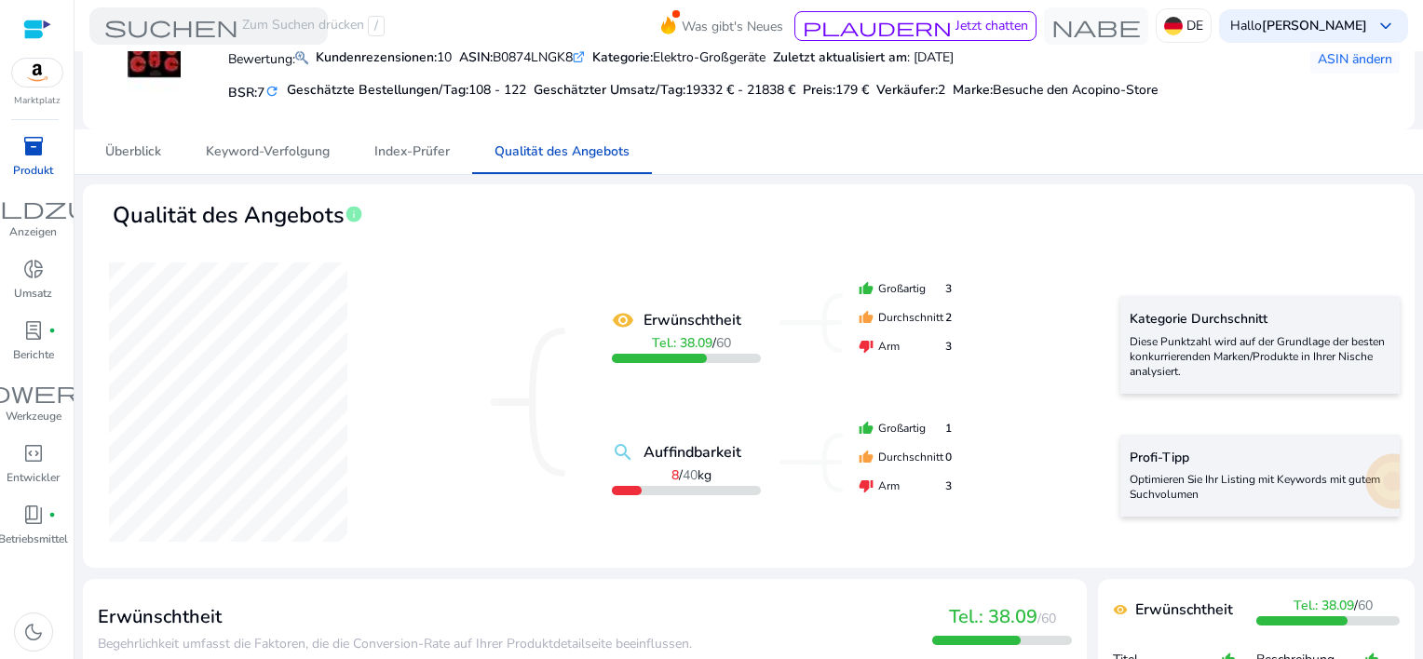
scroll to position [0, 0]
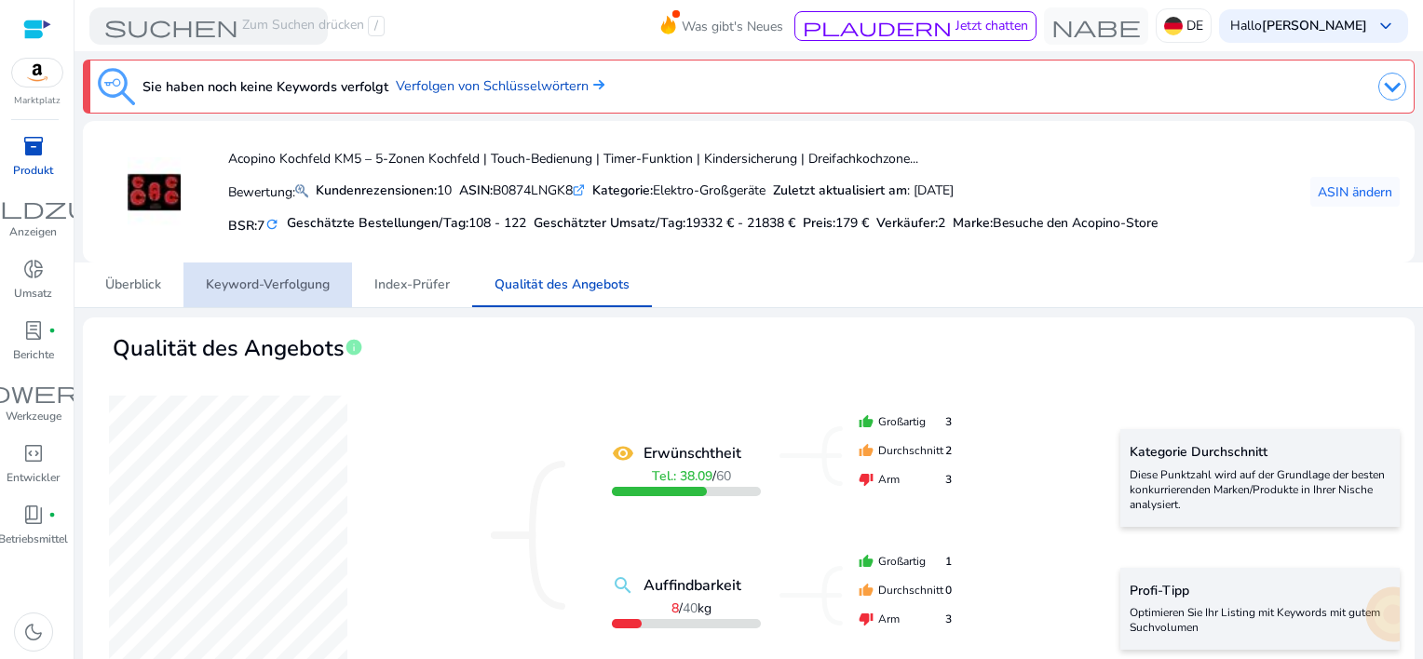
click at [256, 283] on span "Keyword-Verfolgung" at bounding box center [268, 285] width 124 height 13
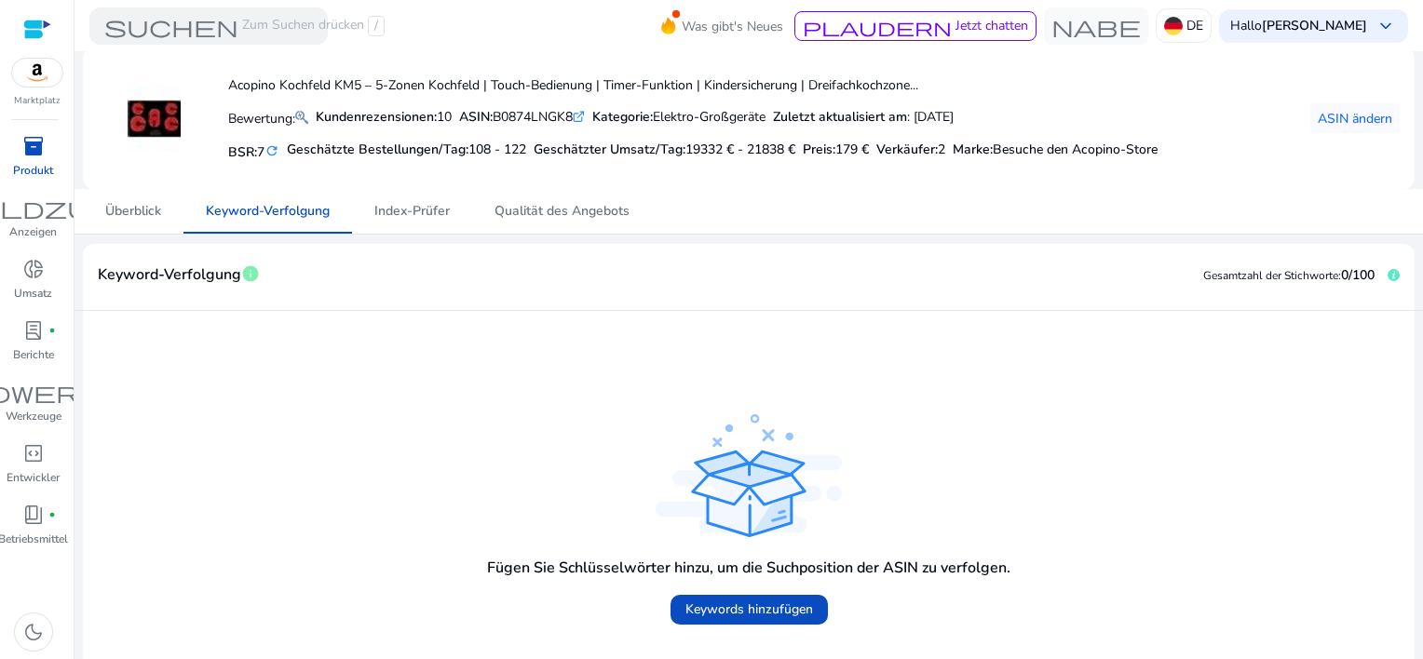
scroll to position [155, 0]
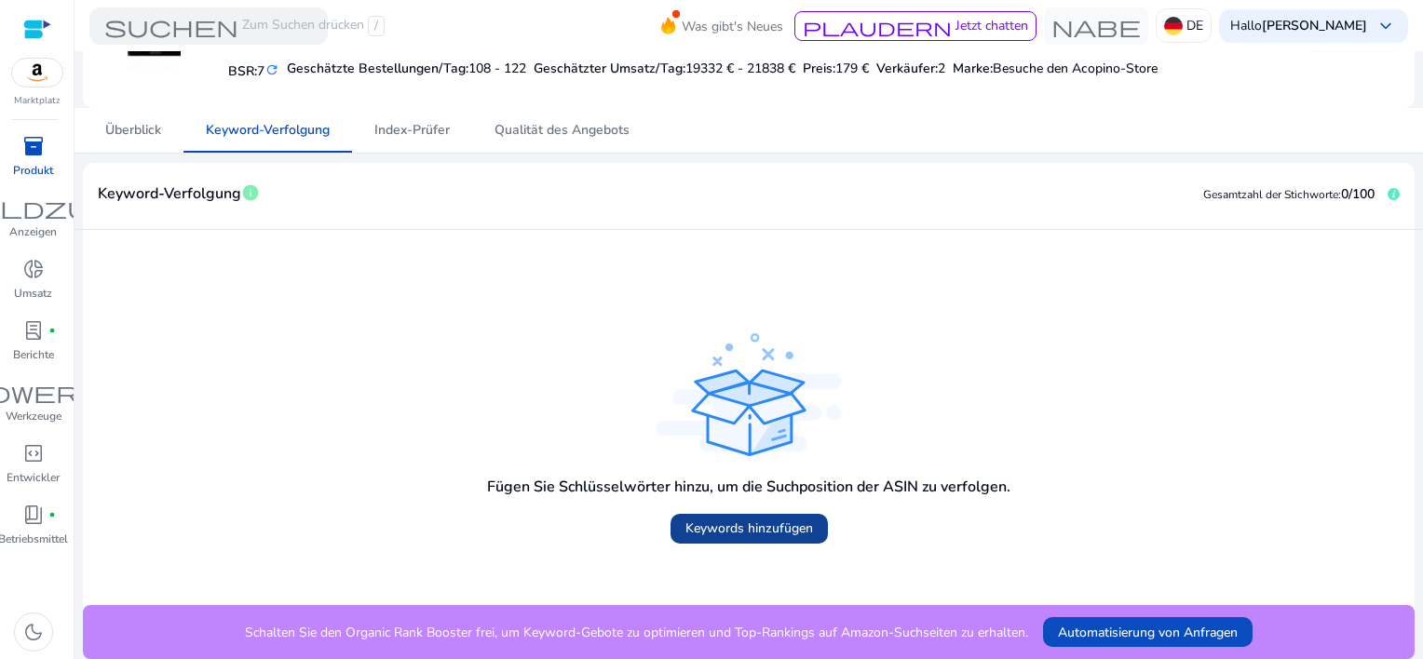
click at [753, 529] on span "Keywords hinzufügen" at bounding box center [750, 529] width 128 height 20
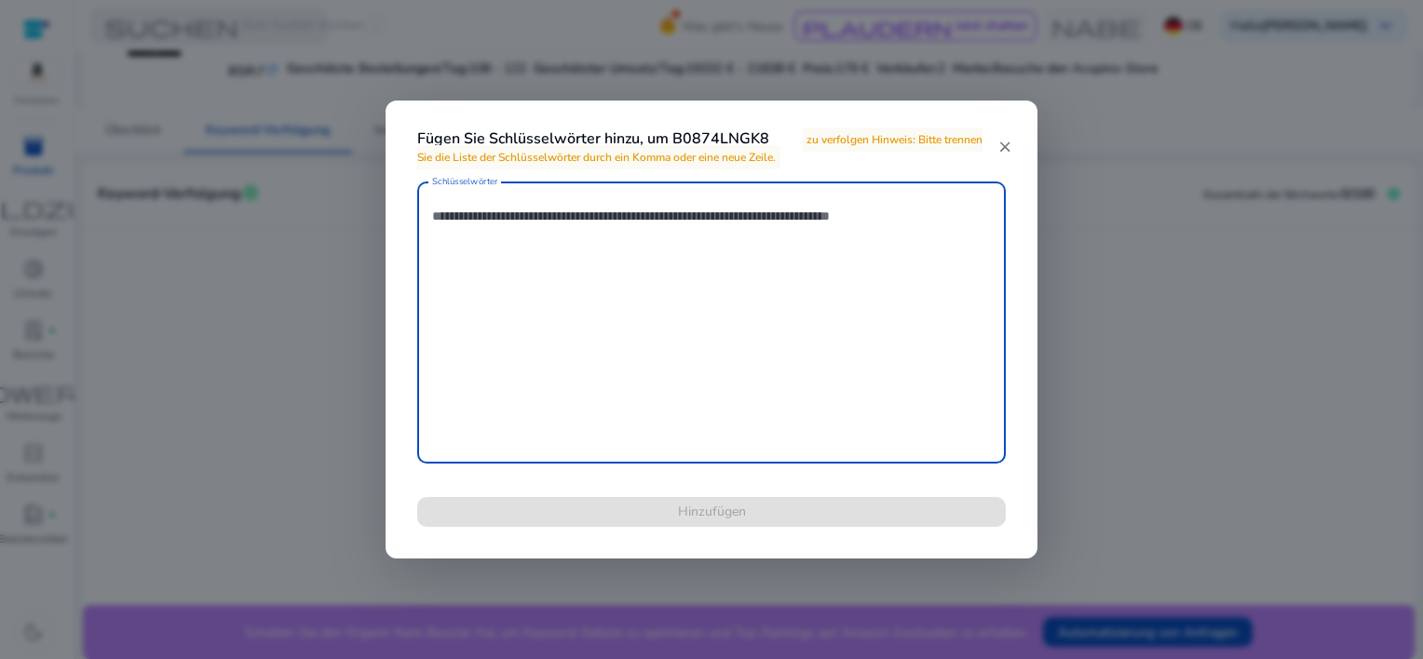
paste textarea "**********"
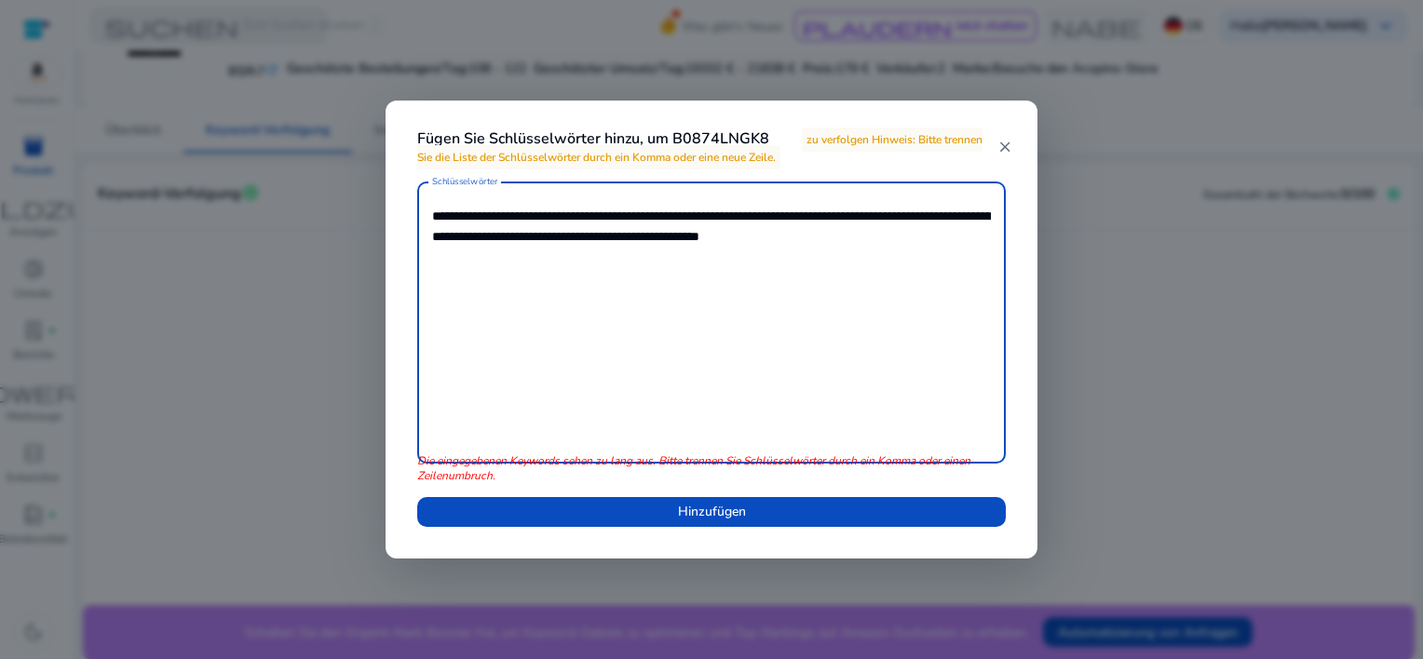
click at [559, 216] on textarea "**********" at bounding box center [711, 323] width 559 height 264
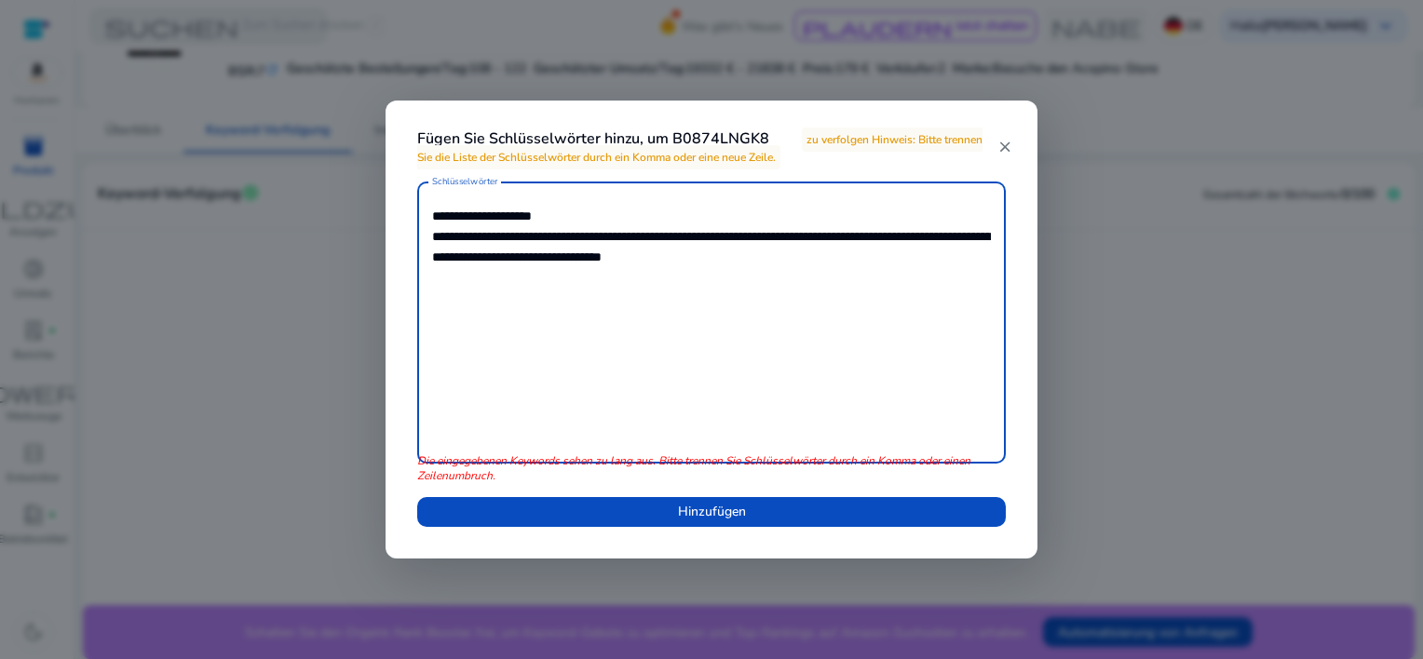
click at [532, 238] on textarea "**********" at bounding box center [711, 323] width 559 height 264
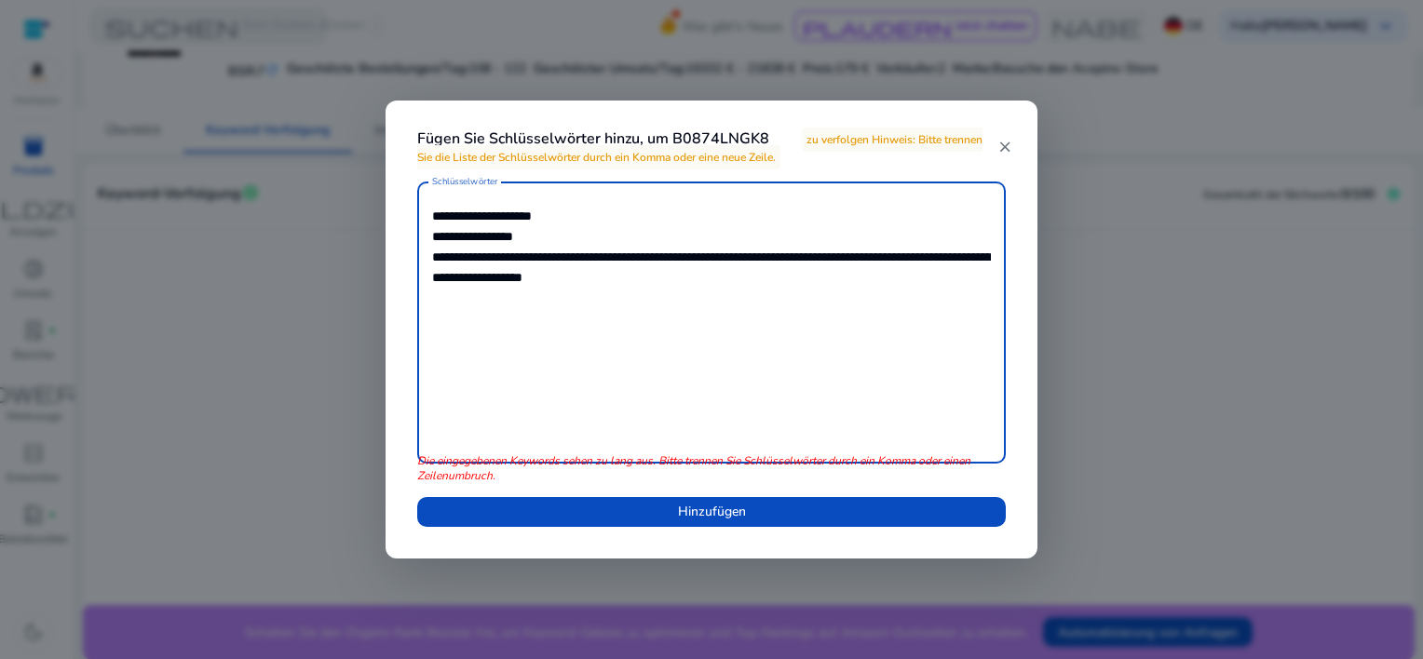
click at [513, 260] on textarea "**********" at bounding box center [711, 323] width 559 height 264
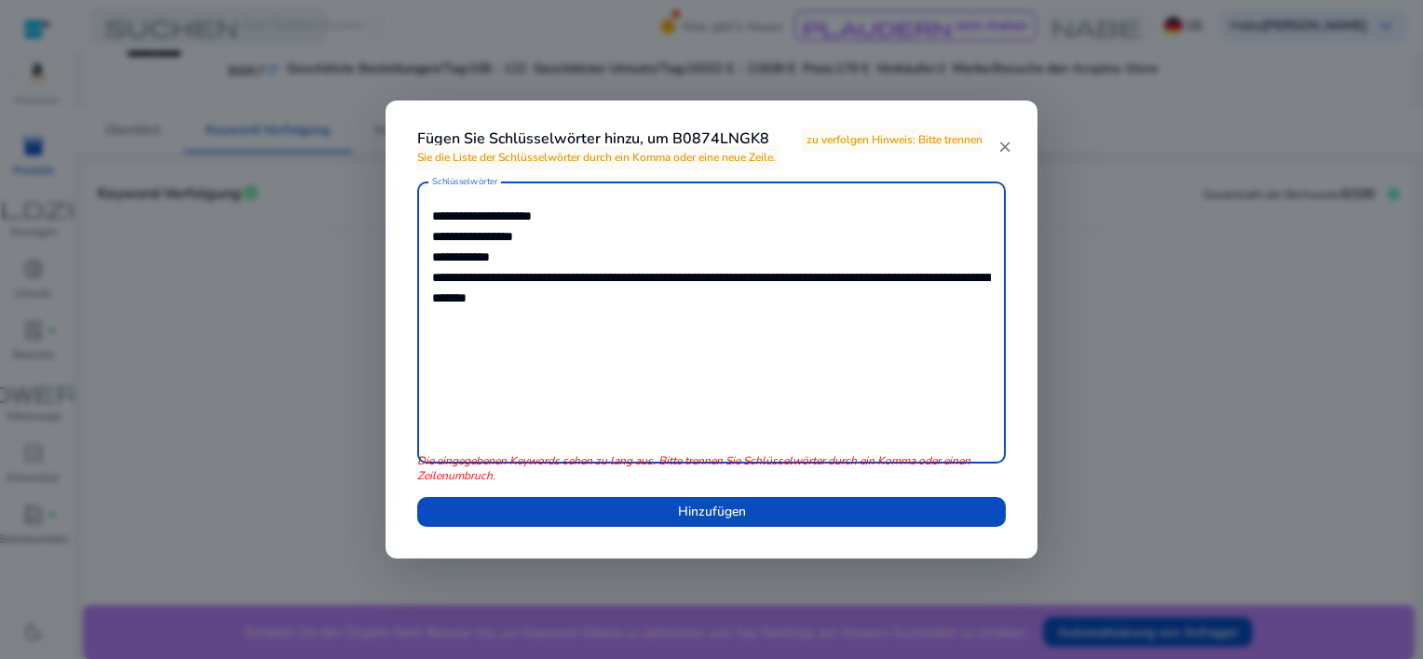
click at [481, 280] on textarea "**********" at bounding box center [711, 323] width 559 height 264
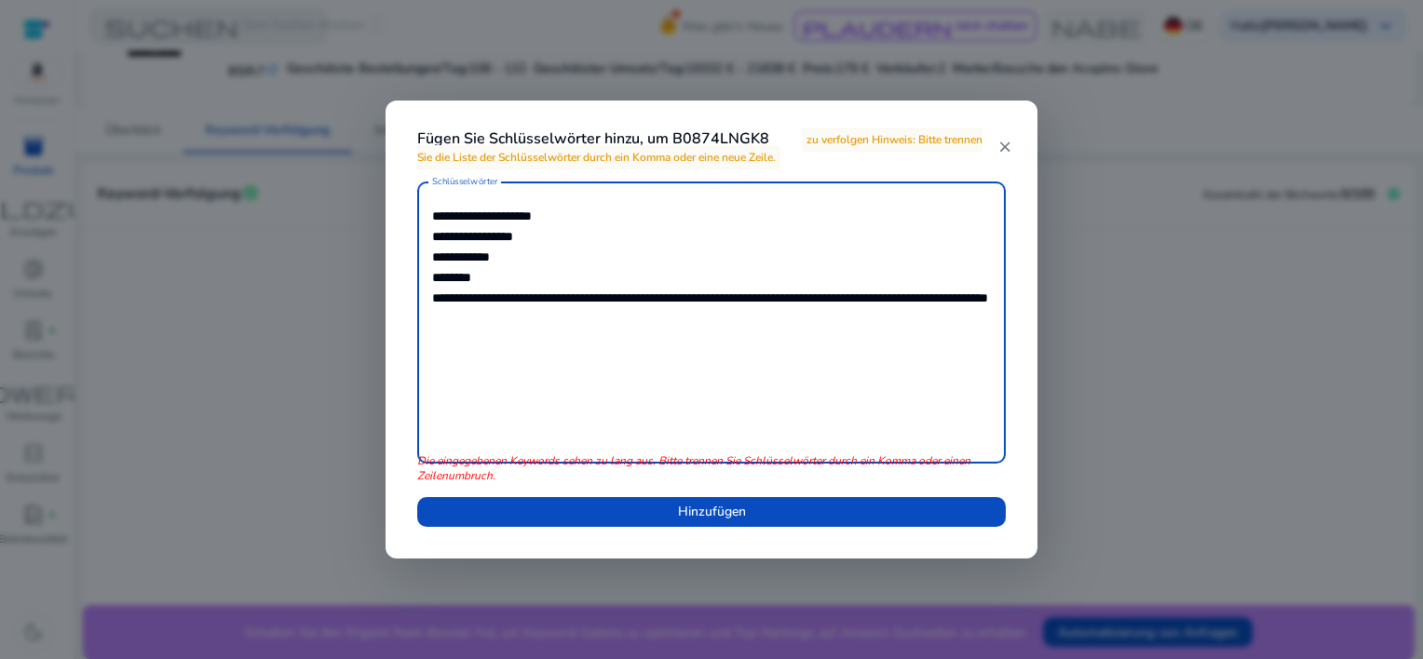
click at [550, 295] on textarea "**********" at bounding box center [711, 323] width 559 height 264
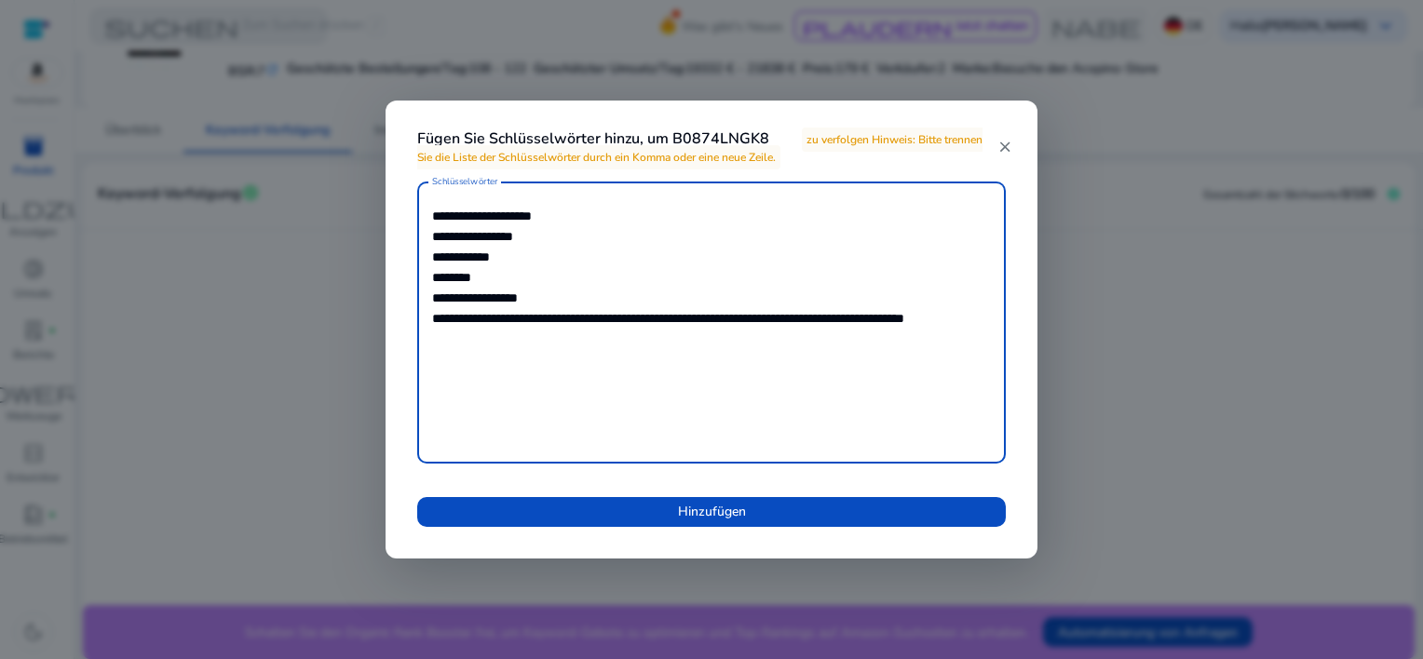
click at [631, 320] on textarea "**********" at bounding box center [711, 323] width 559 height 264
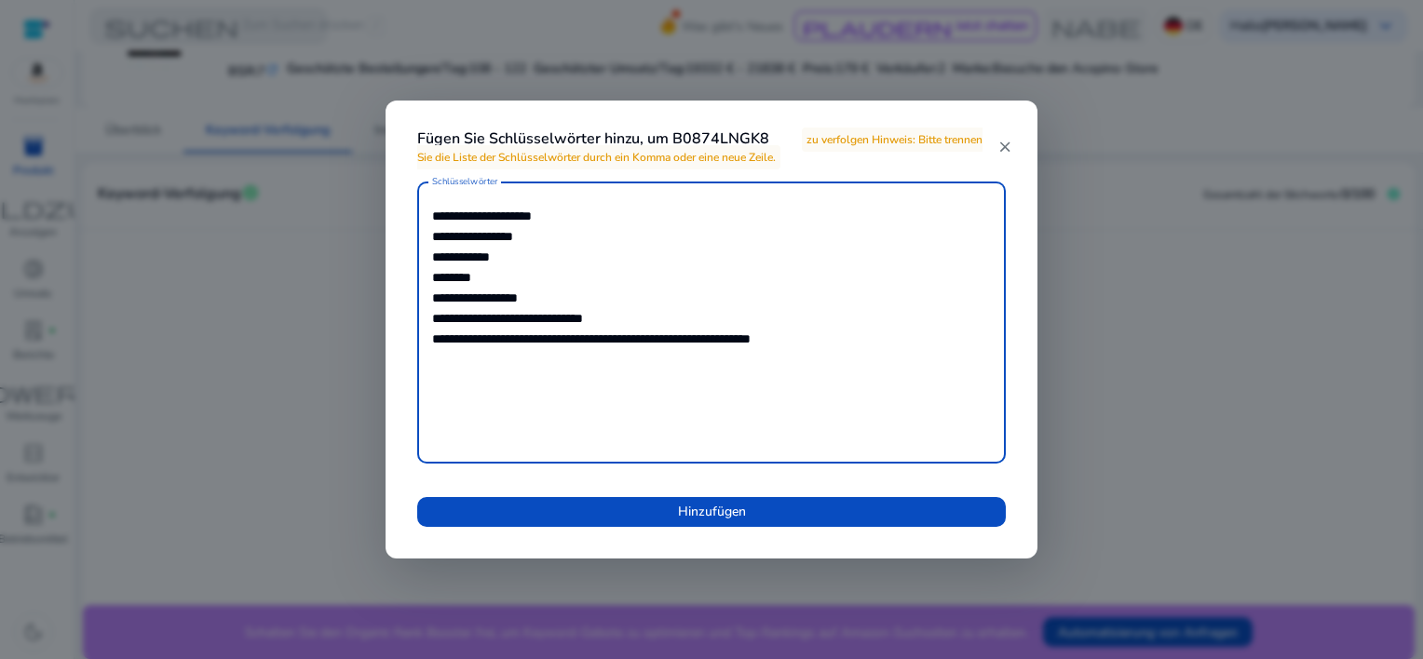
click at [553, 341] on textarea "**********" at bounding box center [711, 323] width 559 height 264
click at [549, 341] on textarea "**********" at bounding box center [711, 323] width 559 height 264
click at [539, 361] on textarea "**********" at bounding box center [711, 323] width 559 height 264
click at [567, 382] on textarea "**********" at bounding box center [711, 323] width 559 height 264
click at [436, 341] on textarea "**********" at bounding box center [711, 323] width 559 height 264
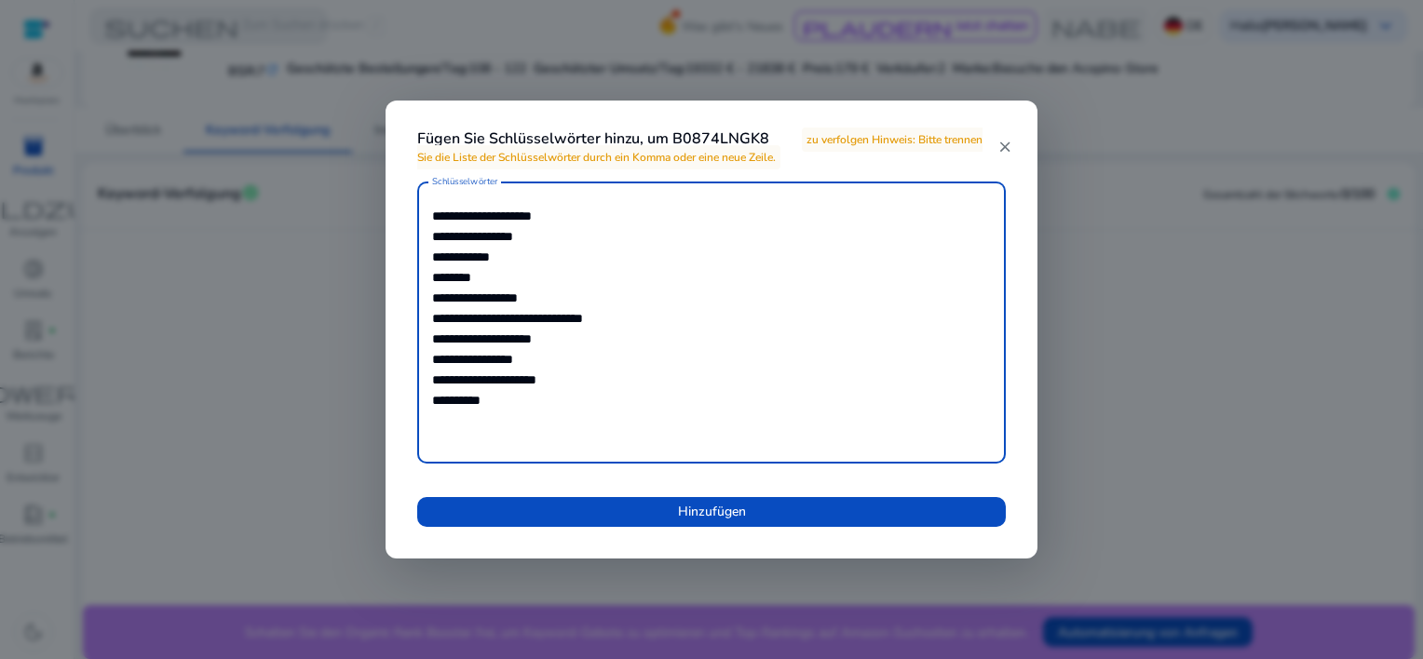
click at [433, 341] on textarea "**********" at bounding box center [711, 323] width 559 height 264
click at [529, 382] on textarea "**********" at bounding box center [711, 323] width 559 height 264
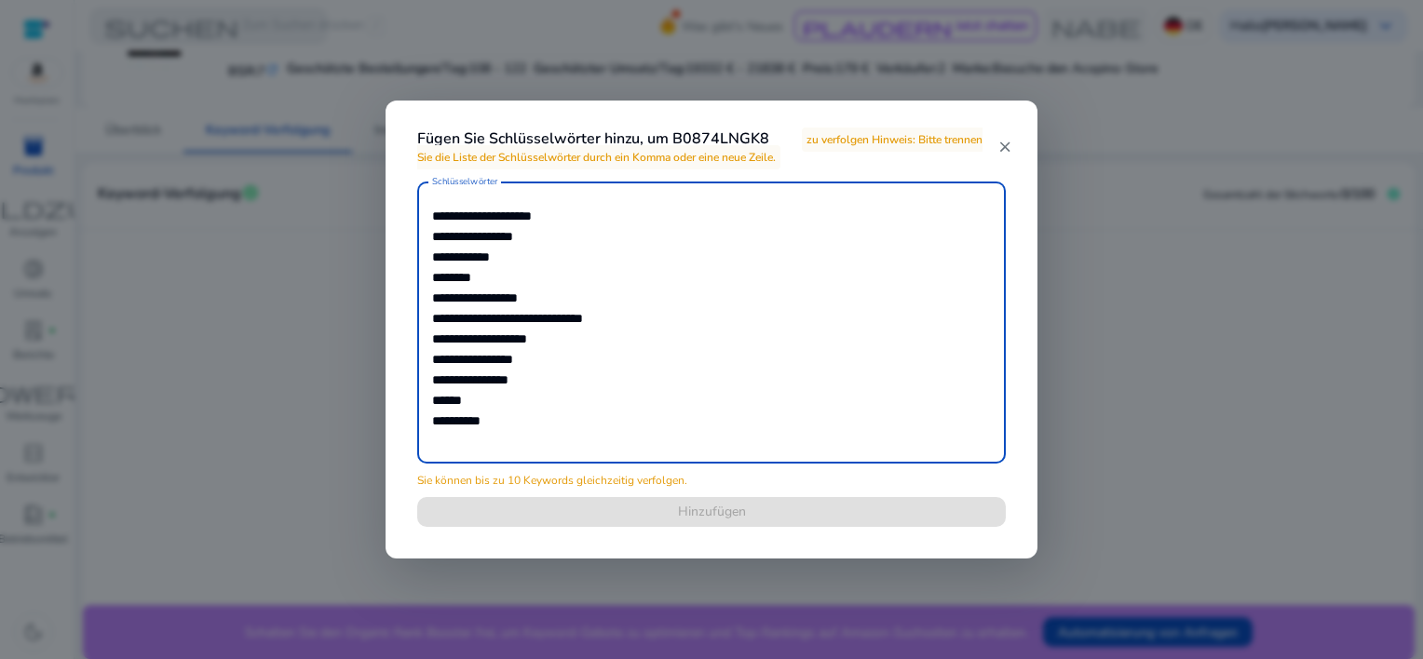
drag, startPoint x: 433, startPoint y: 400, endPoint x: 485, endPoint y: 404, distance: 52.4
click at [485, 404] on textarea "**********" at bounding box center [711, 323] width 559 height 264
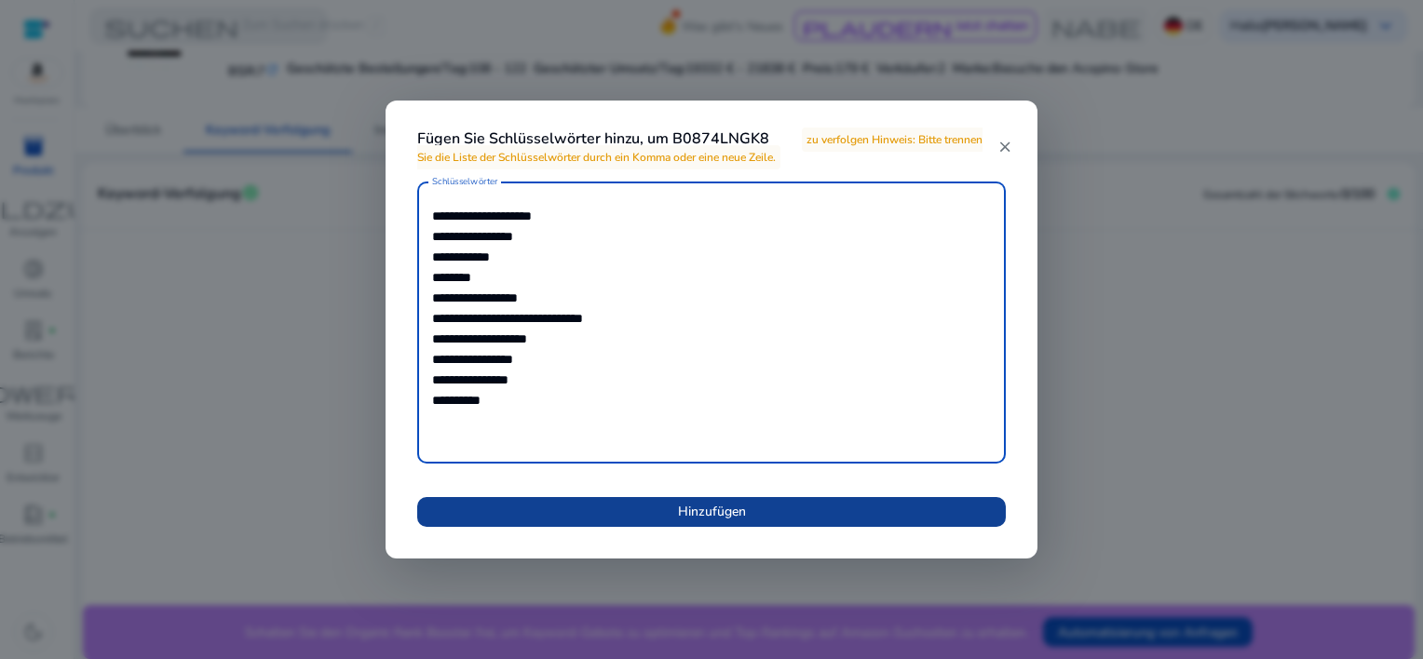
type textarea "**********"
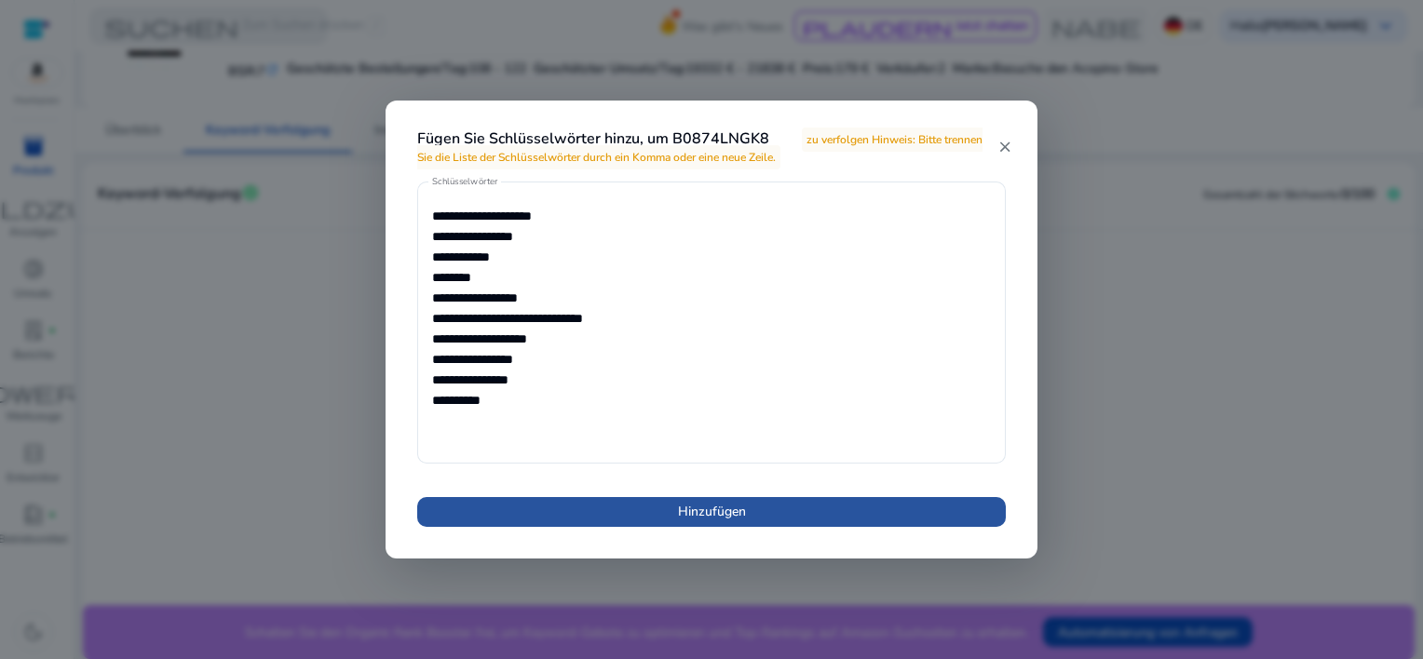
click at [708, 514] on span "Hinzufügen" at bounding box center [712, 512] width 68 height 20
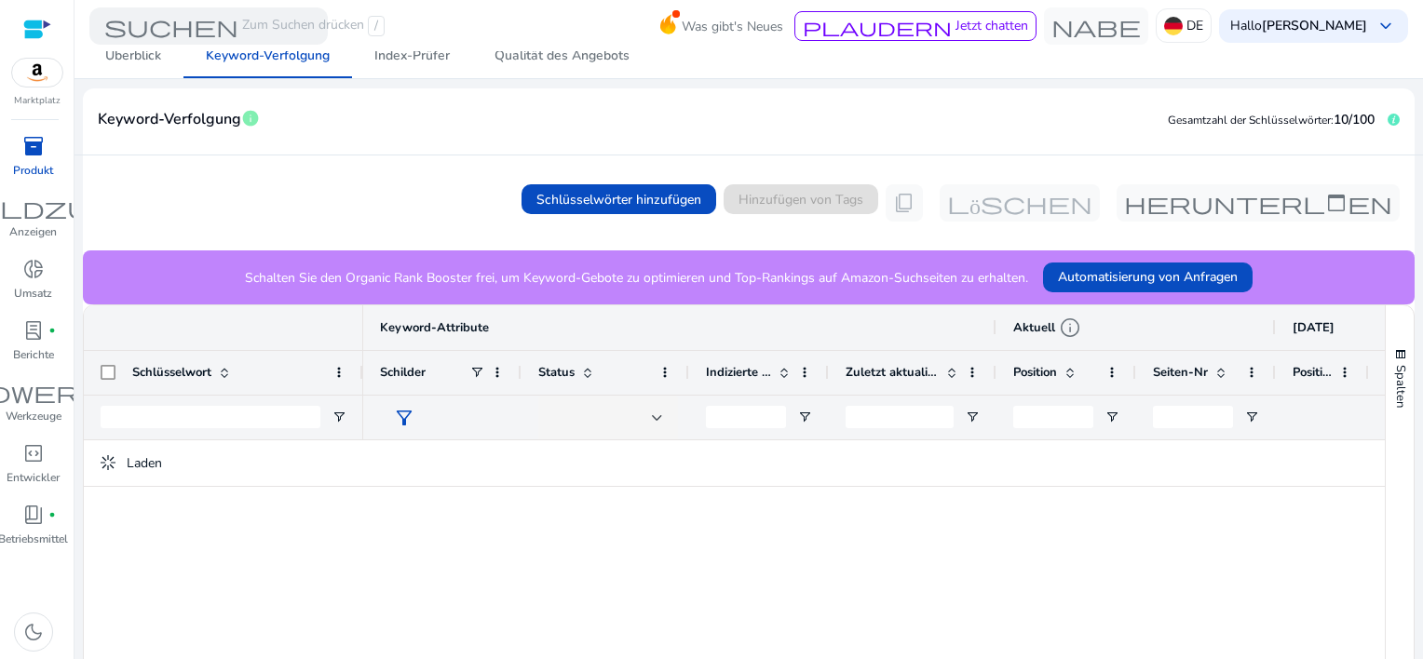
scroll to position [93, 0]
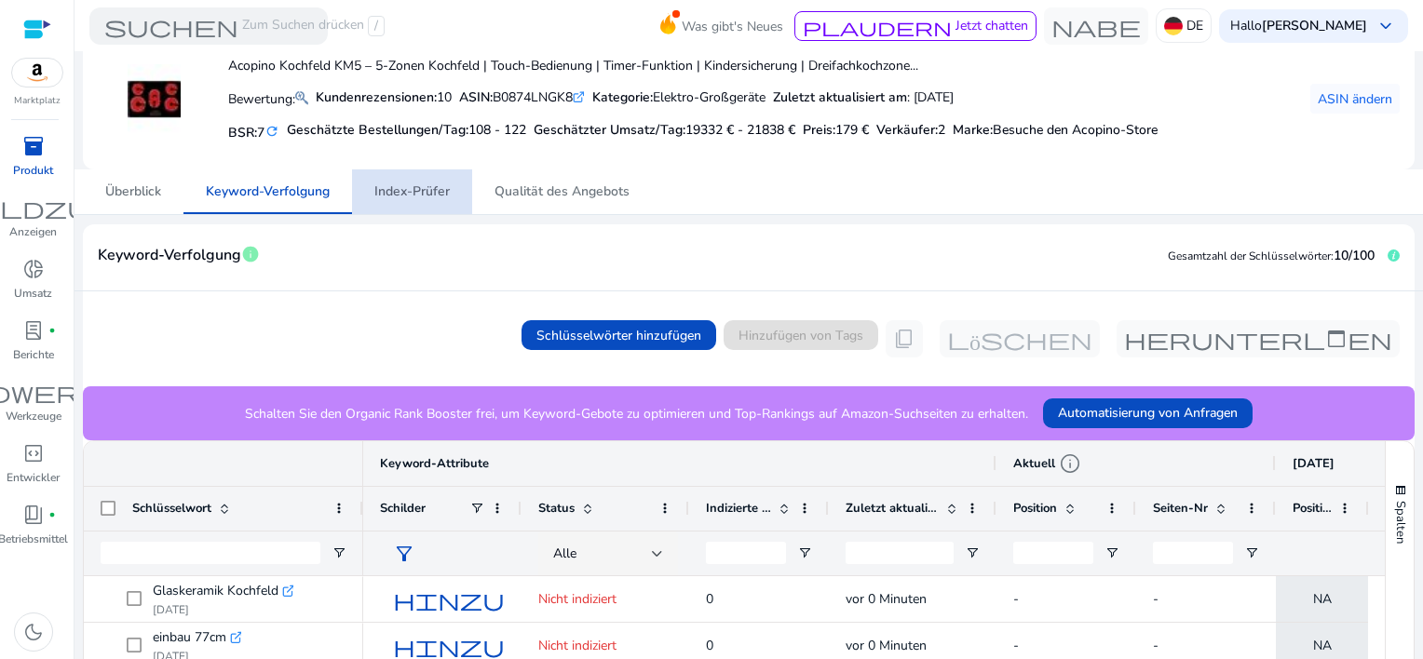
click at [426, 189] on span "Index-Prüfer" at bounding box center [411, 191] width 75 height 13
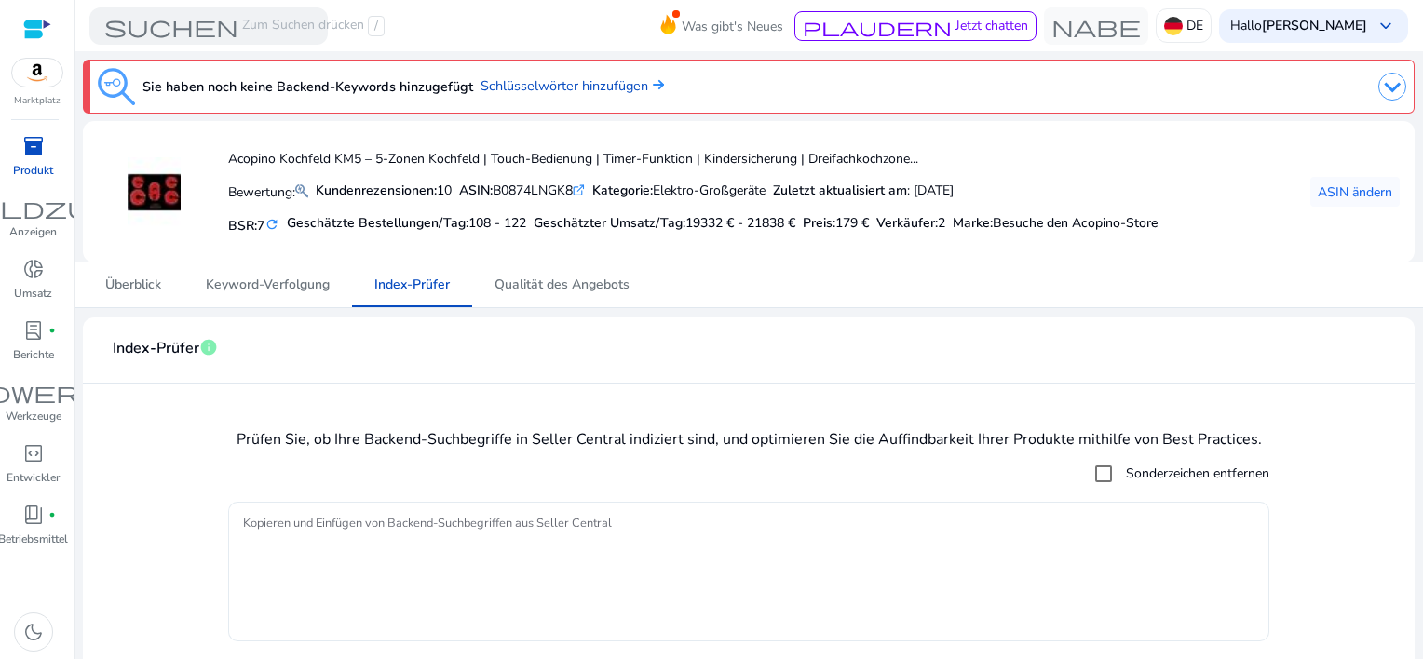
click at [276, 529] on textarea "Kopieren und Einfügen von Backend-Suchbegriffen aus Seller Central" at bounding box center [749, 571] width 1012 height 121
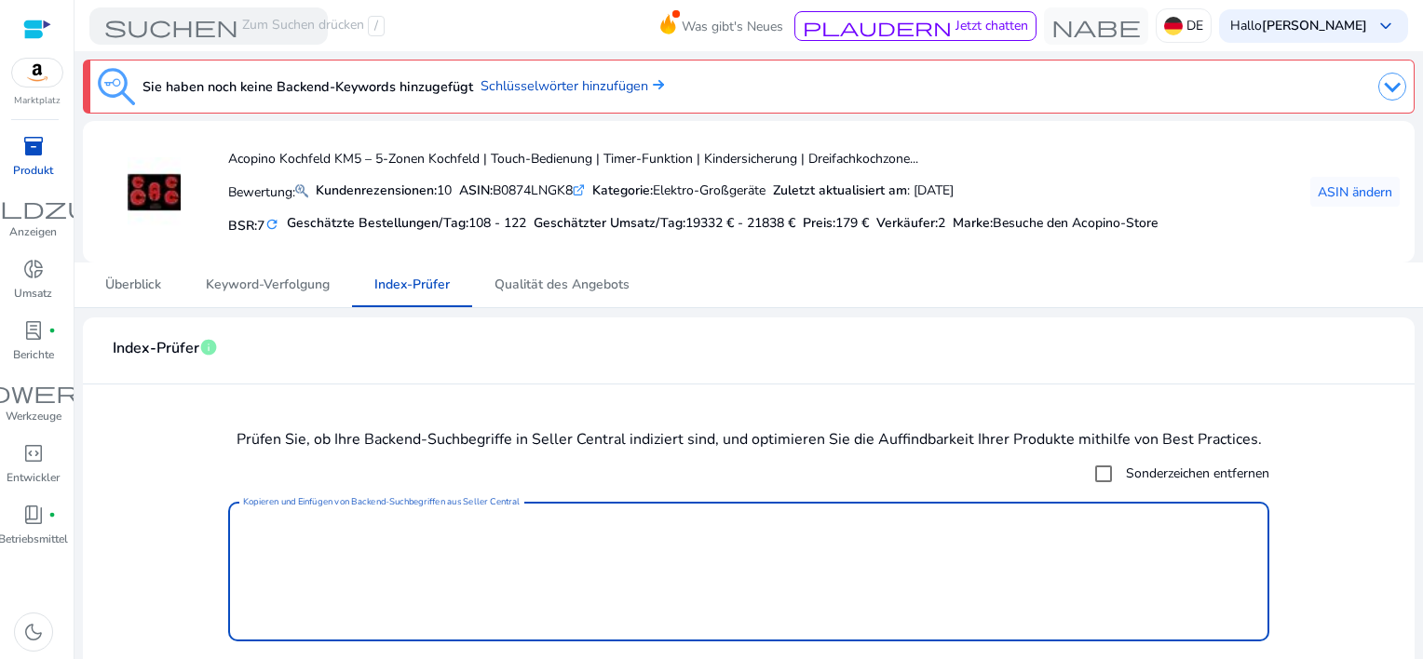
paste textarea "**********"
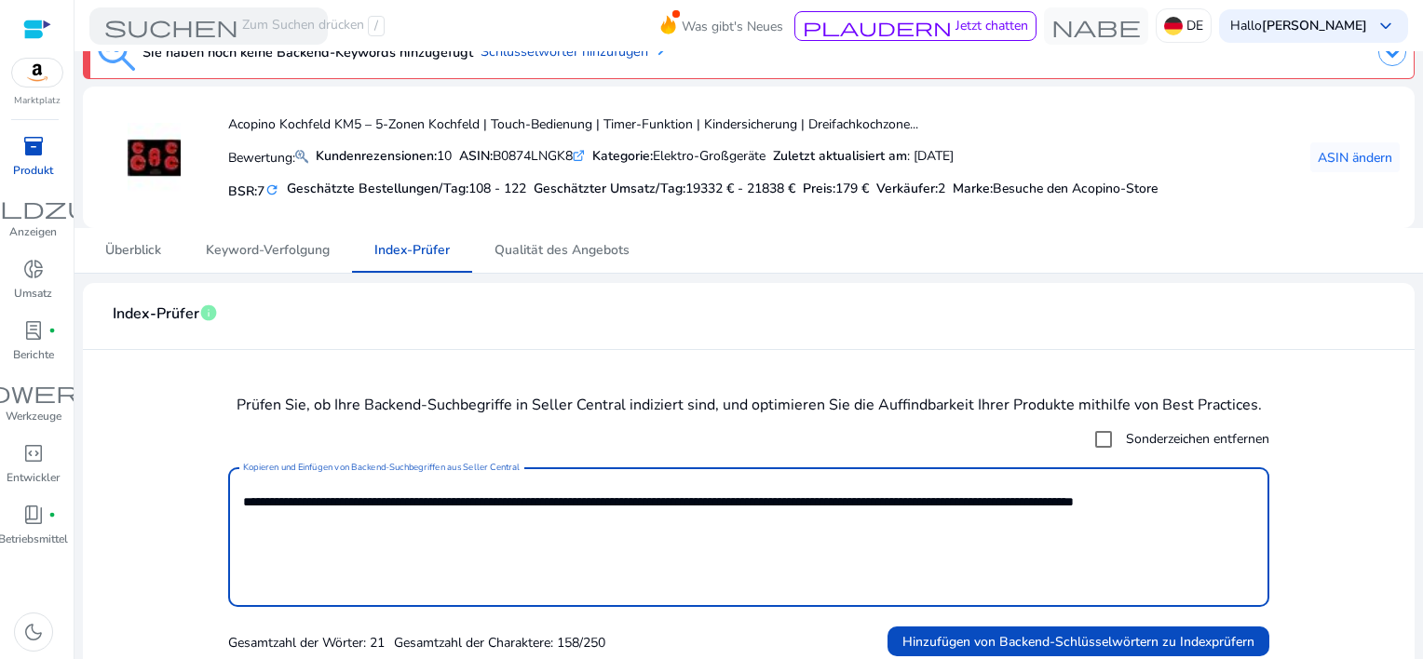
scroll to position [48, 0]
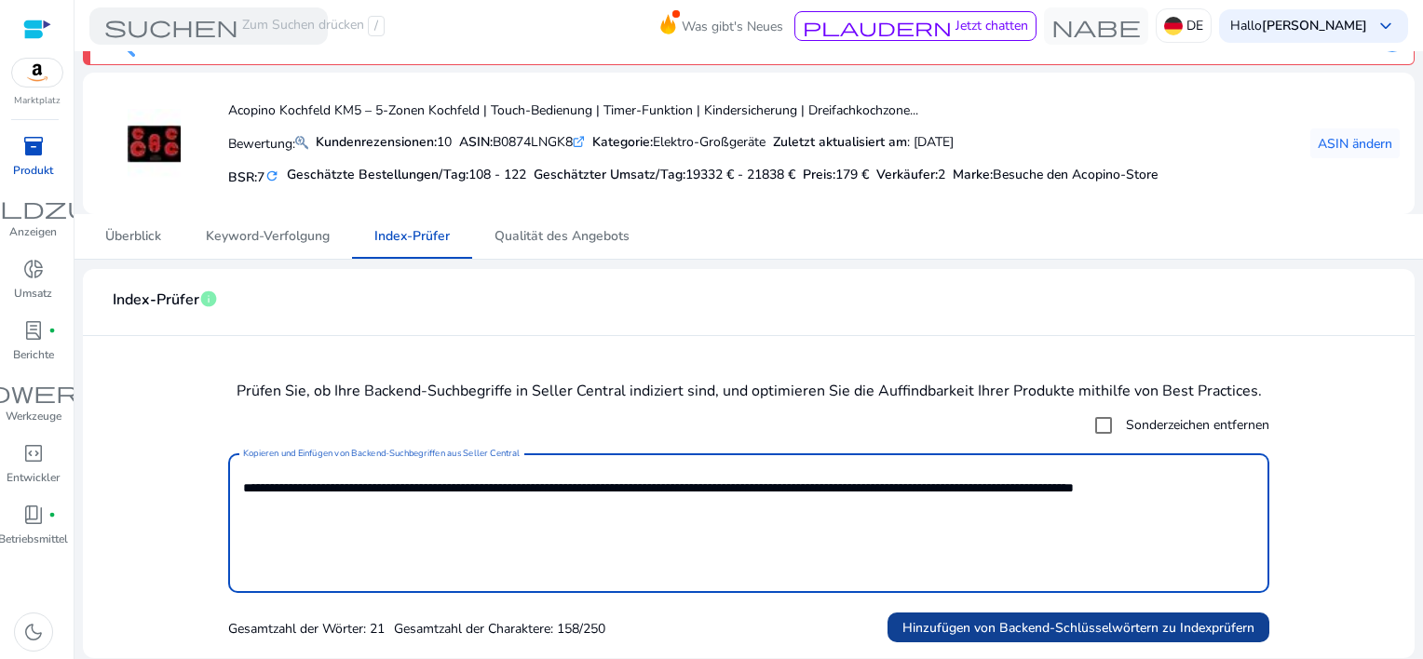
type textarea "**********"
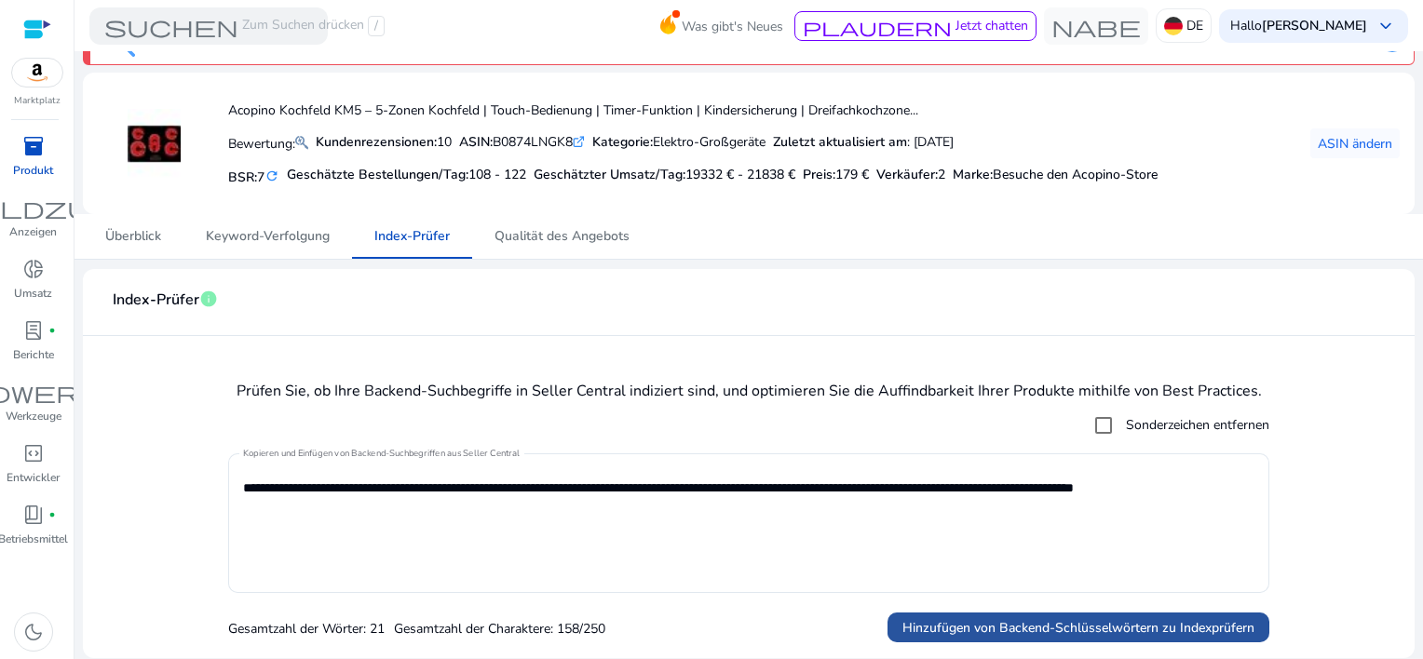
click at [987, 633] on span "Hinzufügen von Backend-Schlüsselwörtern zu Indexprüfern" at bounding box center [1079, 629] width 352 height 20
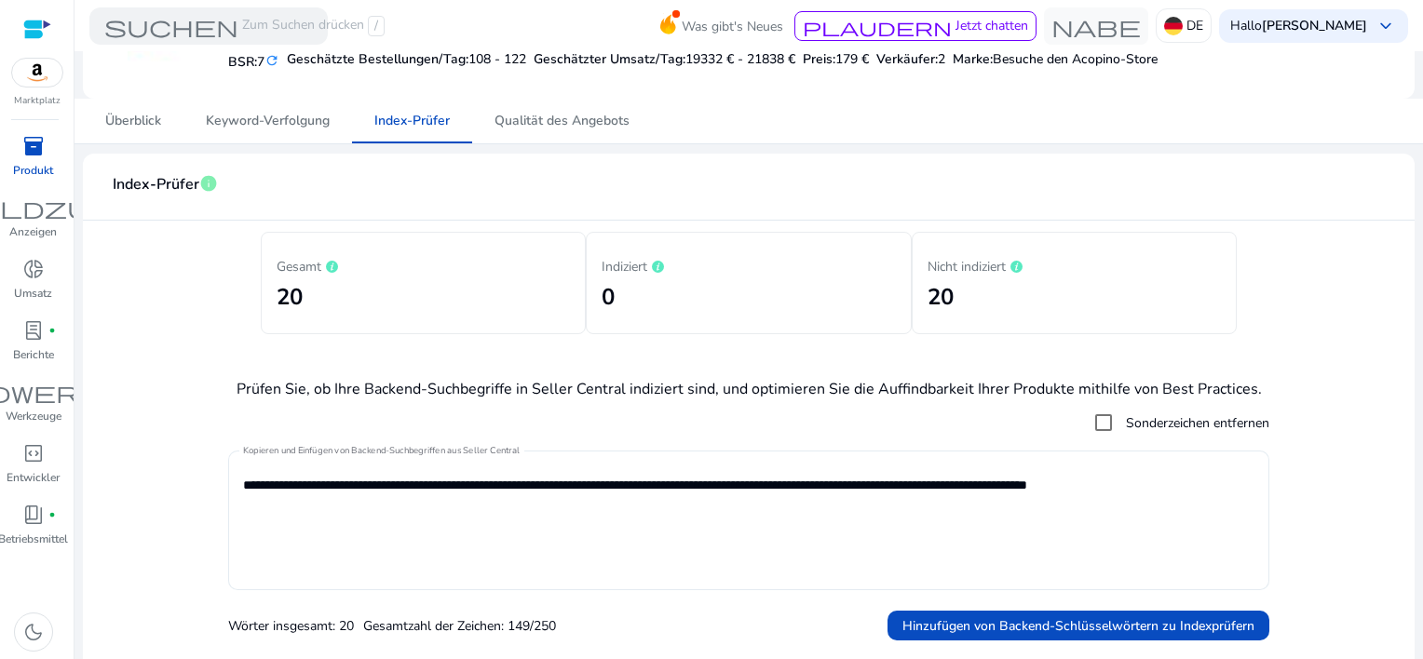
scroll to position [0, 0]
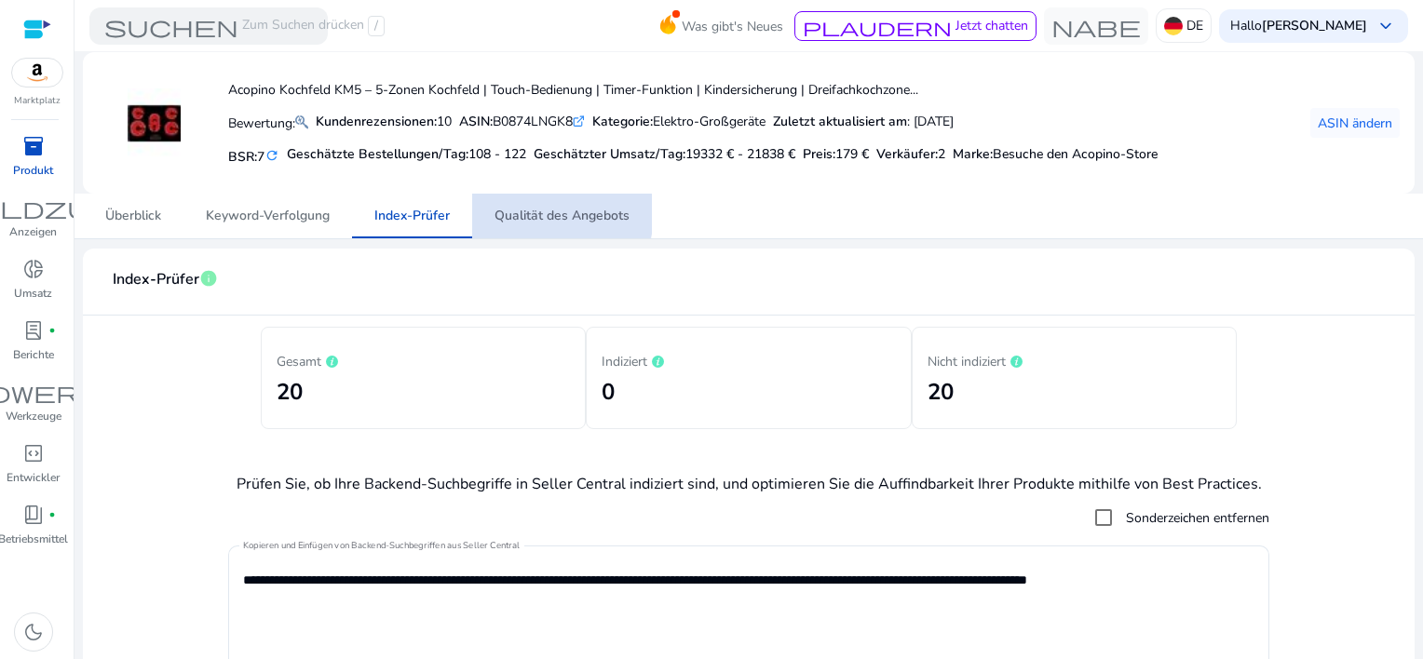
click at [552, 215] on span "Qualität des Angebots" at bounding box center [562, 216] width 135 height 13
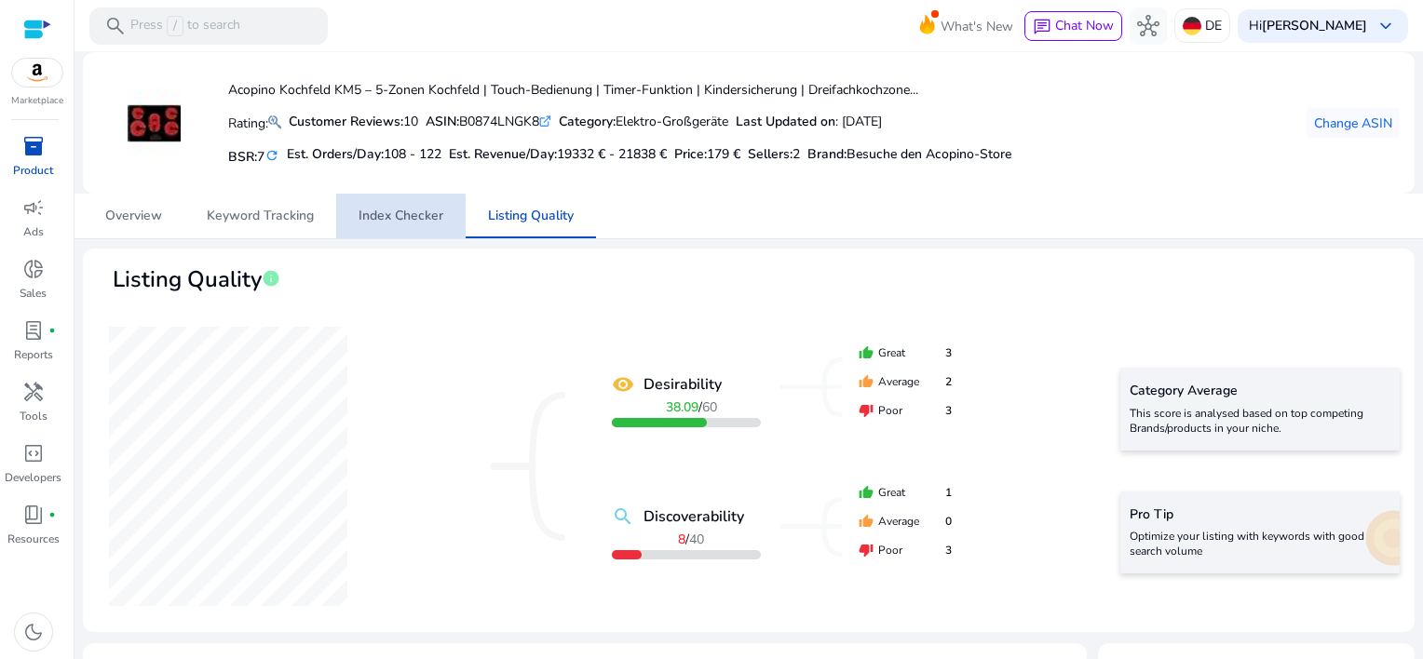
click at [397, 223] on span "Index Checker" at bounding box center [401, 216] width 85 height 13
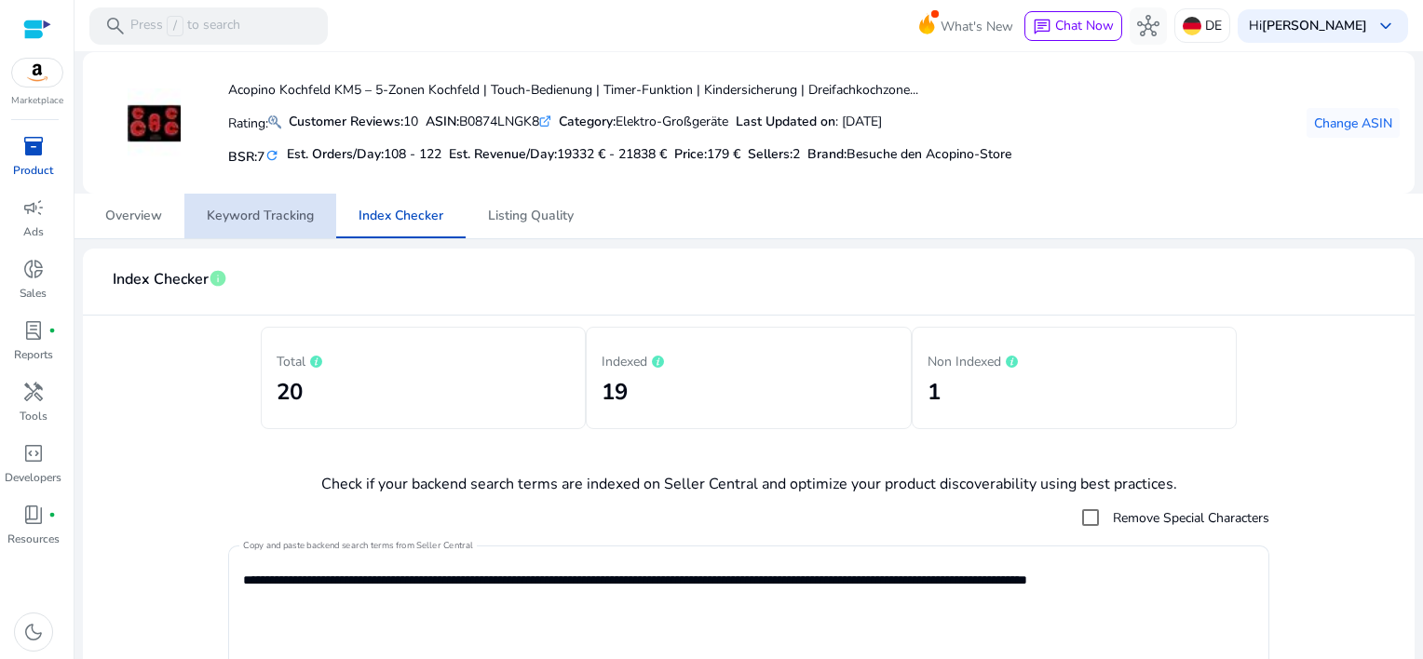
click at [255, 216] on span "Keyword Tracking" at bounding box center [260, 216] width 107 height 13
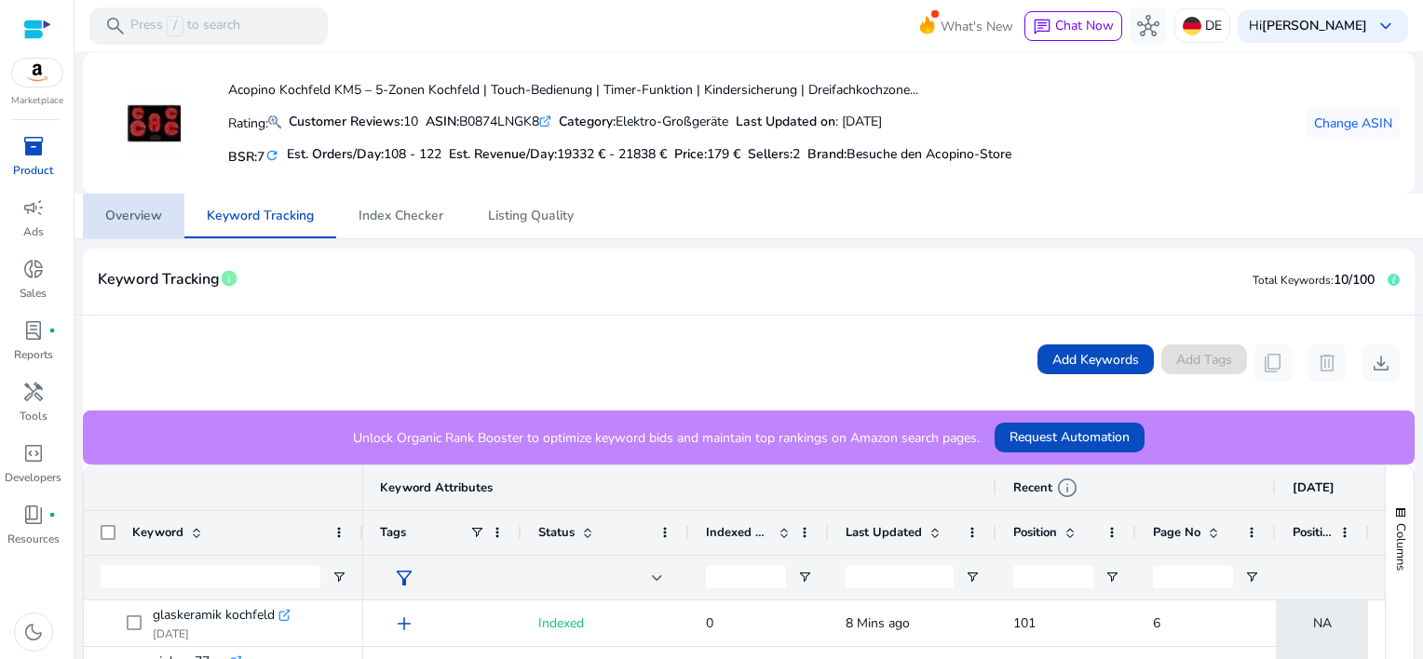
click at [115, 226] on span "Overview" at bounding box center [133, 216] width 57 height 45
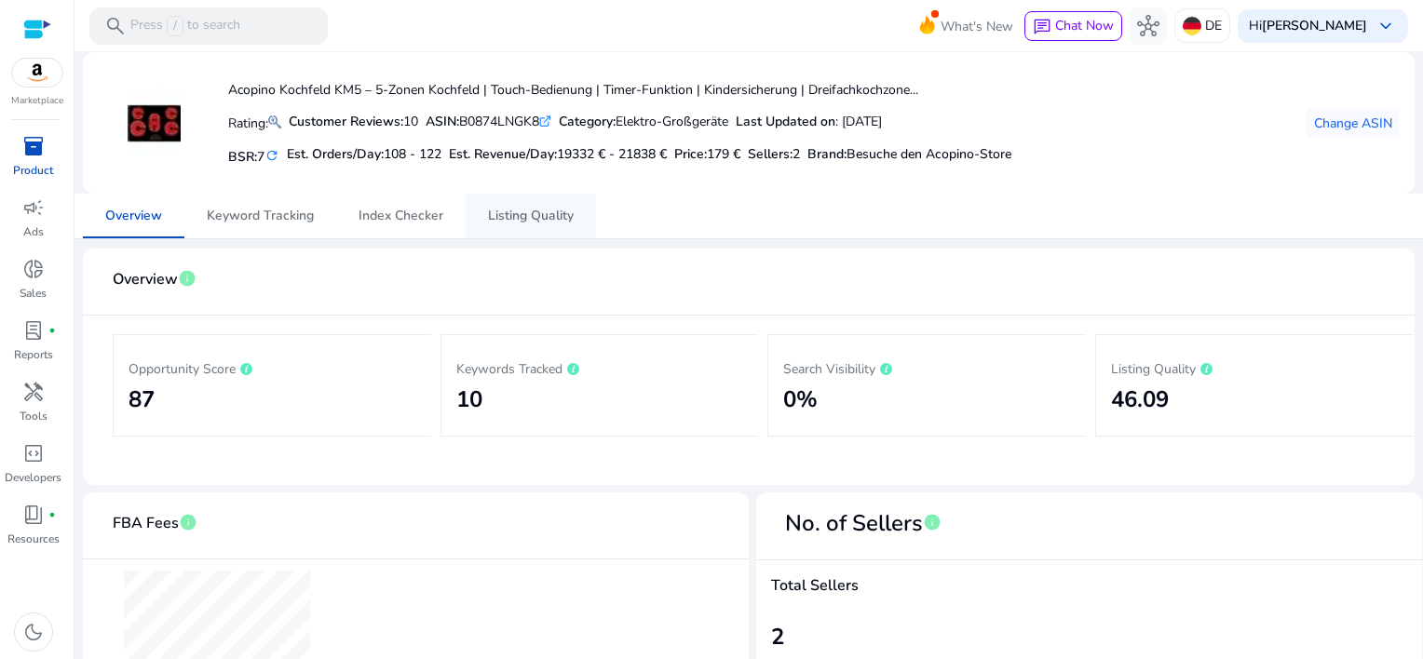
click at [518, 212] on span "Listing Quality" at bounding box center [531, 216] width 86 height 13
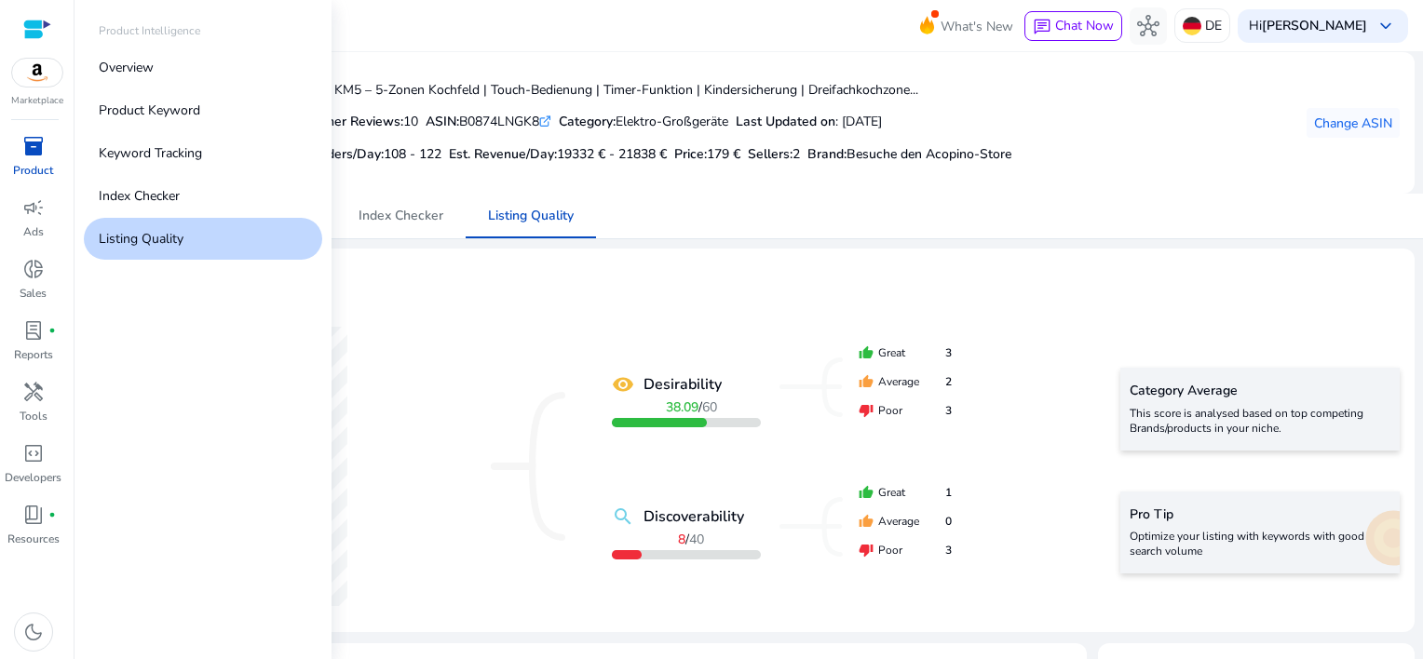
click at [31, 164] on p "Product" at bounding box center [33, 170] width 40 height 17
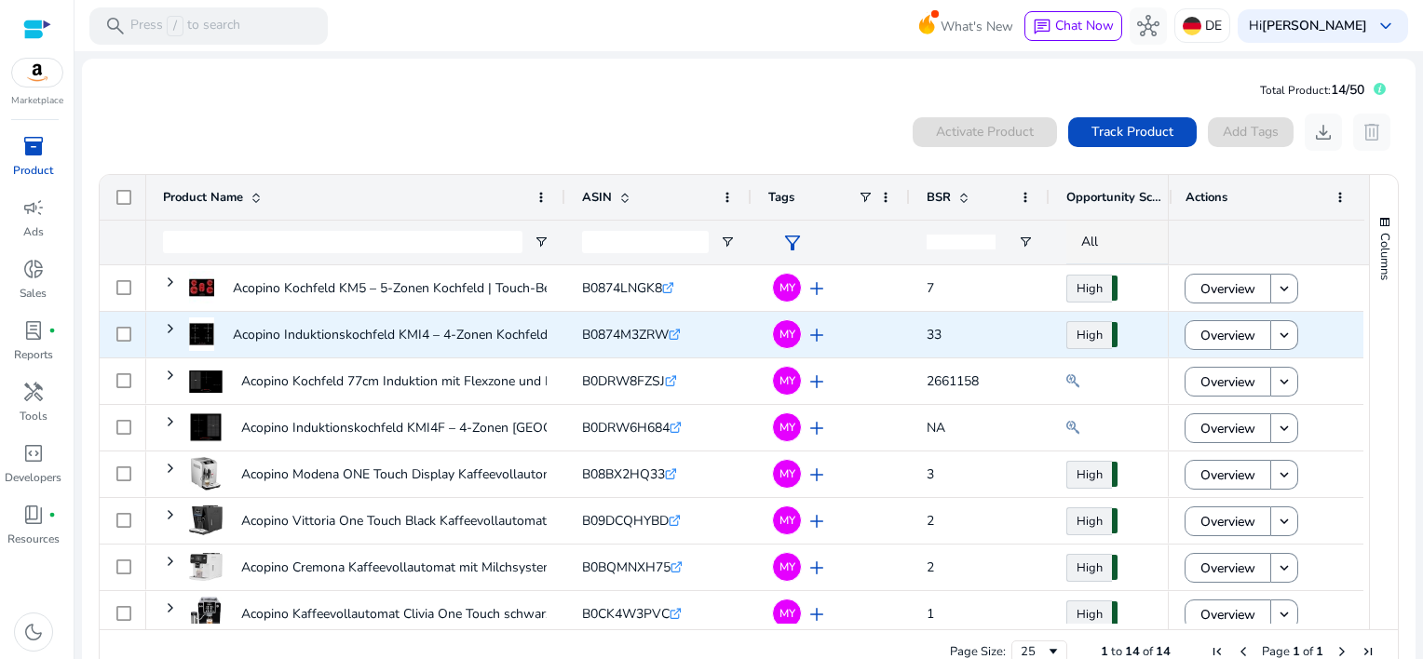
click at [1213, 345] on span "Overview" at bounding box center [1228, 336] width 55 height 38
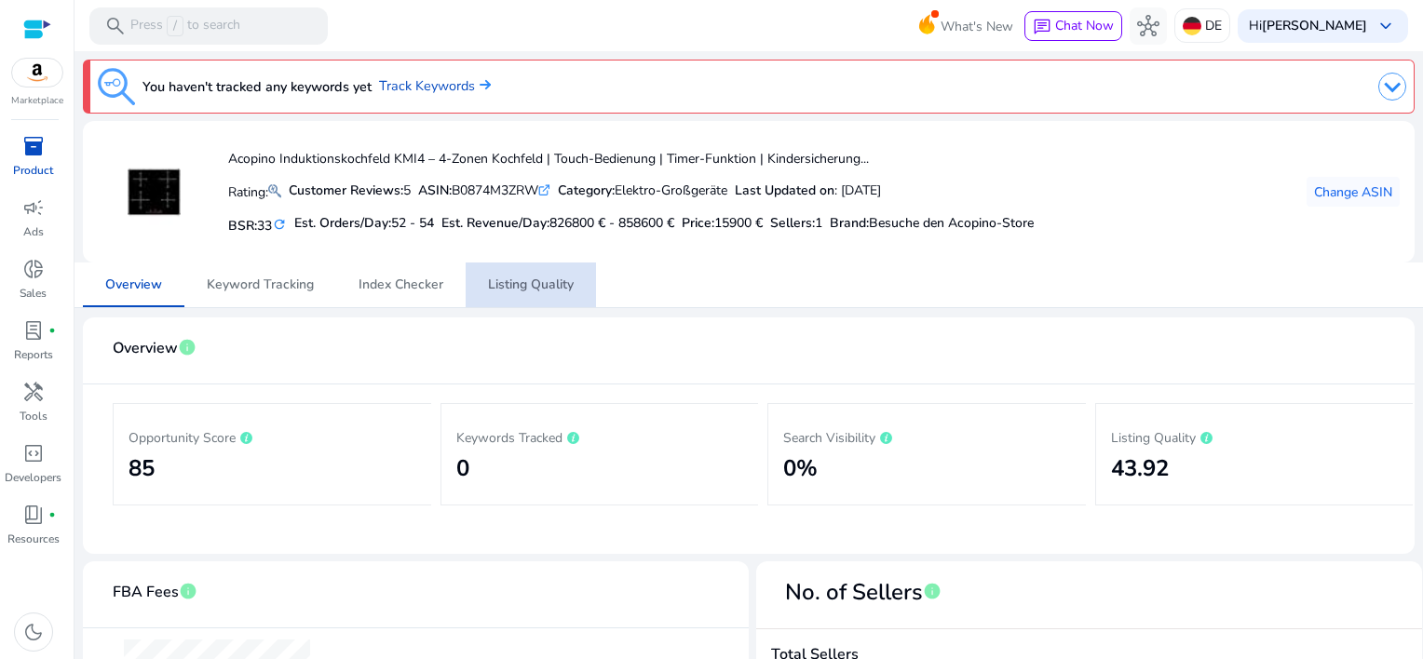
click at [525, 280] on span "Listing Quality" at bounding box center [531, 285] width 86 height 13
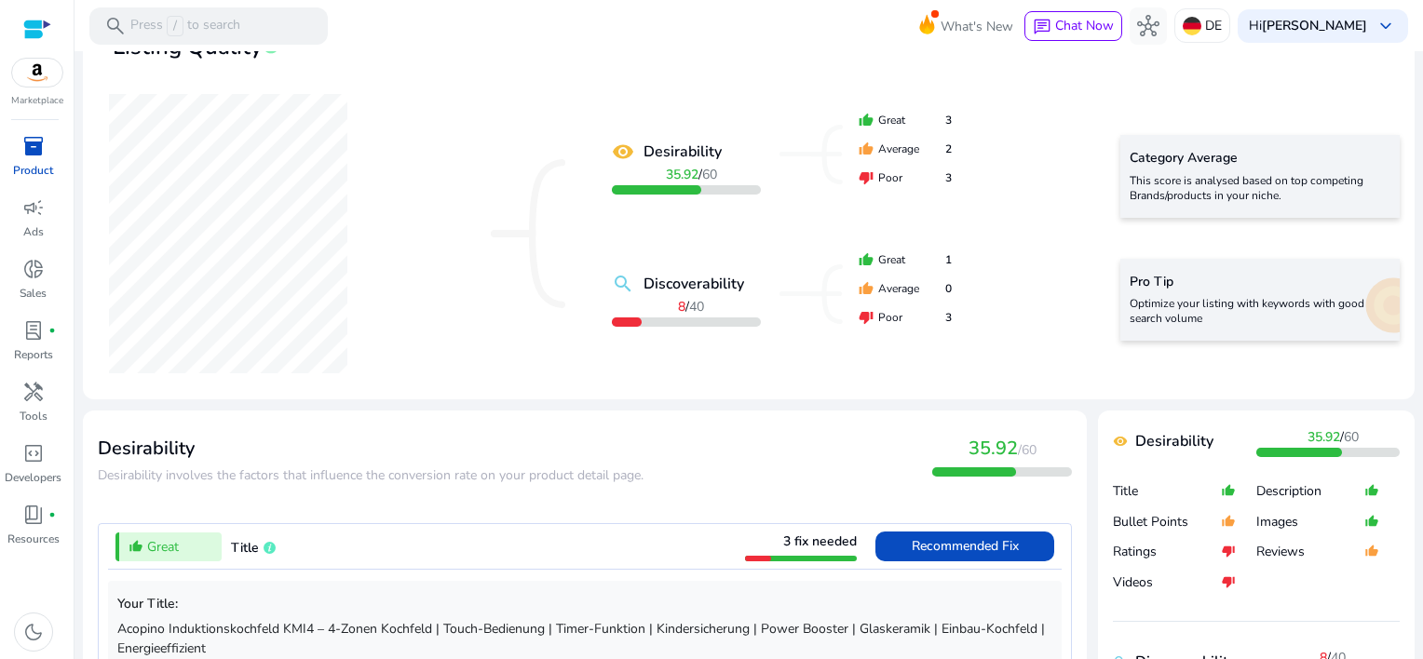
scroll to position [373, 0]
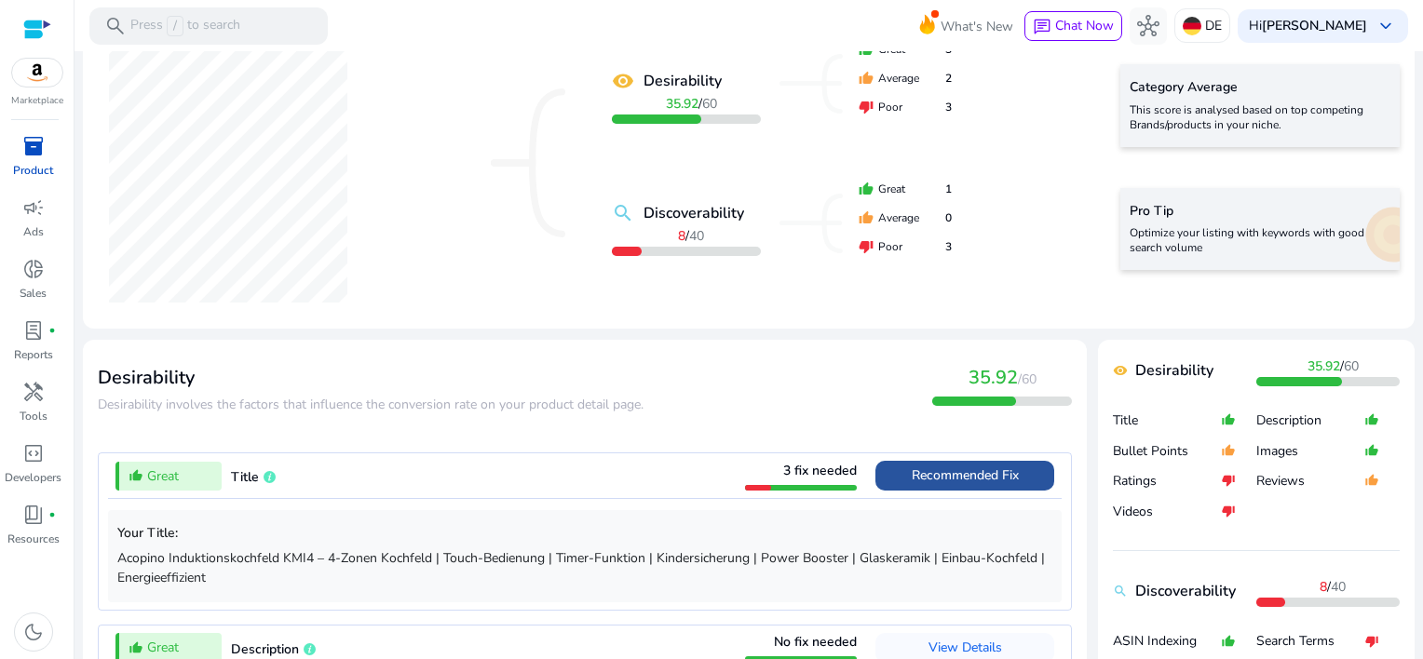
click at [925, 472] on span "Recommended Fix" at bounding box center [965, 476] width 107 height 18
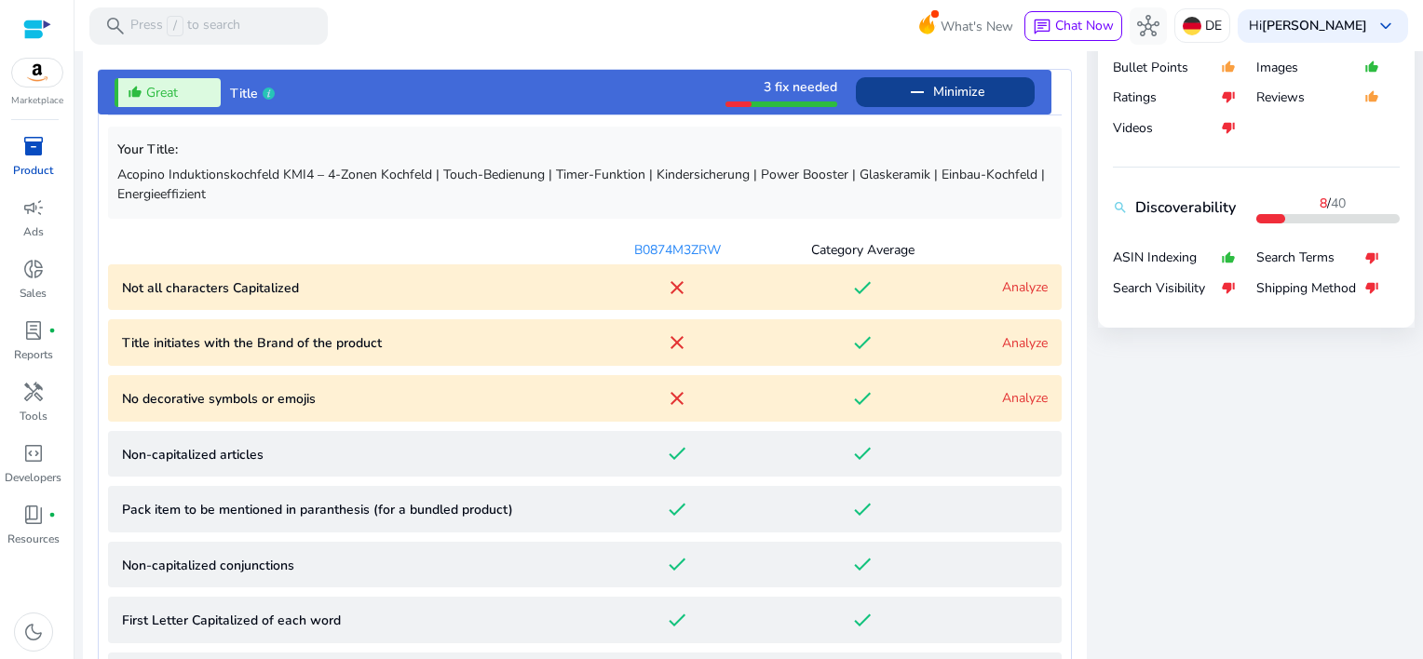
scroll to position [824, 0]
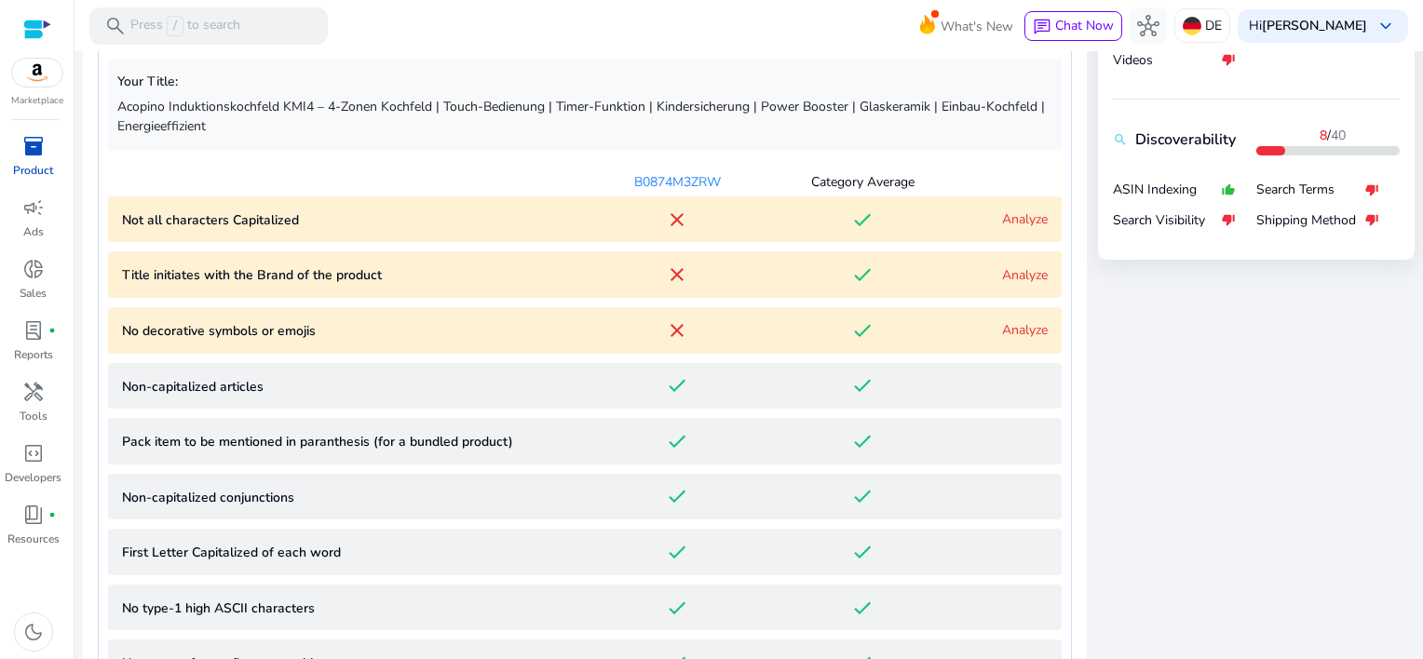
click at [1002, 220] on link "Analyze" at bounding box center [1025, 220] width 46 height 18
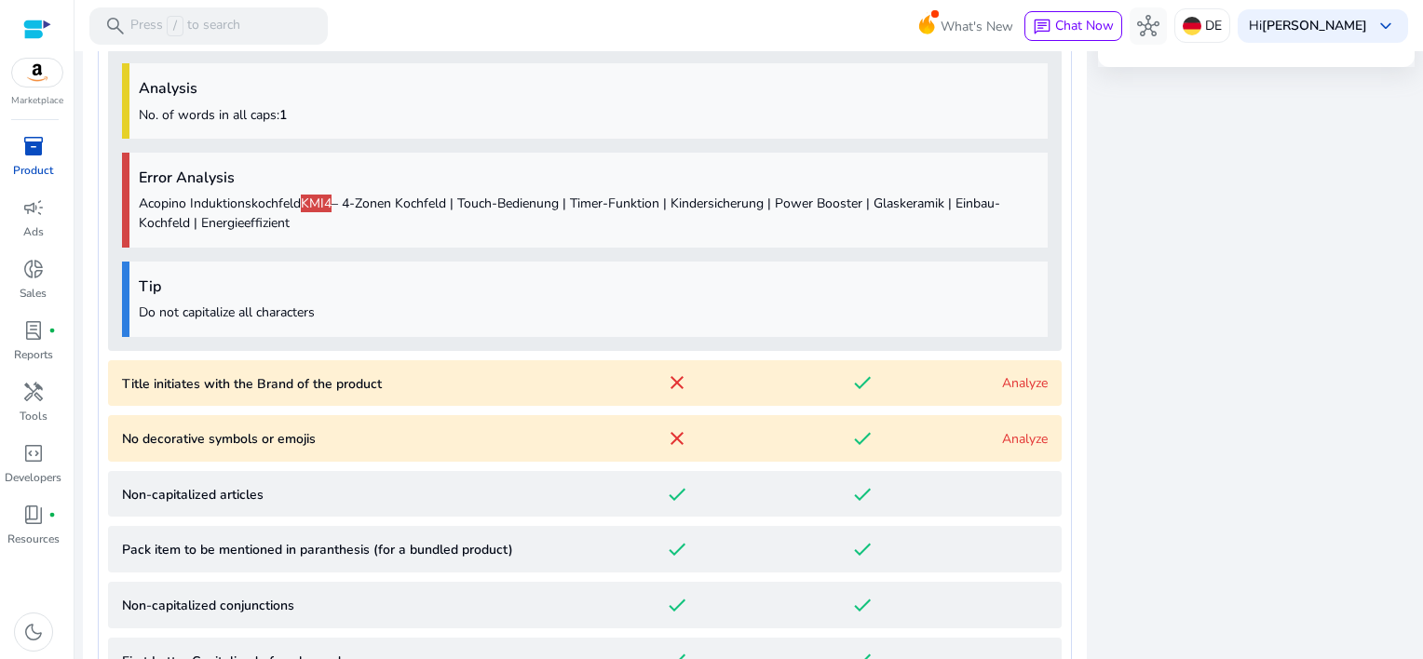
scroll to position [1019, 0]
click at [1003, 380] on link "Analyze" at bounding box center [1025, 382] width 46 height 18
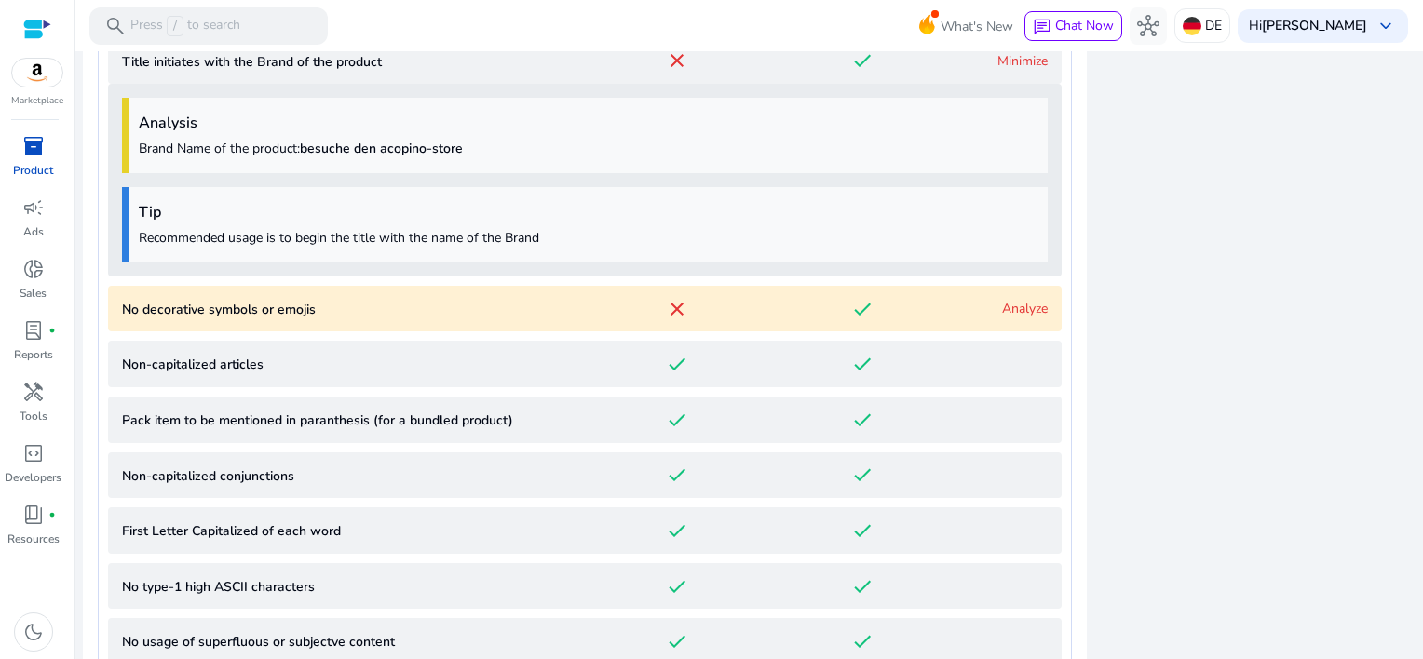
scroll to position [1376, 0]
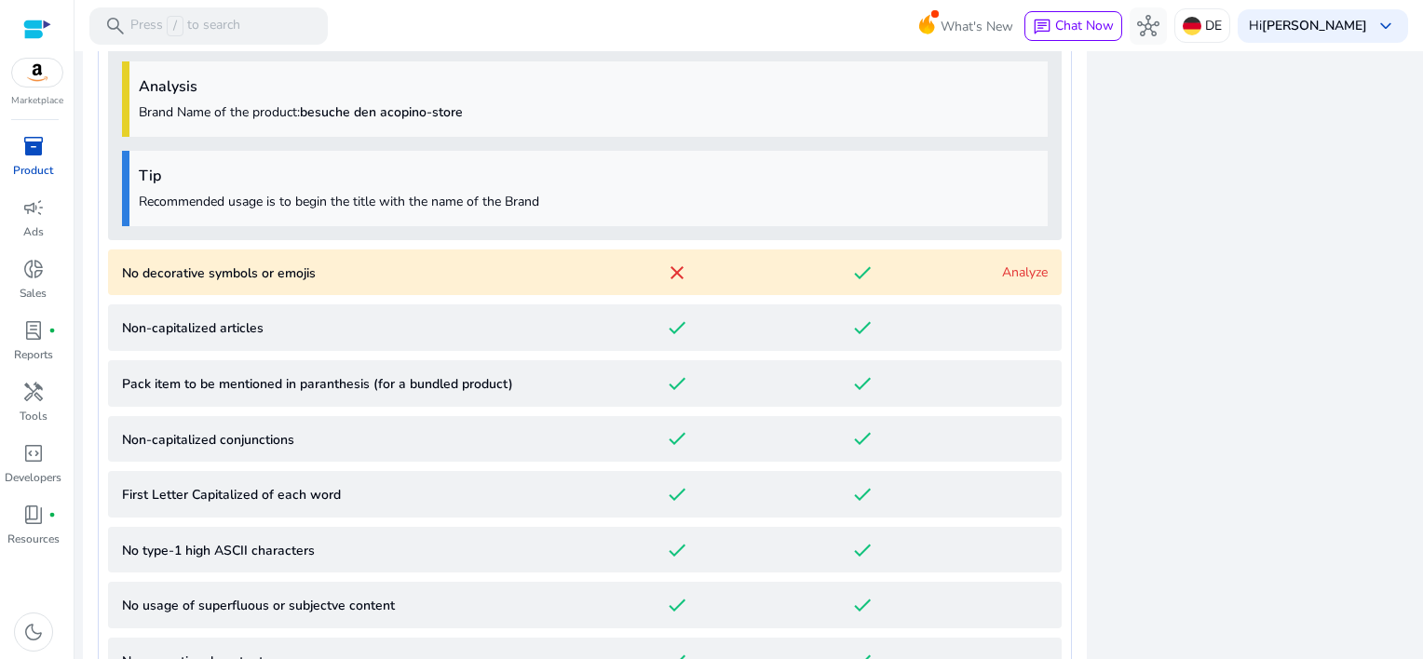
click at [1013, 273] on link "Analyze" at bounding box center [1025, 273] width 46 height 18
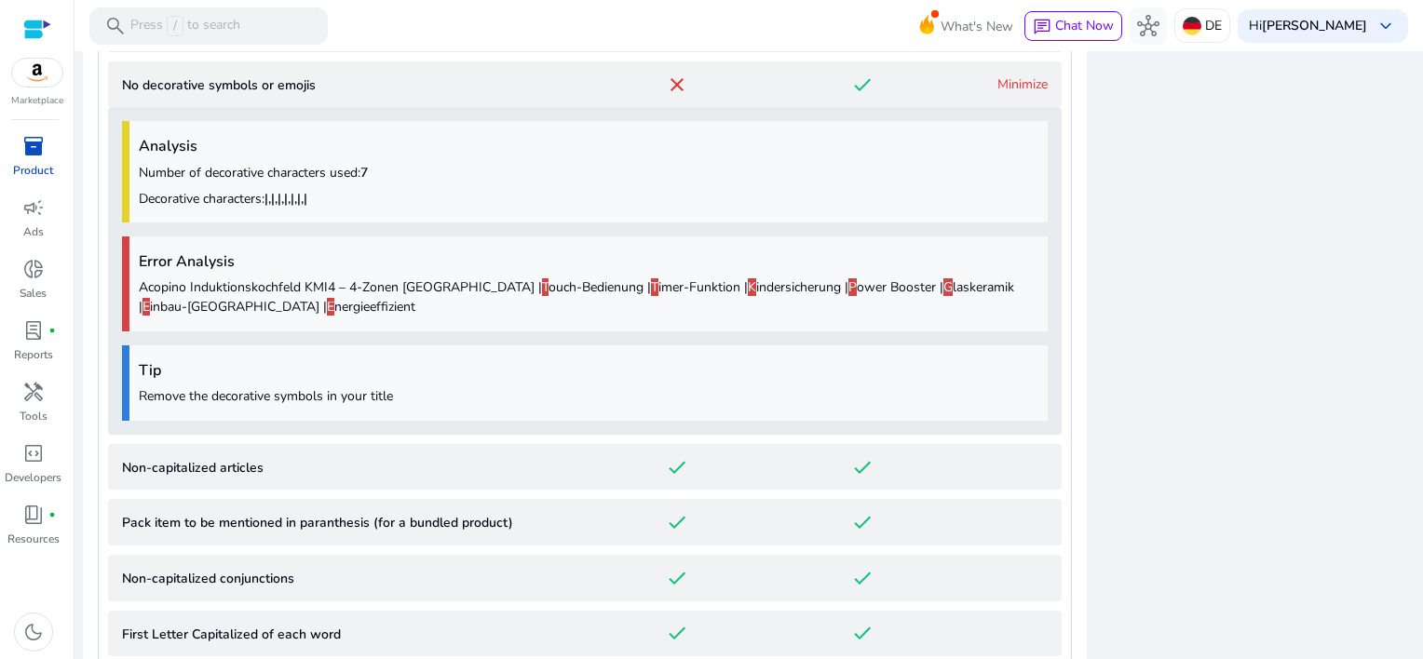
scroll to position [1625, 0]
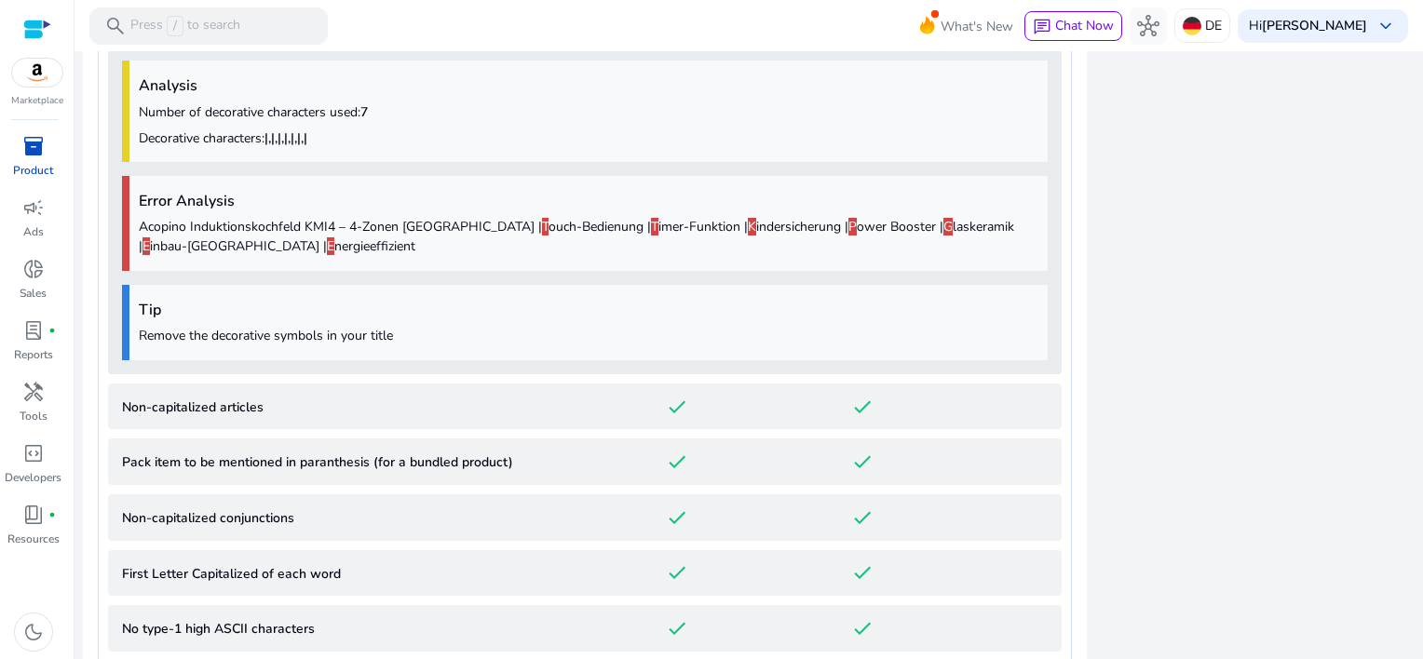
click at [651, 472] on div "done" at bounding box center [677, 462] width 185 height 22
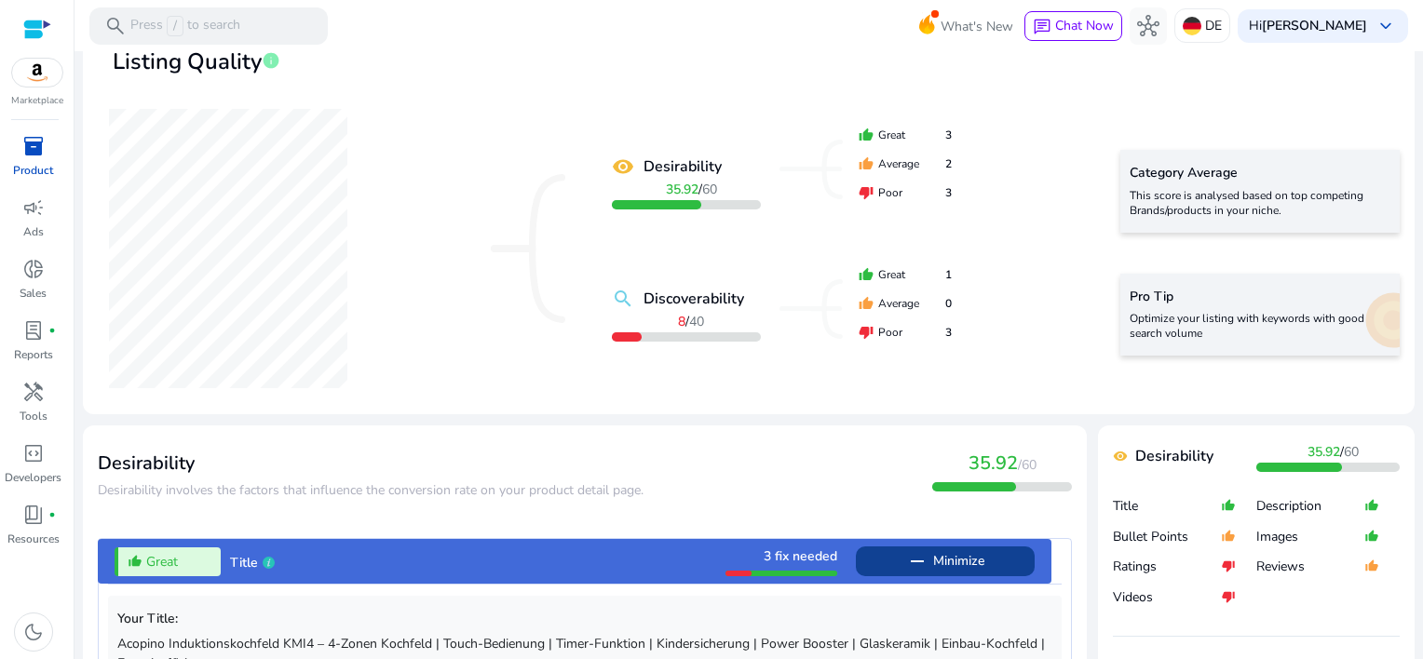
scroll to position [41, 0]
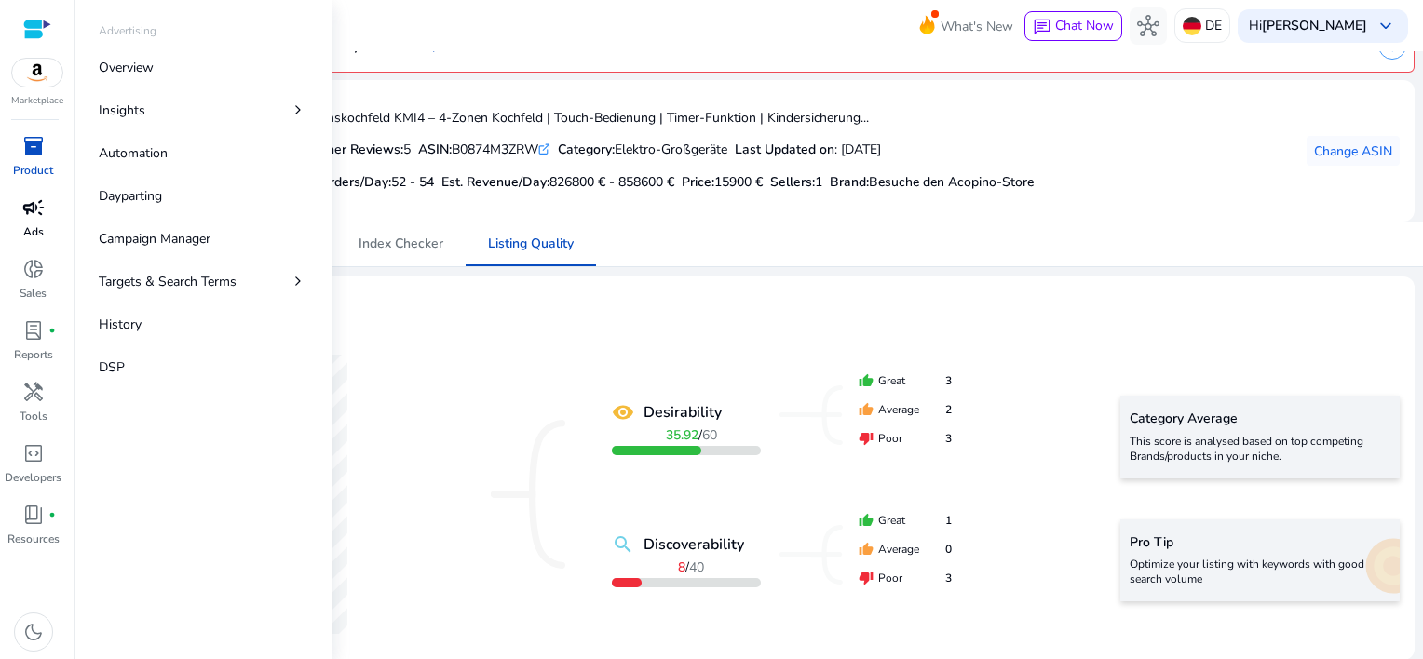
click at [39, 208] on span "campaign" at bounding box center [33, 208] width 22 height 22
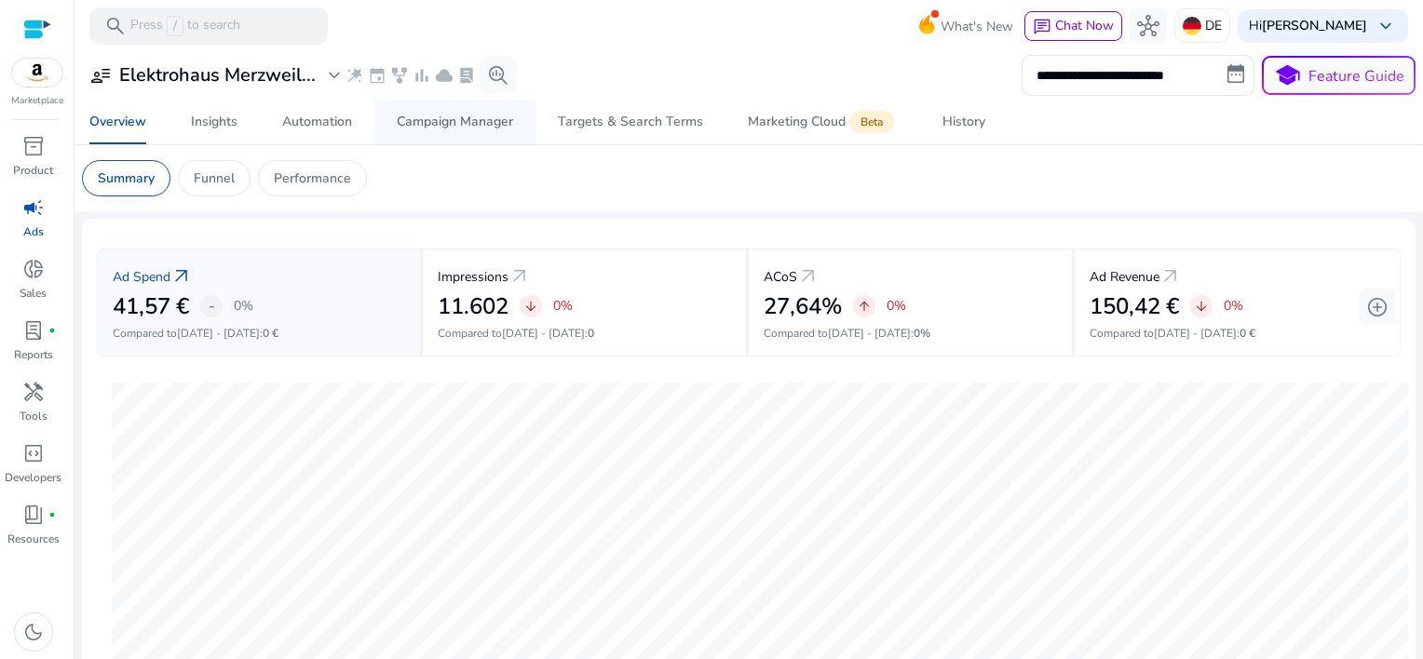
click at [465, 124] on div "Campaign Manager" at bounding box center [455, 122] width 116 height 13
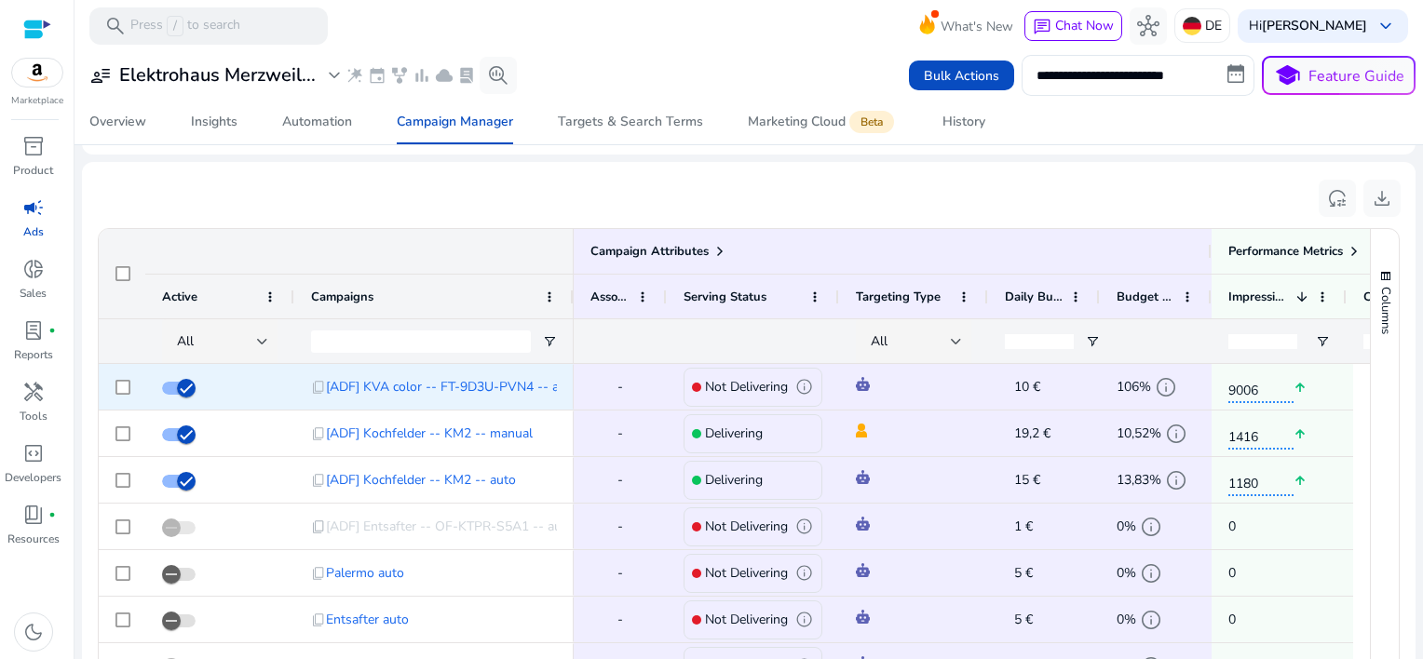
scroll to position [1259, 0]
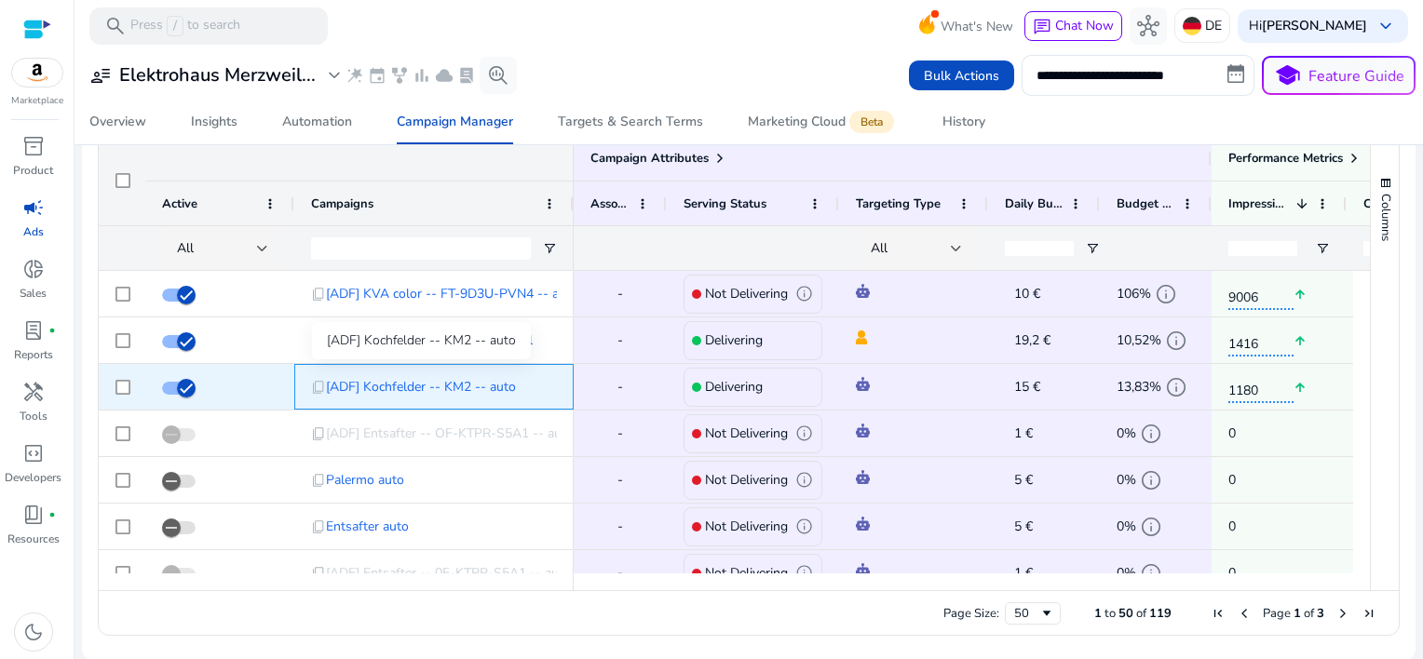
click at [401, 385] on span "[ADF] Kochfelder -- KM2 -- auto" at bounding box center [421, 387] width 190 height 38
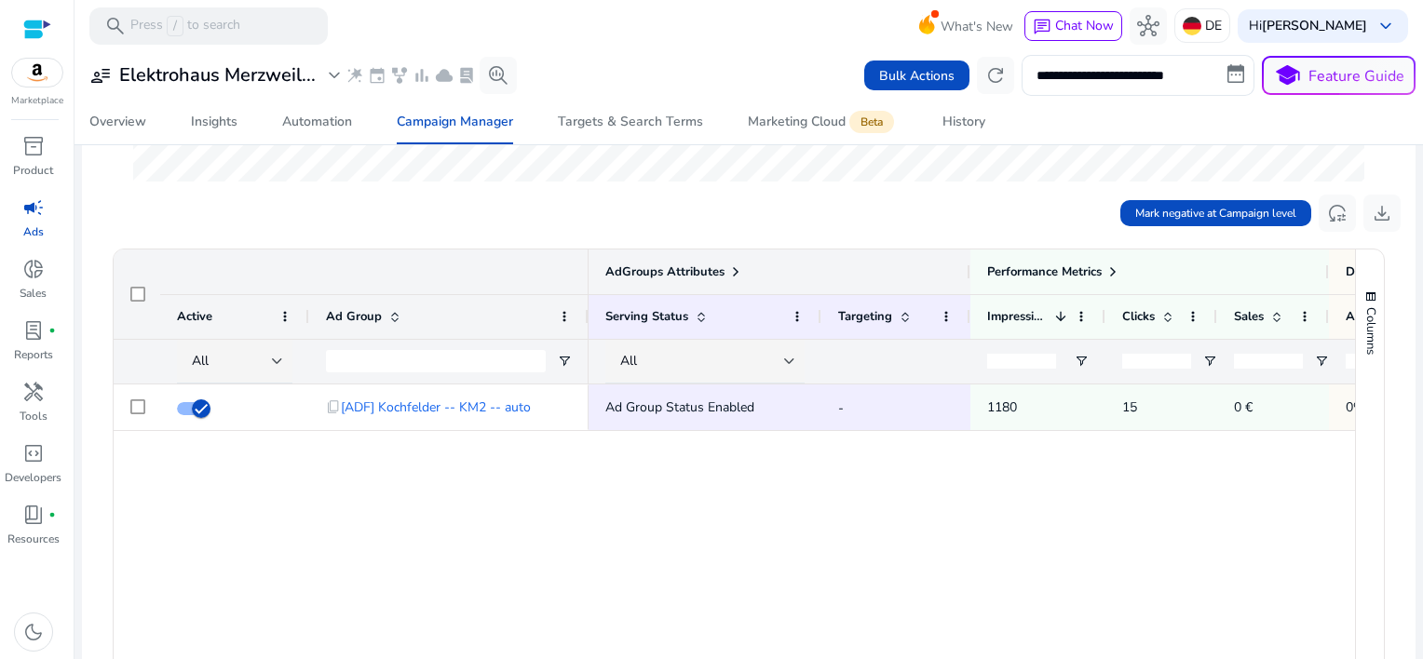
scroll to position [559, 0]
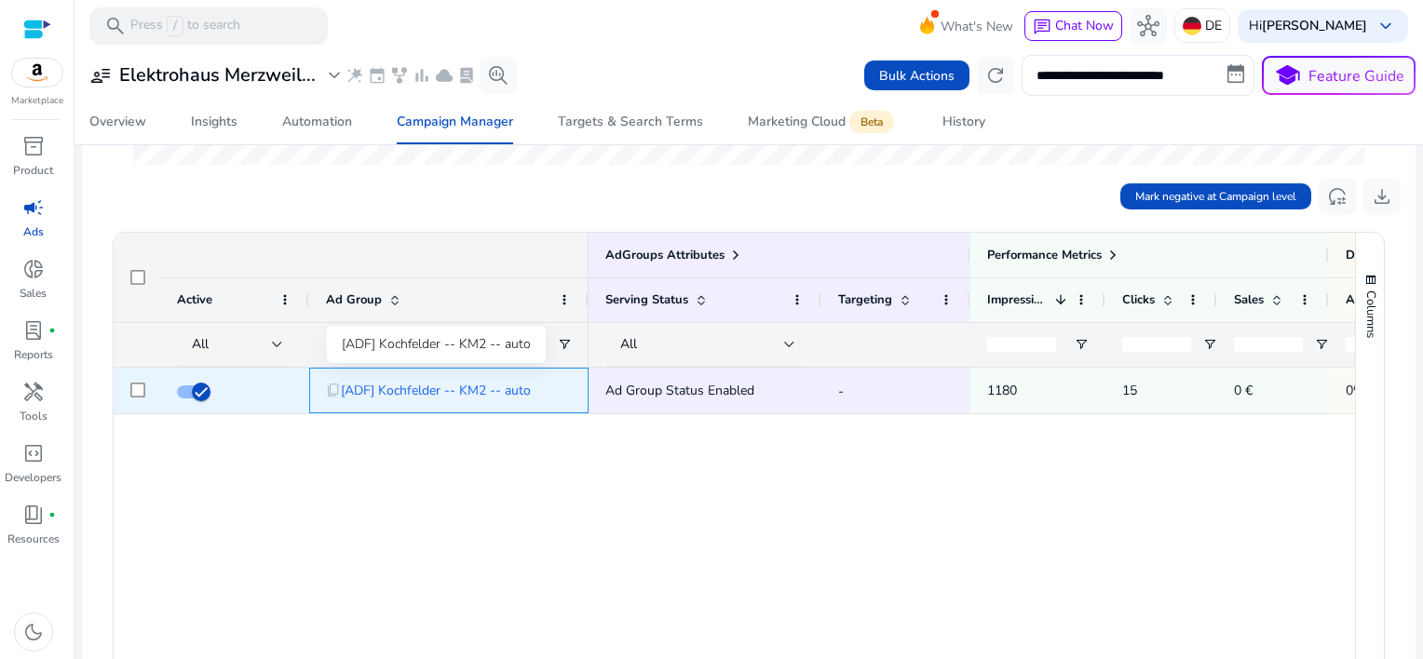
click at [500, 393] on span "[ADF] Kochfelder -- KM2 -- auto" at bounding box center [436, 391] width 190 height 38
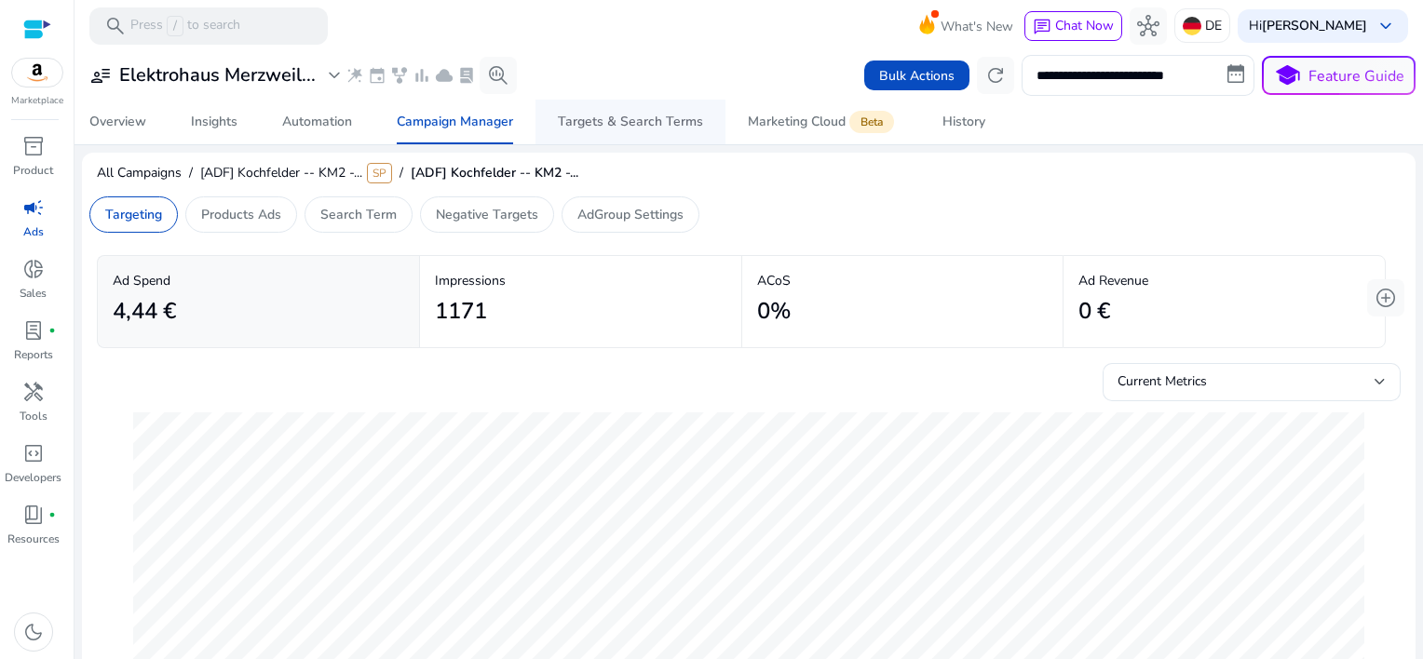
click at [631, 130] on span "Targets & Search Terms" at bounding box center [630, 122] width 145 height 45
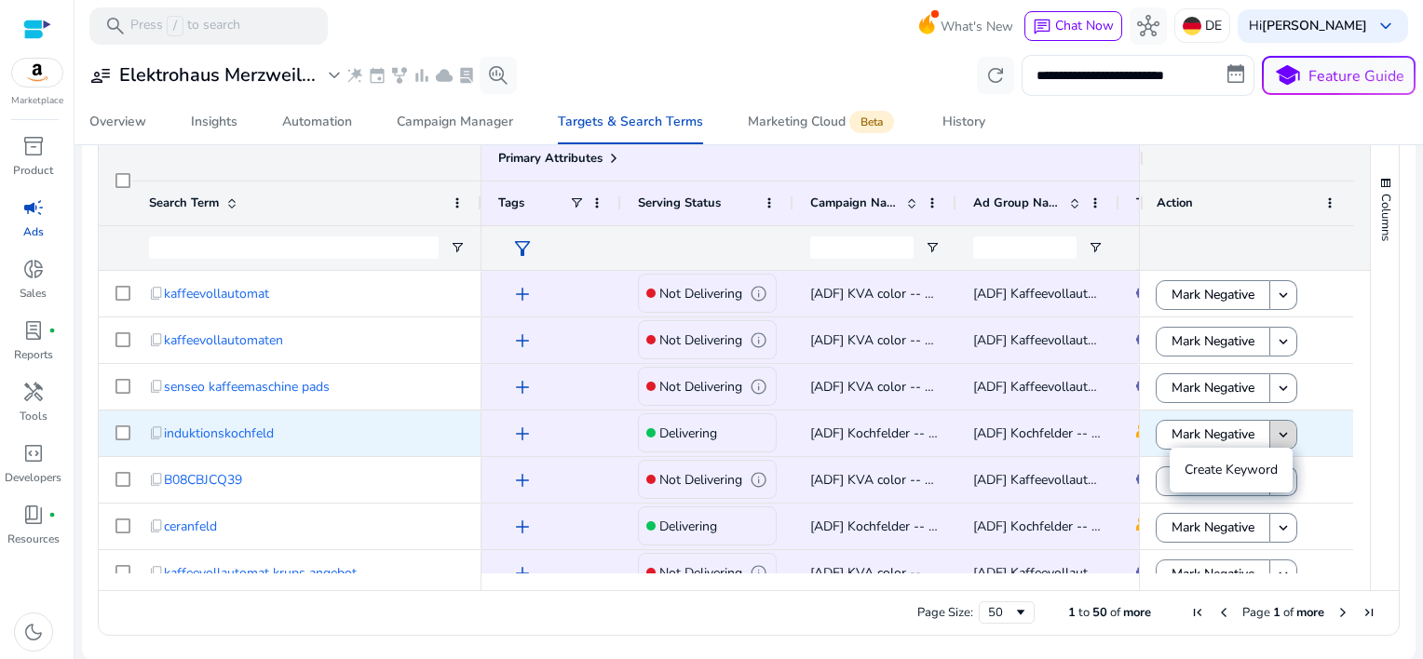
click at [1275, 435] on mat-icon "keyboard_arrow_down" at bounding box center [1283, 435] width 17 height 17
click at [1232, 431] on span "Mark Negative" at bounding box center [1213, 434] width 83 height 38
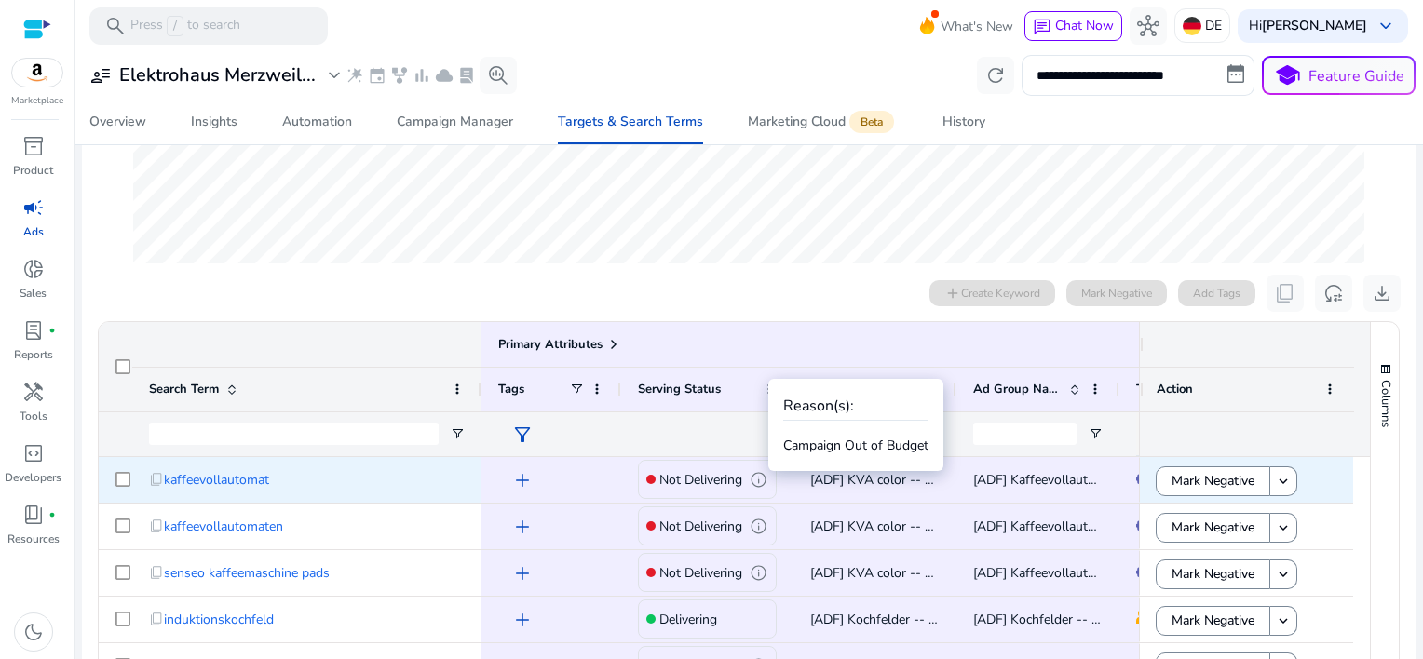
scroll to position [403, 0]
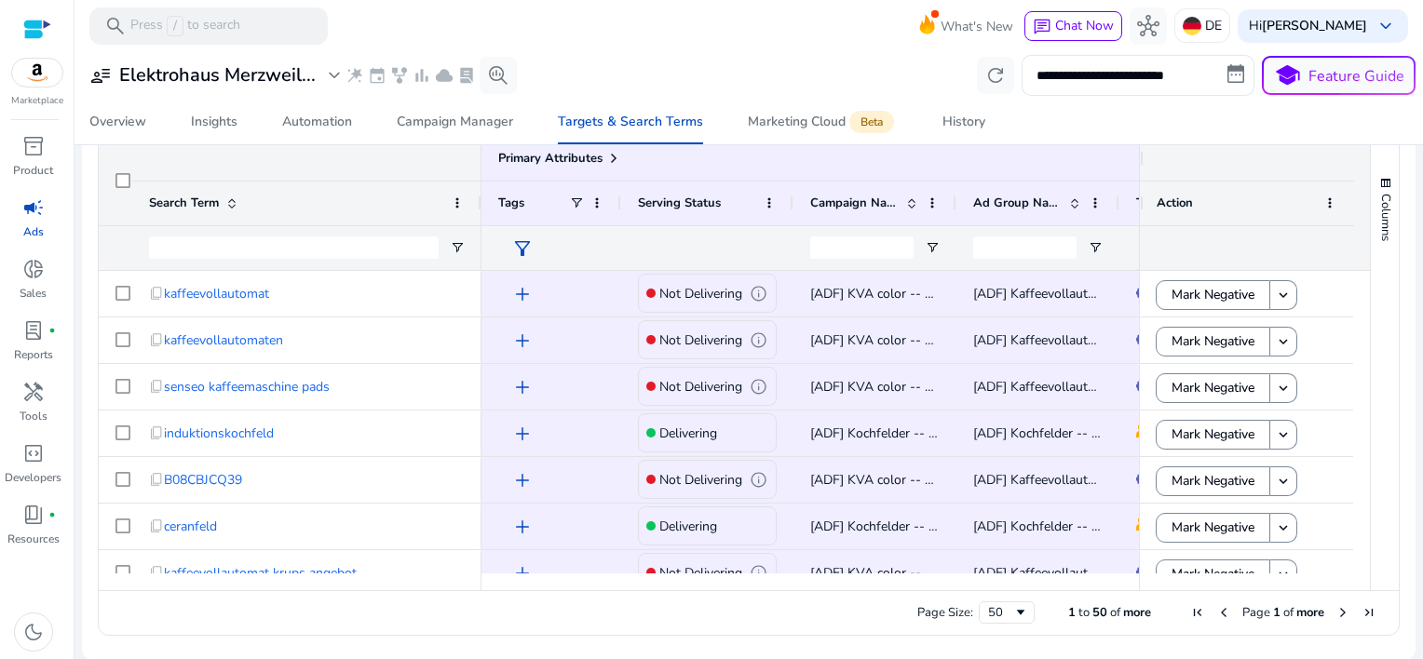
scroll to position [186, 0]
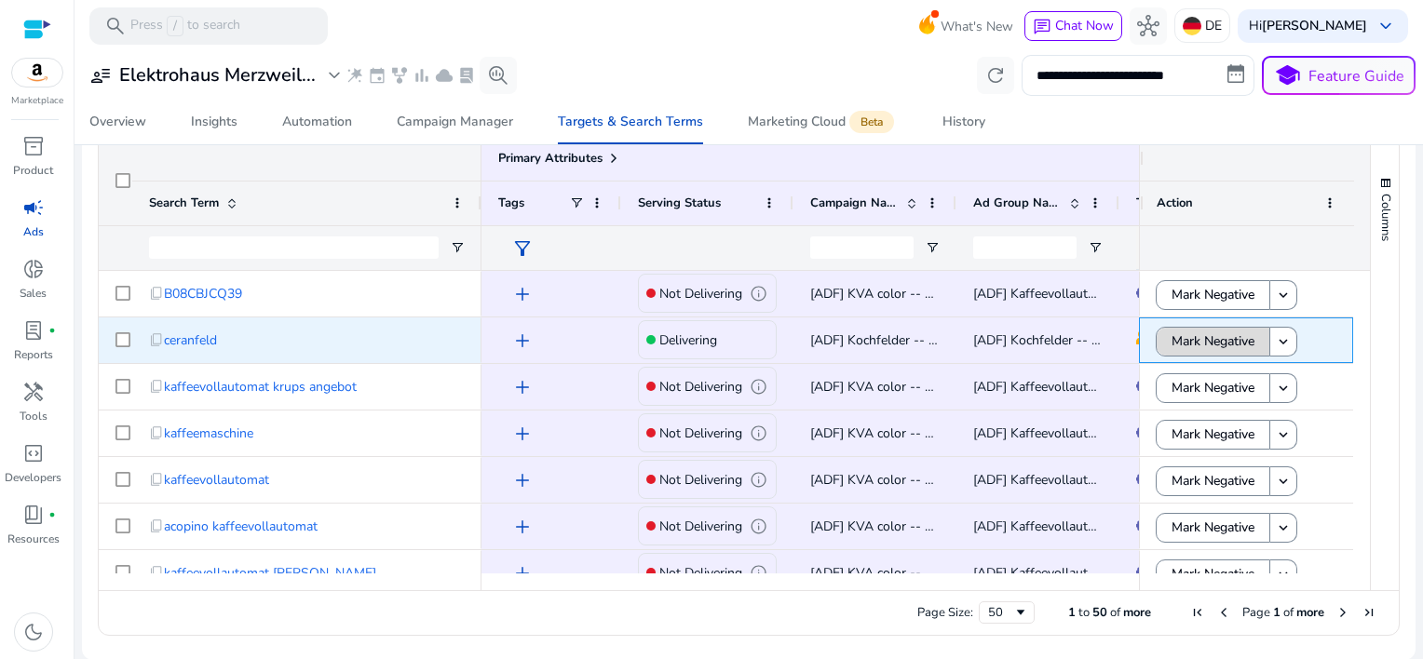
click at [1197, 335] on span "Mark Negative" at bounding box center [1213, 341] width 83 height 38
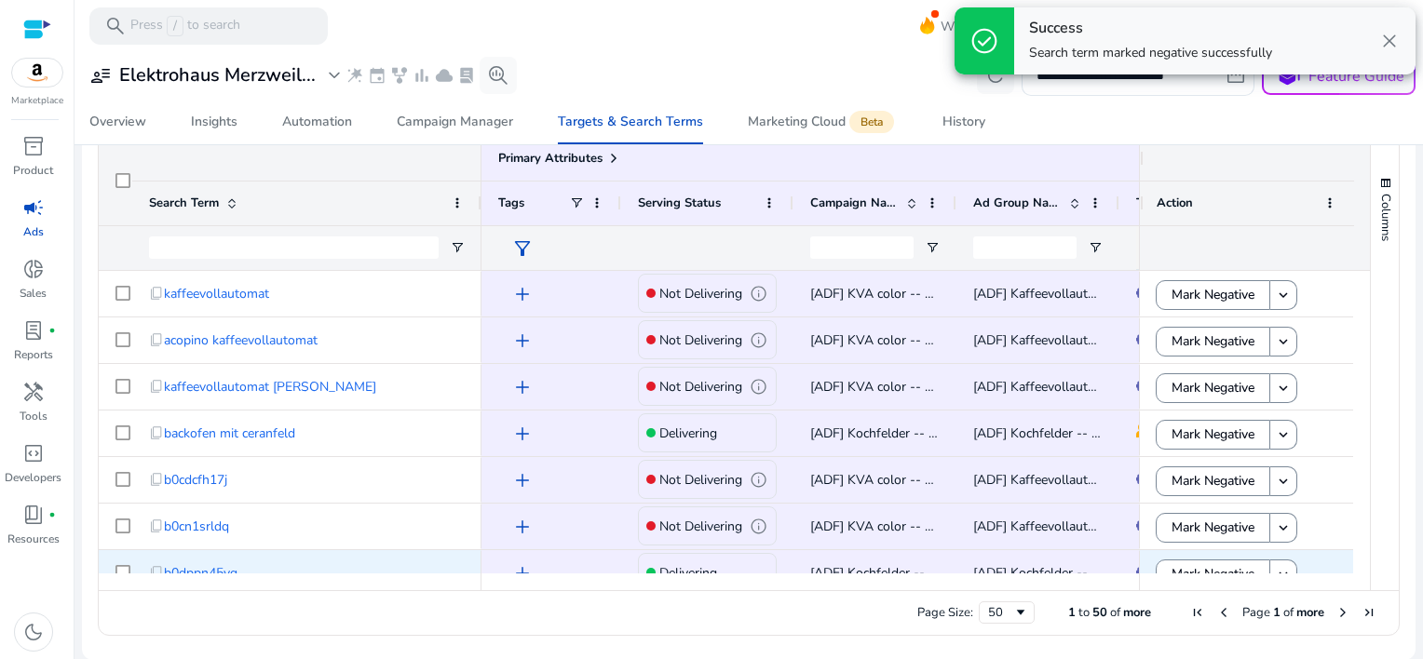
scroll to position [466, 0]
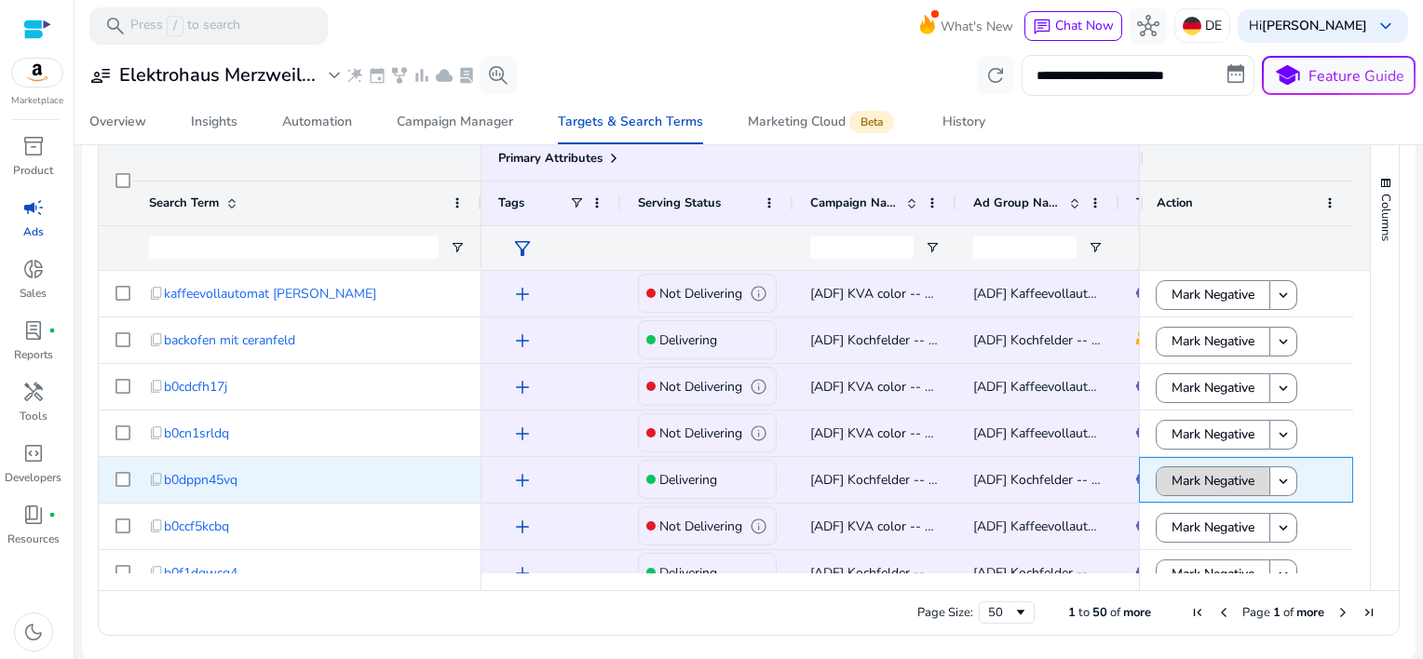
click at [1211, 482] on span "Mark Negative" at bounding box center [1213, 481] width 83 height 38
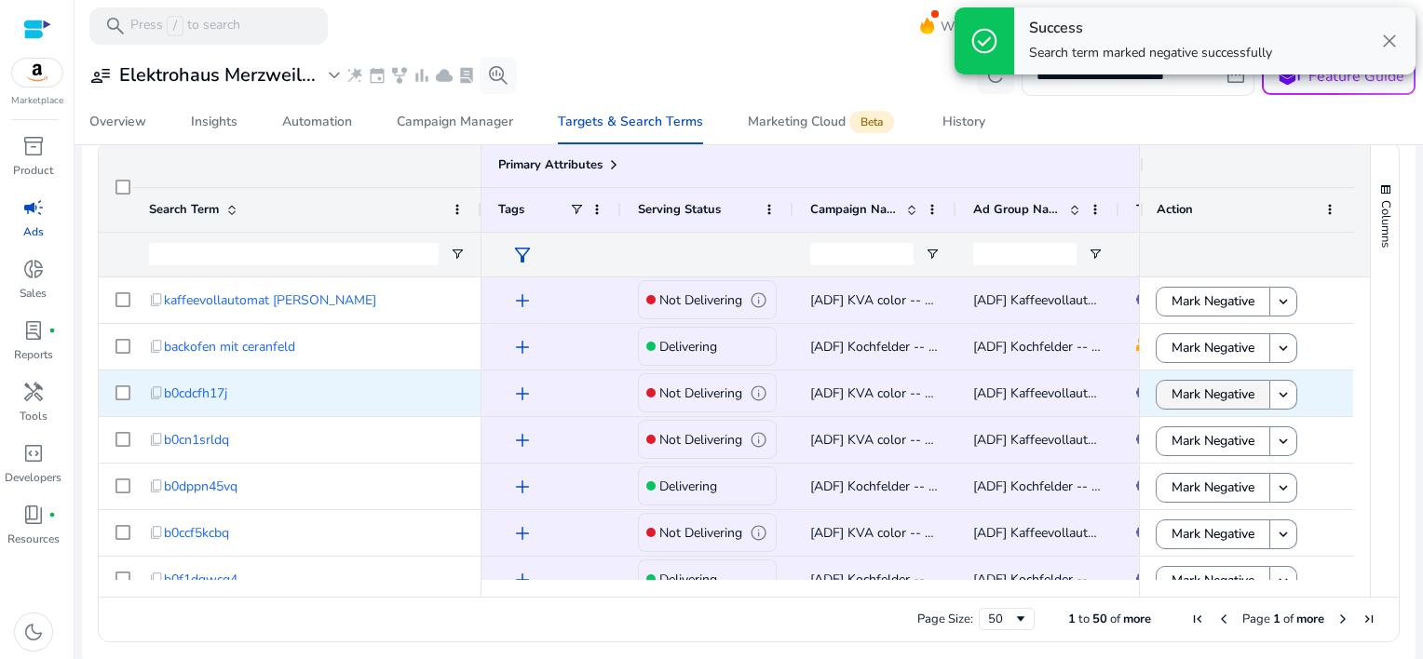
scroll to position [618, 0]
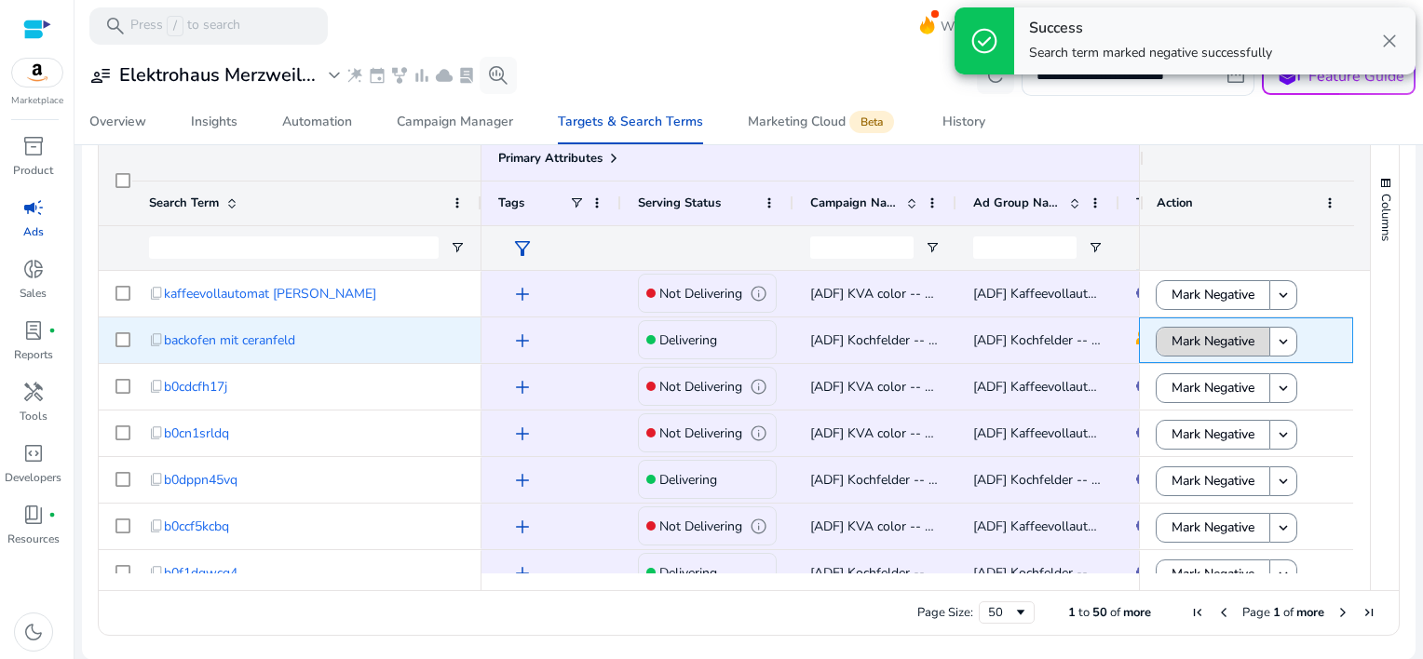
click at [1200, 335] on span "Mark Negative" at bounding box center [1213, 341] width 83 height 38
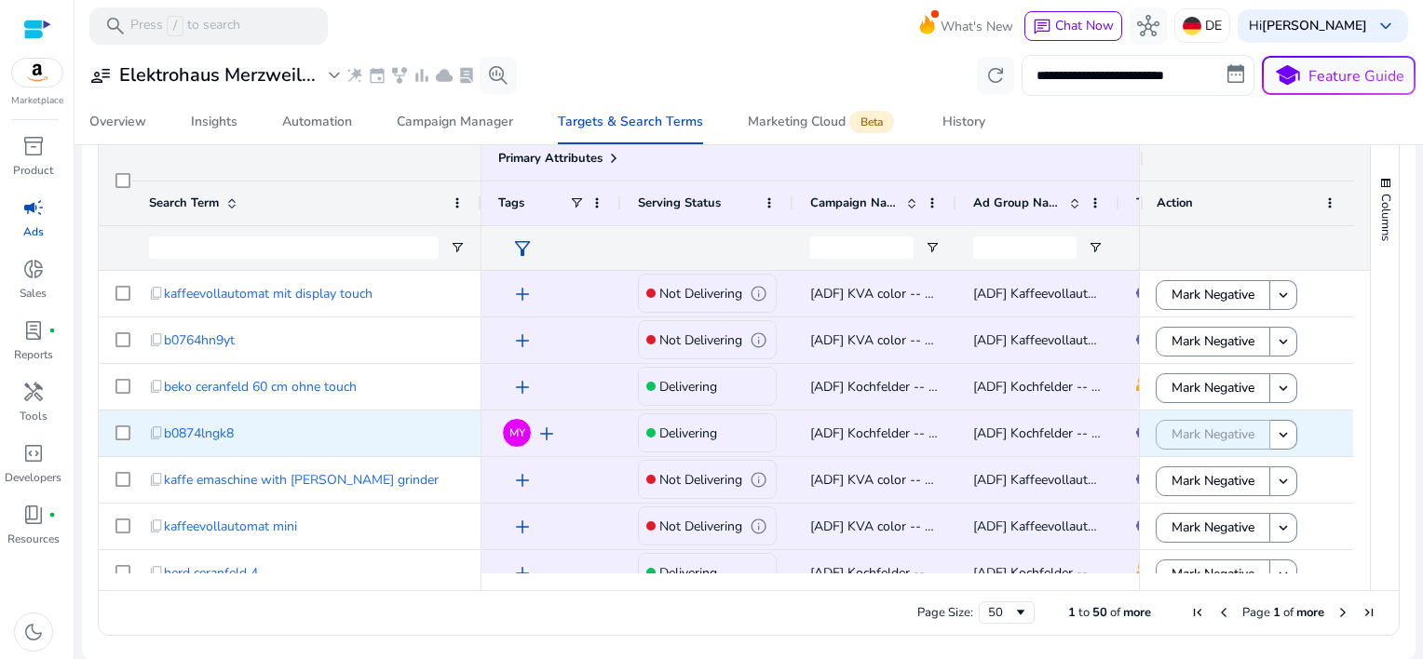
scroll to position [1863, 0]
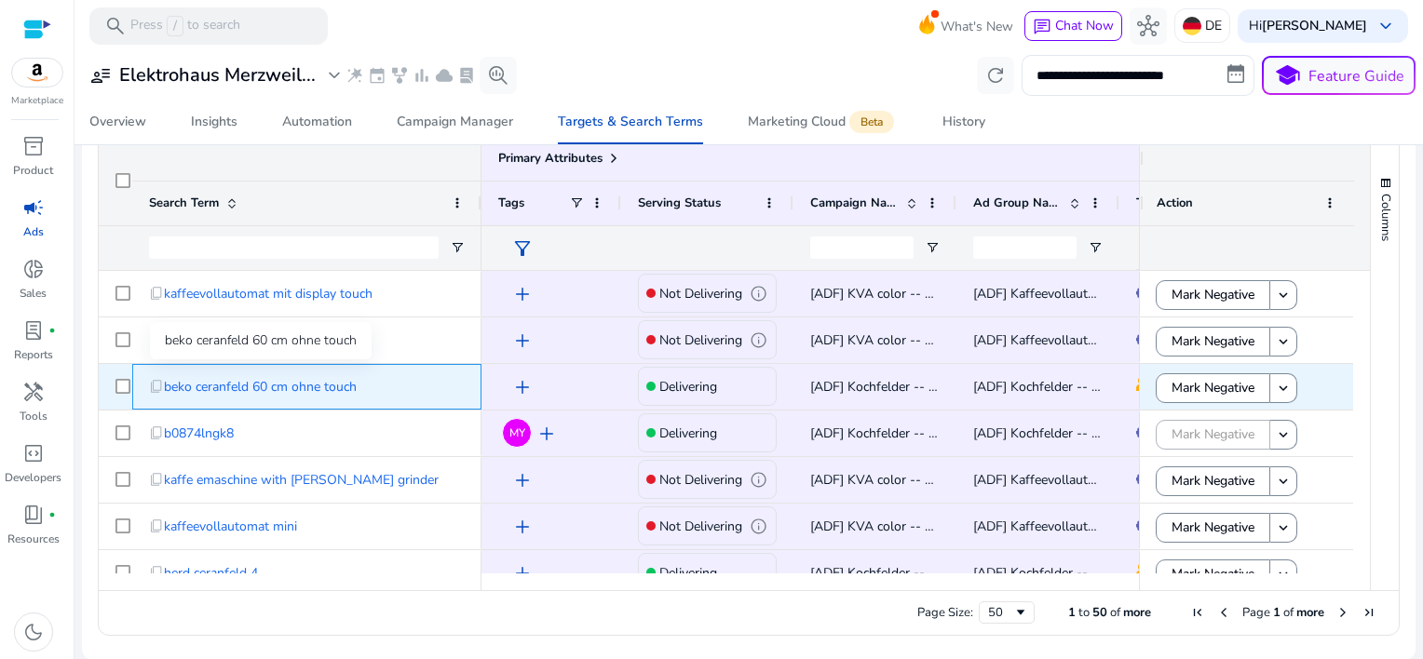
click at [299, 384] on span "beko ceranfeld 60 cm ohne touch" at bounding box center [260, 387] width 193 height 38
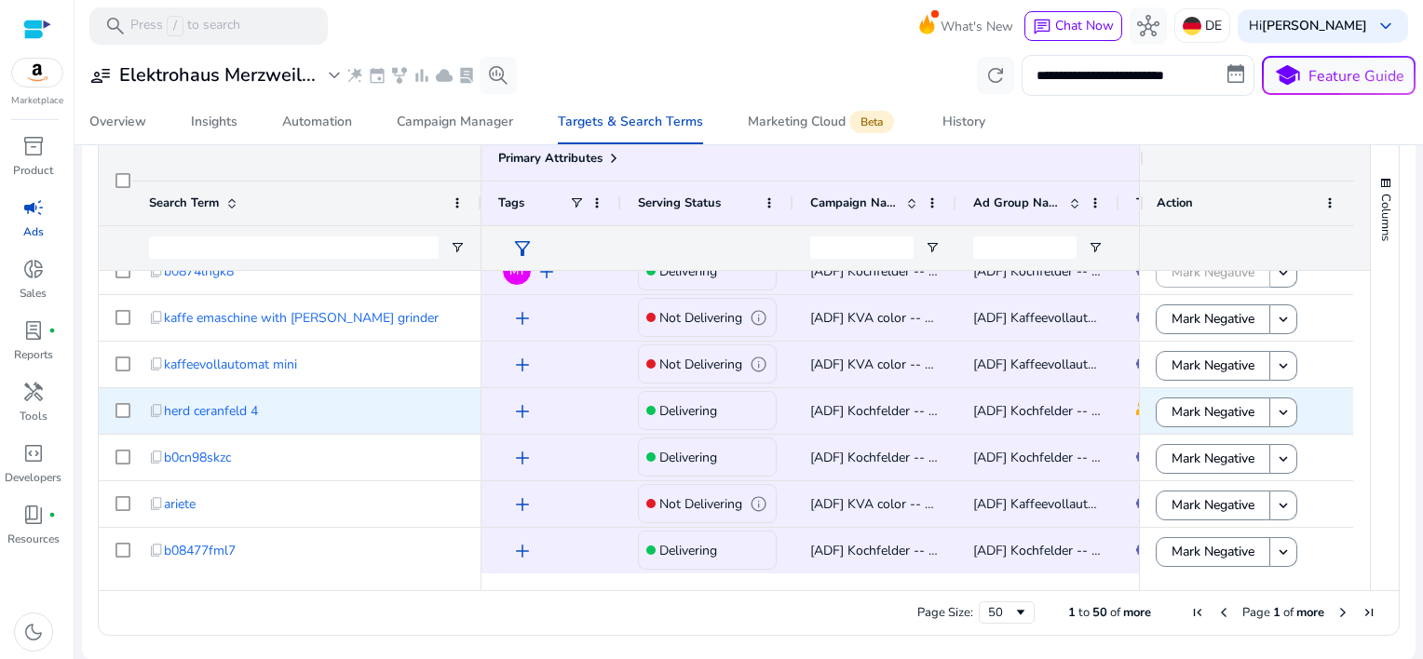
scroll to position [0, 0]
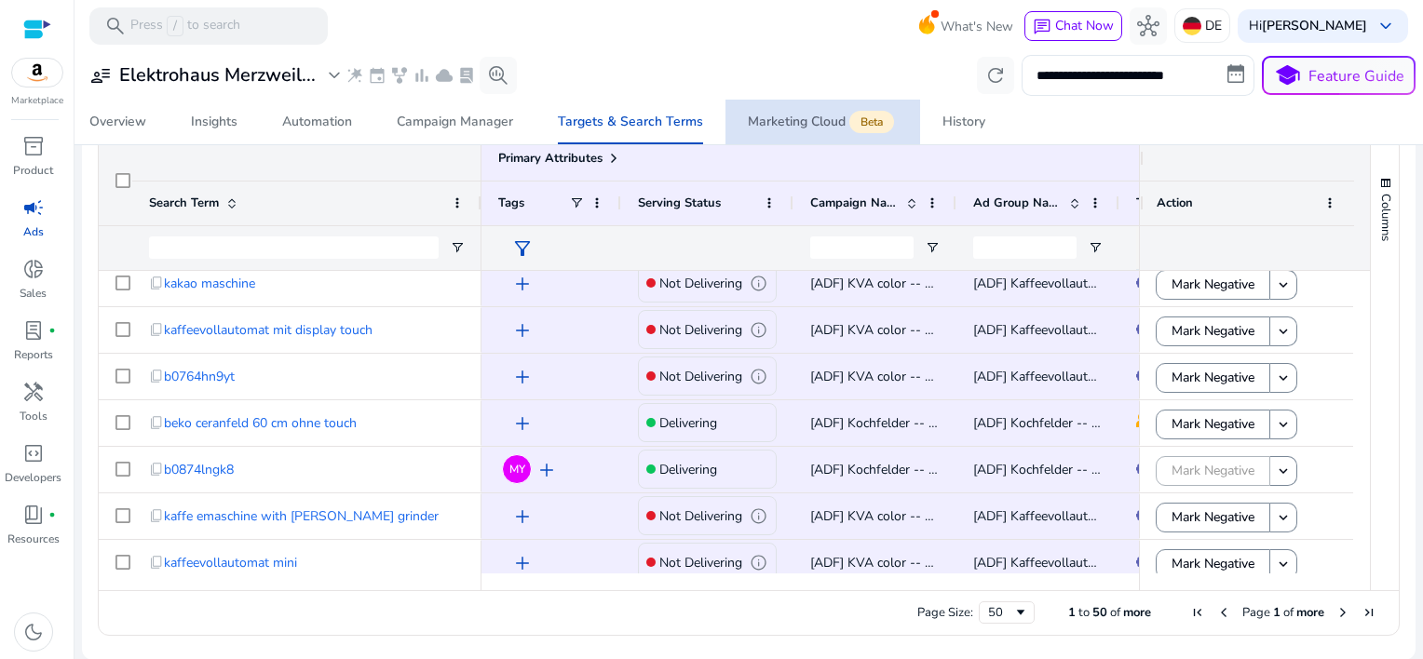
click at [803, 129] on div "Marketing Cloud Beta" at bounding box center [823, 122] width 150 height 15
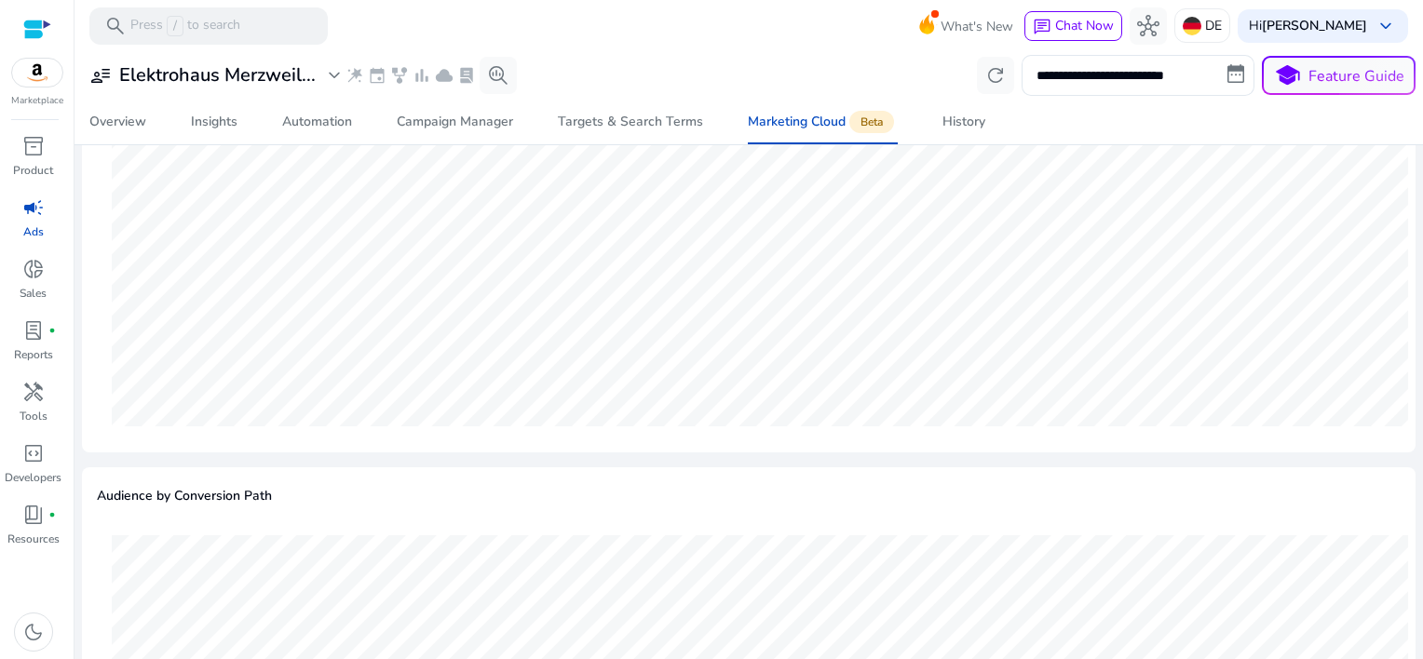
scroll to position [2110, 0]
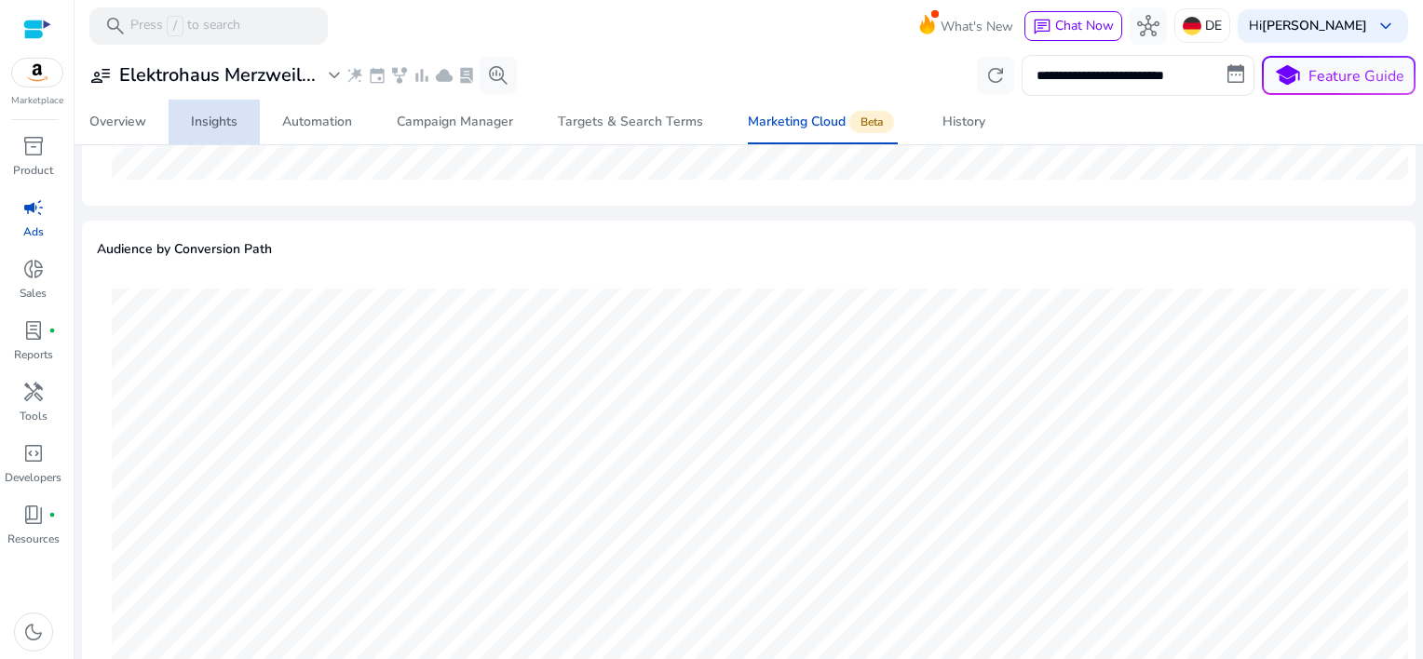
click at [225, 125] on div "Insights" at bounding box center [214, 122] width 47 height 13
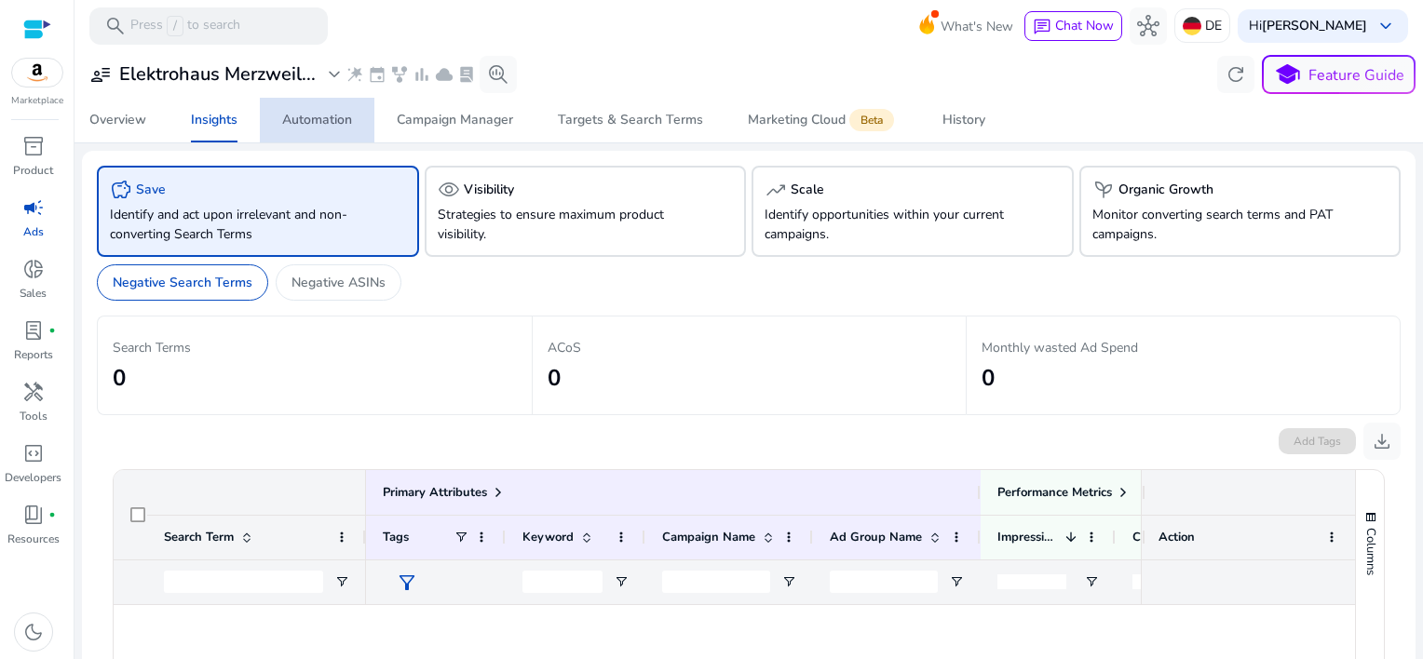
click at [316, 127] on div "Automation" at bounding box center [317, 120] width 70 height 13
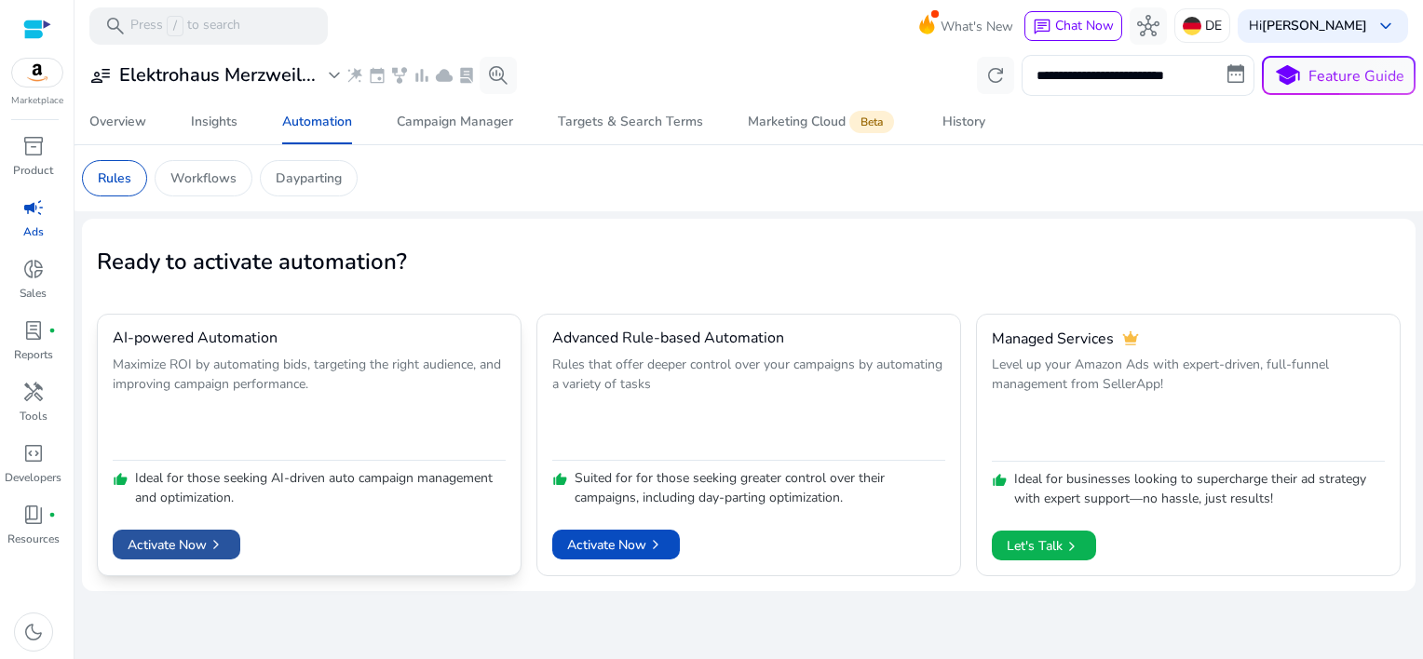
click at [168, 541] on span "Activate Now chevron_right" at bounding box center [177, 546] width 98 height 20
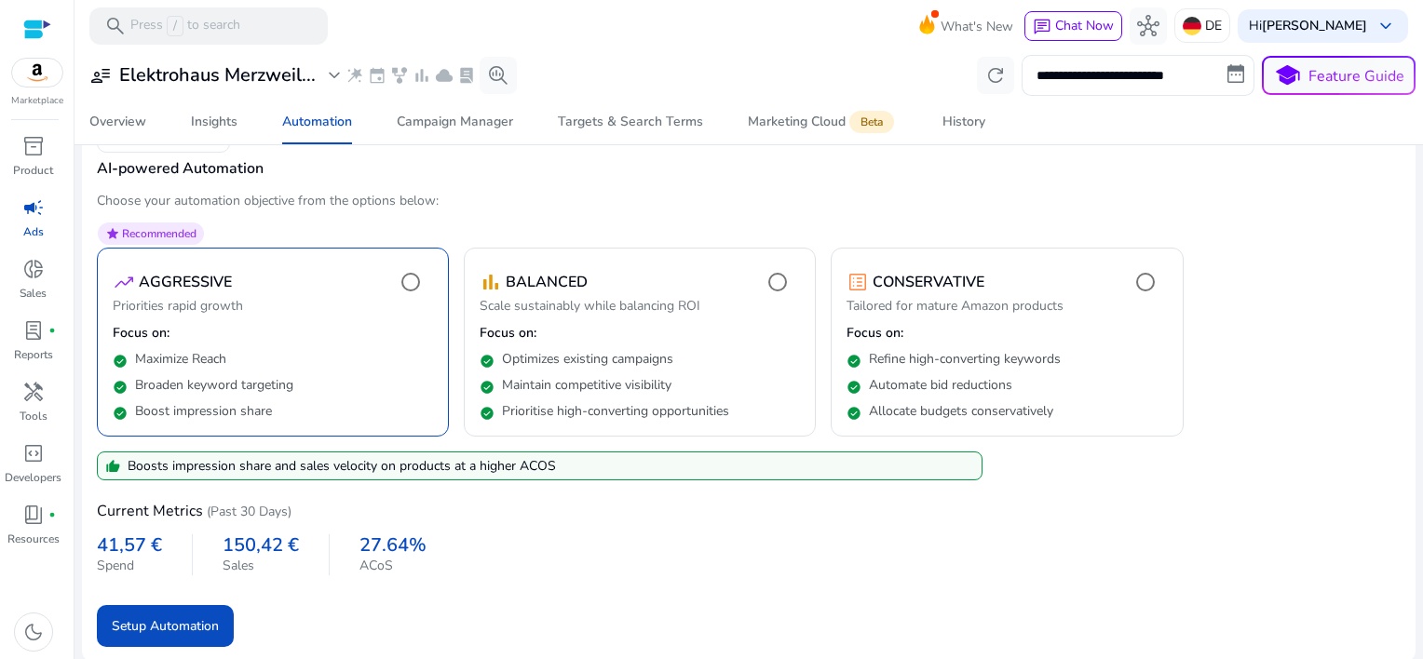
scroll to position [124, 0]
click at [135, 621] on span "Setup Automation" at bounding box center [165, 626] width 107 height 20
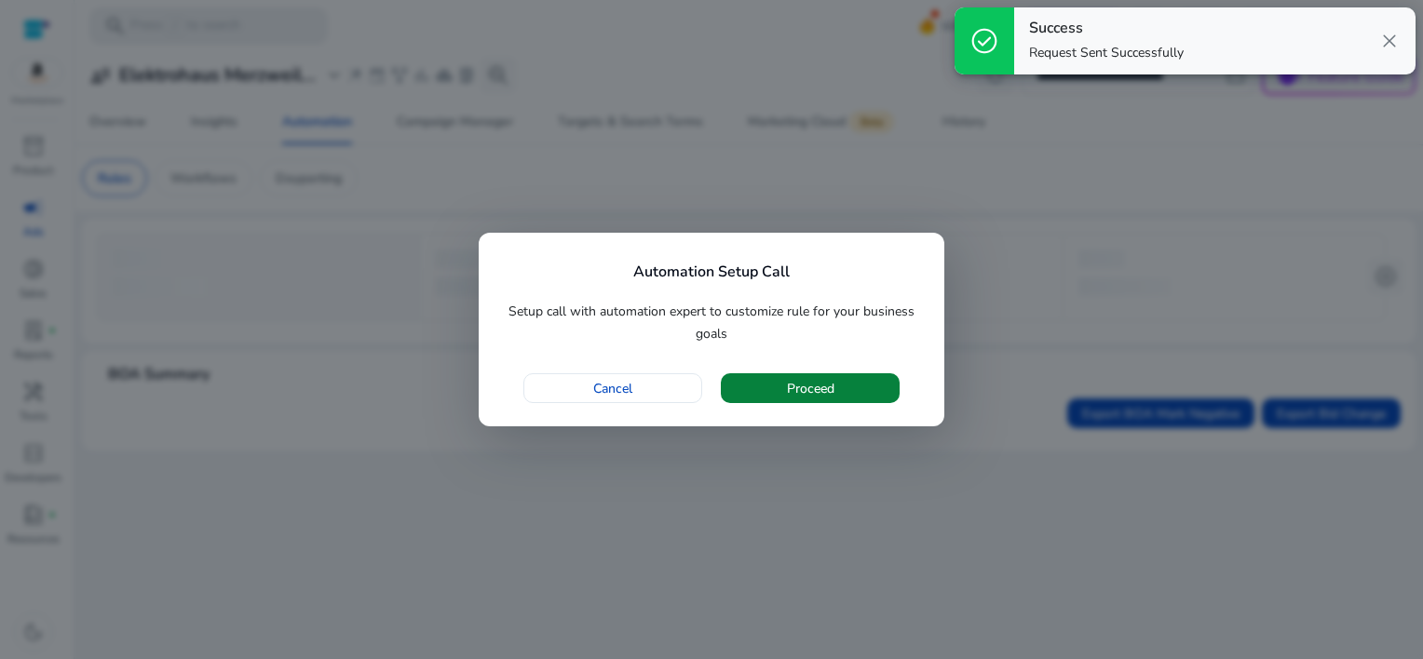
scroll to position [0, 0]
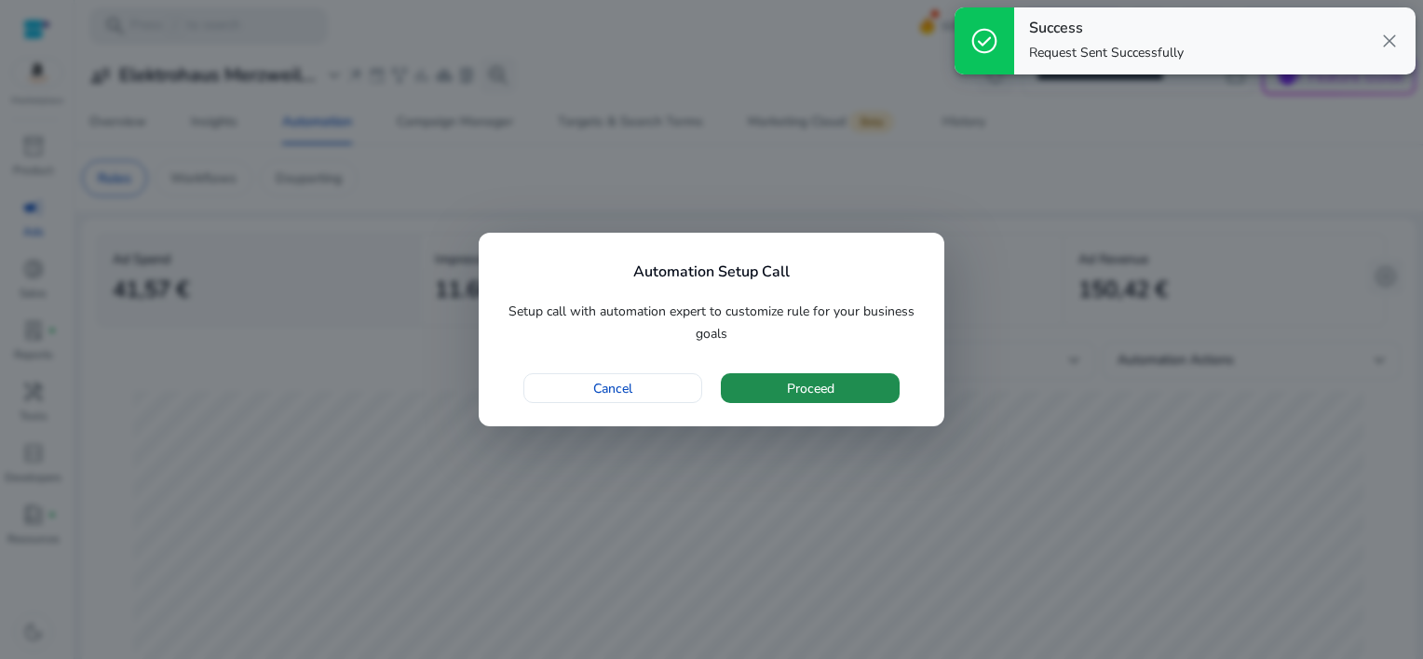
click at [801, 395] on span "Proceed" at bounding box center [811, 389] width 48 height 20
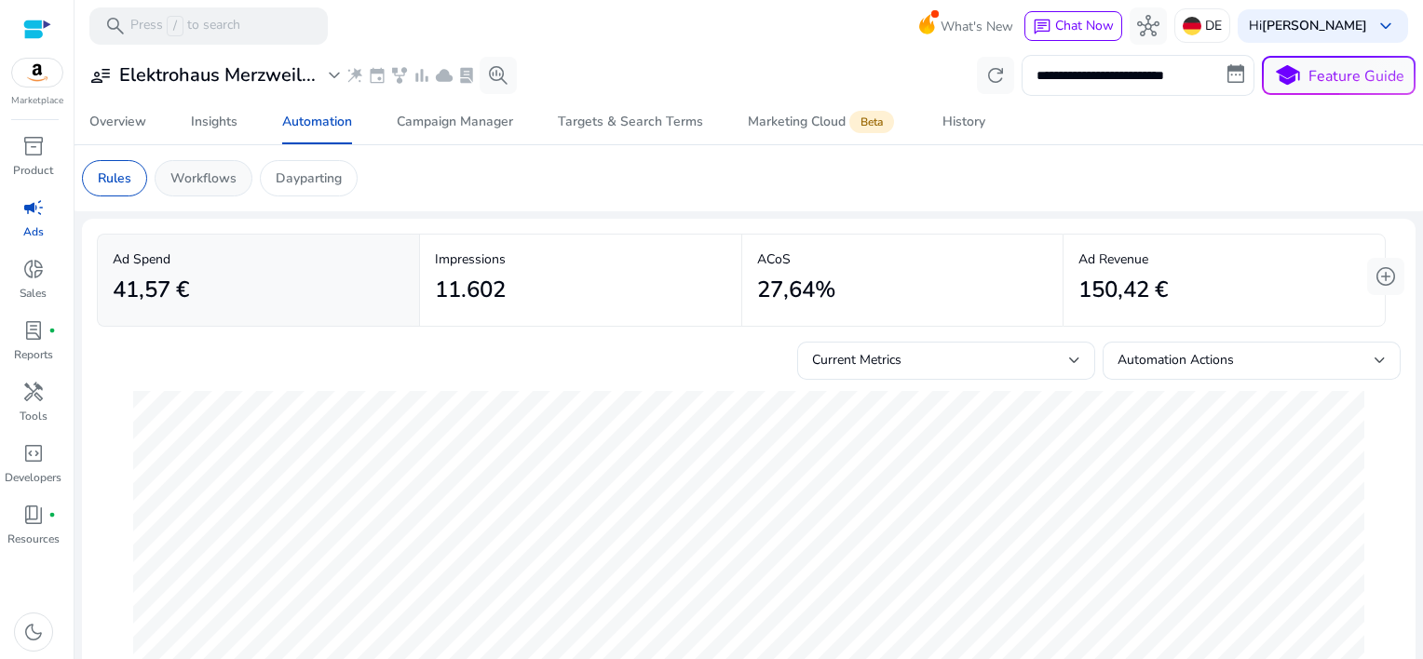
click at [201, 182] on p "Workflows" at bounding box center [203, 179] width 66 height 20
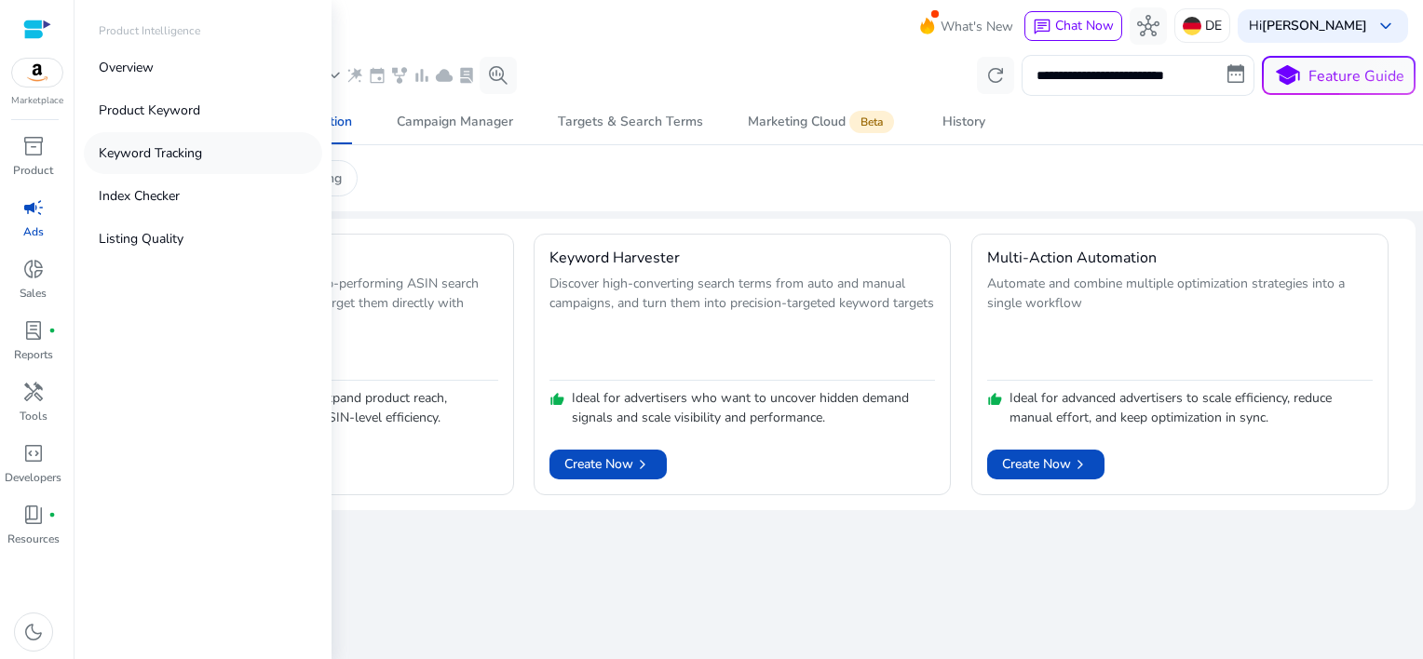
click at [175, 149] on p "Keyword Tracking" at bounding box center [150, 153] width 103 height 20
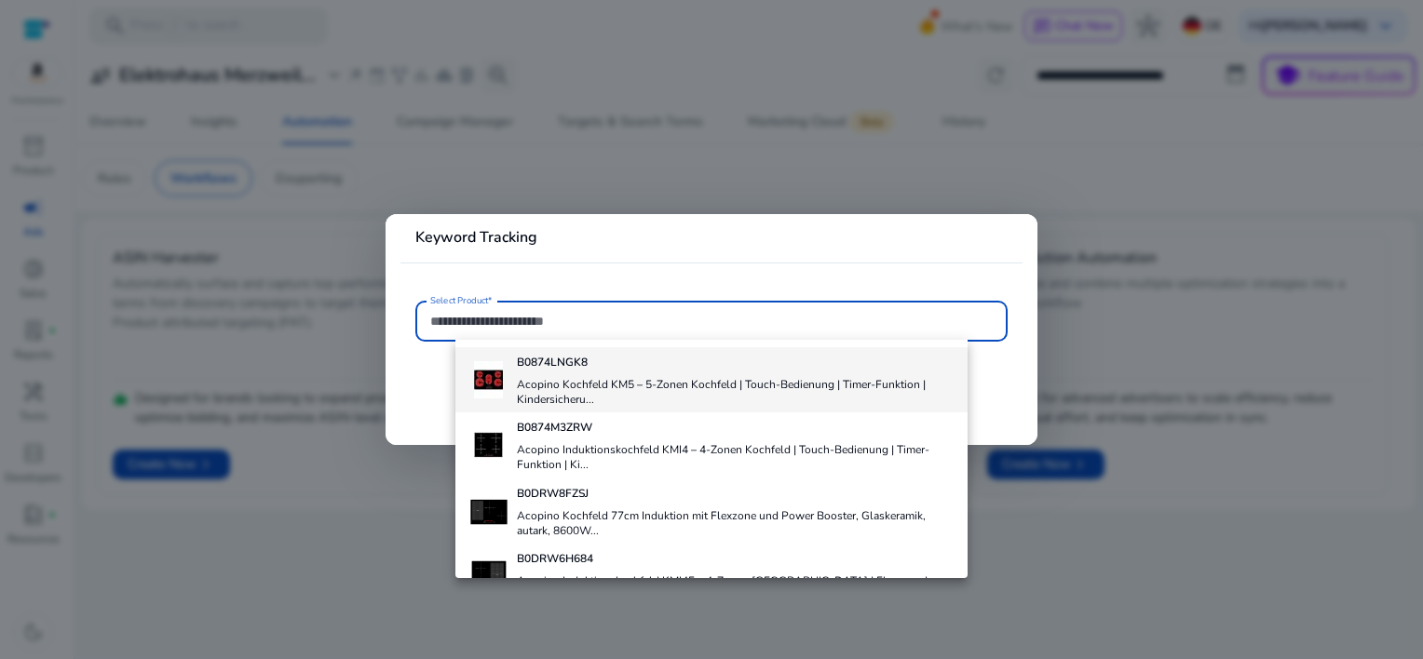
click at [558, 365] on b "B0874LNGK8" at bounding box center [552, 362] width 71 height 15
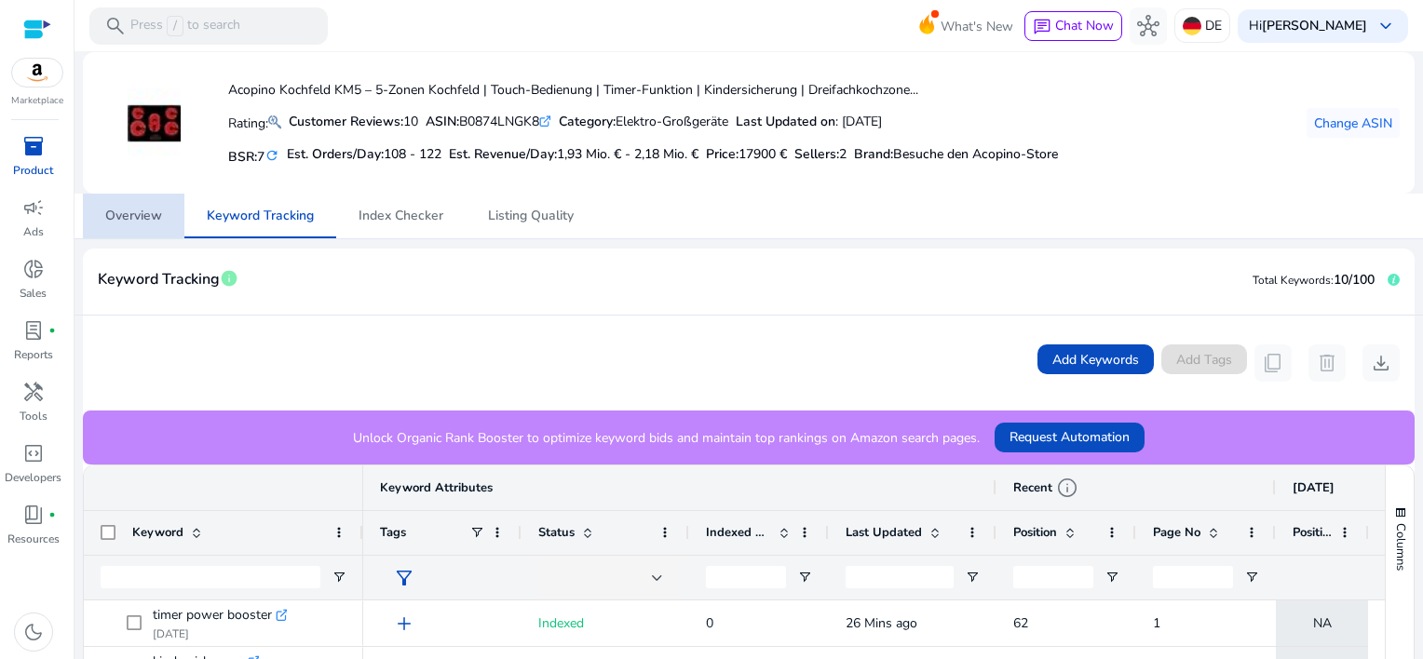
click at [131, 216] on span "Overview" at bounding box center [133, 216] width 57 height 13
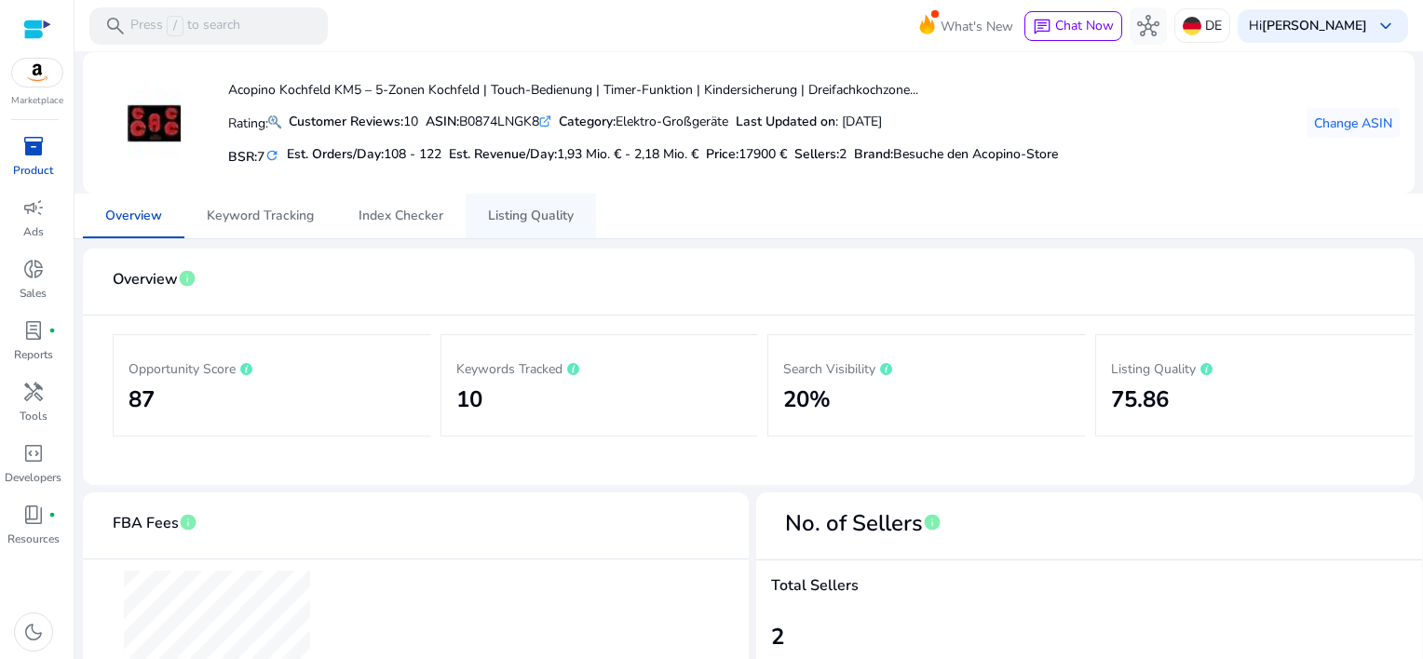
click at [566, 212] on span "Listing Quality" at bounding box center [531, 216] width 86 height 13
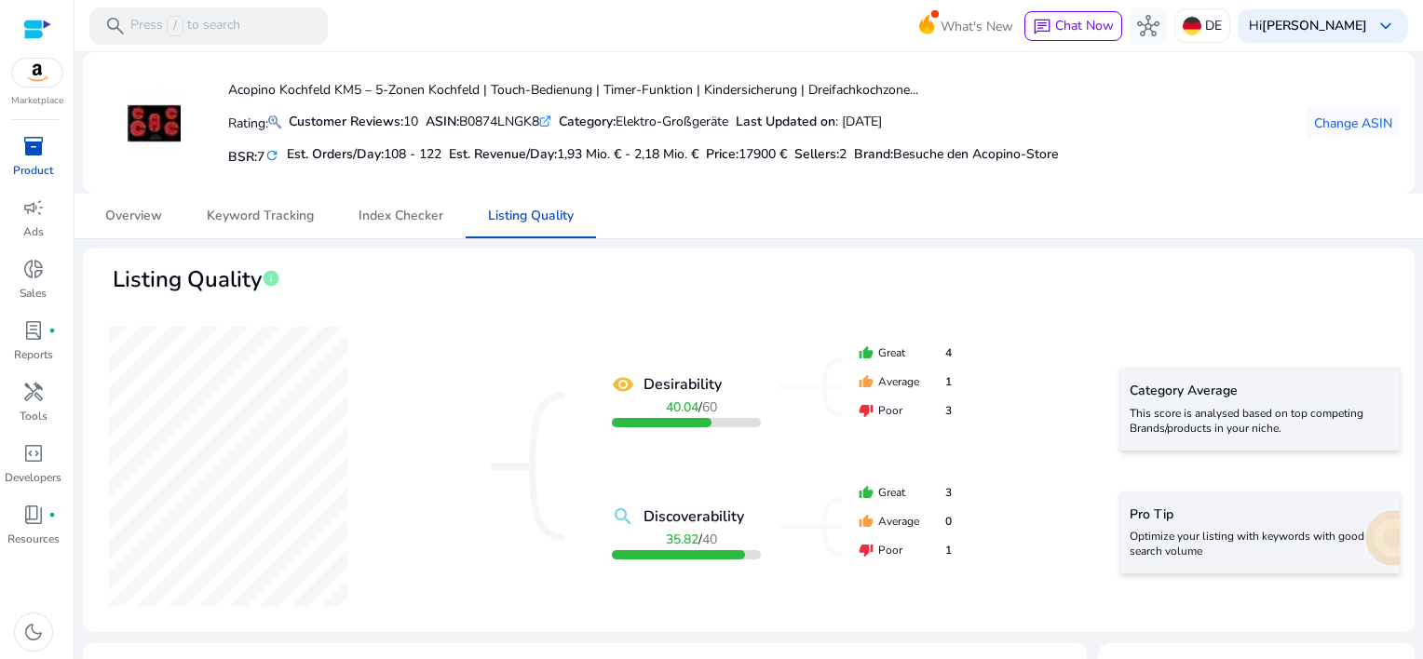
scroll to position [279, 0]
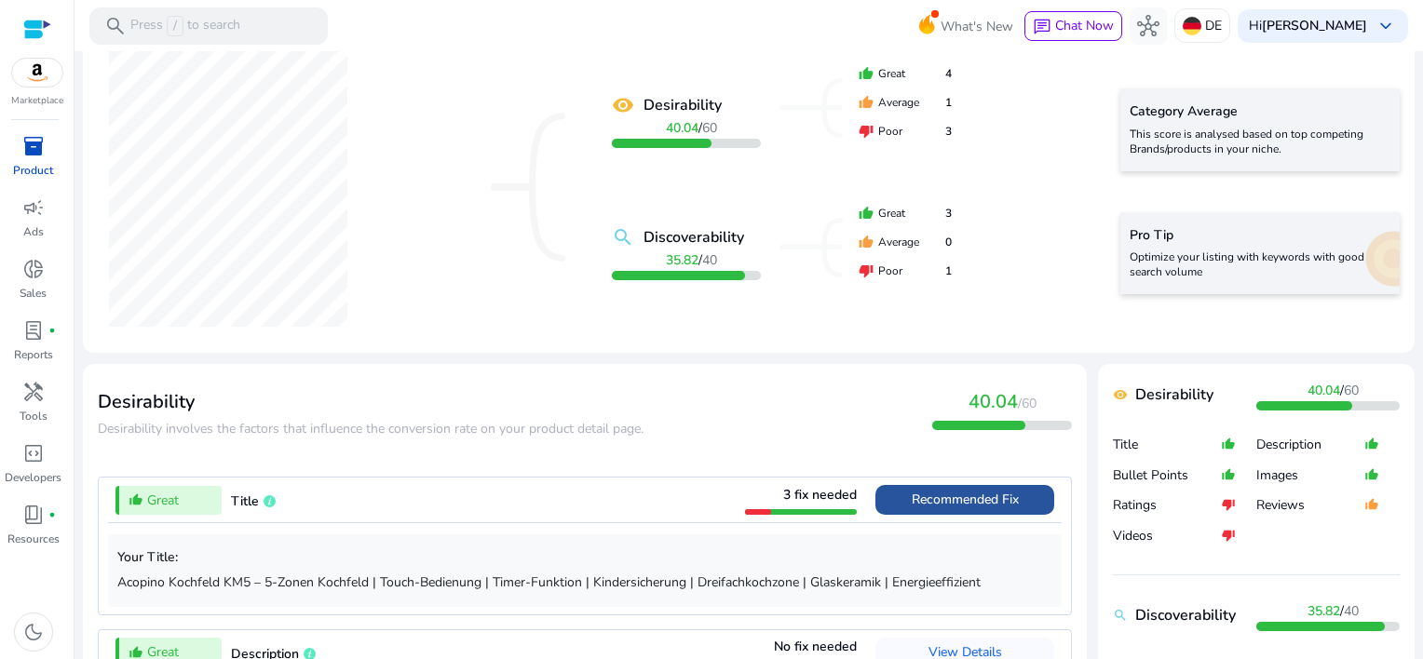
click at [950, 496] on span "Recommended Fix" at bounding box center [965, 500] width 107 height 18
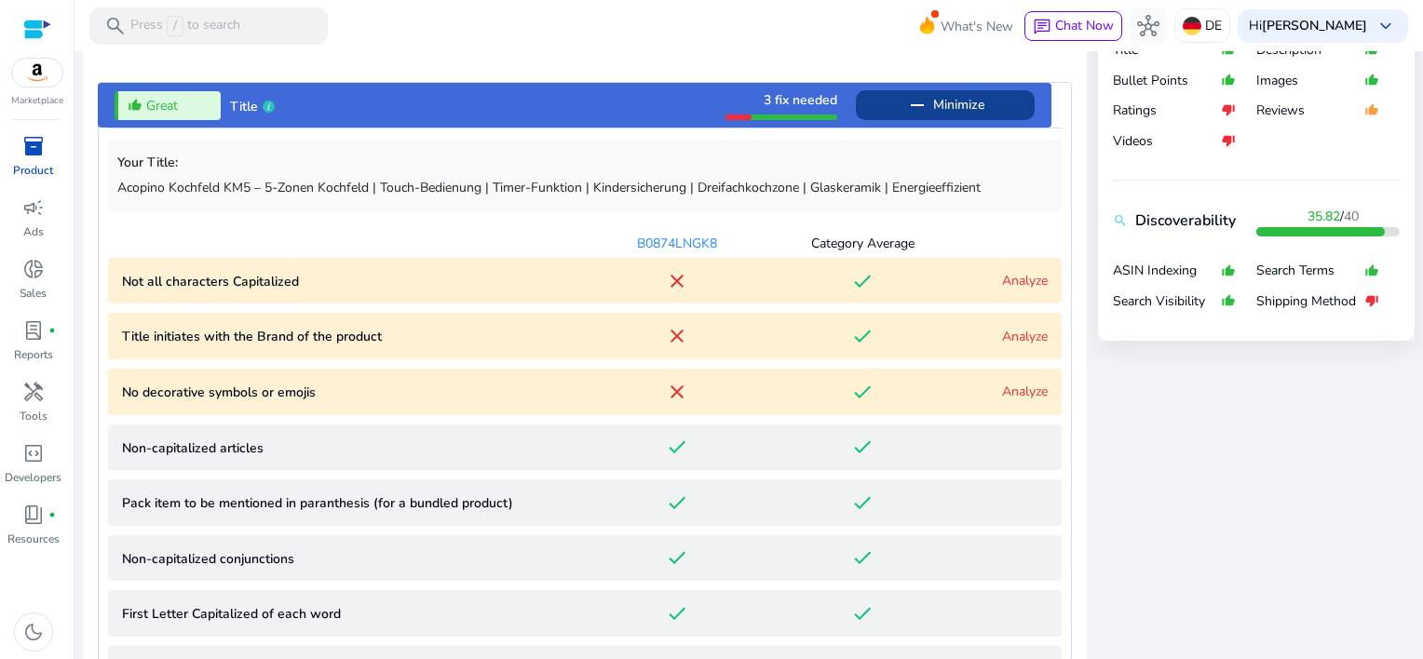
scroll to position [756, 0]
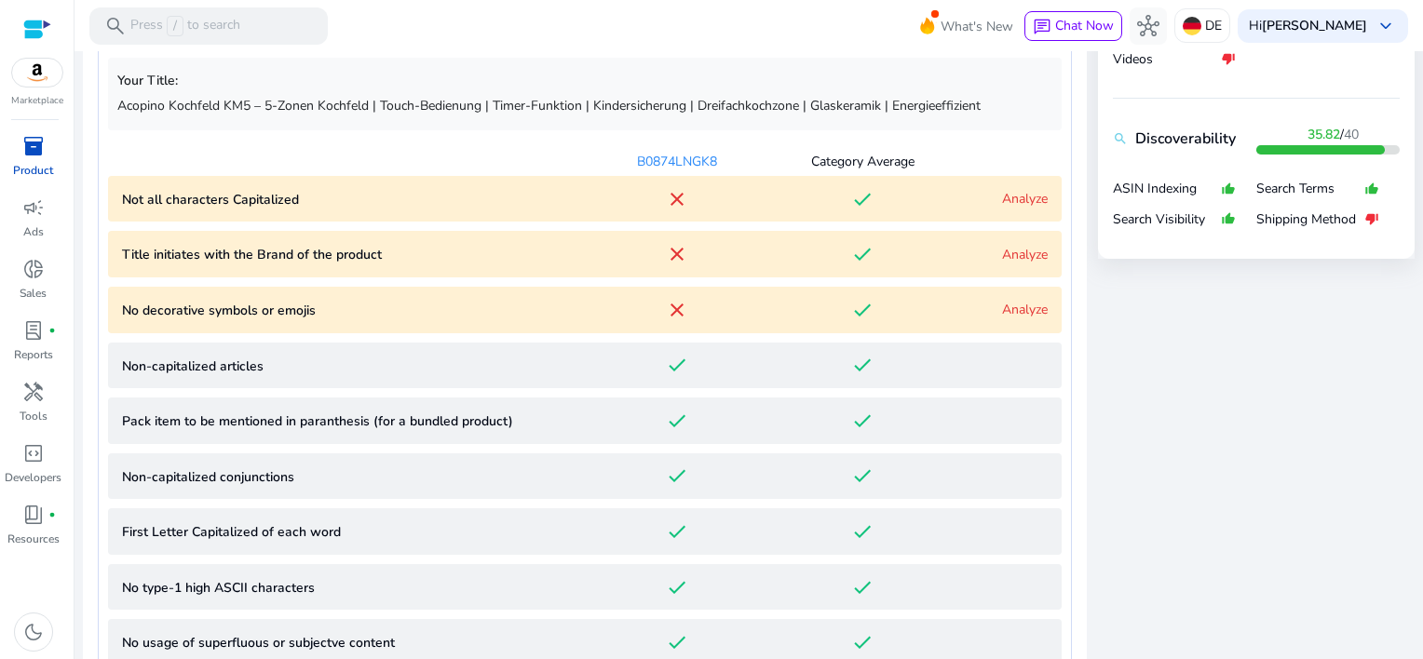
click at [1012, 197] on link "Analyze" at bounding box center [1025, 199] width 46 height 18
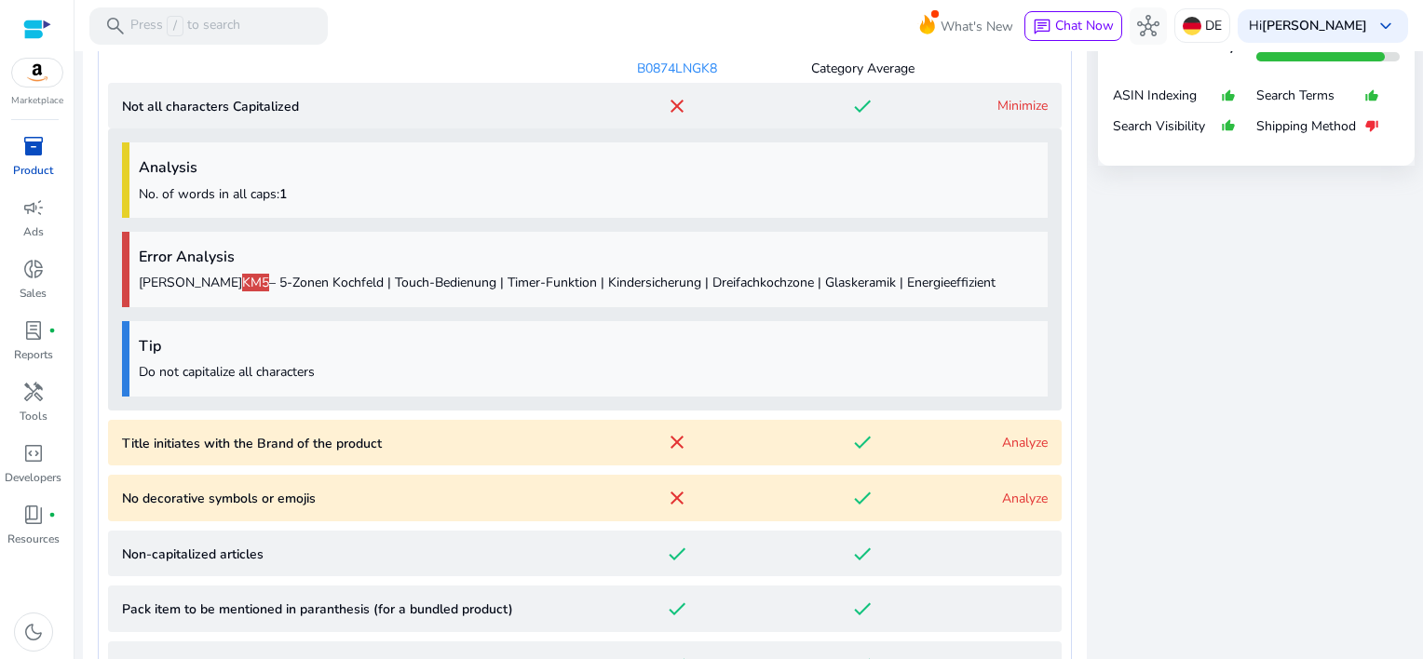
scroll to position [931, 0]
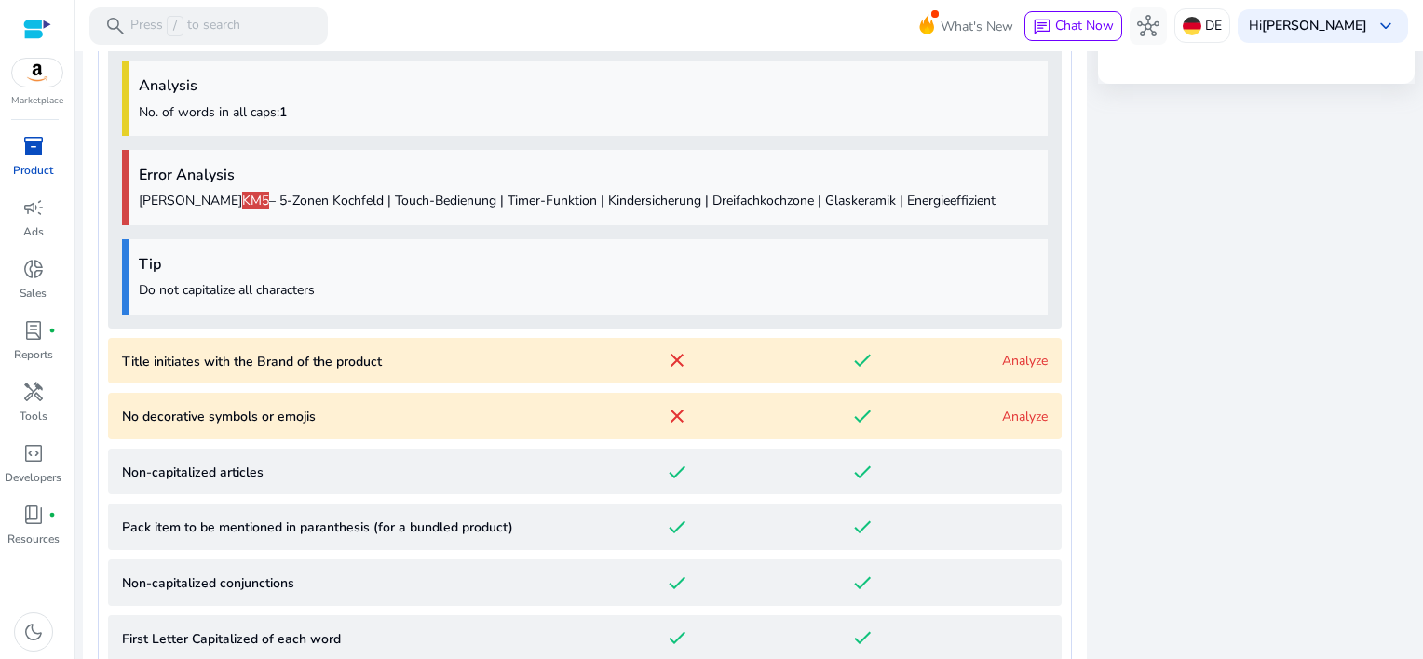
click at [1012, 362] on link "Analyze" at bounding box center [1025, 361] width 46 height 18
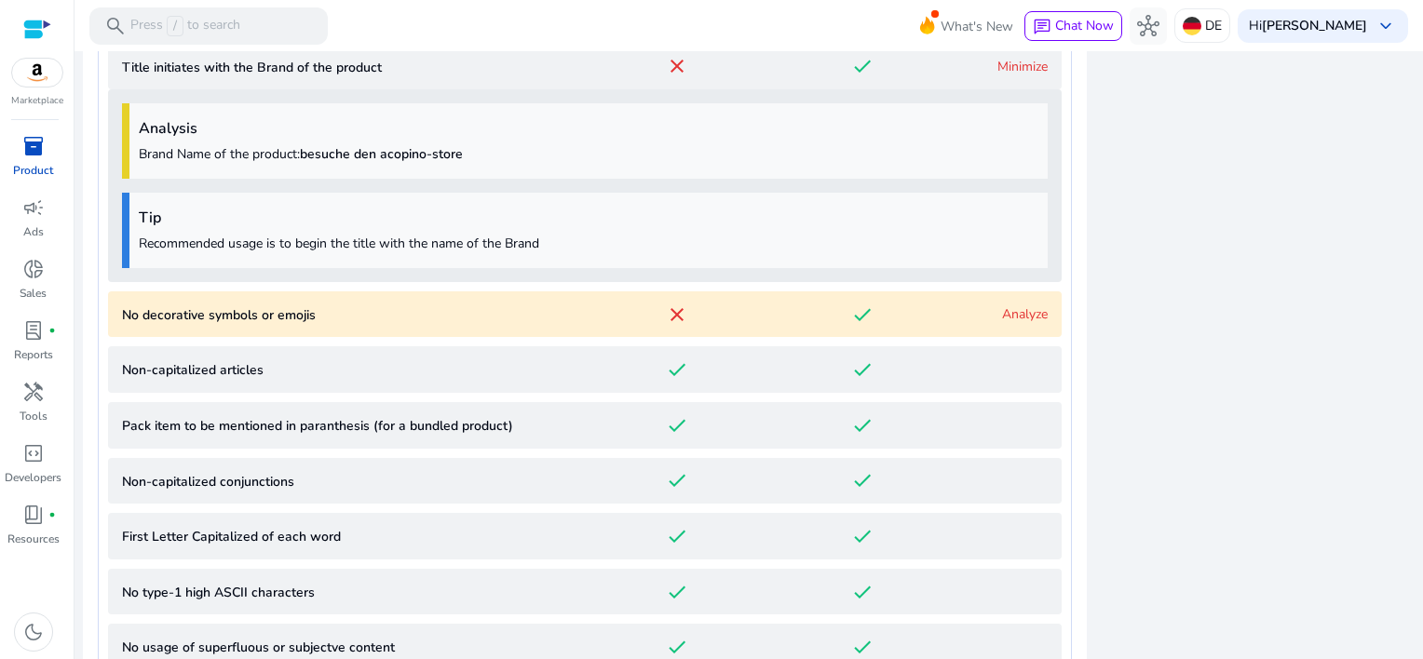
scroll to position [1270, 0]
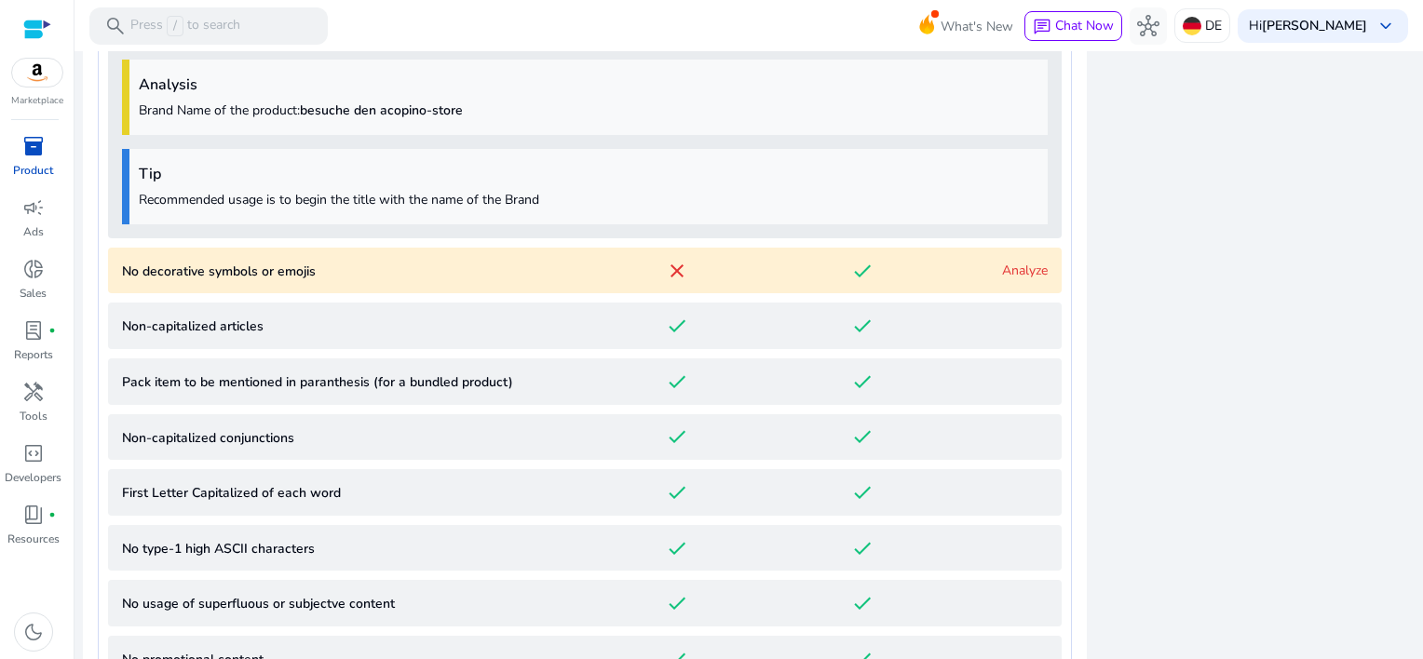
click at [1015, 276] on link "Analyze" at bounding box center [1025, 271] width 46 height 18
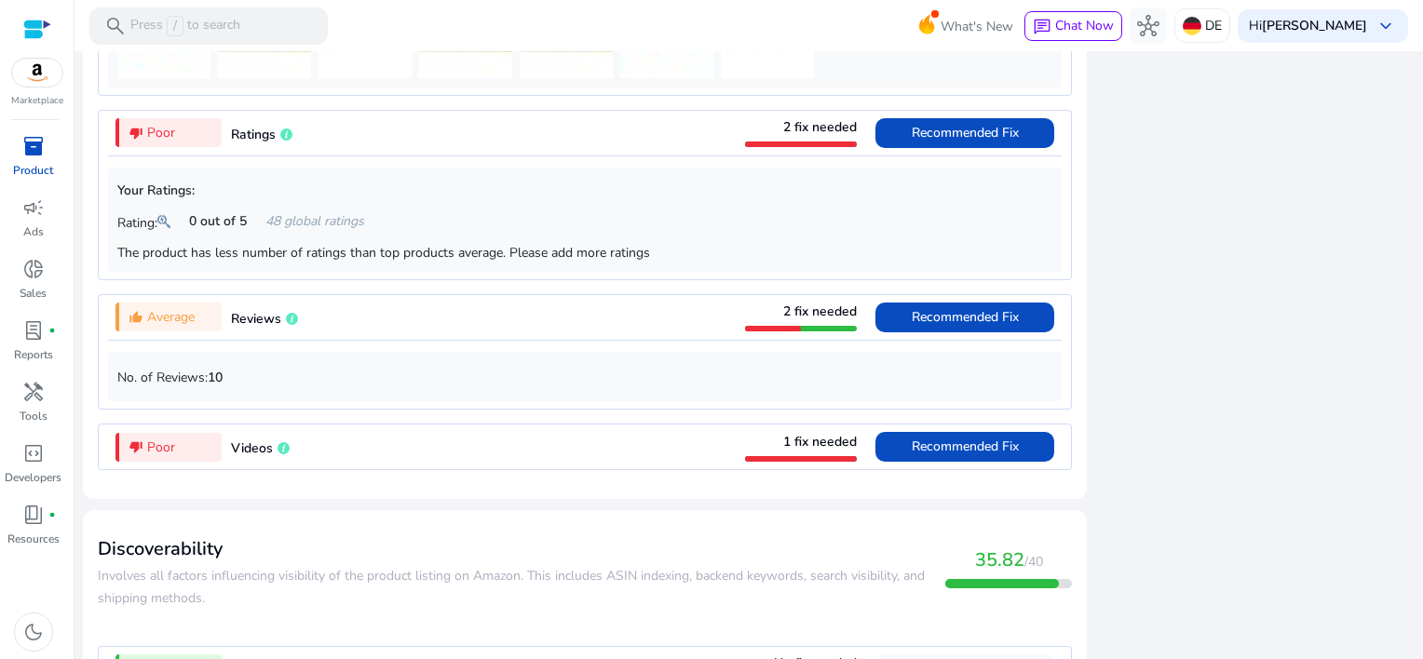
scroll to position [3275, 0]
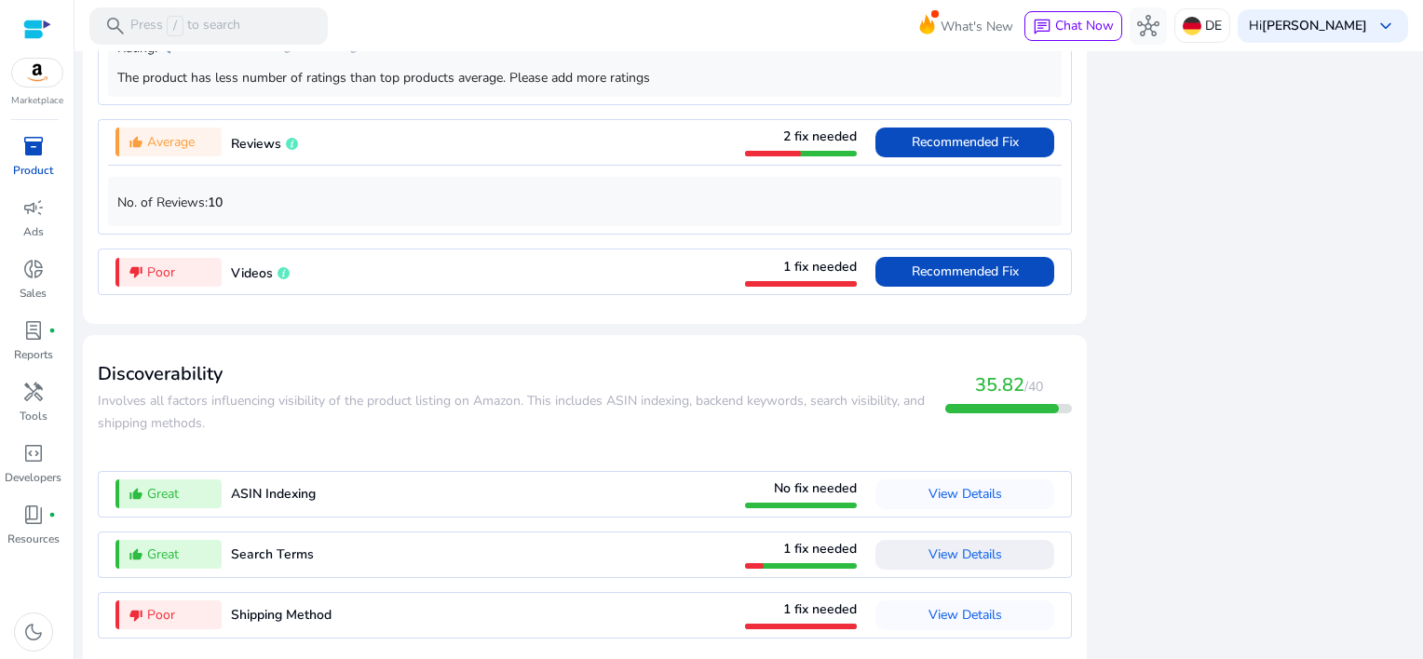
click at [968, 546] on span "View Details" at bounding box center [966, 555] width 74 height 18
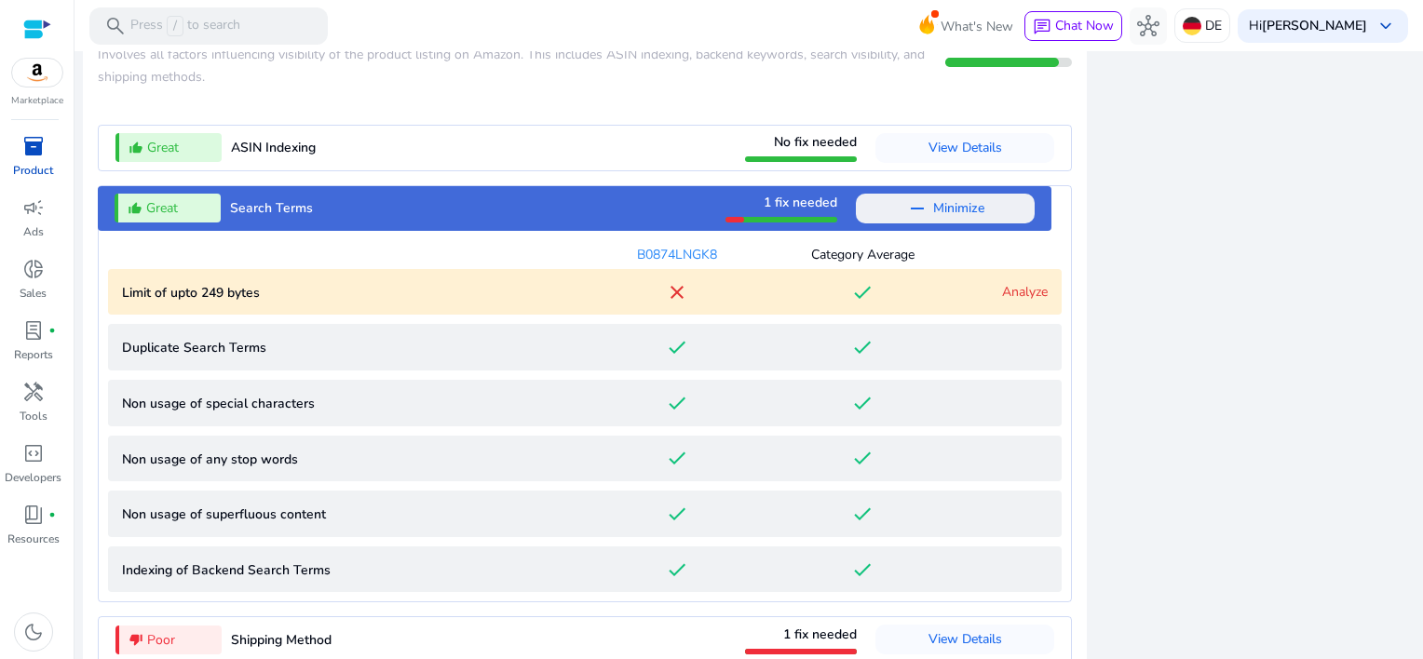
scroll to position [2104, 0]
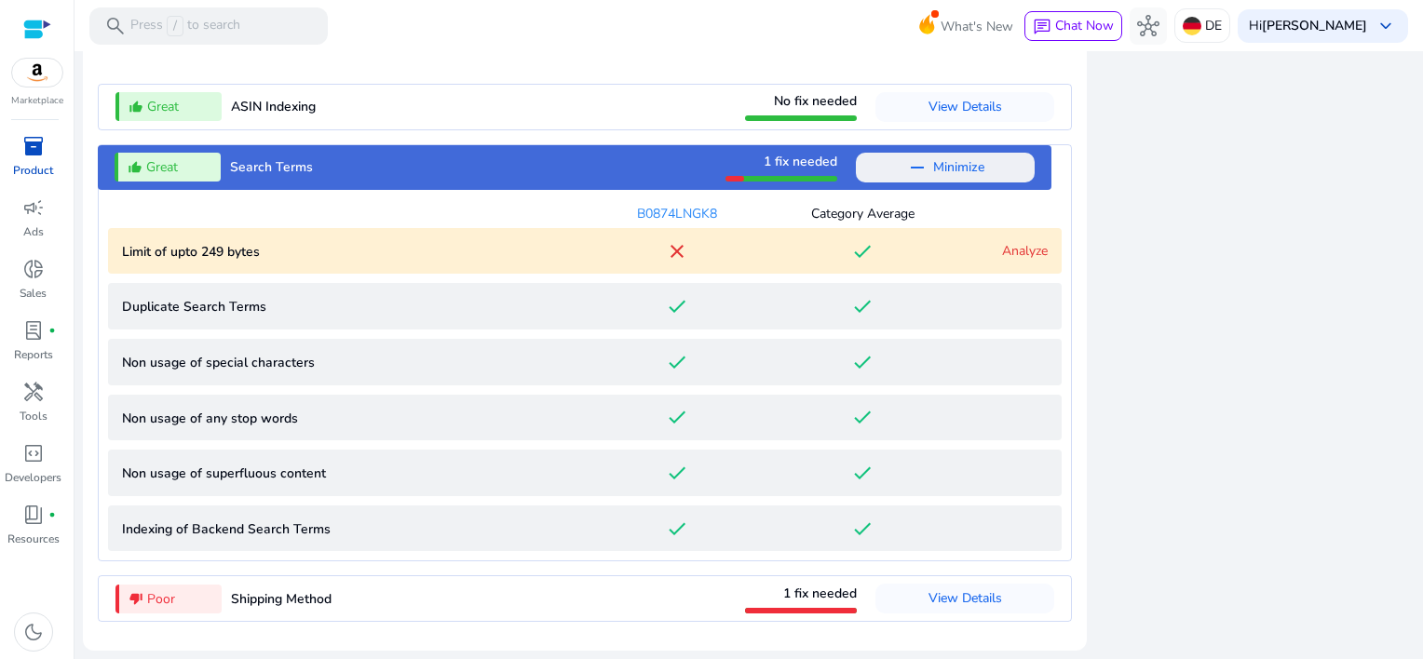
click at [1021, 252] on link "Analyze" at bounding box center [1025, 251] width 46 height 18
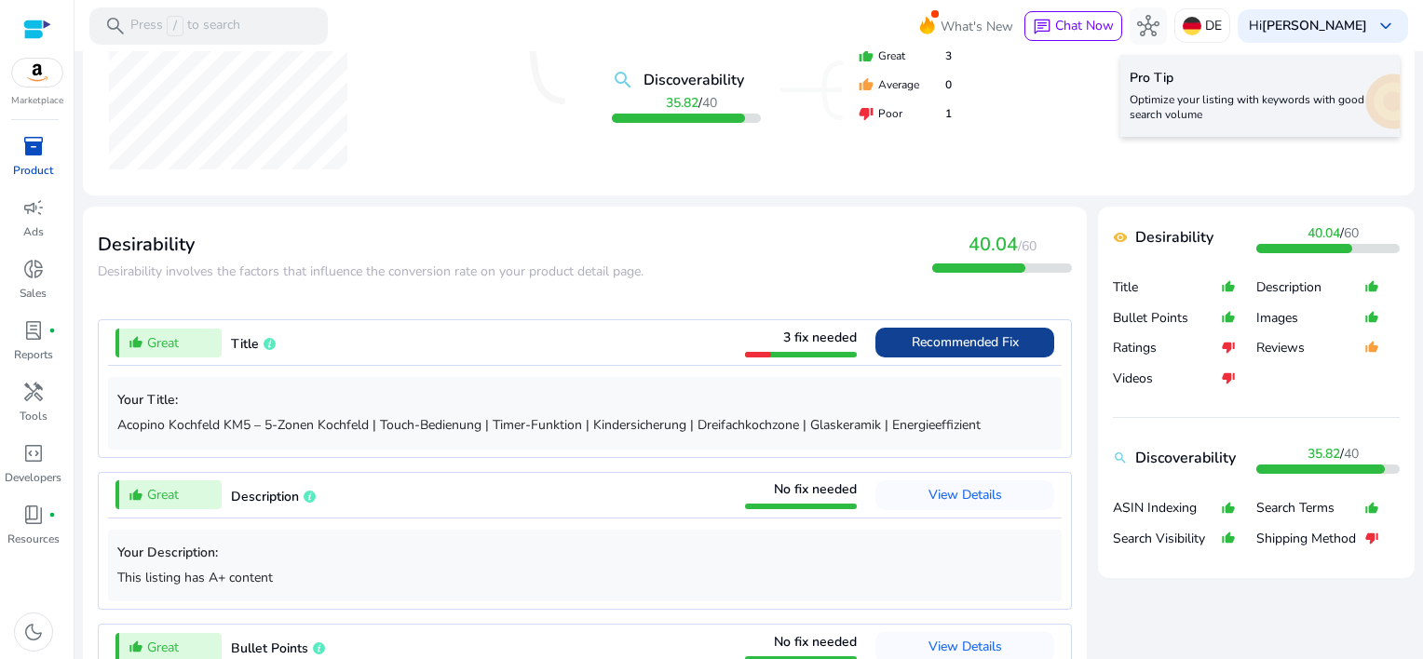
scroll to position [0, 0]
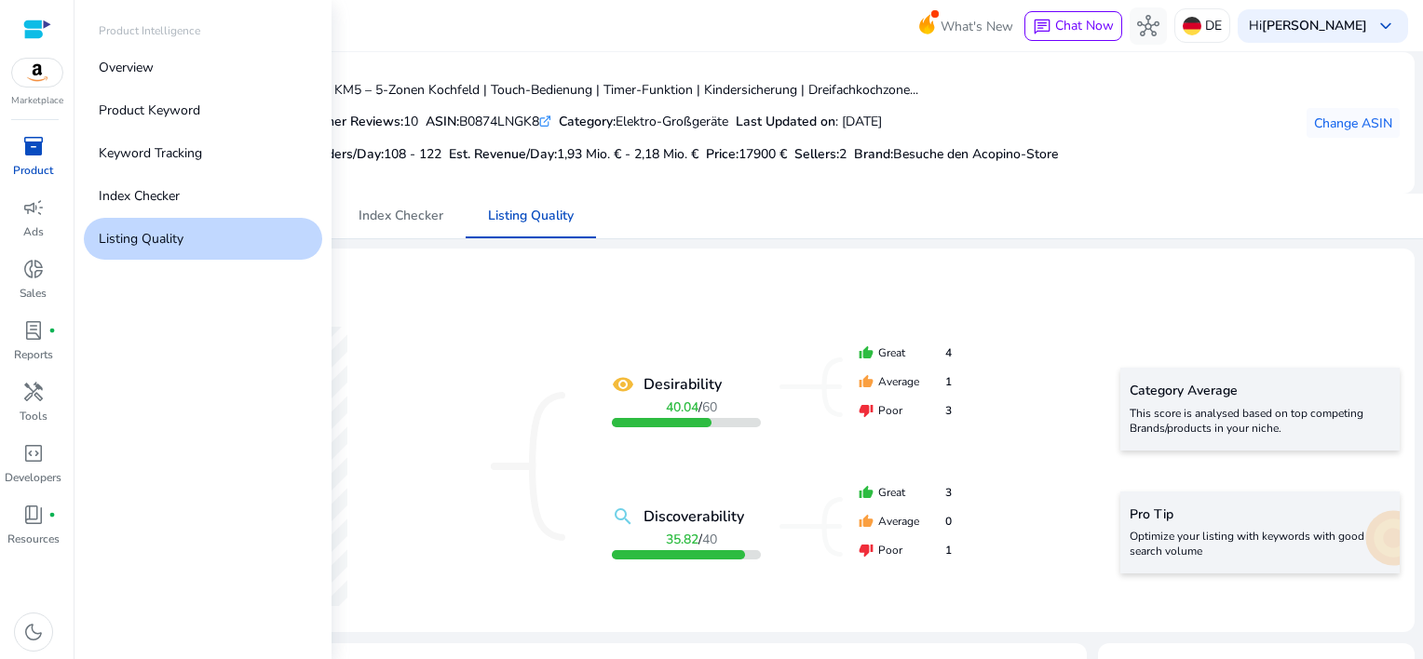
click at [38, 149] on span "inventory_2" at bounding box center [33, 146] width 22 height 22
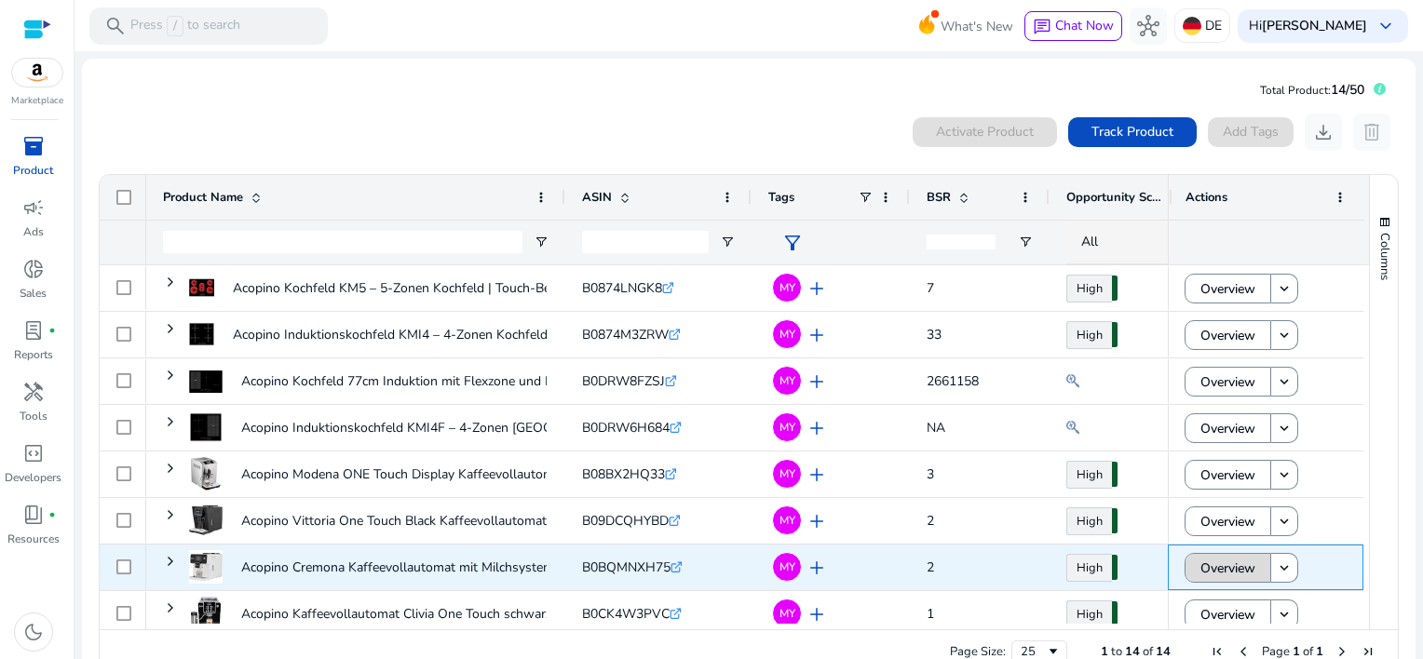
click at [1221, 577] on span "Overview" at bounding box center [1228, 569] width 55 height 38
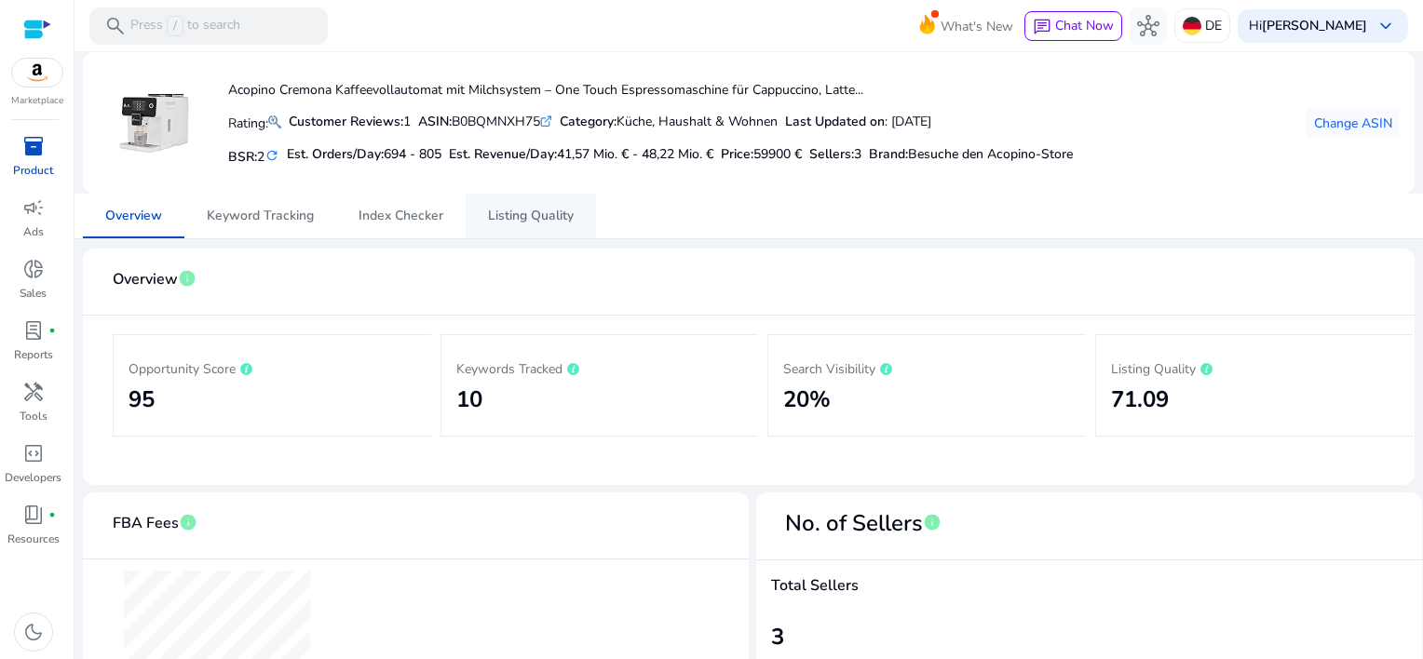
click at [514, 211] on span "Listing Quality" at bounding box center [531, 216] width 86 height 13
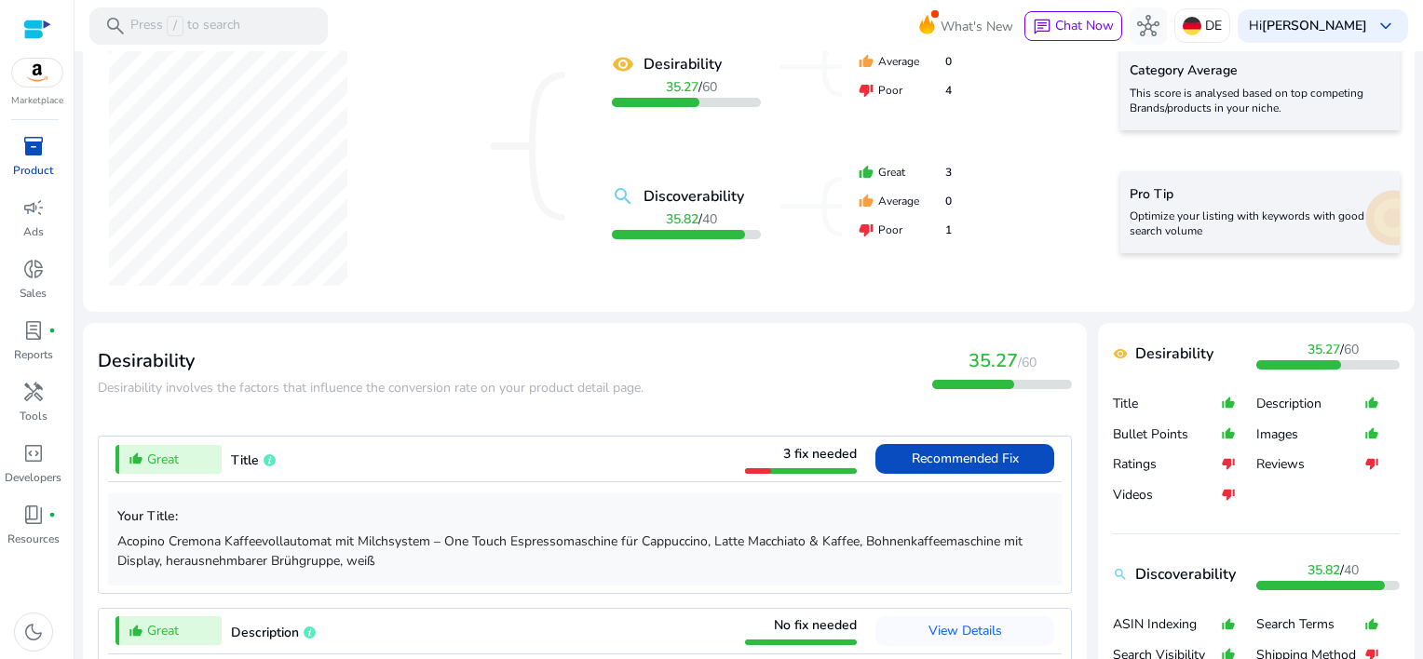
scroll to position [373, 0]
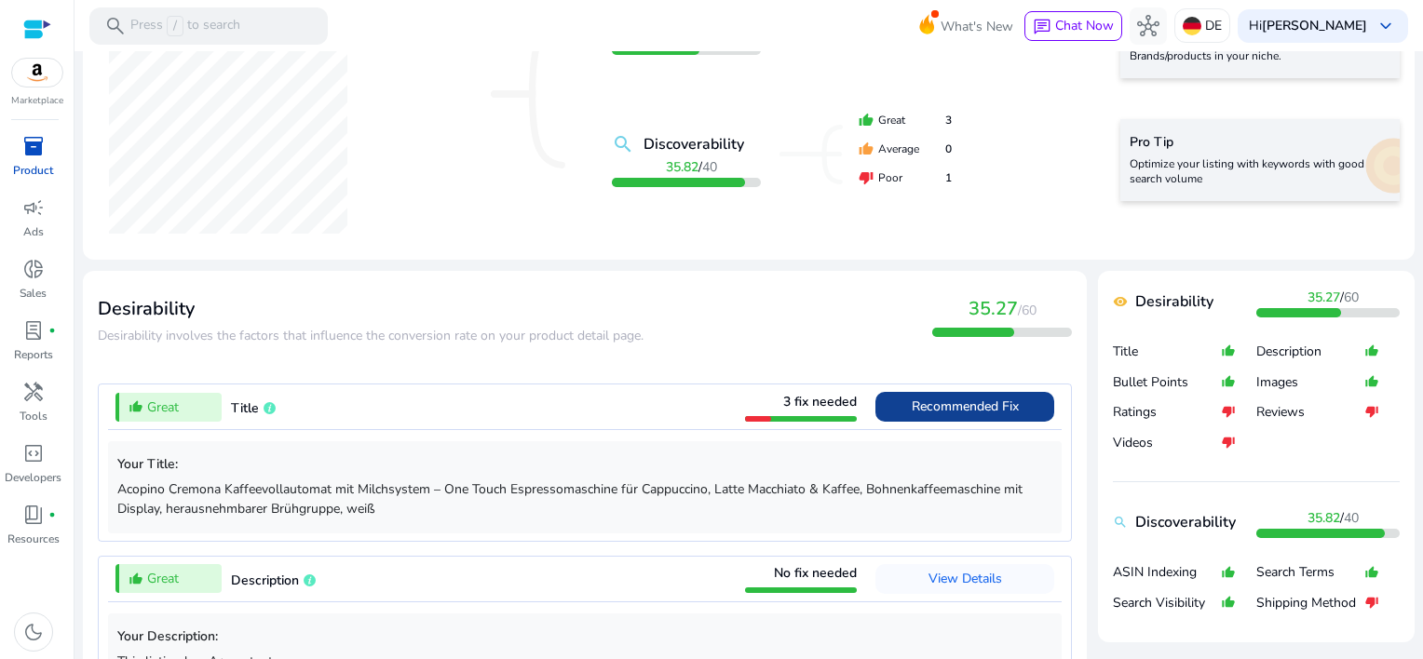
click at [954, 414] on span "Recommended Fix" at bounding box center [965, 407] width 107 height 18
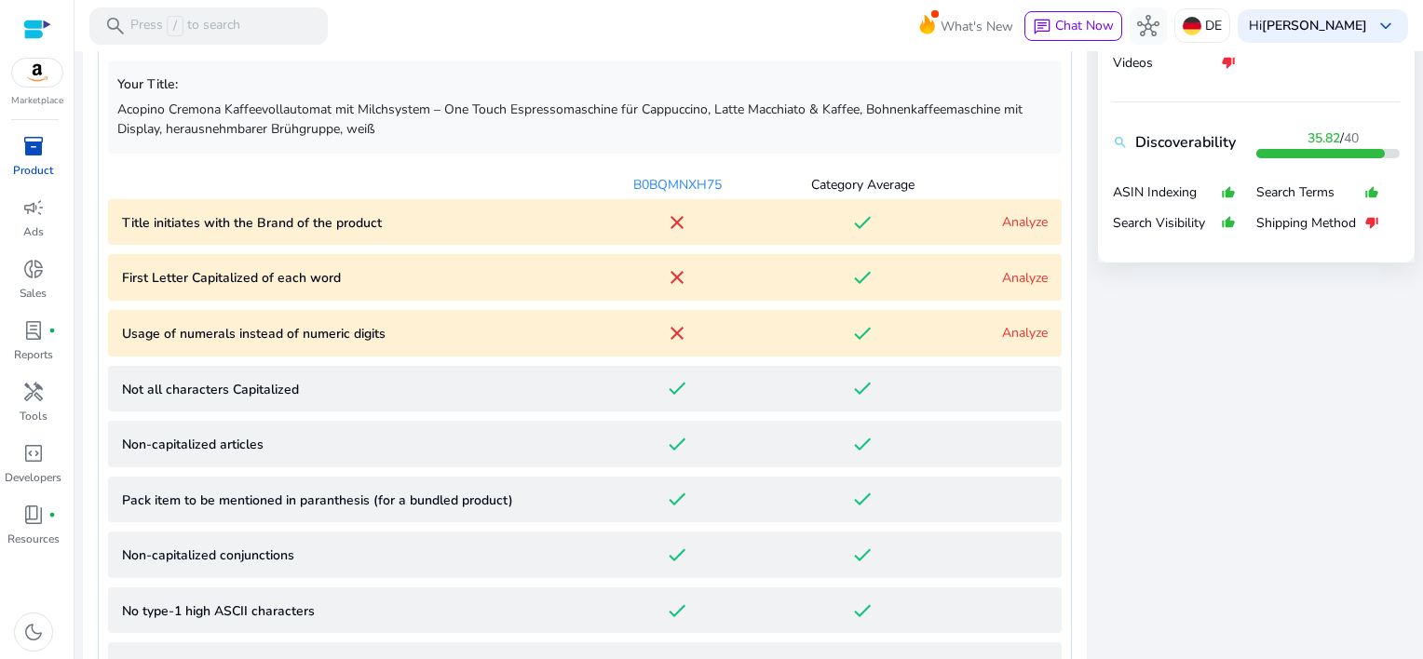
scroll to position [687, 0]
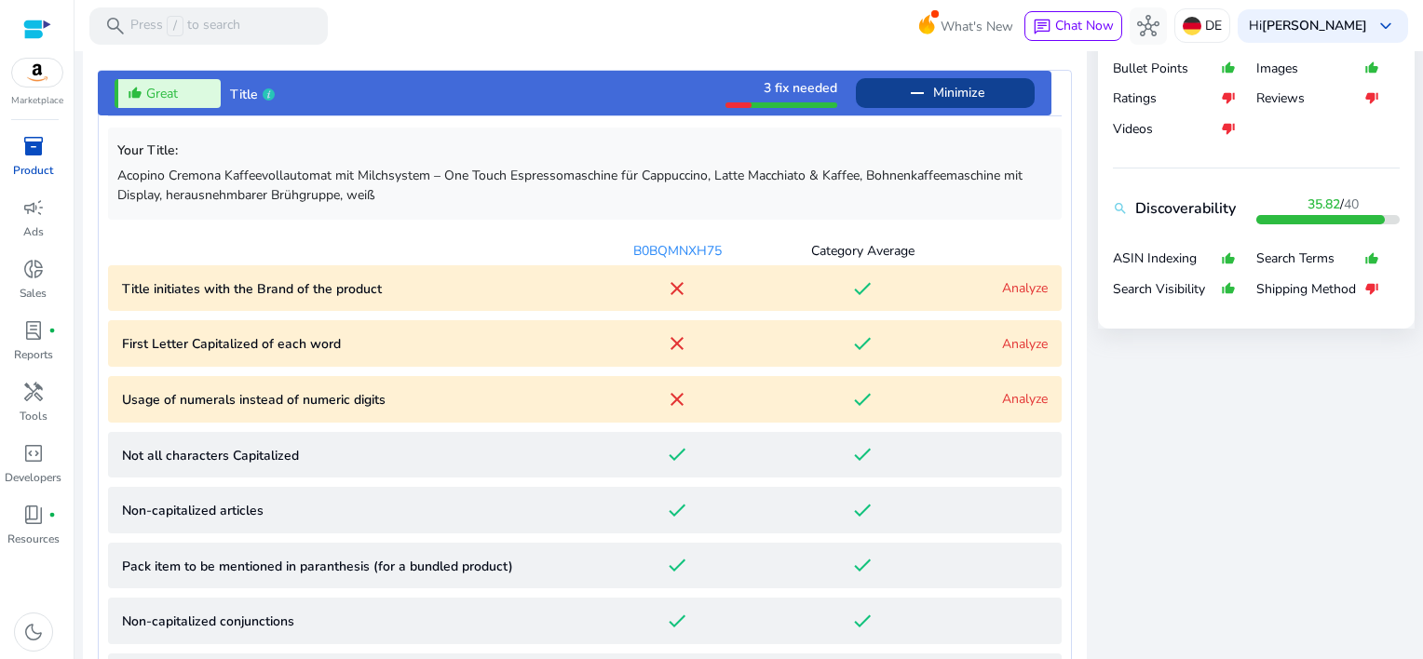
click at [1004, 294] on link "Analyze" at bounding box center [1025, 288] width 46 height 18
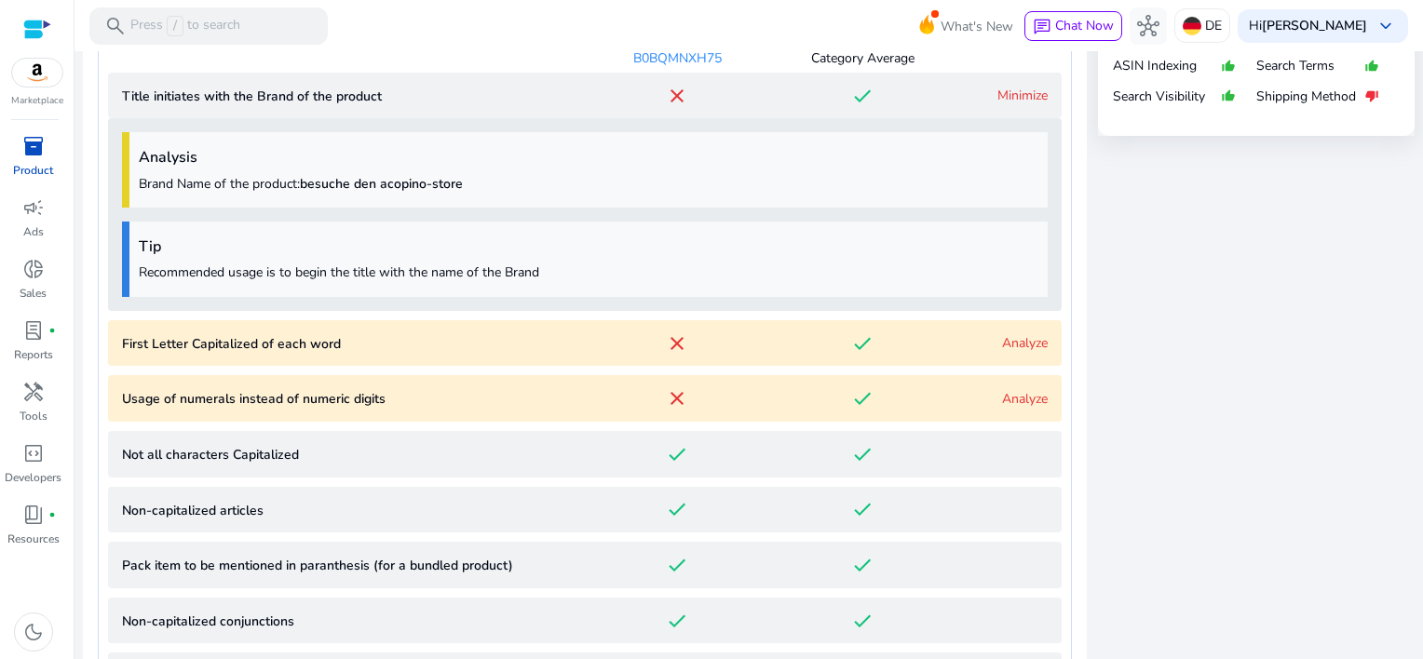
scroll to position [950, 0]
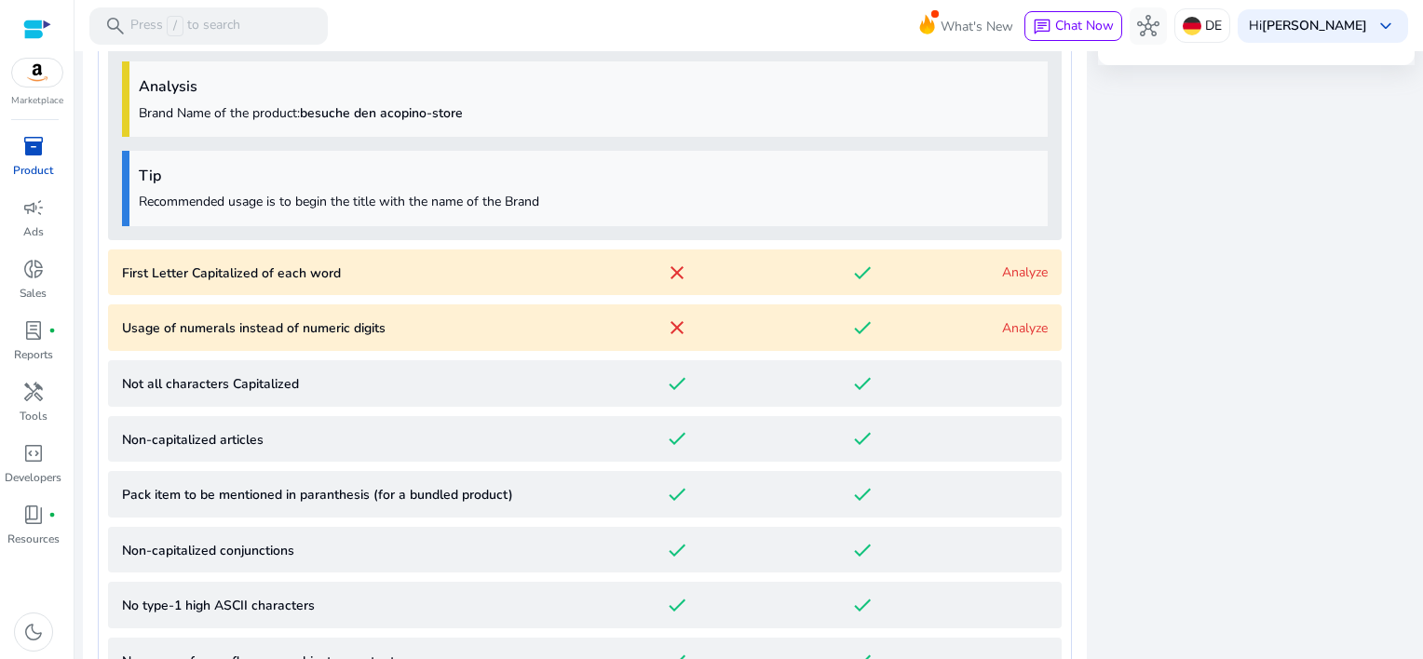
click at [1013, 277] on link "Analyze" at bounding box center [1025, 273] width 46 height 18
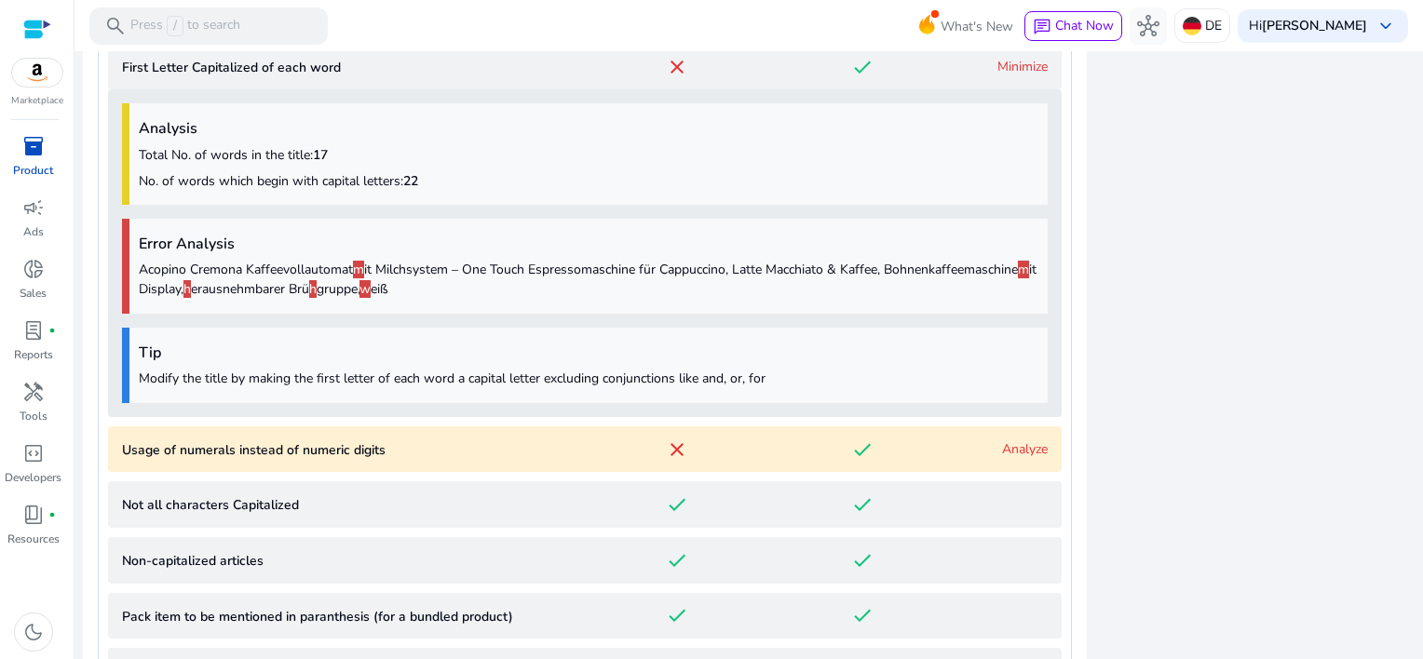
scroll to position [1199, 0]
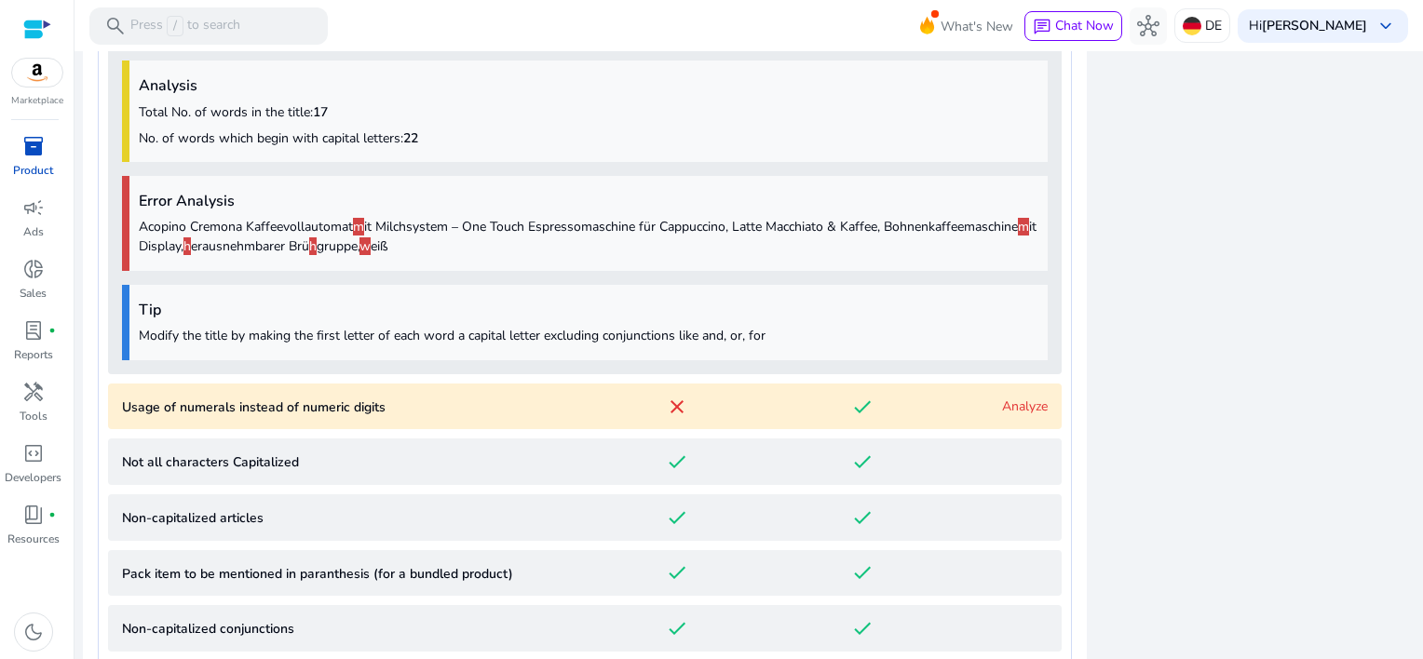
click at [1014, 411] on link "Analyze" at bounding box center [1025, 407] width 46 height 18
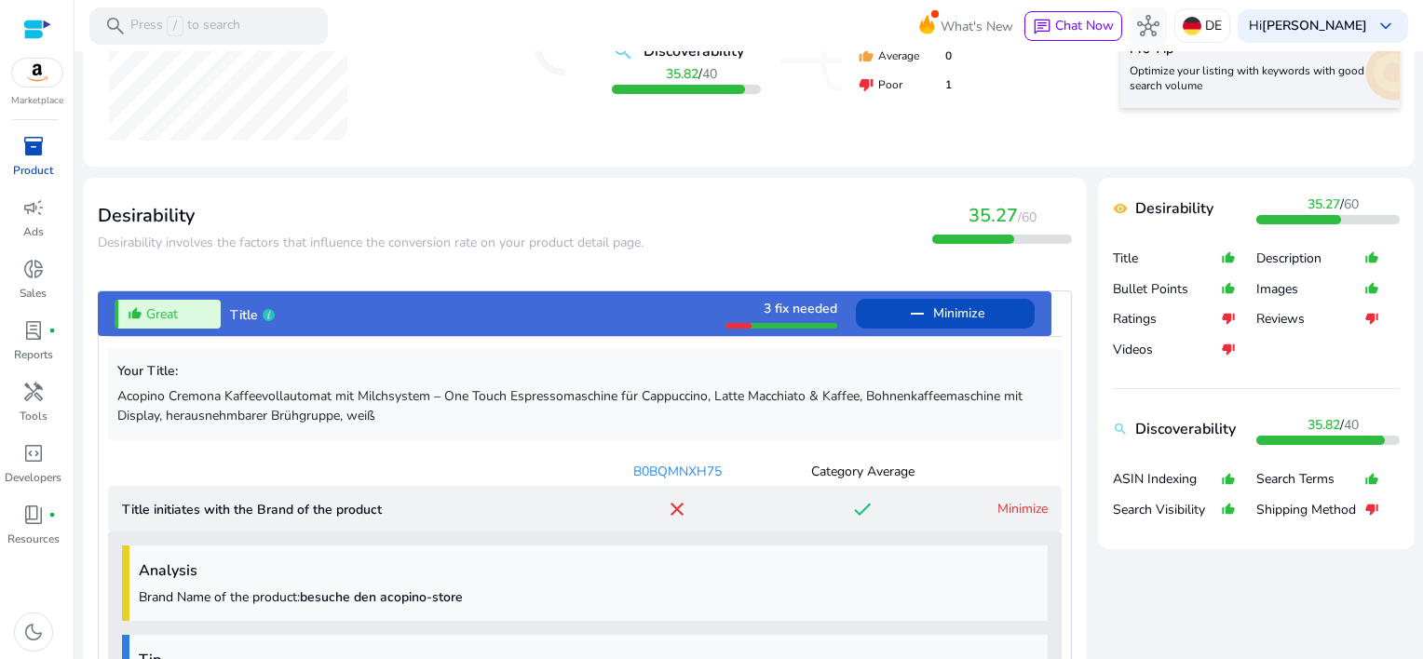
scroll to position [0, 0]
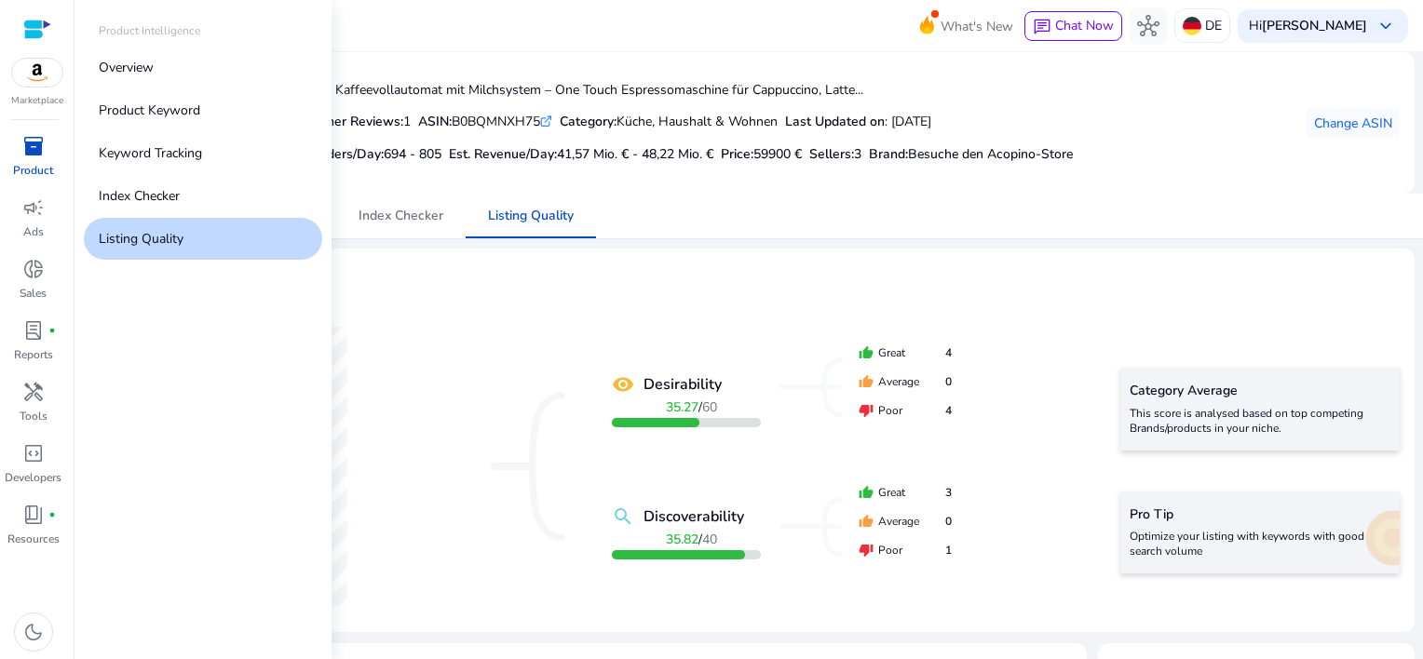
click at [34, 148] on span "inventory_2" at bounding box center [33, 146] width 22 height 22
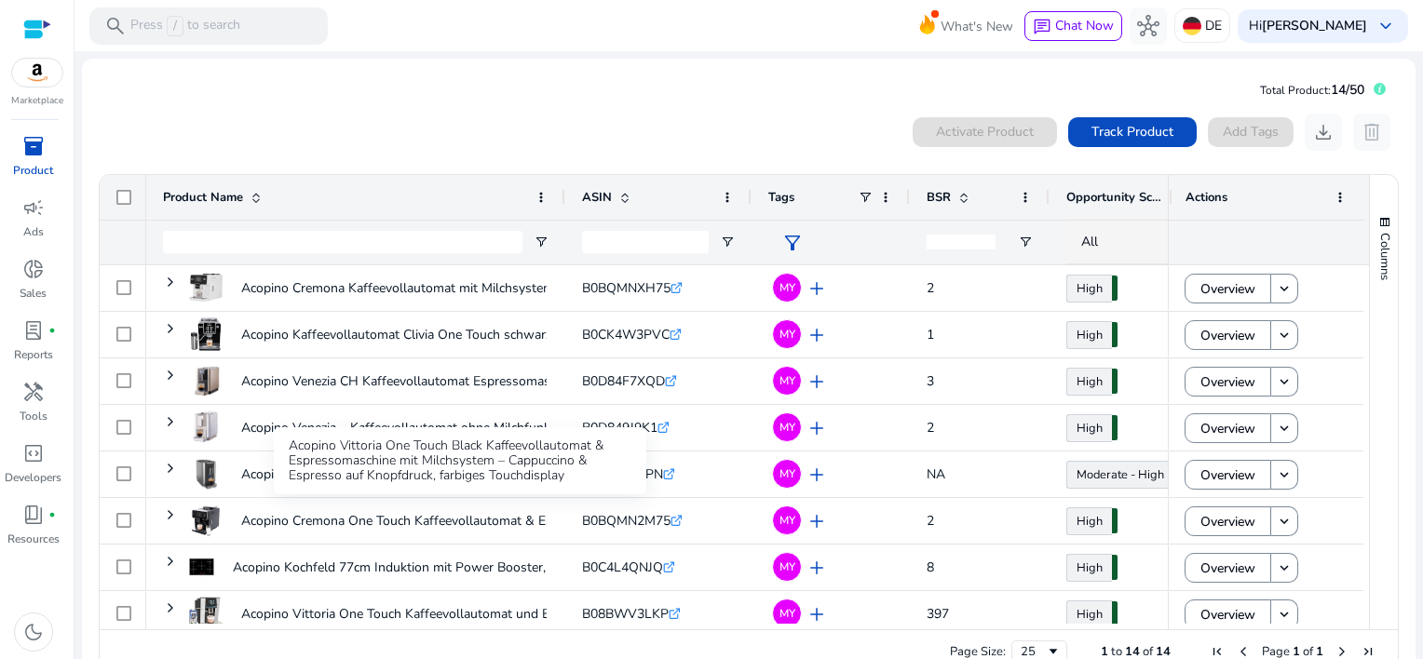
scroll to position [279, 0]
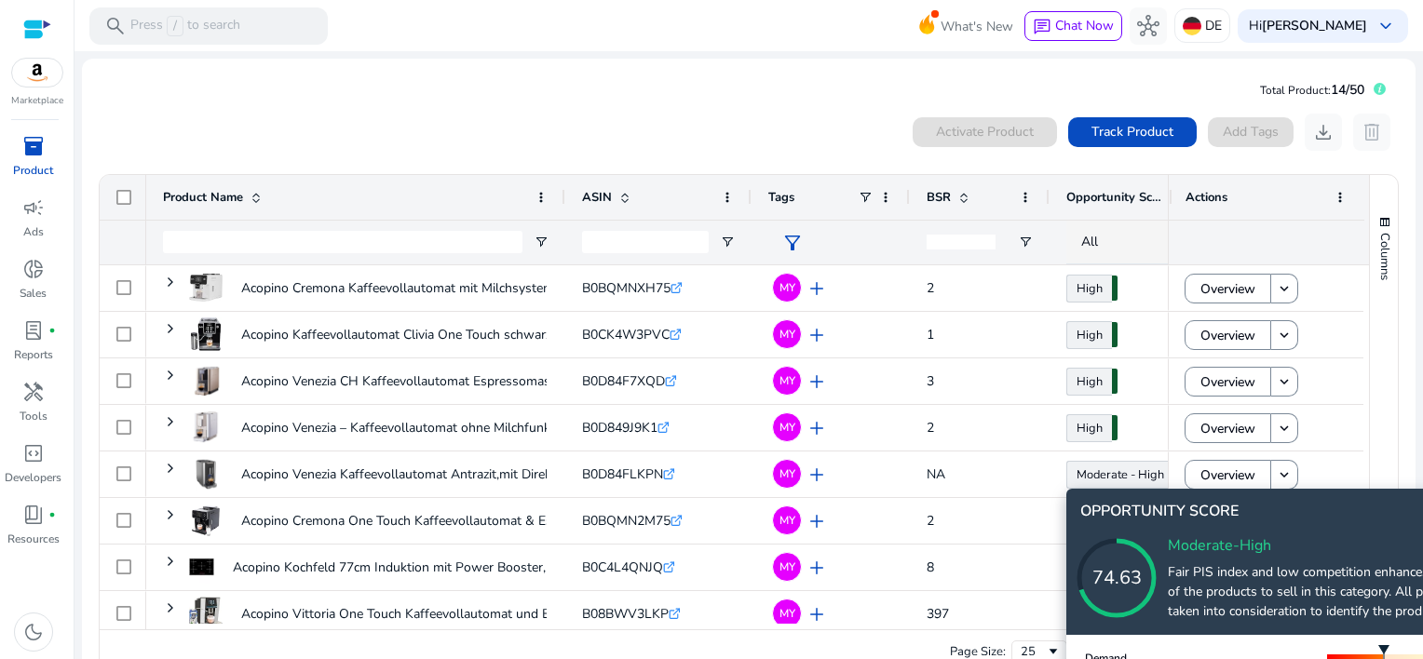
click at [1218, 474] on icon at bounding box center [1135, 560] width 186 height 186
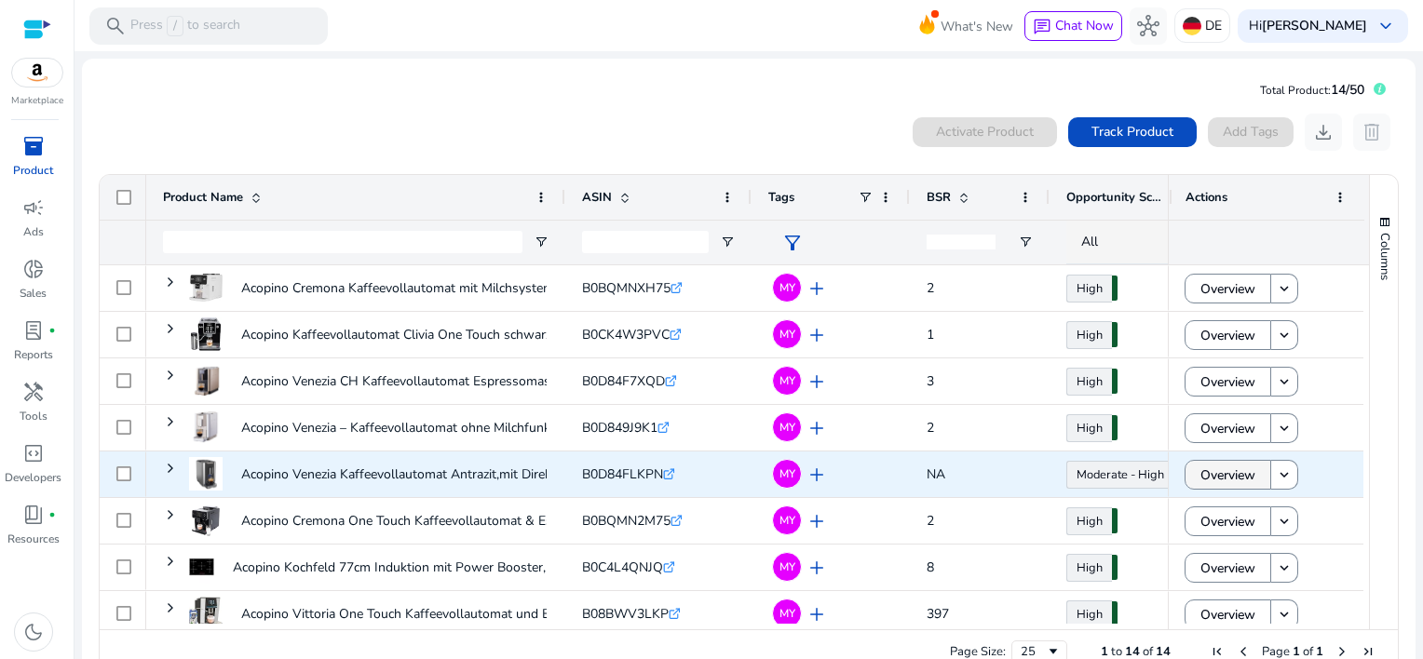
click at [1212, 470] on span "Overview" at bounding box center [1228, 475] width 55 height 38
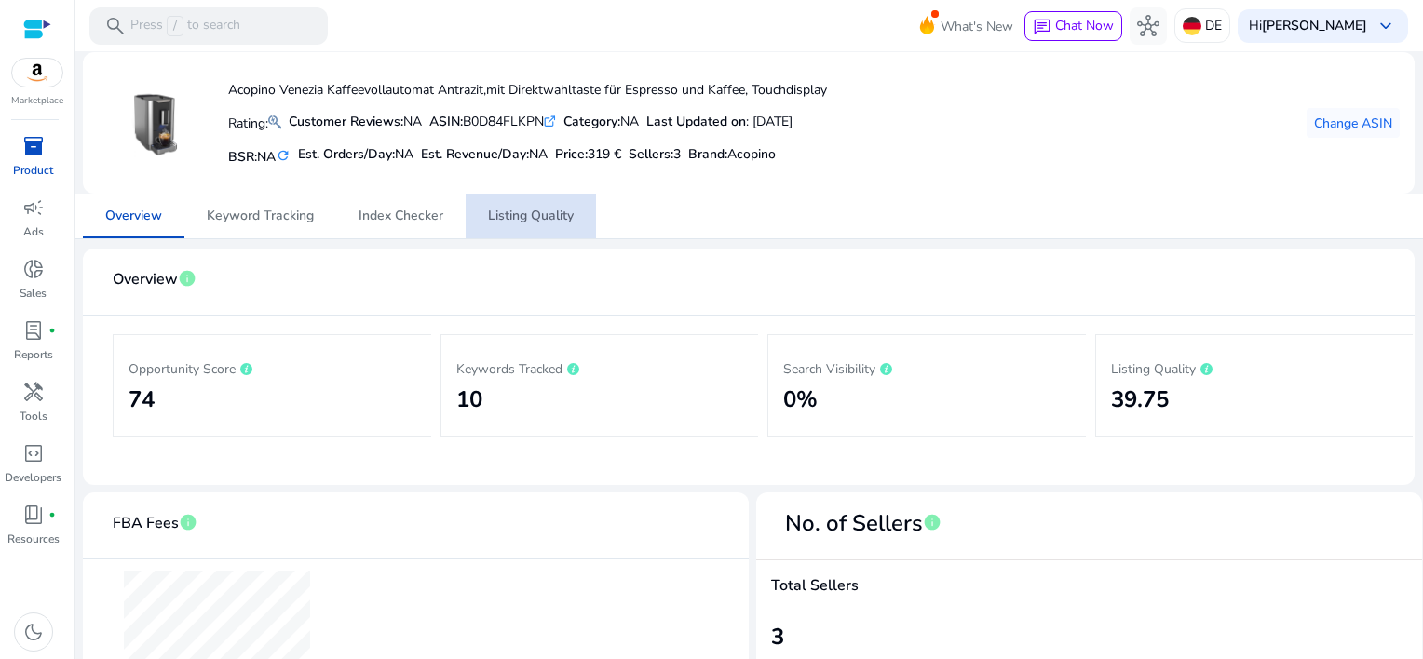
click at [529, 213] on span "Listing Quality" at bounding box center [531, 216] width 86 height 13
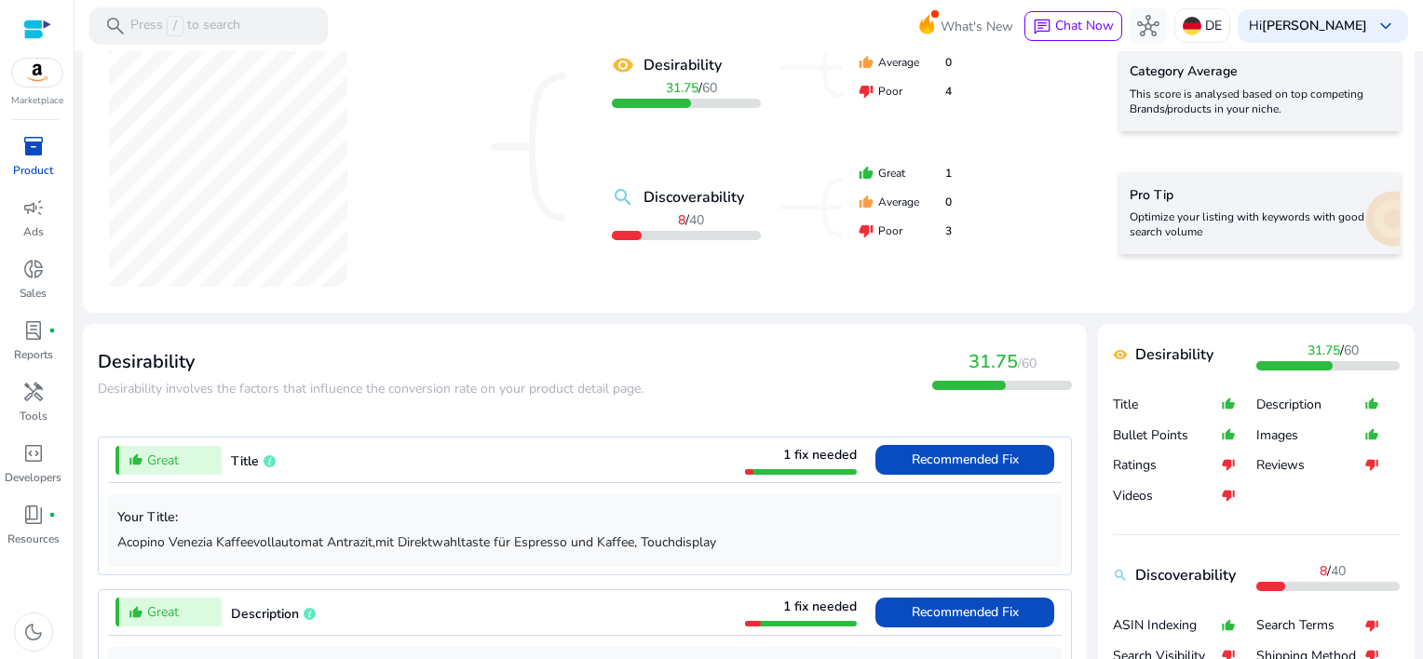
scroll to position [373, 0]
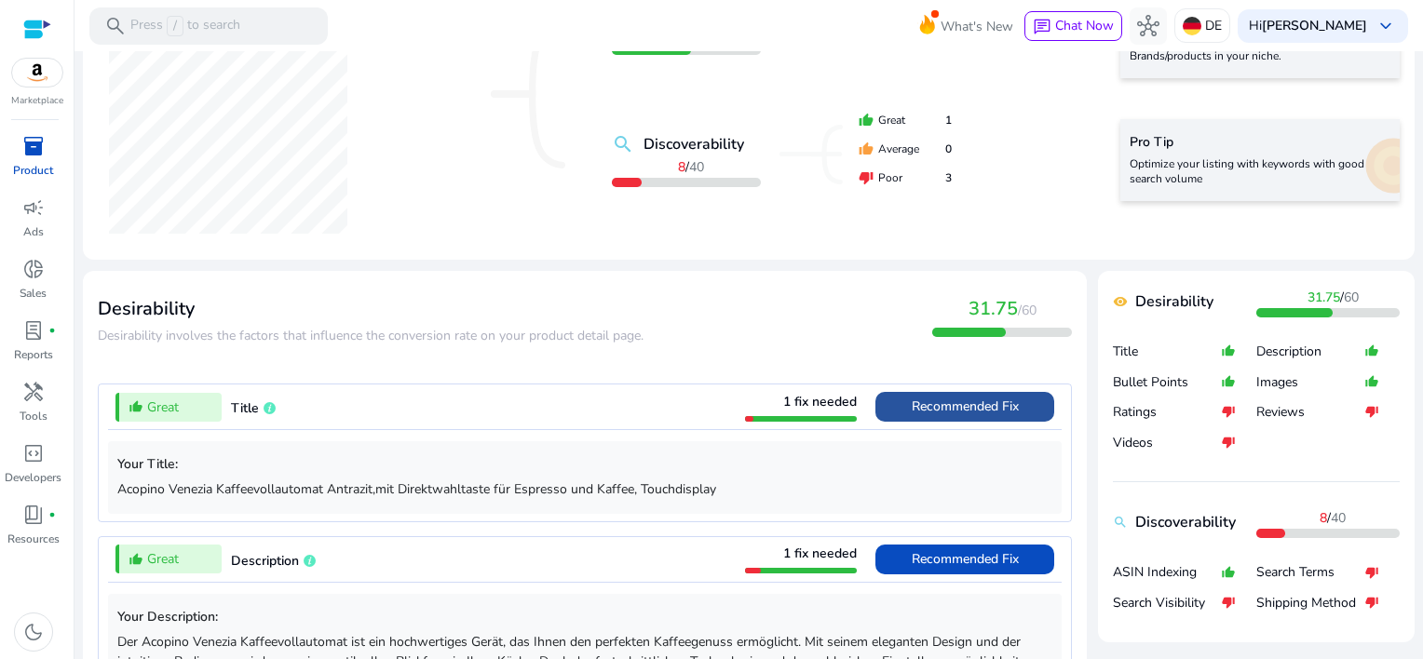
click at [938, 408] on span "Recommended Fix" at bounding box center [965, 407] width 107 height 18
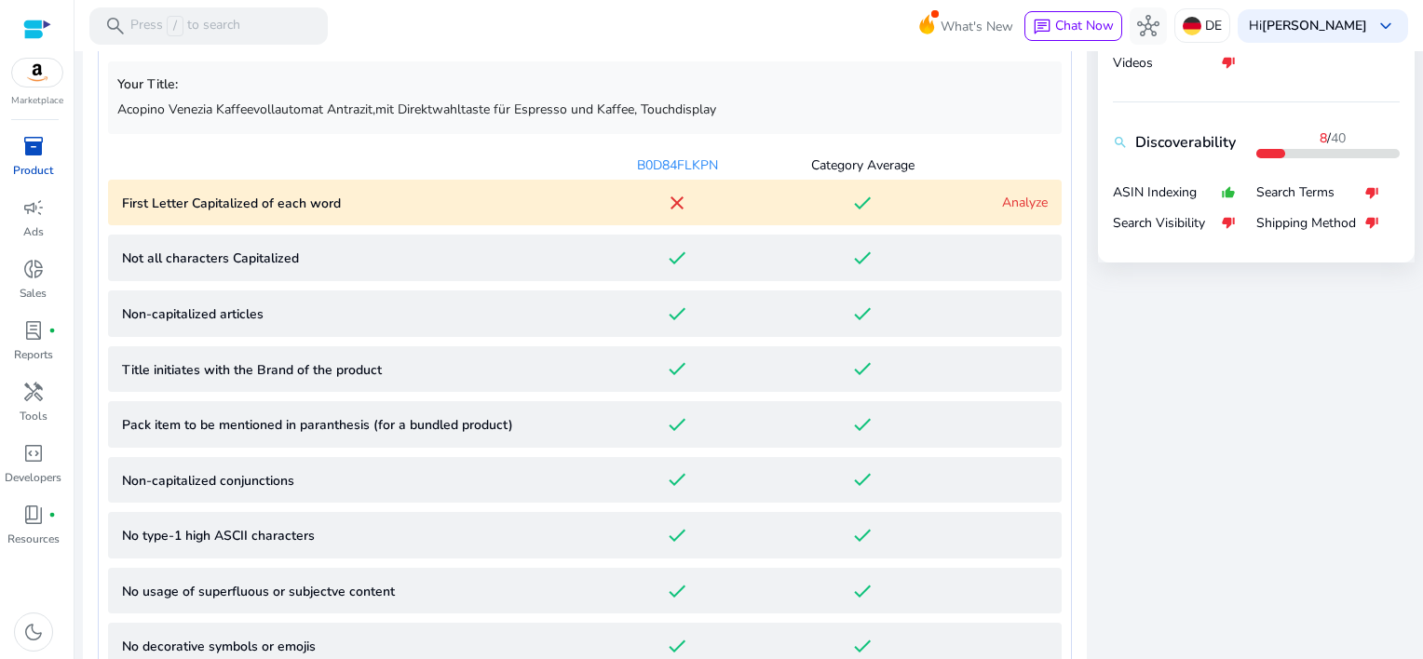
scroll to position [756, 0]
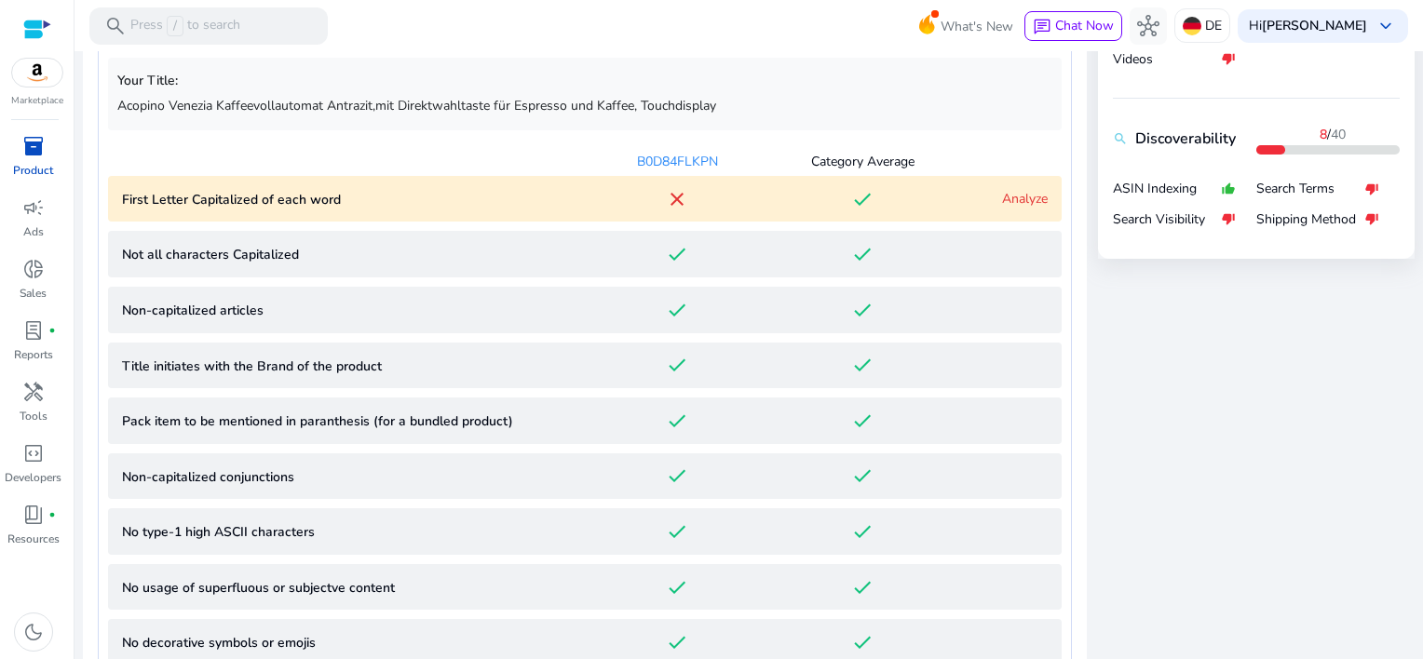
click at [1002, 199] on link "Analyze" at bounding box center [1025, 199] width 46 height 18
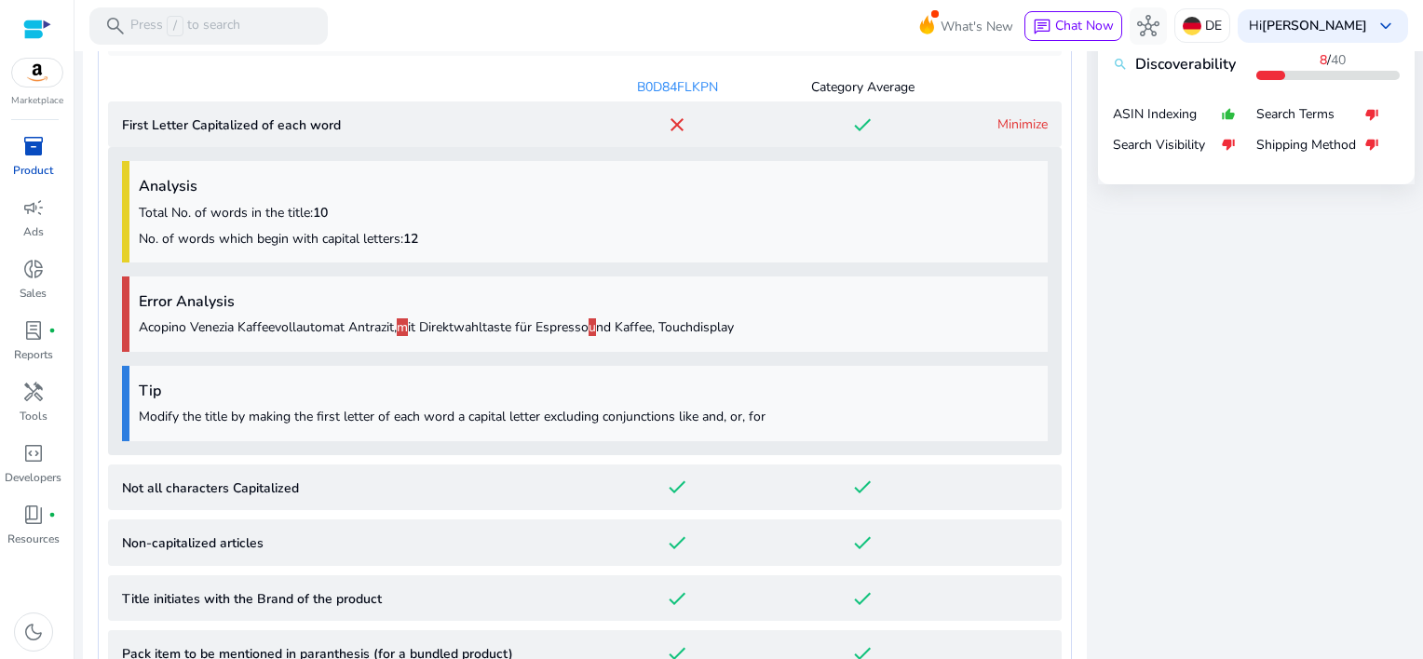
scroll to position [931, 0]
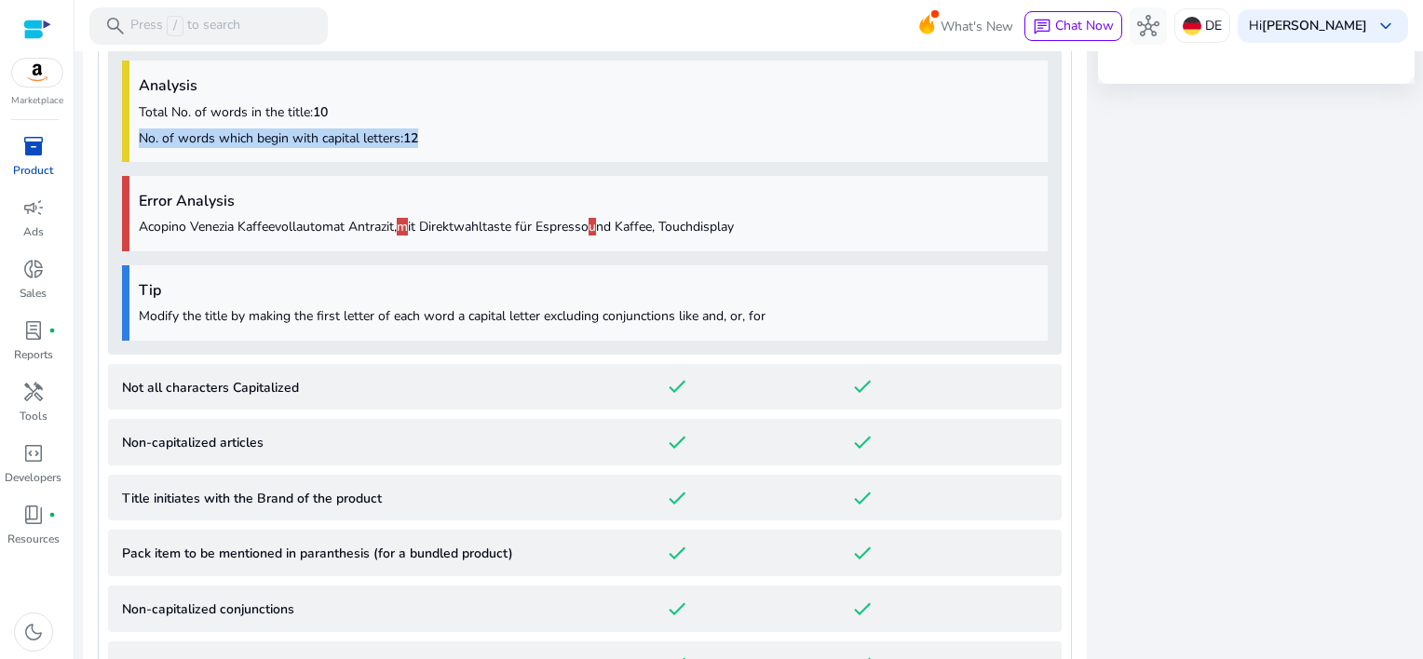
drag, startPoint x: 142, startPoint y: 138, endPoint x: 513, endPoint y: 138, distance: 371.7
click at [513, 138] on p "No. of words which begin with capital letters: 12" at bounding box center [589, 139] width 900 height 20
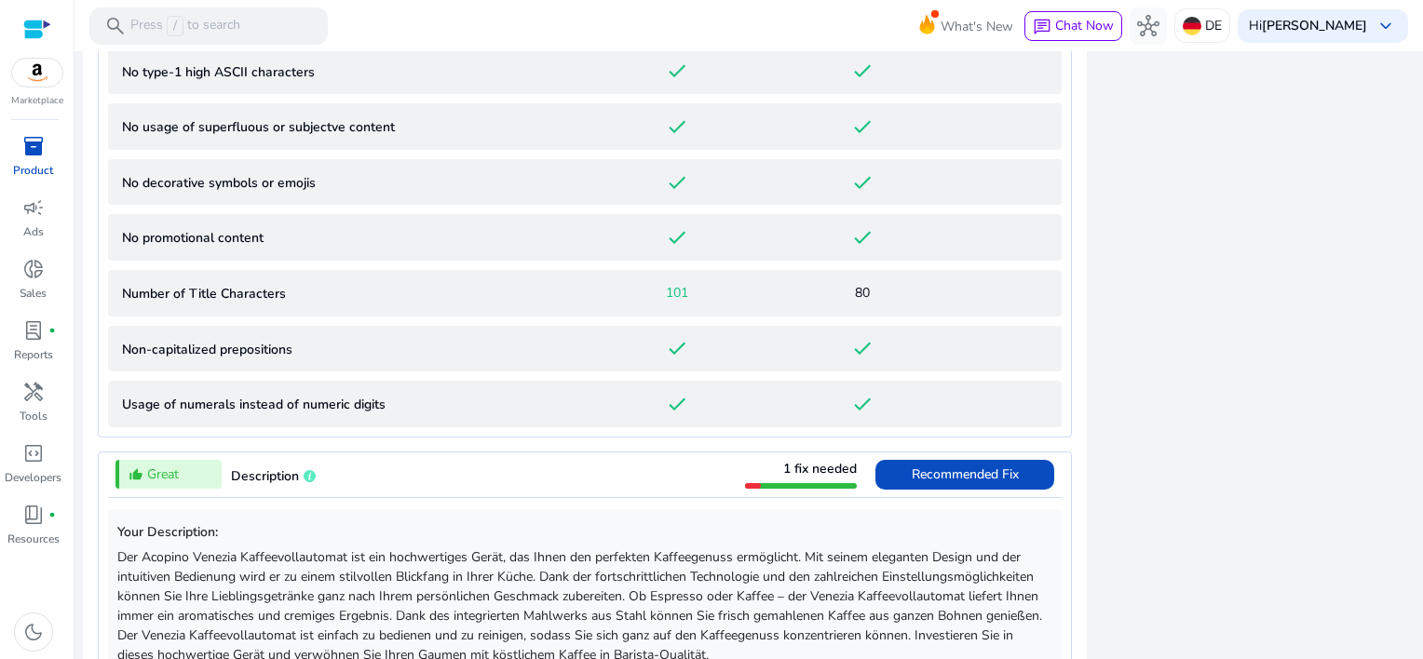
scroll to position [1584, 0]
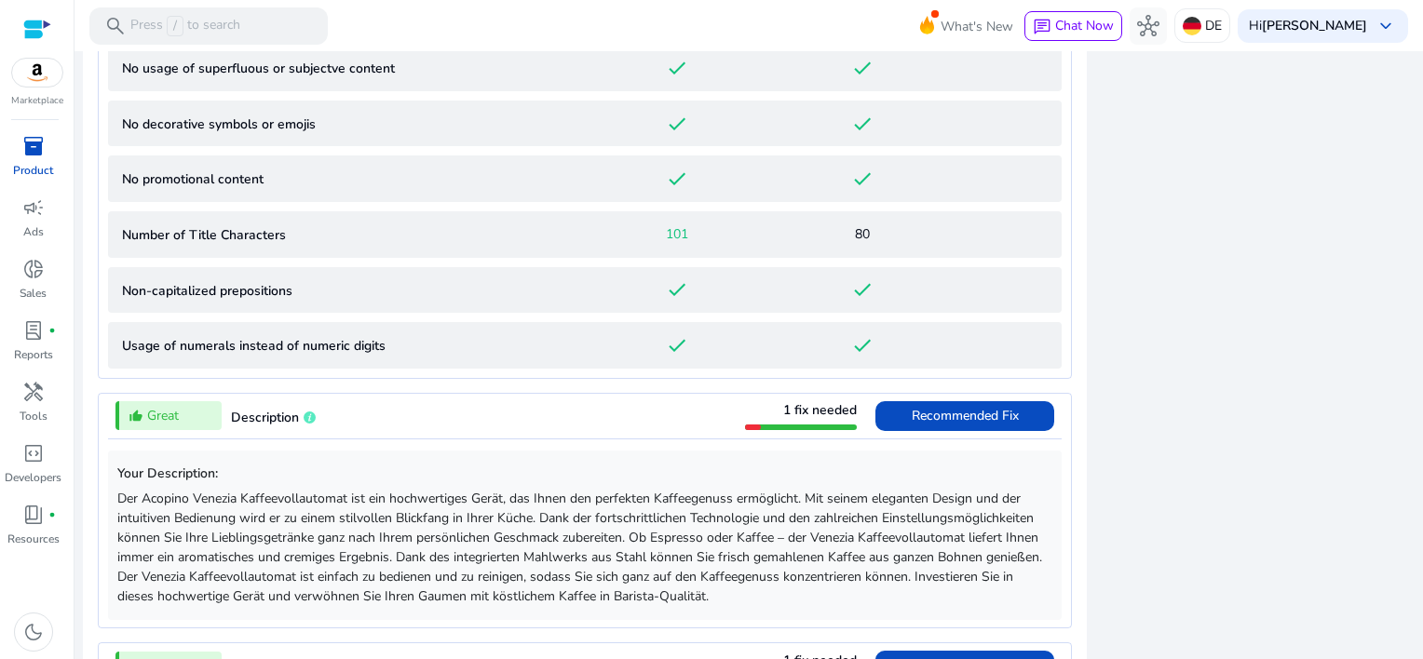
click at [979, 412] on span "Recommended Fix" at bounding box center [965, 416] width 107 height 18
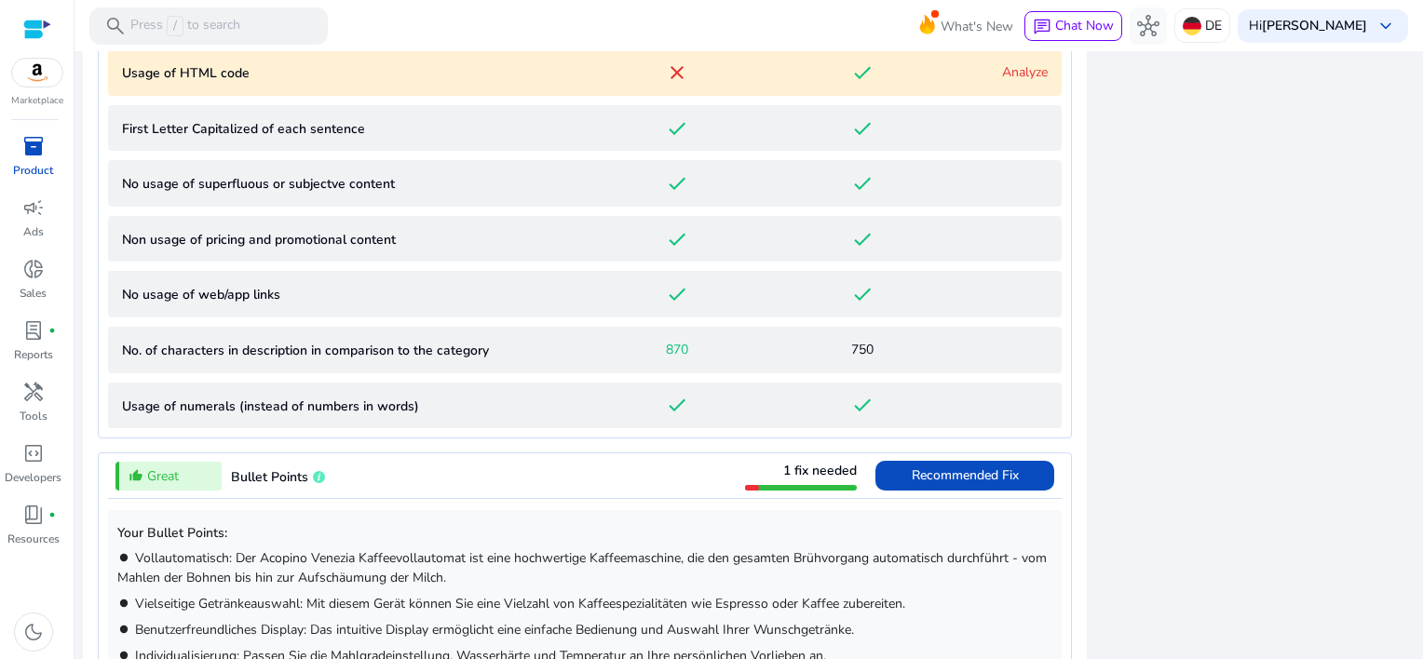
scroll to position [946, 0]
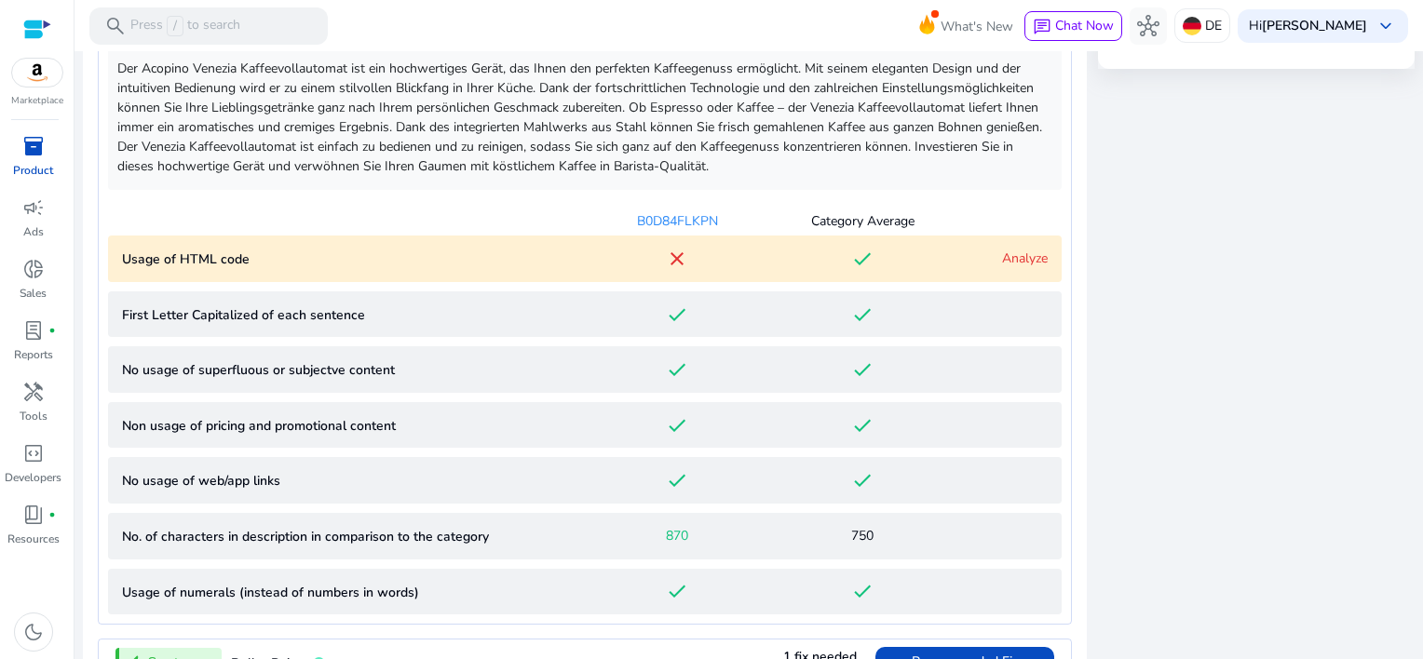
click at [1013, 251] on link "Analyze" at bounding box center [1025, 259] width 46 height 18
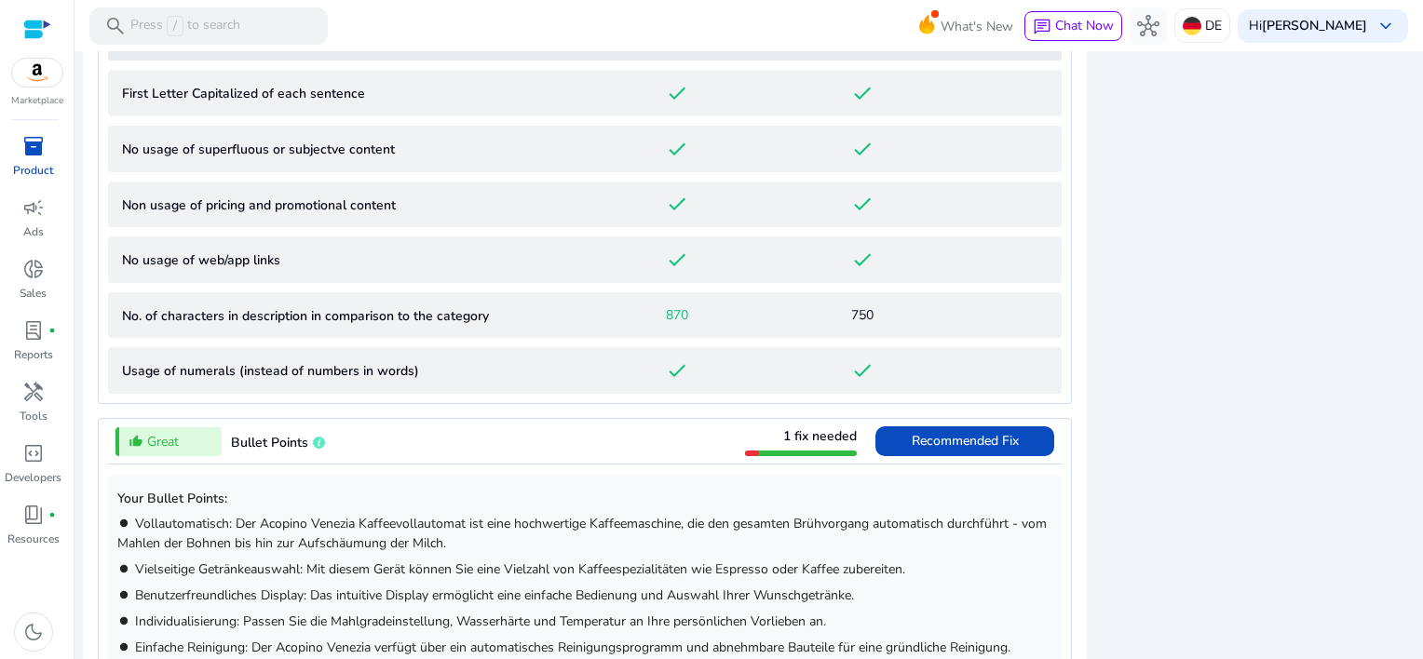
scroll to position [1461, 0]
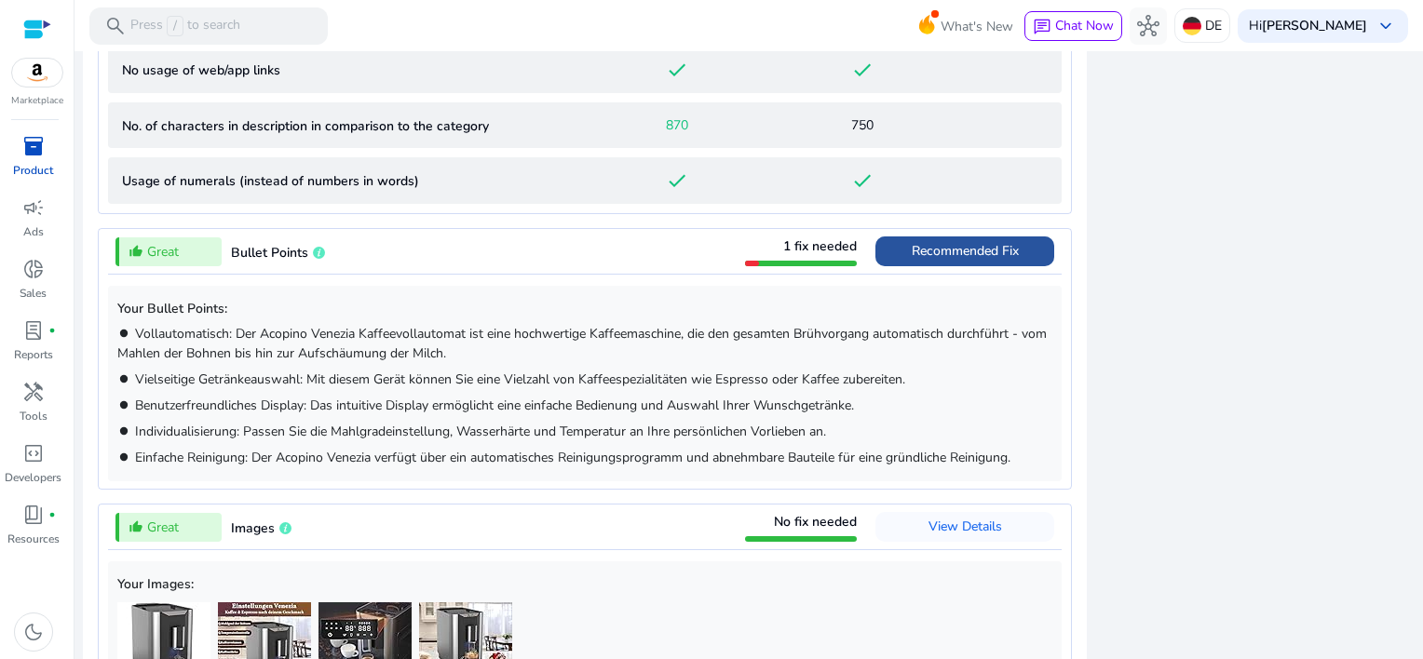
click at [931, 248] on span "Recommended Fix" at bounding box center [965, 251] width 107 height 18
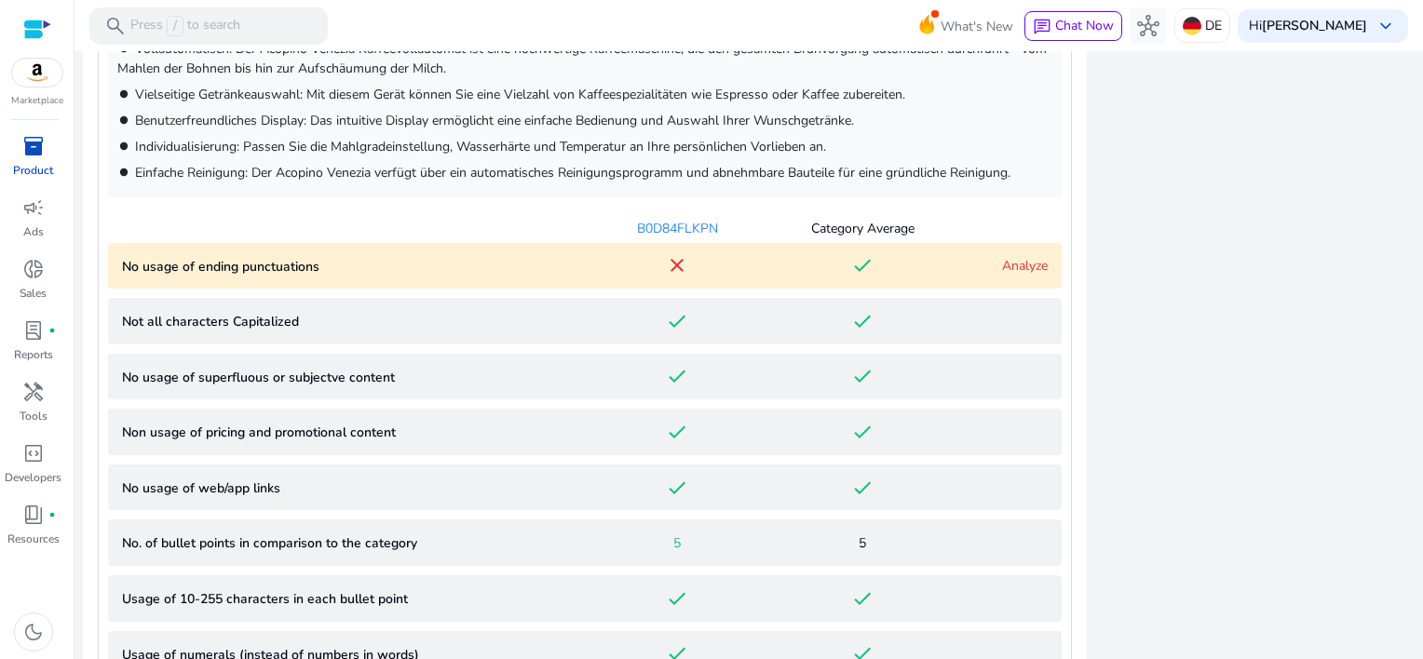
scroll to position [1157, 0]
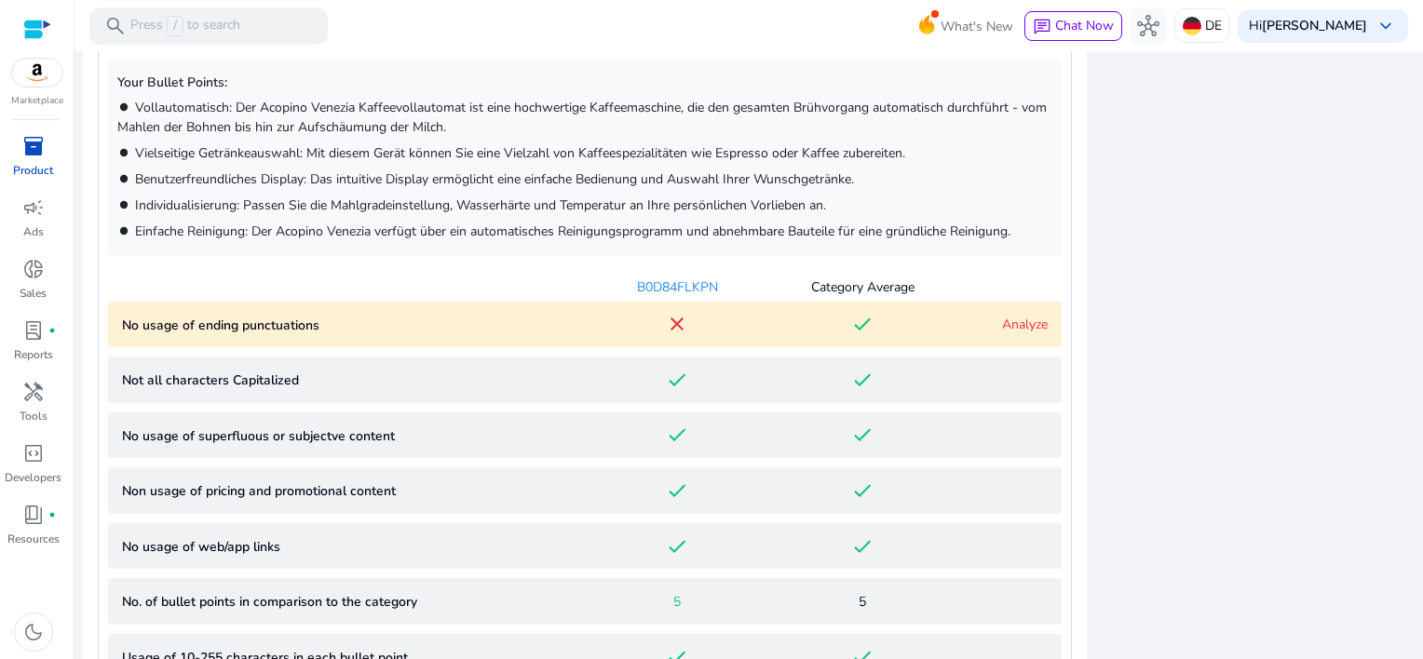
click at [1007, 323] on link "Analyze" at bounding box center [1025, 325] width 46 height 18
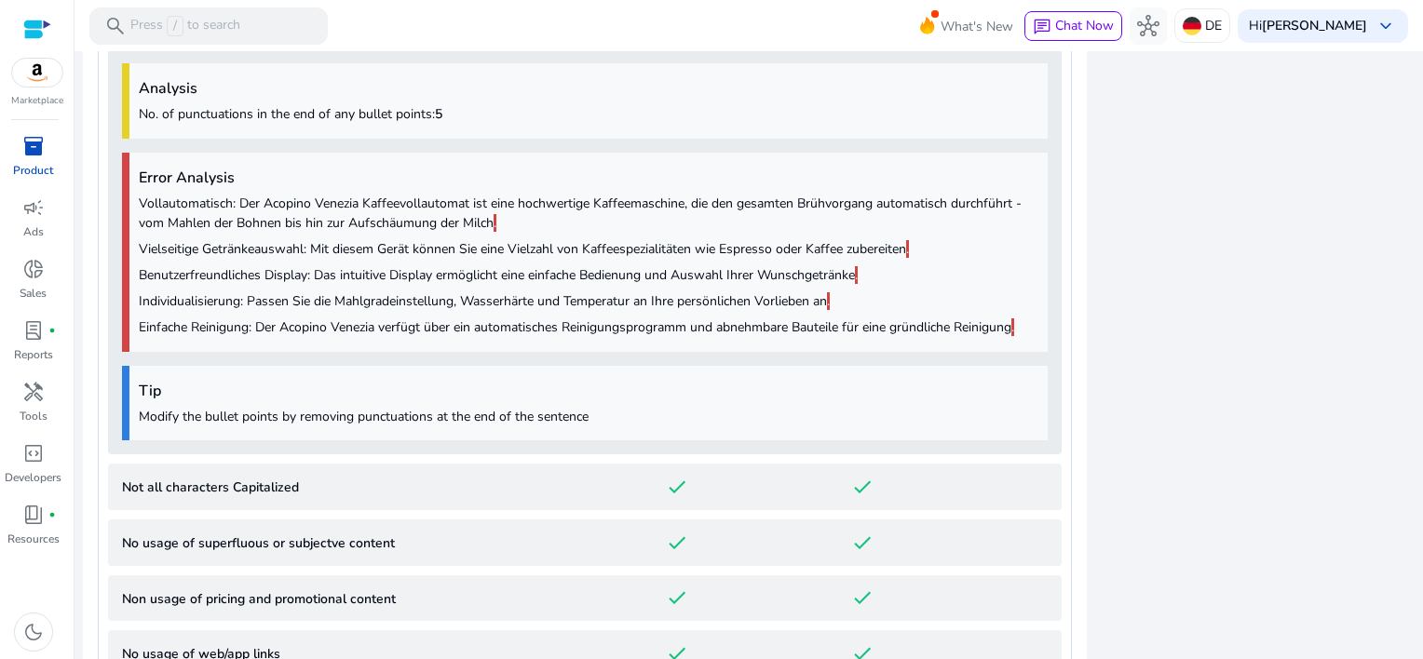
scroll to position [1457, 0]
click at [959, 277] on p "Benutzerfreundliches Display: Das intuitive Display ermöglicht eine einfache Be…" at bounding box center [589, 274] width 900 height 20
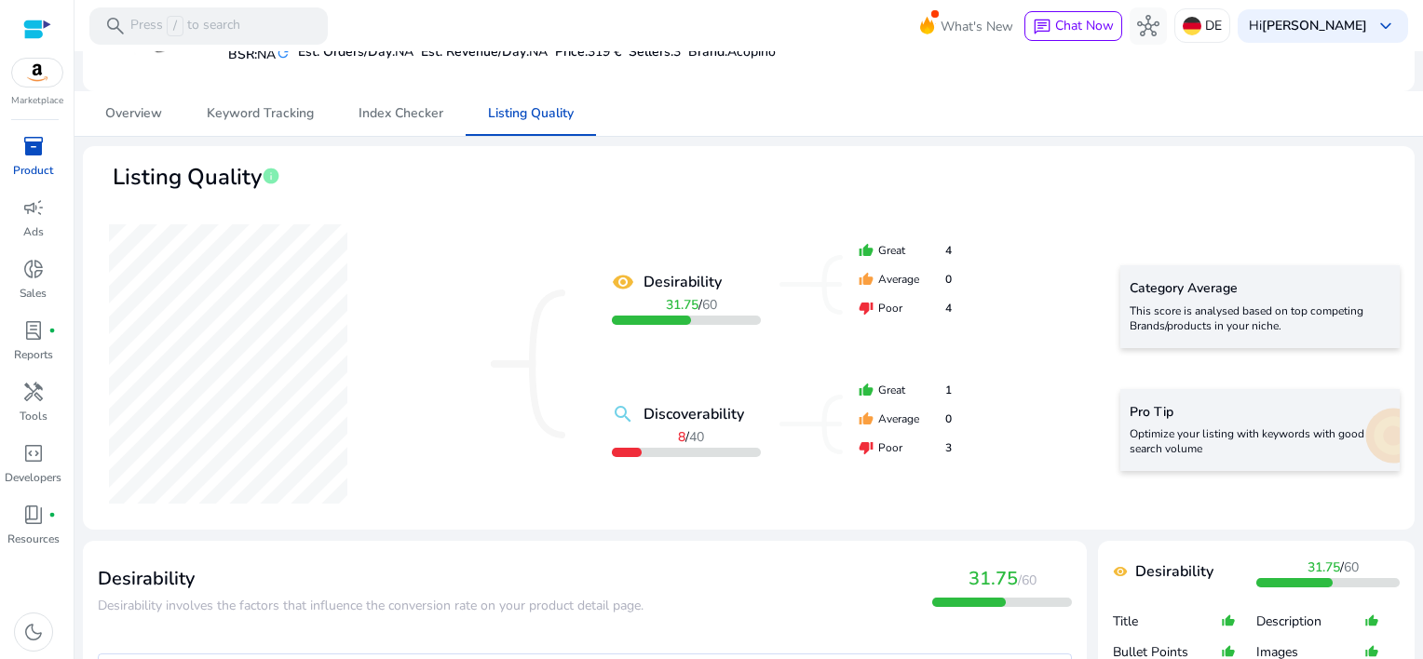
scroll to position [0, 0]
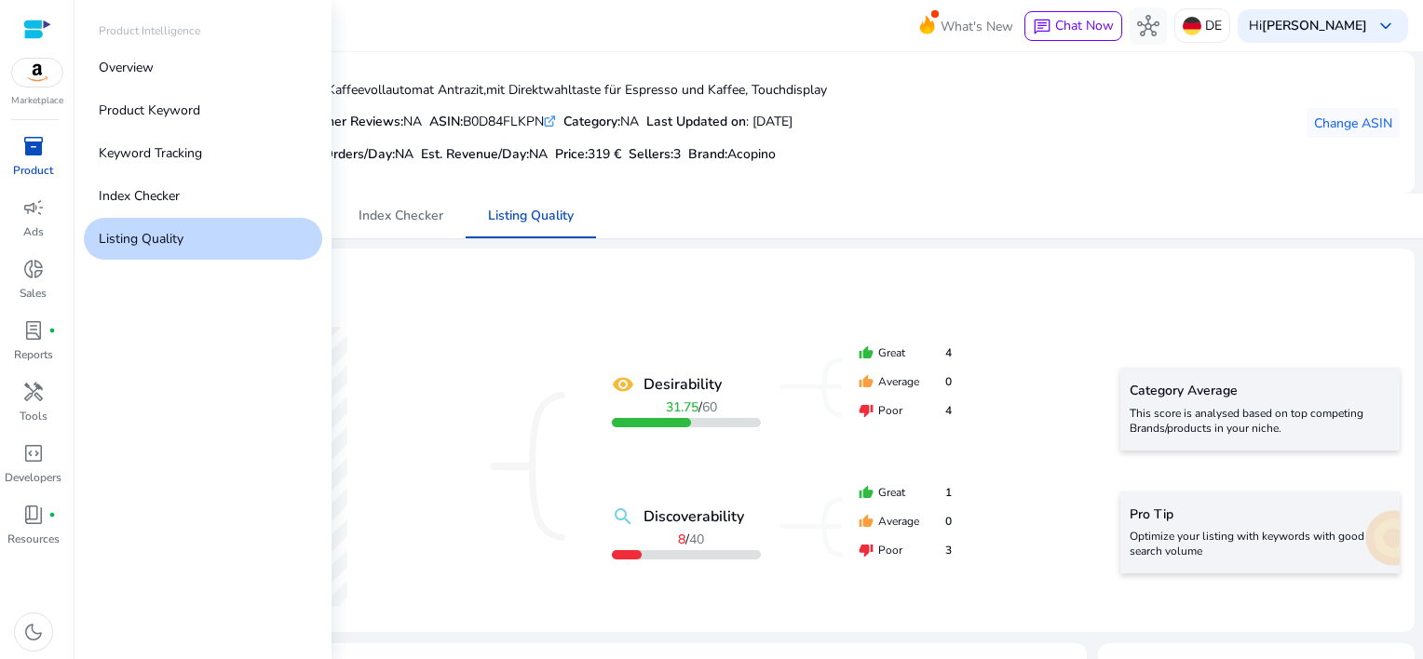
click at [27, 135] on span "inventory_2" at bounding box center [33, 146] width 22 height 22
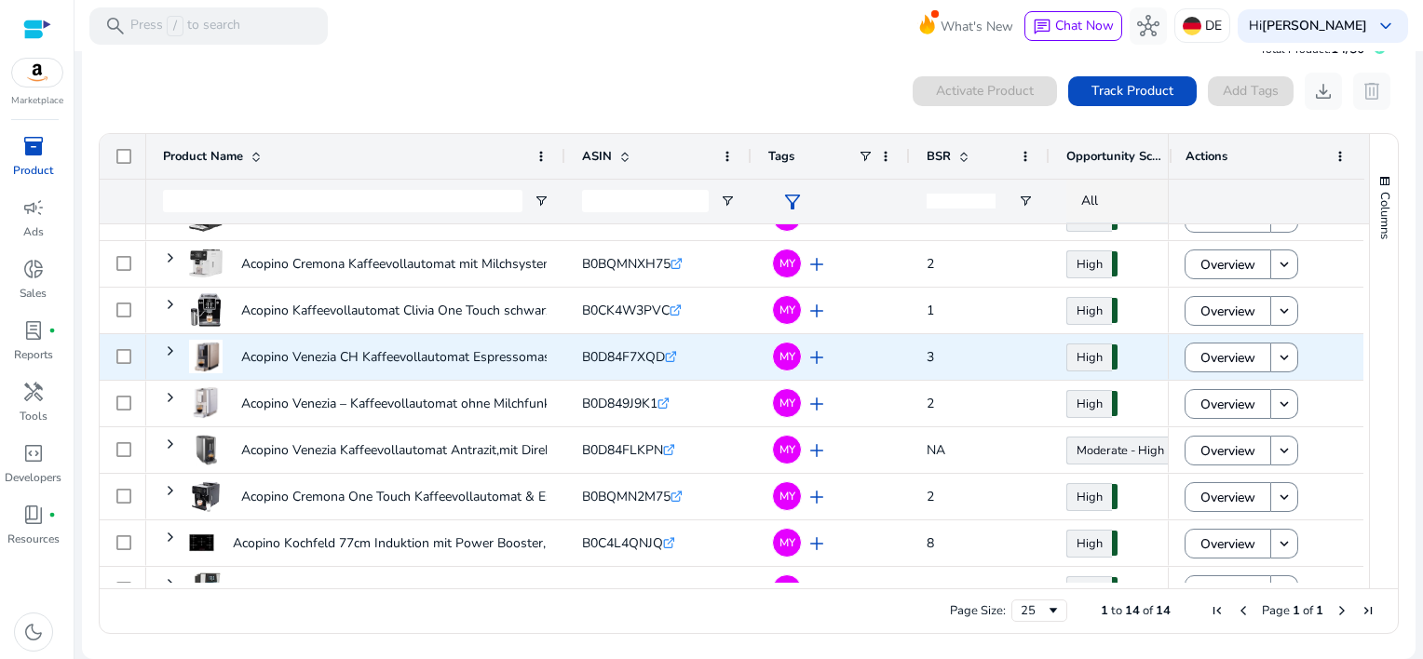
scroll to position [279, 0]
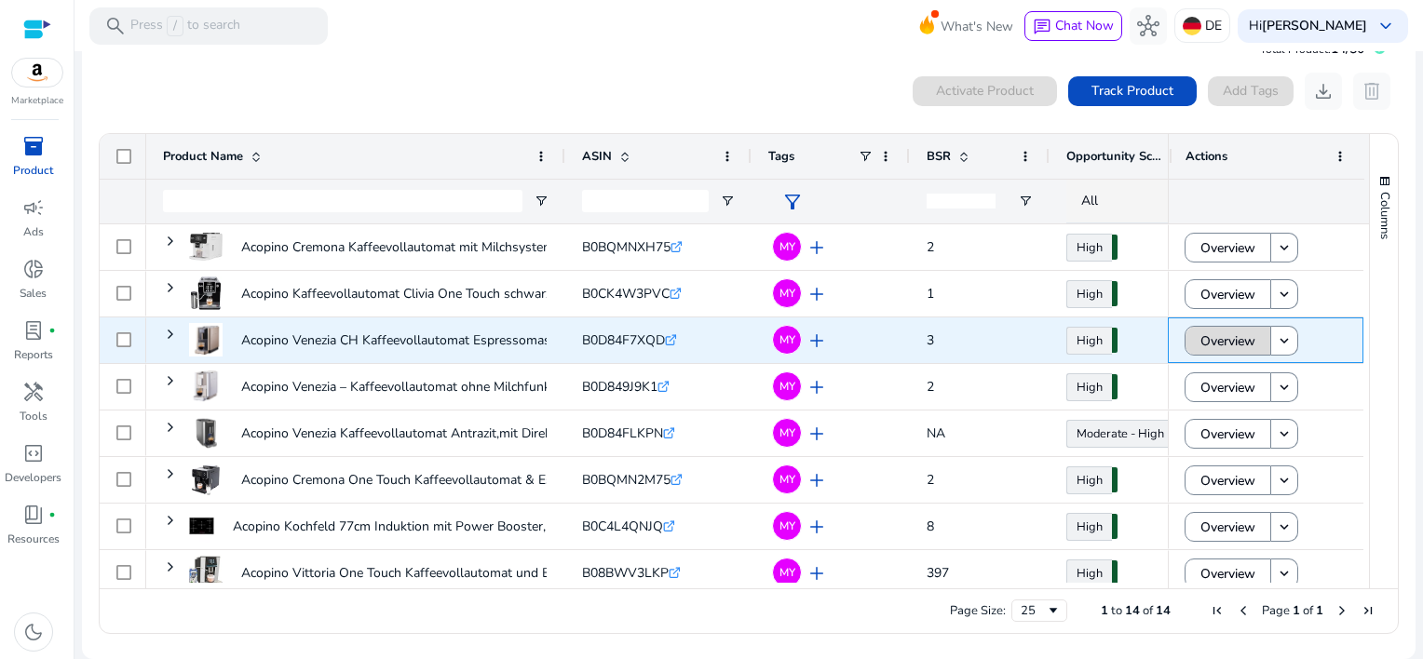
click at [1239, 343] on span "Overview" at bounding box center [1228, 341] width 55 height 38
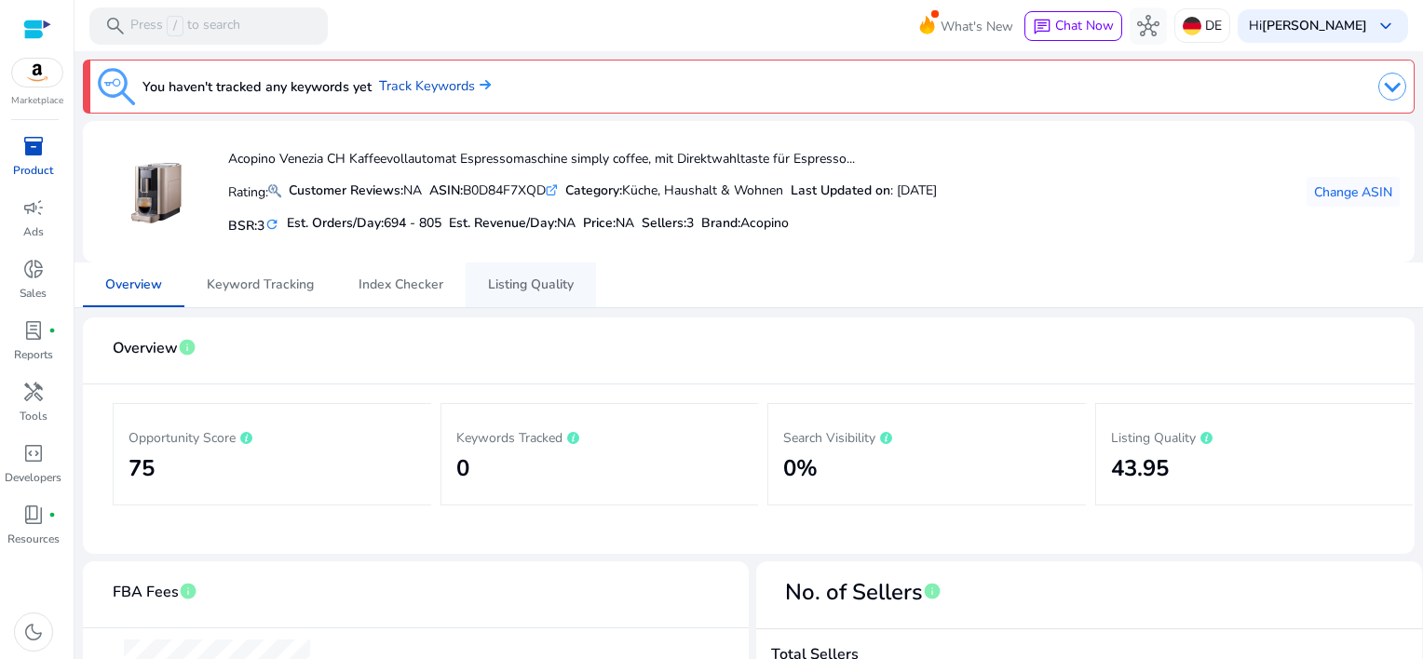
click at [537, 287] on span "Listing Quality" at bounding box center [531, 285] width 86 height 13
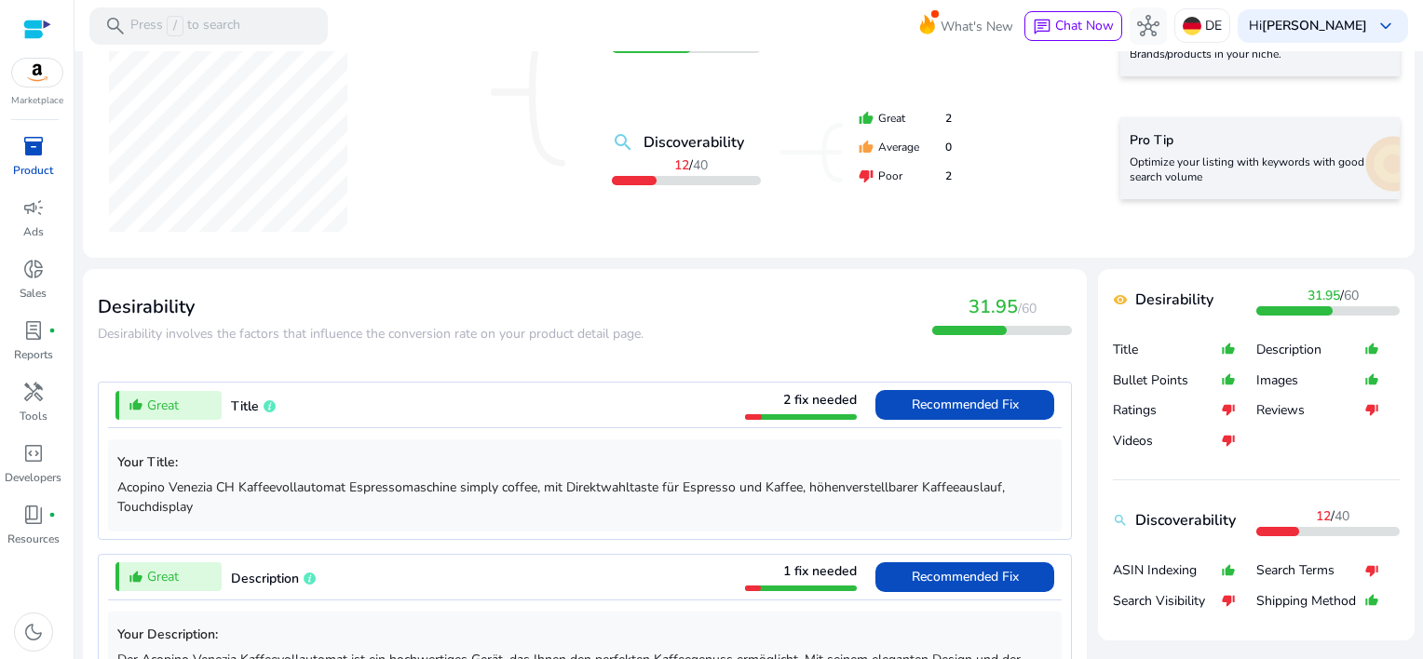
scroll to position [466, 0]
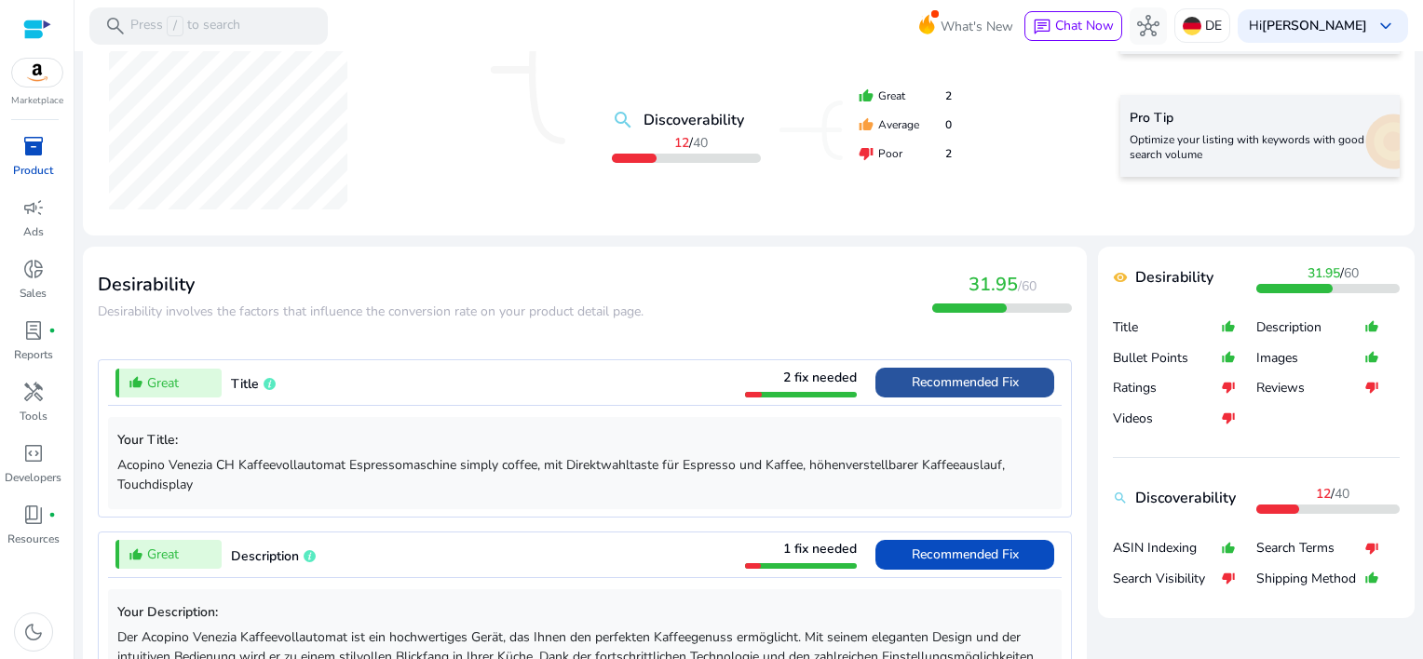
click at [936, 380] on span "Recommended Fix" at bounding box center [965, 383] width 107 height 18
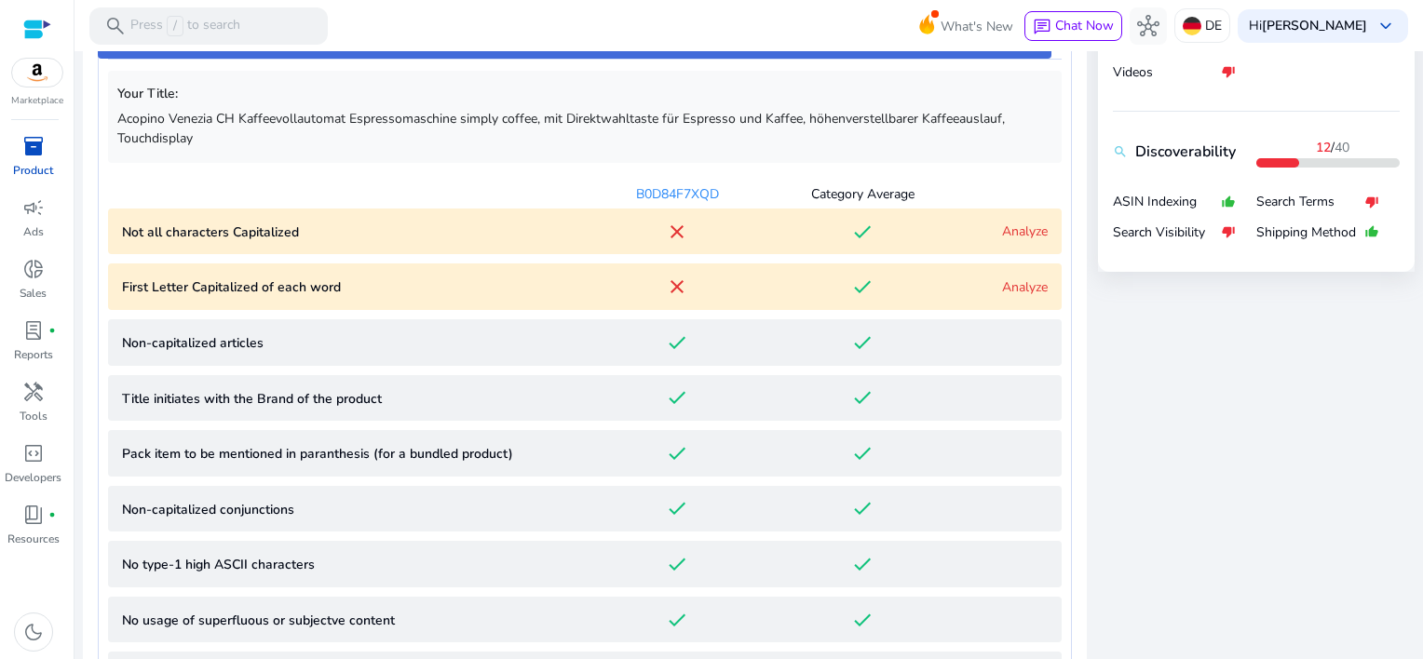
scroll to position [832, 0]
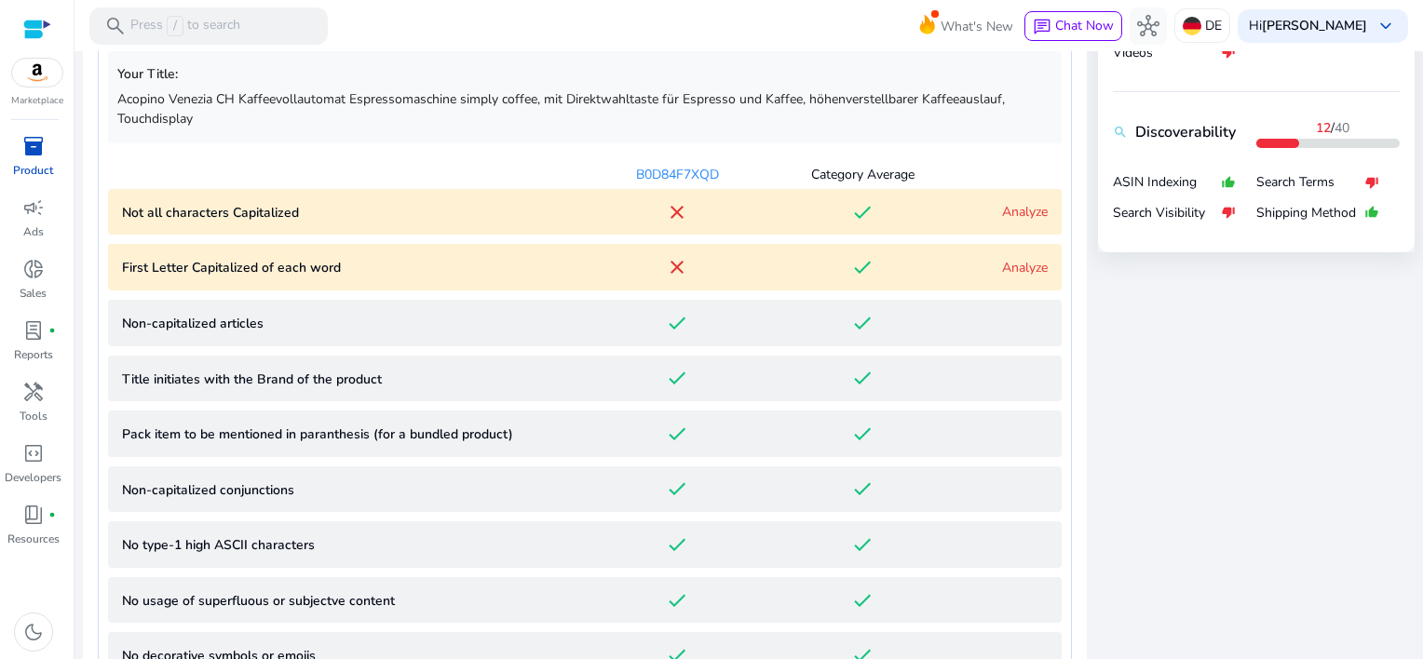
click at [1013, 215] on link "Analyze" at bounding box center [1025, 212] width 46 height 18
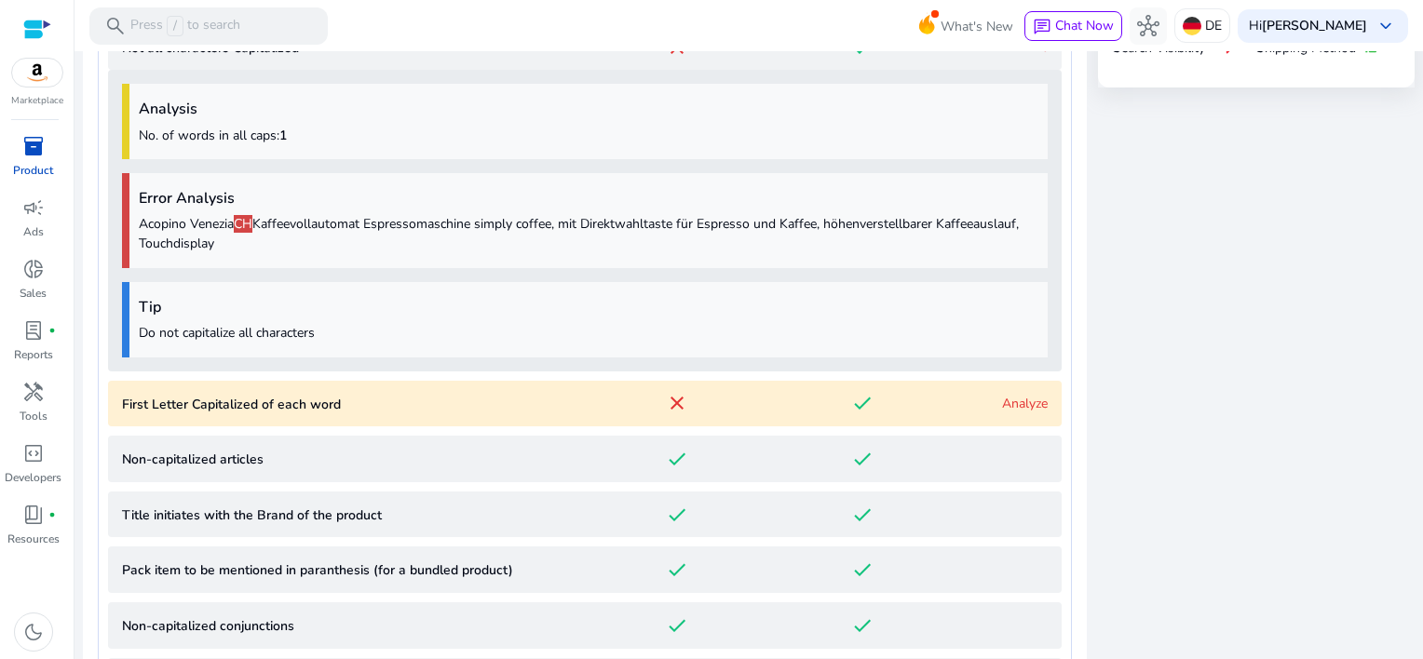
scroll to position [1019, 0]
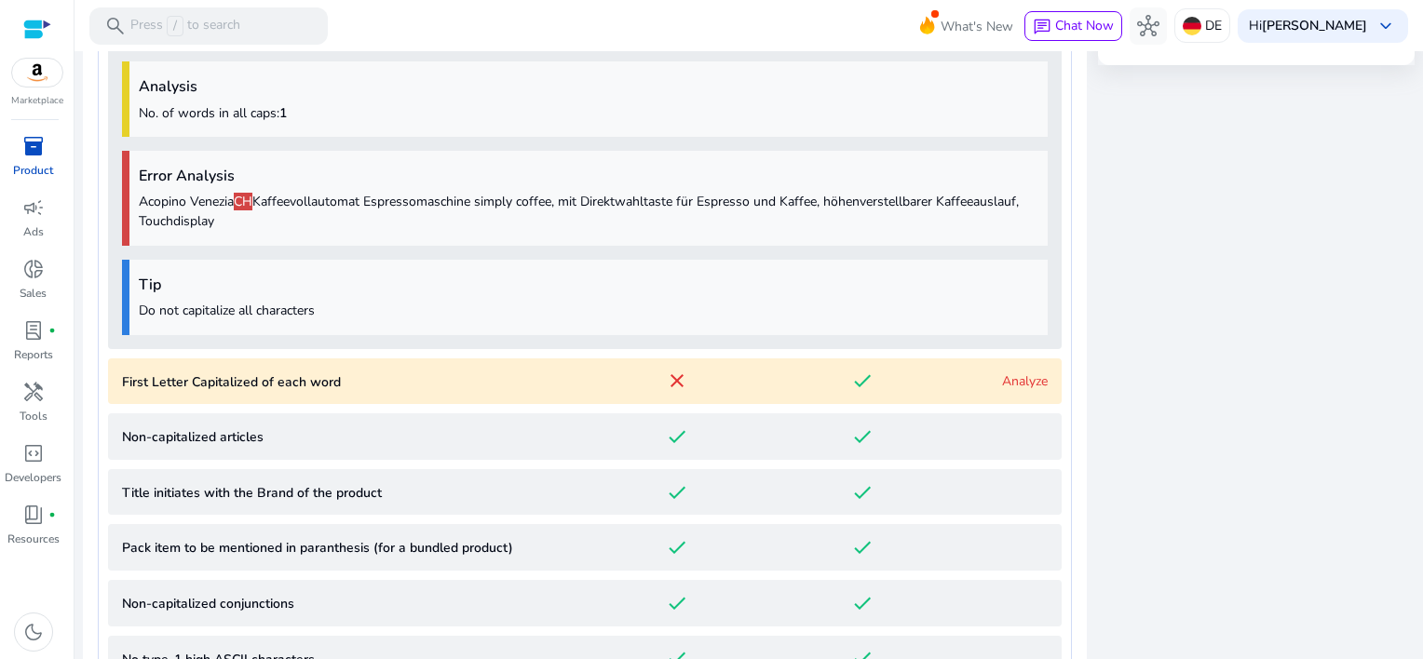
click at [1018, 387] on link "Analyze" at bounding box center [1025, 382] width 46 height 18
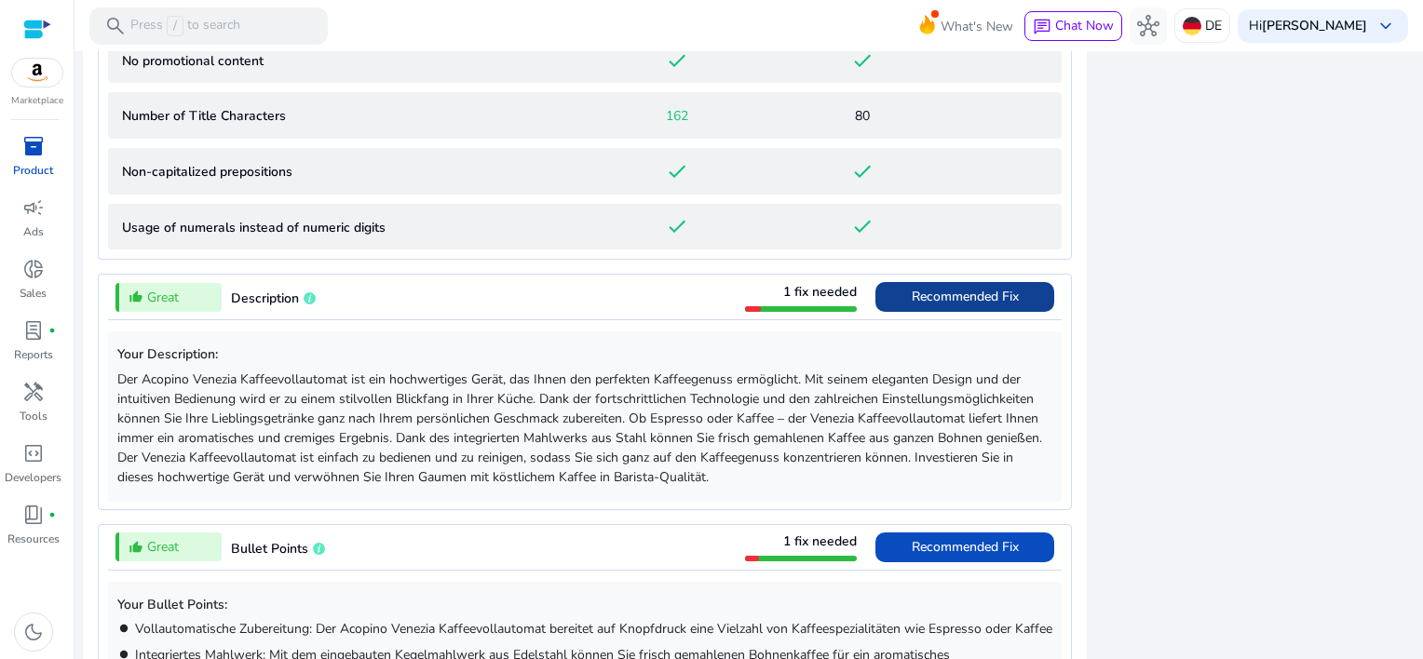
scroll to position [2121, 0]
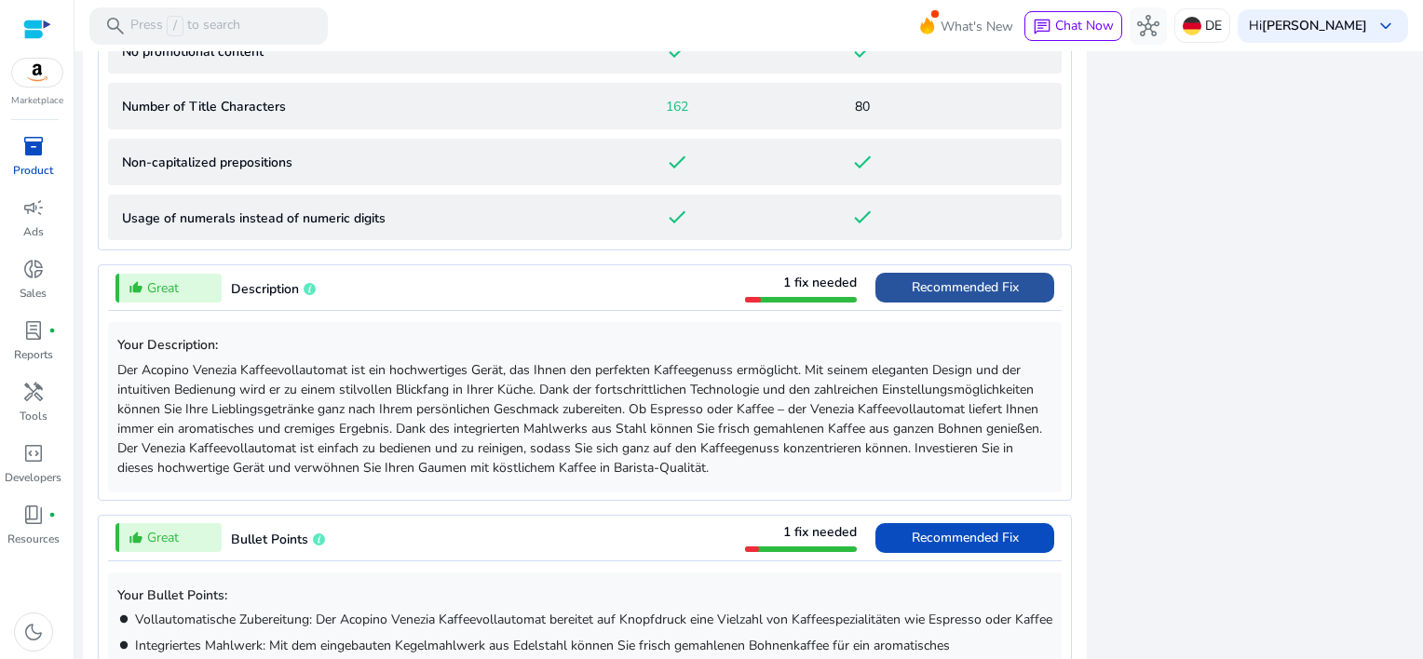
click at [974, 288] on span "Recommended Fix" at bounding box center [965, 288] width 107 height 18
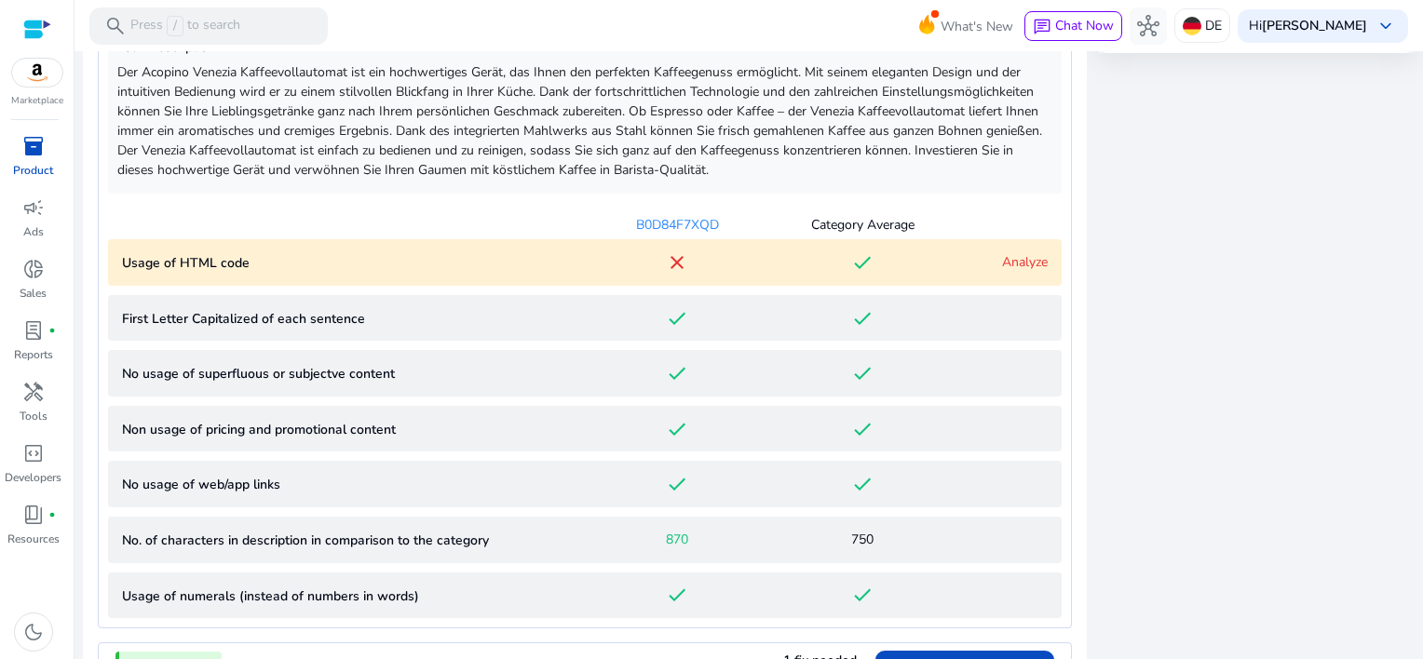
scroll to position [996, 0]
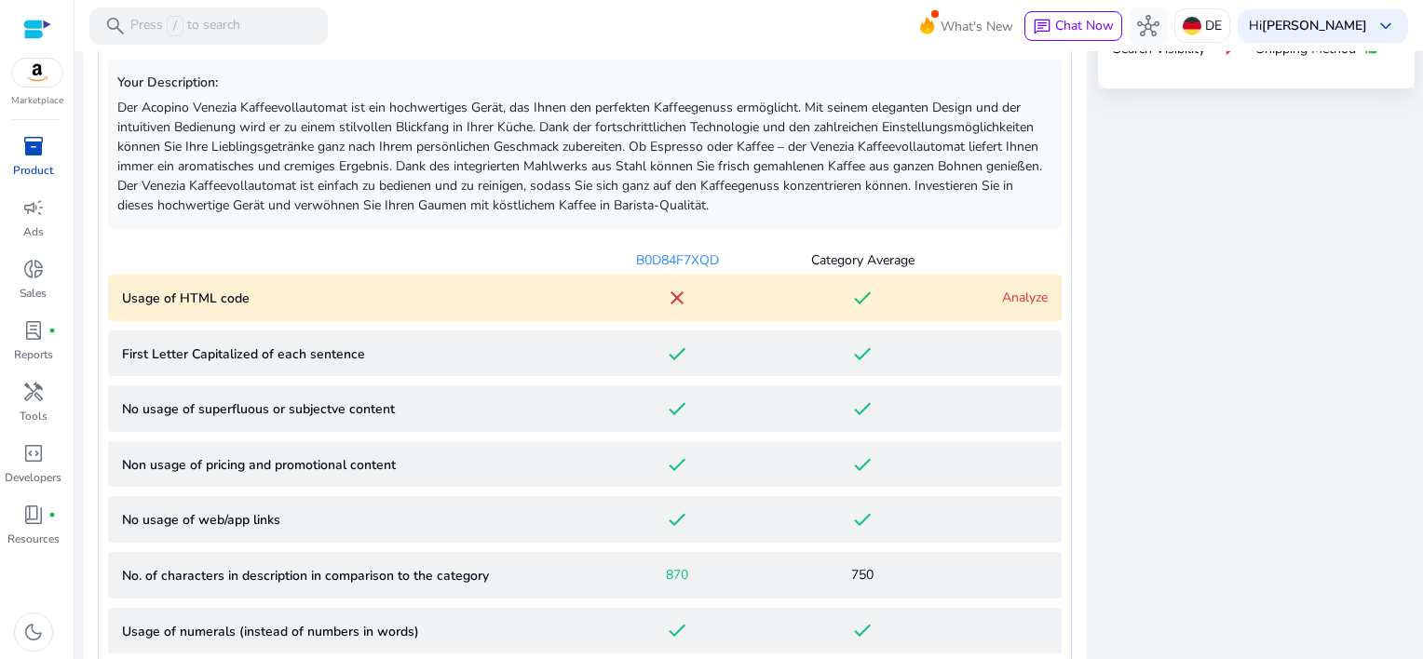
click at [1024, 296] on link "Analyze" at bounding box center [1025, 298] width 46 height 18
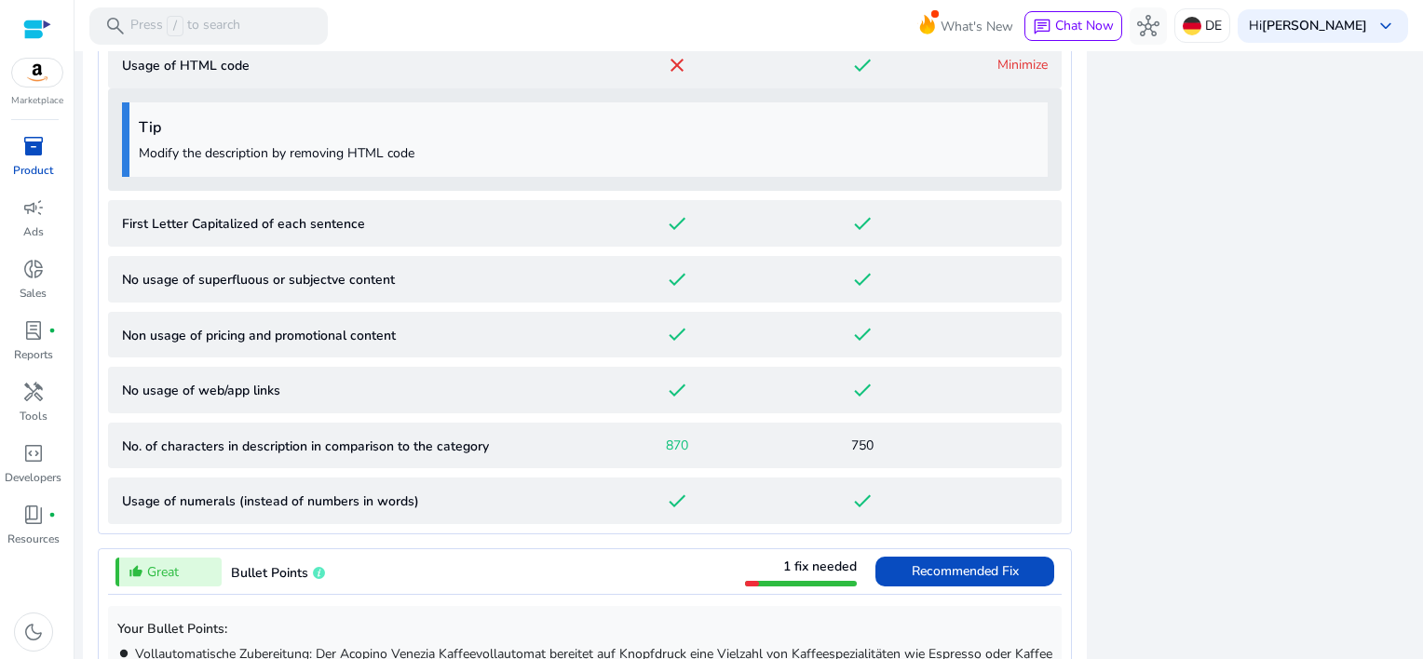
scroll to position [1269, 0]
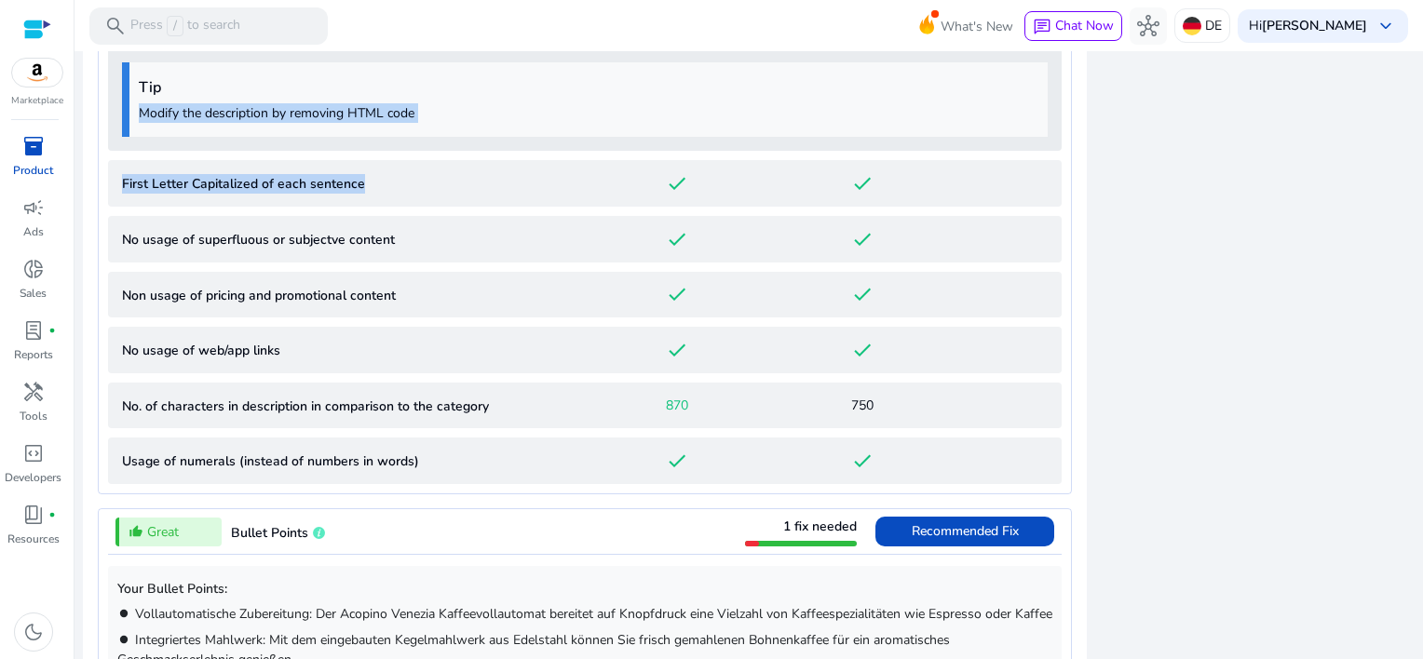
drag, startPoint x: 142, startPoint y: 111, endPoint x: 492, endPoint y: 150, distance: 352.4
click at [492, 150] on div "Your Description: Der Acopino Venezia Kaffeevollautomat ist ein hochwertiges Ge…" at bounding box center [585, 130] width 954 height 710
drag, startPoint x: 492, startPoint y: 150, endPoint x: 449, endPoint y: 119, distance: 52.7
click at [449, 119] on p "Modify the description by removing HTML code" at bounding box center [589, 113] width 900 height 20
click at [433, 113] on p "Modify the description by removing HTML code" at bounding box center [589, 113] width 900 height 20
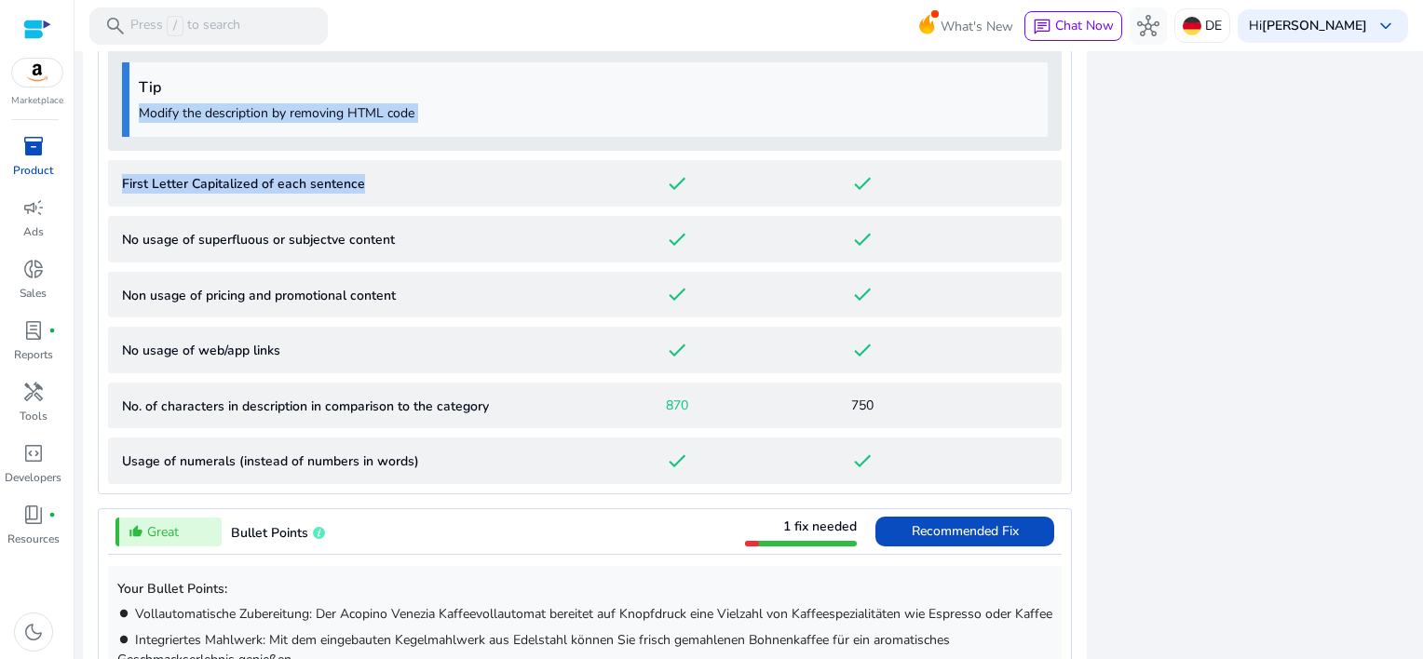
click at [415, 107] on p "Modify the description by removing HTML code" at bounding box center [589, 113] width 900 height 20
drag, startPoint x: 423, startPoint y: 109, endPoint x: 127, endPoint y: 116, distance: 296.3
click at [127, 116] on div "Tip Modify the description by removing HTML code" at bounding box center [585, 99] width 926 height 75
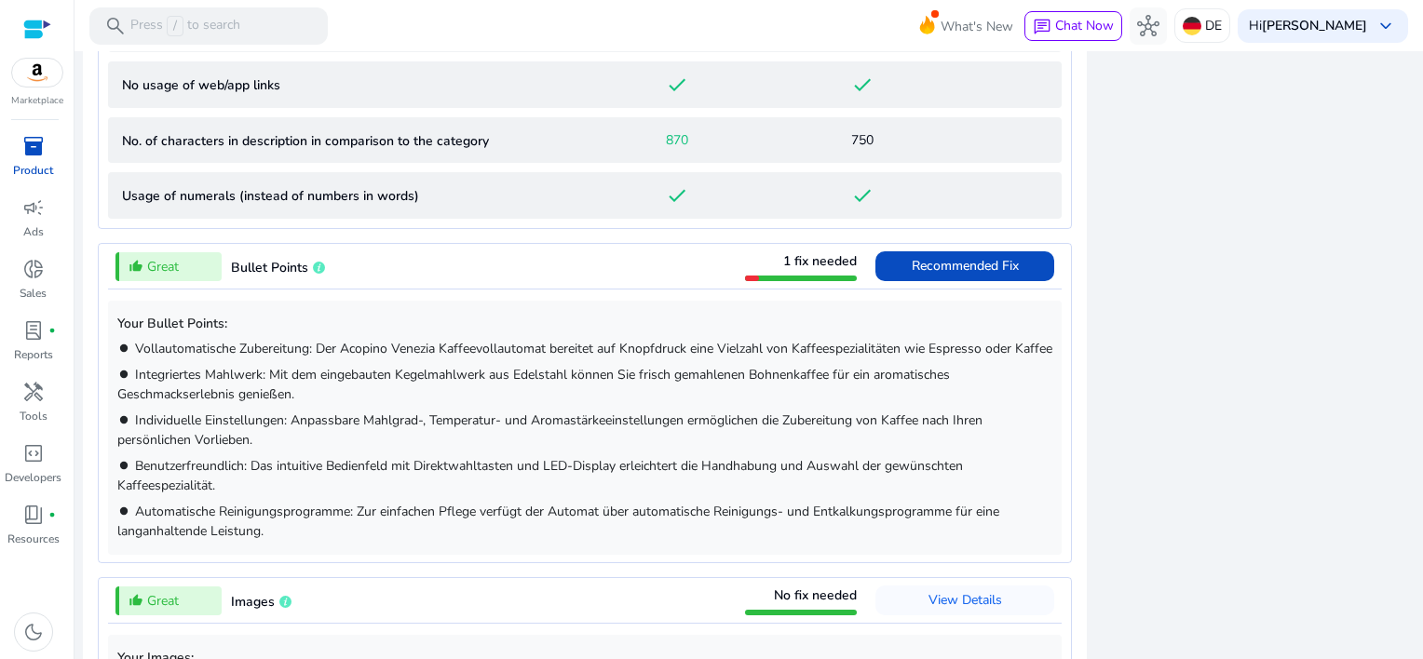
scroll to position [1548, 0]
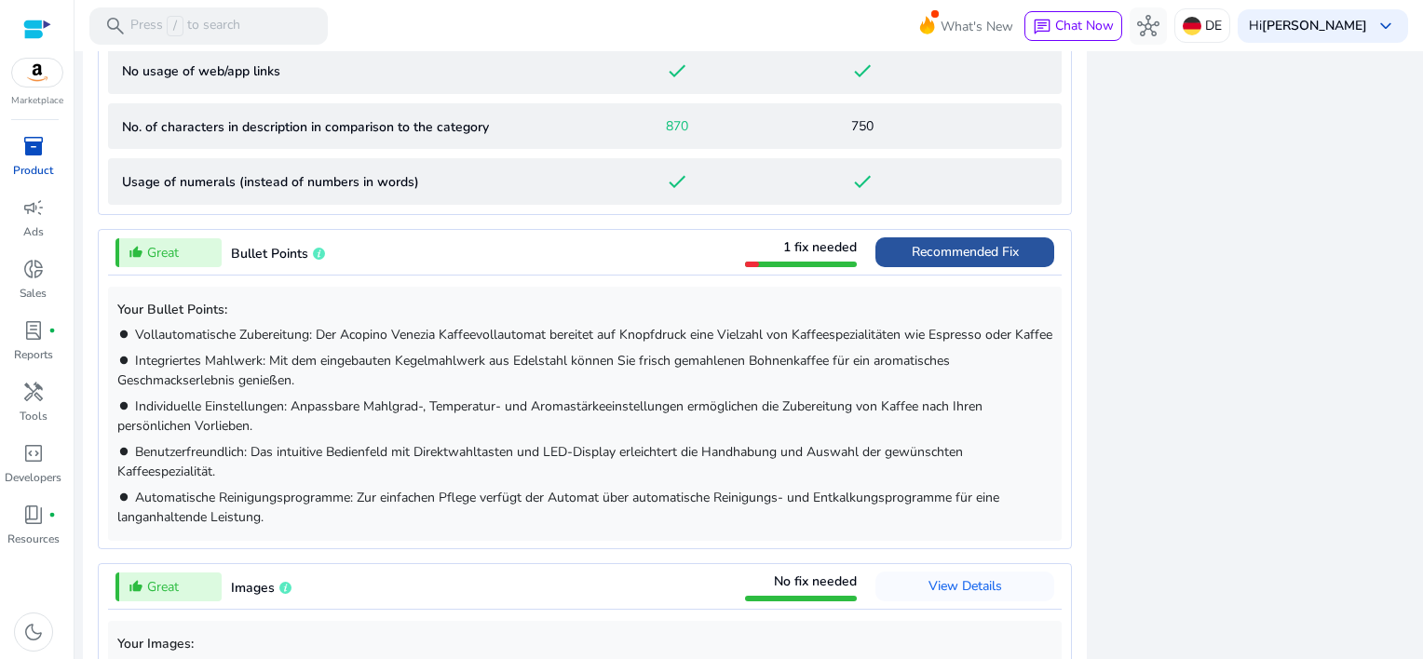
click at [959, 245] on span "Recommended Fix" at bounding box center [965, 252] width 107 height 18
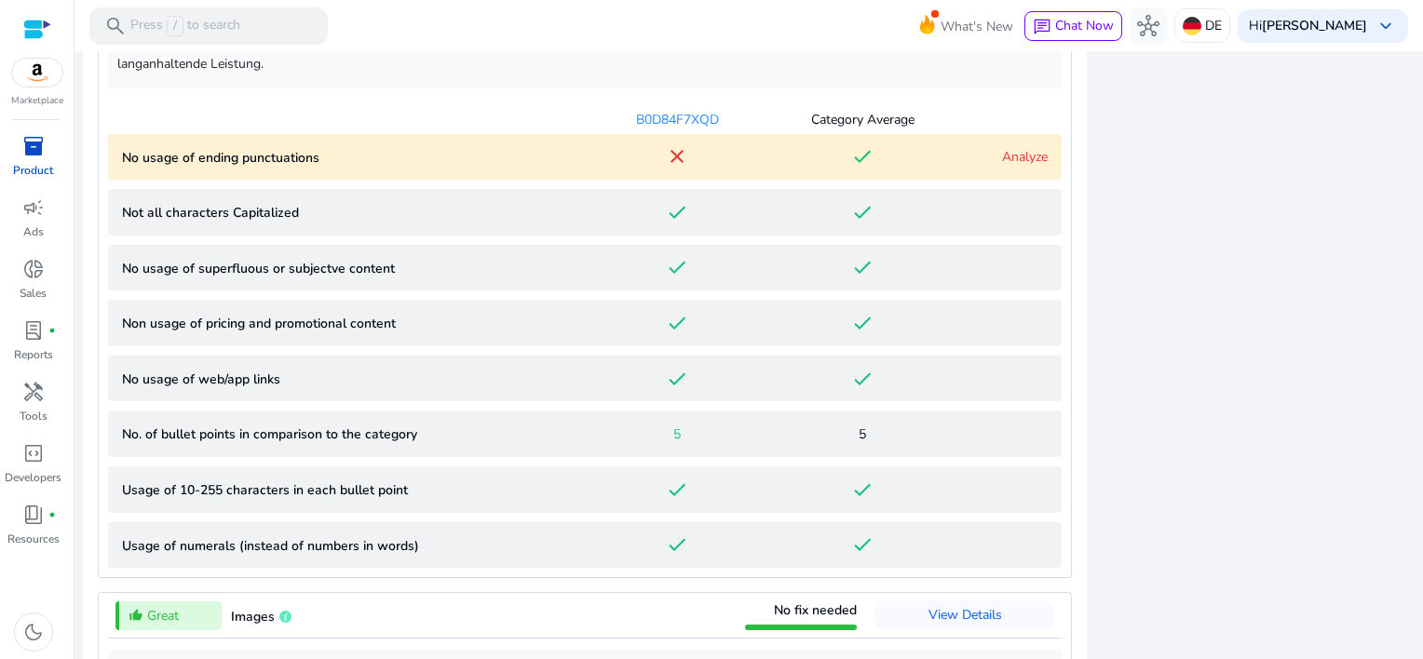
scroll to position [1245, 0]
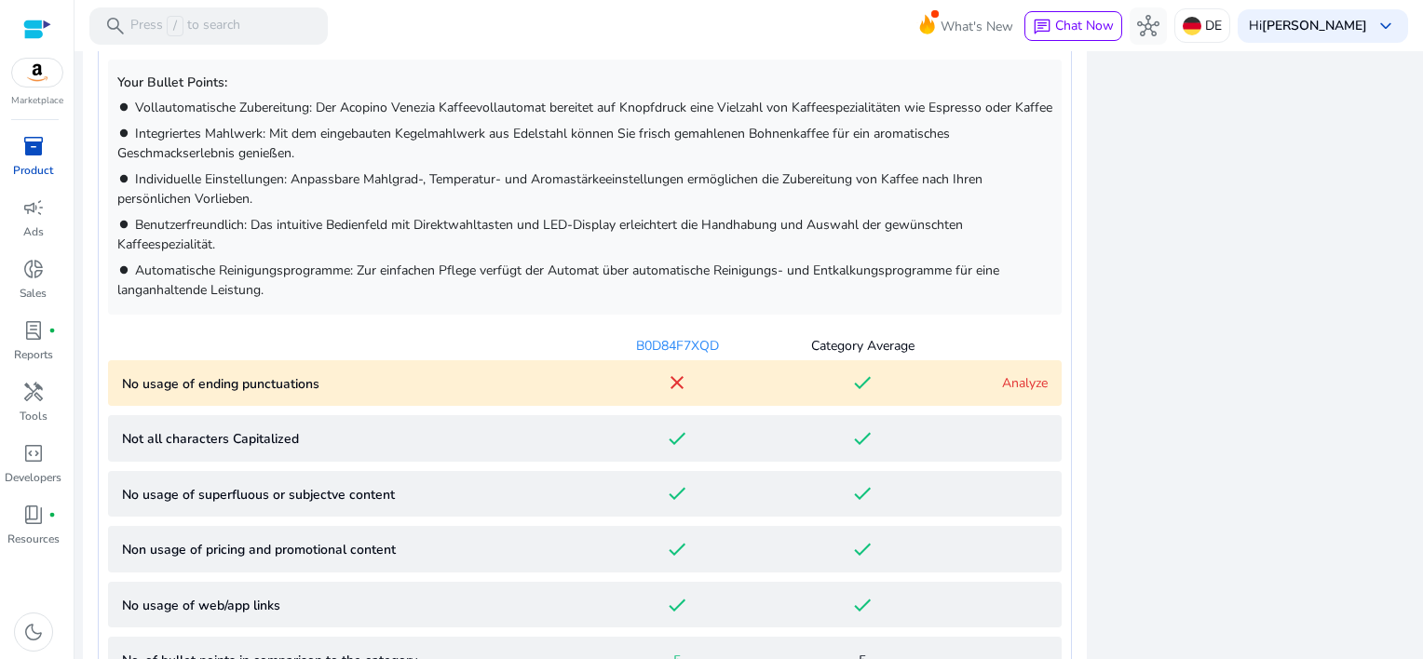
click at [1021, 392] on link "Analyze" at bounding box center [1025, 383] width 46 height 18
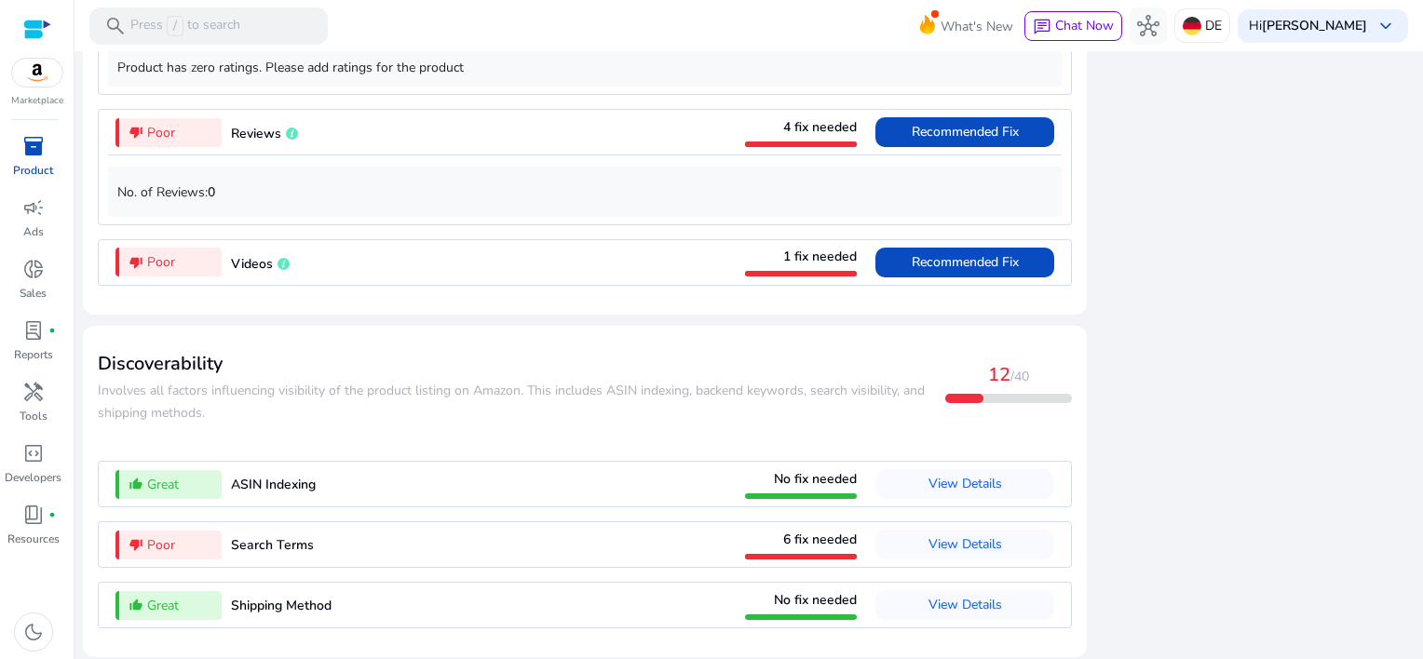
scroll to position [2875, 0]
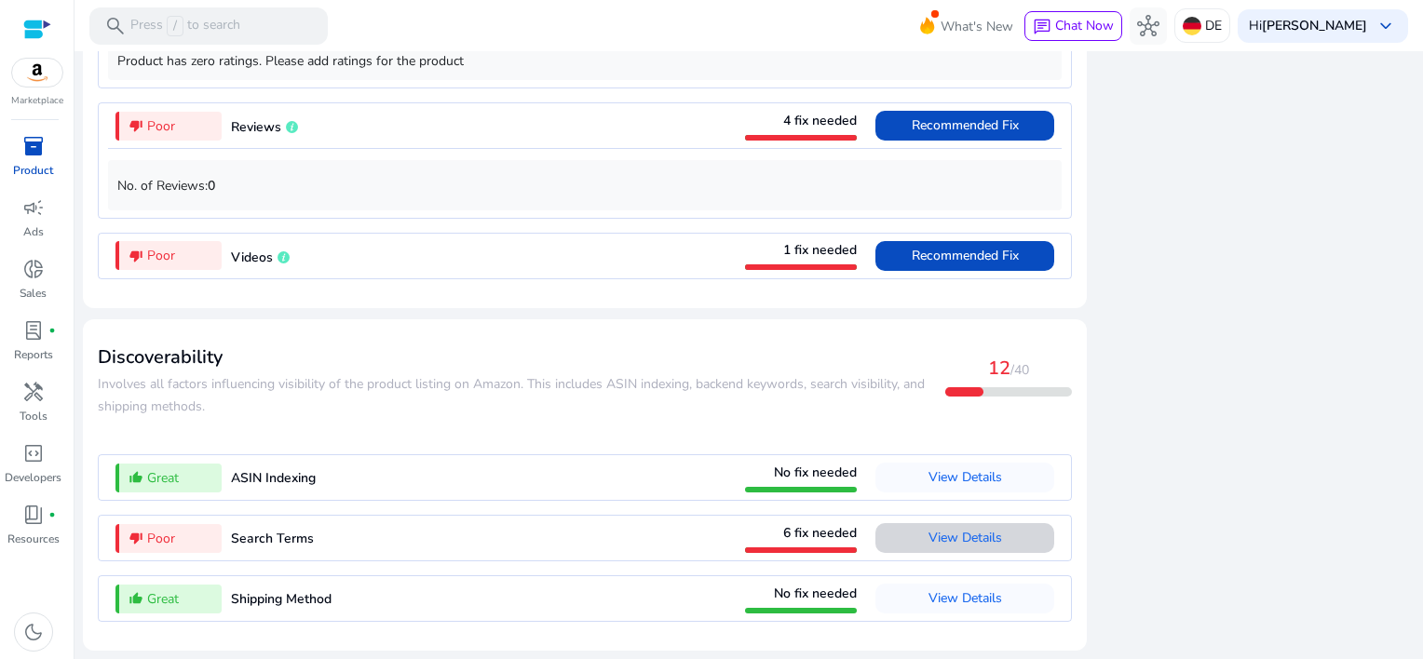
click at [947, 537] on span "View Details" at bounding box center [966, 538] width 74 height 18
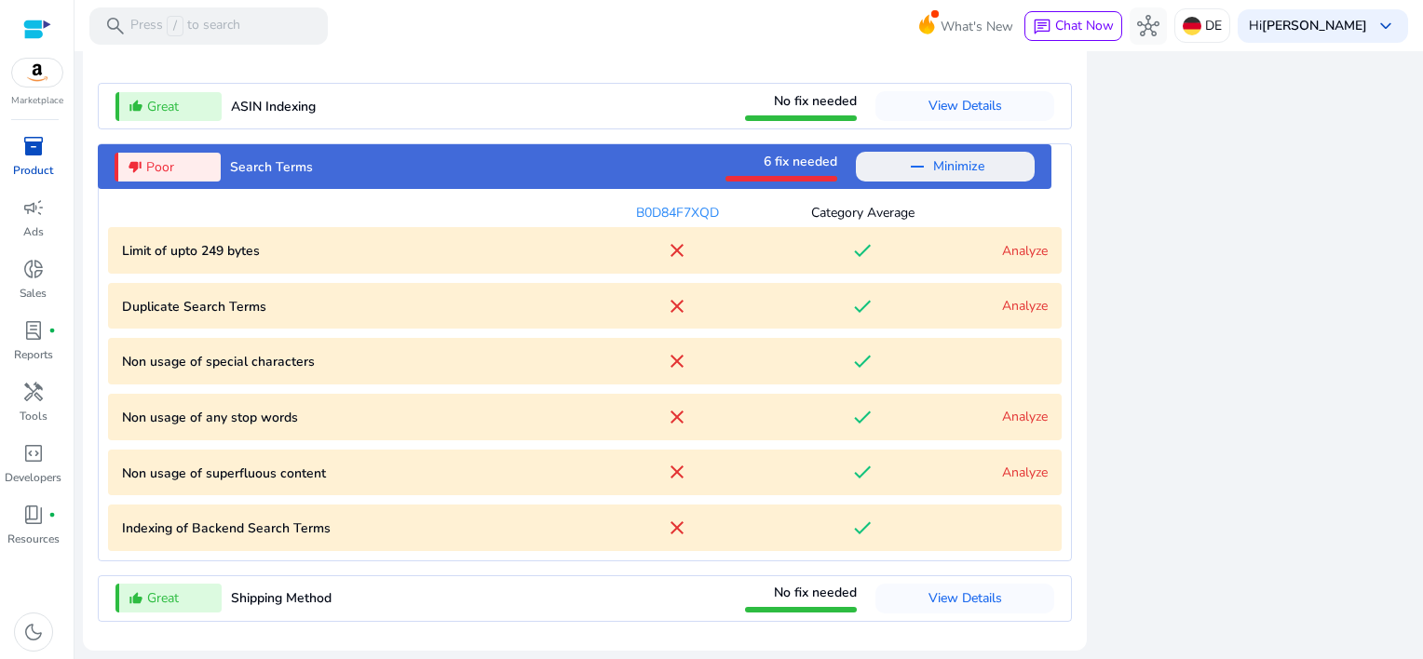
scroll to position [2280, 0]
click at [1013, 252] on link "Analyze" at bounding box center [1025, 251] width 46 height 18
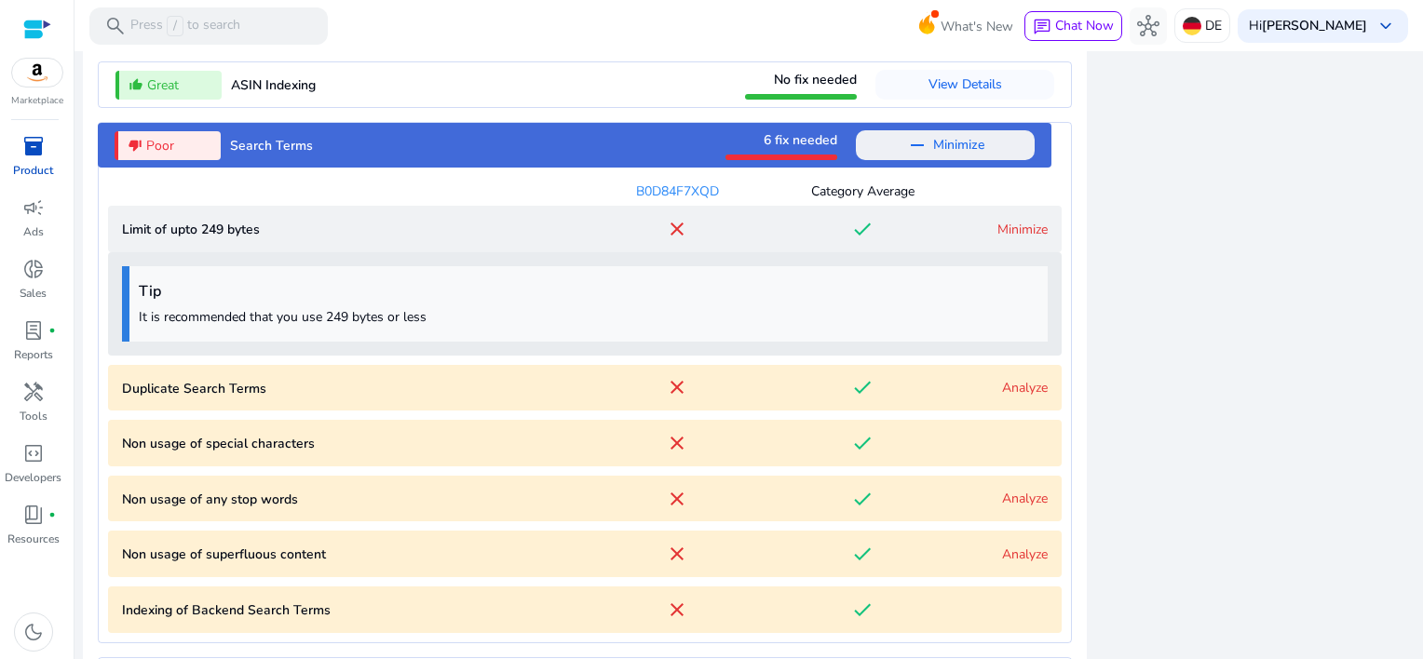
scroll to position [2384, 0]
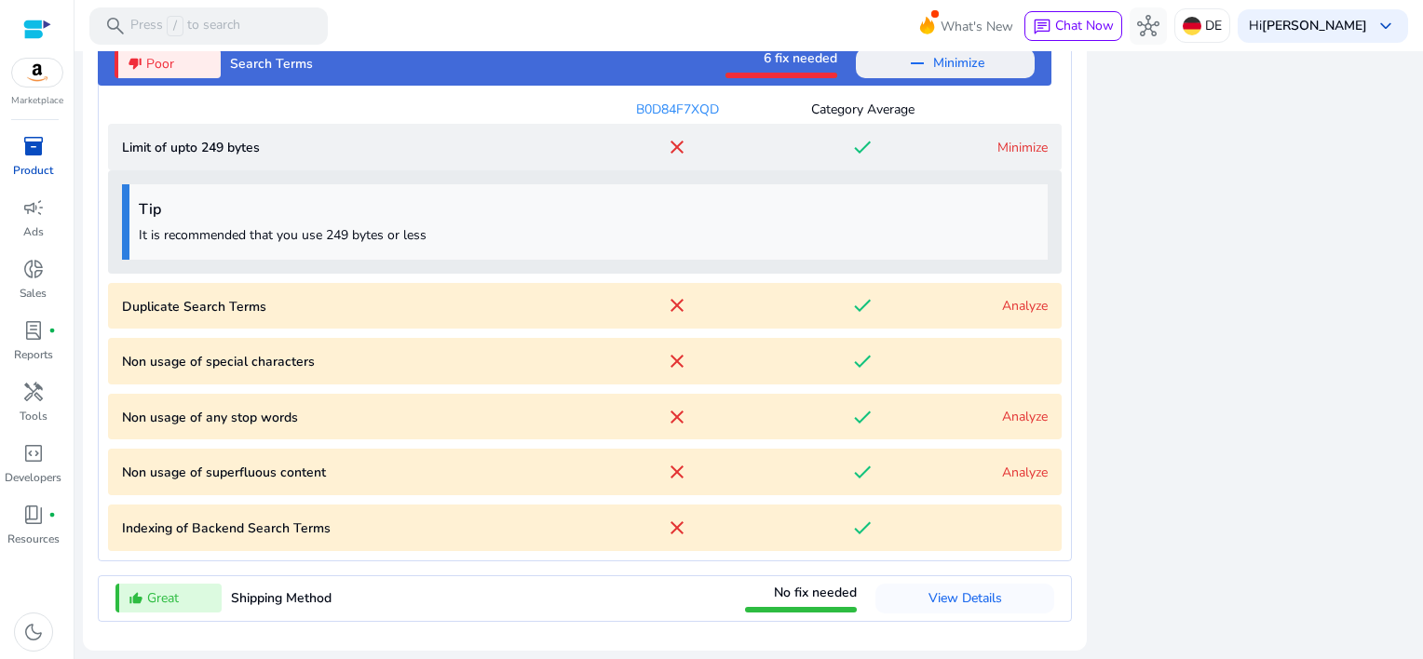
click at [1020, 305] on link "Analyze" at bounding box center [1025, 306] width 46 height 18
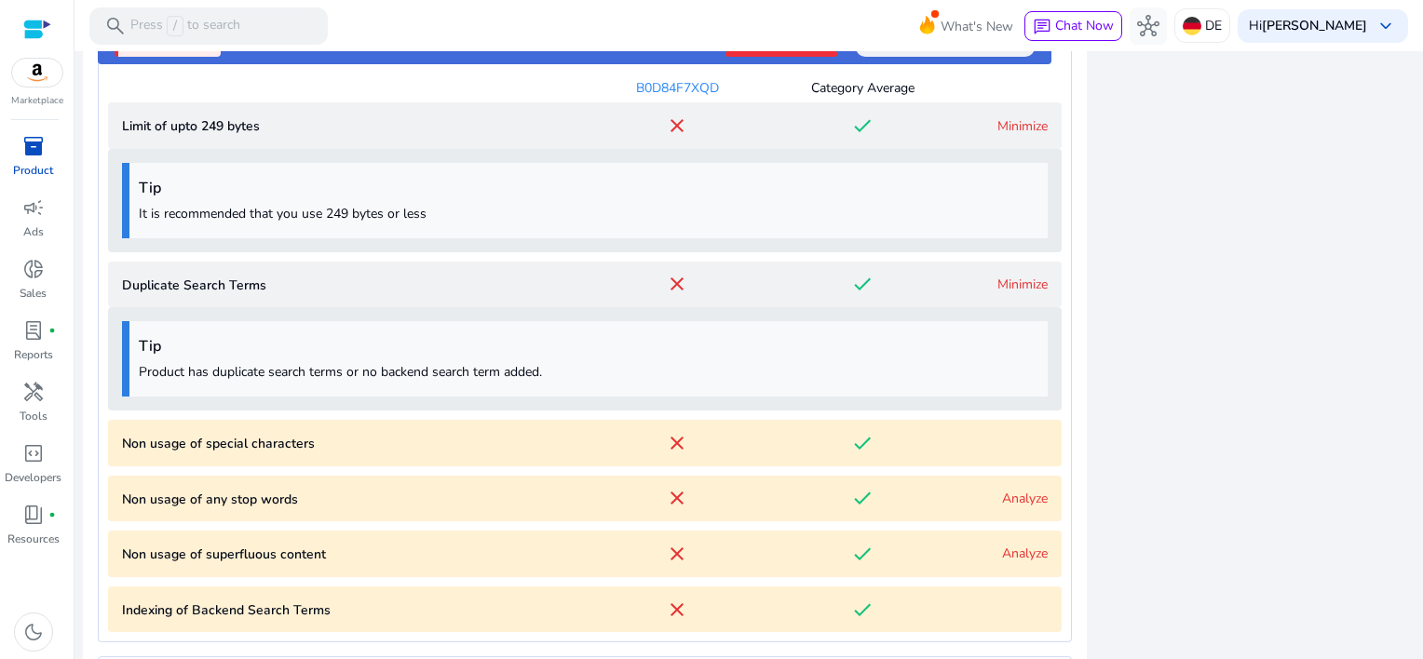
scroll to position [2486, 0]
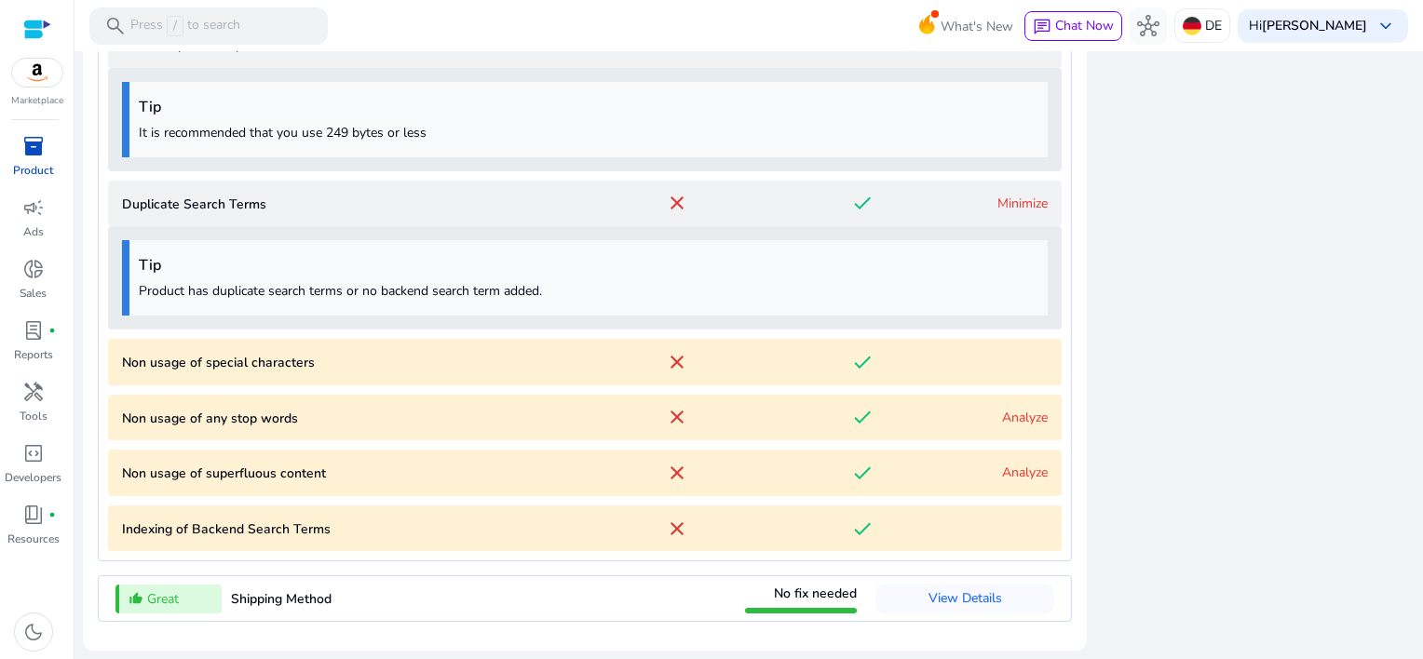
click at [1013, 415] on link "Analyze" at bounding box center [1025, 418] width 46 height 18
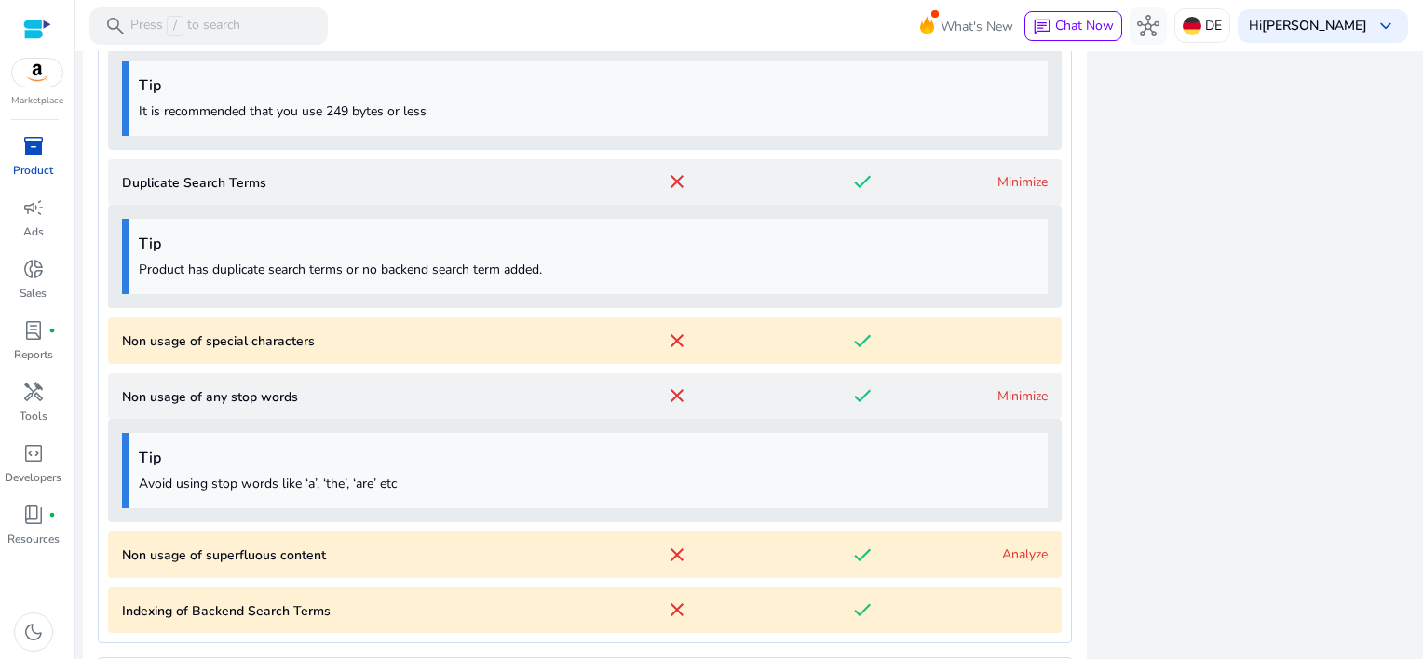
scroll to position [2590, 0]
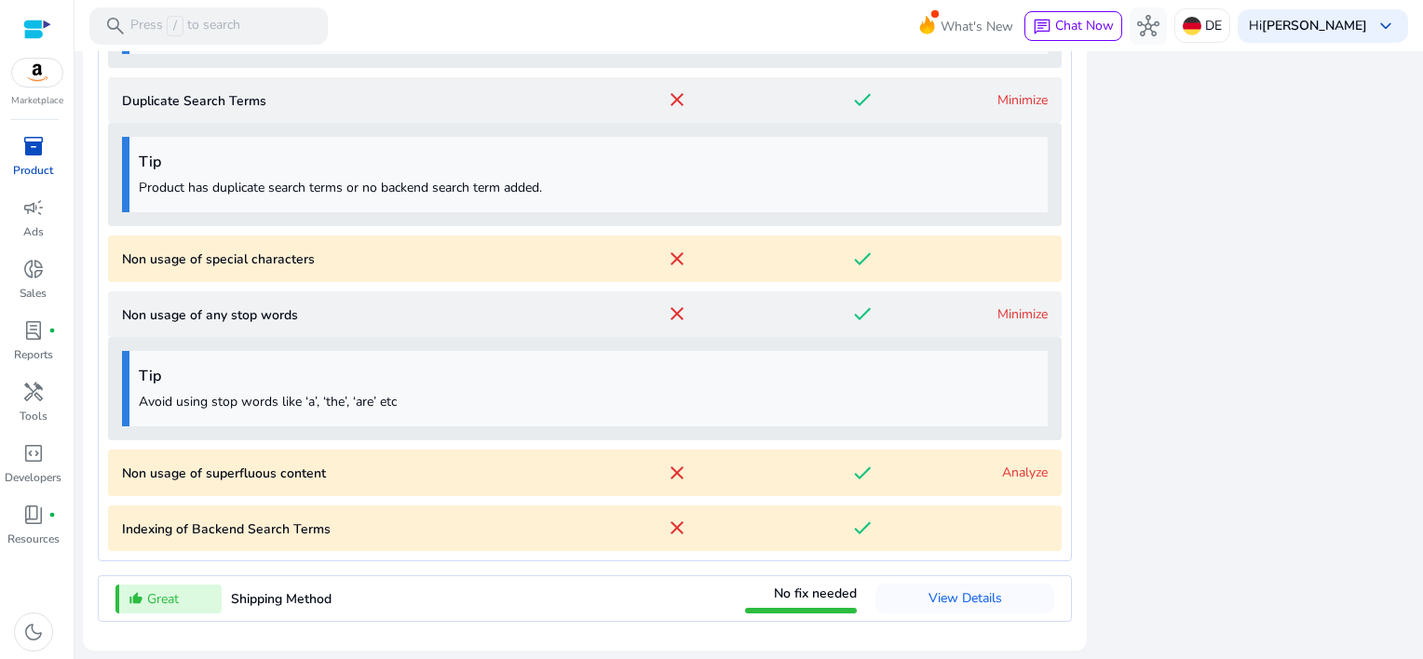
click at [1016, 471] on link "Analyze" at bounding box center [1025, 473] width 46 height 18
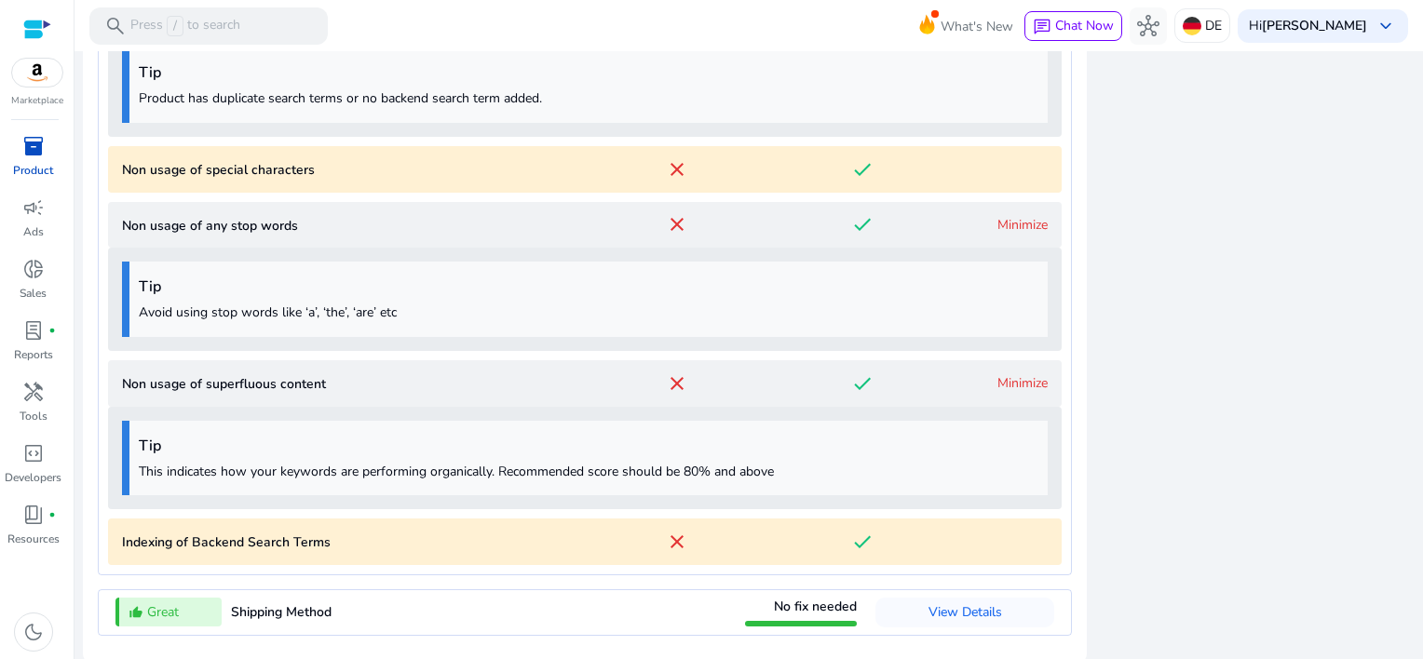
scroll to position [2693, 0]
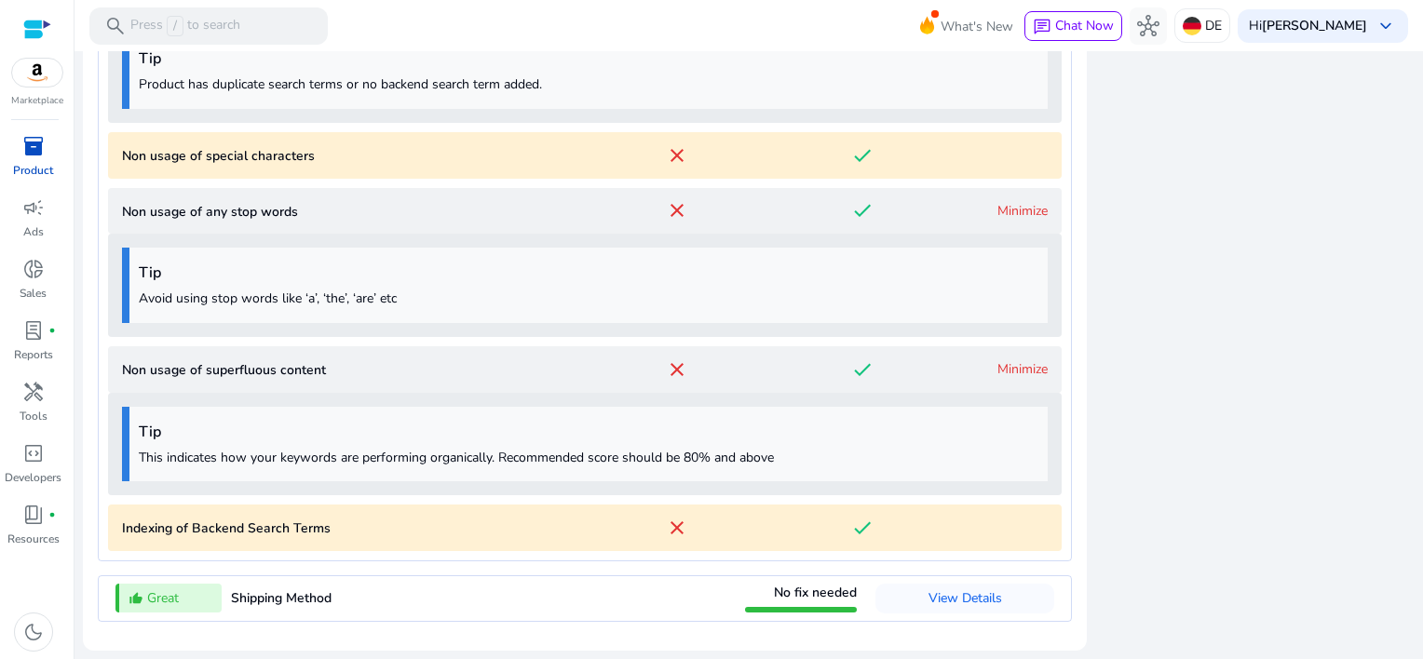
click at [895, 524] on div "done" at bounding box center [862, 528] width 185 height 22
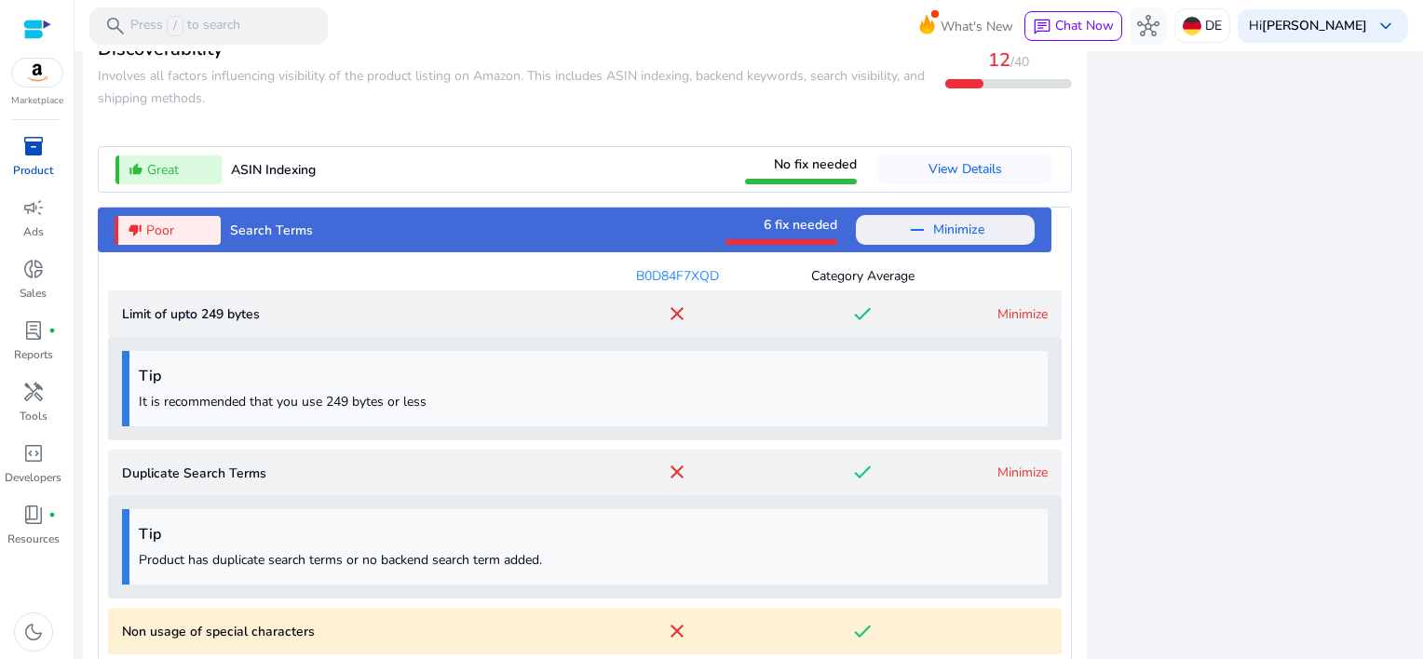
scroll to position [2227, 0]
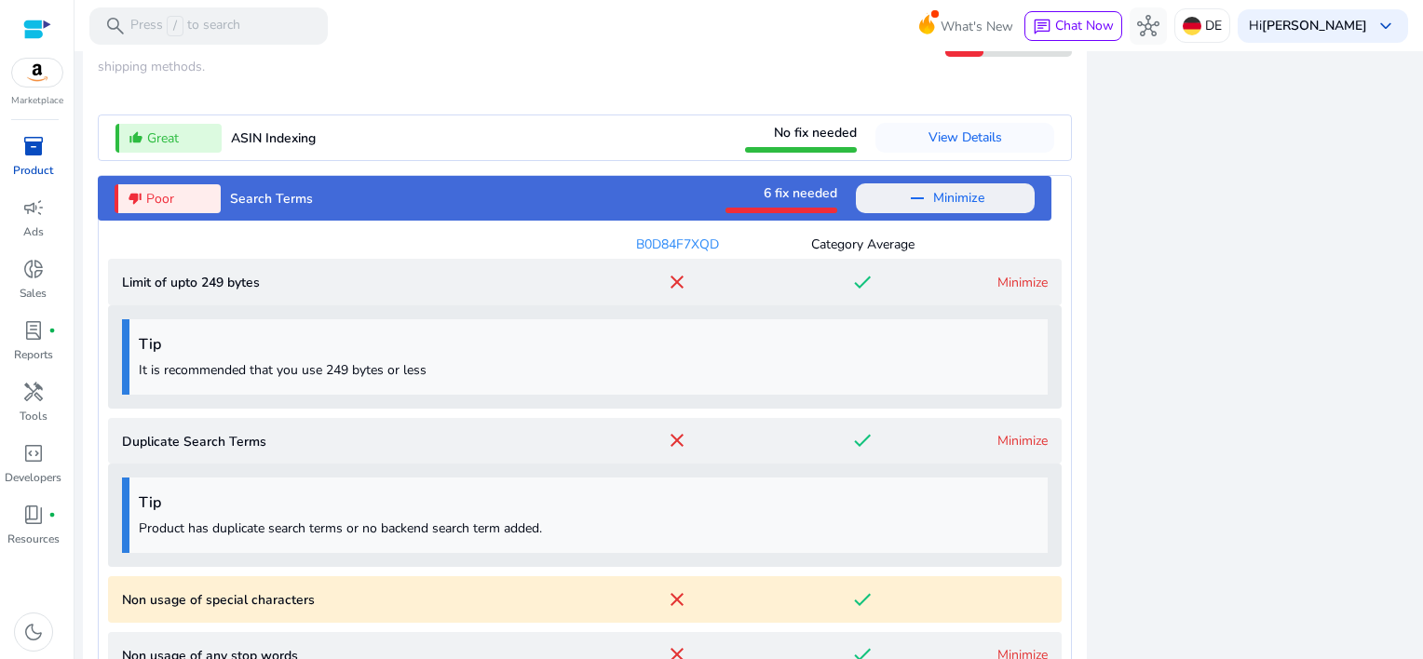
drag, startPoint x: 138, startPoint y: 389, endPoint x: 563, endPoint y: 391, distance: 424.8
click at [563, 380] on p "It is recommended that you use 249 bytes or less" at bounding box center [589, 370] width 900 height 20
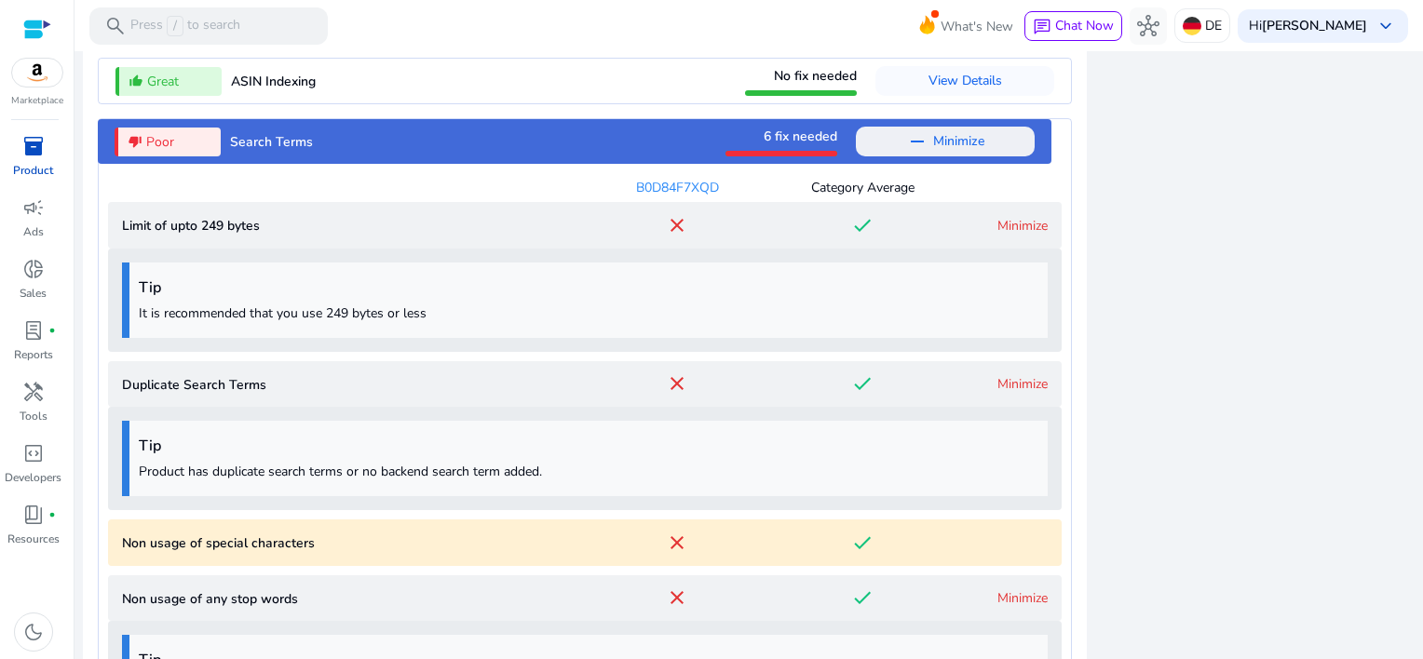
scroll to position [2414, 0]
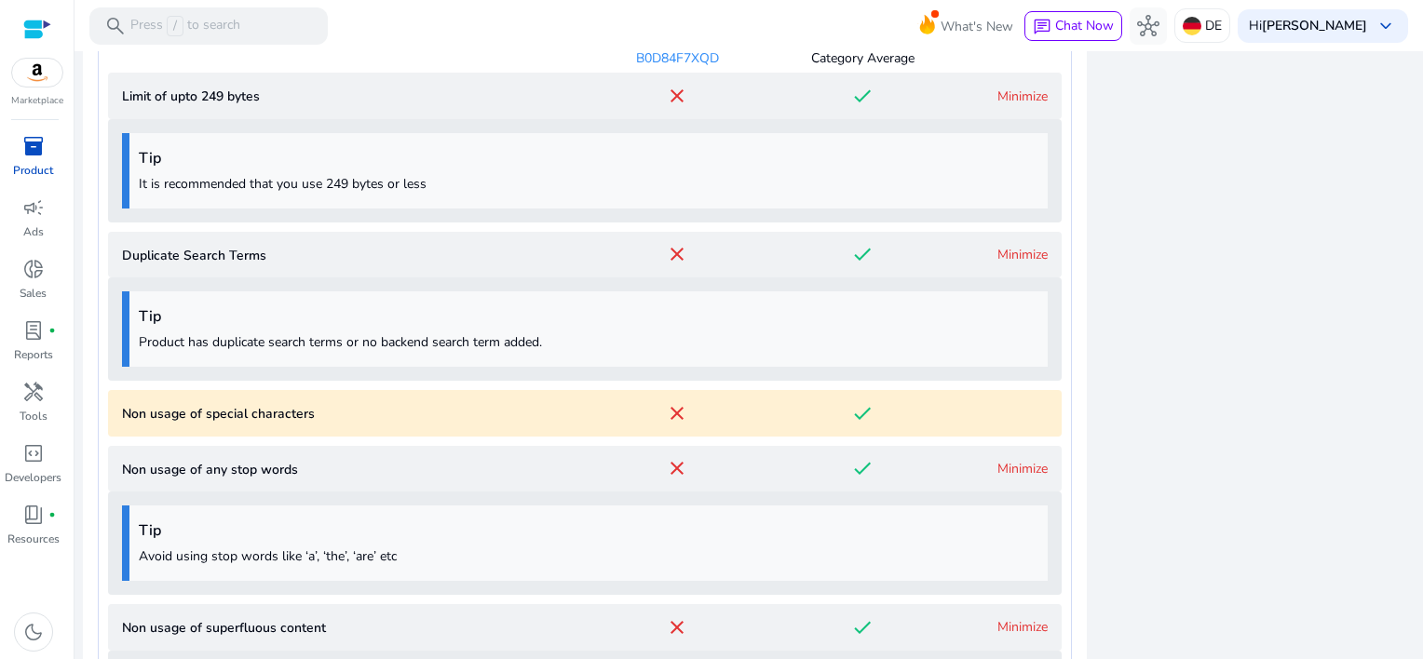
click at [711, 425] on div "close" at bounding box center [677, 413] width 185 height 22
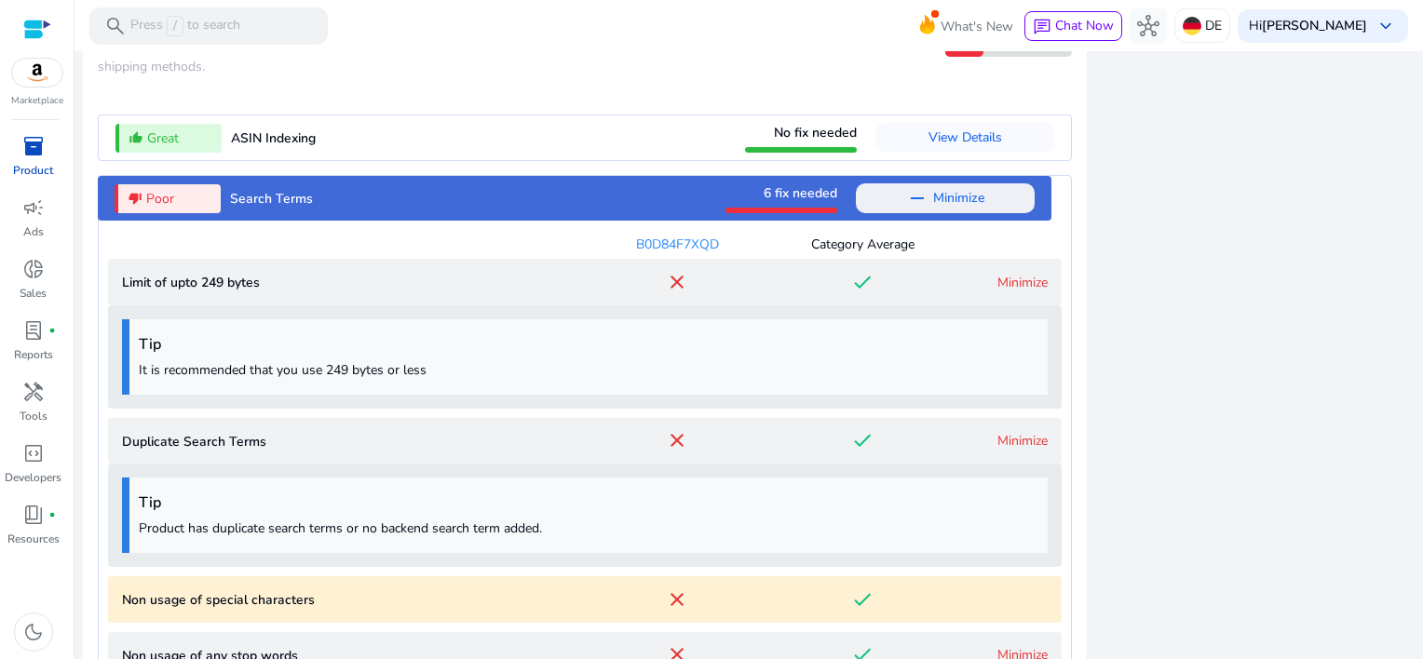
click at [1023, 292] on link "Minimize" at bounding box center [1023, 283] width 50 height 18
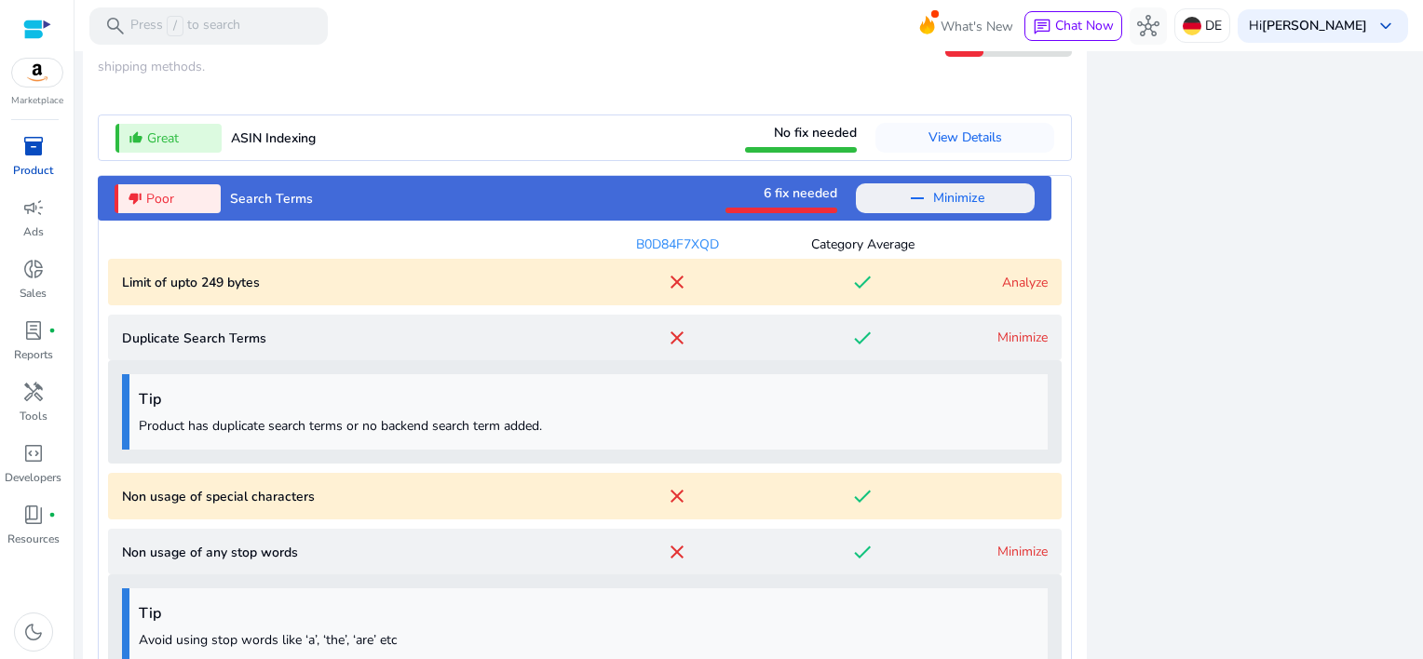
click at [1013, 292] on link "Analyze" at bounding box center [1025, 283] width 46 height 18
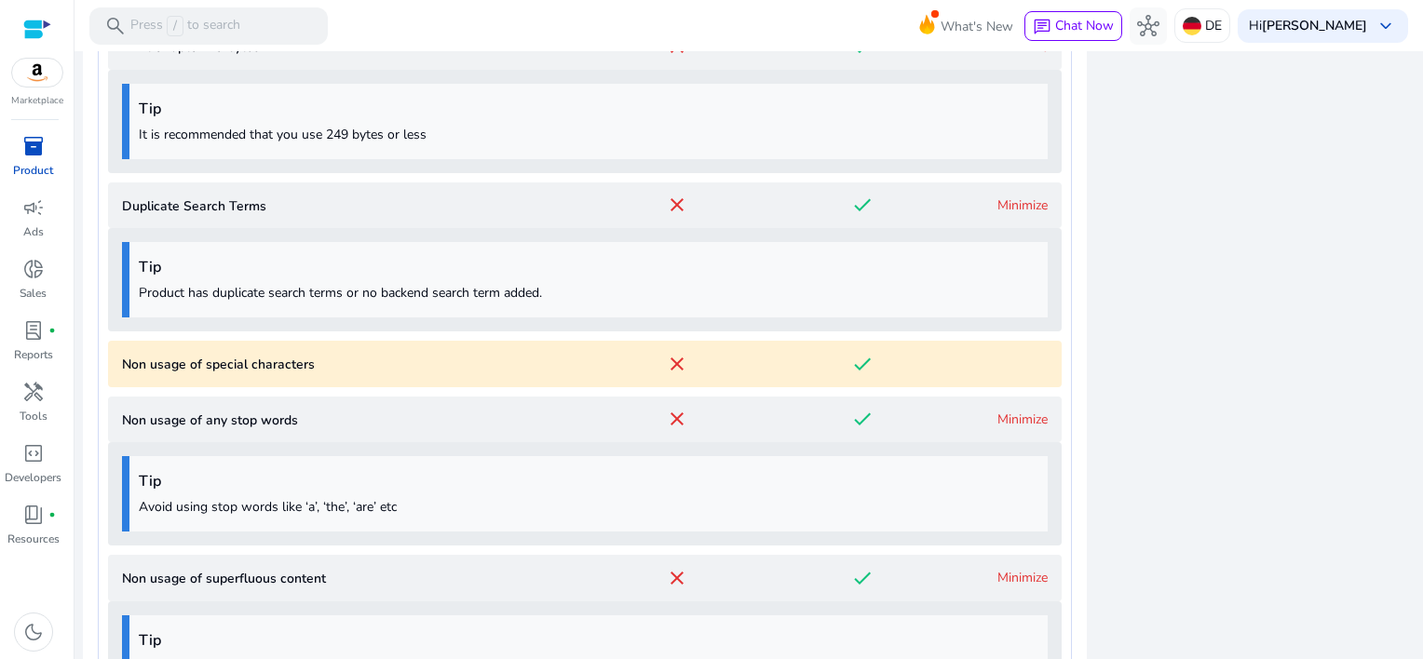
scroll to position [2508, 0]
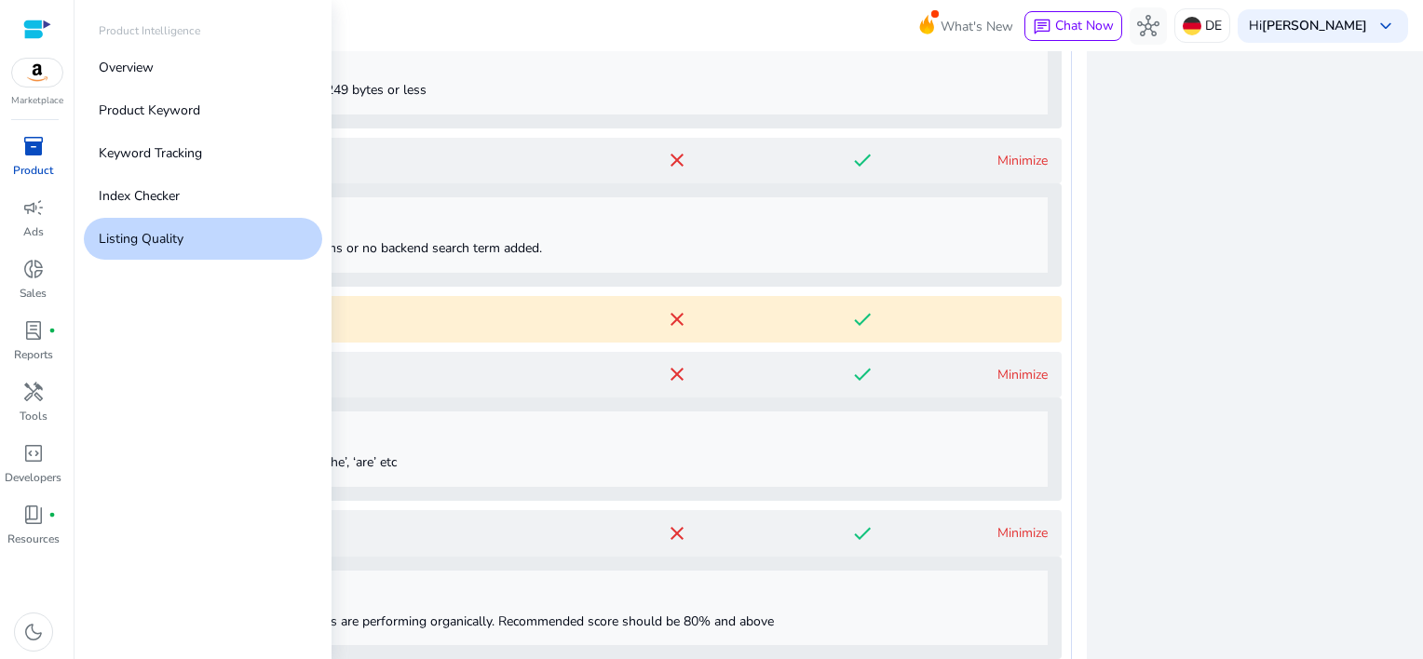
click at [32, 146] on span "inventory_2" at bounding box center [33, 146] width 22 height 22
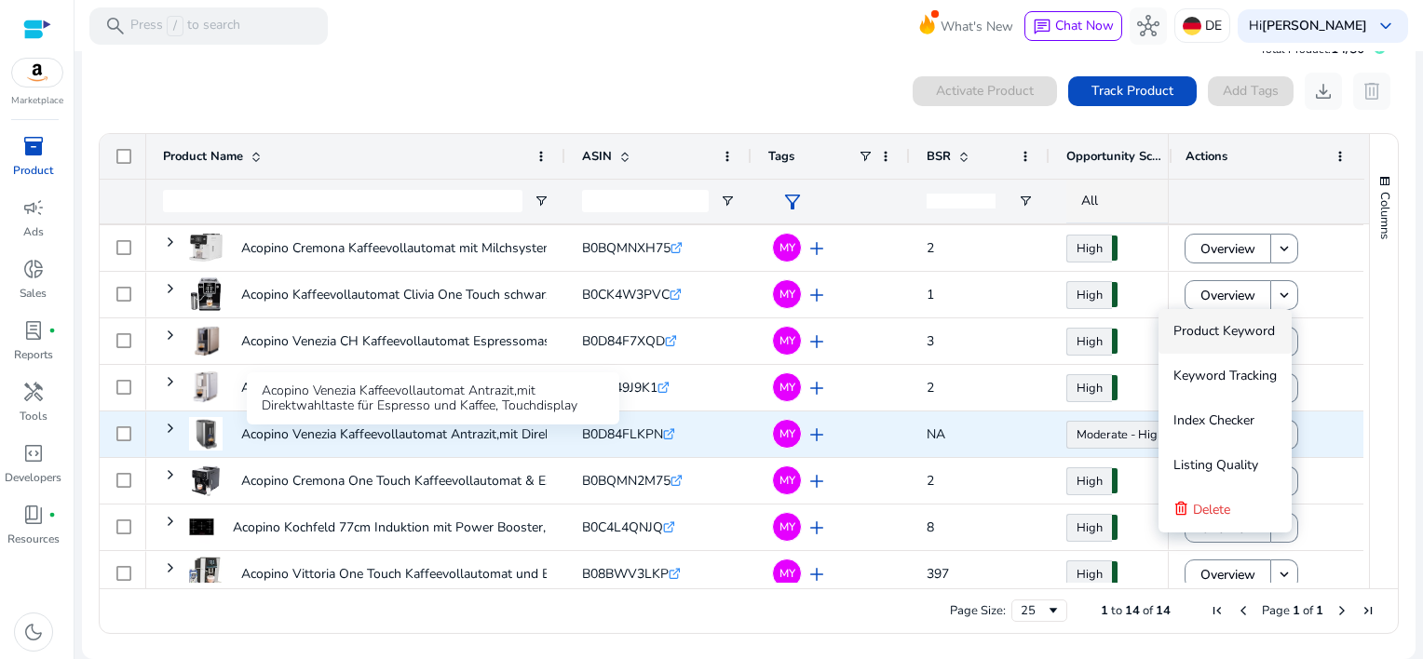
scroll to position [279, 0]
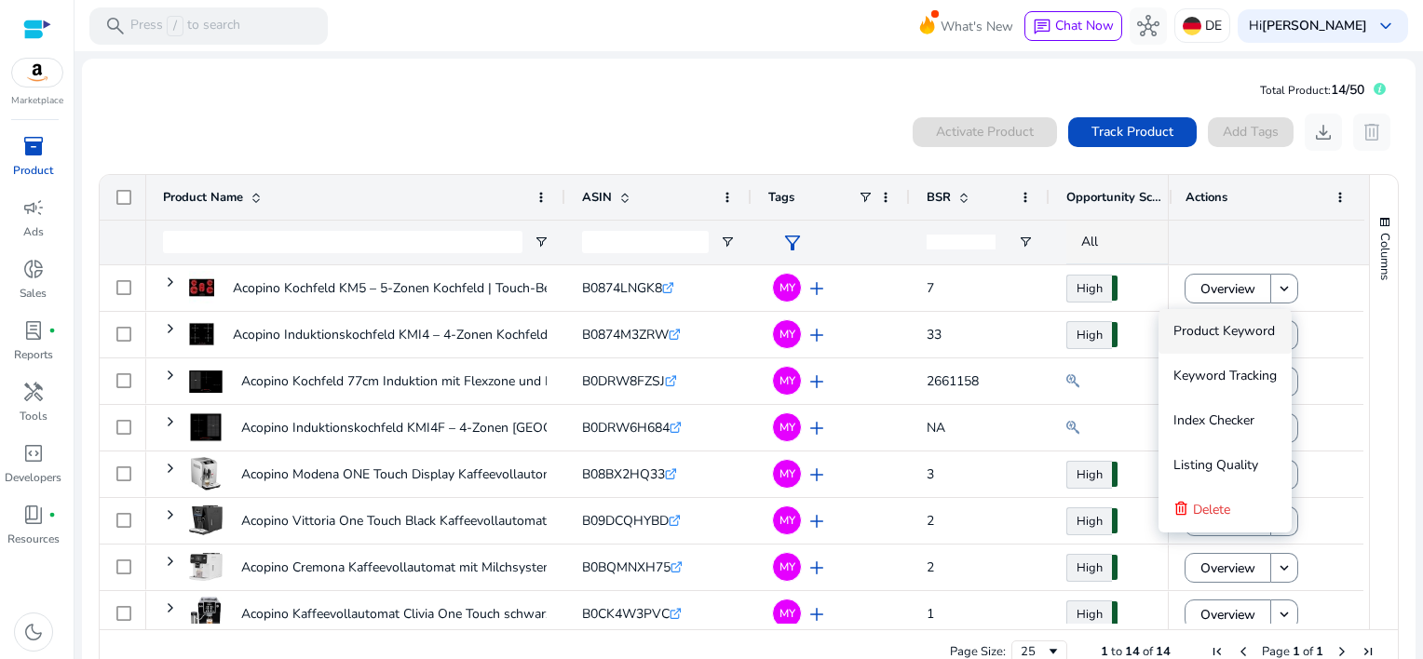
scroll to position [279, 0]
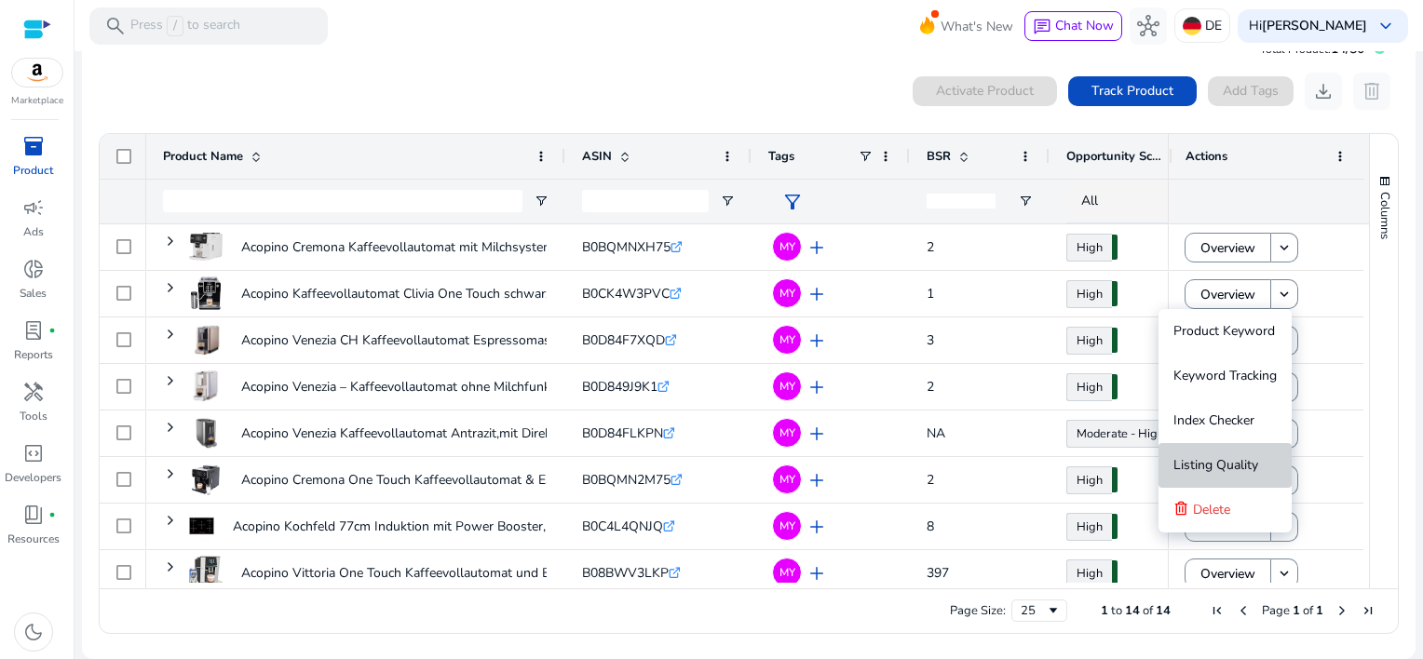
click at [1205, 458] on span "Listing Quality" at bounding box center [1216, 465] width 85 height 18
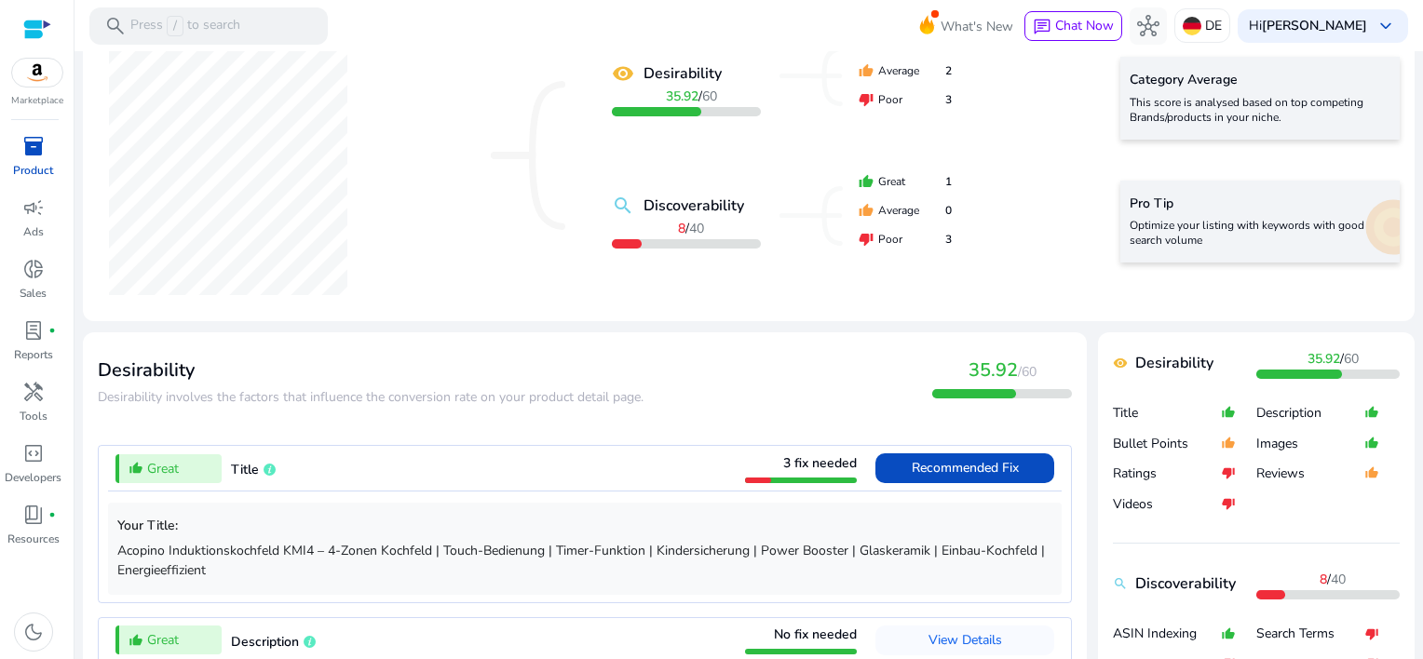
scroll to position [559, 0]
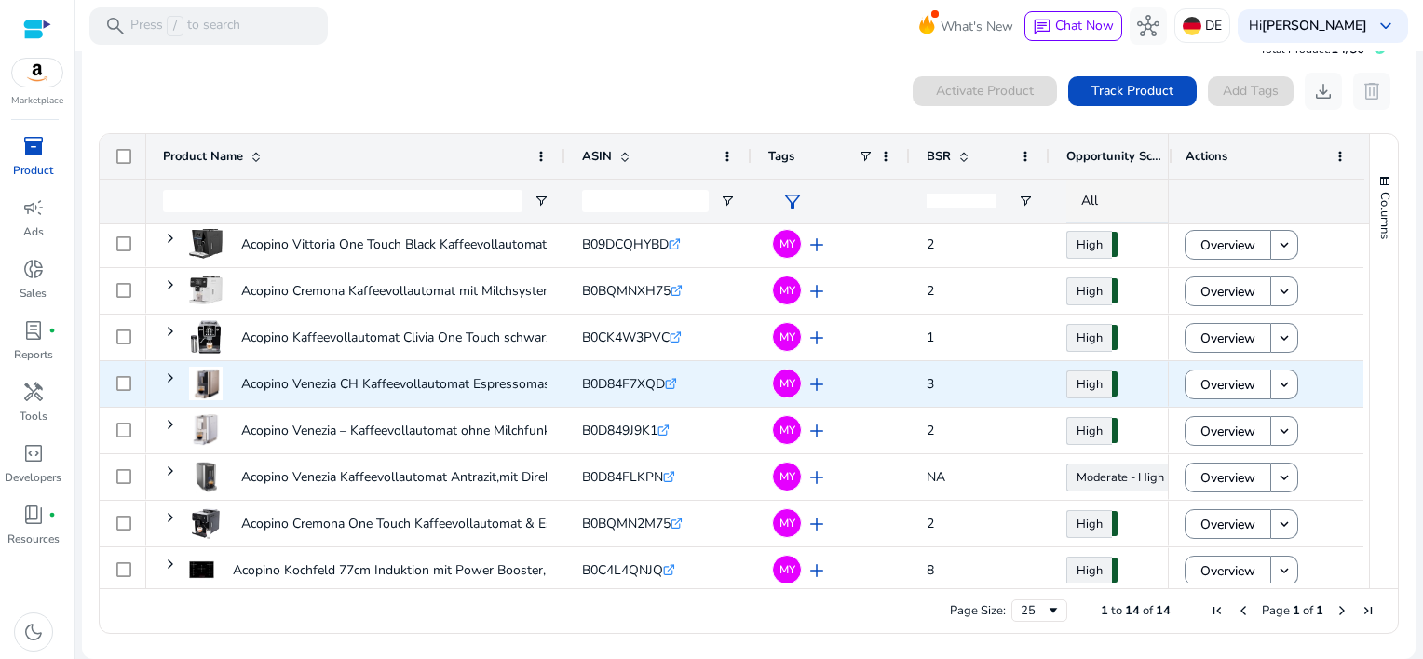
scroll to position [292, 0]
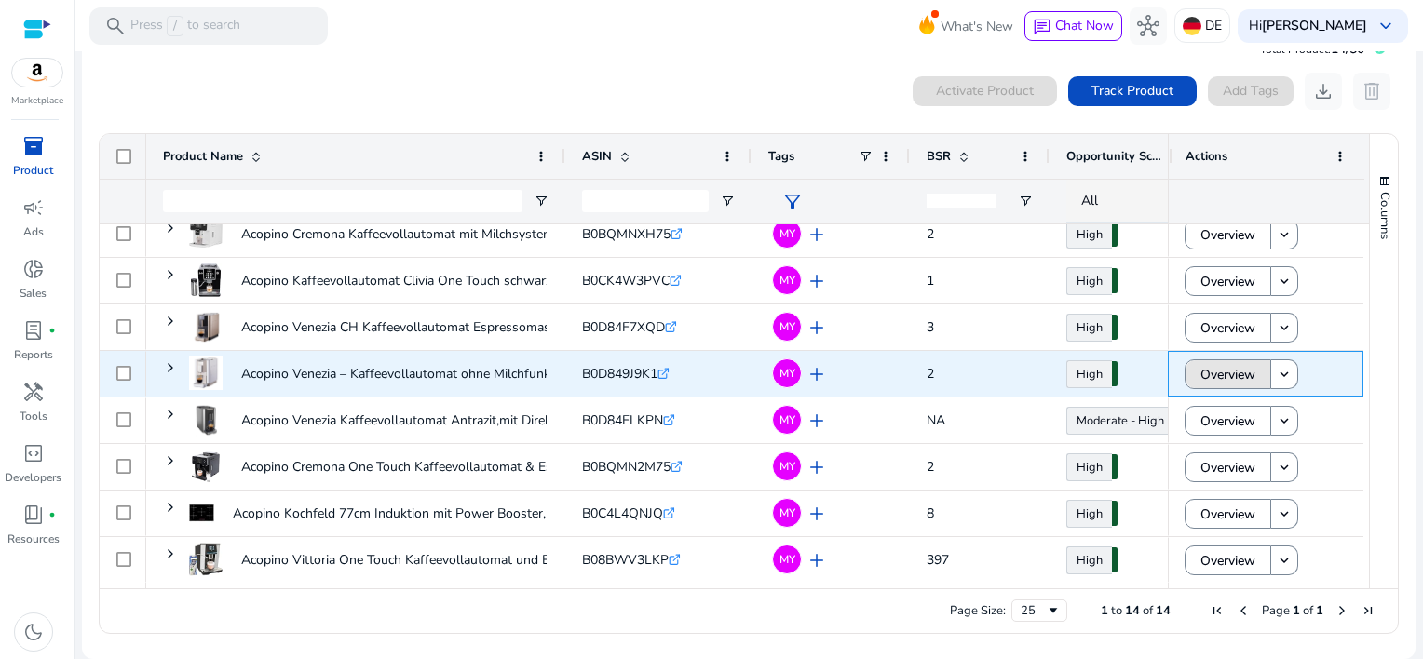
click at [1218, 372] on span "Overview" at bounding box center [1228, 375] width 55 height 38
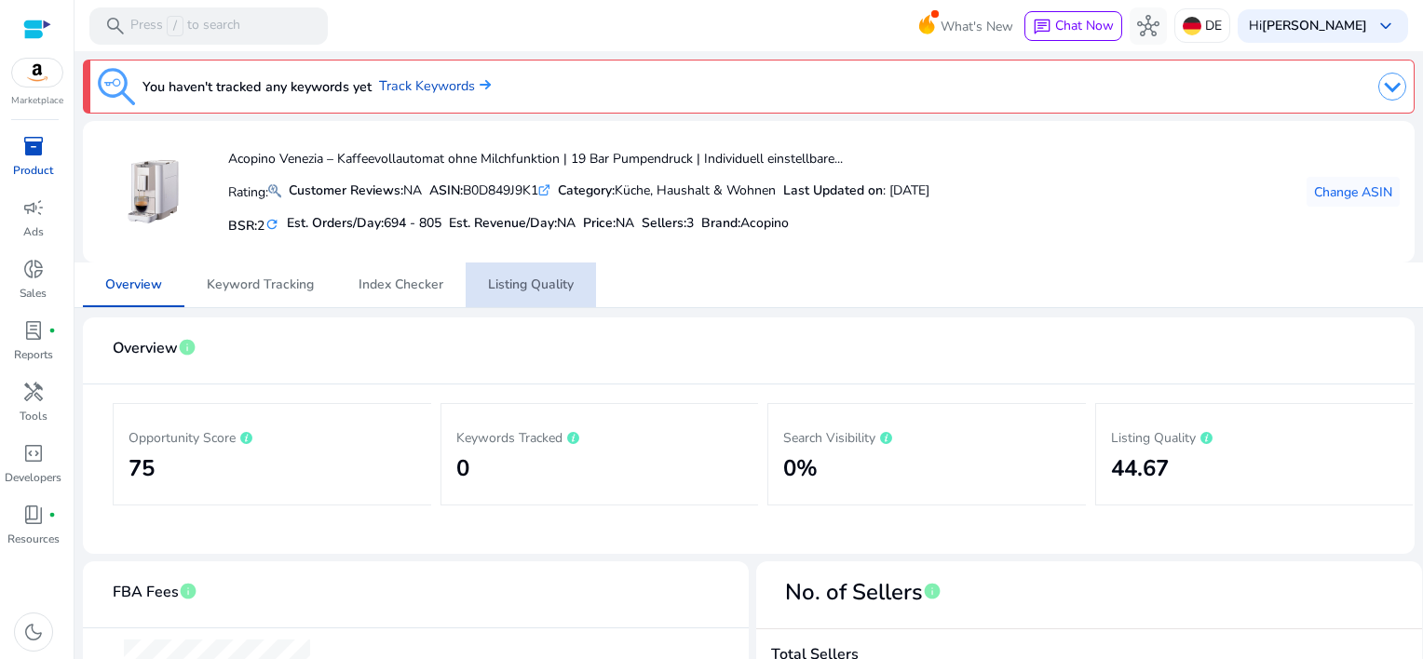
click at [523, 285] on span "Listing Quality" at bounding box center [531, 285] width 86 height 13
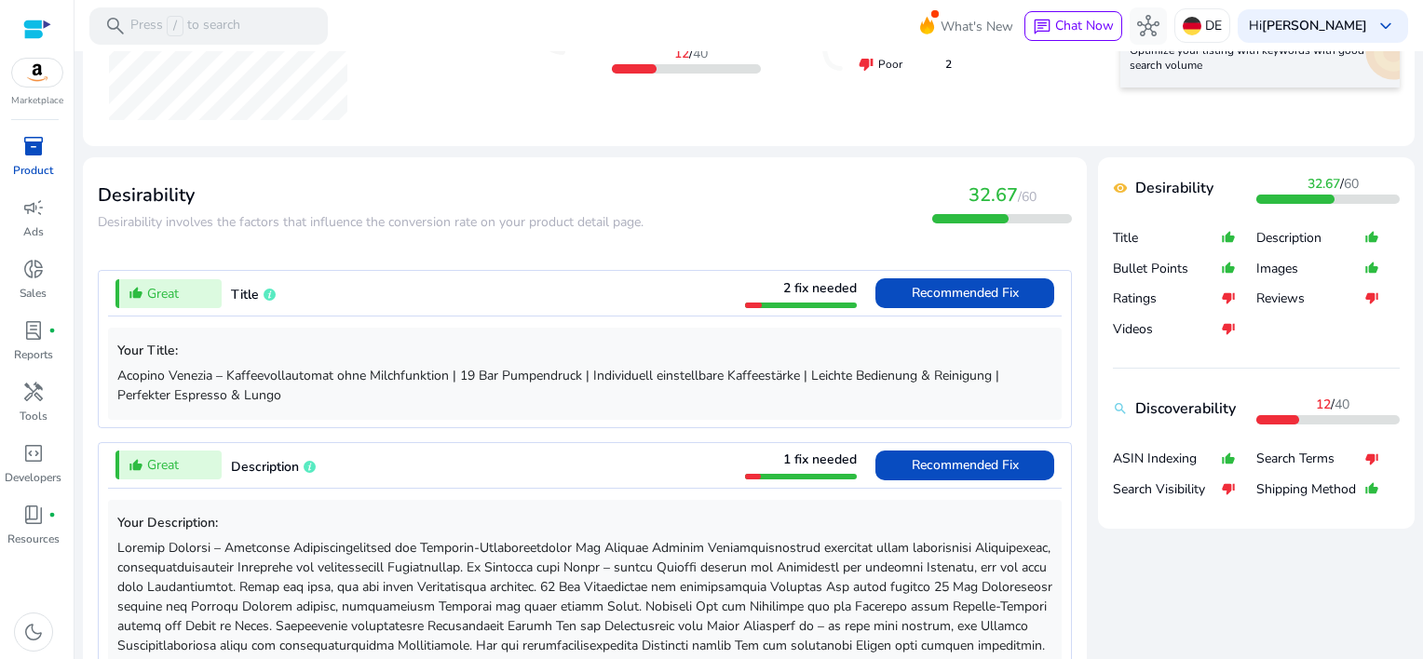
scroll to position [559, 0]
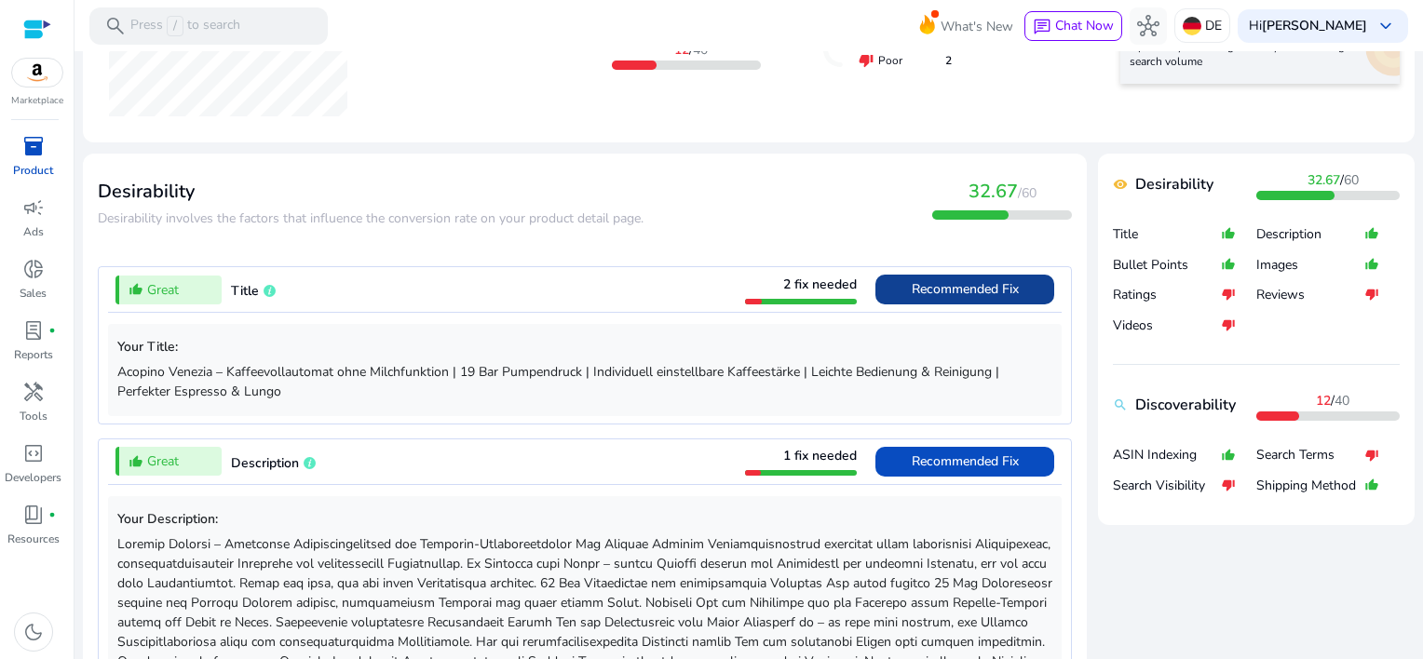
click at [925, 290] on span "Recommended Fix" at bounding box center [965, 289] width 107 height 18
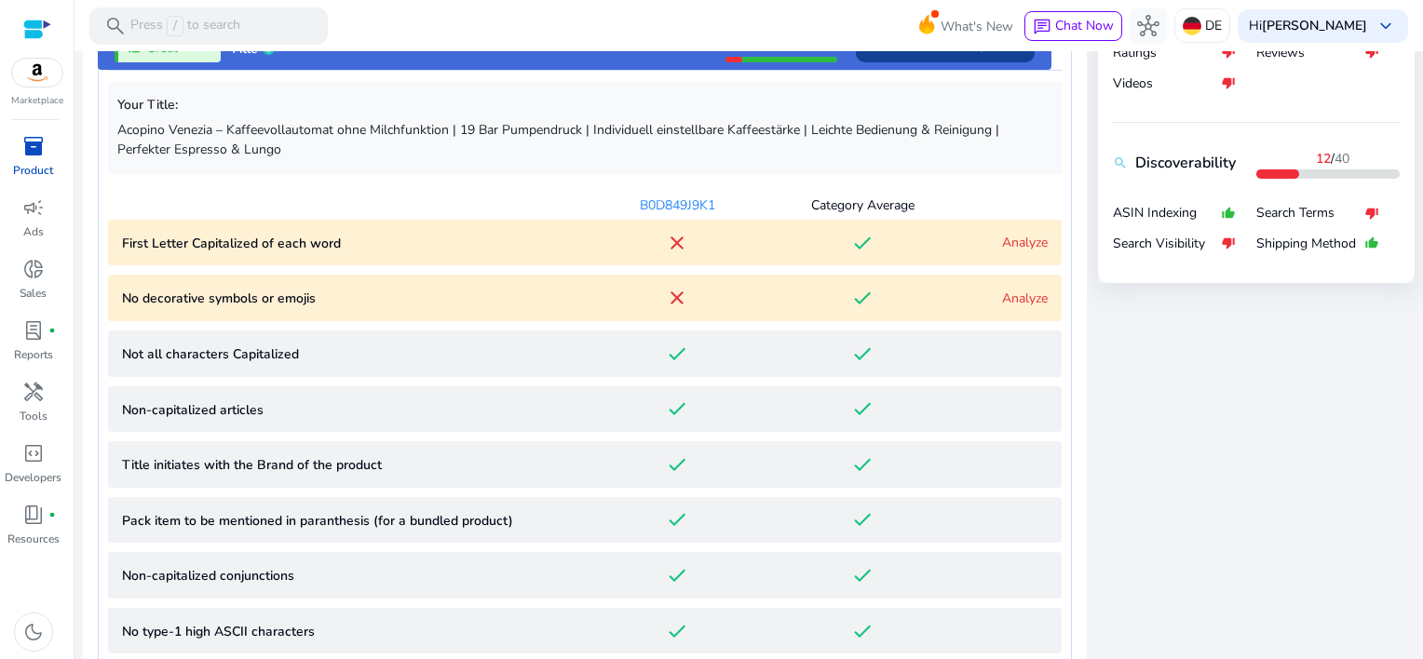
scroll to position [824, 0]
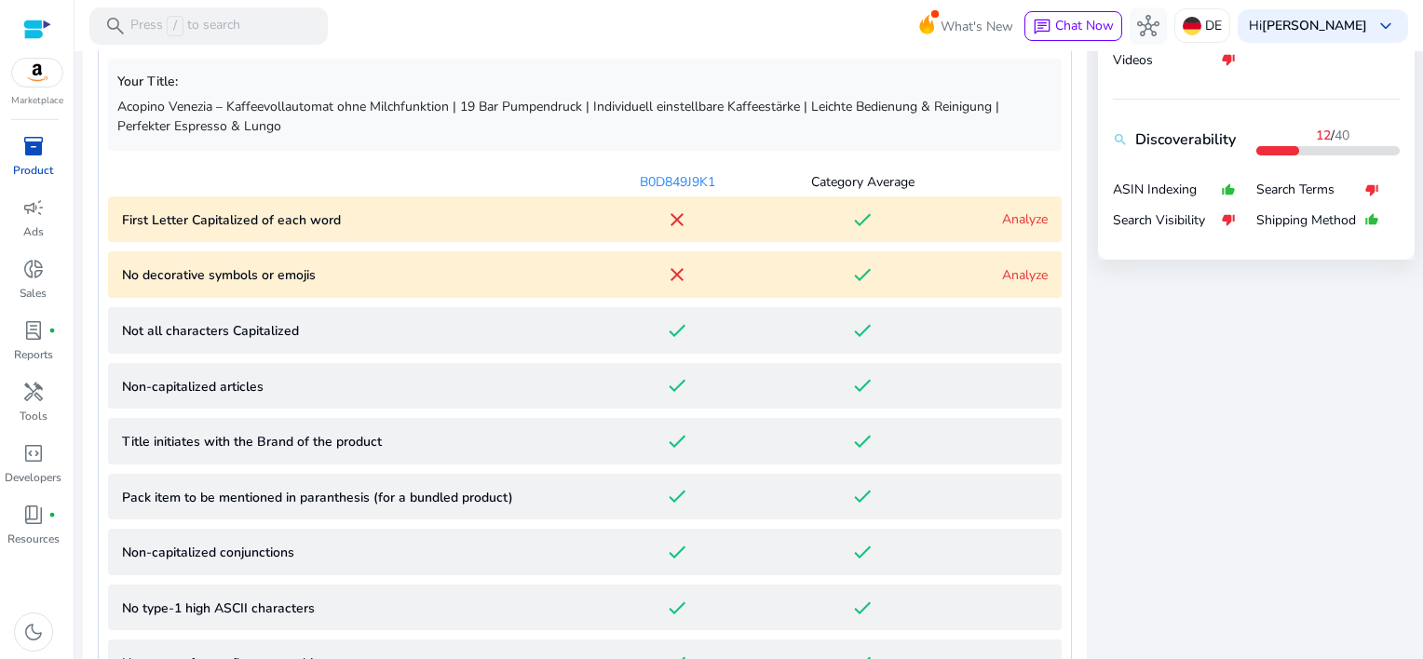
click at [1025, 220] on link "Analyze" at bounding box center [1025, 220] width 46 height 18
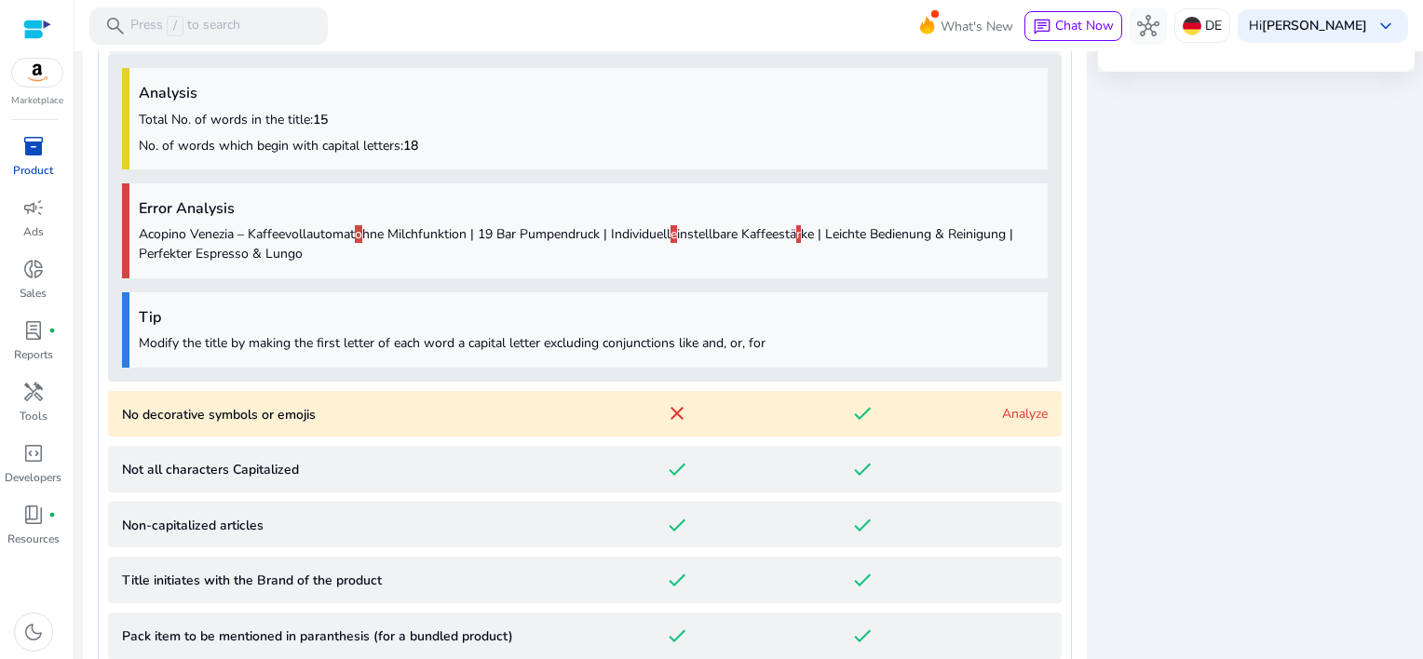
scroll to position [1019, 0]
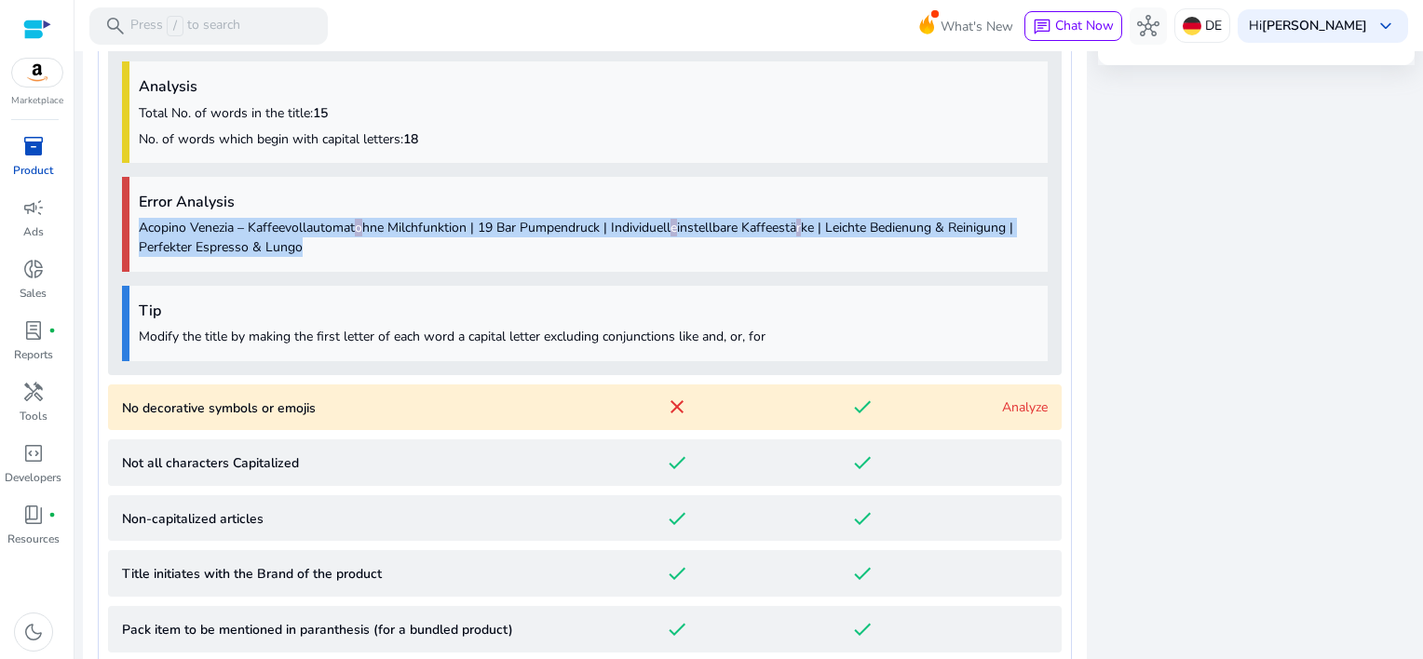
drag, startPoint x: 143, startPoint y: 229, endPoint x: 354, endPoint y: 247, distance: 212.2
click at [354, 247] on p "Acopino Venezia – Kaffeevollautomat o hne Milchfunktion | 19 Bar Pumpendruck | …" at bounding box center [589, 237] width 900 height 39
copy p "Acopino Venezia – Kaffeevollautomat o hne Milchfunktion | 19 Bar Pumpendruck | …"
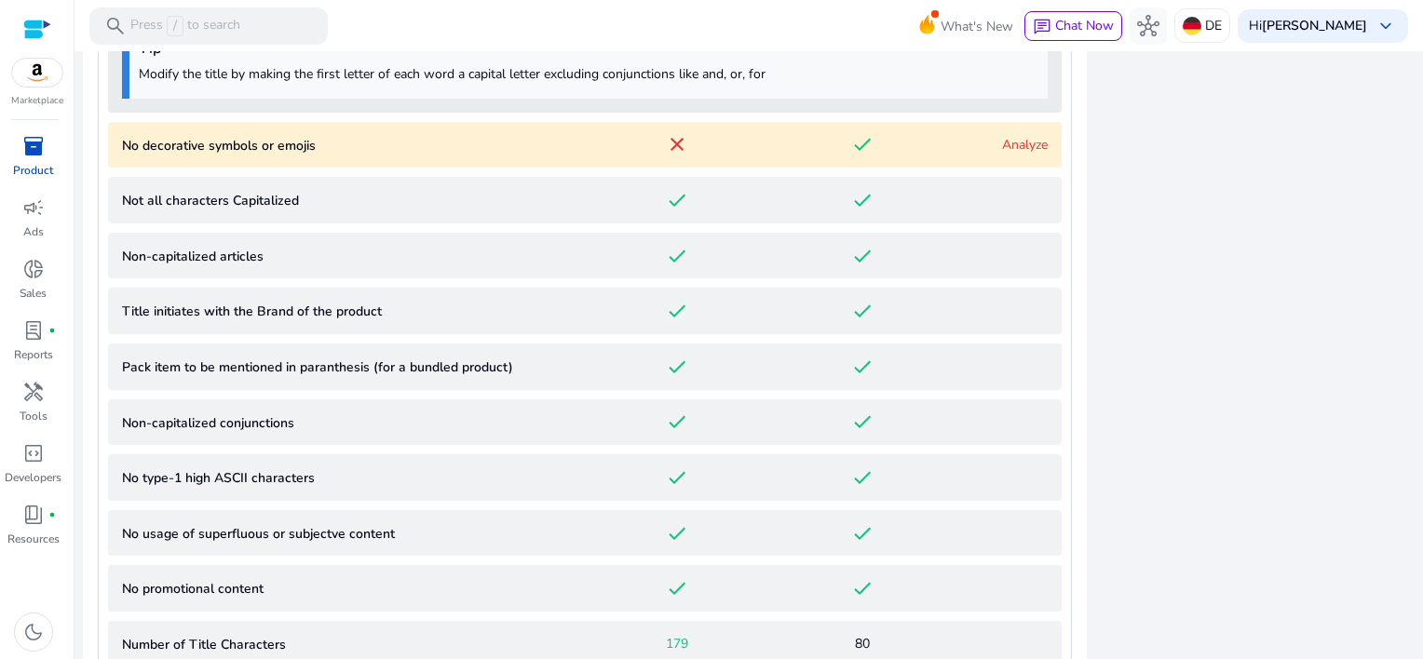
scroll to position [1299, 0]
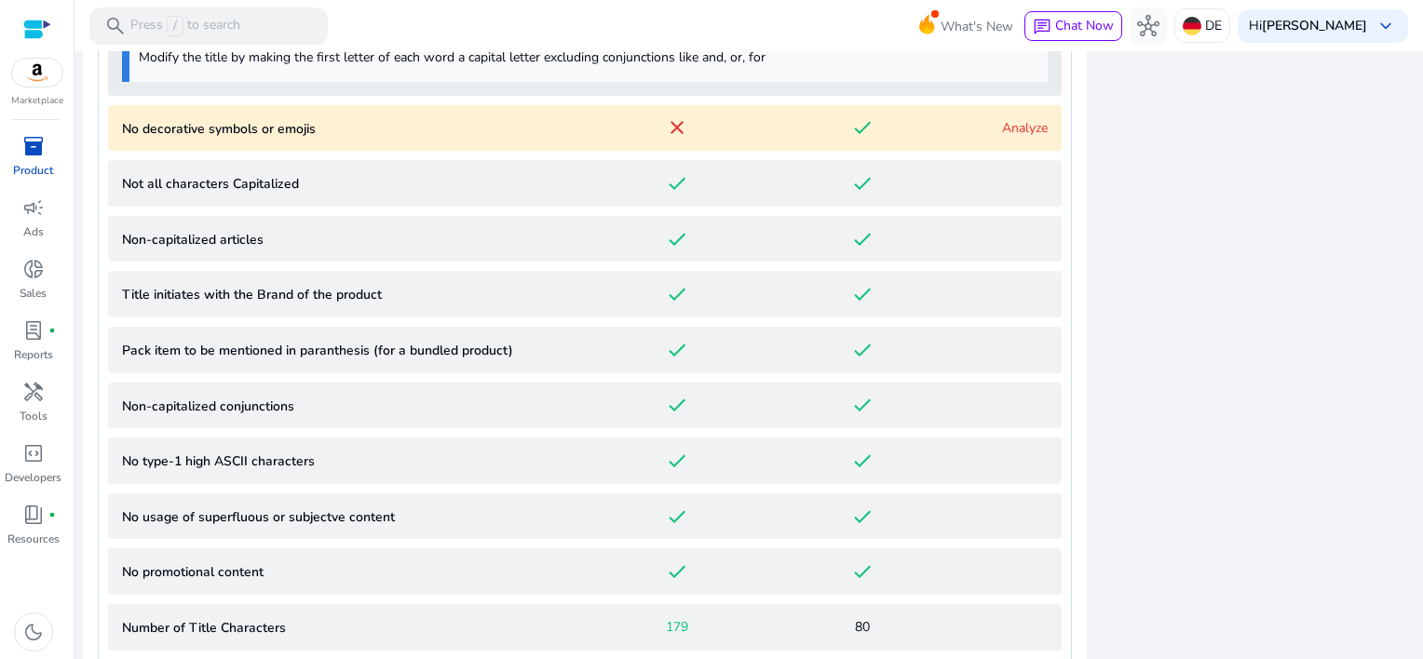
click at [989, 125] on div "Analyze" at bounding box center [1002, 128] width 92 height 20
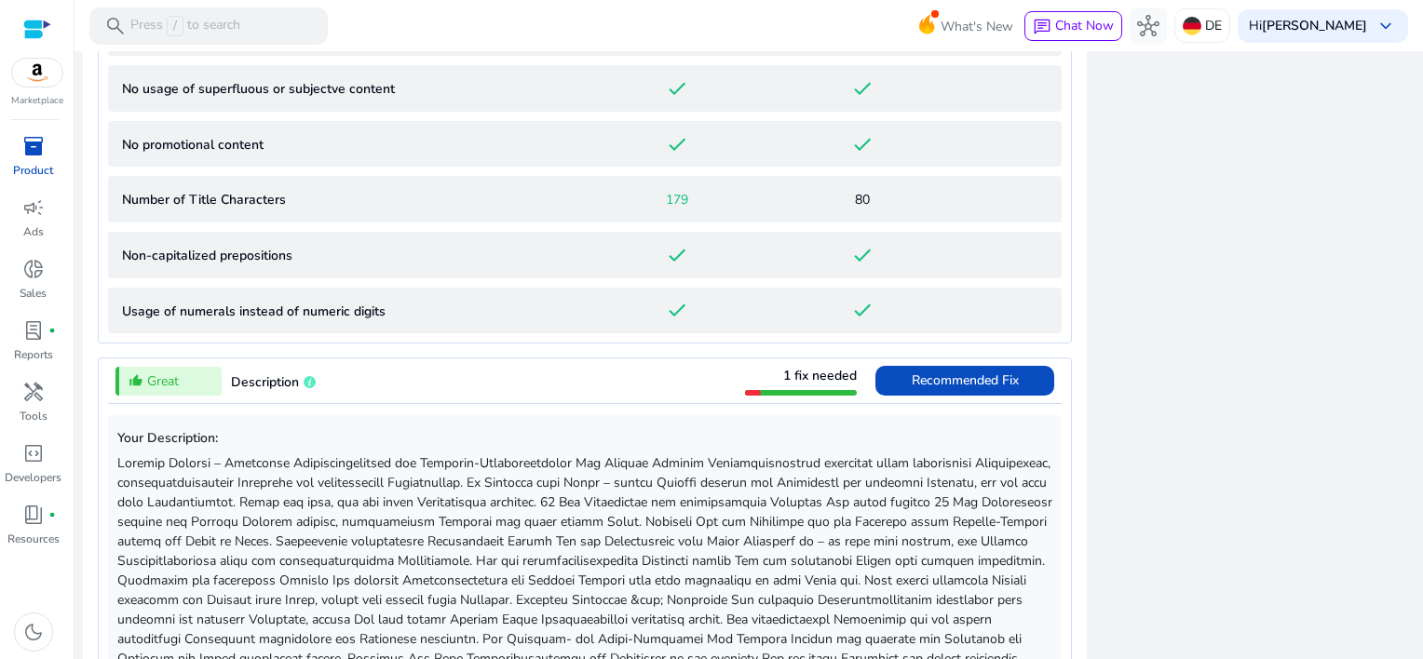
scroll to position [2240, 0]
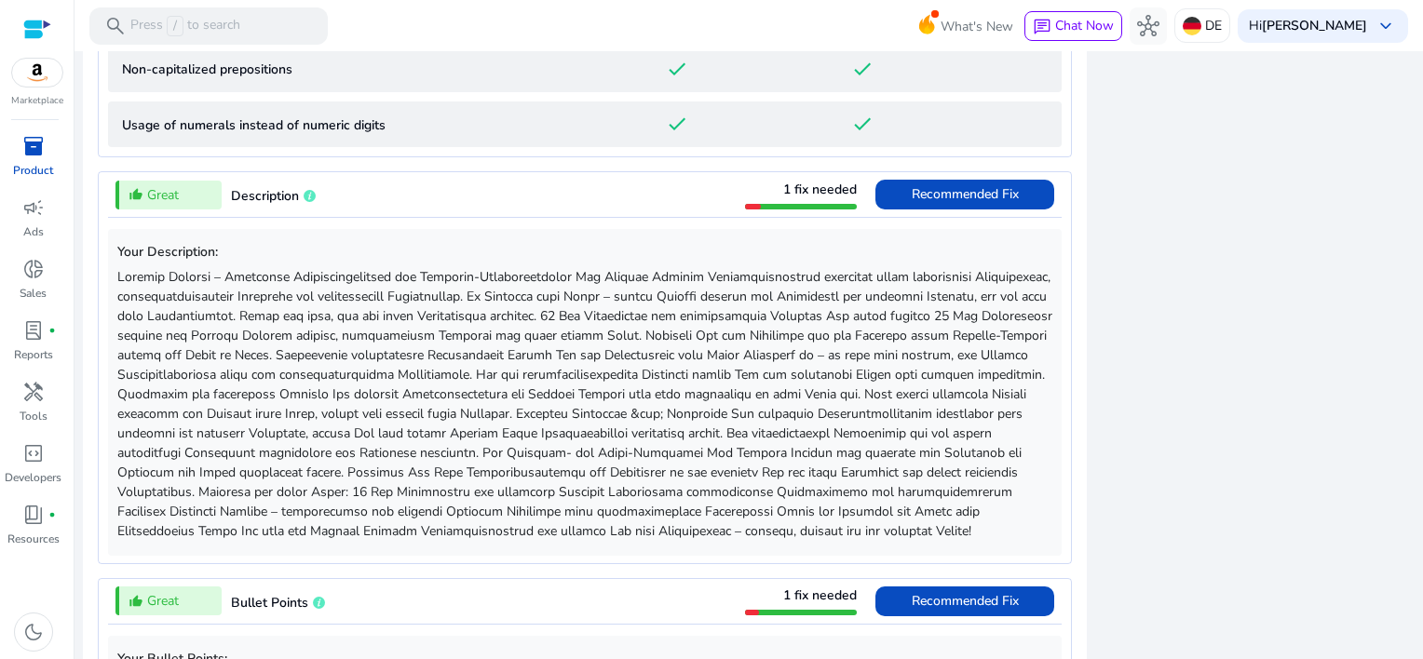
click at [931, 194] on span "Recommended Fix" at bounding box center [965, 194] width 107 height 18
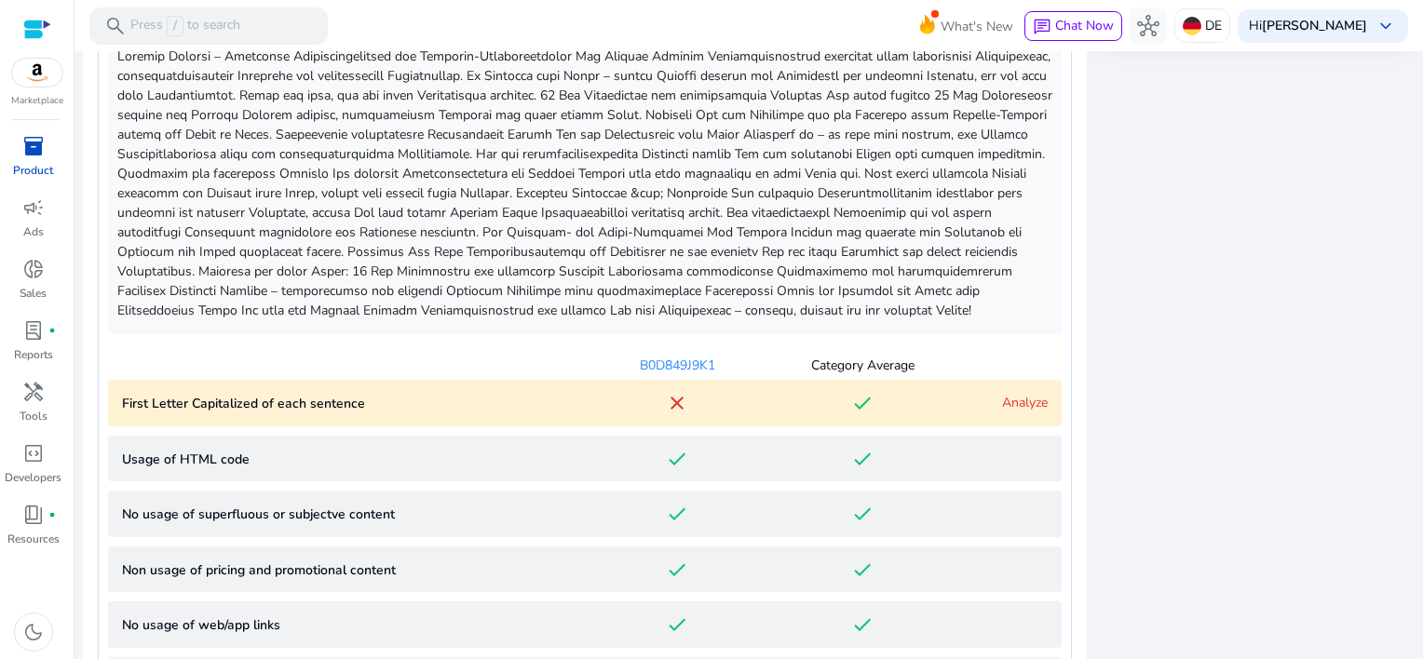
scroll to position [996, 0]
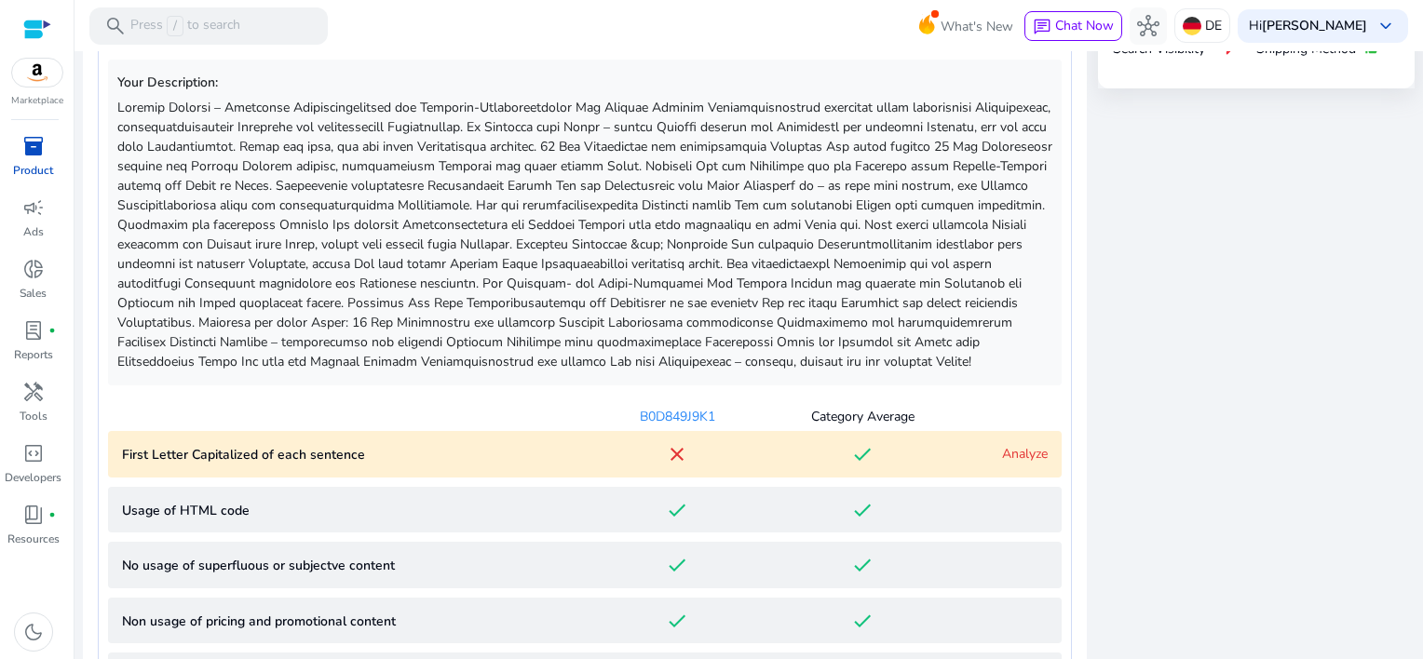
click at [1002, 463] on link "Analyze" at bounding box center [1025, 454] width 46 height 18
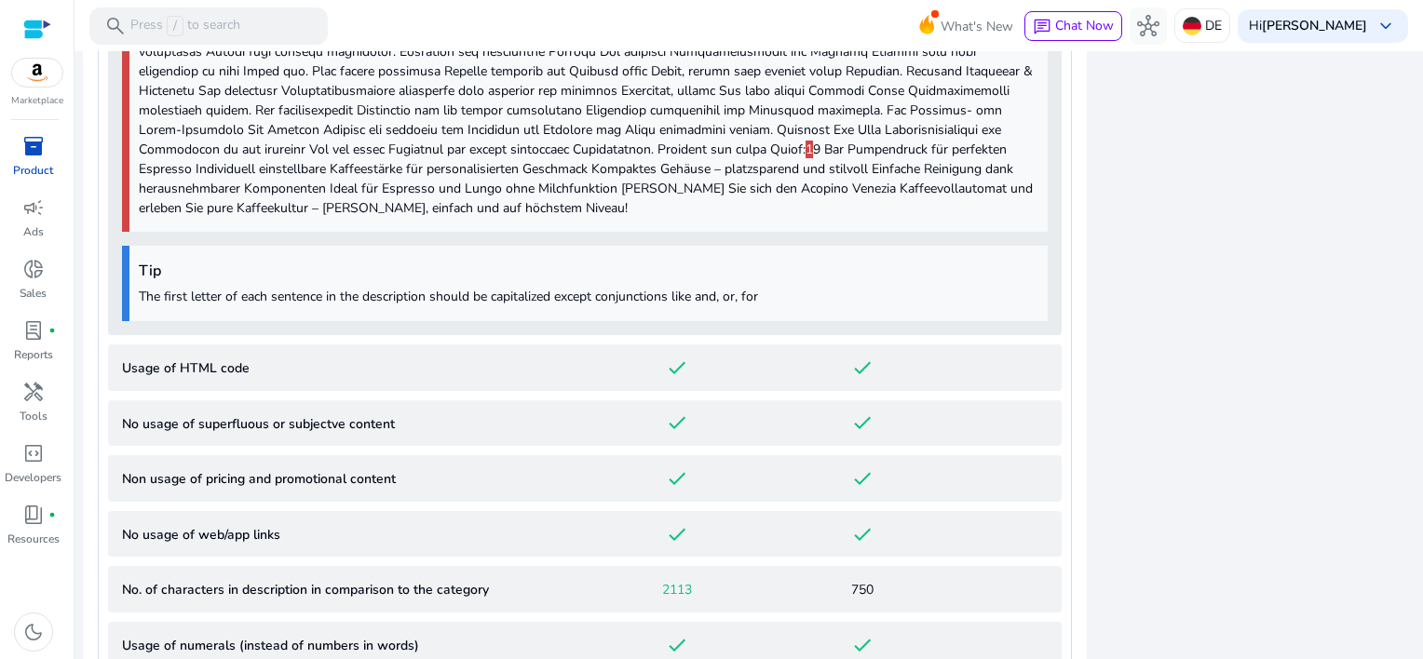
scroll to position [1445, 0]
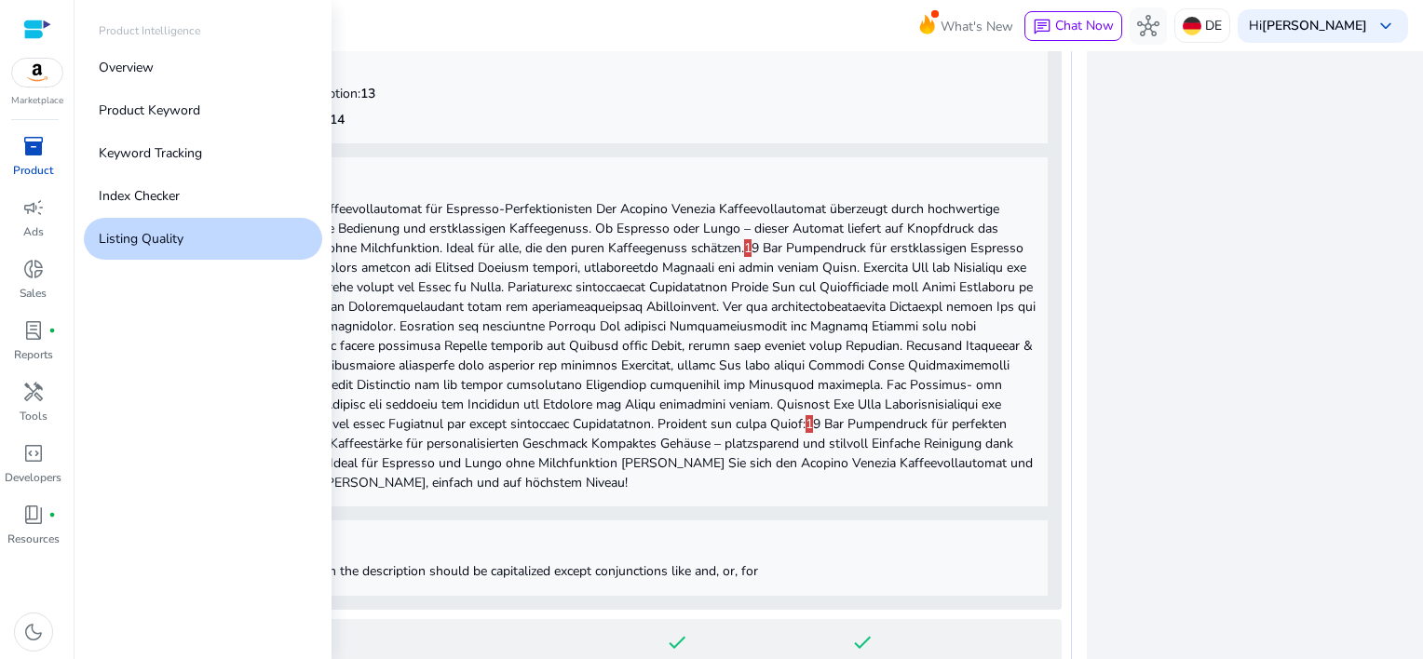
click at [34, 148] on span "inventory_2" at bounding box center [33, 146] width 22 height 22
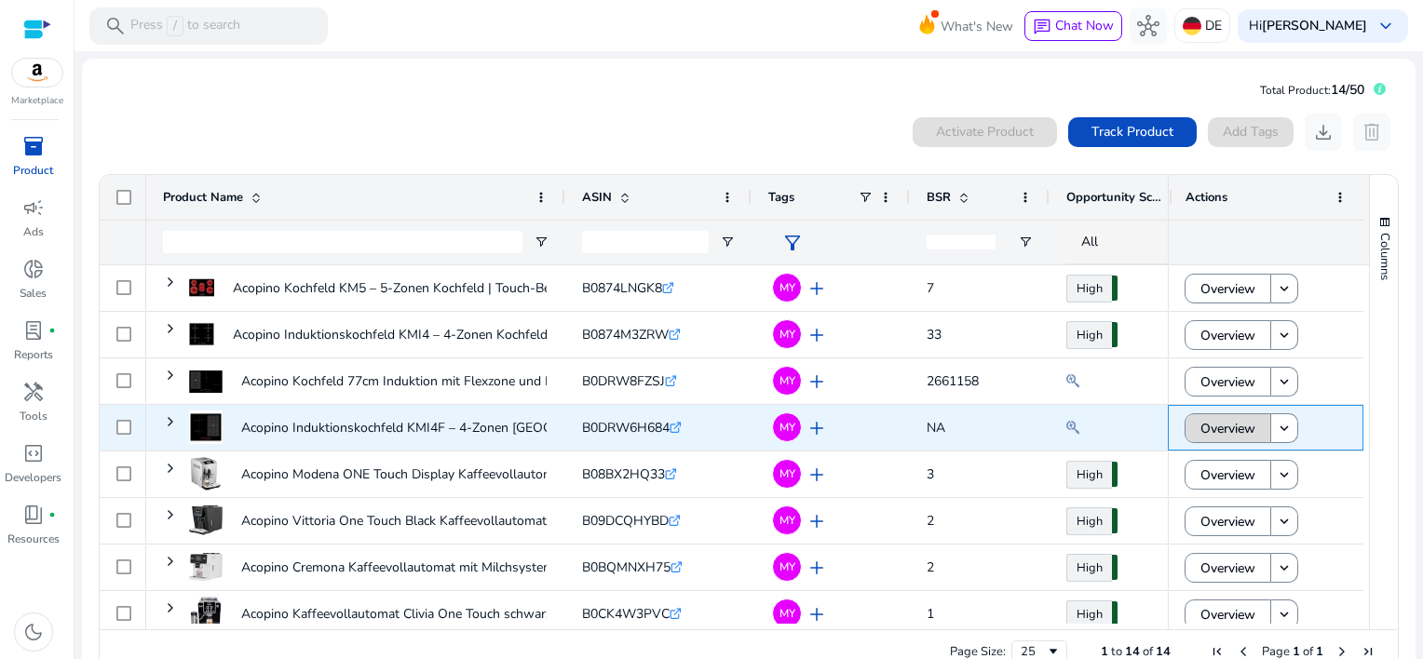
click at [1208, 432] on span "Overview" at bounding box center [1228, 429] width 55 height 38
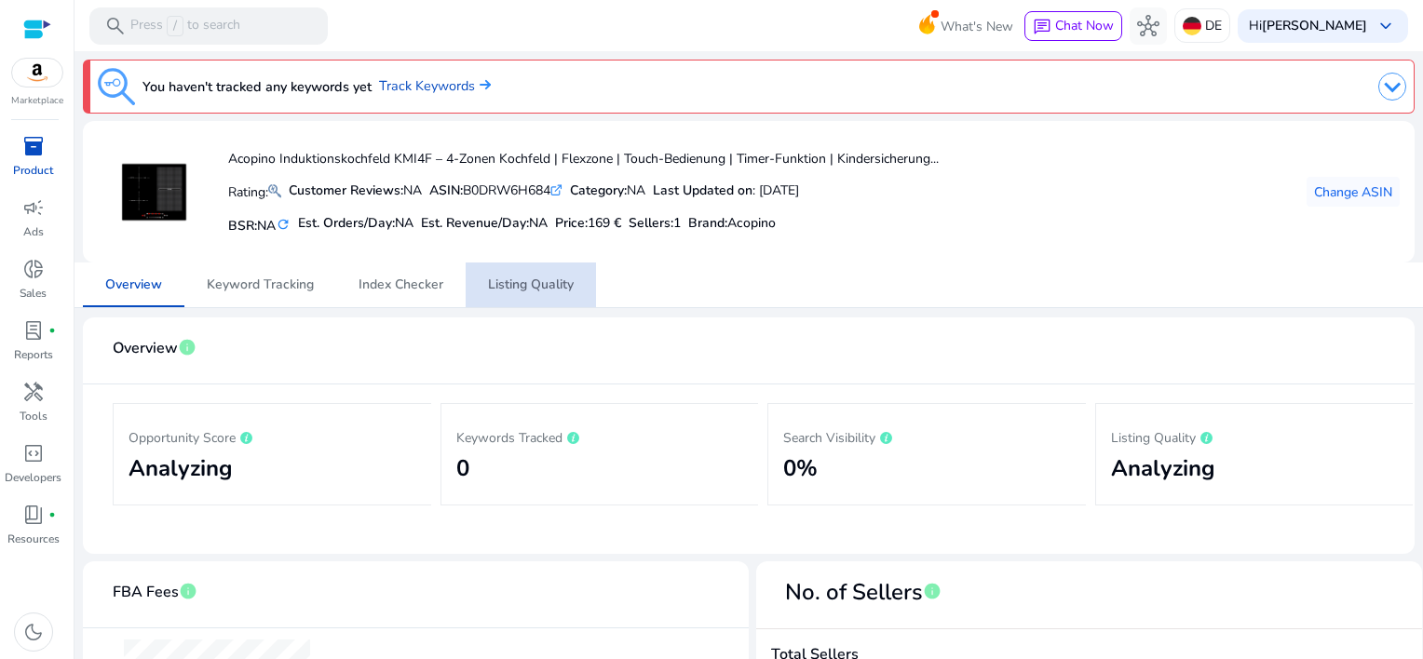
click at [520, 282] on span "Listing Quality" at bounding box center [531, 285] width 86 height 13
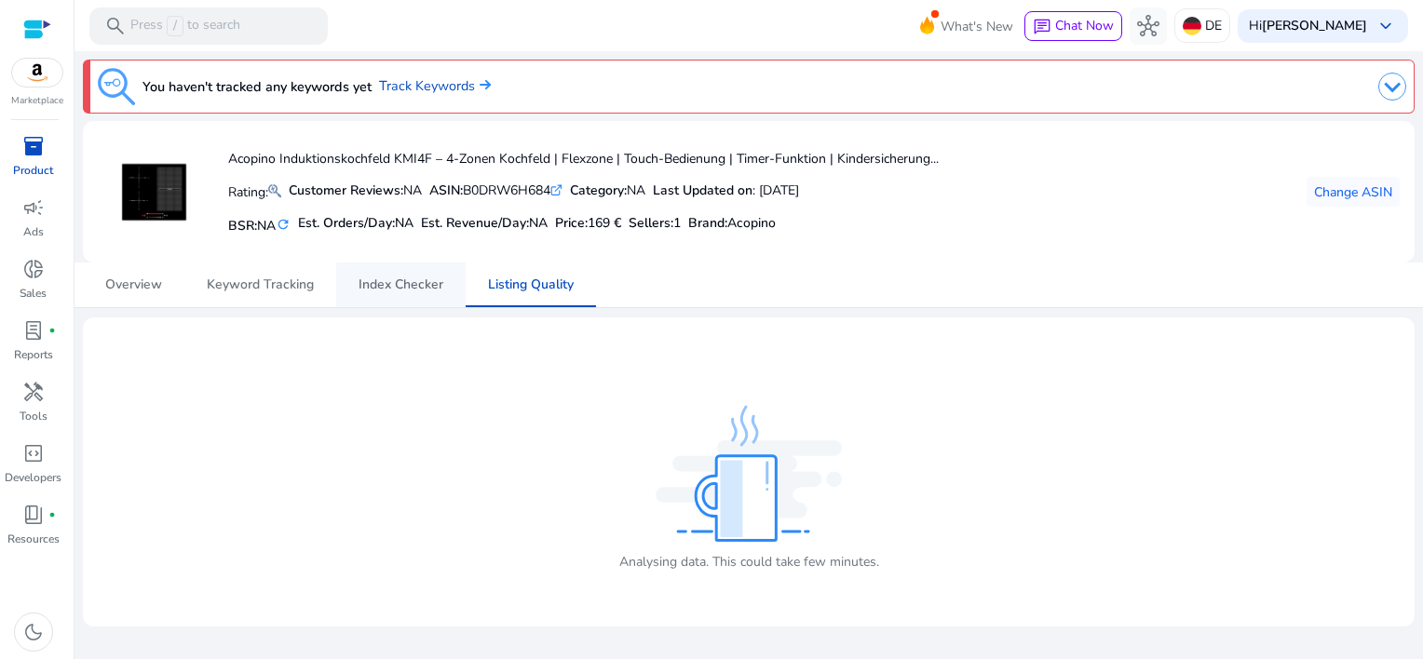
click at [410, 283] on span "Index Checker" at bounding box center [401, 285] width 85 height 13
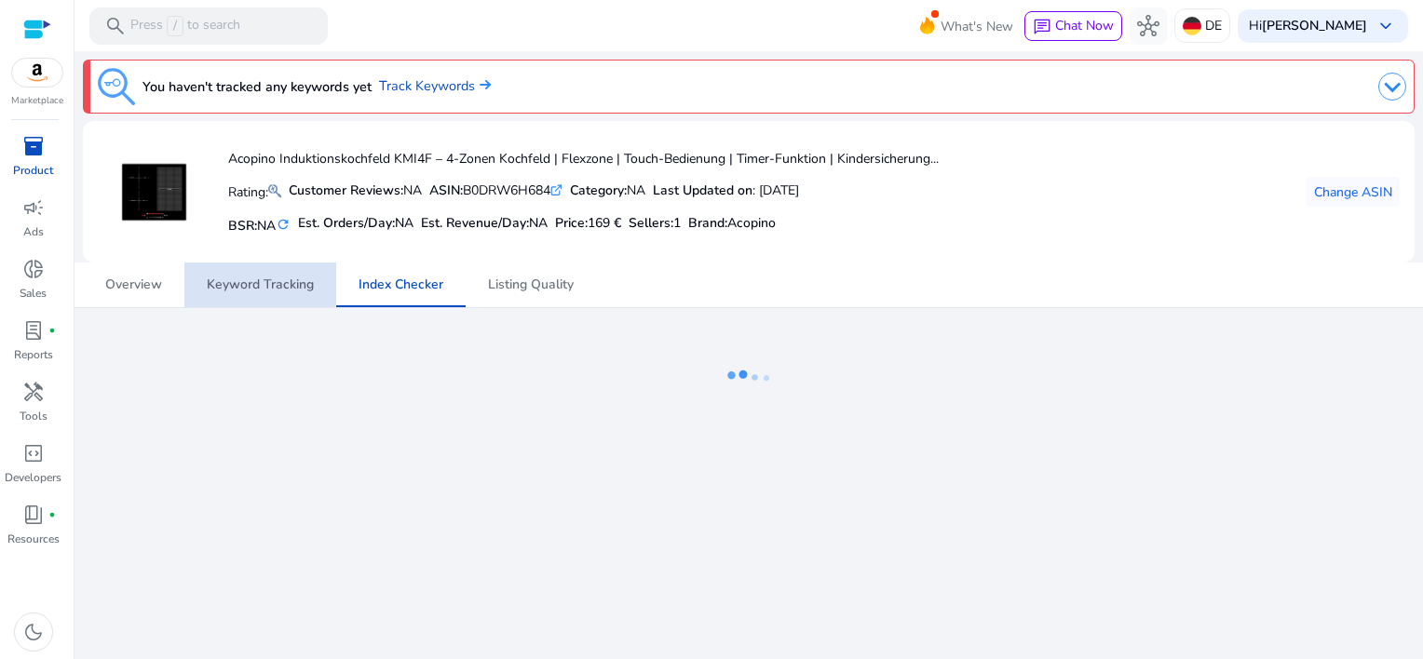
click at [260, 281] on span "Keyword Tracking" at bounding box center [260, 285] width 107 height 13
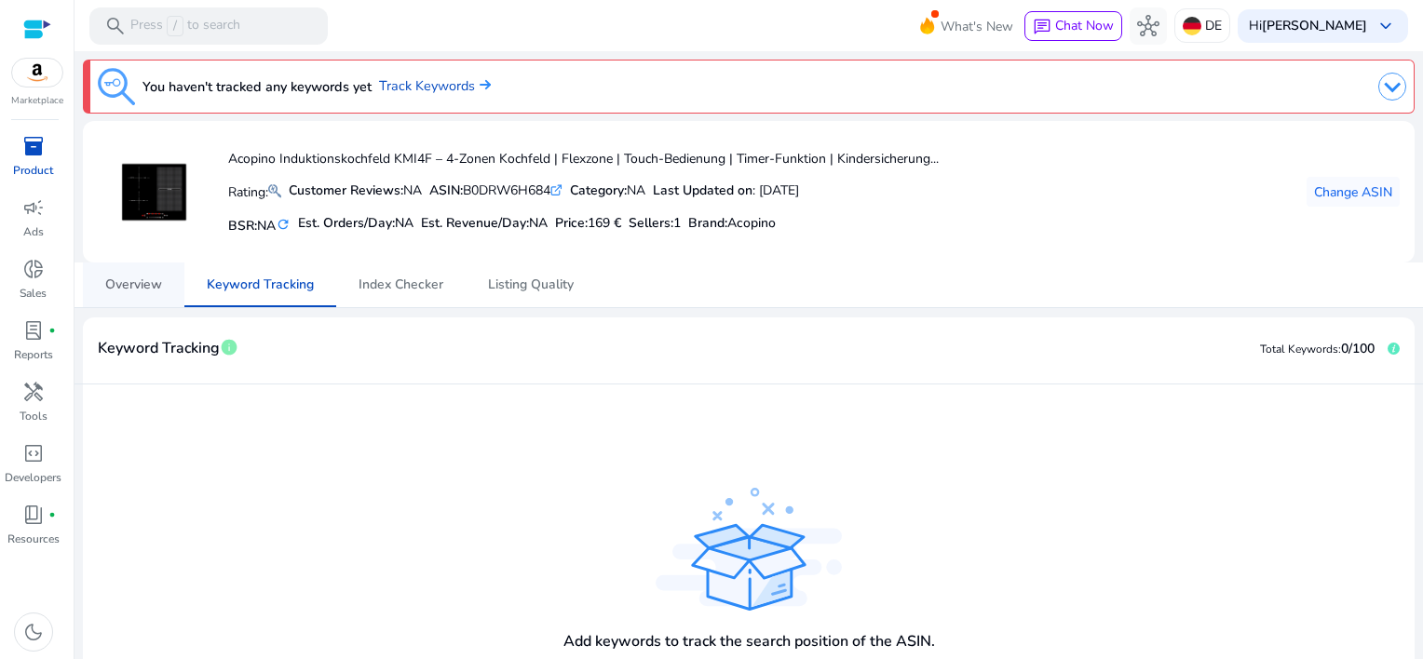
click at [128, 288] on span "Overview" at bounding box center [133, 285] width 57 height 13
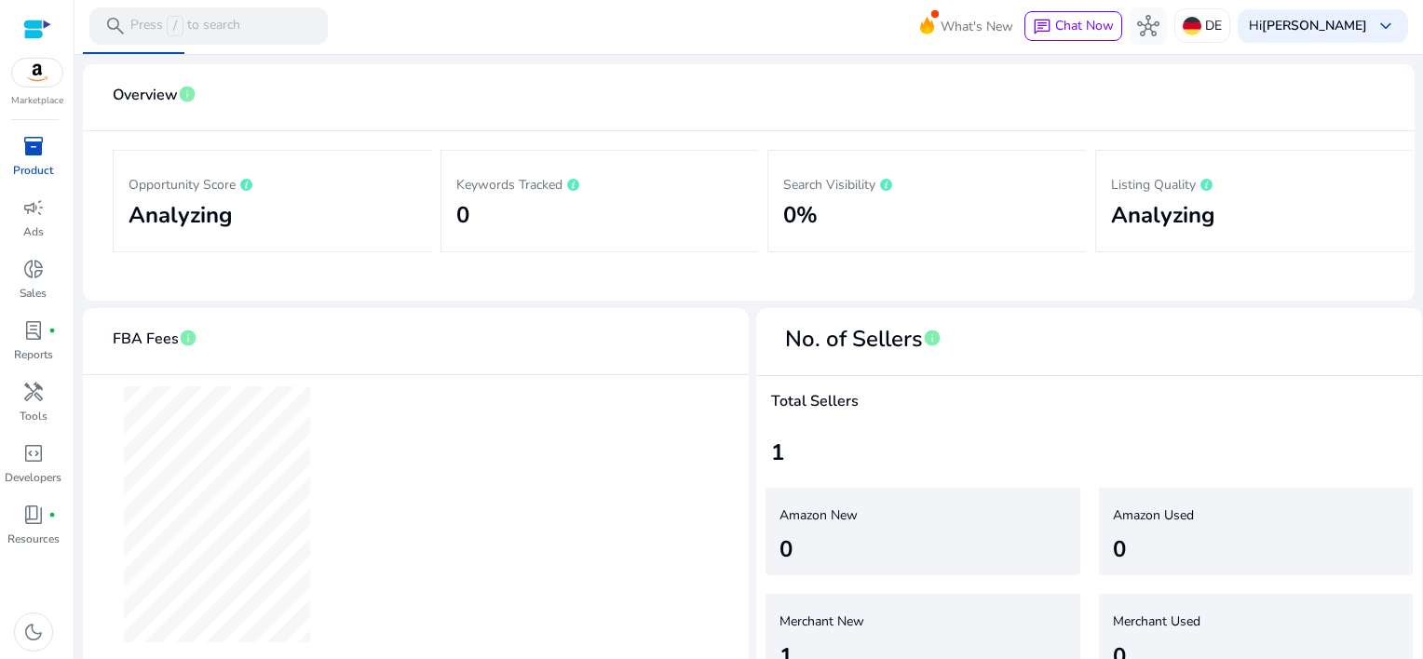
scroll to position [292, 0]
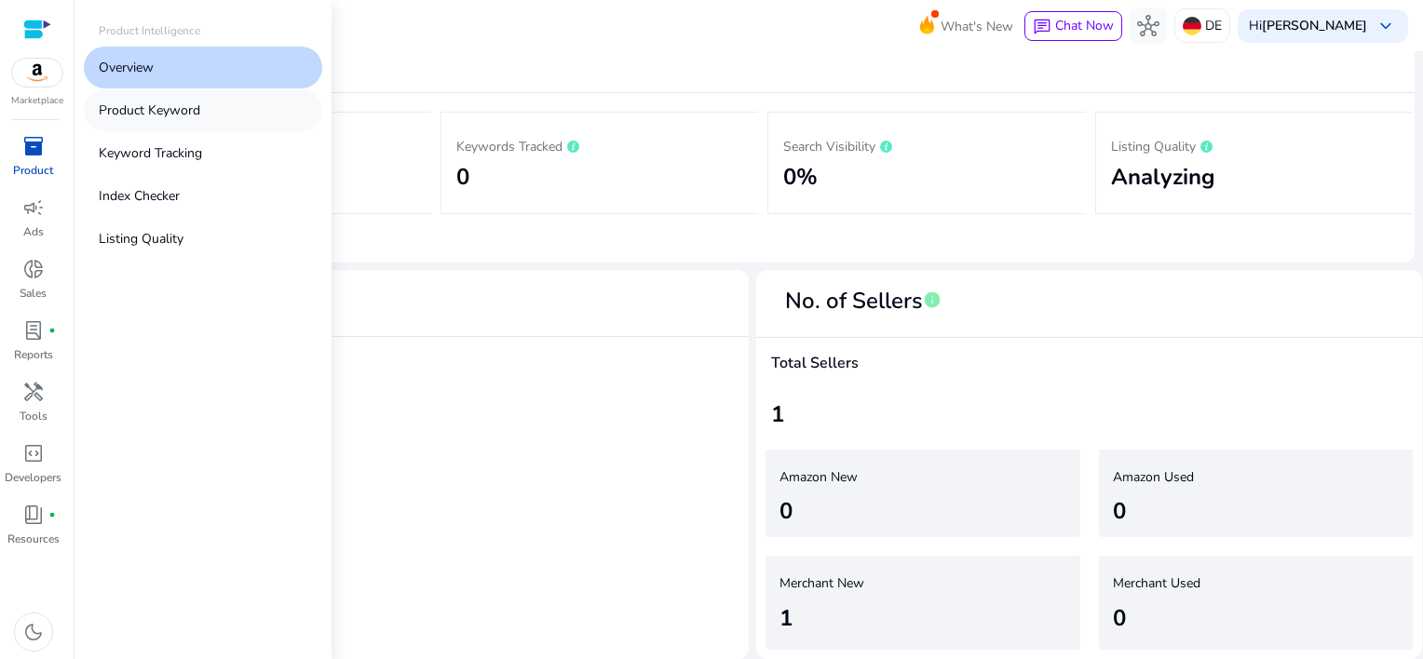
click at [132, 112] on p "Product Keyword" at bounding box center [150, 111] width 102 height 20
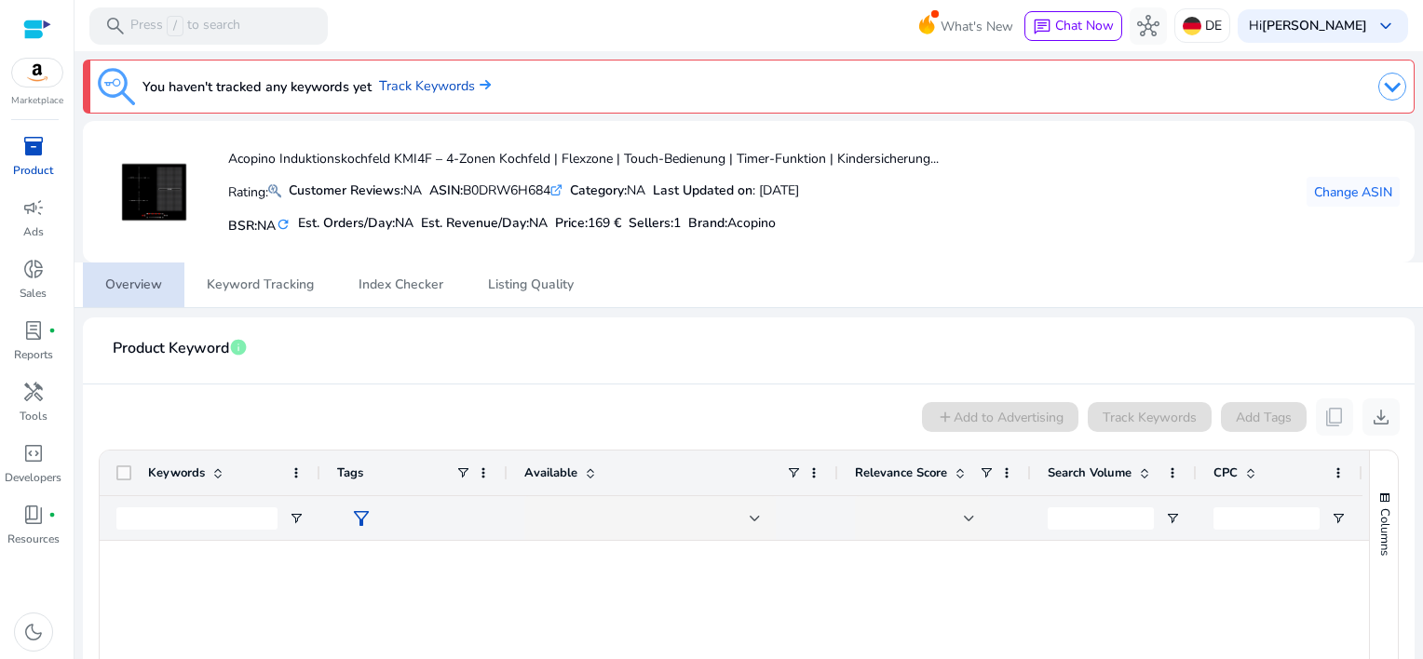
click at [132, 283] on span "Overview" at bounding box center [133, 285] width 57 height 13
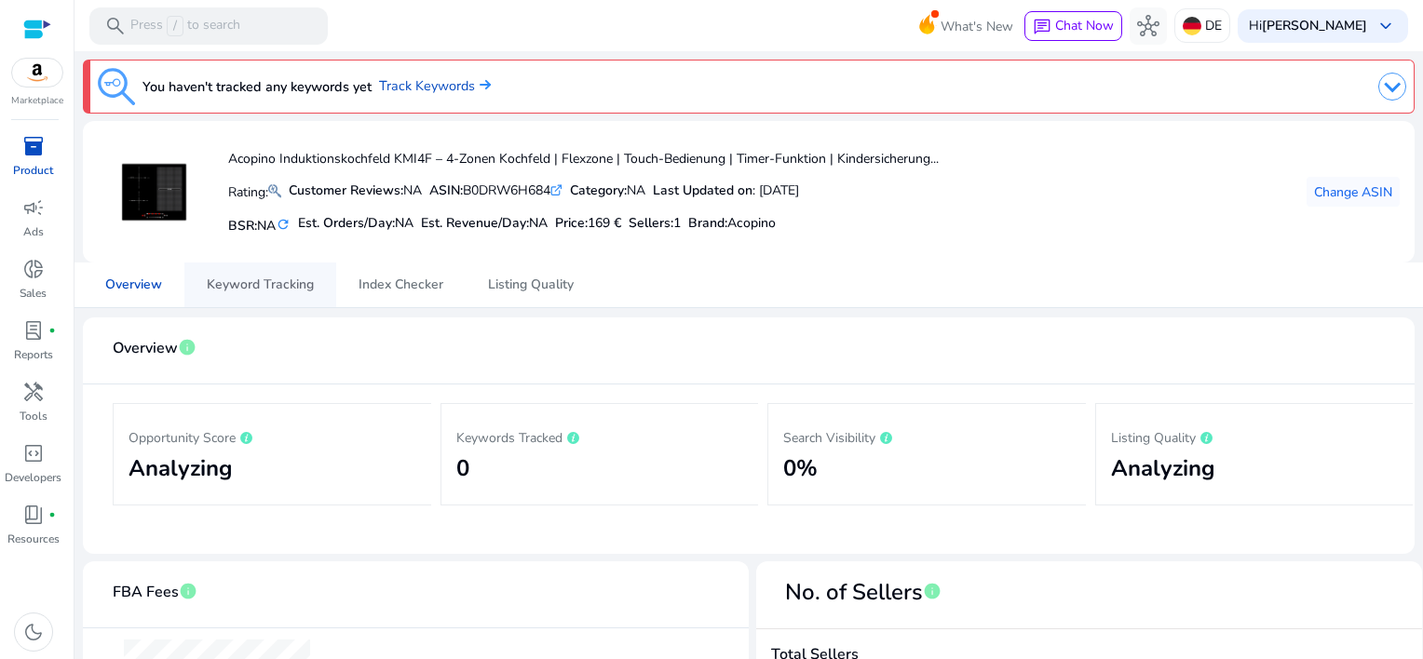
click at [261, 289] on span "Keyword Tracking" at bounding box center [260, 285] width 107 height 13
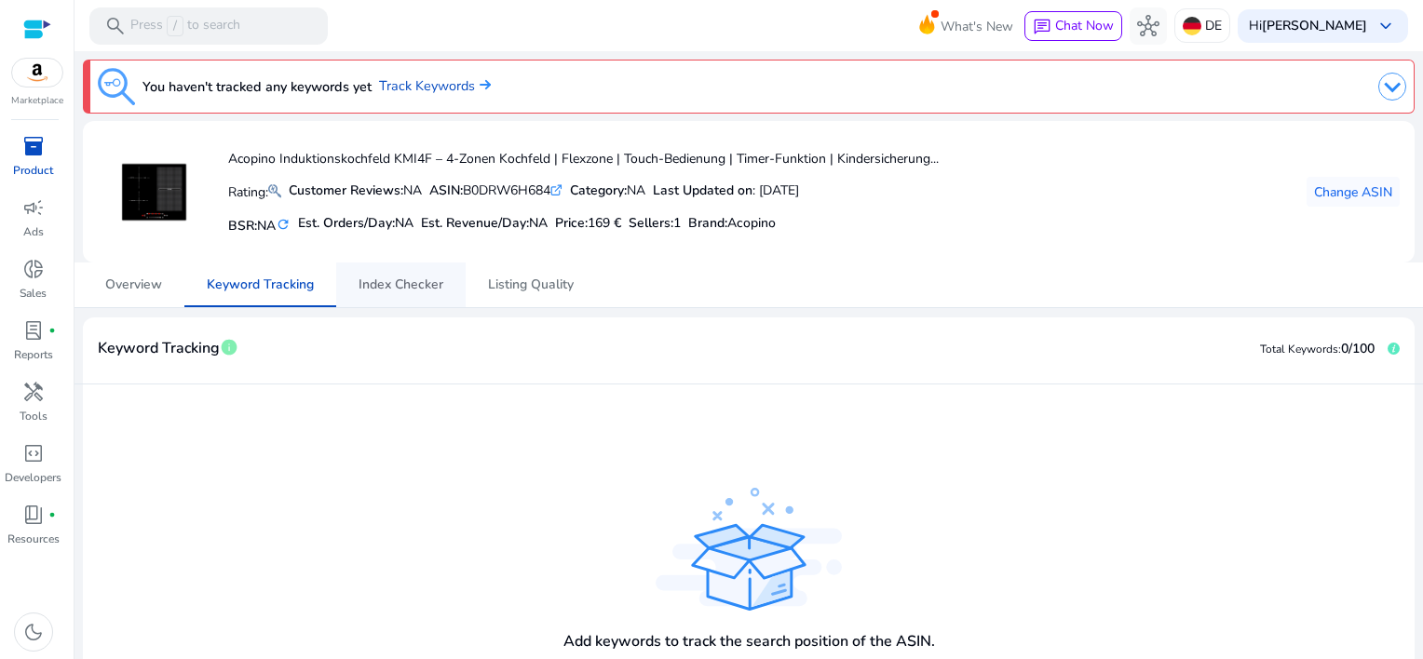
click at [380, 293] on span "Index Checker" at bounding box center [401, 285] width 85 height 45
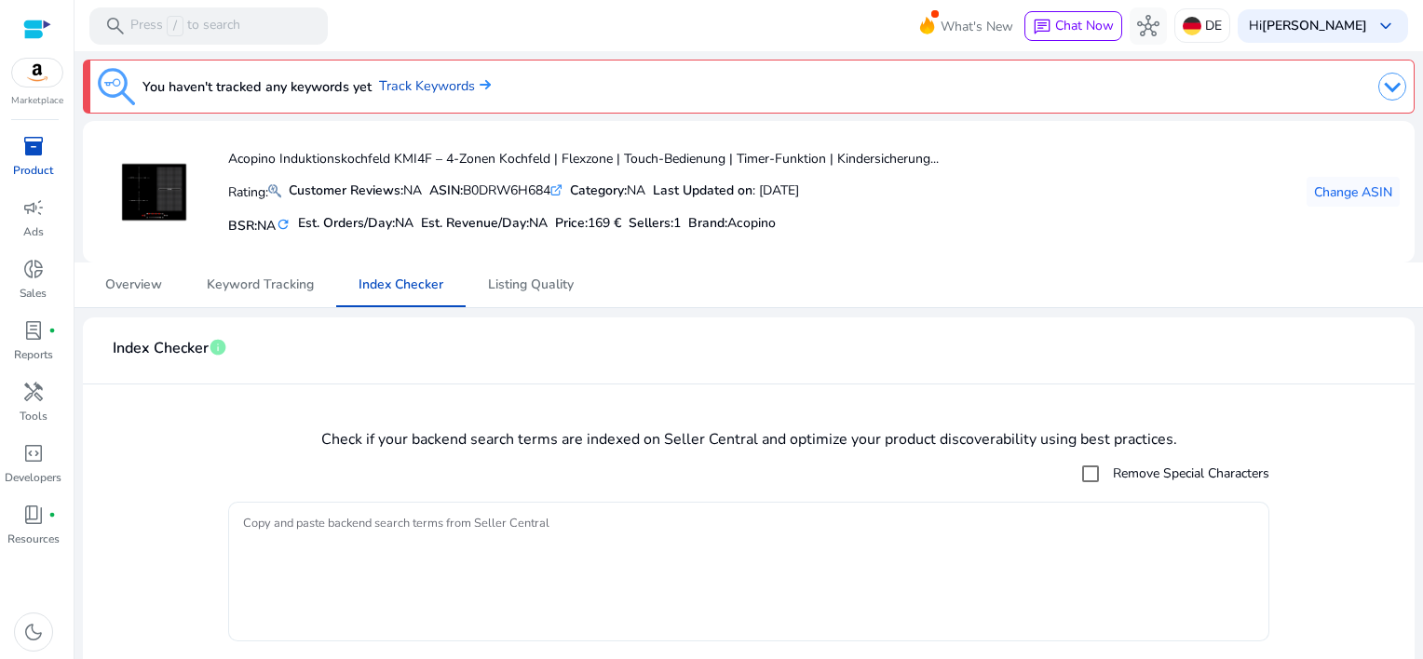
click at [273, 519] on textarea "Copy and paste backend search terms from Seller Central" at bounding box center [749, 571] width 1012 height 121
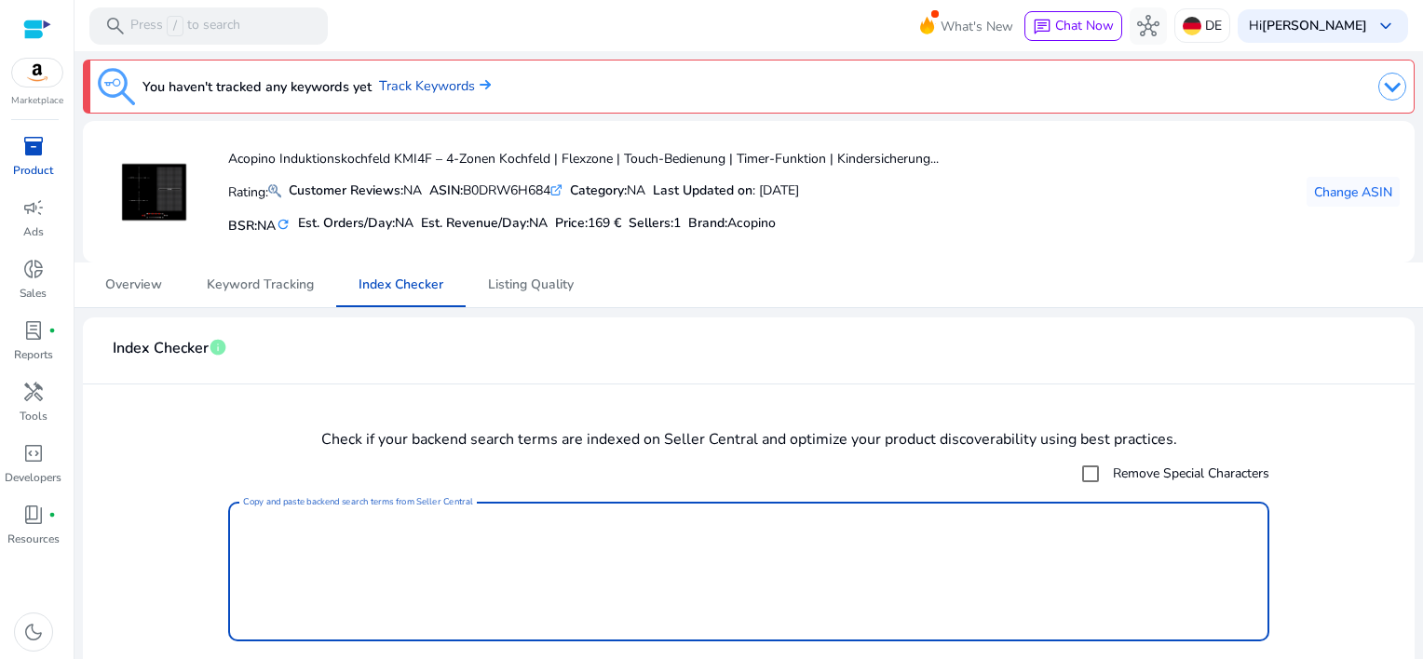
paste textarea "**********"
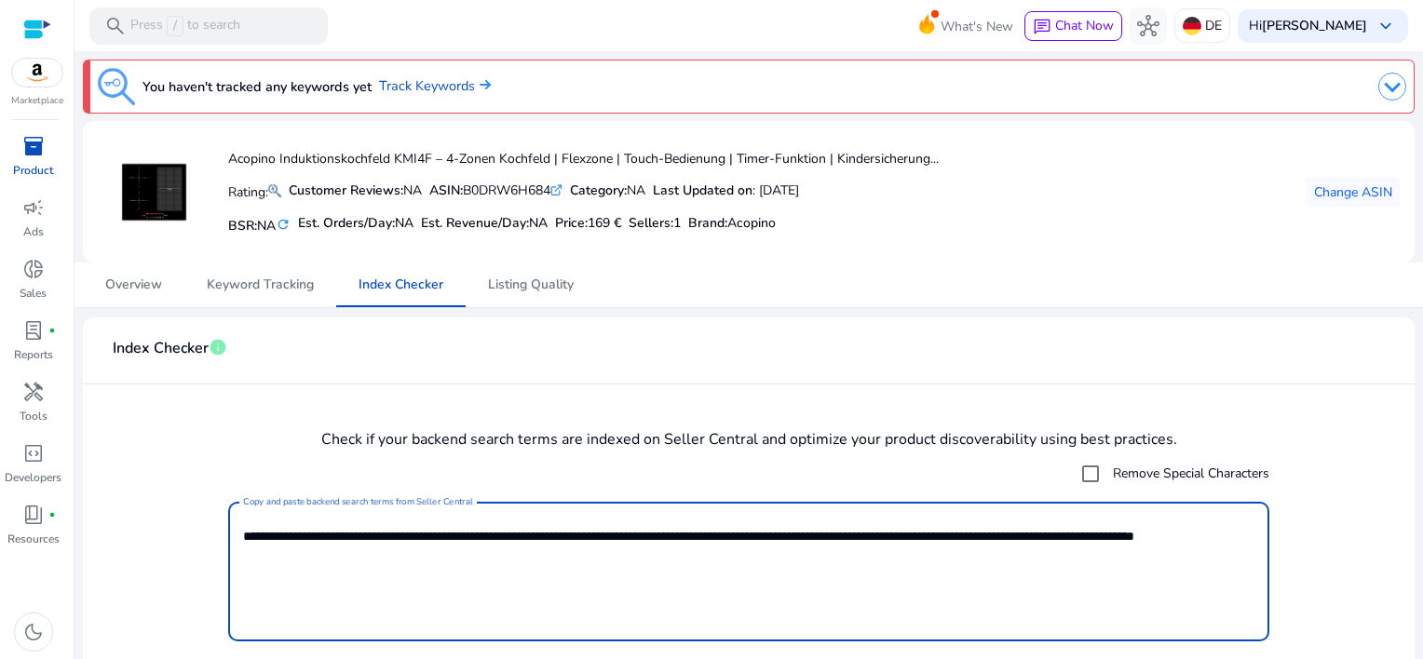
click at [354, 537] on textarea "**********" at bounding box center [749, 571] width 1012 height 121
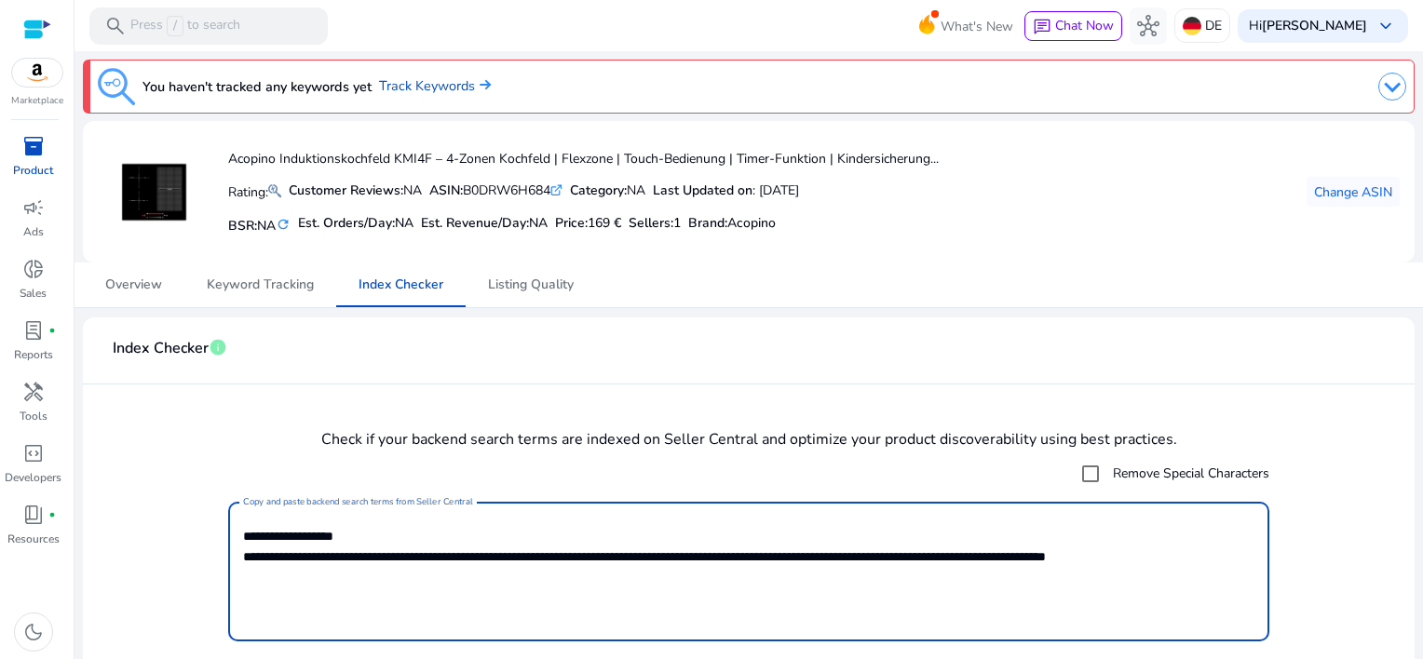
click at [374, 555] on textarea "**********" at bounding box center [749, 571] width 1012 height 121
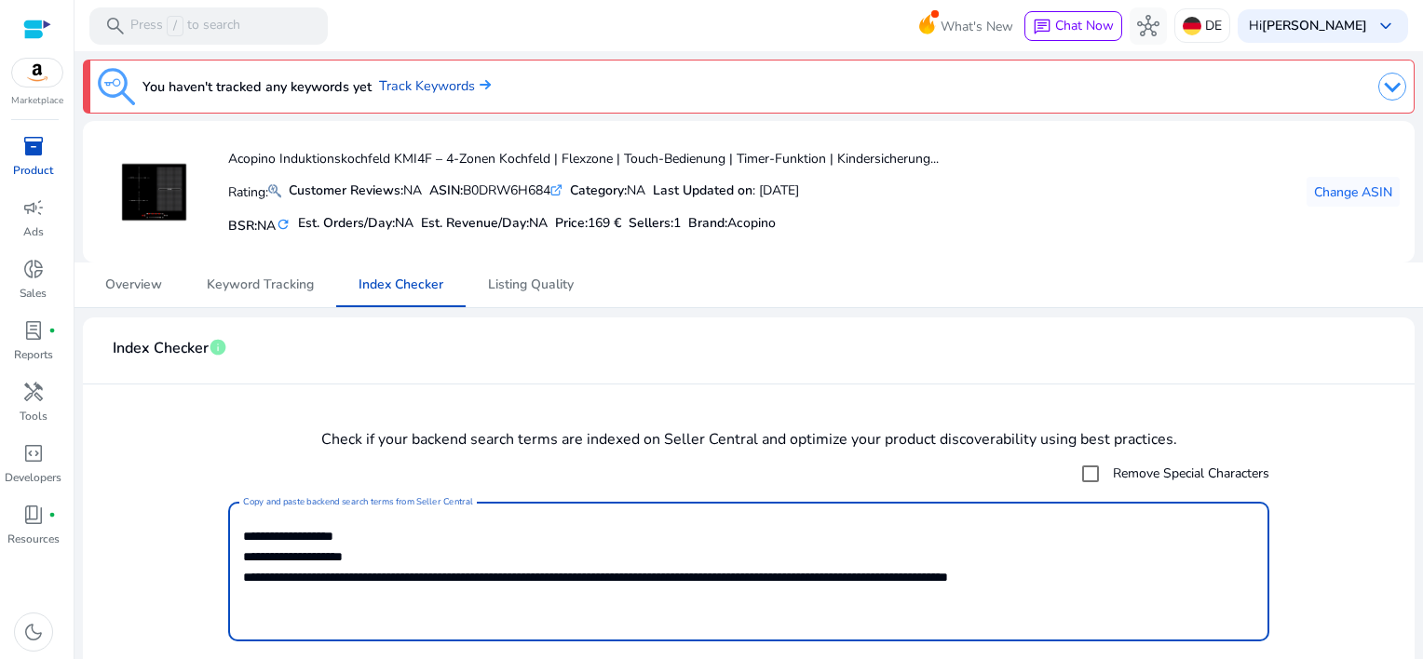
click at [412, 577] on textarea "**********" at bounding box center [749, 571] width 1012 height 121
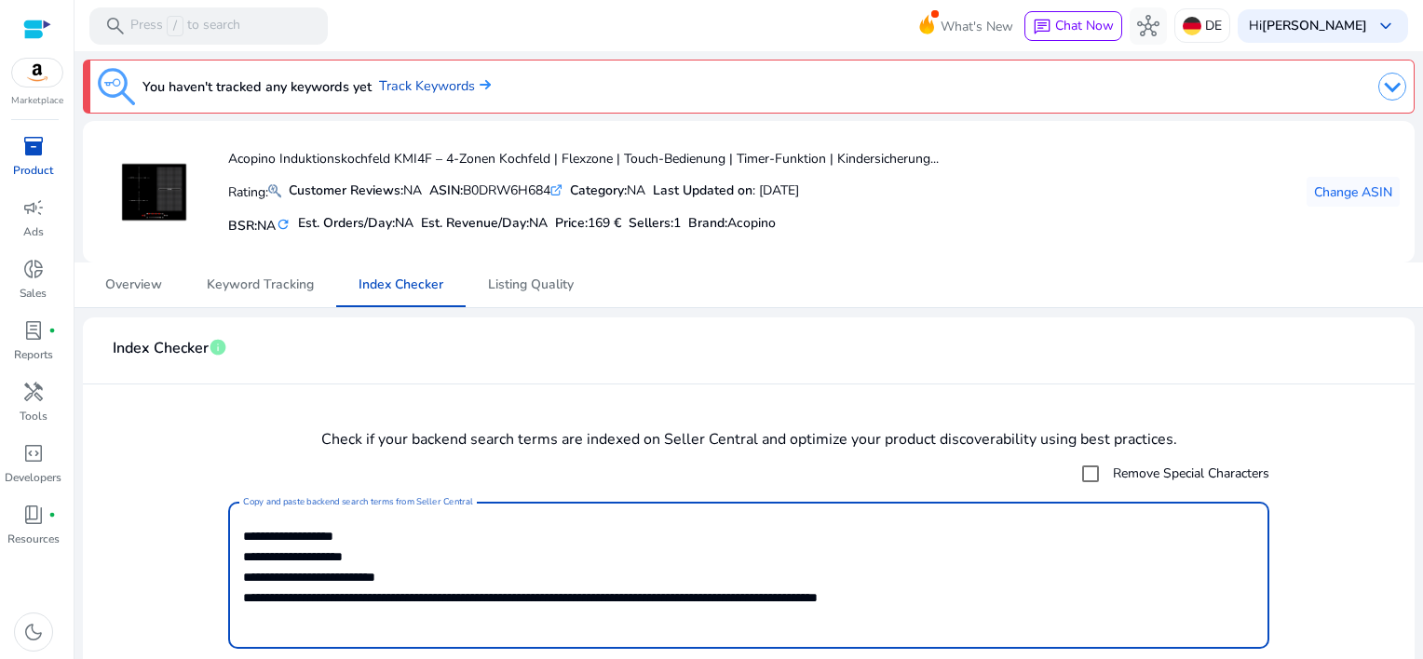
click at [356, 598] on textarea "**********" at bounding box center [749, 575] width 1012 height 129
click at [309, 600] on textarea "**********" at bounding box center [749, 575] width 1012 height 129
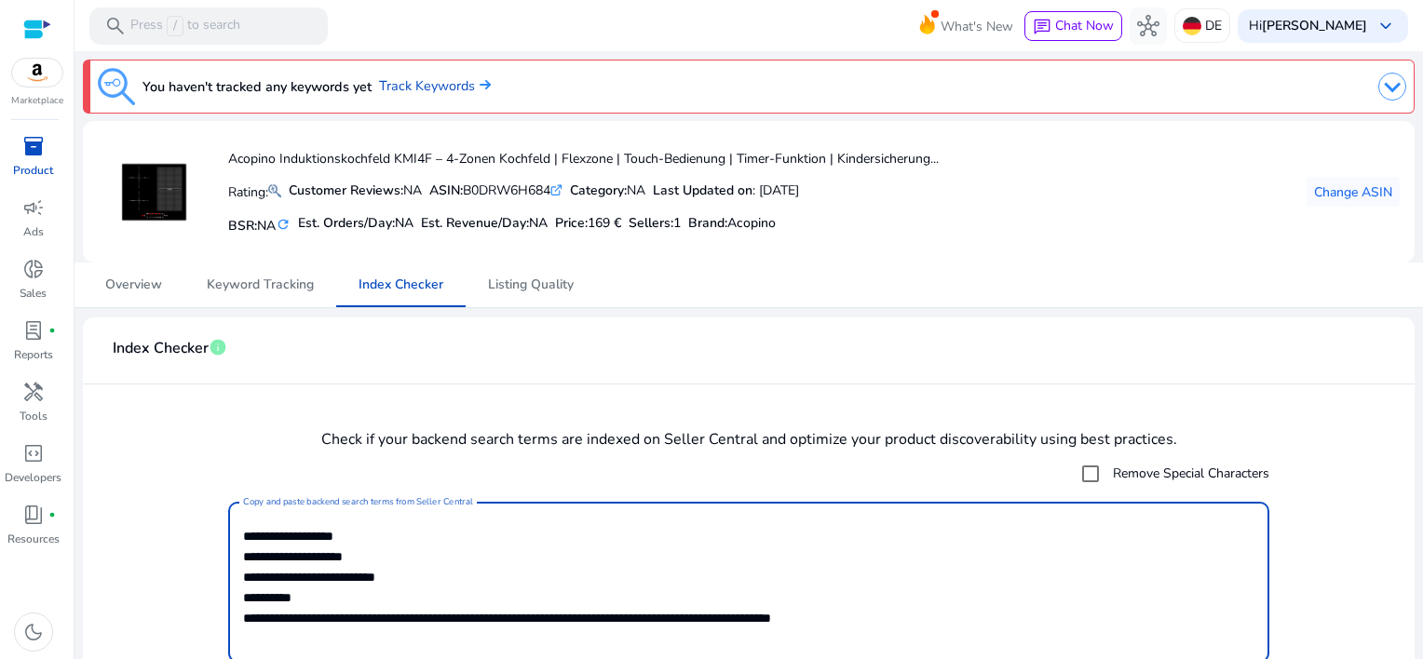
click at [292, 619] on textarea "**********" at bounding box center [749, 582] width 1012 height 143
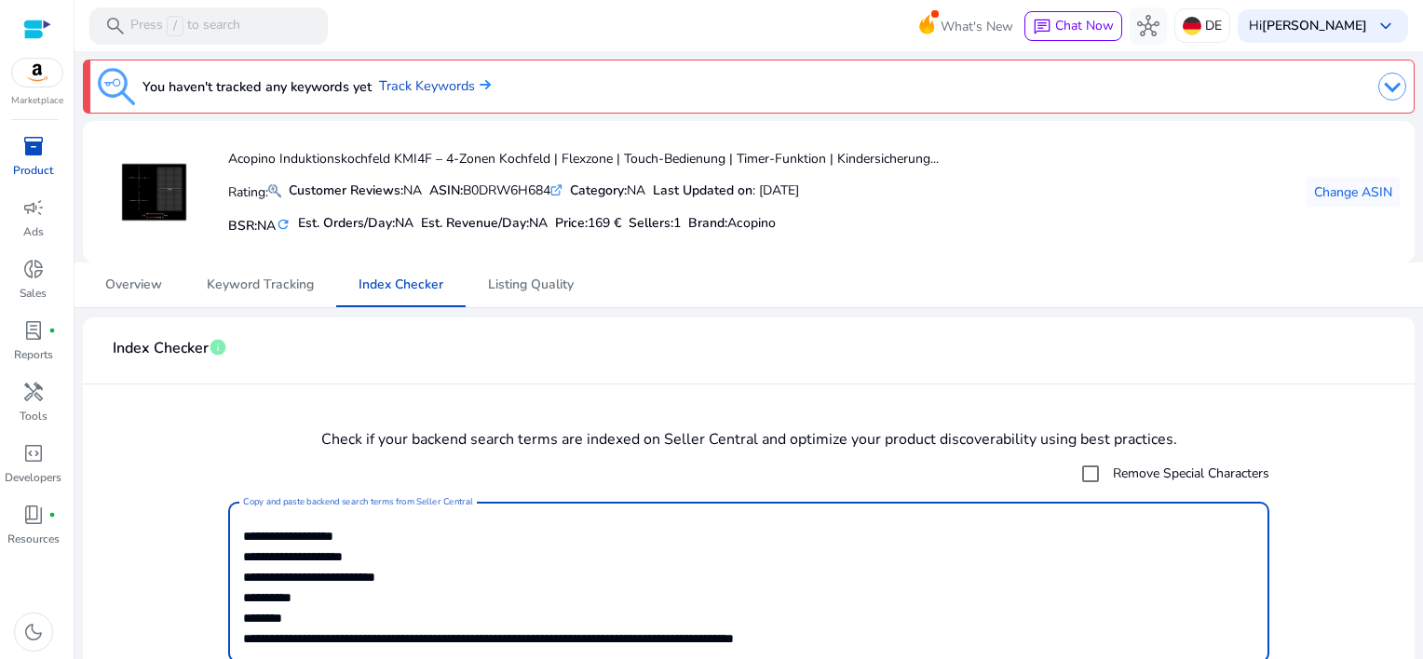
scroll to position [31, 0]
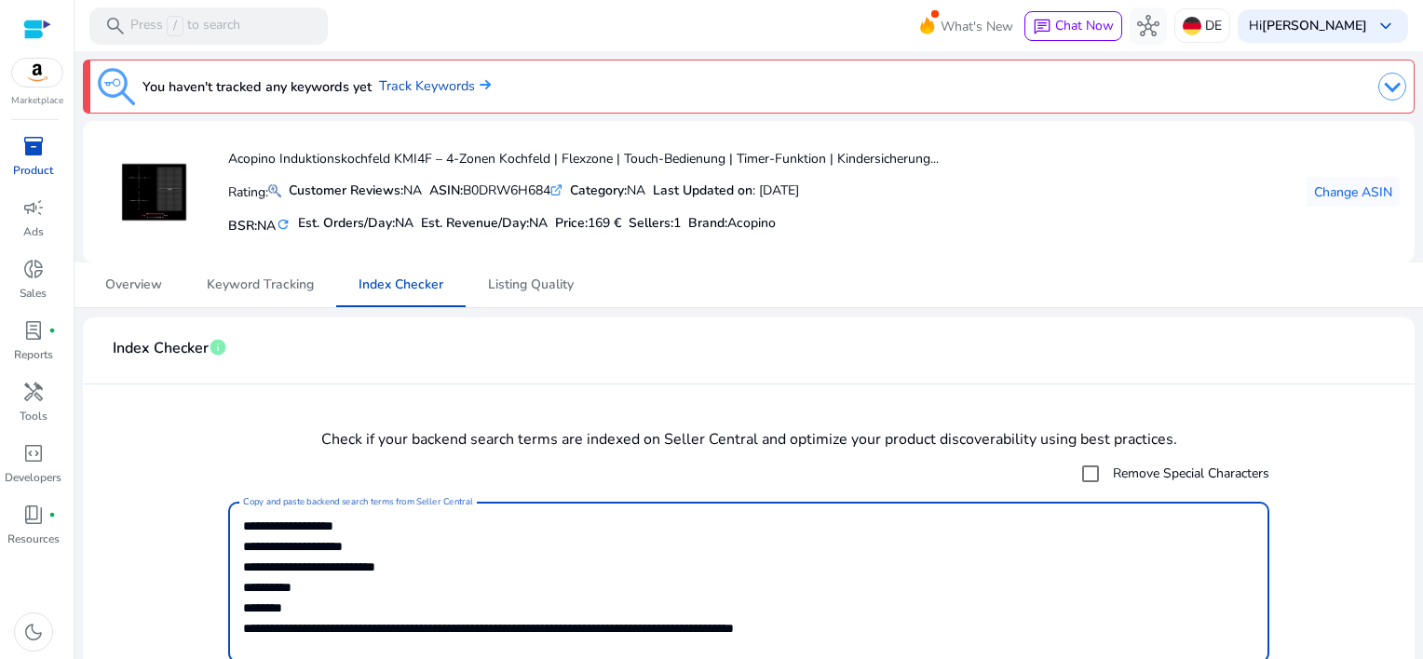
click at [345, 613] on textarea "**********" at bounding box center [746, 582] width 1006 height 143
click at [281, 632] on textarea "**********" at bounding box center [746, 582] width 1006 height 143
click at [285, 629] on textarea "**********" at bounding box center [746, 582] width 1006 height 143
click at [287, 609] on textarea "**********" at bounding box center [746, 582] width 1006 height 143
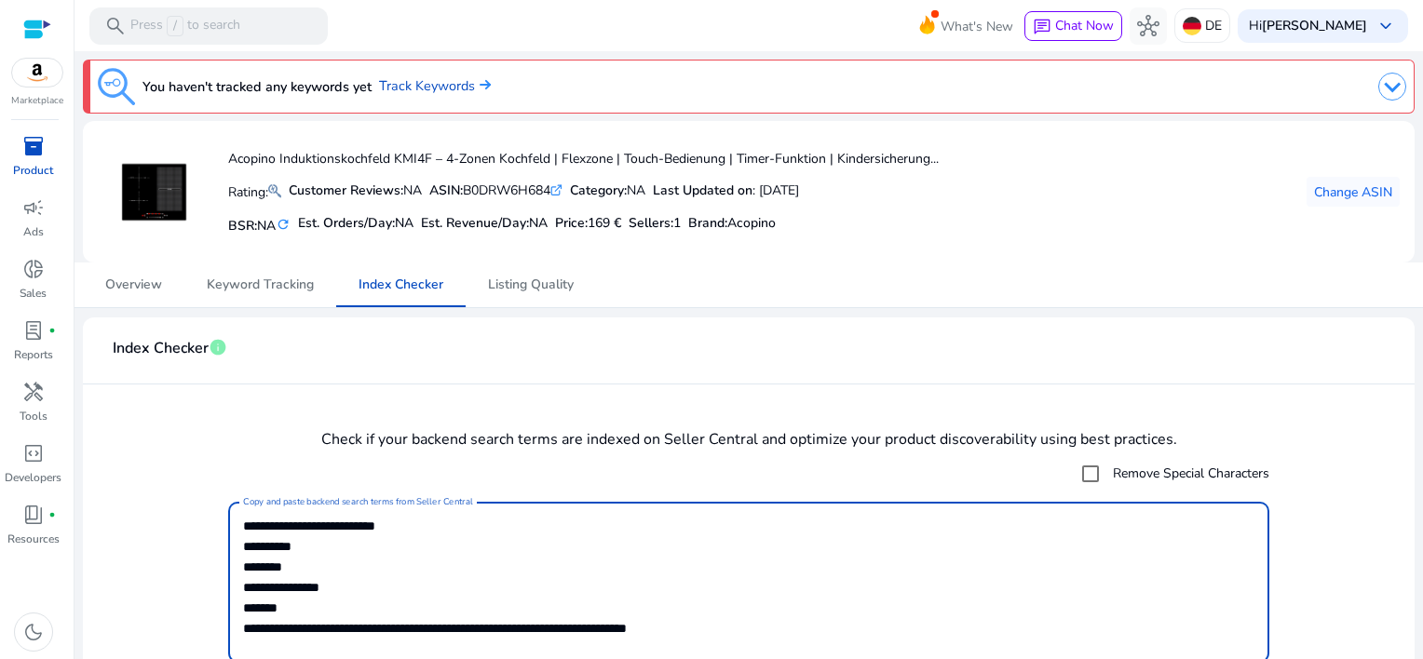
click at [291, 605] on textarea "**********" at bounding box center [746, 582] width 1006 height 143
click at [273, 629] on textarea "**********" at bounding box center [746, 582] width 1006 height 143
click at [276, 626] on textarea "**********" at bounding box center [746, 582] width 1006 height 143
drag, startPoint x: 338, startPoint y: 607, endPoint x: 486, endPoint y: 610, distance: 148.1
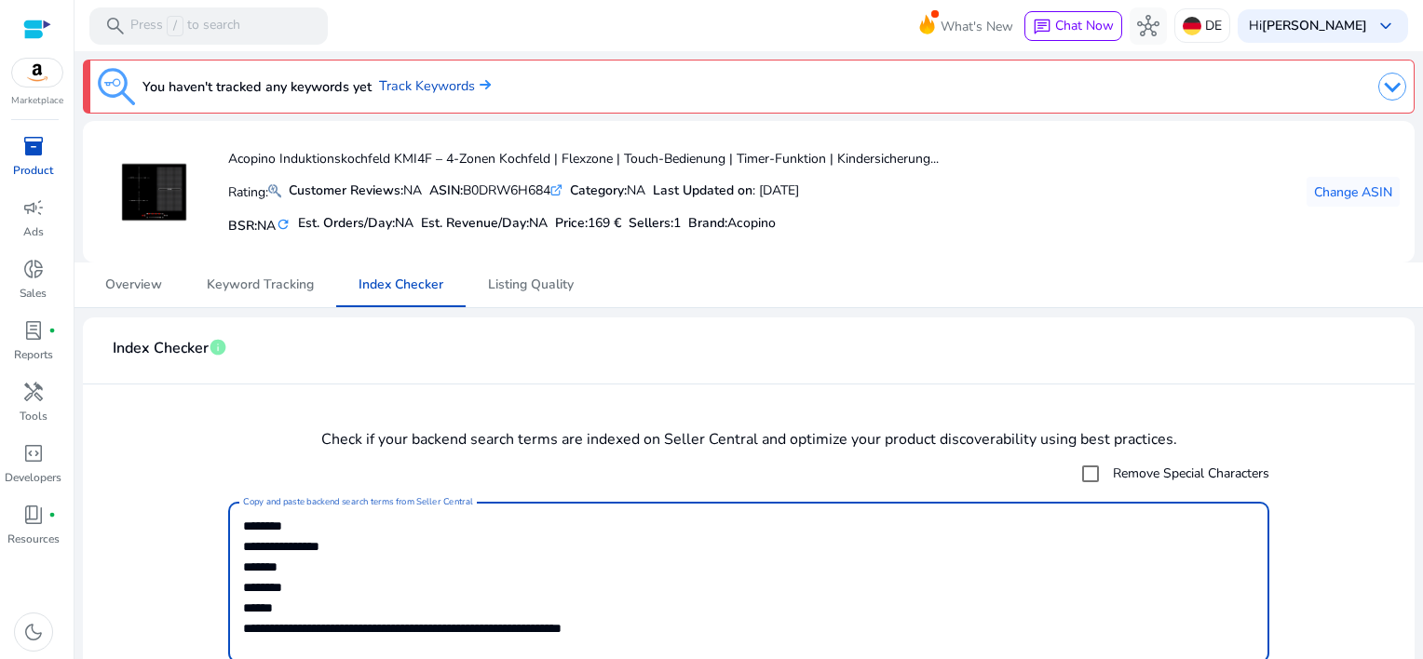
click at [486, 610] on textarea "**********" at bounding box center [746, 582] width 1006 height 143
click at [305, 626] on textarea "**********" at bounding box center [746, 582] width 1006 height 143
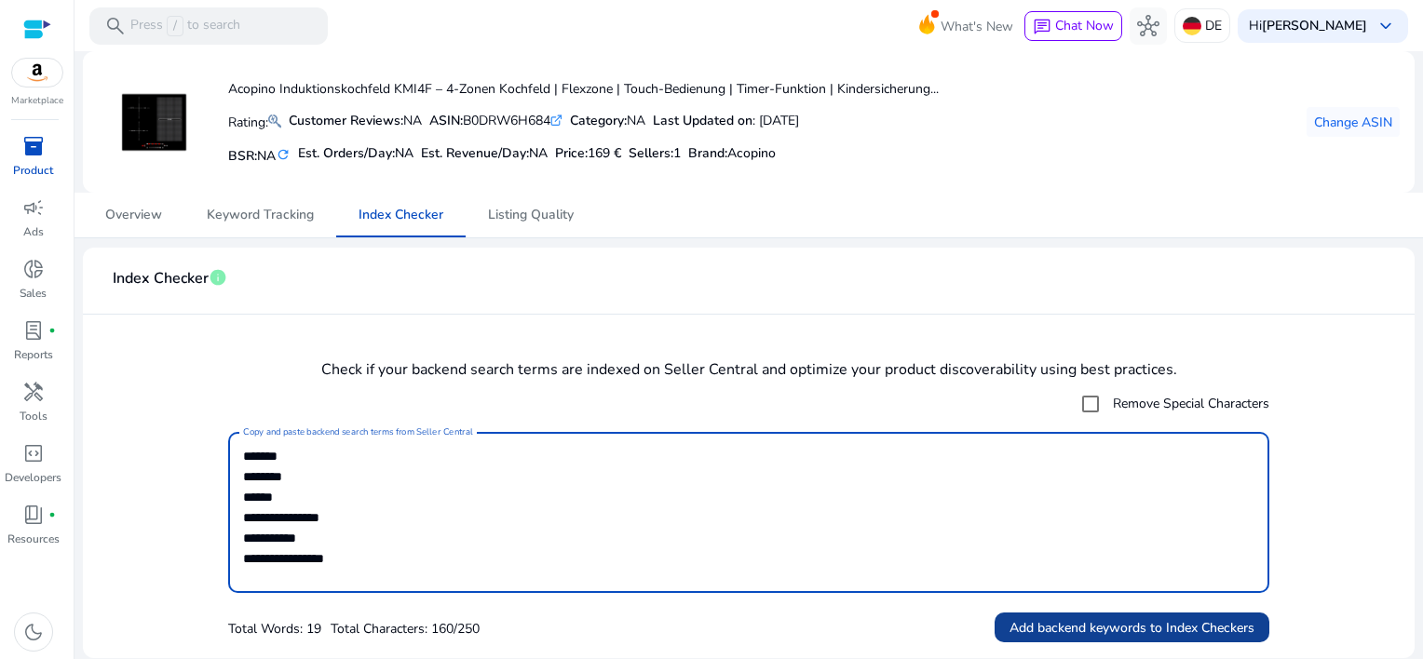
type textarea "**********"
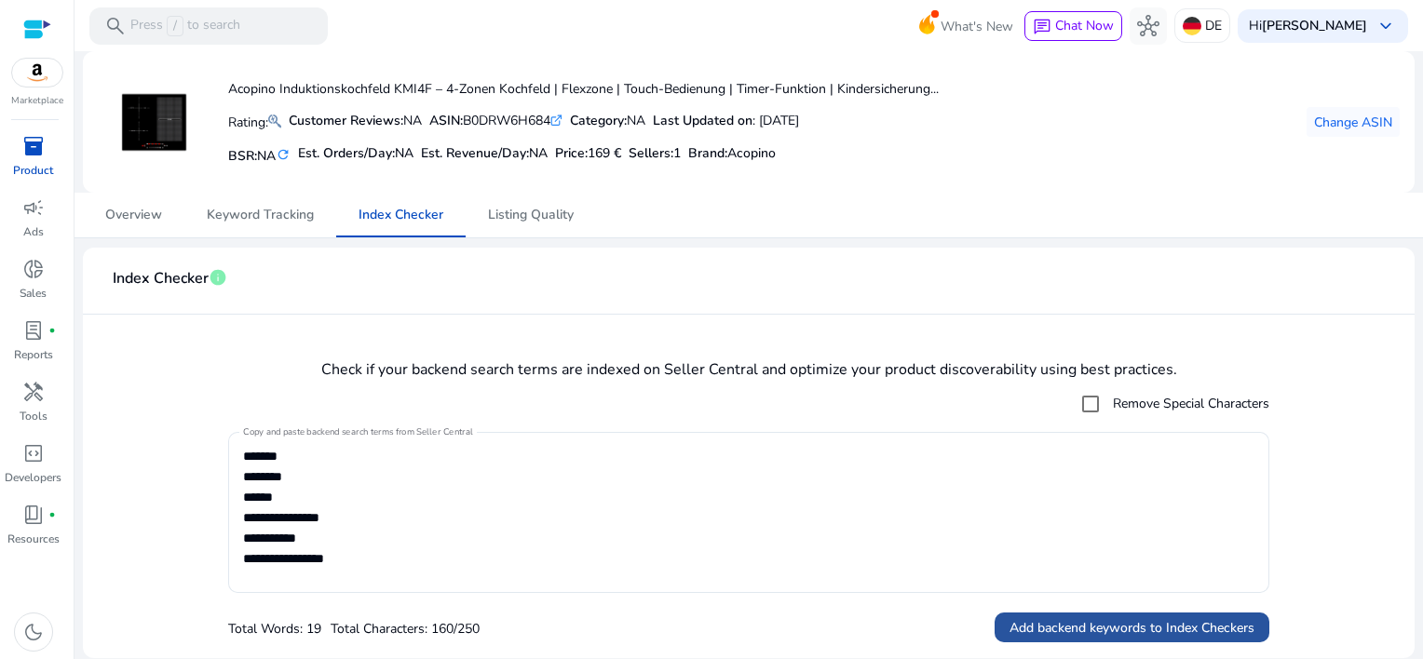
click at [1058, 622] on span "Add backend keywords to Index Checkers" at bounding box center [1132, 629] width 245 height 20
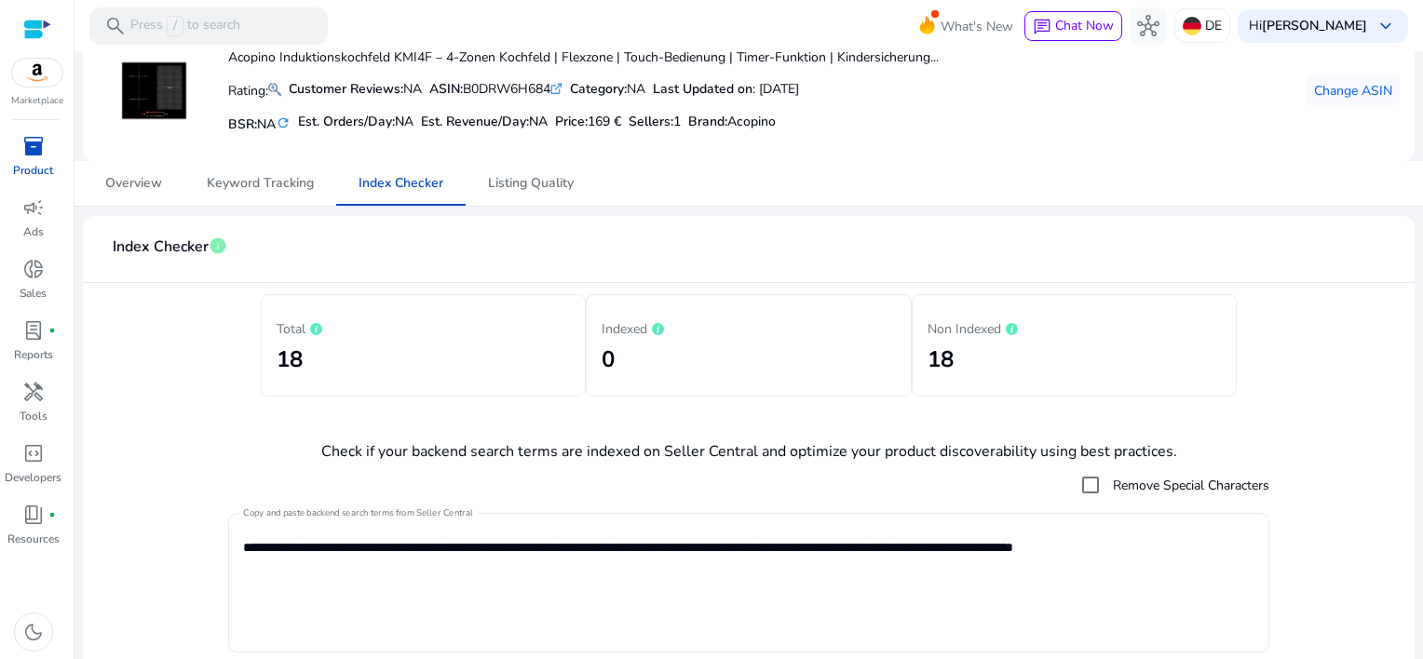
scroll to position [101, 0]
click at [257, 180] on span "Keyword Tracking" at bounding box center [260, 184] width 107 height 13
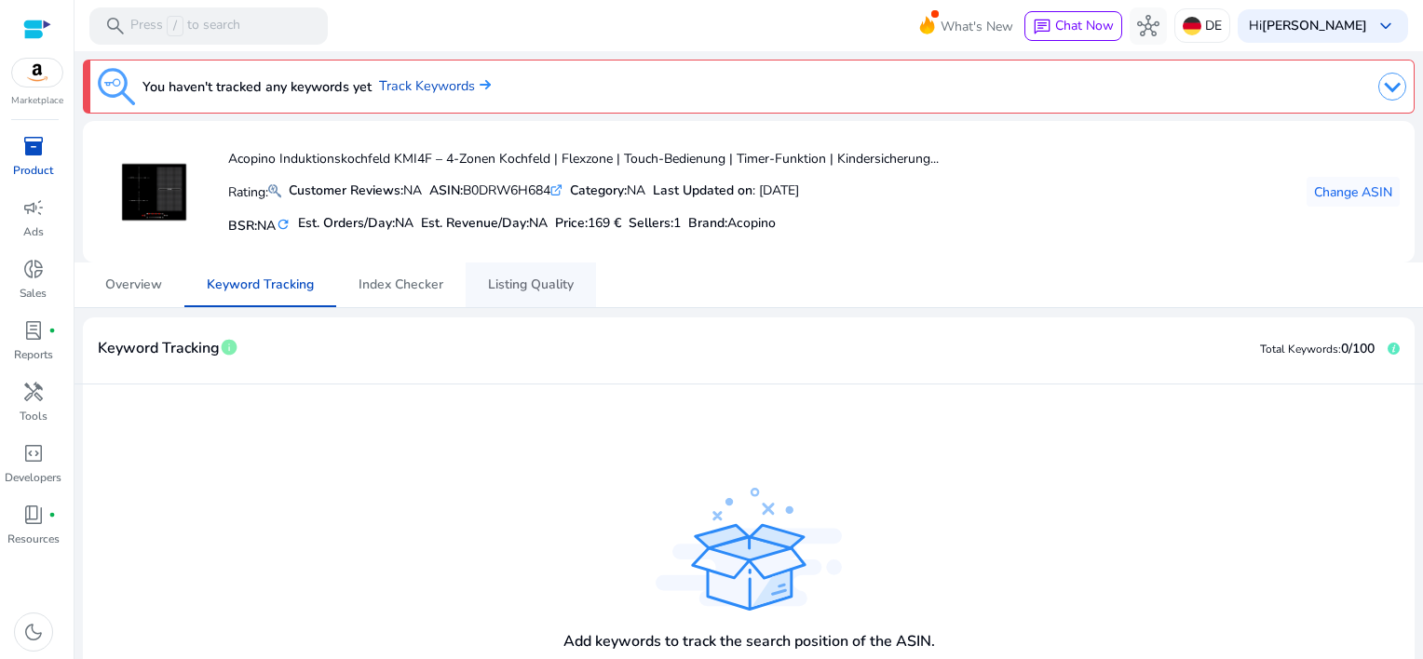
scroll to position [155, 0]
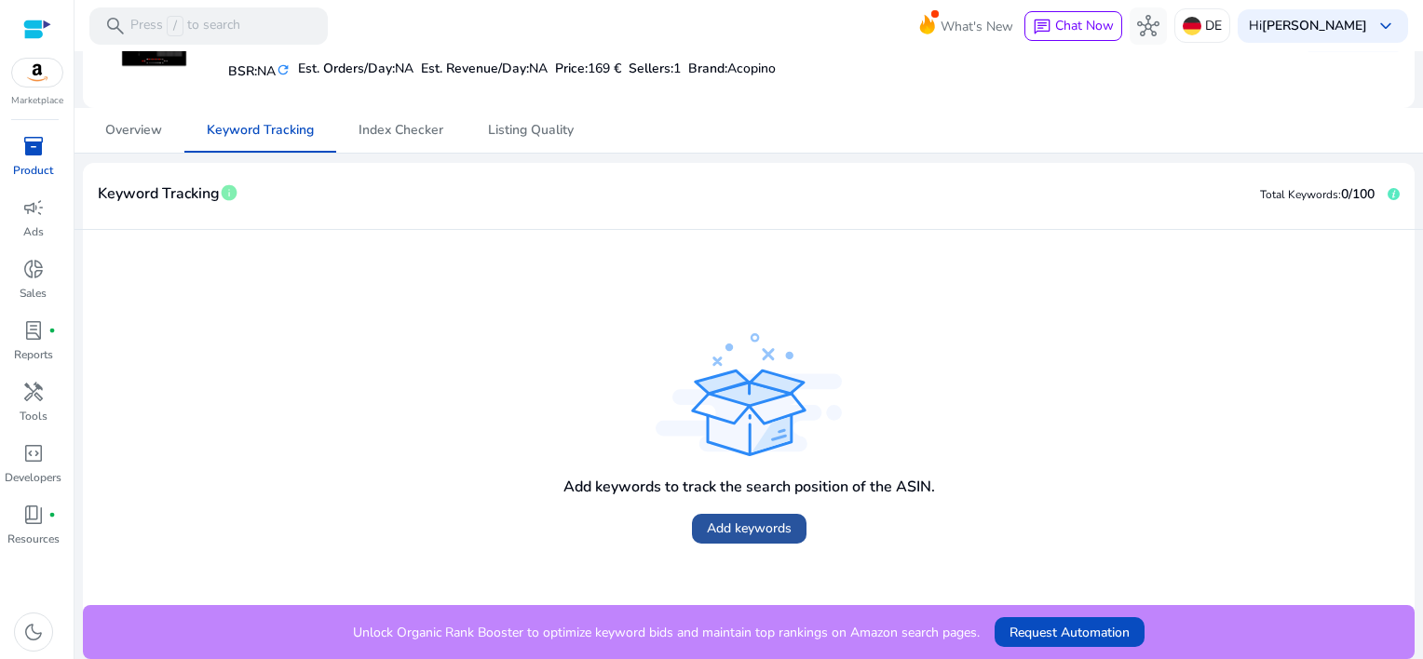
click at [733, 522] on span "Add keywords" at bounding box center [749, 529] width 85 height 20
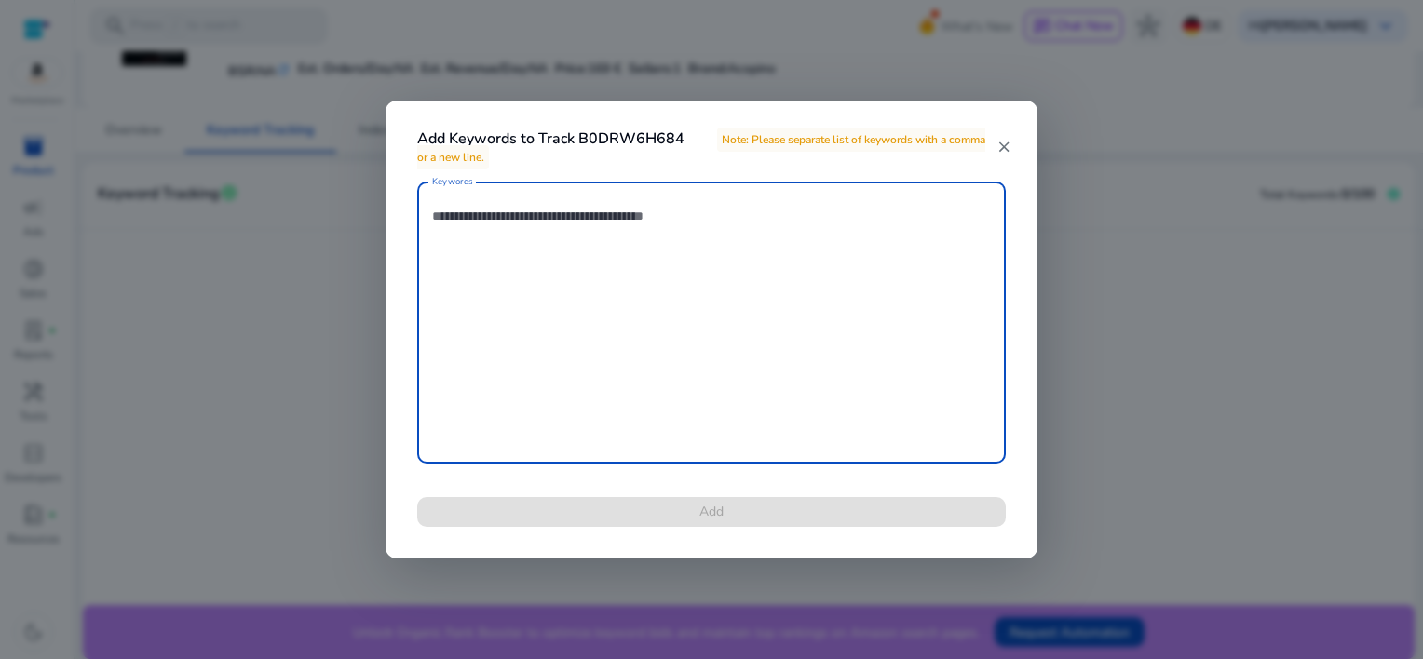
paste textarea "**********"
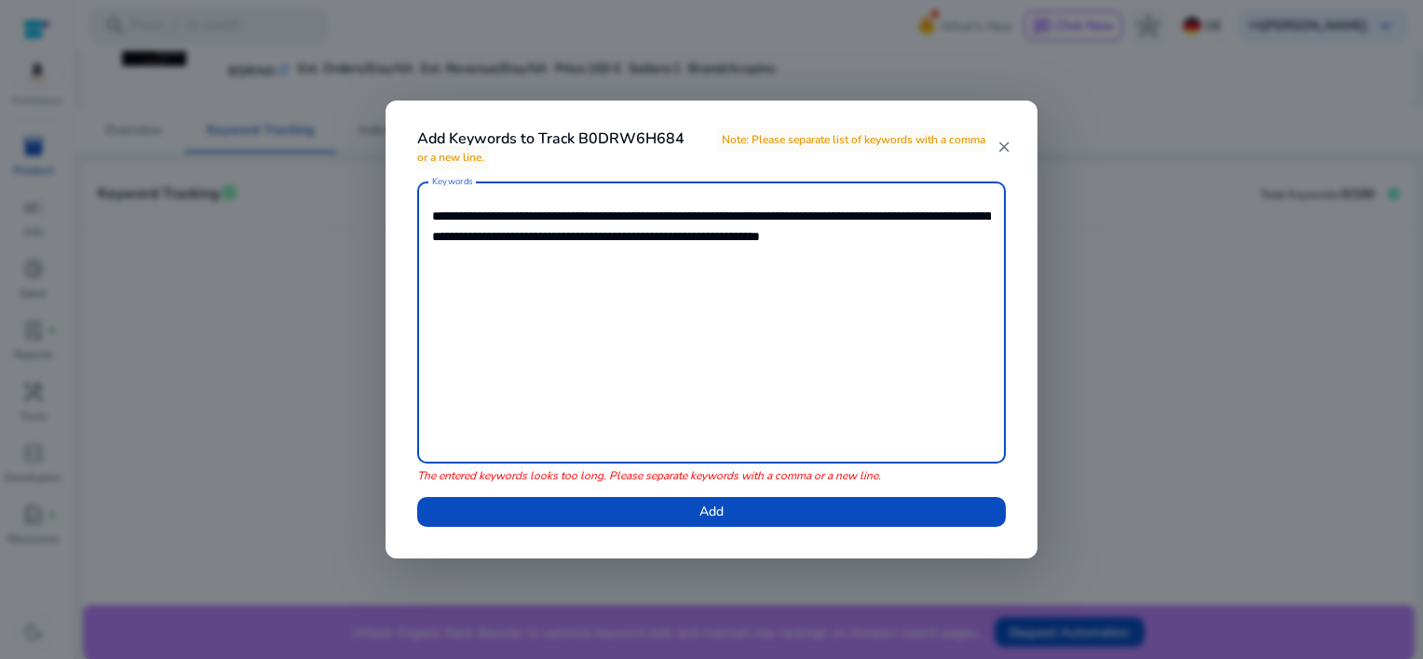
click at [545, 217] on textarea "**********" at bounding box center [711, 323] width 559 height 264
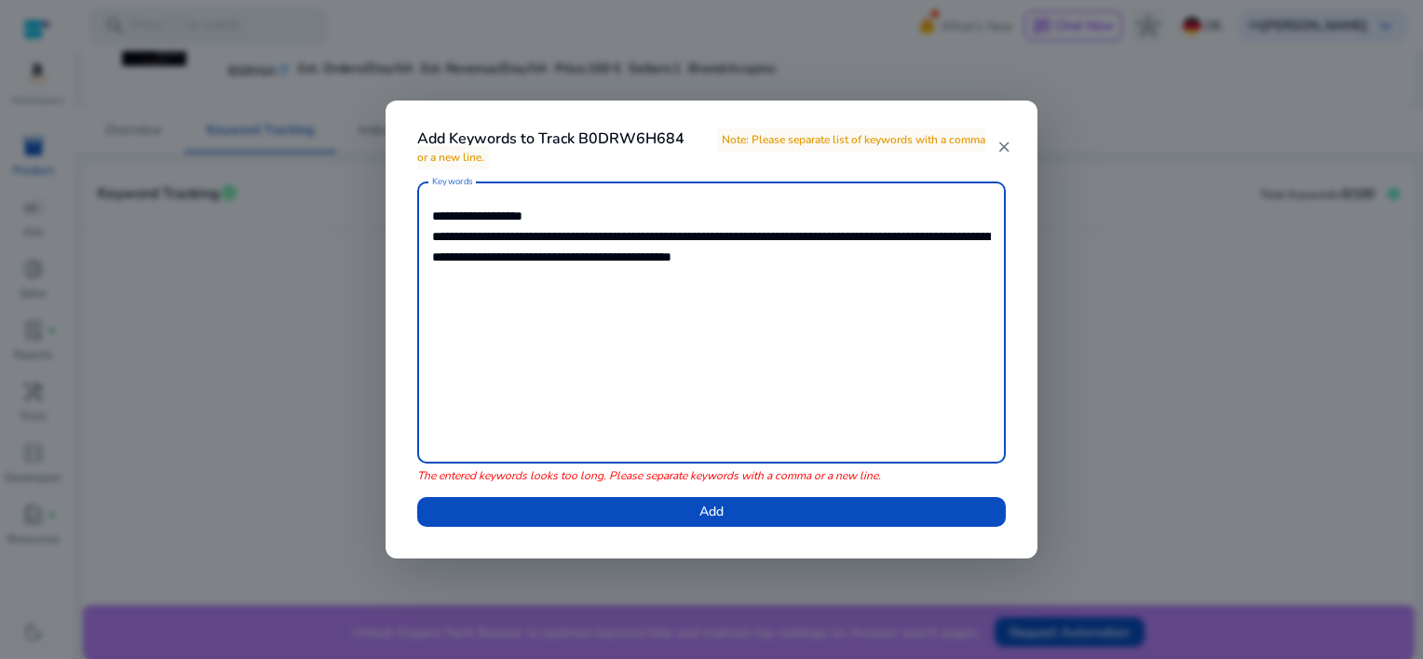
drag, startPoint x: 560, startPoint y: 238, endPoint x: 569, endPoint y: 243, distance: 10.4
click at [562, 238] on textarea "**********" at bounding box center [711, 323] width 559 height 264
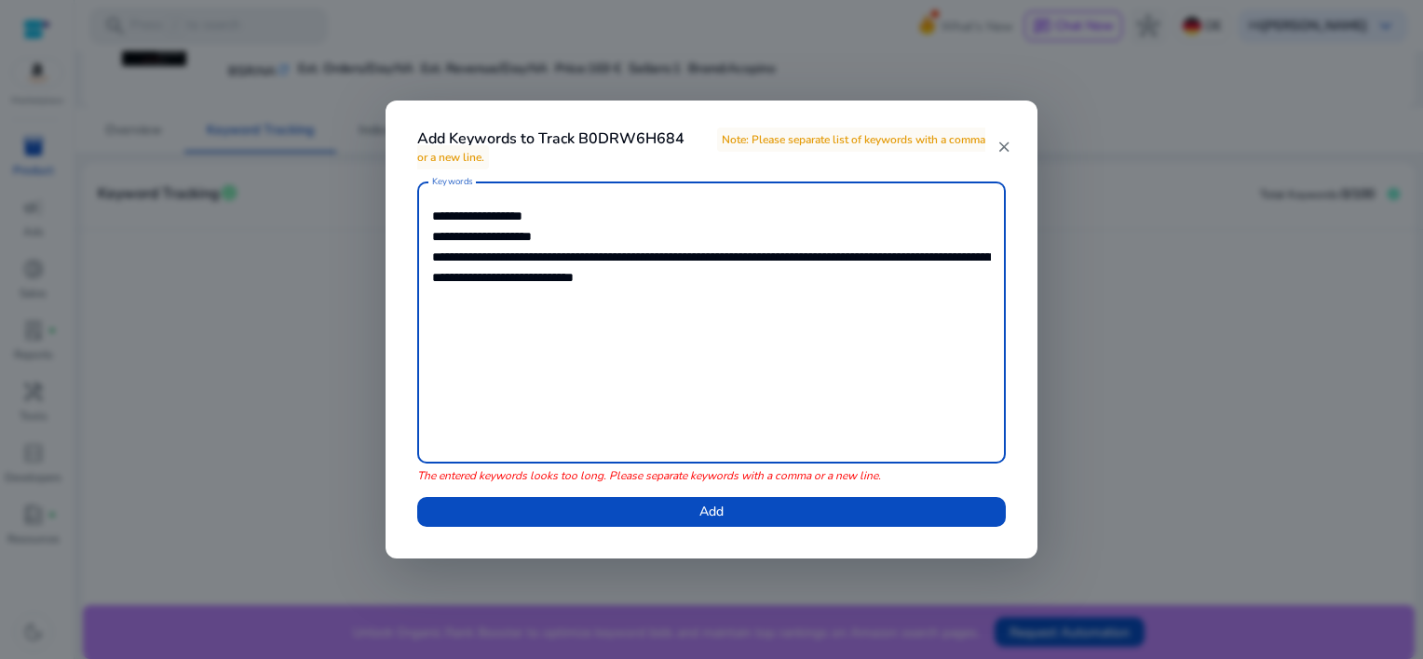
click at [561, 255] on textarea "**********" at bounding box center [711, 323] width 559 height 264
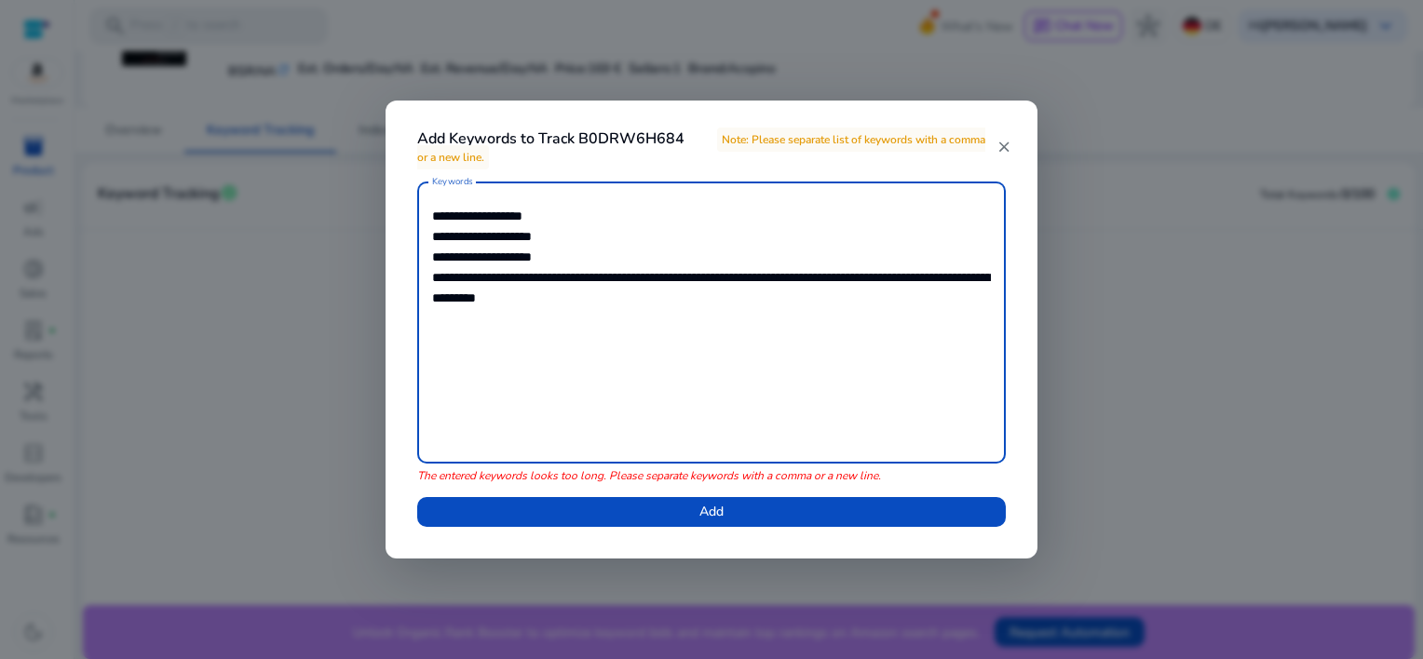
click at [473, 279] on textarea "**********" at bounding box center [711, 323] width 559 height 264
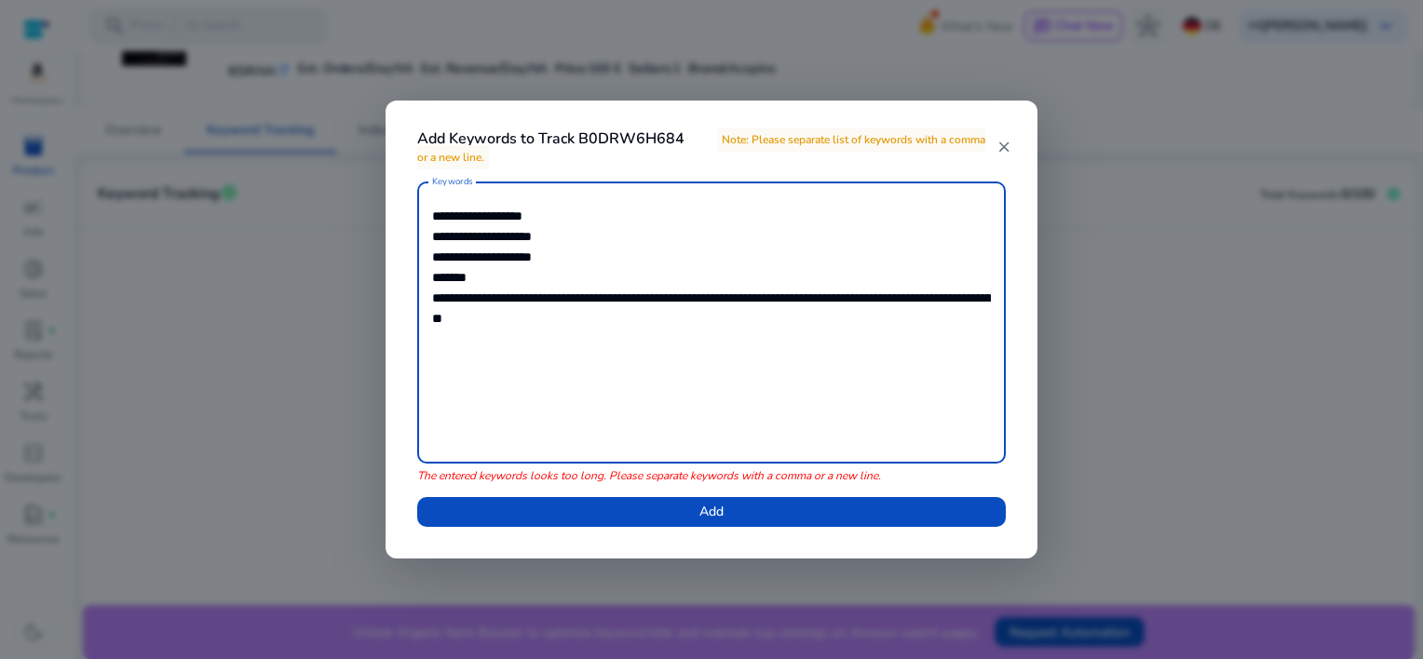
click at [502, 294] on textarea "**********" at bounding box center [711, 323] width 559 height 264
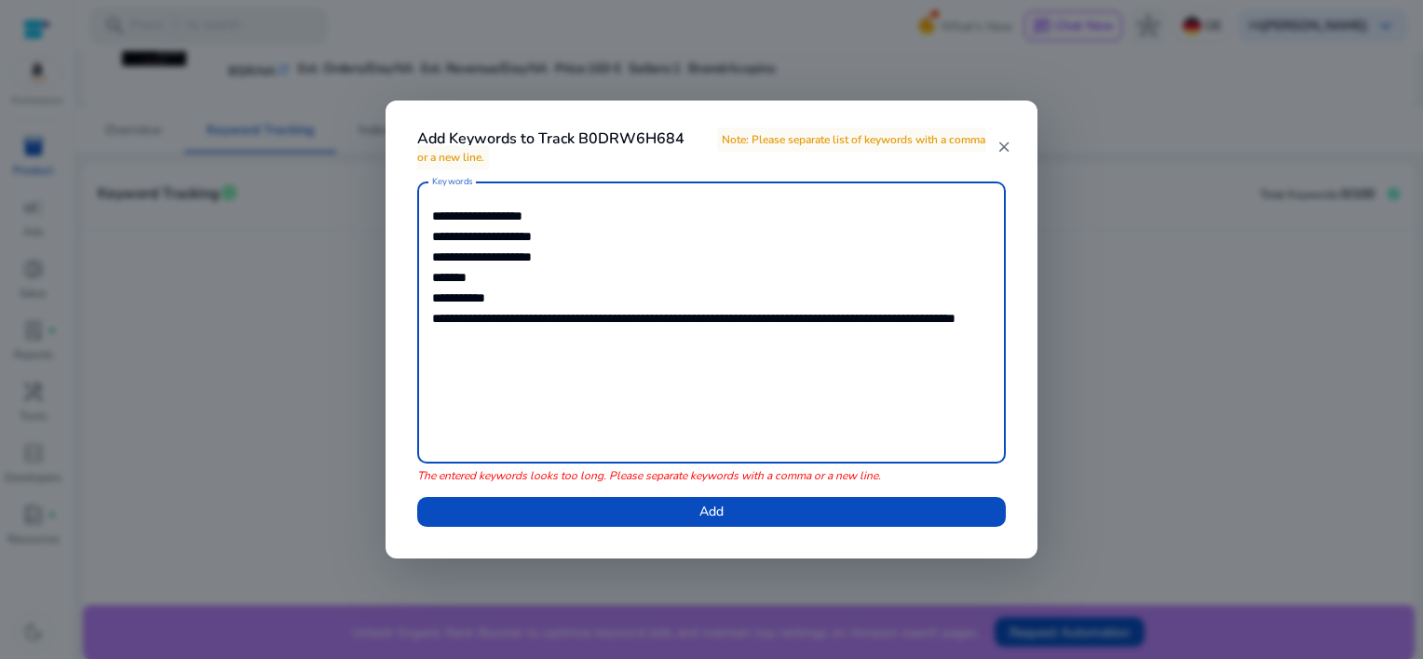
click at [515, 295] on textarea "**********" at bounding box center [711, 323] width 559 height 264
click at [627, 317] on textarea "**********" at bounding box center [711, 323] width 559 height 264
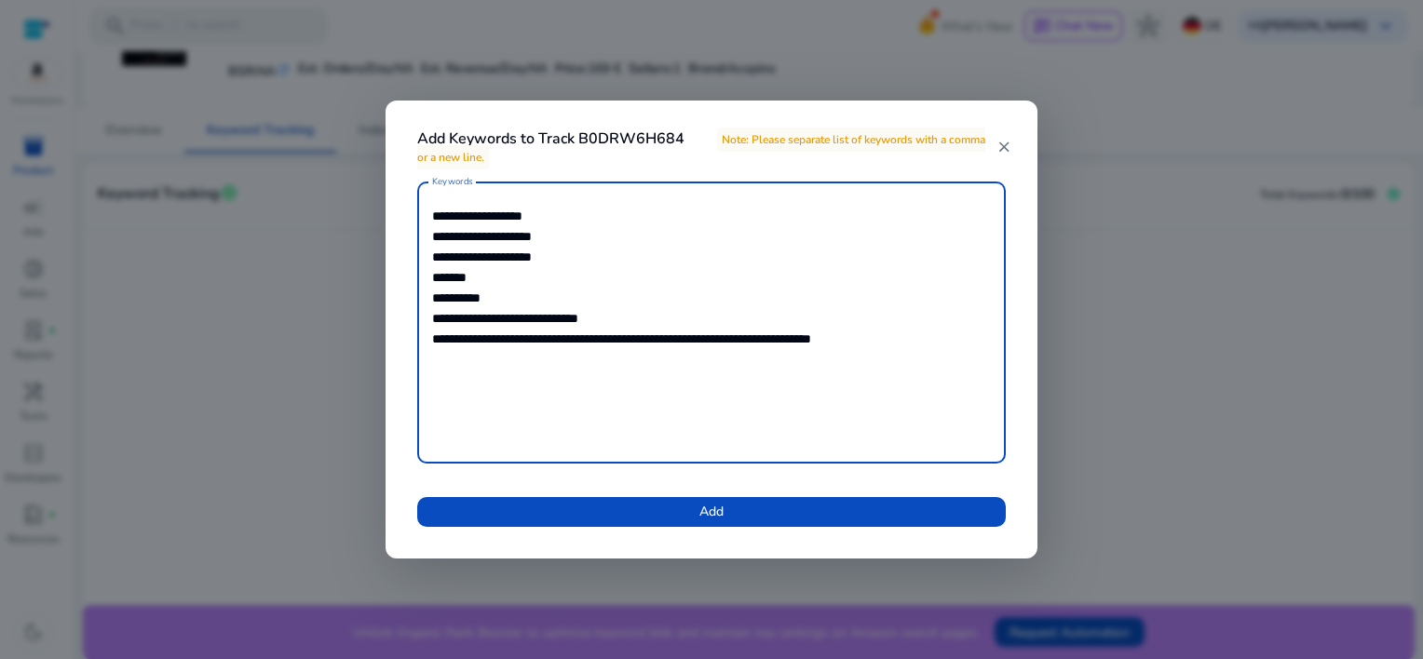
click at [480, 341] on textarea "**********" at bounding box center [711, 323] width 559 height 264
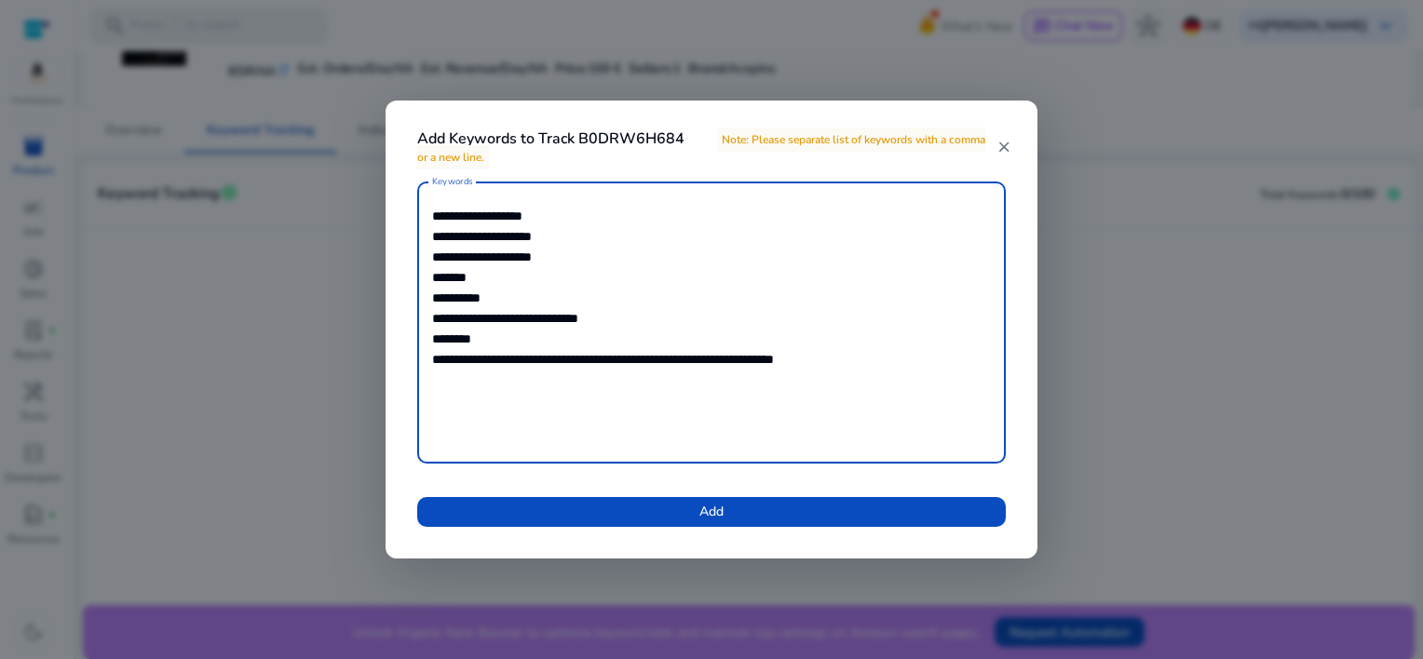
click at [465, 360] on textarea "**********" at bounding box center [711, 323] width 559 height 264
type textarea "**********"
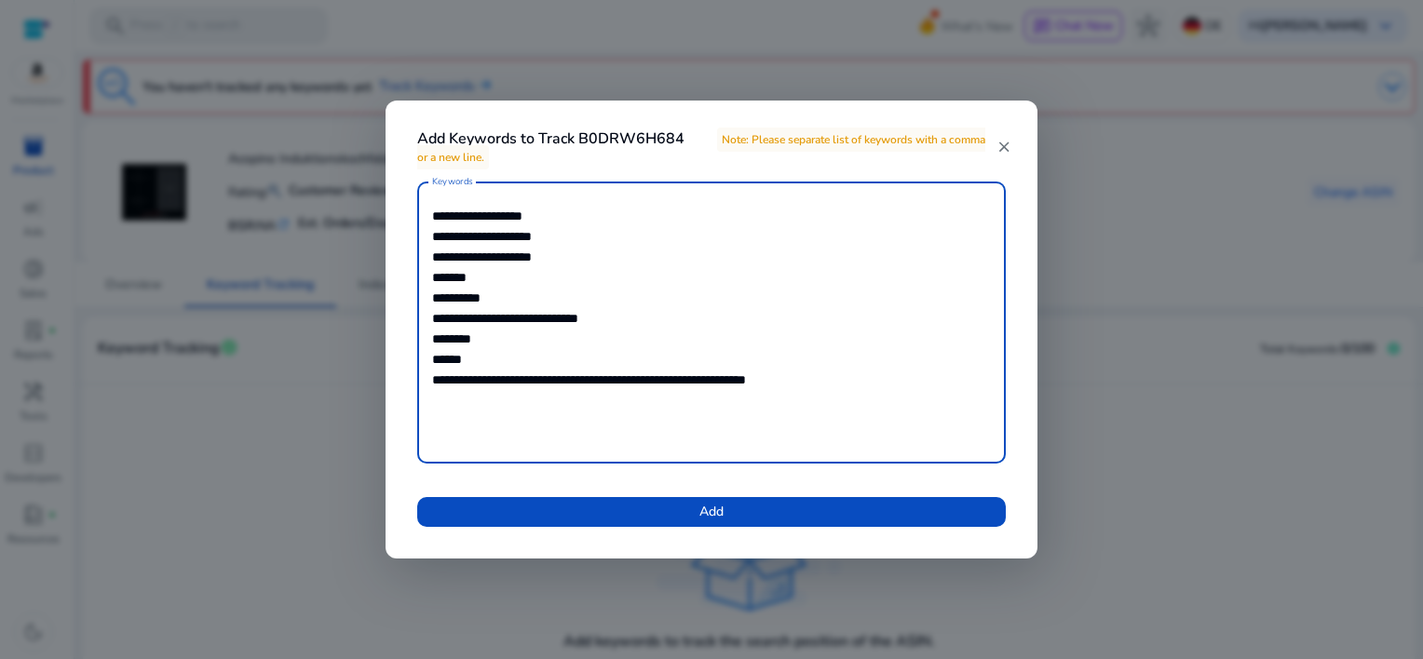
scroll to position [155, 0]
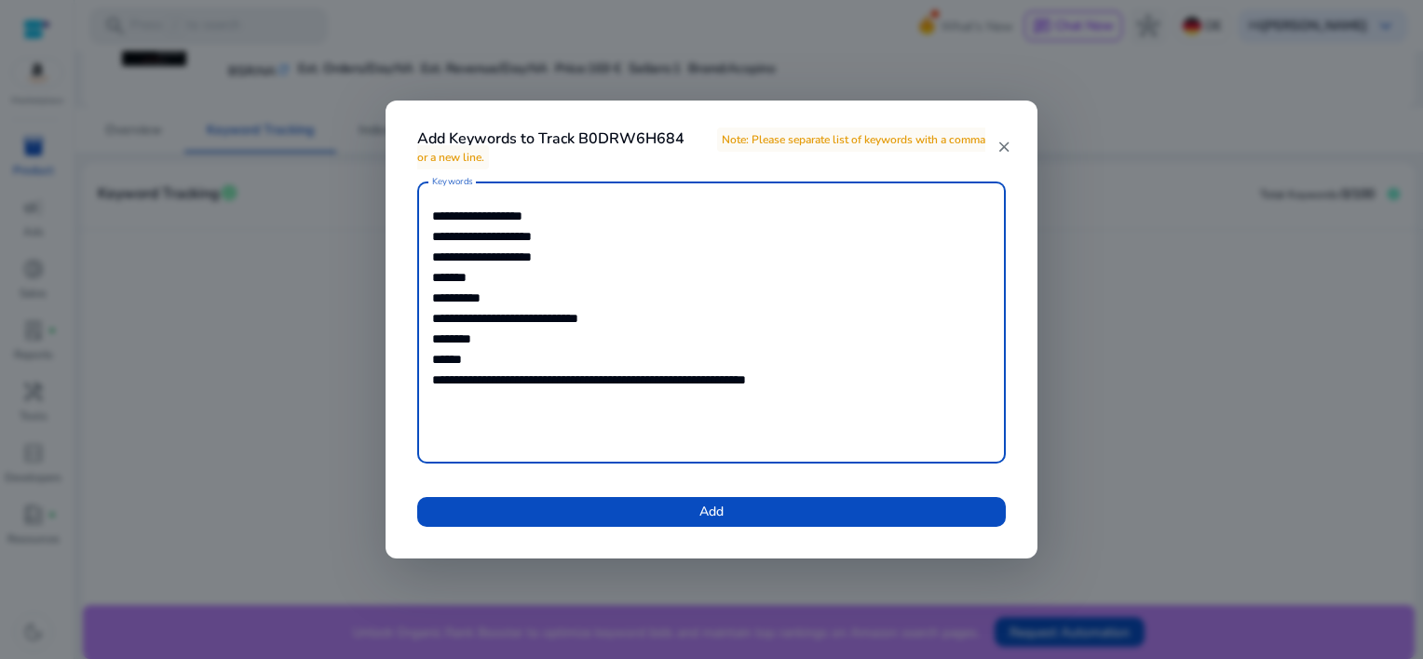
click at [681, 373] on textarea "**********" at bounding box center [711, 323] width 559 height 264
click at [488, 402] on textarea "**********" at bounding box center [711, 323] width 559 height 264
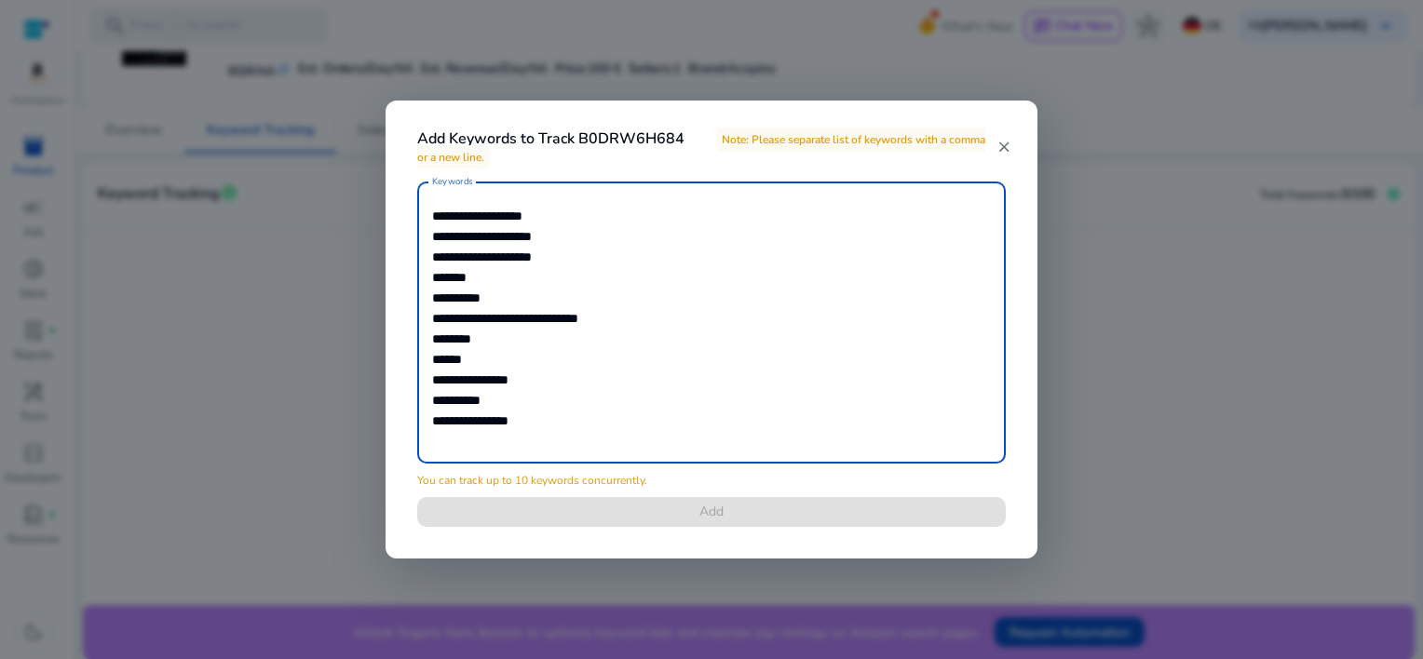
drag, startPoint x: 435, startPoint y: 283, endPoint x: 509, endPoint y: 282, distance: 73.6
click at [509, 282] on textarea "**********" at bounding box center [711, 323] width 559 height 264
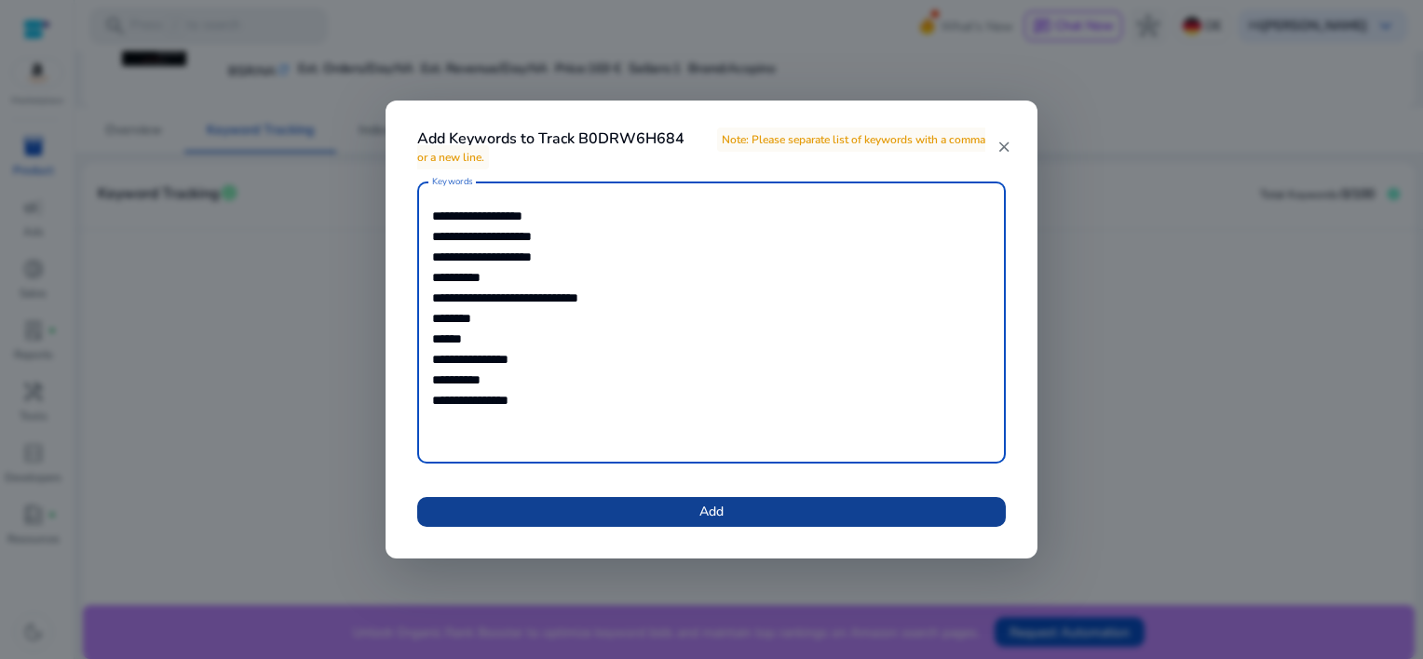
type textarea "**********"
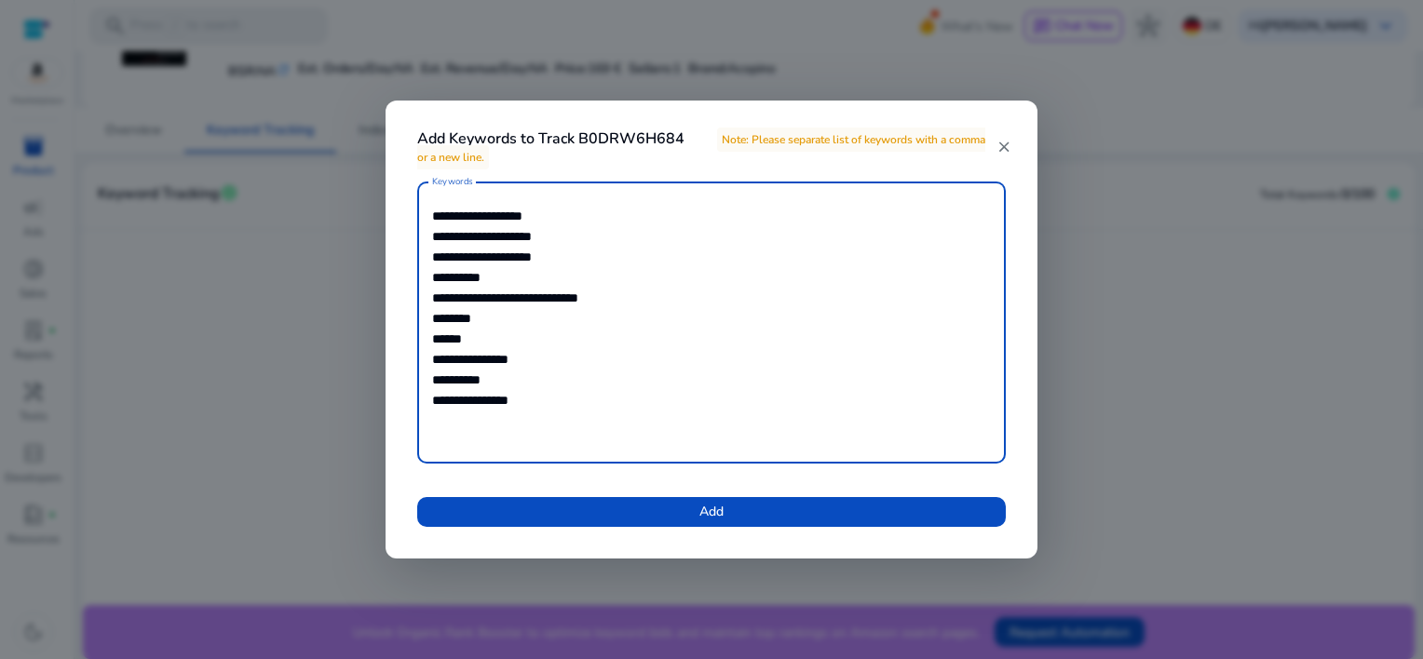
click at [696, 505] on span at bounding box center [711, 512] width 589 height 45
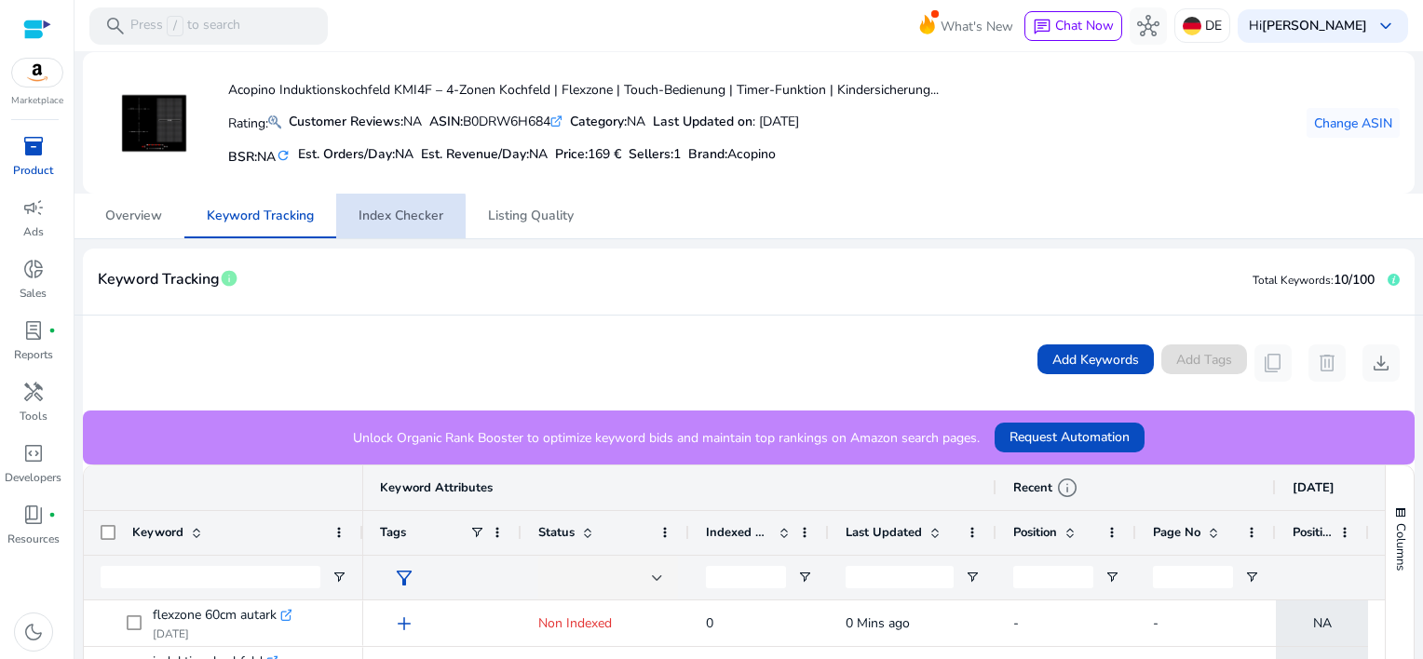
click at [398, 219] on span "Index Checker" at bounding box center [401, 216] width 85 height 13
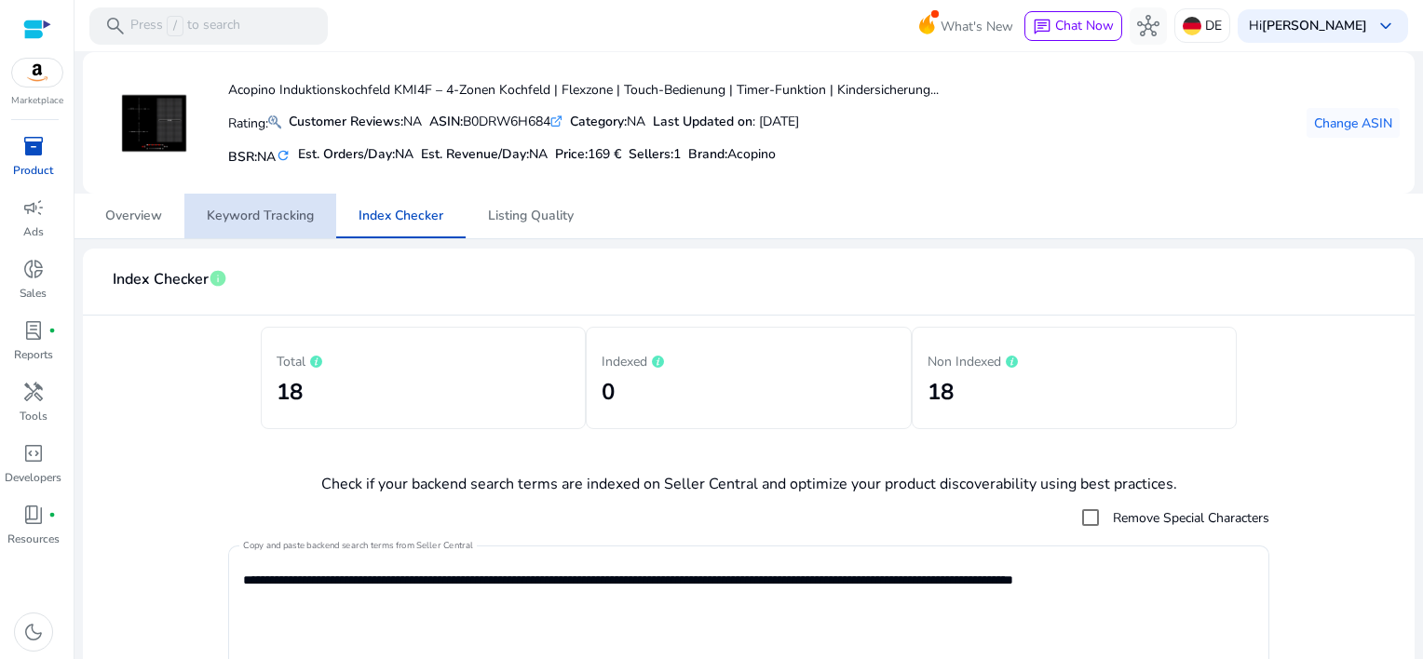
click at [256, 211] on span "Keyword Tracking" at bounding box center [260, 216] width 107 height 13
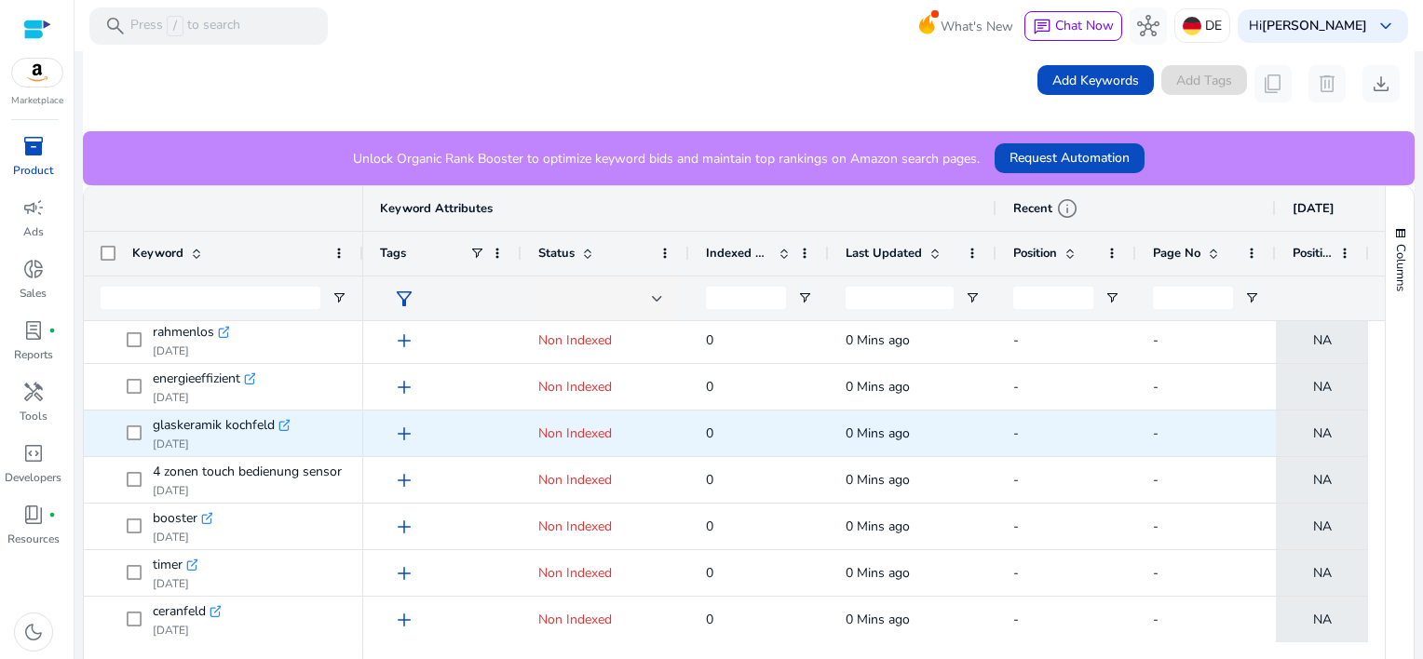
scroll to position [325, 0]
